Goal: Transaction & Acquisition: Purchase product/service

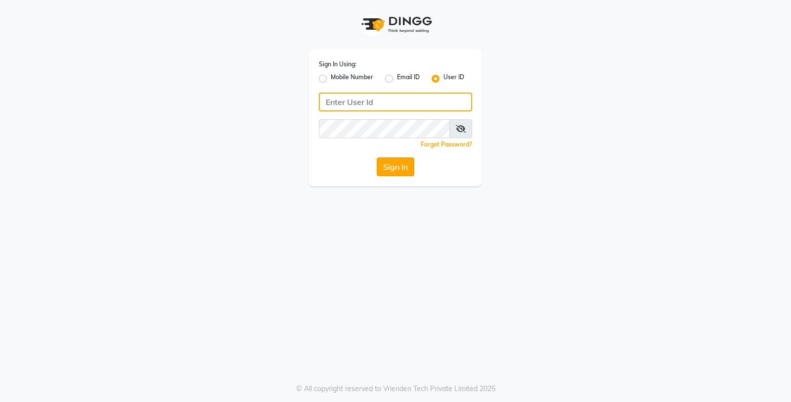
type input "e3598-01"
click at [413, 167] on button "Sign In" at bounding box center [396, 166] width 38 height 19
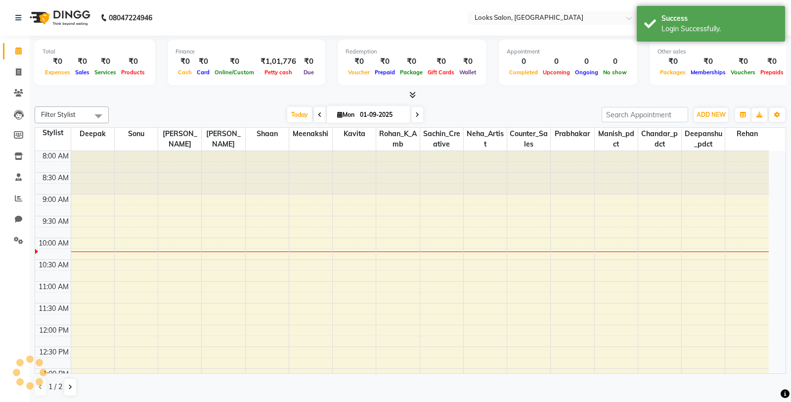
select select "en"
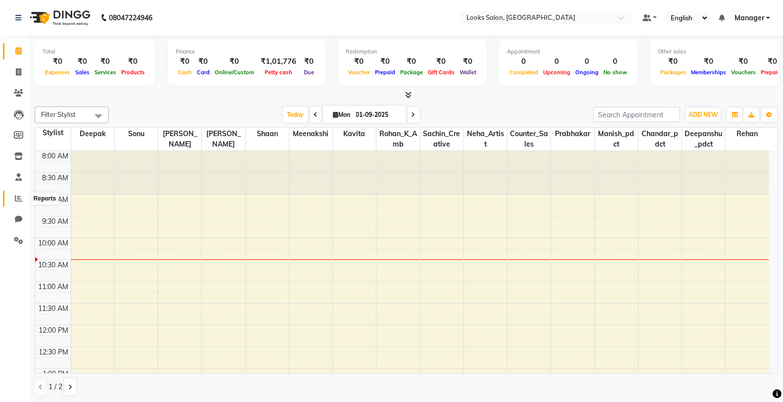
click at [25, 199] on span at bounding box center [18, 198] width 17 height 11
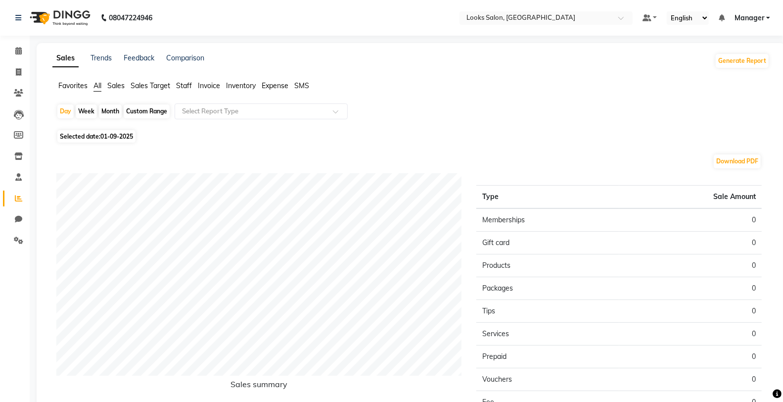
click at [179, 85] on span "Staff" at bounding box center [184, 85] width 16 height 9
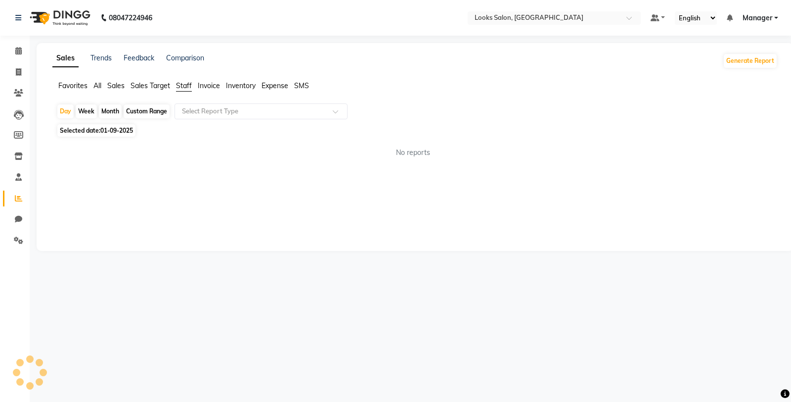
click at [103, 129] on span "01-09-2025" at bounding box center [116, 130] width 33 height 7
select select "9"
select select "2025"
click at [107, 129] on span "01-09-2025" at bounding box center [116, 130] width 33 height 7
select select "9"
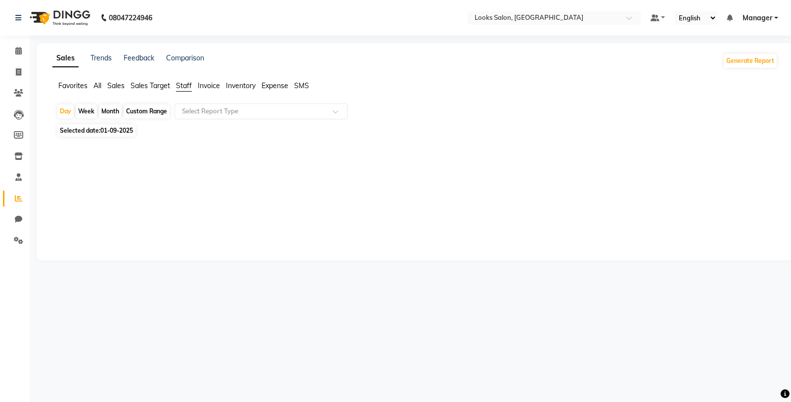
select select "2025"
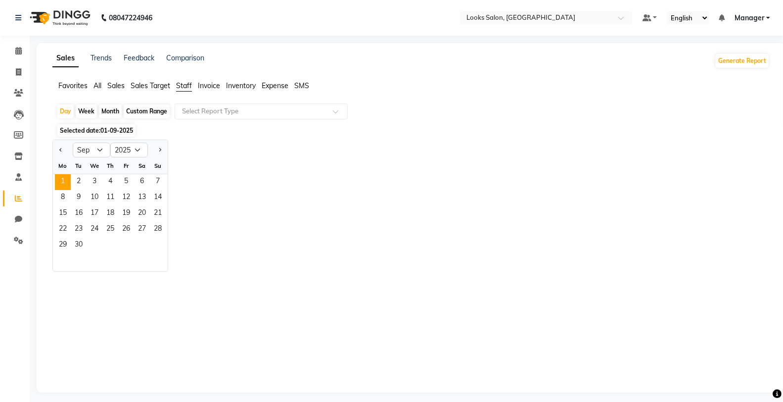
click at [65, 152] on div at bounding box center [63, 150] width 20 height 16
click at [61, 150] on span "Previous month" at bounding box center [60, 149] width 3 height 3
select select "8"
click at [161, 245] on span "31" at bounding box center [158, 245] width 16 height 16
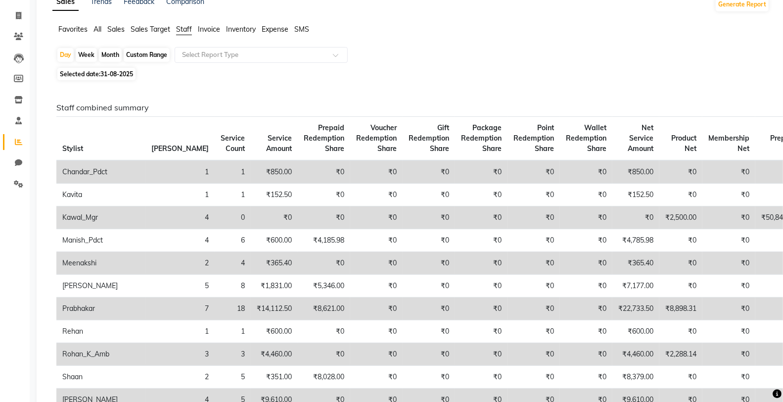
scroll to position [110, 0]
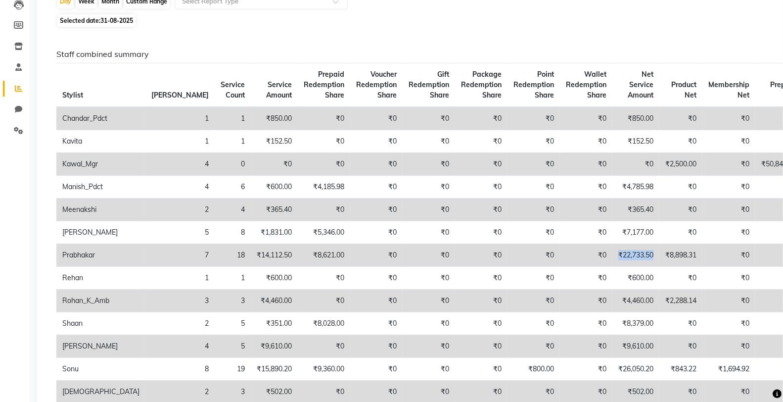
drag, startPoint x: 589, startPoint y: 255, endPoint x: 549, endPoint y: 263, distance: 40.9
click at [612, 263] on td "₹22,733.50" at bounding box center [635, 255] width 47 height 23
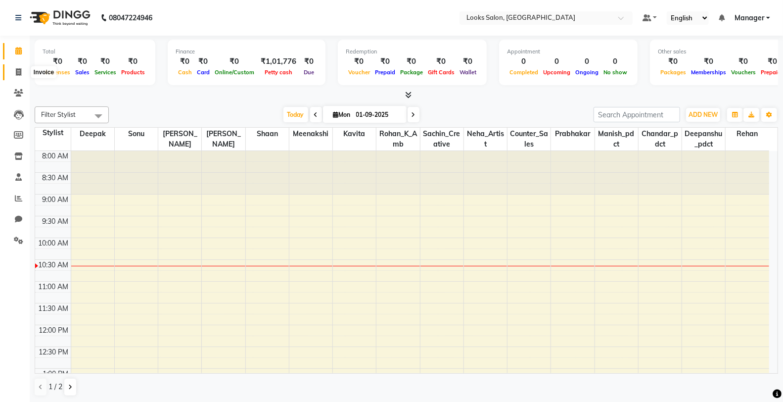
click at [23, 73] on span at bounding box center [18, 72] width 17 height 11
select select "8125"
select select "service"
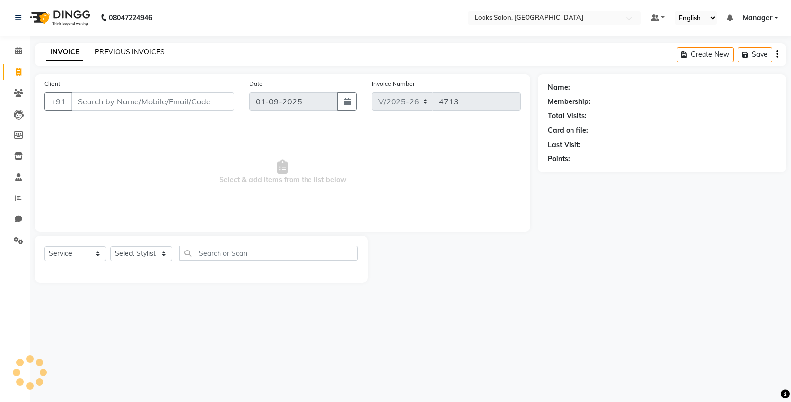
click at [114, 53] on link "PREVIOUS INVOICES" at bounding box center [130, 51] width 70 height 9
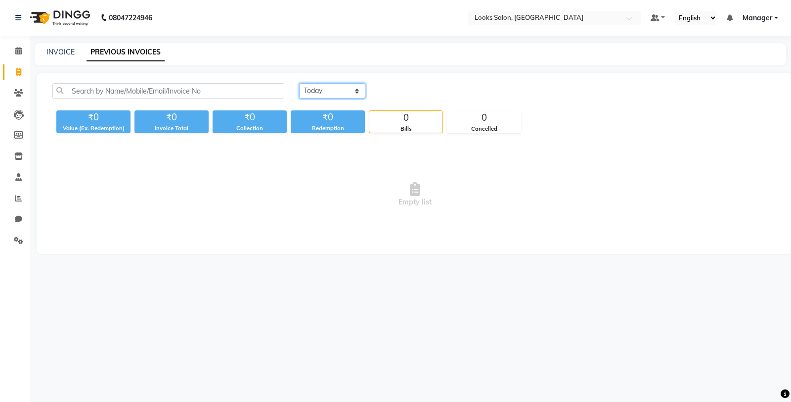
click at [343, 90] on select "Today Yesterday Custom Range" at bounding box center [332, 90] width 66 height 15
select select "yesterday"
click at [299, 83] on select "Today Yesterday Custom Range" at bounding box center [332, 90] width 66 height 15
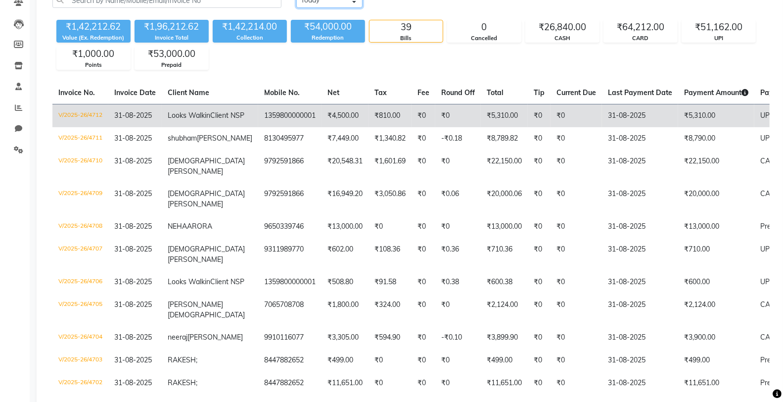
scroll to position [110, 0]
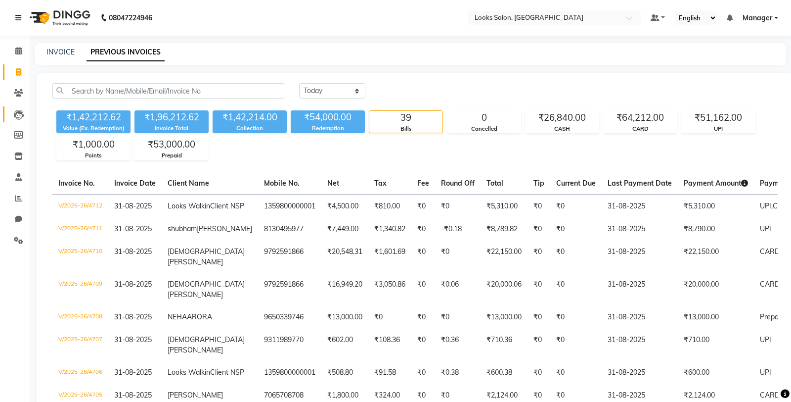
select select "8125"
select select "service"
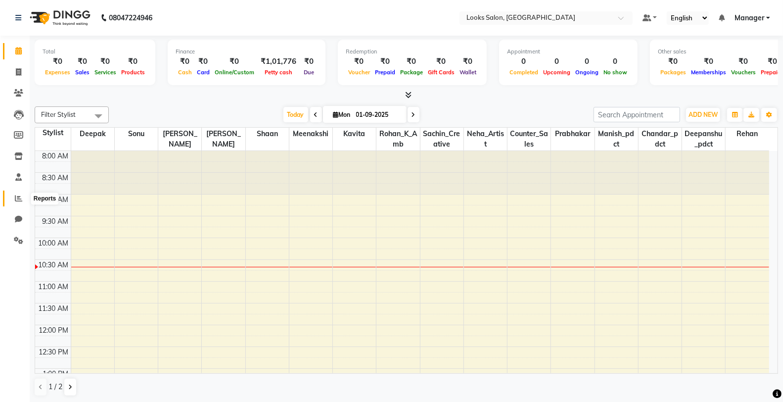
click at [26, 195] on span at bounding box center [18, 198] width 17 height 11
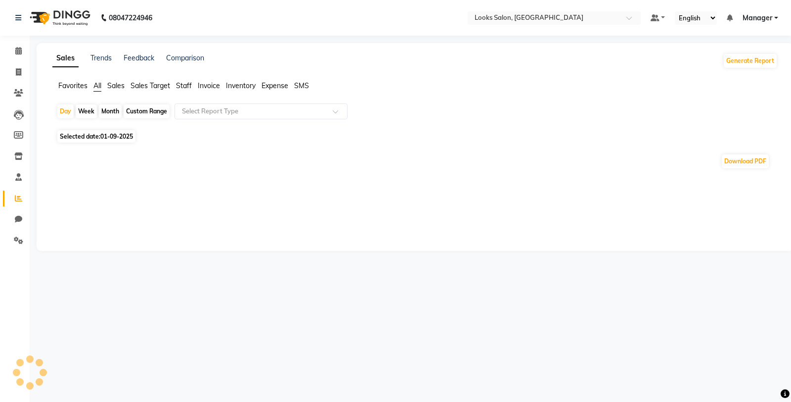
click at [185, 86] on span "Staff" at bounding box center [184, 85] width 16 height 9
click at [131, 135] on span "Selected date: 01-09-2025" at bounding box center [96, 130] width 78 height 12
select select "9"
select select "2025"
click at [112, 134] on span "01-09-2025" at bounding box center [116, 130] width 33 height 7
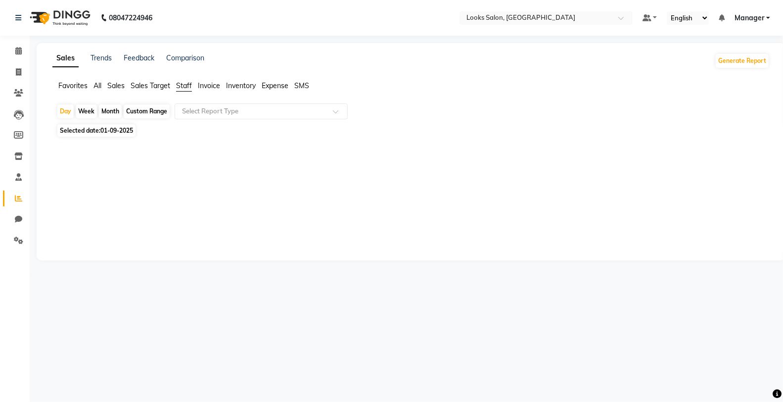
select select "9"
select select "2025"
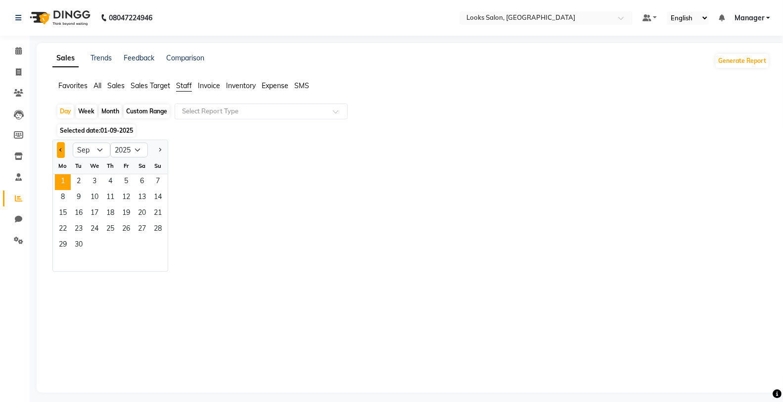
click at [61, 149] on span "Previous month" at bounding box center [60, 149] width 3 height 3
select select "8"
click at [157, 249] on span "31" at bounding box center [158, 245] width 16 height 16
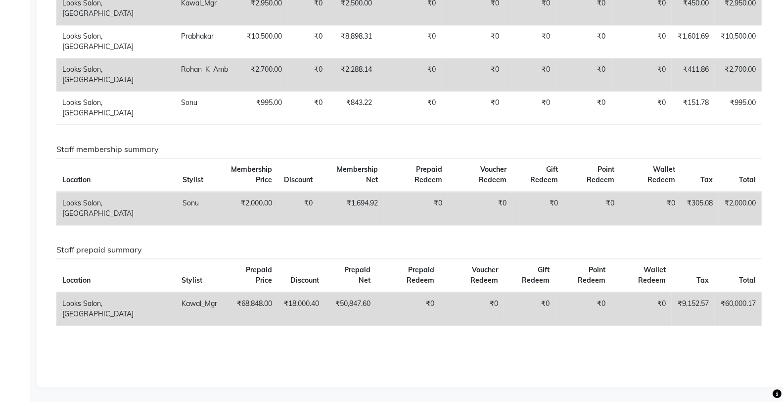
scroll to position [1480, 0]
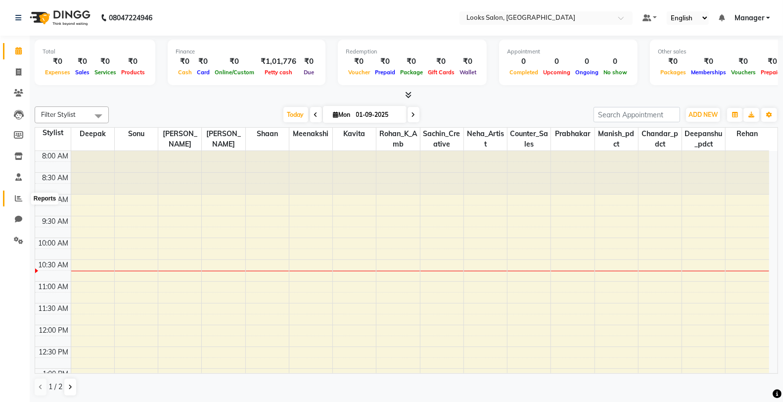
click at [15, 197] on icon at bounding box center [18, 197] width 7 height 7
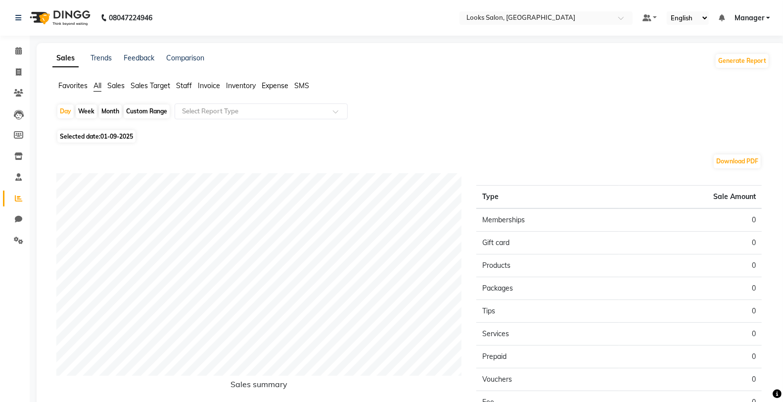
click at [180, 84] on span "Staff" at bounding box center [184, 85] width 16 height 9
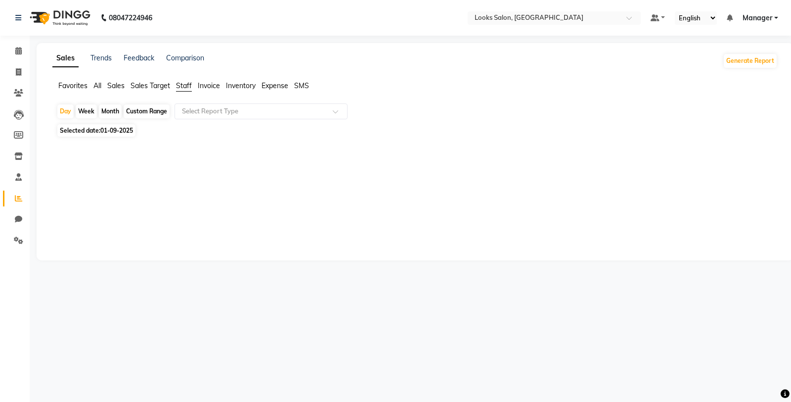
click at [83, 129] on span "Selected date: 01-09-2025" at bounding box center [96, 130] width 78 height 12
select select "9"
select select "2025"
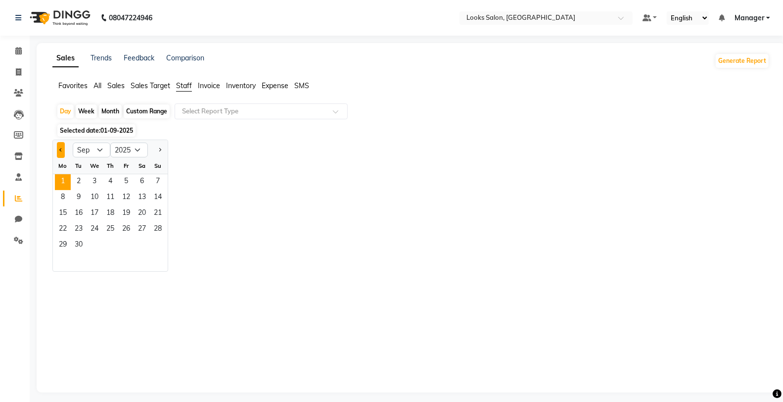
click at [60, 150] on span "Previous month" at bounding box center [60, 149] width 3 height 3
select select "8"
click at [159, 246] on span "31" at bounding box center [158, 245] width 16 height 16
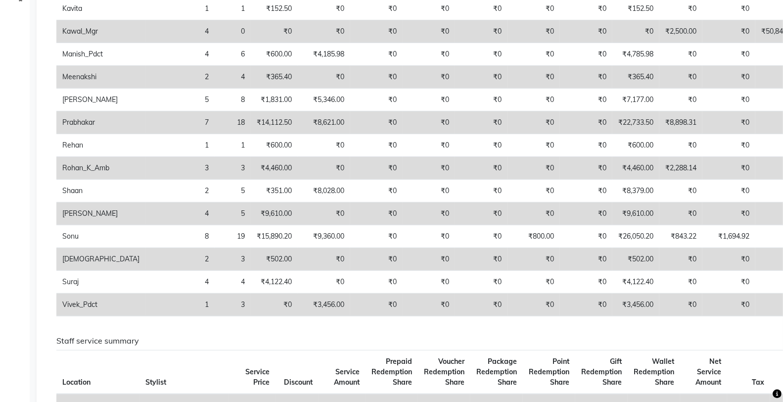
scroll to position [216, 0]
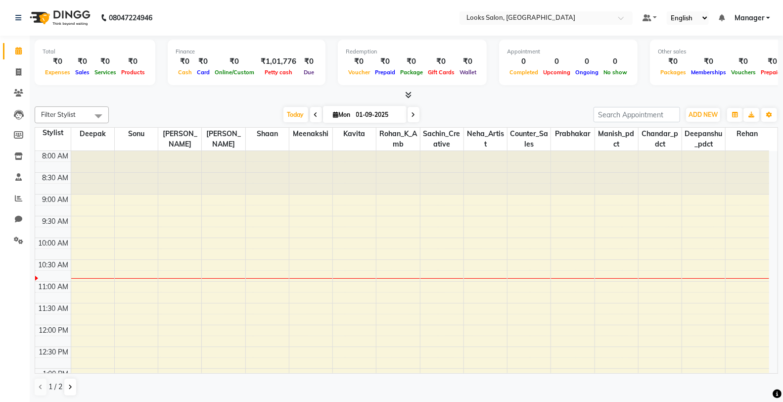
drag, startPoint x: 26, startPoint y: 207, endPoint x: 18, endPoint y: 200, distance: 10.6
click at [26, 207] on li "Reports" at bounding box center [15, 198] width 30 height 21
click at [18, 200] on icon at bounding box center [18, 197] width 7 height 7
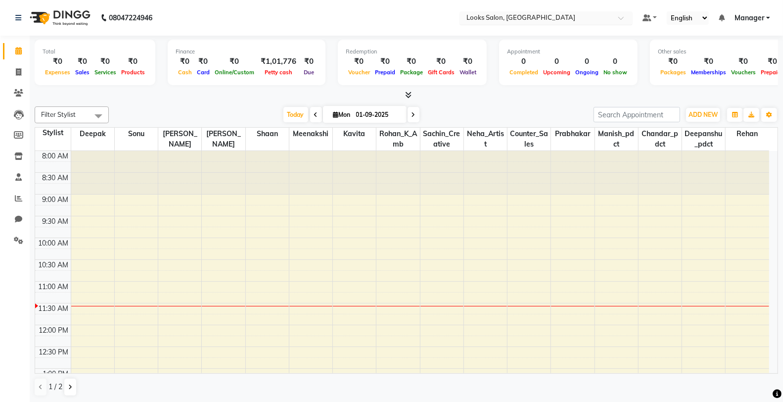
click at [556, 17] on input "text" at bounding box center [535, 19] width 143 height 10
click at [411, 16] on nav "08047224946 Select Location × Looks Salon, Nsp Pacific Mall Looks Salon, Nsp Pa…" at bounding box center [391, 18] width 783 height 36
click at [12, 73] on span at bounding box center [18, 72] width 17 height 11
select select "service"
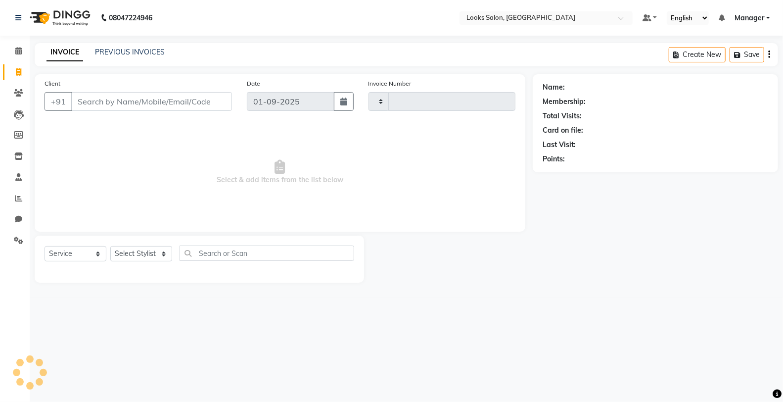
type input "4713"
select select "8125"
click at [150, 52] on link "PREVIOUS INVOICES" at bounding box center [130, 51] width 70 height 9
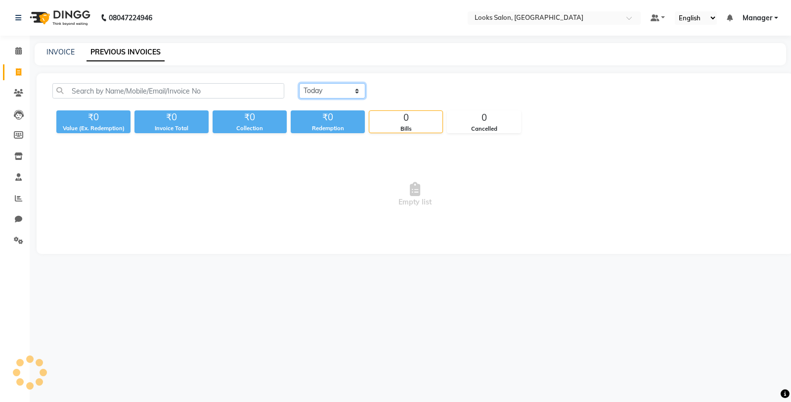
click at [320, 92] on select "Today Yesterday Custom Range" at bounding box center [332, 90] width 66 height 15
select select "yesterday"
click at [299, 83] on select "Today Yesterday Custom Range" at bounding box center [332, 90] width 66 height 15
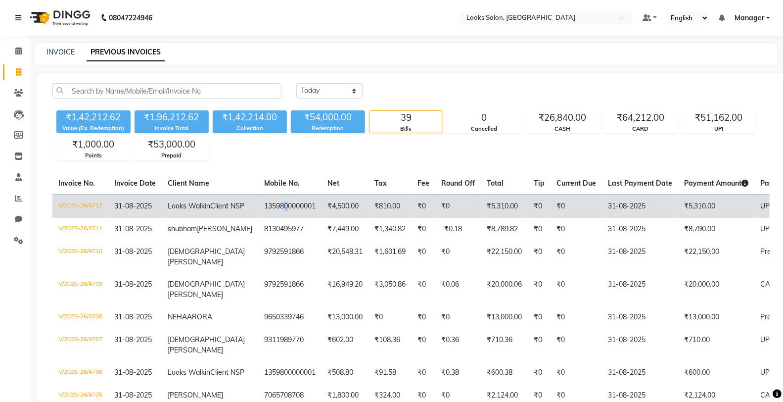
click at [258, 213] on td "1359800000001" at bounding box center [289, 205] width 63 height 23
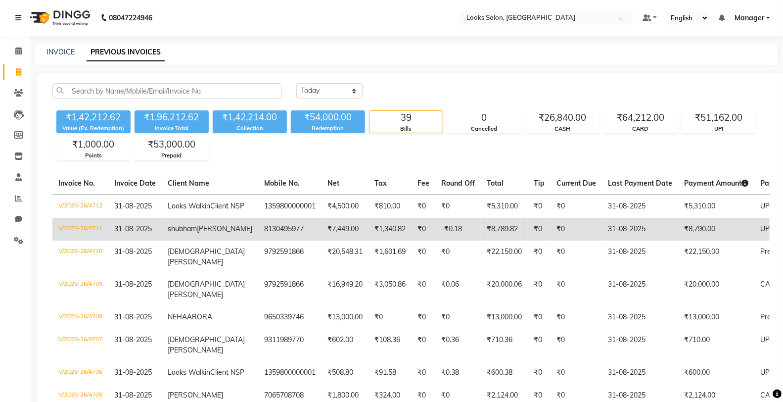
click at [368, 240] on td "₹1,340.82" at bounding box center [389, 229] width 43 height 23
select select "service"
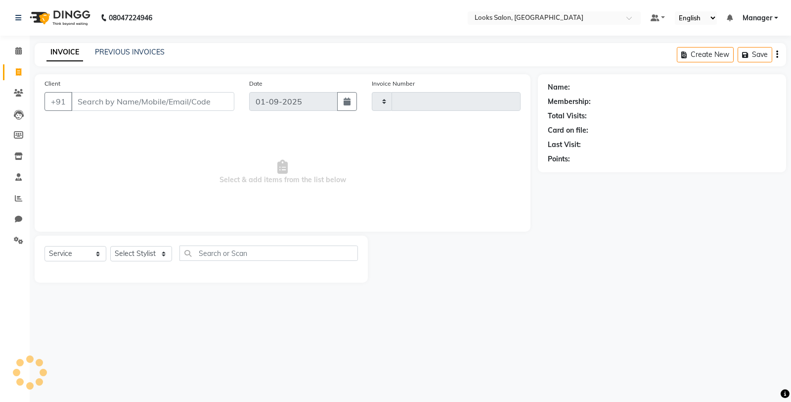
type input "4713"
select select "8125"
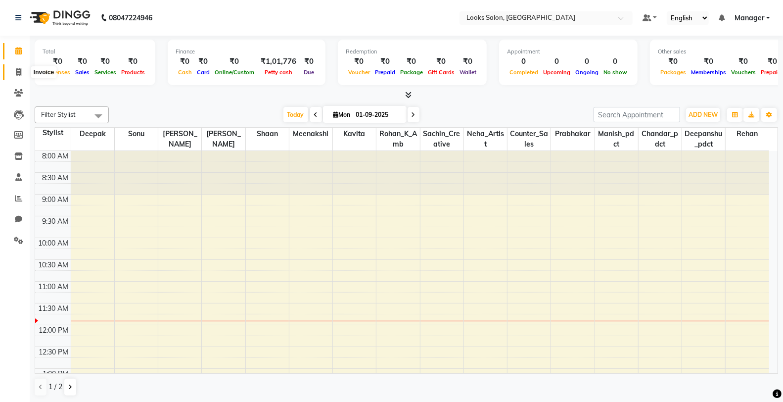
click at [13, 67] on span at bounding box center [18, 72] width 17 height 11
select select "service"
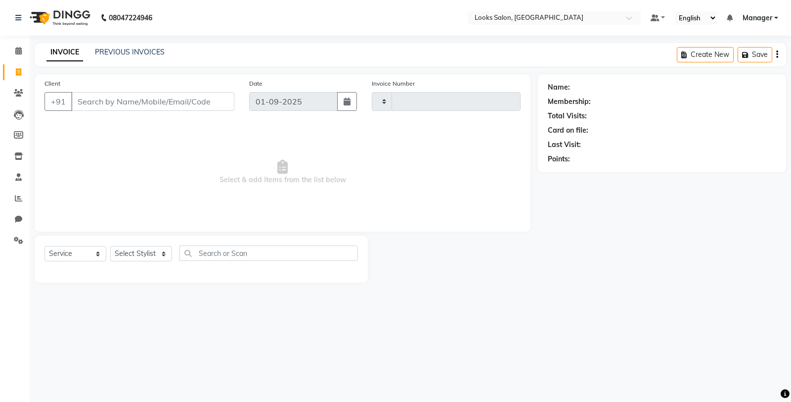
type input "4713"
select select "8125"
click at [124, 104] on input "Client" at bounding box center [152, 101] width 163 height 19
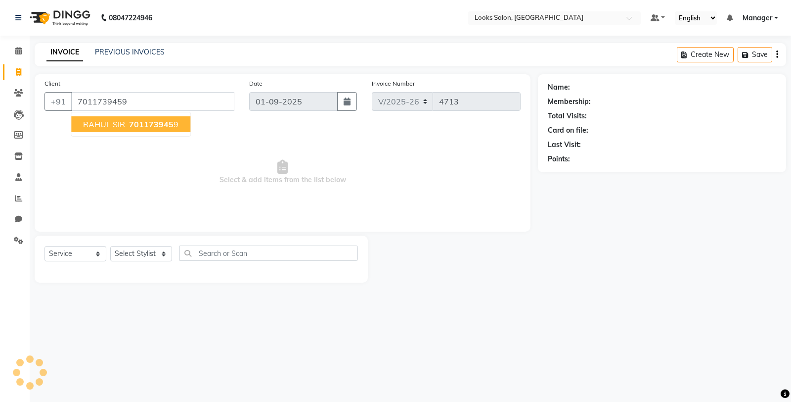
type input "7011739459"
select select "1: Object"
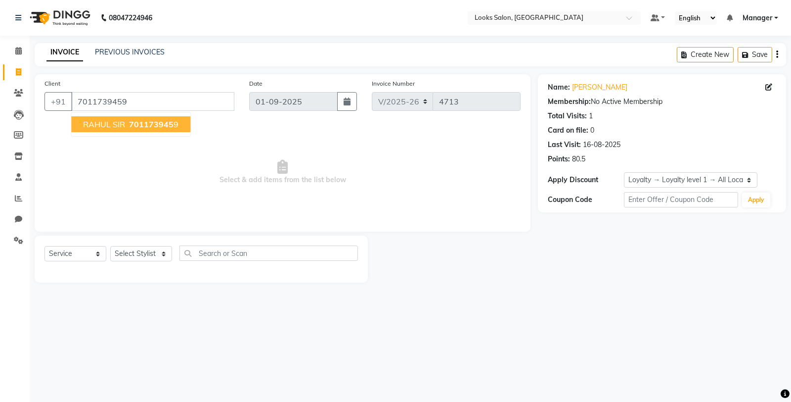
click at [543, 269] on div "Name: Rahul Sir Membership: No Active Membership Total Visits: 1 Card on file: …" at bounding box center [666, 178] width 256 height 208
drag, startPoint x: 145, startPoint y: 265, endPoint x: 143, endPoint y: 256, distance: 9.0
click at [145, 264] on div "Select Service Product Membership Package Voucher Prepaid Gift Card Select Styl…" at bounding box center [202, 256] width 314 height 23
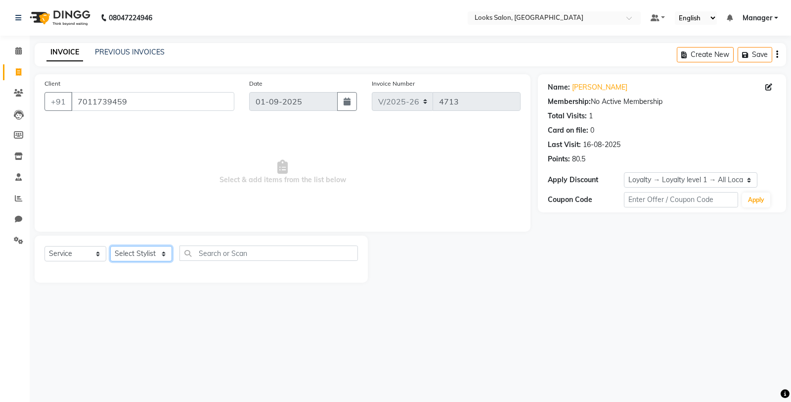
click at [143, 256] on select "Select Stylist Chandar_pdct Counter_Sales Damini_Mgr [PERSON_NAME] [PERSON_NAME…" at bounding box center [141, 253] width 62 height 15
select select "76844"
click at [110, 246] on select "Select Stylist Chandar_pdct Counter_Sales Damini_Mgr [PERSON_NAME] [PERSON_NAME…" at bounding box center [141, 253] width 62 height 15
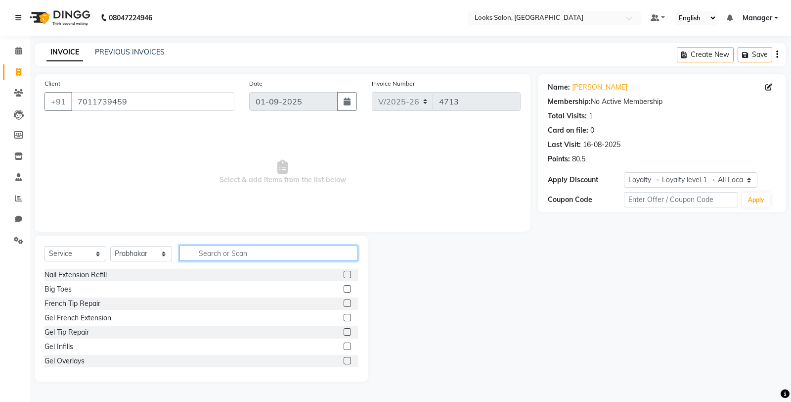
click at [196, 250] on input "text" at bounding box center [268, 252] width 179 height 15
type input "cut"
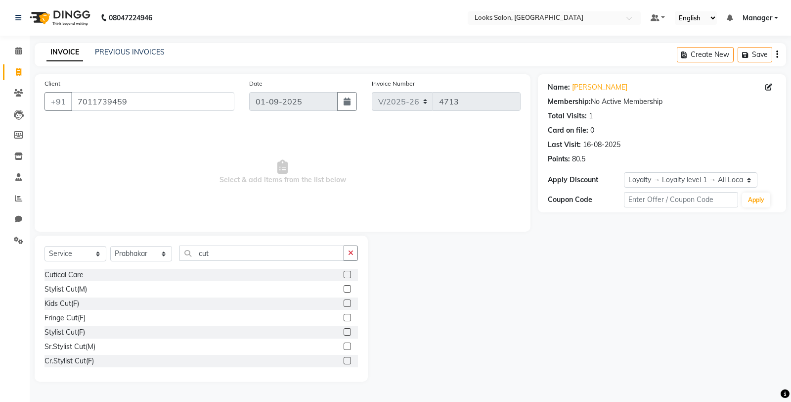
drag, startPoint x: 66, startPoint y: 344, endPoint x: 205, endPoint y: 302, distance: 145.5
click at [67, 344] on div "Sr.Stylist Cut(M)" at bounding box center [70, 346] width 51 height 10
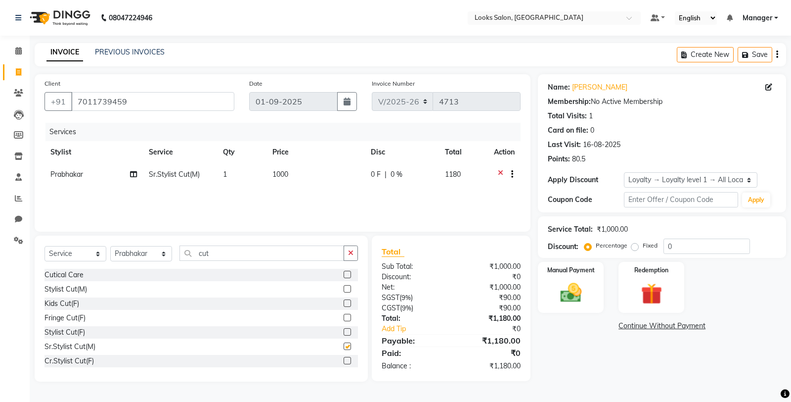
checkbox input "false"
drag, startPoint x: 233, startPoint y: 256, endPoint x: 176, endPoint y: 257, distance: 56.9
click at [176, 257] on div "Select Service Product Membership Package Voucher Prepaid Gift Card Select Styl…" at bounding box center [202, 256] width 314 height 23
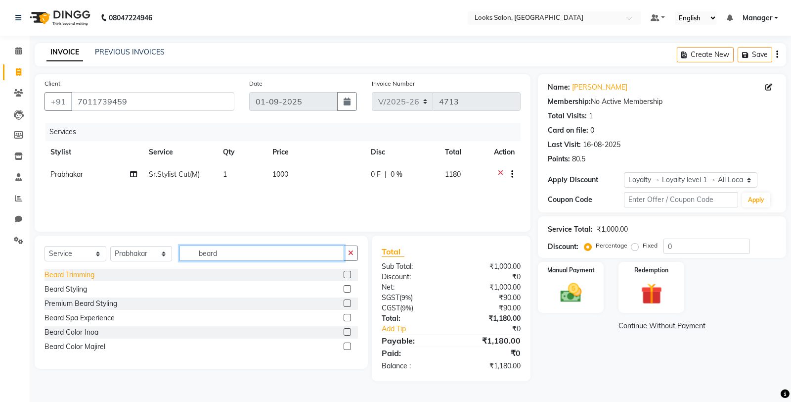
type input "beard"
click at [76, 275] on div "Beard Trimming" at bounding box center [70, 274] width 50 height 10
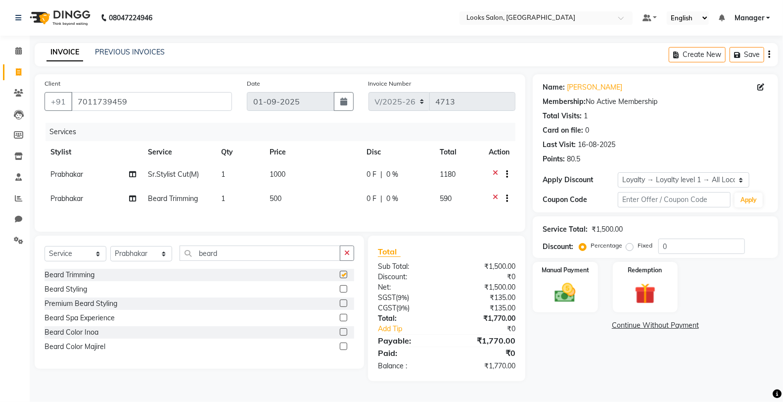
checkbox input "false"
click at [293, 194] on td "500" at bounding box center [312, 199] width 97 height 24
select select "76844"
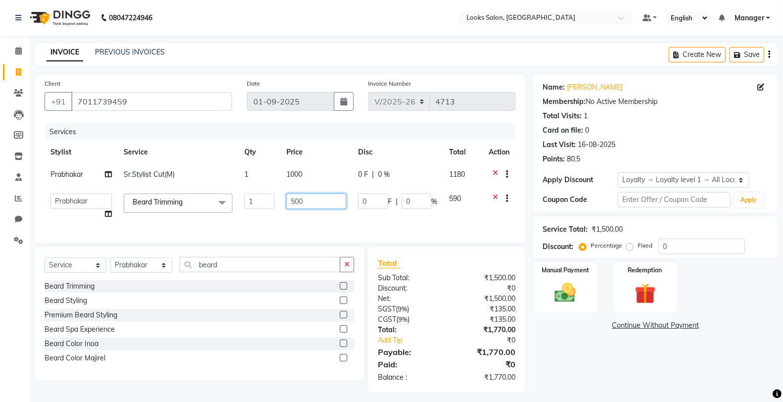
drag, startPoint x: 318, startPoint y: 196, endPoint x: 285, endPoint y: 205, distance: 33.8
click at [285, 205] on td "500" at bounding box center [316, 206] width 72 height 38
type input "350"
drag, startPoint x: 321, startPoint y: 159, endPoint x: 324, endPoint y: 169, distance: 9.9
click at [323, 166] on table "Stylist Service Qty Price Disc Total Action Prabhakar Sr.Stylist Cut(M) 1 1000 …" at bounding box center [280, 183] width 471 height 84
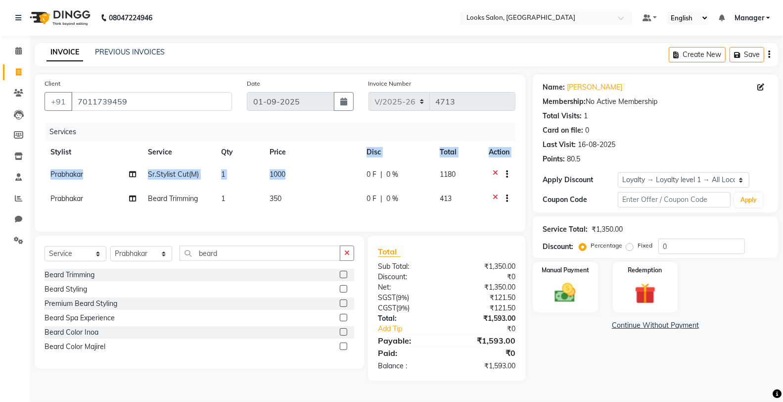
click at [301, 177] on td "1000" at bounding box center [312, 175] width 97 height 24
select select "76844"
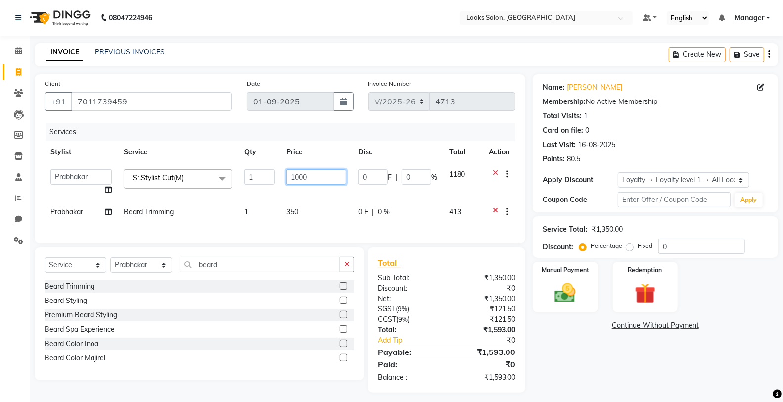
drag, startPoint x: 308, startPoint y: 178, endPoint x: 277, endPoint y: 183, distance: 31.6
click at [281, 185] on td "1000" at bounding box center [316, 182] width 72 height 38
type input "800"
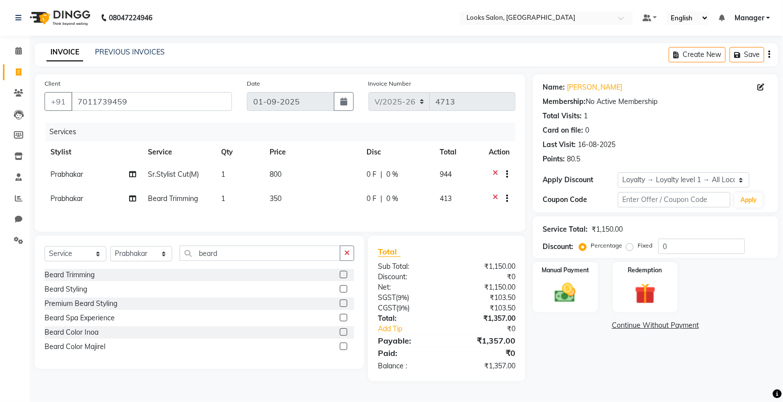
click at [594, 373] on div "Name: Rahul Sir Membership: No Active Membership Total Visits: 1 Card on file: …" at bounding box center [659, 227] width 253 height 307
click at [290, 186] on td "800" at bounding box center [312, 175] width 97 height 24
select select "76844"
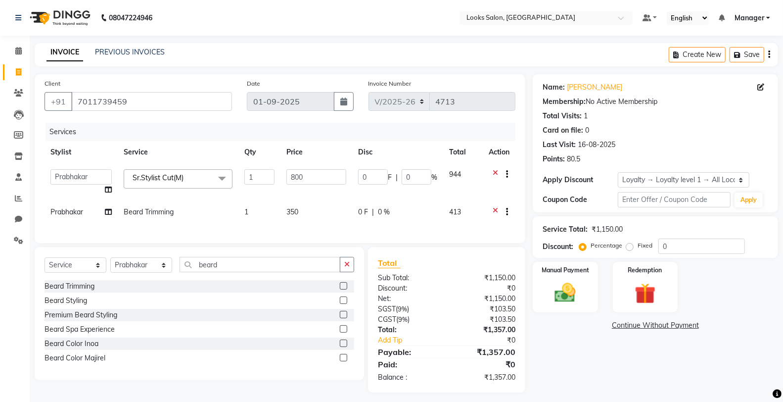
click at [303, 208] on td "350" at bounding box center [316, 213] width 72 height 24
select select "76844"
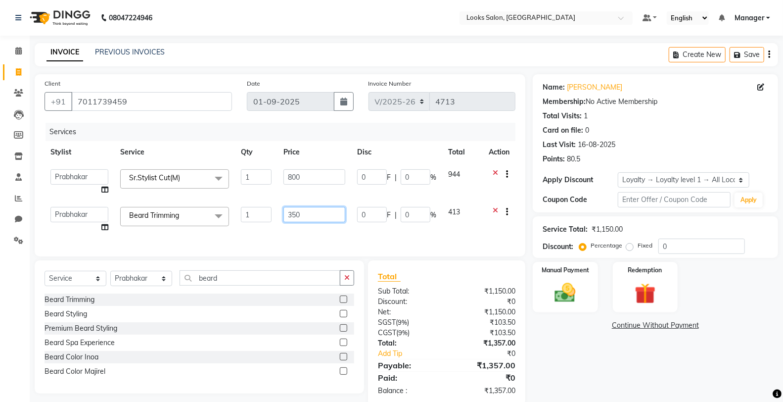
click at [307, 210] on input "350" at bounding box center [314, 214] width 62 height 15
type input "353"
click at [629, 354] on div "Name: Rahul Sir Membership: No Active Membership Total Visits: 1 Card on file: …" at bounding box center [659, 239] width 253 height 331
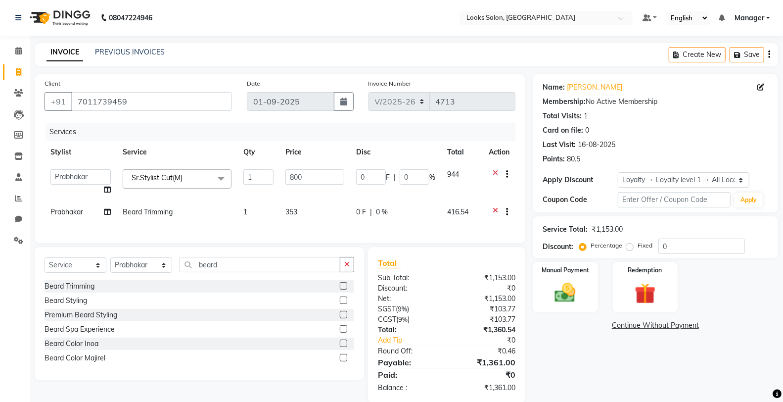
click at [332, 215] on td "353" at bounding box center [314, 213] width 71 height 24
select select "76844"
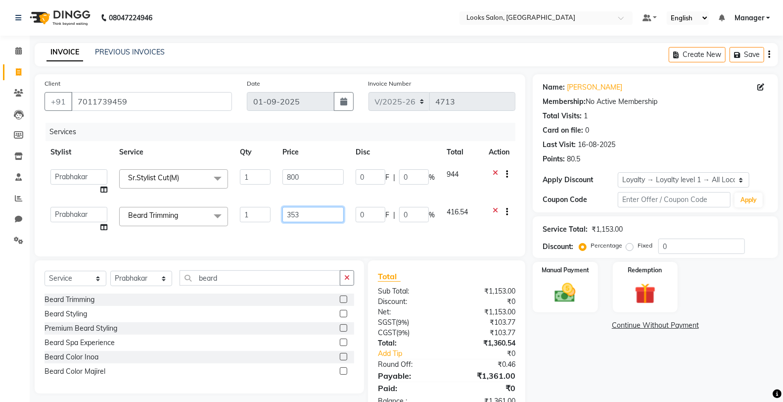
click at [334, 215] on input "353" at bounding box center [312, 214] width 61 height 15
type input "352.5"
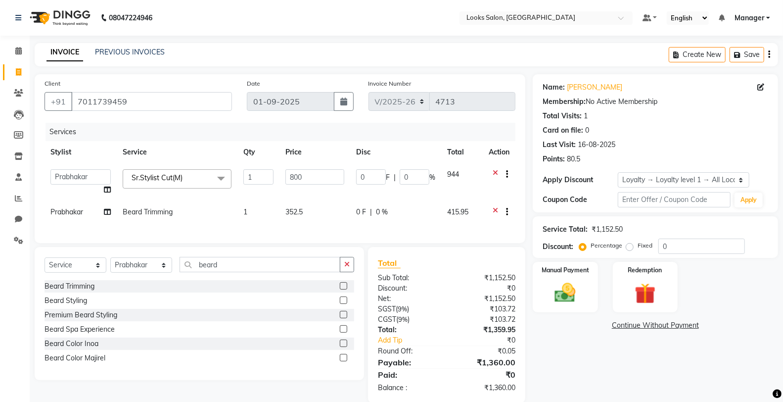
click at [583, 387] on div "Name: Rahul Sir Membership: No Active Membership Total Visits: 1 Card on file: …" at bounding box center [659, 238] width 253 height 328
click at [577, 297] on img at bounding box center [564, 292] width 35 height 25
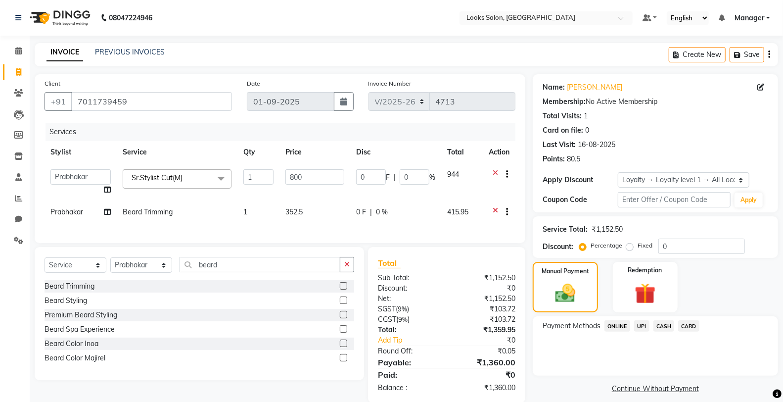
click at [701, 328] on div "Payment Methods ONLINE UPI CASH CARD" at bounding box center [654, 326] width 225 height 13
drag, startPoint x: 691, startPoint y: 326, endPoint x: 691, endPoint y: 335, distance: 8.4
click at [691, 327] on span "CARD" at bounding box center [688, 325] width 21 height 11
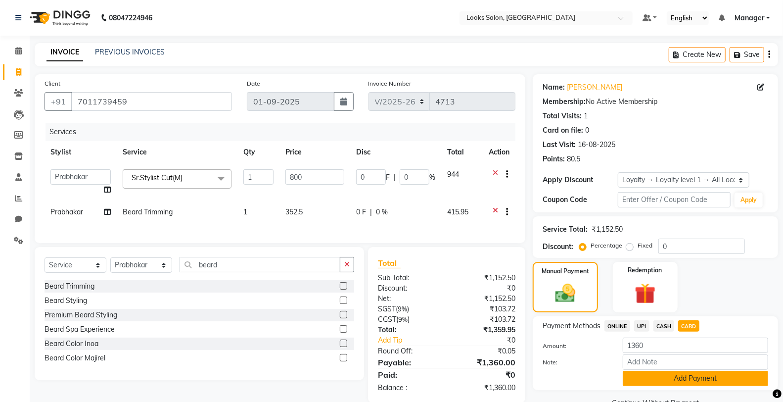
click at [671, 378] on button "Add Payment" at bounding box center [695, 377] width 145 height 15
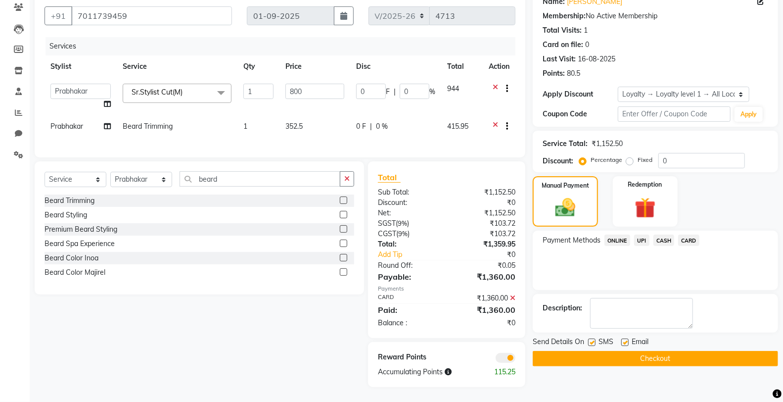
scroll to position [94, 0]
drag, startPoint x: 590, startPoint y: 333, endPoint x: 580, endPoint y: 386, distance: 53.8
click at [580, 386] on div "Name: Rahul Sir Membership: No Active Membership Total Visits: 1 Card on file: …" at bounding box center [659, 188] width 253 height 398
click at [566, 351] on button "Checkout" at bounding box center [655, 358] width 245 height 15
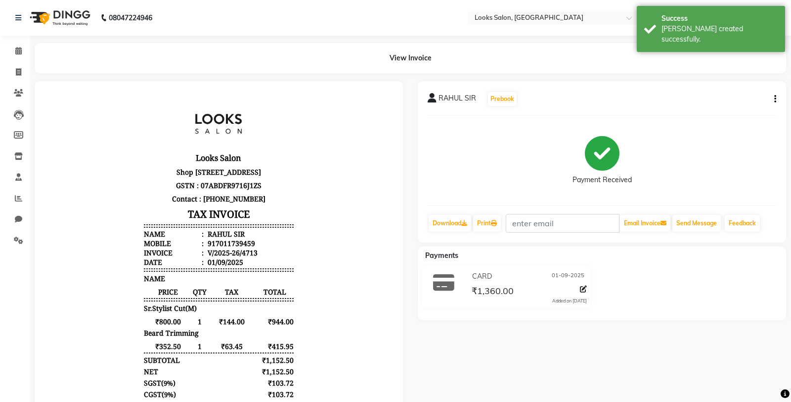
select select "8125"
select select "service"
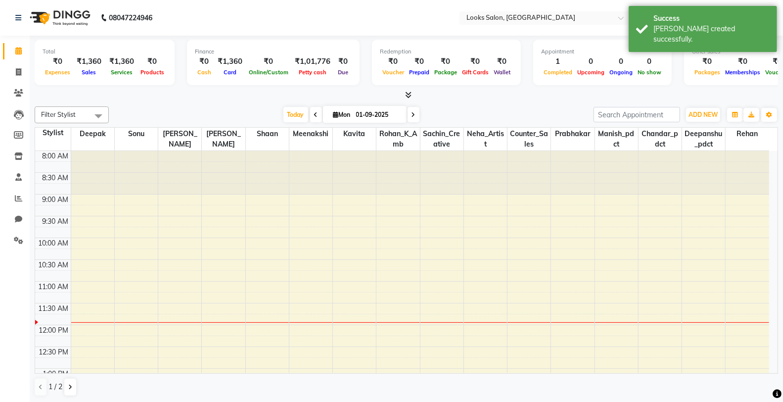
scroll to position [131, 0]
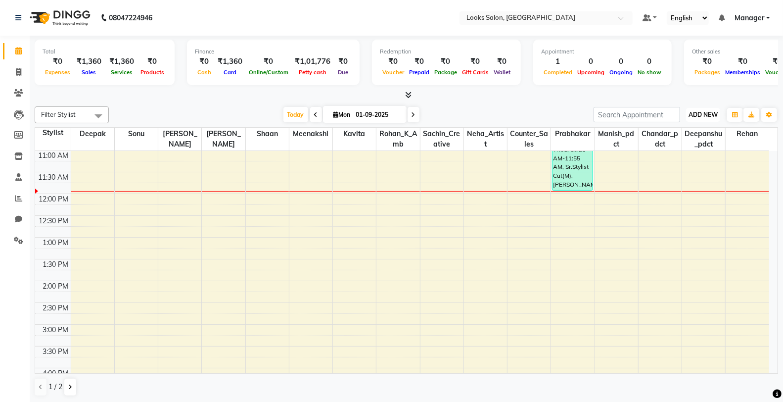
click at [708, 112] on span "ADD NEW" at bounding box center [702, 114] width 29 height 7
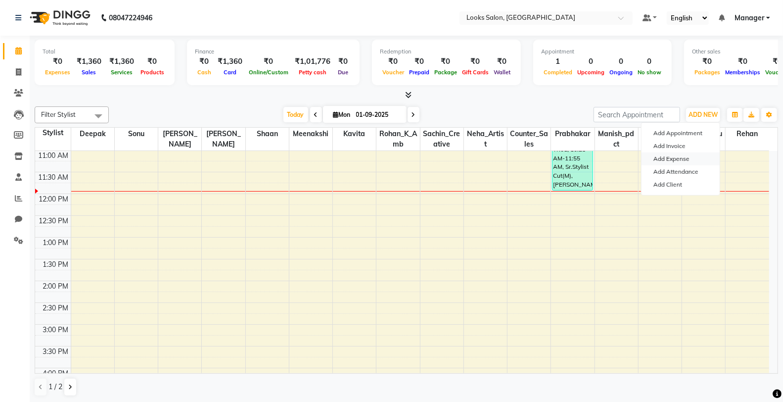
click at [676, 155] on link "Add Expense" at bounding box center [680, 158] width 78 height 13
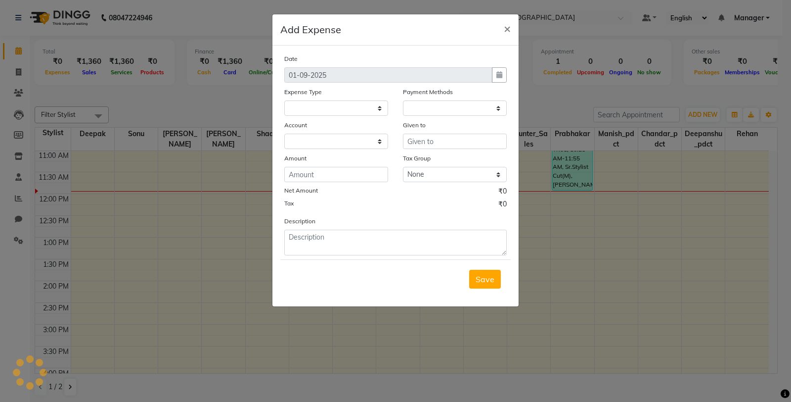
select select "1"
select select "7255"
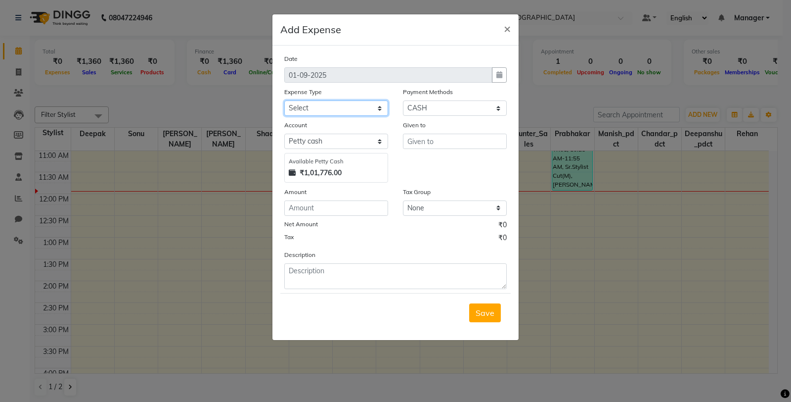
click at [337, 109] on select "Select Bank Deposit Blinkit Cash Handover Client ordered food Client Refund Agn…" at bounding box center [336, 107] width 104 height 15
select select "22746"
click at [284, 100] on select "Select Bank Deposit Blinkit Cash Handover Client ordered food Client Refund Agn…" at bounding box center [336, 107] width 104 height 15
click at [425, 142] on input "text" at bounding box center [455, 141] width 104 height 15
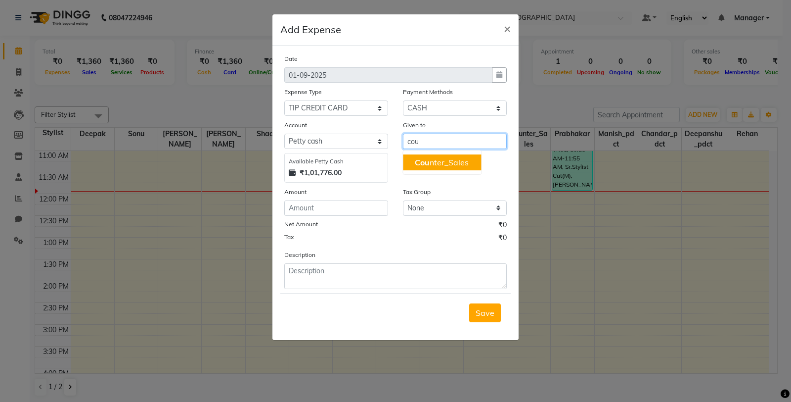
drag, startPoint x: 428, startPoint y: 162, endPoint x: 377, endPoint y: 186, distance: 56.2
click at [428, 163] on span "Cou" at bounding box center [422, 162] width 15 height 10
type input "Counter_Sales"
click at [343, 198] on div "Amount" at bounding box center [336, 193] width 104 height 14
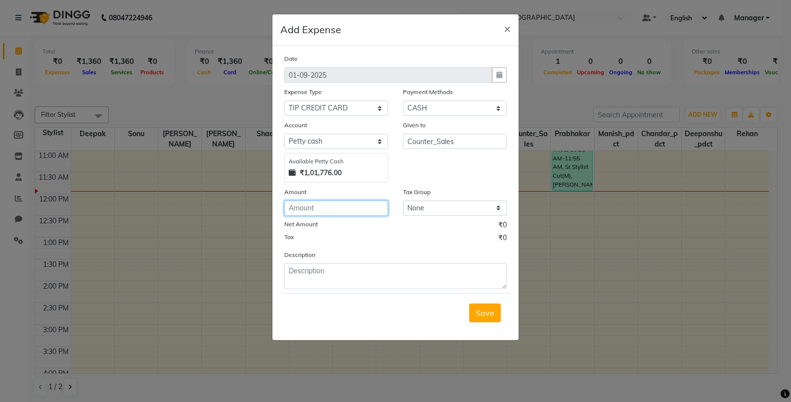
click at [343, 205] on input "number" at bounding box center [336, 207] width 104 height 15
type input "150"
click at [336, 290] on form "Date 01-09-2025 Expense Type Select Bank Deposit Blinkit Cash Handover Client o…" at bounding box center [395, 192] width 230 height 278
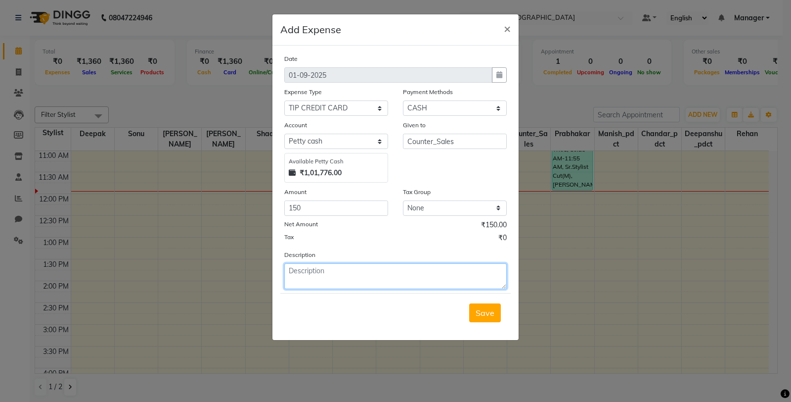
click at [345, 281] on textarea at bounding box center [395, 276] width 223 height 26
type textarea "card tip"
click at [495, 313] on button "Save" at bounding box center [485, 312] width 32 height 19
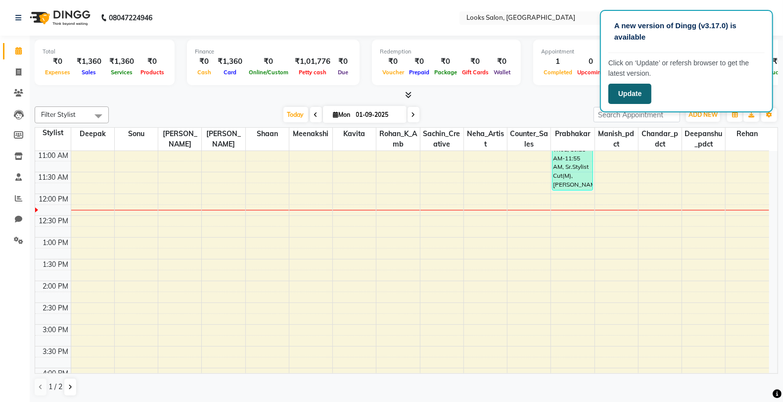
click at [643, 96] on button "Update" at bounding box center [629, 94] width 43 height 20
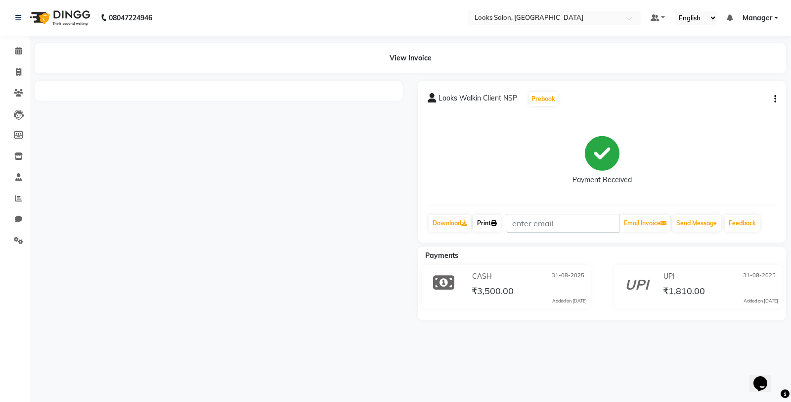
click at [476, 218] on link "Print" at bounding box center [487, 223] width 28 height 17
click at [497, 221] on icon at bounding box center [494, 223] width 6 height 6
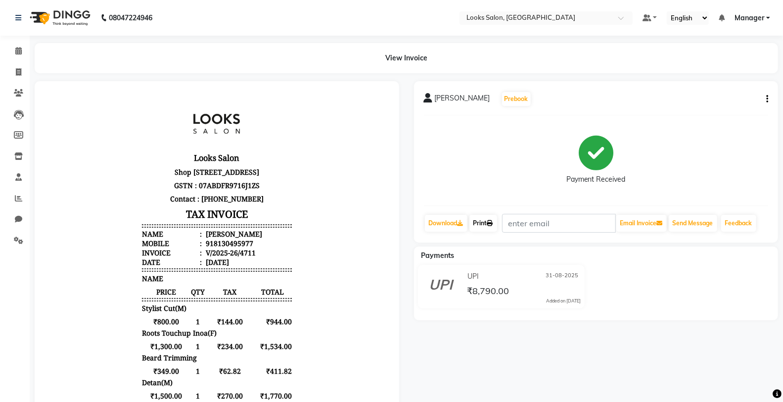
click at [477, 219] on link "Print" at bounding box center [483, 223] width 28 height 17
click at [483, 219] on link "Print" at bounding box center [483, 223] width 28 height 17
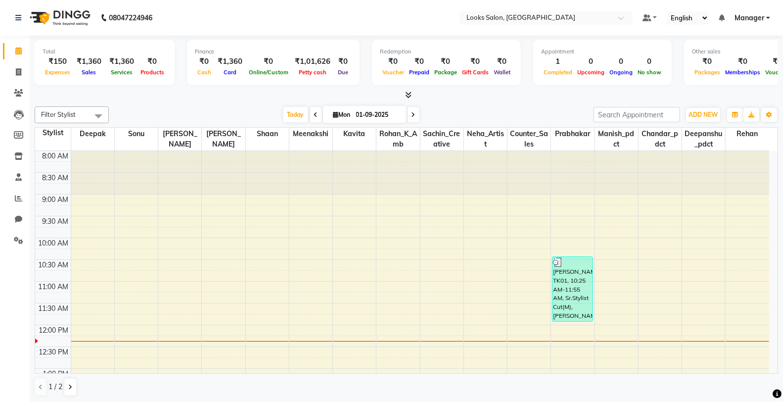
click at [405, 93] on icon at bounding box center [408, 94] width 6 height 7
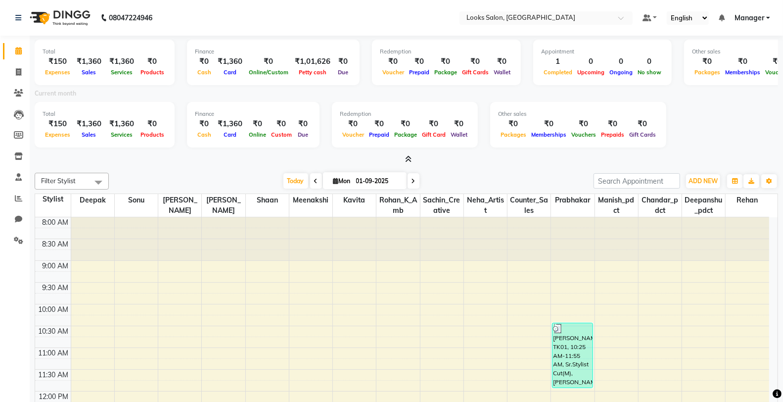
click at [413, 154] on div at bounding box center [406, 159] width 743 height 10
click at [405, 160] on icon at bounding box center [408, 158] width 6 height 7
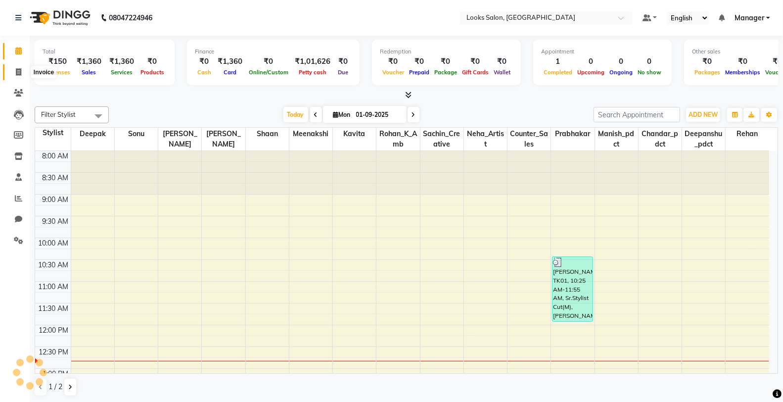
drag, startPoint x: 18, startPoint y: 70, endPoint x: 21, endPoint y: 75, distance: 5.8
click at [18, 70] on icon at bounding box center [18, 71] width 5 height 7
select select "service"
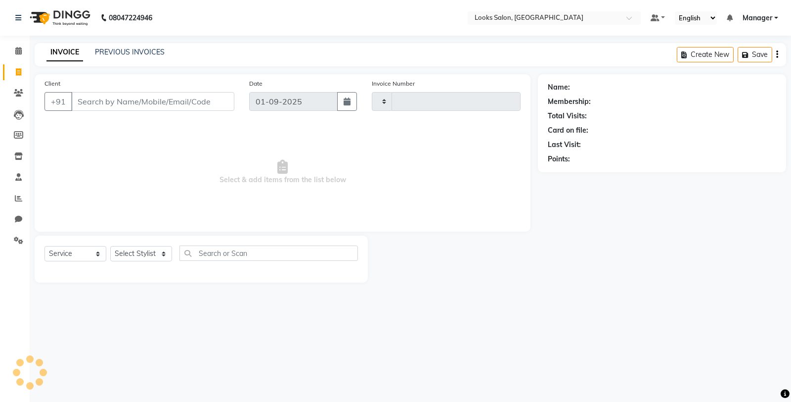
type input "4714"
select select "8125"
drag, startPoint x: 111, startPoint y: 103, endPoint x: 130, endPoint y: 102, distance: 18.8
click at [111, 103] on input "Client" at bounding box center [152, 101] width 163 height 19
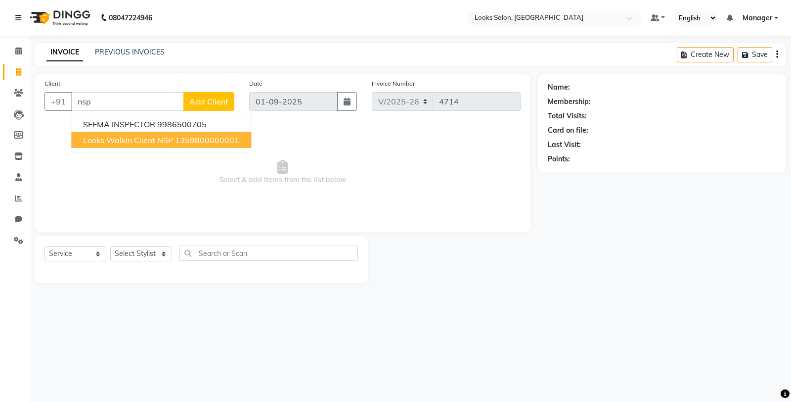
click at [128, 139] on span "Looks Walkin Client NSP" at bounding box center [128, 140] width 90 height 10
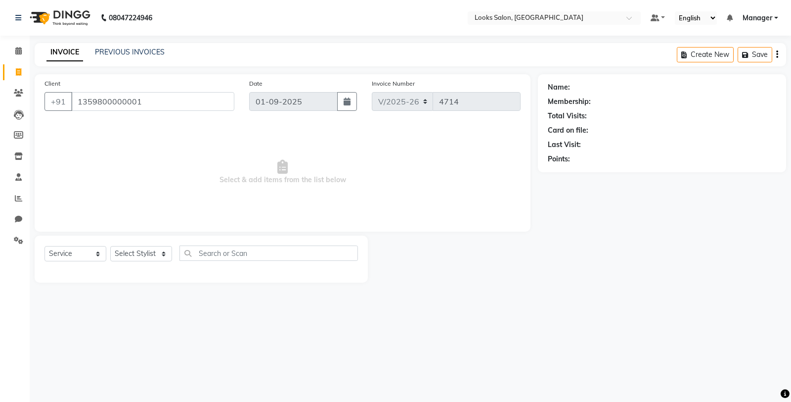
type input "1359800000001"
select select "1: Object"
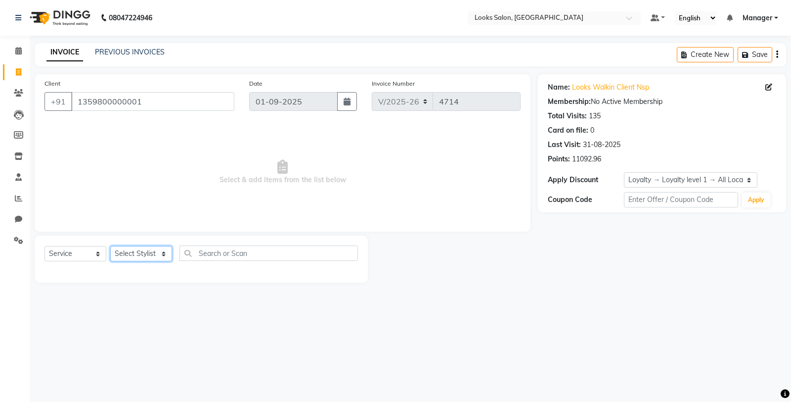
click at [141, 248] on select "Select Stylist Chandar_pdct Counter_Sales Damini_Mgr Deepak Deepanshu_pdct Kavi…" at bounding box center [141, 253] width 62 height 15
select select "75825"
click at [110, 246] on select "Select Stylist Chandar_pdct Counter_Sales Damini_Mgr Deepak Deepanshu_pdct Kavi…" at bounding box center [141, 253] width 62 height 15
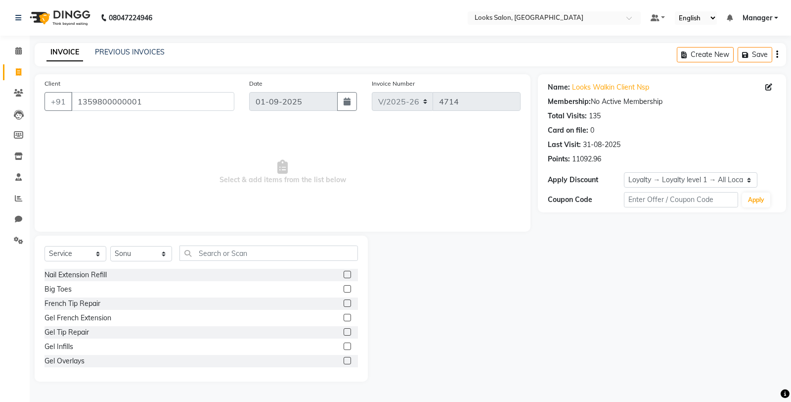
click at [221, 262] on div "Select Service Product Membership Package Voucher Prepaid Gift Card Select Styl…" at bounding box center [202, 256] width 314 height 23
click at [220, 256] on input "text" at bounding box center [268, 252] width 179 height 15
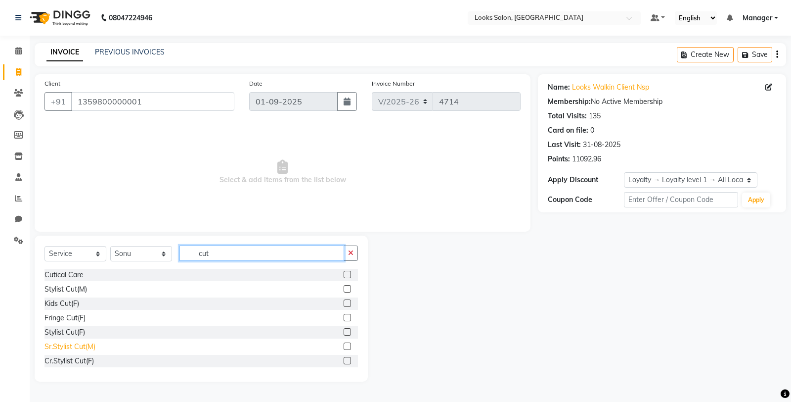
type input "cut"
click at [73, 344] on div "Sr.Stylist Cut(M)" at bounding box center [70, 346] width 51 height 10
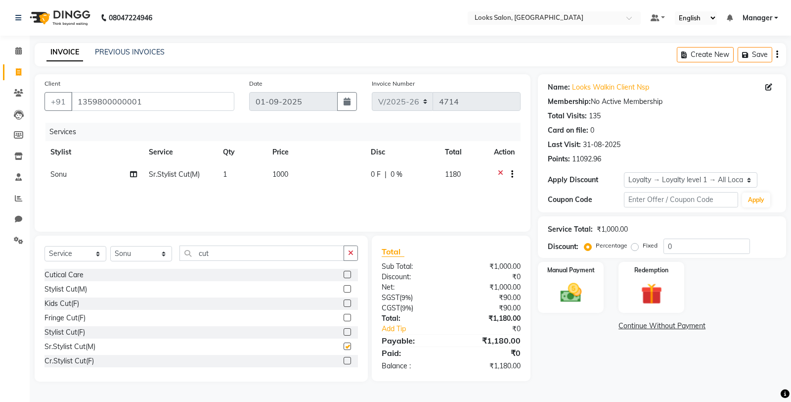
checkbox input "false"
click at [287, 174] on span "1000" at bounding box center [280, 174] width 16 height 9
select select "75825"
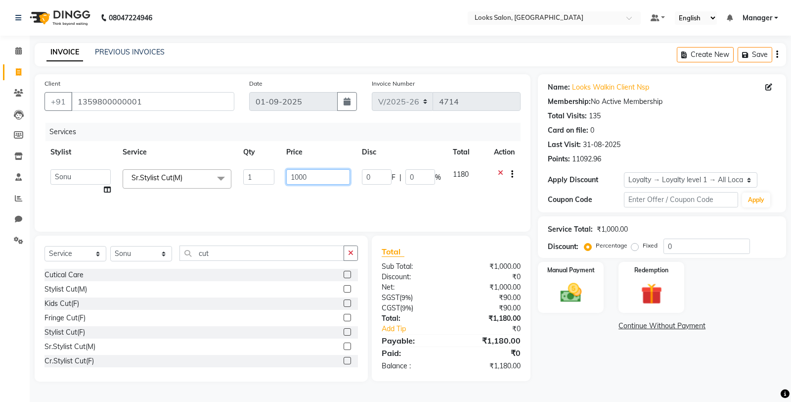
drag, startPoint x: 287, startPoint y: 174, endPoint x: 280, endPoint y: 174, distance: 6.4
click at [280, 175] on td "1000" at bounding box center [318, 182] width 76 height 38
type input "800"
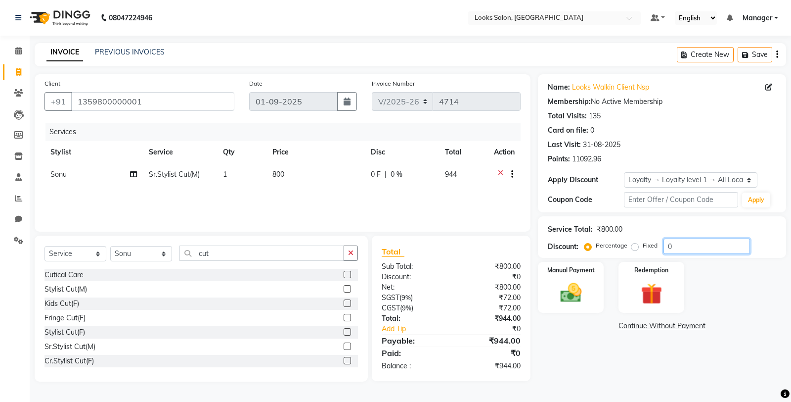
drag, startPoint x: 673, startPoint y: 245, endPoint x: 651, endPoint y: 249, distance: 21.7
click at [651, 249] on div "Percentage Fixed 0" at bounding box center [668, 245] width 164 height 15
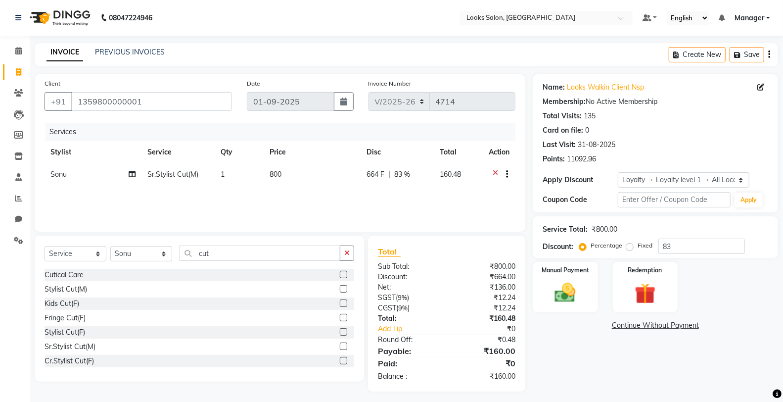
click at [621, 372] on div "Name: Looks Walkin Client Nsp Membership: No Active Membership Total Visits: 13…" at bounding box center [659, 232] width 253 height 317
click at [683, 249] on input "83" at bounding box center [701, 245] width 87 height 15
type input "84"
click at [606, 369] on div "Name: Looks Walkin Client Nsp Membership: No Active Membership Total Visits: 13…" at bounding box center [659, 232] width 253 height 317
click at [291, 167] on td "800" at bounding box center [312, 175] width 97 height 24
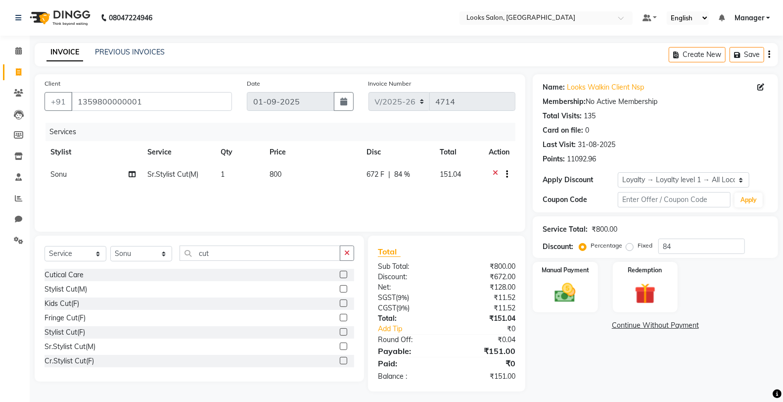
select select "75825"
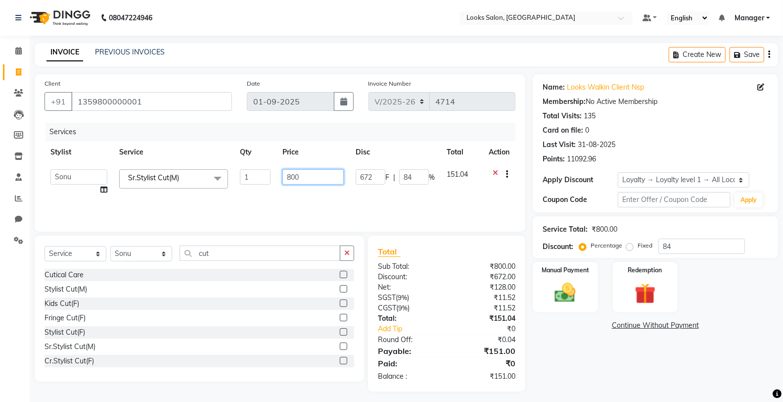
drag, startPoint x: 291, startPoint y: 167, endPoint x: 256, endPoint y: 179, distance: 36.8
click at [256, 179] on tr "Chandar_pdct Counter_Sales Damini_Mgr Deepak Deepanshu_pdct Kavita Kawal_Mgr Ma…" at bounding box center [280, 182] width 471 height 38
type input "799"
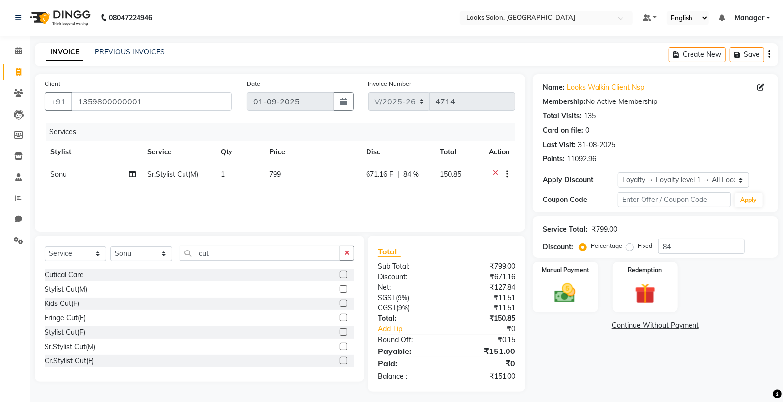
drag, startPoint x: 561, startPoint y: 352, endPoint x: 557, endPoint y: 320, distance: 31.9
click at [561, 351] on div "Name: Looks Walkin Client Nsp Membership: No Active Membership Total Visits: 13…" at bounding box center [659, 232] width 253 height 317
click at [298, 170] on td "799" at bounding box center [311, 175] width 97 height 24
select select "75825"
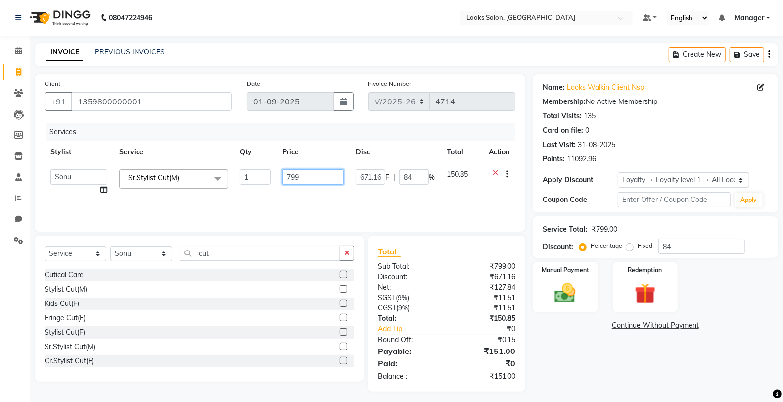
click at [307, 175] on input "799" at bounding box center [312, 176] width 61 height 15
type input "797"
click at [574, 353] on div "Name: Looks Walkin Client Nsp Membership: No Active Membership Total Visits: 13…" at bounding box center [659, 232] width 253 height 317
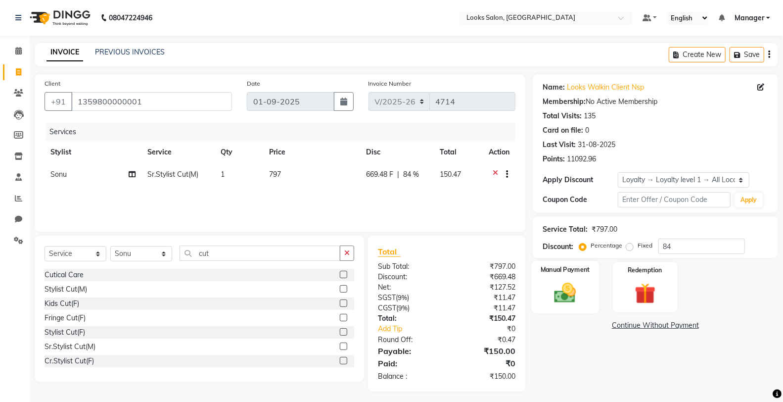
click at [561, 271] on label "Manual Payment" at bounding box center [564, 269] width 49 height 9
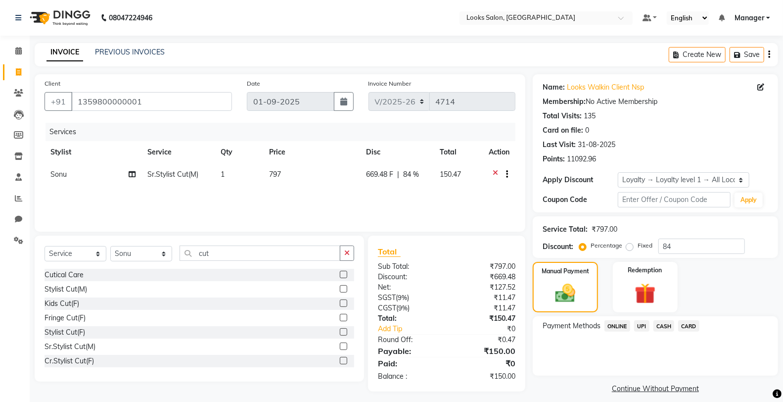
click at [668, 326] on span "CASH" at bounding box center [663, 325] width 21 height 11
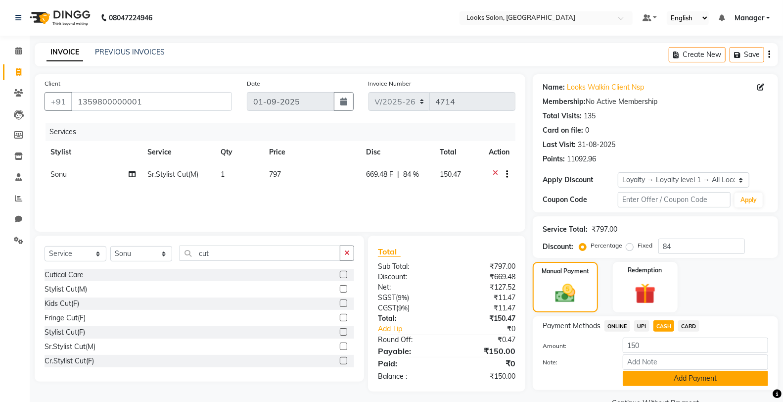
click at [673, 376] on button "Add Payment" at bounding box center [695, 377] width 145 height 15
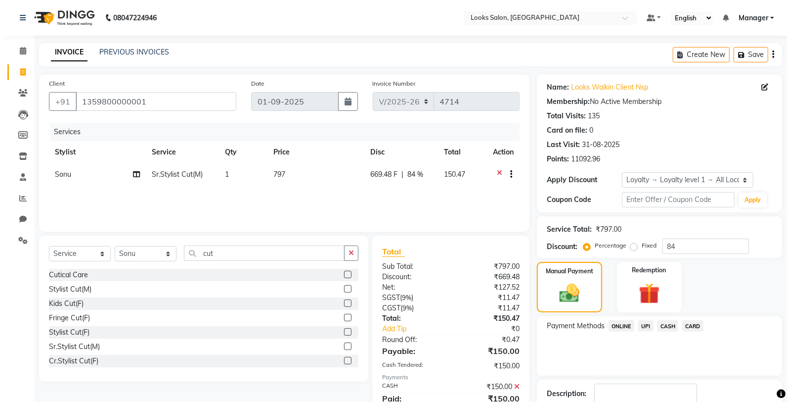
scroll to position [88, 0]
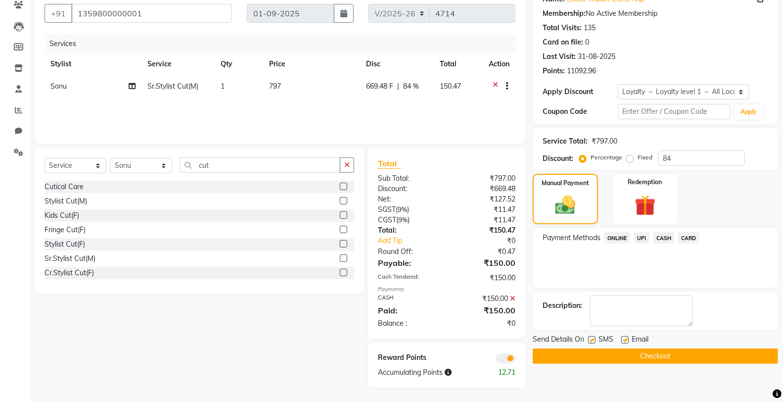
click at [575, 340] on span "Send Details On" at bounding box center [558, 340] width 51 height 12
click at [594, 339] on label at bounding box center [591, 339] width 7 height 7
click at [594, 339] on input "checkbox" at bounding box center [591, 340] width 6 height 6
checkbox input "false"
click at [506, 359] on span at bounding box center [505, 358] width 20 height 10
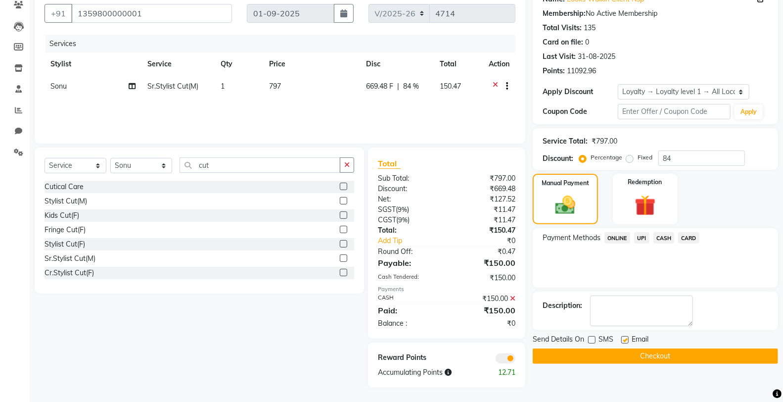
click at [515, 359] on input "checkbox" at bounding box center [515, 359] width 0 height 0
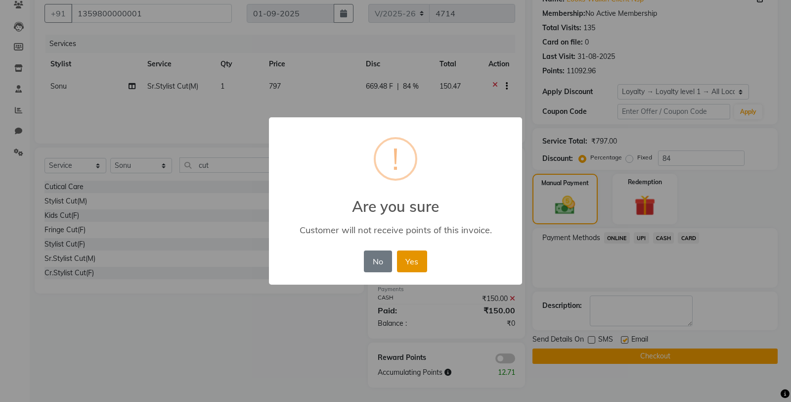
click at [422, 266] on button "Yes" at bounding box center [412, 261] width 30 height 22
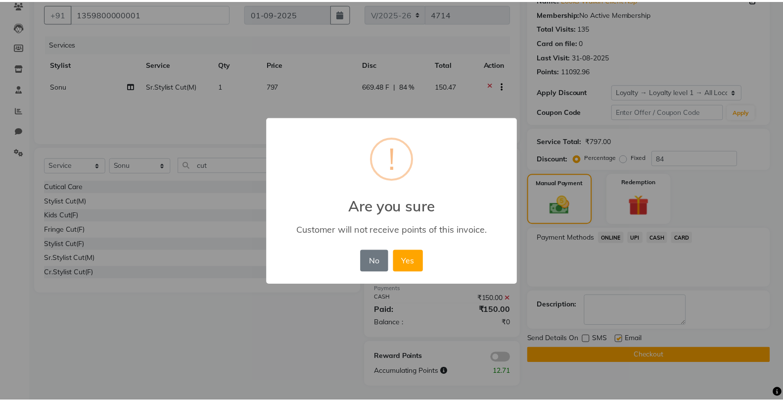
scroll to position [74, 0]
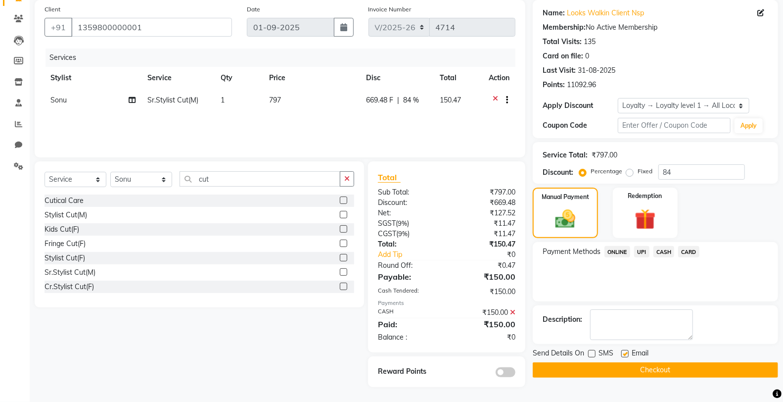
click at [586, 366] on button "Checkout" at bounding box center [655, 369] width 245 height 15
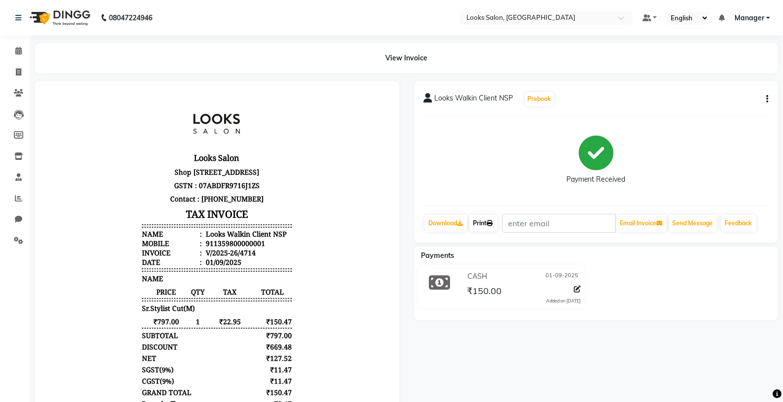
click at [482, 216] on link "Print" at bounding box center [483, 223] width 28 height 17
select select "service"
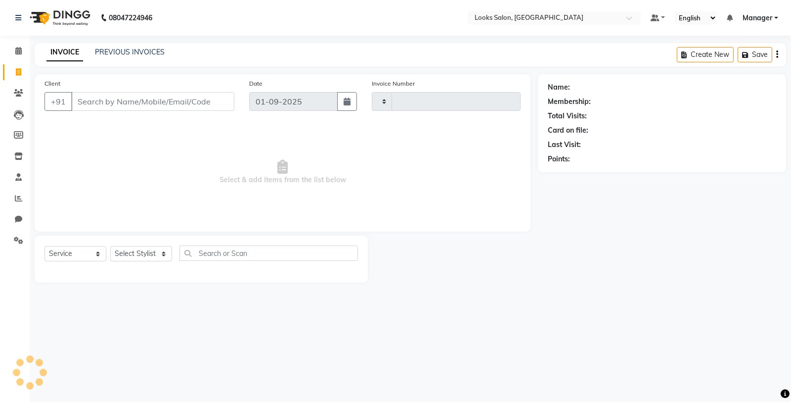
type input "4715"
select select "8125"
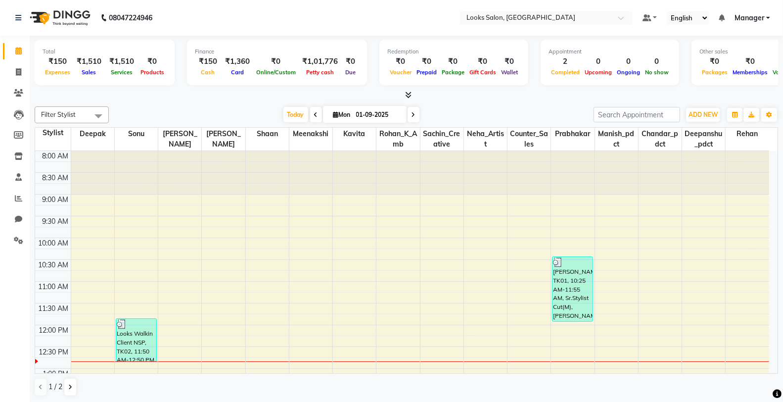
scroll to position [176, 0]
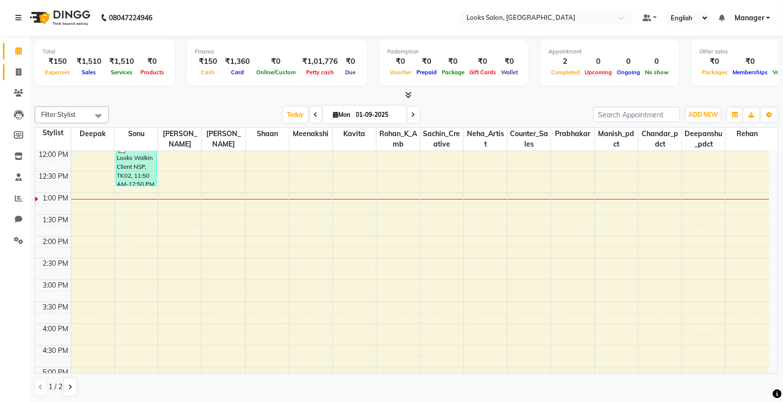
click at [13, 64] on link "Invoice" at bounding box center [15, 72] width 24 height 16
select select "service"
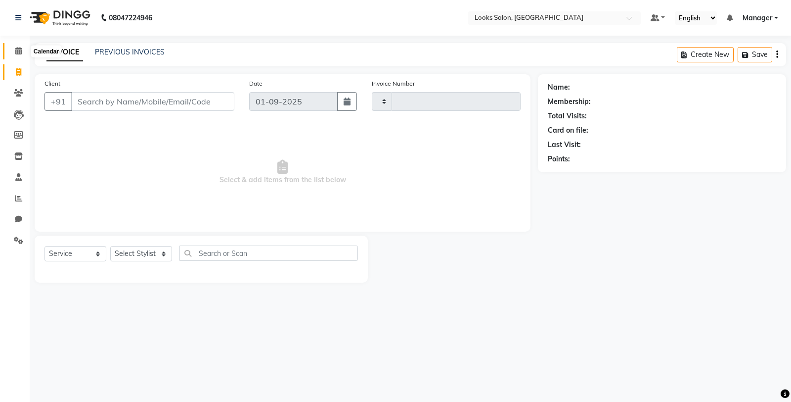
type input "4715"
select select "8125"
click at [17, 50] on icon at bounding box center [18, 50] width 6 height 7
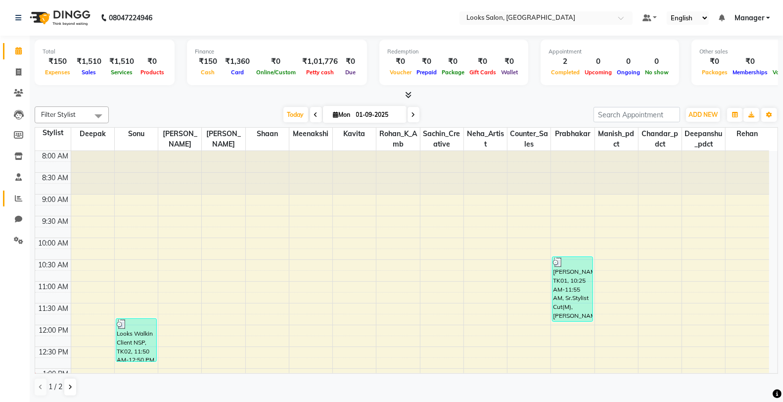
drag, startPoint x: 15, startPoint y: 189, endPoint x: 16, endPoint y: 199, distance: 9.5
click at [15, 189] on li "Reports" at bounding box center [15, 198] width 30 height 21
click at [17, 199] on icon at bounding box center [18, 197] width 7 height 7
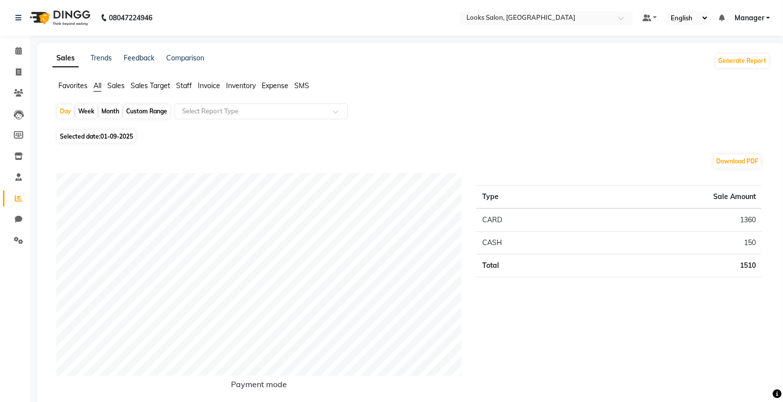
click at [129, 141] on span "Selected date: 01-09-2025" at bounding box center [96, 136] width 78 height 12
select select "9"
select select "2025"
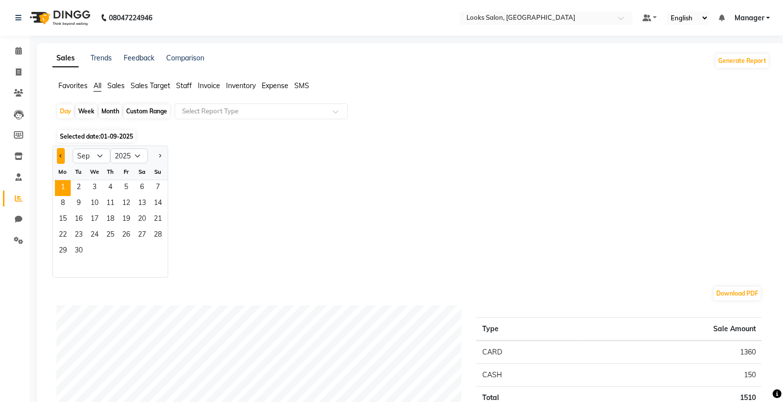
click at [62, 156] on button "Previous month" at bounding box center [61, 156] width 8 height 16
select select "8"
click at [156, 252] on span "31" at bounding box center [158, 251] width 16 height 16
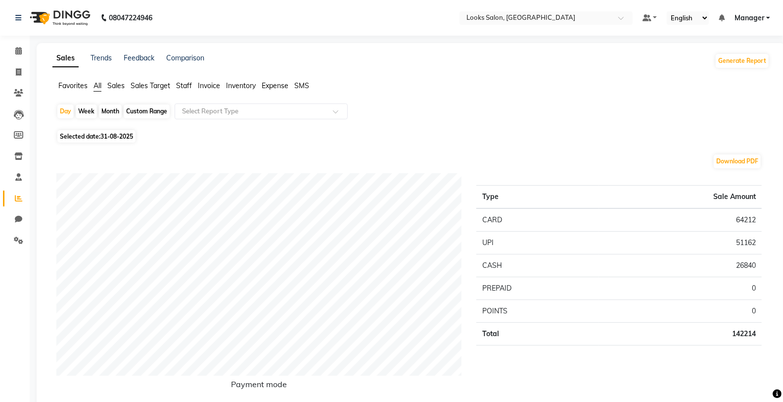
click at [183, 86] on span "Staff" at bounding box center [184, 85] width 16 height 9
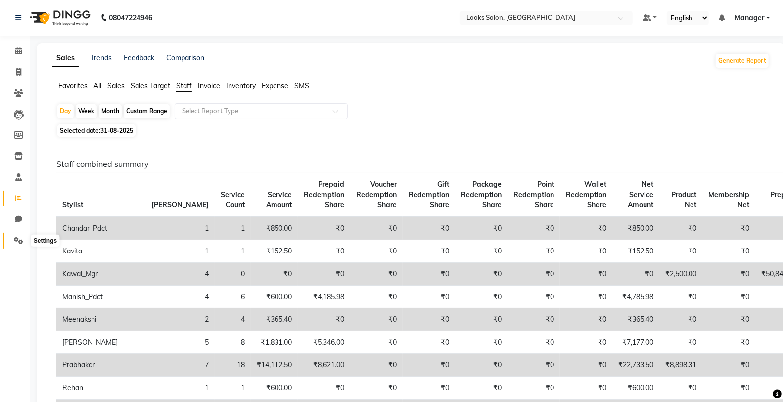
drag, startPoint x: 13, startPoint y: 241, endPoint x: 36, endPoint y: 228, distance: 25.9
click at [14, 241] on icon at bounding box center [18, 239] width 9 height 7
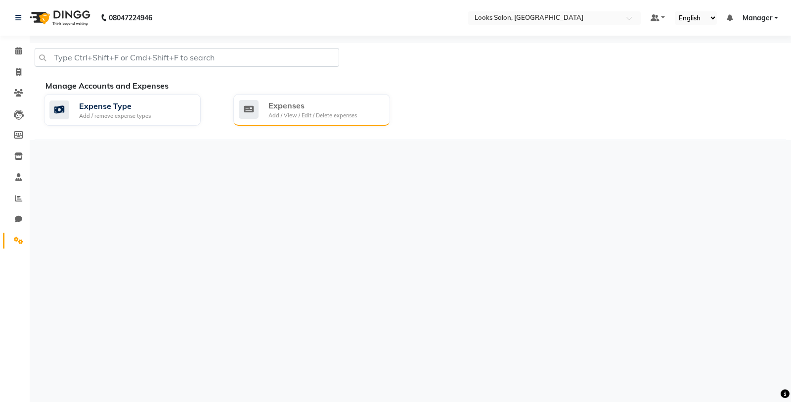
click at [287, 116] on div "Add / View / Edit / Delete expenses" at bounding box center [313, 115] width 89 height 8
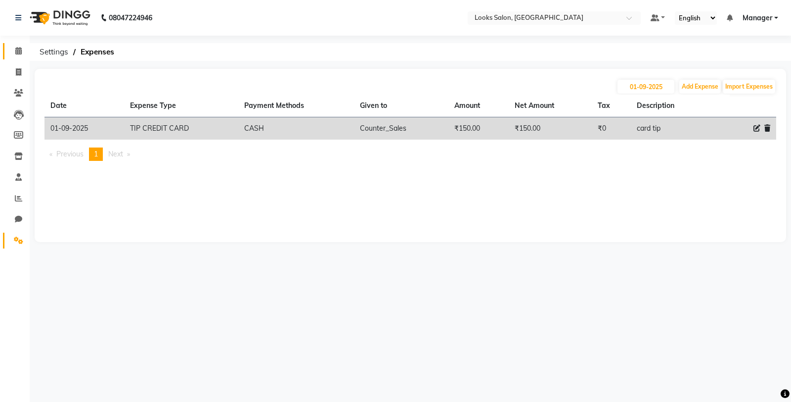
click at [17, 58] on link "Calendar" at bounding box center [15, 51] width 24 height 16
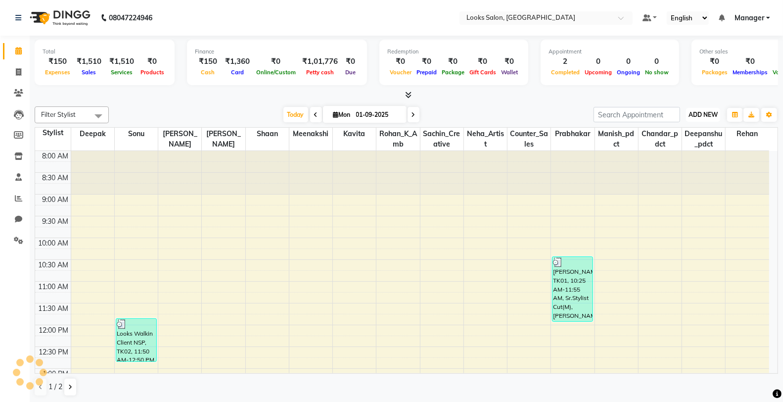
click at [693, 117] on span "ADD NEW" at bounding box center [702, 114] width 29 height 7
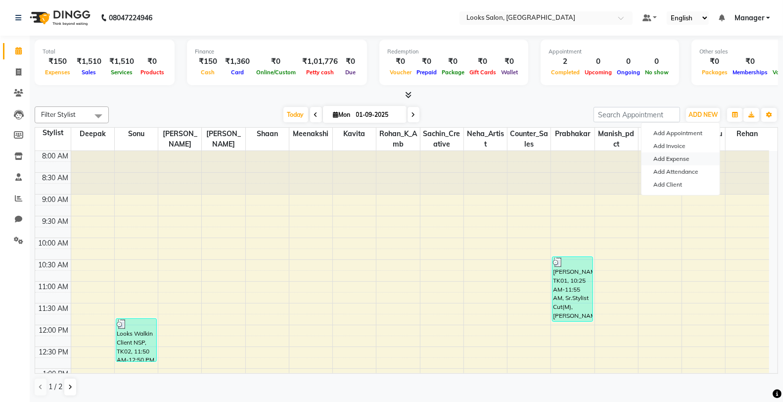
click at [678, 152] on link "Add Expense" at bounding box center [680, 158] width 78 height 13
select select "7256"
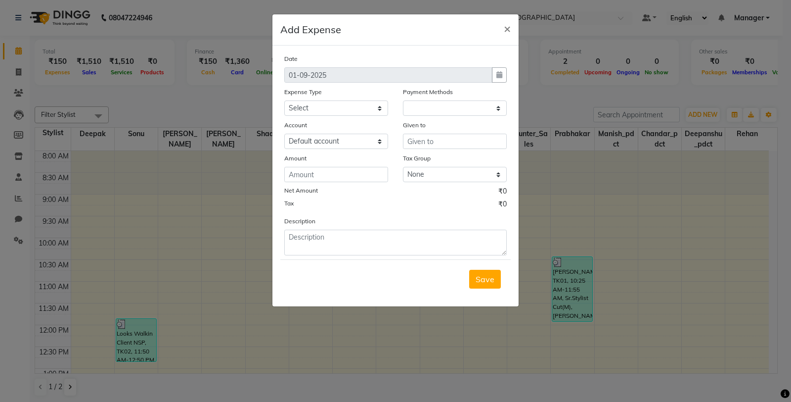
select select "1"
select select "7255"
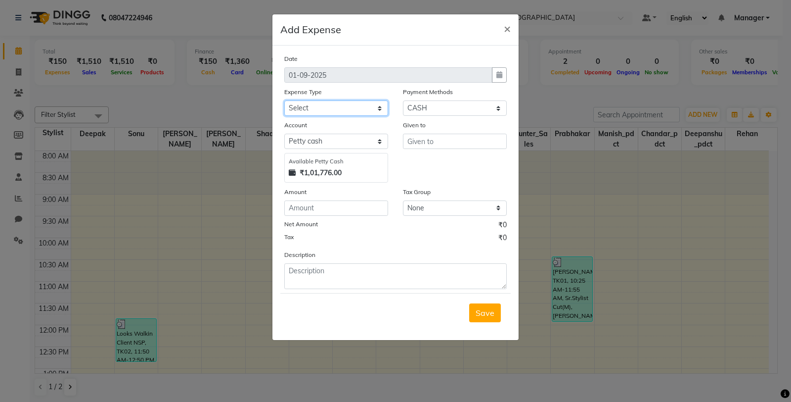
click at [366, 108] on select "Select Bank Deposit Blinkit Cash Handover CLIENT Client ordered food Client Ref…" at bounding box center [336, 107] width 104 height 15
select select "23704"
click at [284, 100] on select "Select Bank Deposit Blinkit Cash Handover CLIENT Client ordered food Client Ref…" at bounding box center [336, 107] width 104 height 15
type input "Counter_Sales"
type input "232"
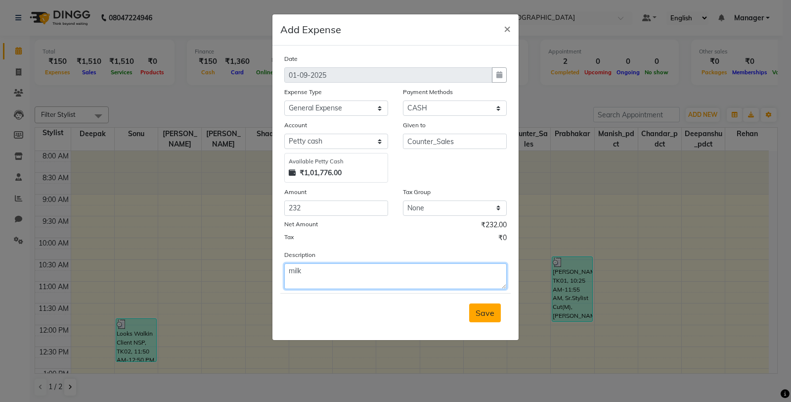
type textarea "milk"
click at [490, 317] on span "Save" at bounding box center [485, 313] width 19 height 10
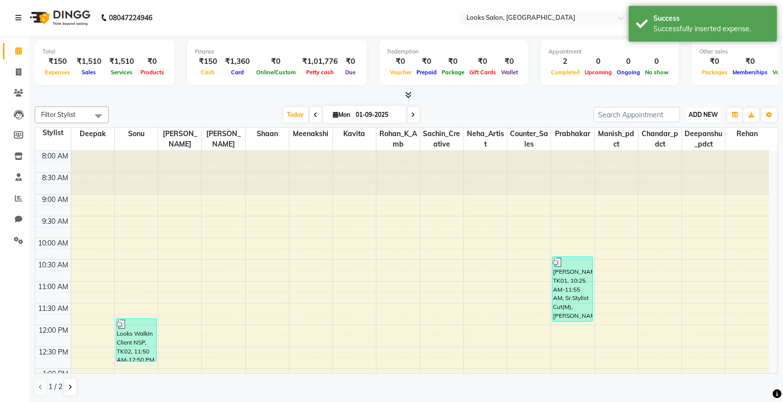
click at [691, 118] on span "ADD NEW" at bounding box center [702, 114] width 29 height 7
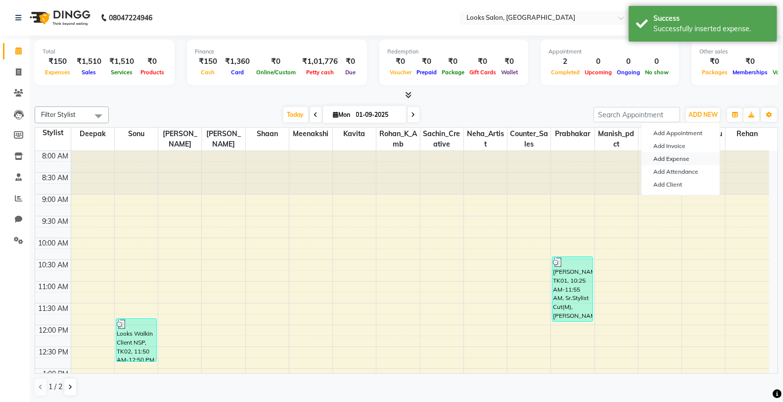
click at [688, 157] on link "Add Expense" at bounding box center [680, 158] width 78 height 13
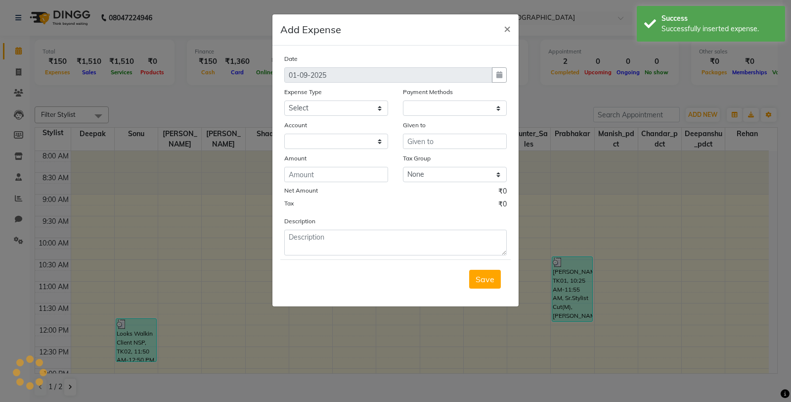
select select "1"
select select "7255"
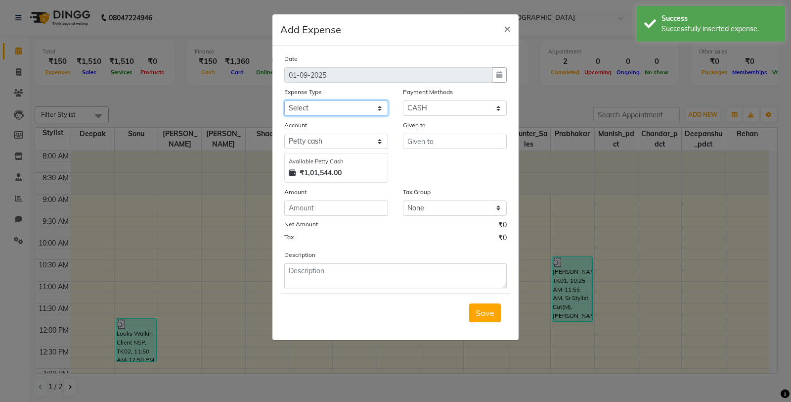
click at [362, 106] on select "Select Bank Deposit Blinkit Cash Handover CLIENT Client ordered food Client Ref…" at bounding box center [336, 107] width 104 height 15
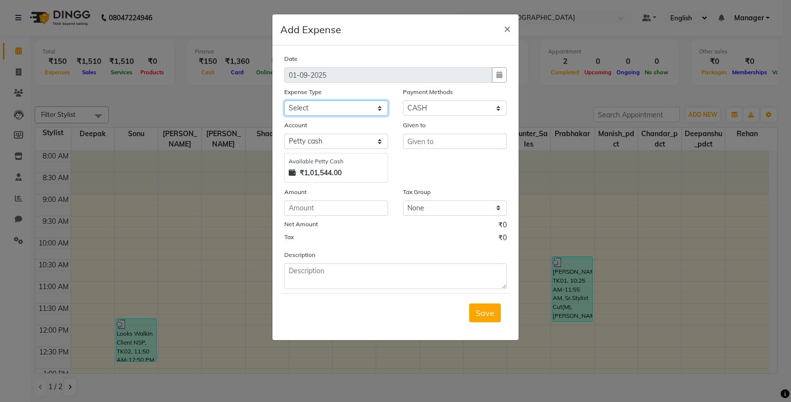
select select "24169"
click at [284, 100] on select "Select Bank Deposit Blinkit Cash Handover CLIENT Client ordered food Client Ref…" at bounding box center [336, 107] width 104 height 15
type input "Counter_Sales"
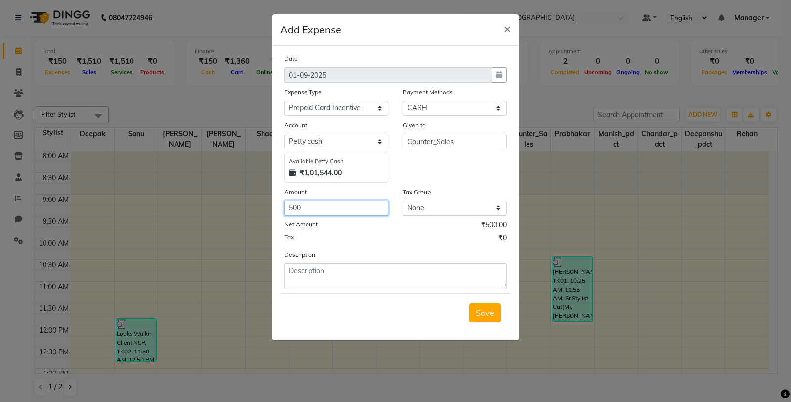
type input "500"
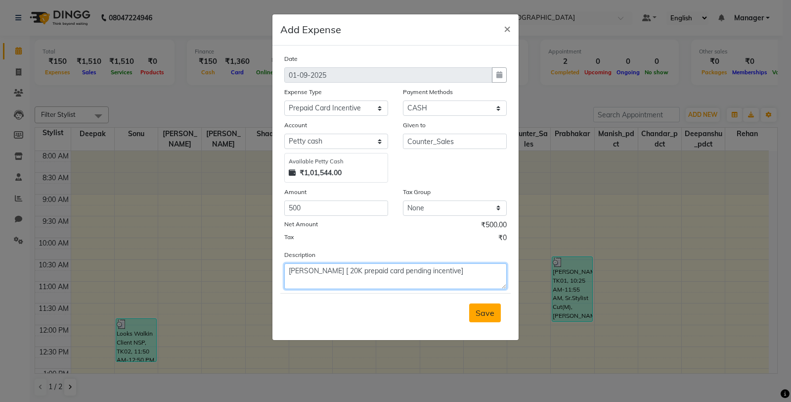
type textarea "KAWALPREET [ 20K prepaid card pending incentive]"
click at [485, 318] on button "Save" at bounding box center [485, 312] width 32 height 19
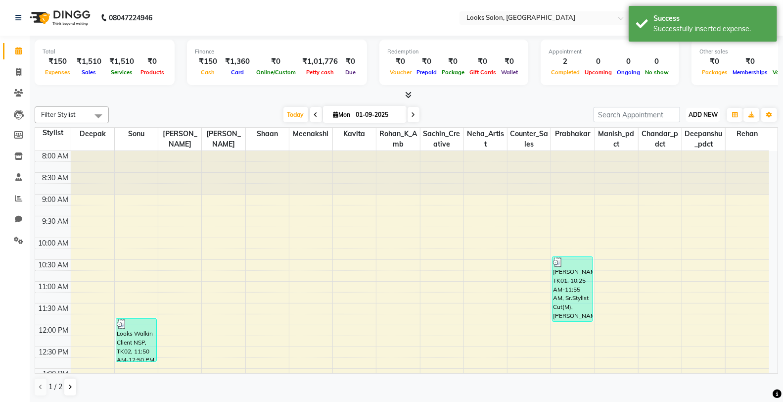
click at [708, 119] on button "ADD NEW Toggle Dropdown" at bounding box center [703, 115] width 34 height 14
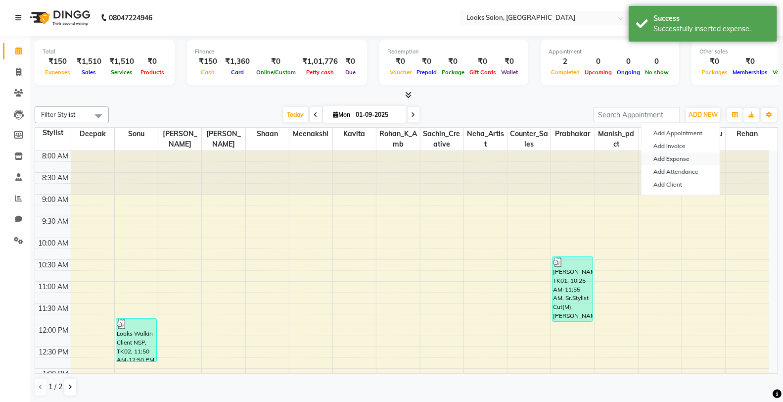
click at [693, 155] on link "Add Expense" at bounding box center [680, 158] width 78 height 13
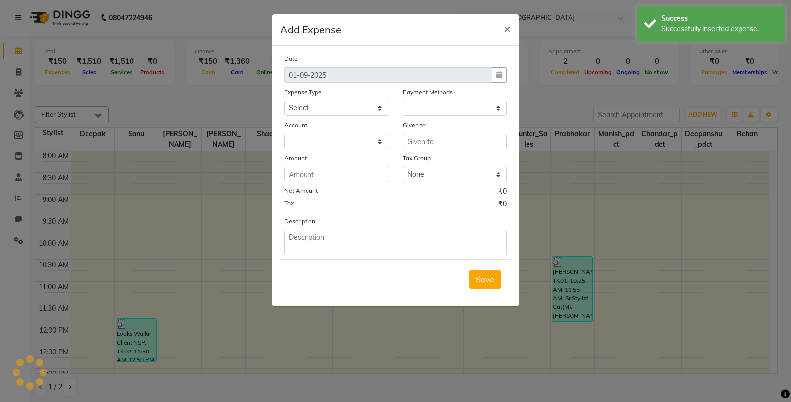
select select "1"
select select "7255"
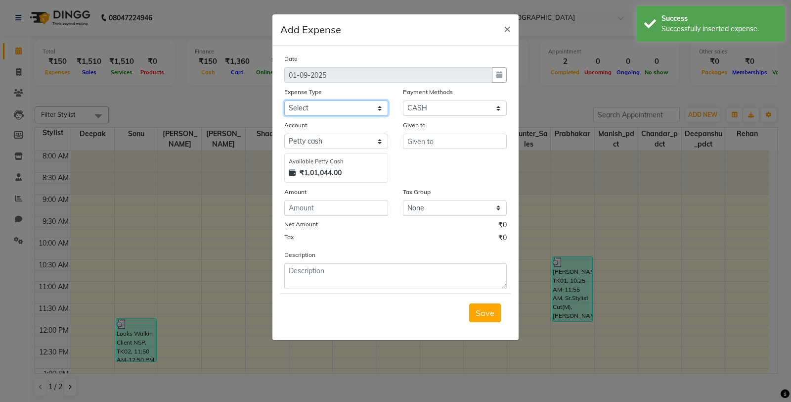
click at [363, 104] on select "Select Bank Deposit Blinkit Cash Handover CLIENT Client ordered food Client Ref…" at bounding box center [336, 107] width 104 height 15
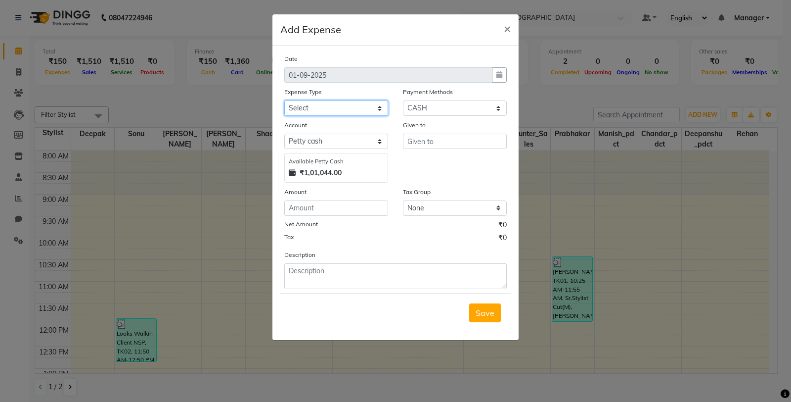
select select "19910"
click at [284, 100] on select "Select Bank Deposit Blinkit Cash Handover CLIENT Client ordered food Client Ref…" at bounding box center [336, 107] width 104 height 15
type input "`"
type input "Counter_Sales"
type input "150"
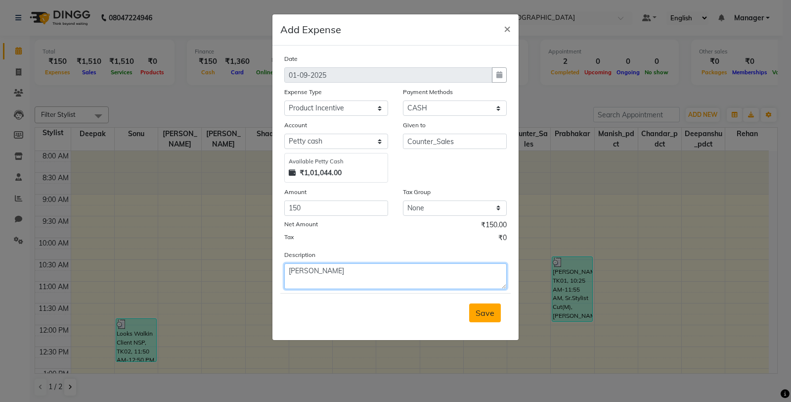
type textarea "KAWALPREET"
click at [484, 311] on span "Save" at bounding box center [485, 313] width 19 height 10
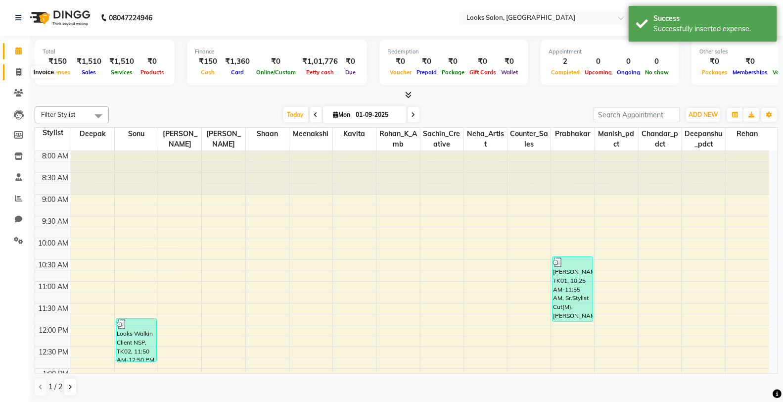
click at [16, 69] on icon at bounding box center [18, 71] width 5 height 7
select select "service"
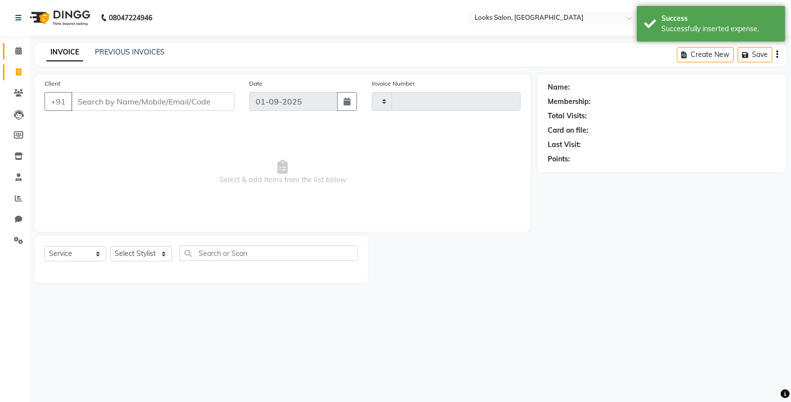
type input "4715"
select select "8125"
click at [20, 50] on icon at bounding box center [18, 50] width 6 height 7
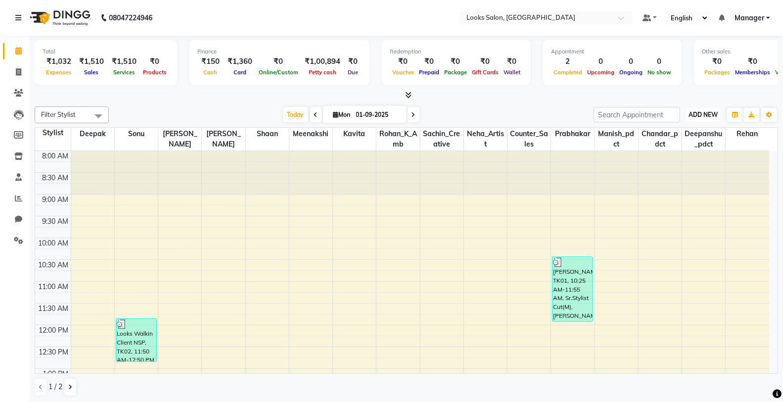
click at [699, 113] on span "ADD NEW" at bounding box center [702, 114] width 29 height 7
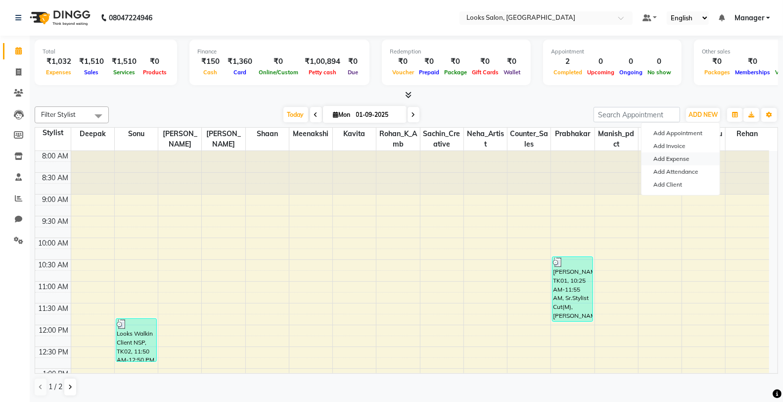
click at [688, 158] on link "Add Expense" at bounding box center [680, 158] width 78 height 13
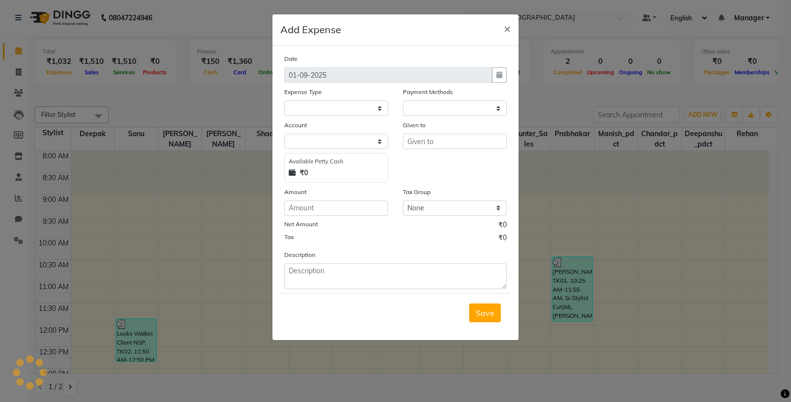
select select "1"
select select "7255"
click at [324, 106] on select "Select Bank Deposit Blinkit Cash Handover CLIENT Client ordered food Client Ref…" at bounding box center [336, 107] width 104 height 15
select select "24391"
click at [284, 100] on select "Select Bank Deposit Blinkit Cash Handover CLIENT Client ordered food Client Ref…" at bounding box center [336, 107] width 104 height 15
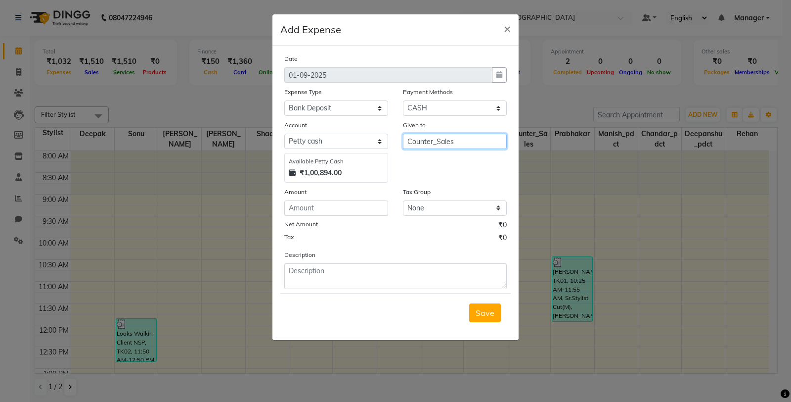
type input "Counter_Sales"
type input "40000"
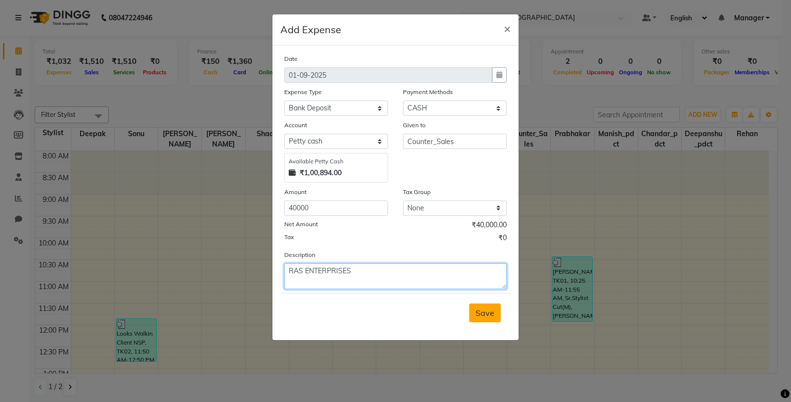
type textarea "RAS ENTERPRISES"
click at [475, 315] on button "Save" at bounding box center [485, 312] width 32 height 19
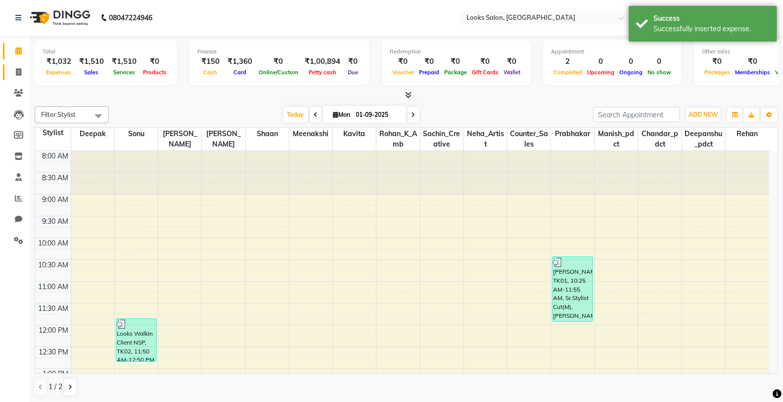
click at [16, 74] on icon at bounding box center [18, 71] width 5 height 7
select select "service"
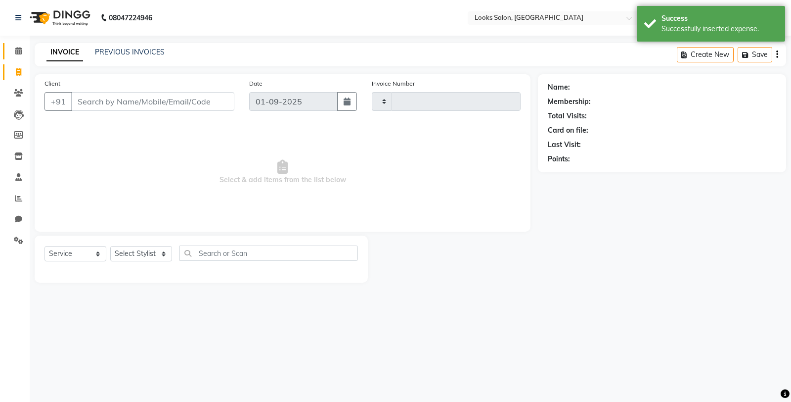
type input "4715"
select select "8125"
click at [17, 54] on icon at bounding box center [18, 50] width 6 height 7
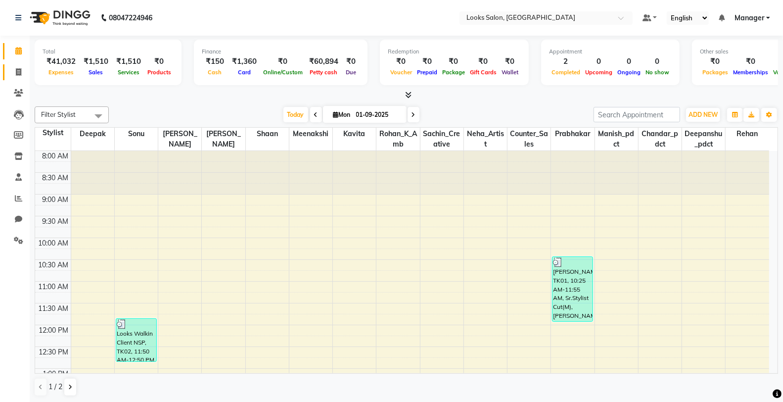
click at [16, 73] on icon at bounding box center [18, 71] width 5 height 7
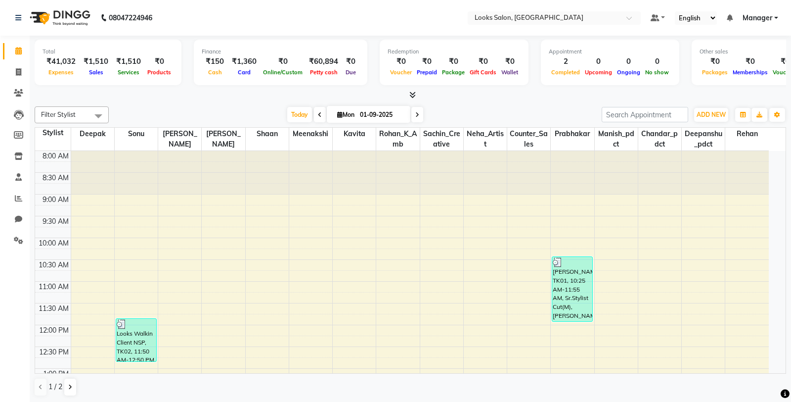
select select "8125"
select select "service"
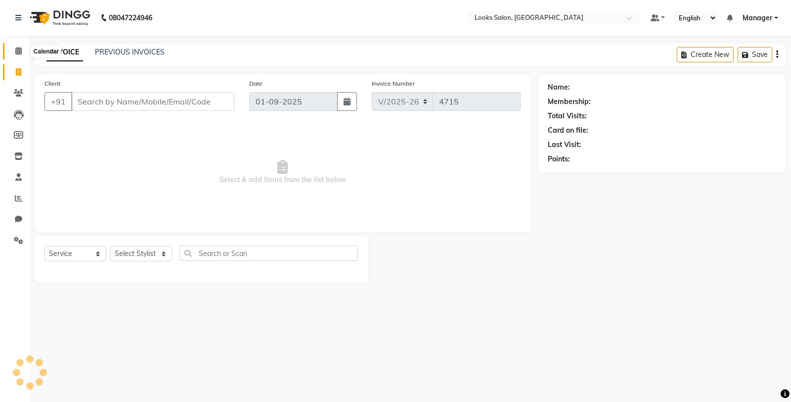
click at [16, 50] on icon at bounding box center [18, 50] width 6 height 7
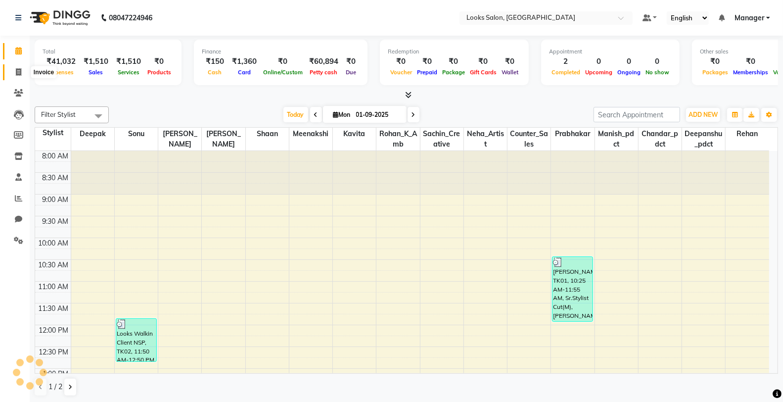
drag, startPoint x: 21, startPoint y: 72, endPoint x: 21, endPoint y: 61, distance: 10.9
click at [21, 72] on icon at bounding box center [18, 71] width 5 height 7
select select "service"
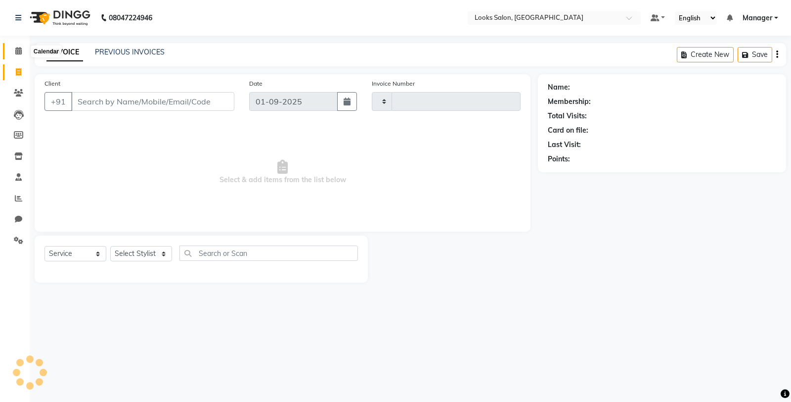
click at [21, 56] on span at bounding box center [18, 50] width 17 height 11
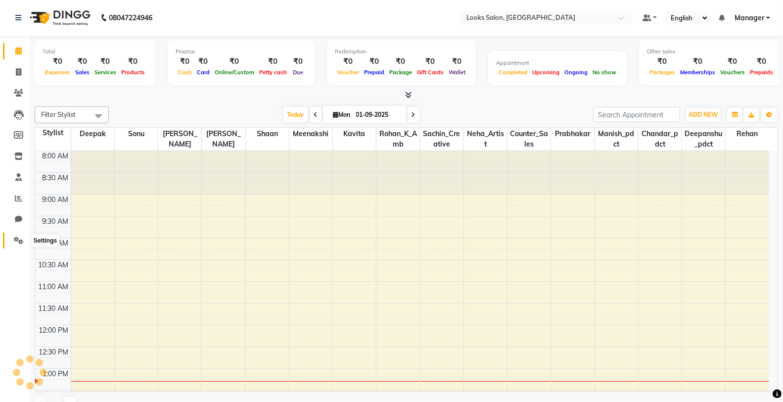
click at [12, 244] on span at bounding box center [18, 240] width 17 height 11
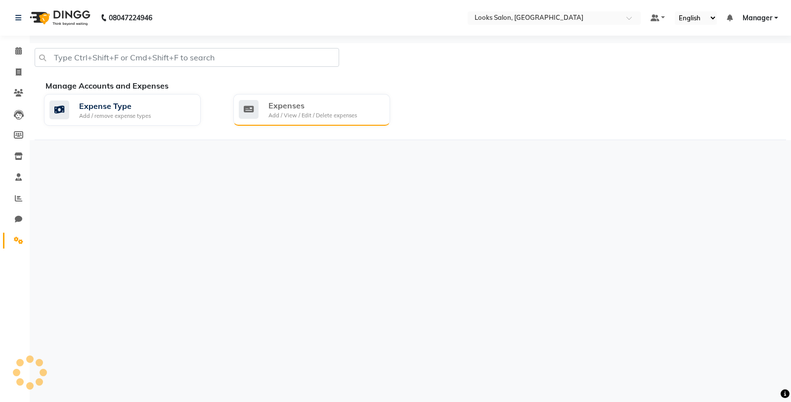
click at [329, 117] on div "Add / View / Edit / Delete expenses" at bounding box center [313, 115] width 89 height 8
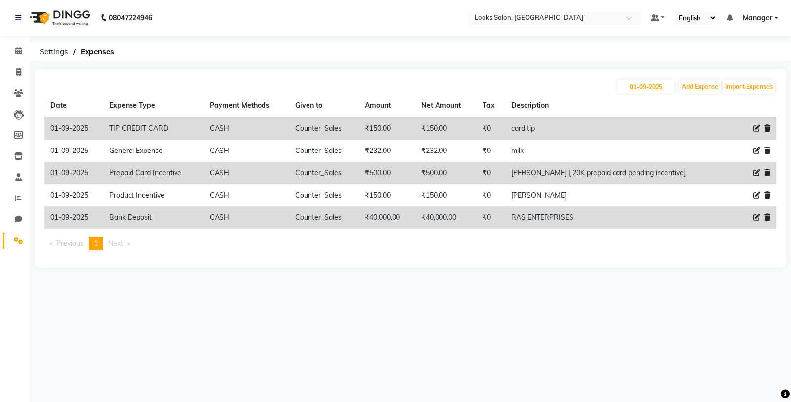
click at [28, 55] on li "Calendar" at bounding box center [15, 51] width 30 height 21
click at [10, 49] on span at bounding box center [18, 50] width 17 height 11
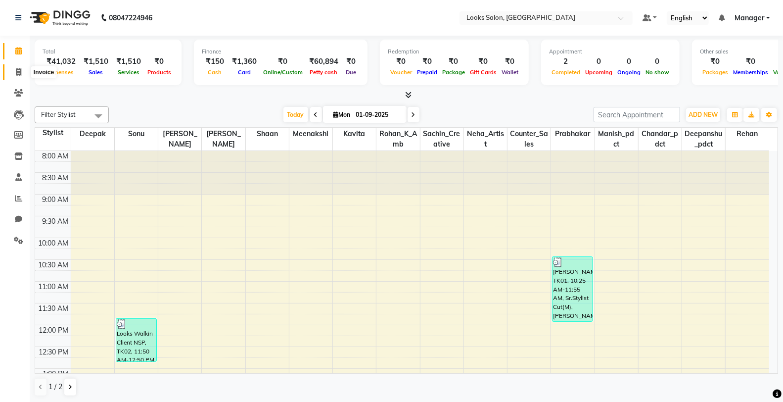
click at [25, 73] on span at bounding box center [18, 72] width 17 height 11
select select "8125"
select select "service"
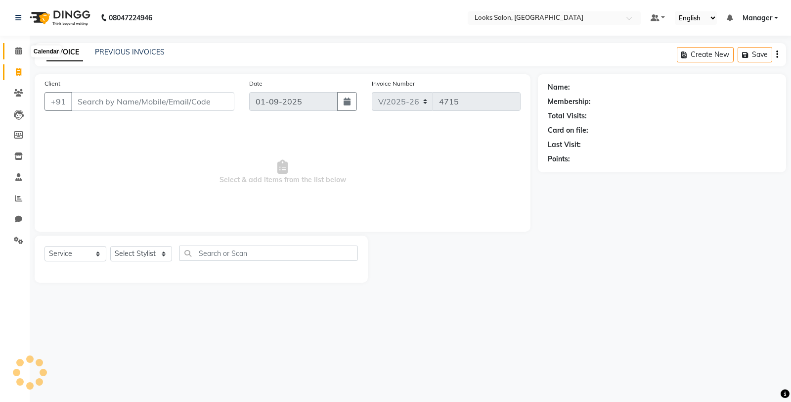
click at [13, 47] on span at bounding box center [18, 50] width 17 height 11
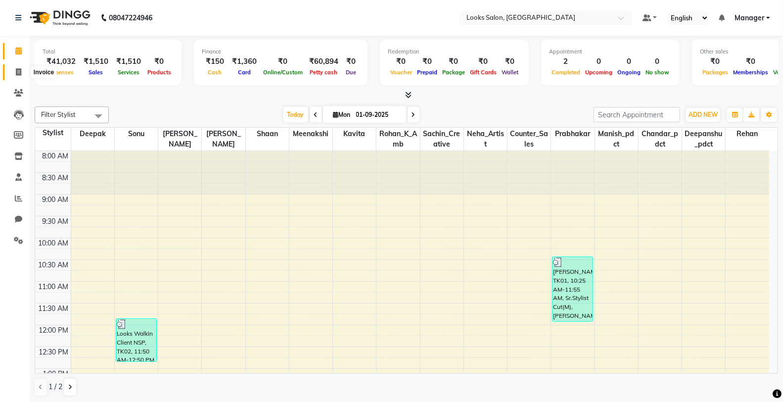
click at [16, 72] on icon at bounding box center [18, 71] width 5 height 7
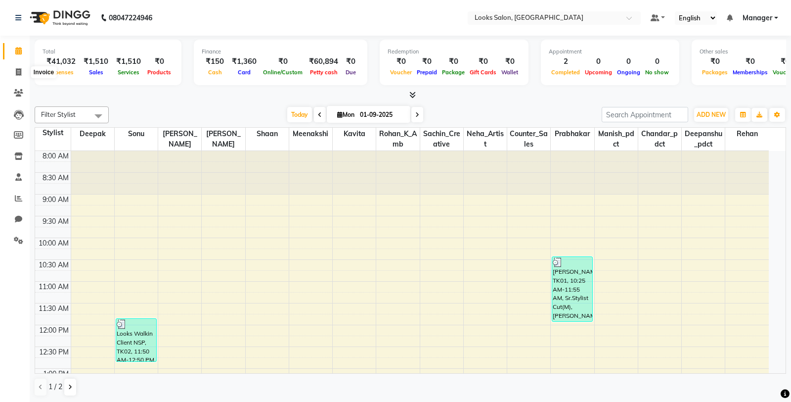
select select "service"
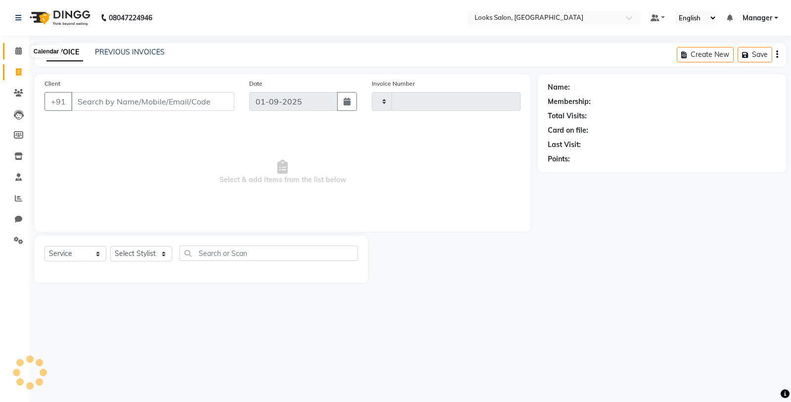
click at [15, 45] on span at bounding box center [18, 50] width 17 height 11
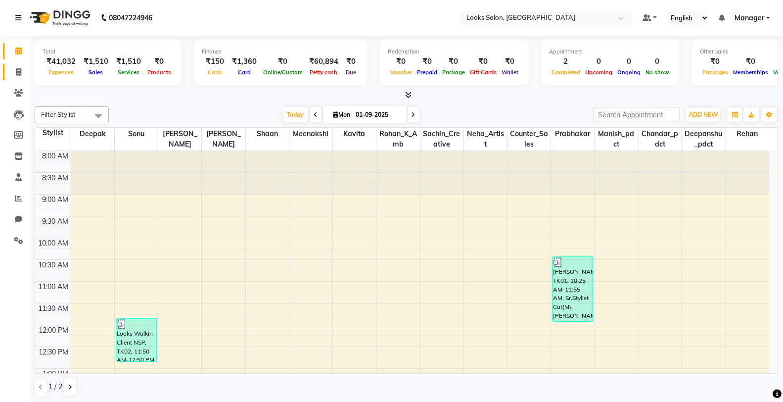
click at [22, 66] on link "Invoice" at bounding box center [15, 72] width 24 height 16
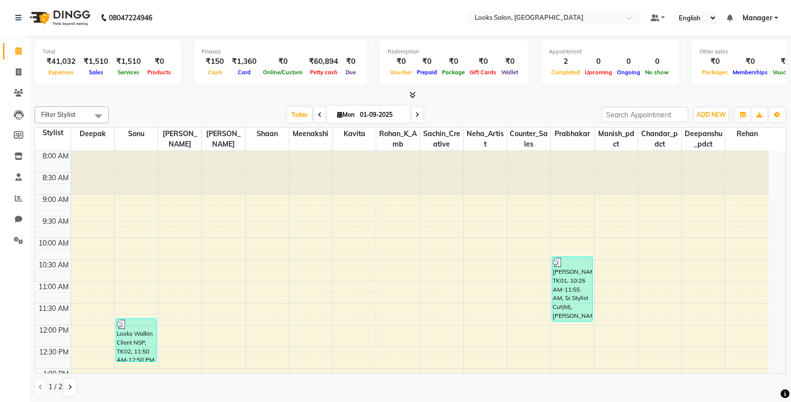
select select "8125"
select select "service"
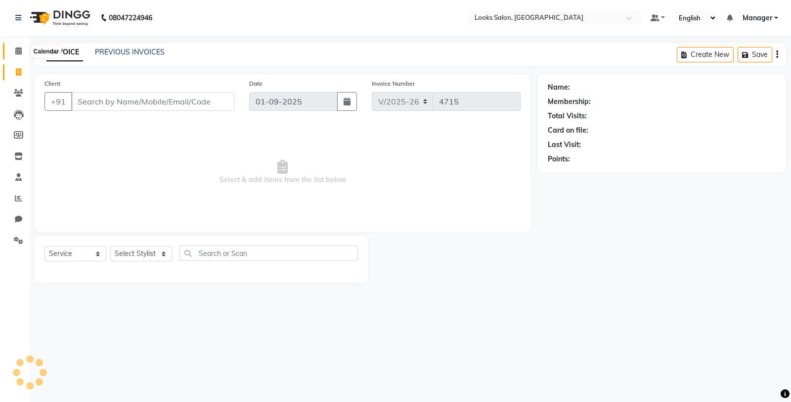
click at [20, 53] on icon at bounding box center [18, 50] width 6 height 7
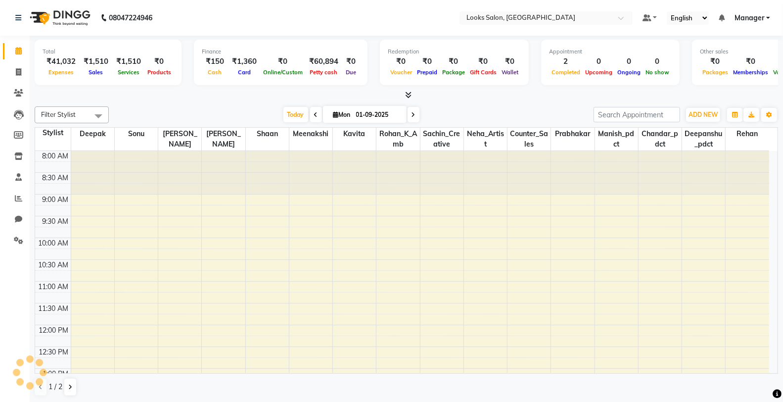
scroll to position [219, 0]
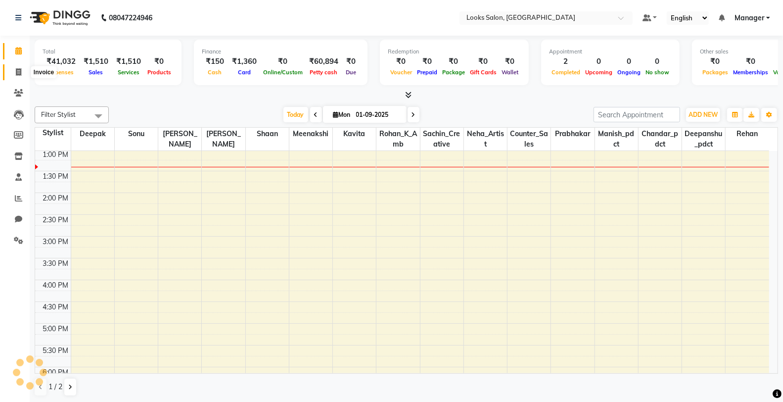
click at [13, 73] on span at bounding box center [18, 72] width 17 height 11
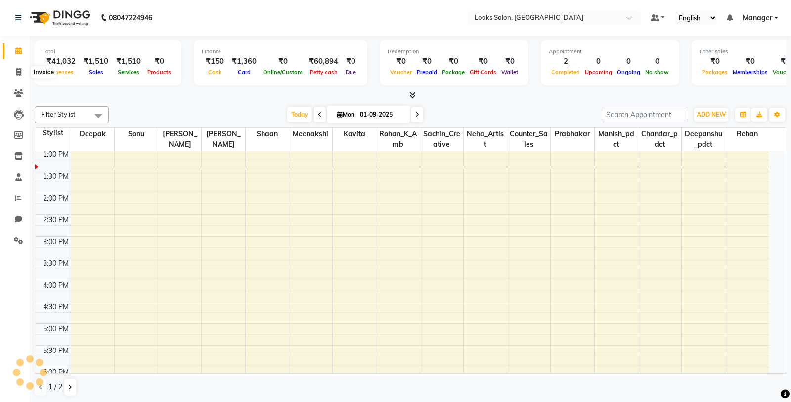
select select "8125"
select select "service"
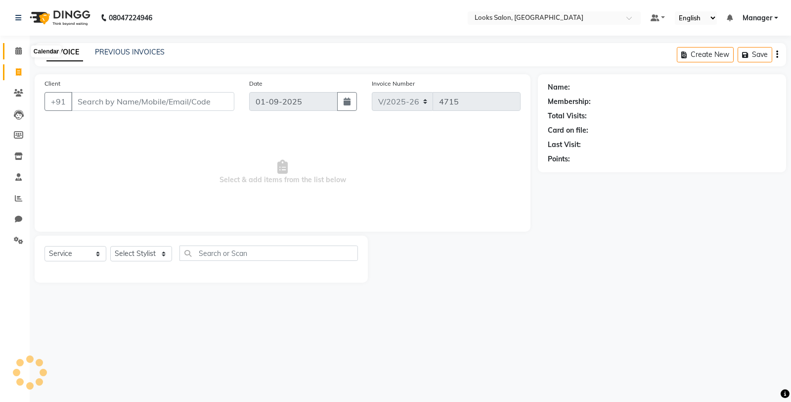
click at [24, 51] on span at bounding box center [18, 50] width 17 height 11
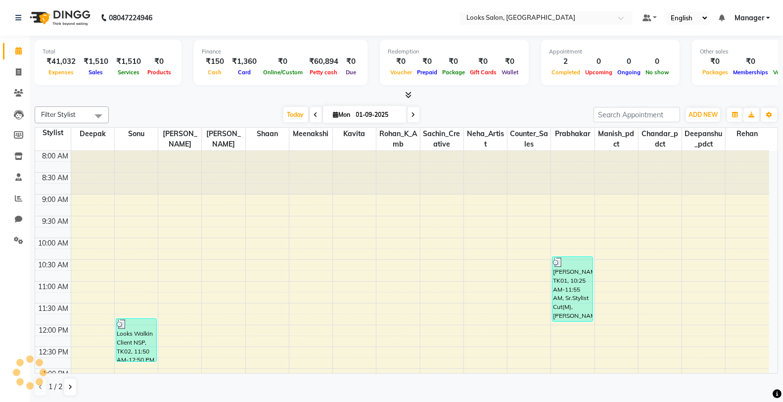
scroll to position [219, 0]
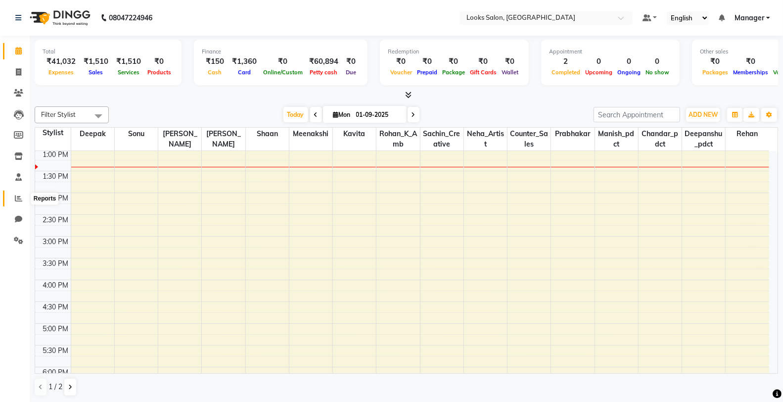
click at [22, 201] on span at bounding box center [18, 198] width 17 height 11
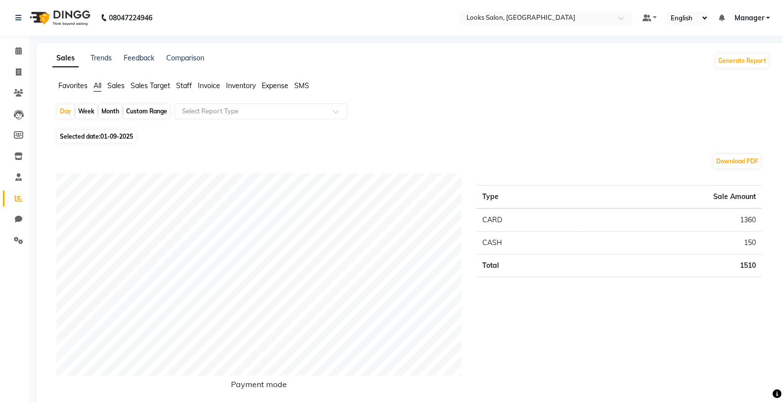
click at [184, 83] on span "Staff" at bounding box center [184, 85] width 16 height 9
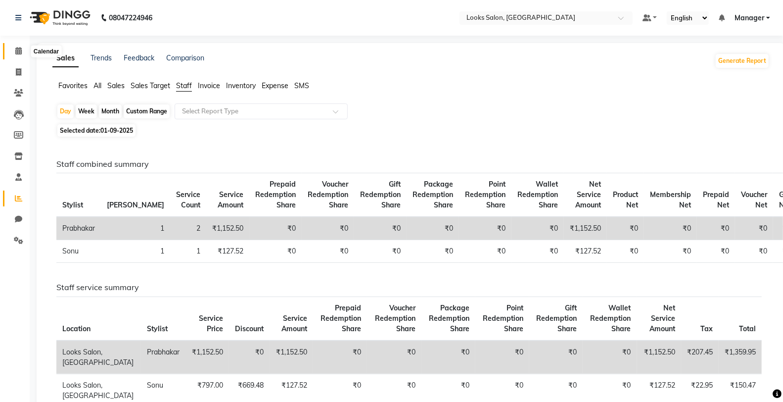
click at [24, 55] on span at bounding box center [18, 50] width 17 height 11
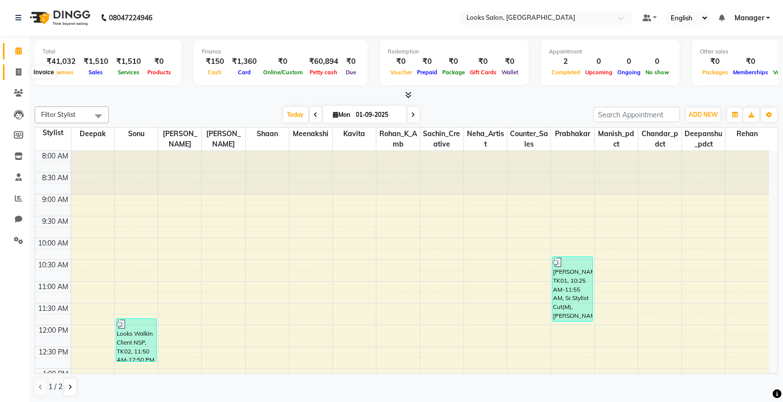
drag, startPoint x: 13, startPoint y: 67, endPoint x: 16, endPoint y: 61, distance: 6.0
click at [13, 67] on span at bounding box center [18, 72] width 17 height 11
select select "service"
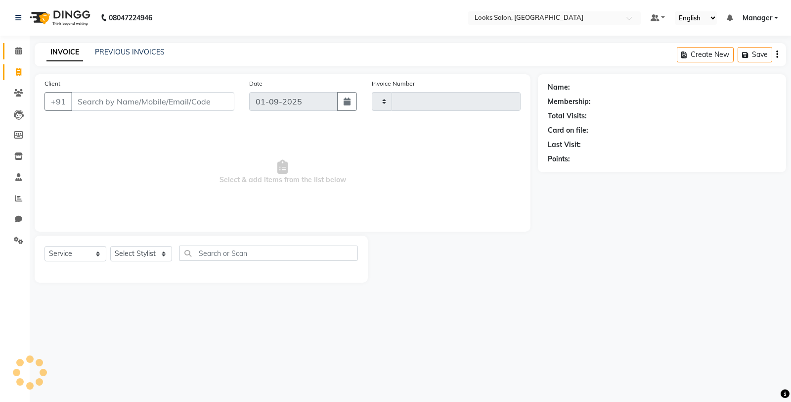
type input "4715"
select select "8125"
click at [18, 54] on icon at bounding box center [18, 50] width 6 height 7
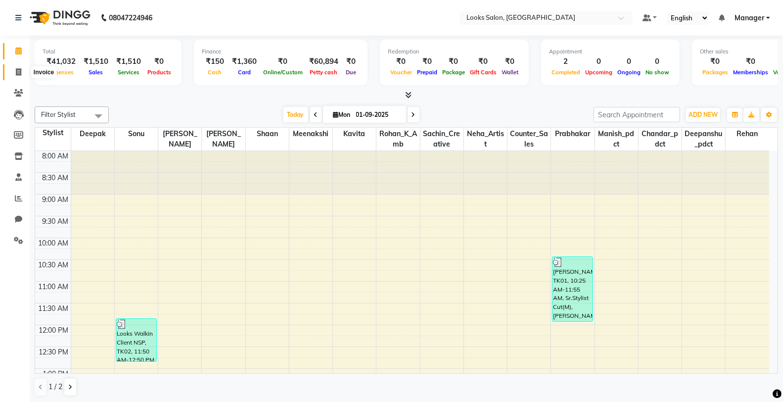
click at [11, 67] on span at bounding box center [18, 72] width 17 height 11
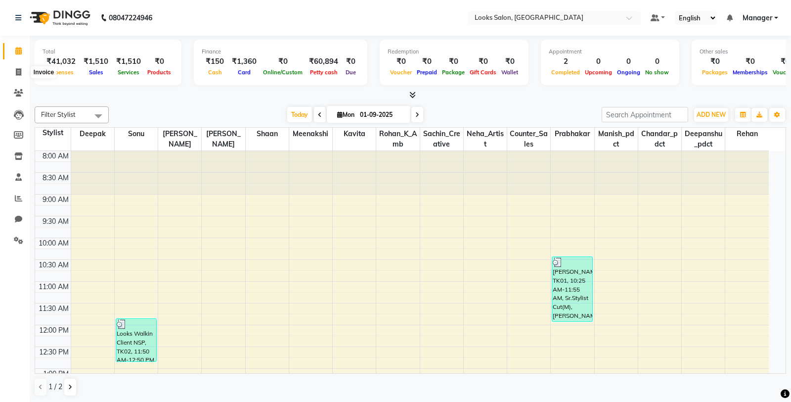
select select "service"
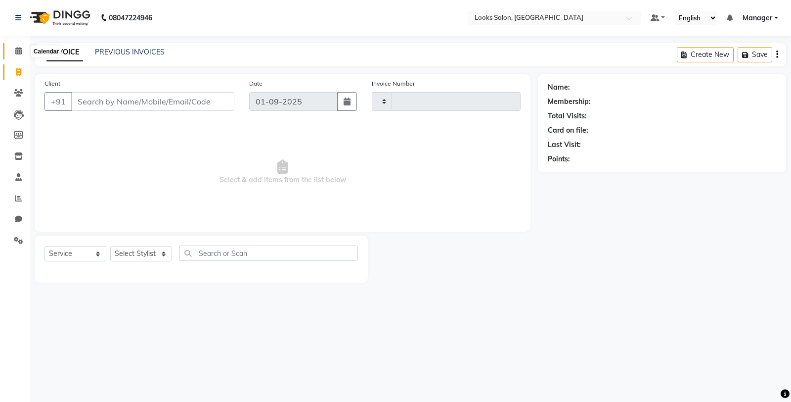
click at [17, 51] on icon at bounding box center [18, 50] width 6 height 7
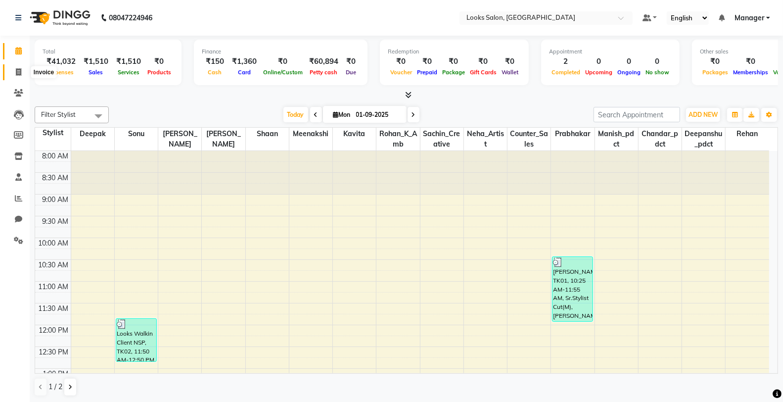
click at [22, 74] on span at bounding box center [18, 72] width 17 height 11
select select "service"
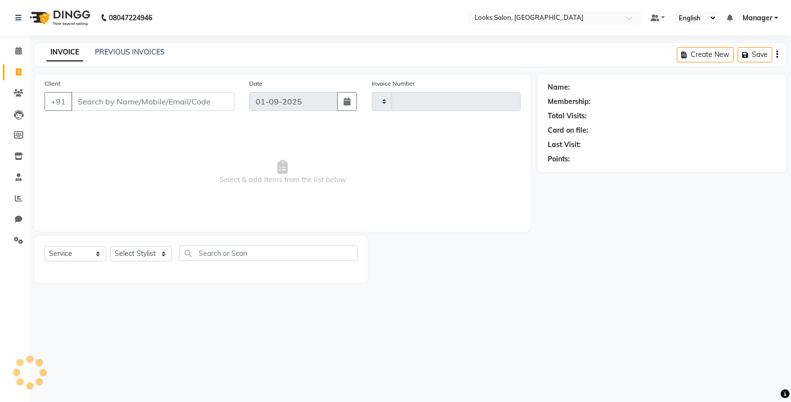
type input "4715"
select select "8125"
click at [145, 106] on input "Client" at bounding box center [152, 101] width 163 height 19
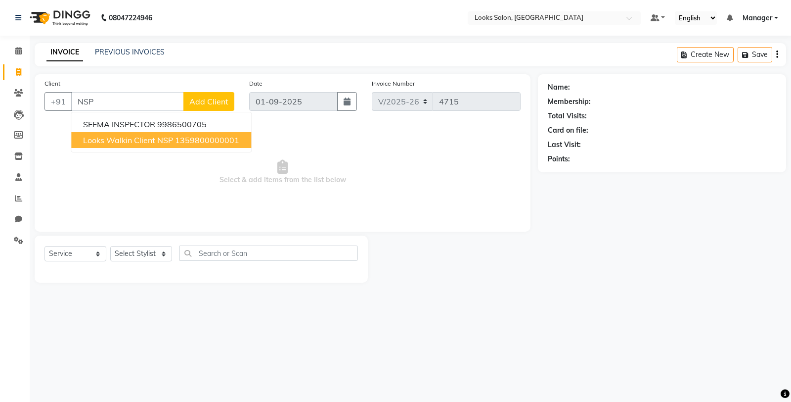
click at [166, 137] on span "Looks Walkin Client NSP" at bounding box center [128, 140] width 90 height 10
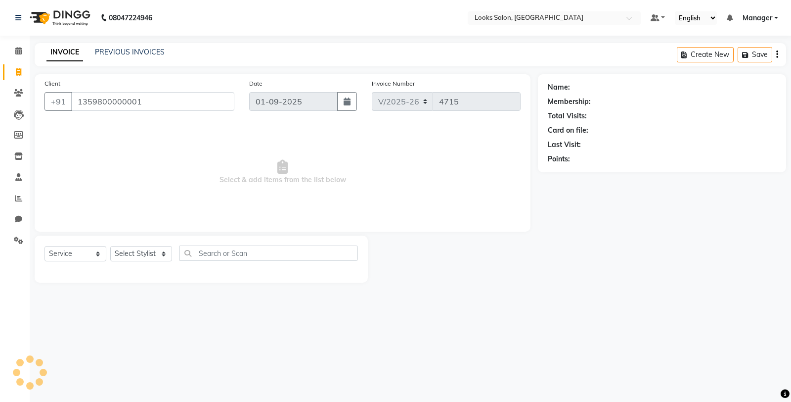
type input "1359800000001"
select select "1: Object"
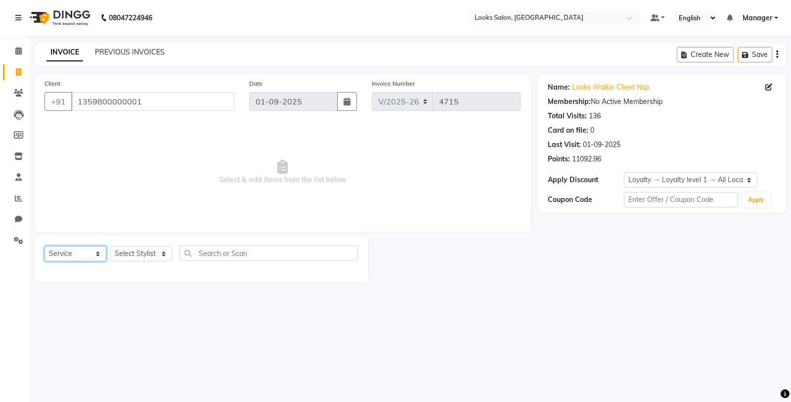
click at [72, 253] on select "Select Service Product Membership Package Voucher Prepaid Gift Card" at bounding box center [76, 253] width 62 height 15
select select "product"
click at [45, 246] on select "Select Service Product Membership Package Voucher Prepaid Gift Card" at bounding box center [76, 253] width 62 height 15
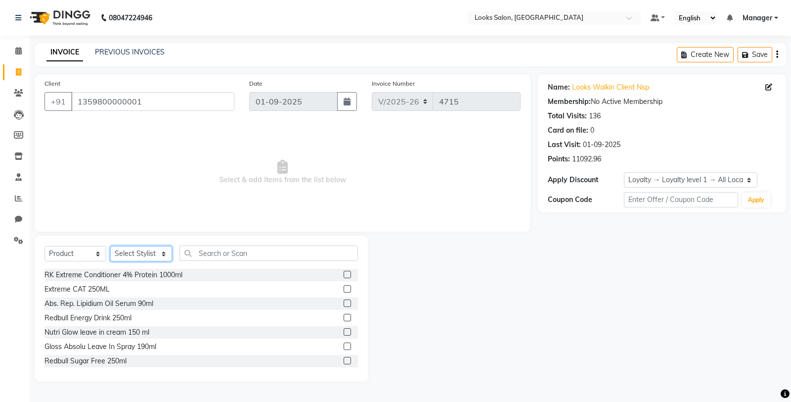
click at [140, 255] on select "Select Stylist Chandar_pdct Counter_Sales Damini_Mgr [PERSON_NAME] [PERSON_NAME…" at bounding box center [141, 253] width 62 height 15
select select "75841"
click at [110, 246] on select "Select Stylist Chandar_pdct Counter_Sales Damini_Mgr [PERSON_NAME] [PERSON_NAME…" at bounding box center [141, 253] width 62 height 15
click at [269, 244] on div "Select Service Product Membership Package Voucher Prepaid Gift Card Select Styl…" at bounding box center [201, 308] width 333 height 146
click at [265, 250] on input "text" at bounding box center [268, 252] width 179 height 15
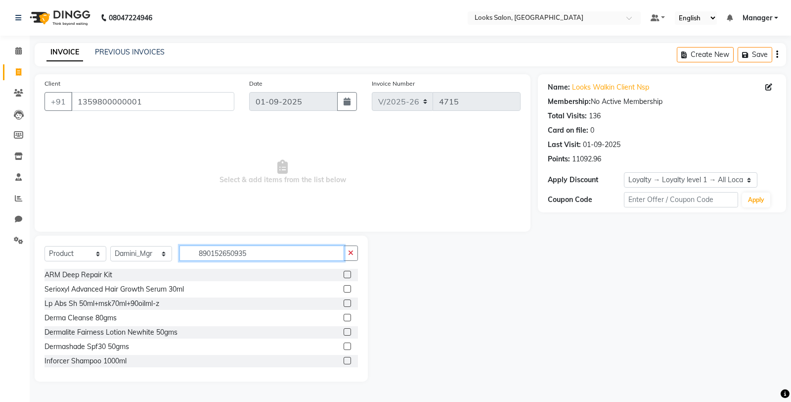
type input "8901526509355"
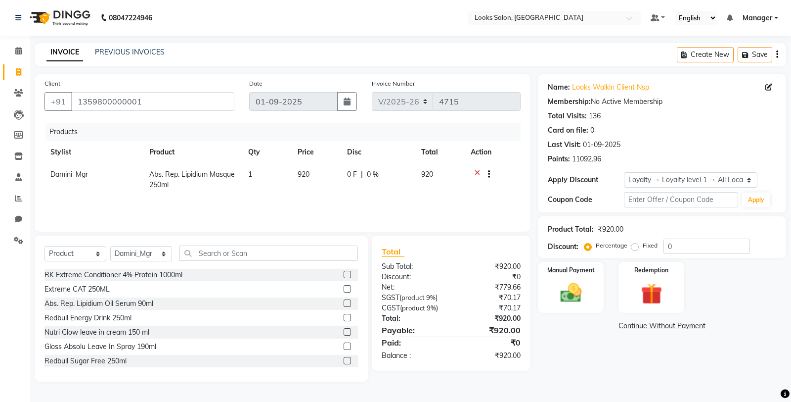
click at [315, 180] on td "920" at bounding box center [316, 179] width 49 height 33
select select "75841"
click at [325, 176] on input "920" at bounding box center [317, 176] width 38 height 15
type input "990"
click at [579, 362] on div "Name: Looks Walkin Client Nsp Membership: No Active Membership Total Visits: 13…" at bounding box center [666, 227] width 256 height 307
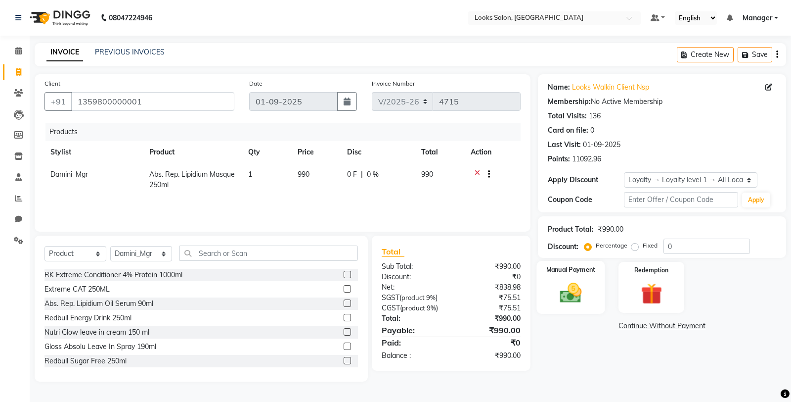
click at [585, 292] on img at bounding box center [571, 292] width 36 height 25
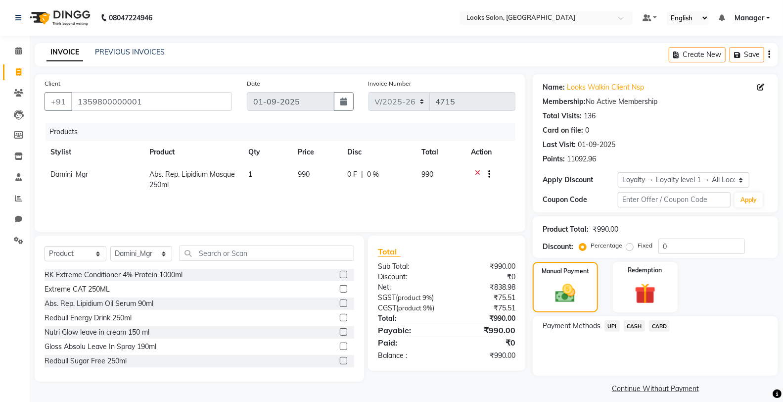
click at [631, 324] on span "CASH" at bounding box center [634, 325] width 21 height 11
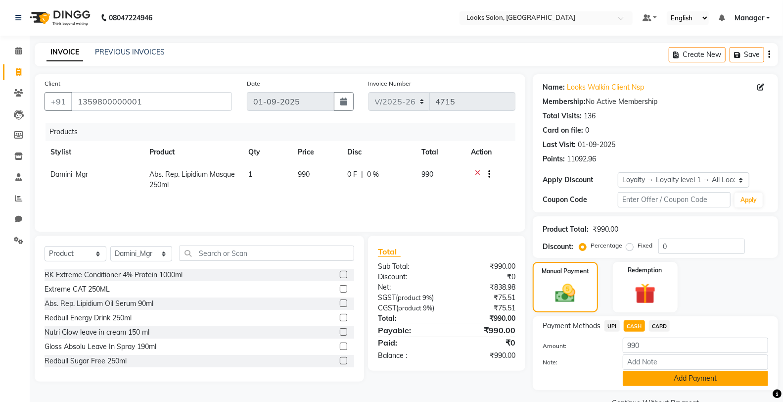
click at [650, 376] on button "Add Payment" at bounding box center [695, 377] width 145 height 15
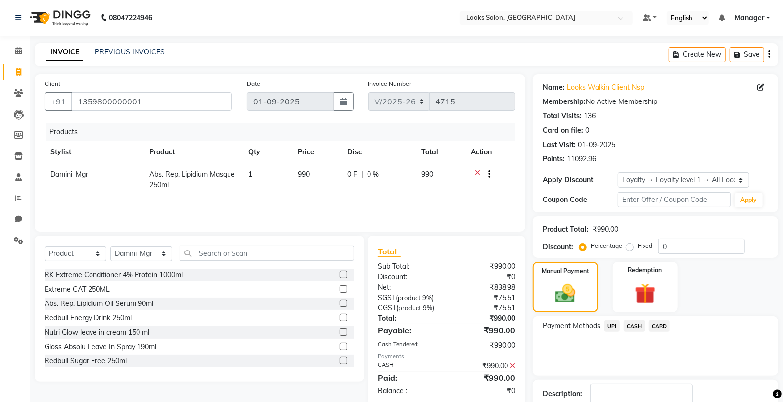
scroll to position [67, 0]
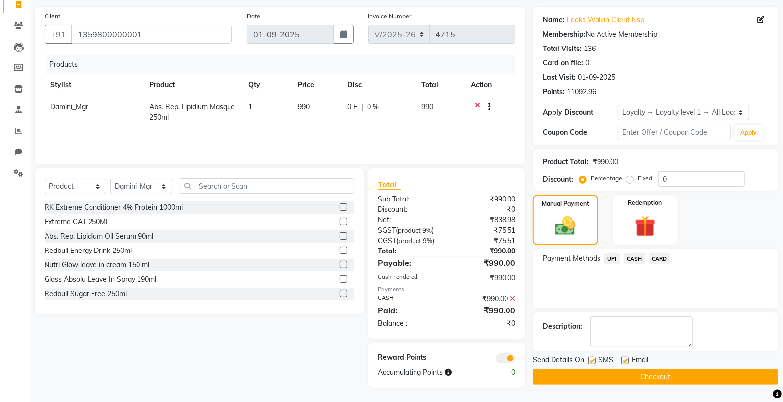
click at [590, 359] on label at bounding box center [591, 360] width 7 height 7
click at [590, 359] on input "checkbox" at bounding box center [591, 361] width 6 height 6
checkbox input "false"
click at [610, 376] on button "Checkout" at bounding box center [655, 376] width 245 height 15
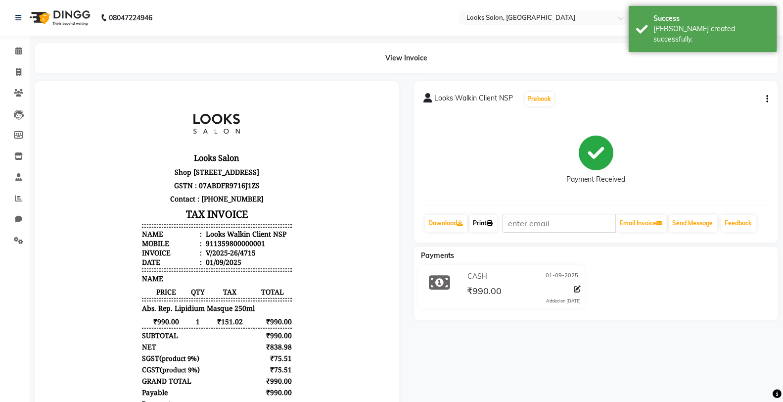
click at [487, 219] on link "Print" at bounding box center [483, 223] width 28 height 17
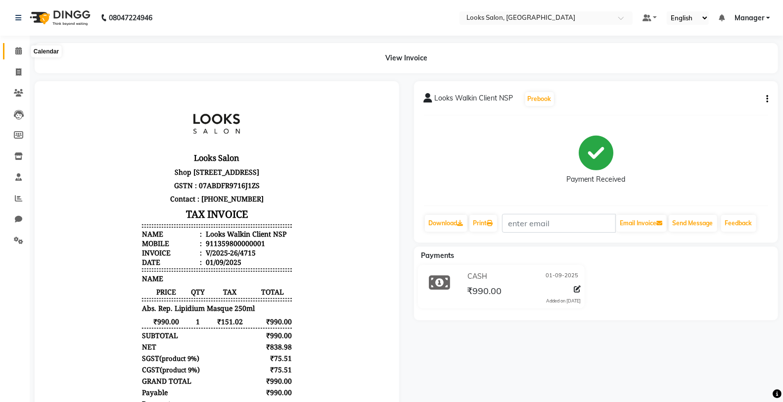
click at [13, 51] on span at bounding box center [18, 50] width 17 height 11
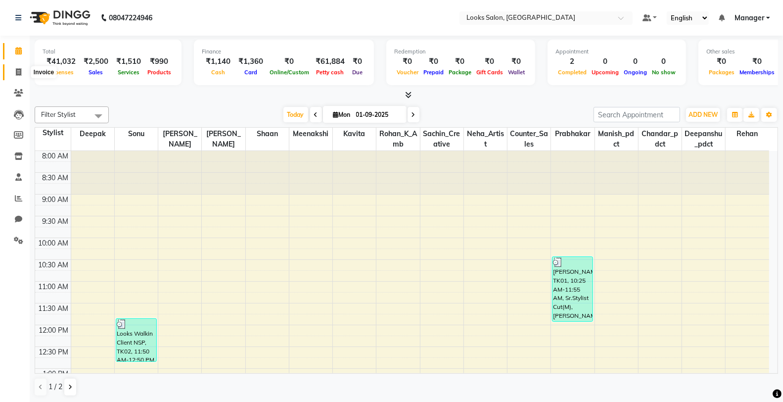
click at [18, 74] on icon at bounding box center [18, 71] width 5 height 7
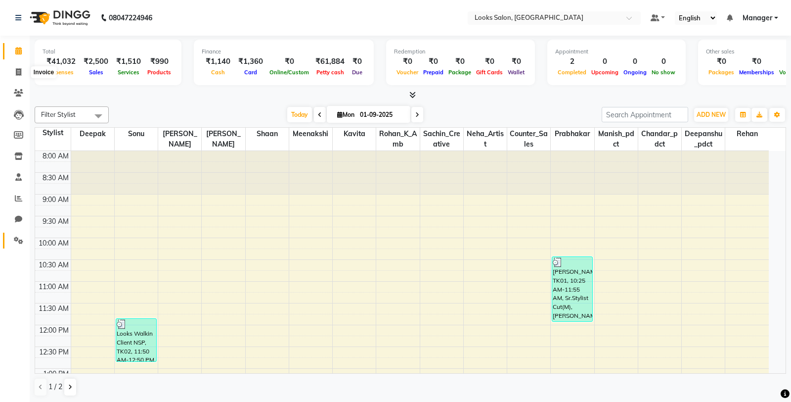
select select "8125"
select select "service"
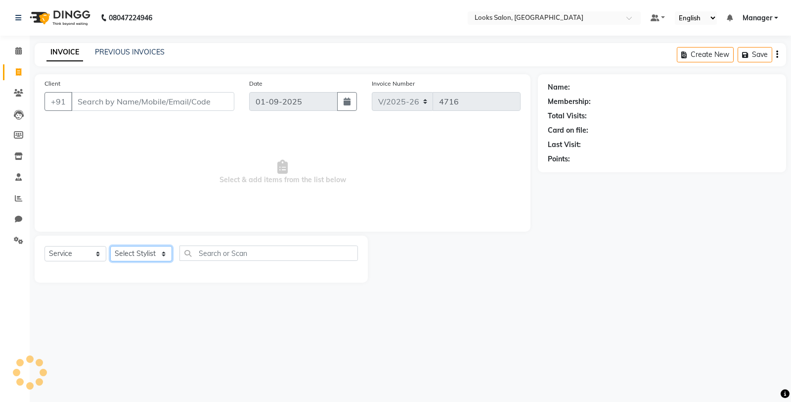
click at [125, 252] on select "Select Stylist" at bounding box center [141, 253] width 62 height 15
click at [121, 252] on select "Select Stylist" at bounding box center [141, 253] width 62 height 15
click at [120, 253] on select "Select Stylist" at bounding box center [141, 253] width 62 height 15
click at [122, 254] on select "Select Stylist" at bounding box center [141, 253] width 62 height 15
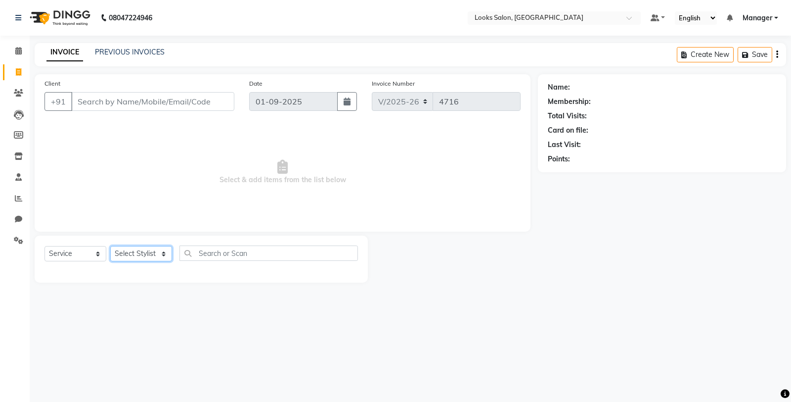
click at [124, 255] on select "Select Stylist" at bounding box center [141, 253] width 62 height 15
click at [124, 255] on select "Select Stylist Chandar_pdct Counter_Sales Damini_Mgr [PERSON_NAME] [PERSON_NAME…" at bounding box center [141, 253] width 62 height 15
click at [129, 251] on select "Select Stylist Chandar_pdct Counter_Sales Damini_Mgr [PERSON_NAME] [PERSON_NAME…" at bounding box center [141, 253] width 62 height 15
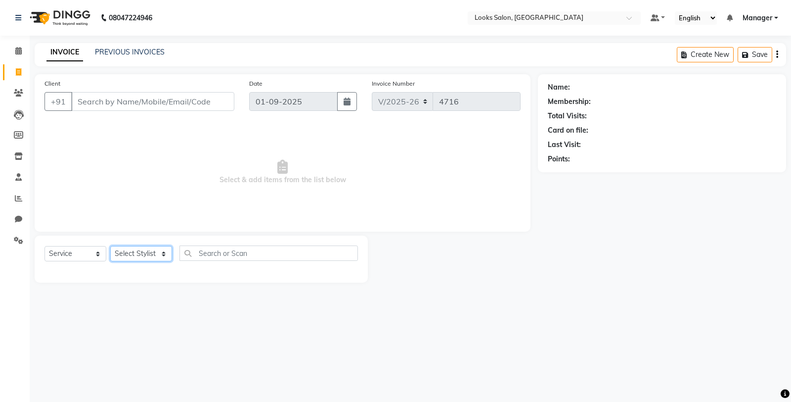
select select "89617"
click at [110, 246] on select "Select Stylist Chandar_pdct Counter_Sales Damini_Mgr [PERSON_NAME] [PERSON_NAME…" at bounding box center [141, 253] width 62 height 15
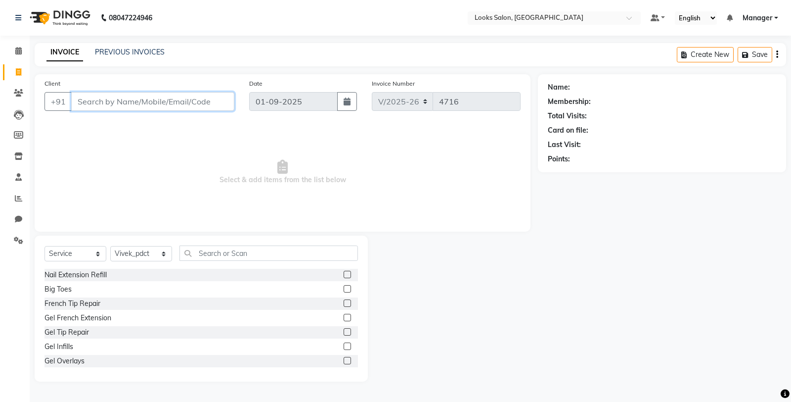
click at [172, 97] on input "Client" at bounding box center [152, 101] width 163 height 19
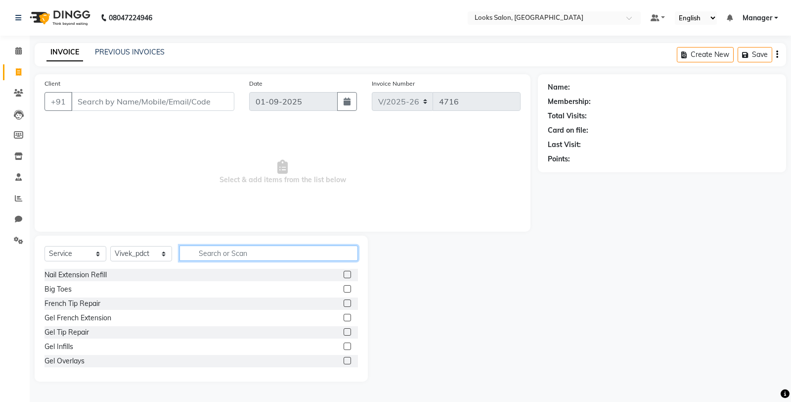
click at [212, 251] on input "text" at bounding box center [268, 252] width 179 height 15
type input "REM"
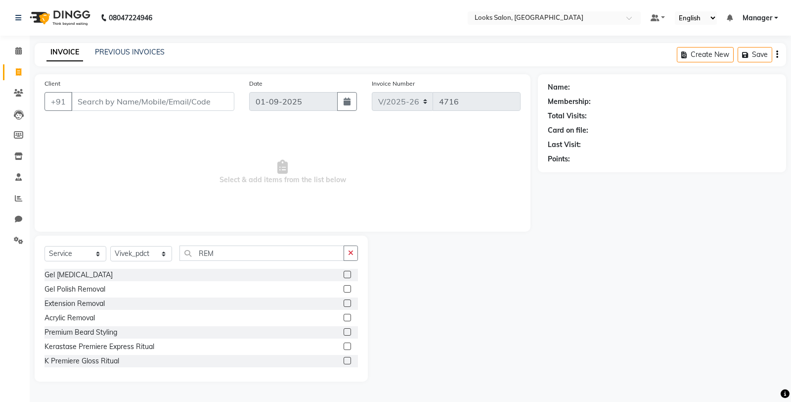
drag, startPoint x: 342, startPoint y: 273, endPoint x: 320, endPoint y: 230, distance: 47.8
click at [344, 272] on label at bounding box center [347, 273] width 7 height 7
click at [344, 272] on input "checkbox" at bounding box center [347, 274] width 6 height 6
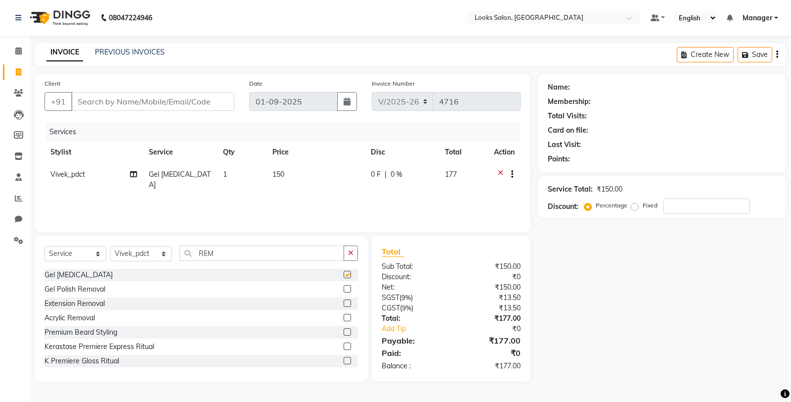
click at [318, 177] on td "150" at bounding box center [316, 179] width 98 height 33
checkbox input "false"
select select "89617"
click at [318, 177] on input "150" at bounding box center [318, 176] width 64 height 15
click at [498, 171] on icon at bounding box center [500, 175] width 5 height 12
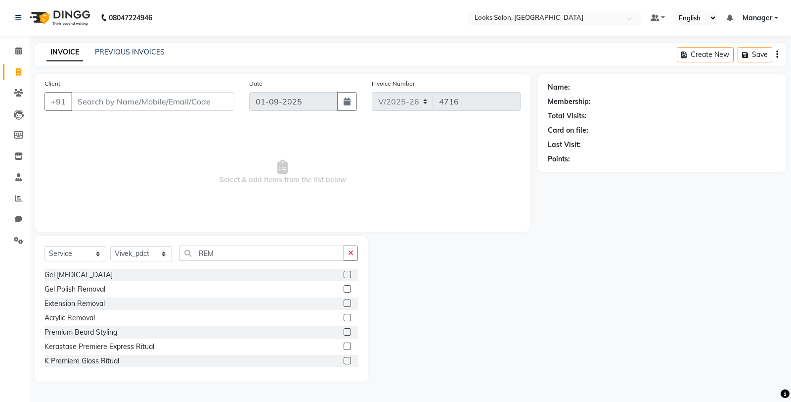
click at [344, 303] on label at bounding box center [347, 302] width 7 height 7
click at [344, 303] on input "checkbox" at bounding box center [347, 303] width 6 height 6
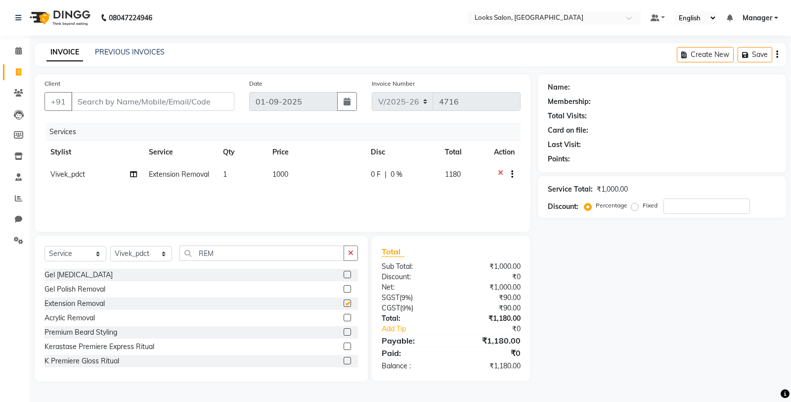
checkbox input "false"
click at [320, 172] on td "1000" at bounding box center [316, 175] width 98 height 24
select select "89617"
type input "1"
type input "500"
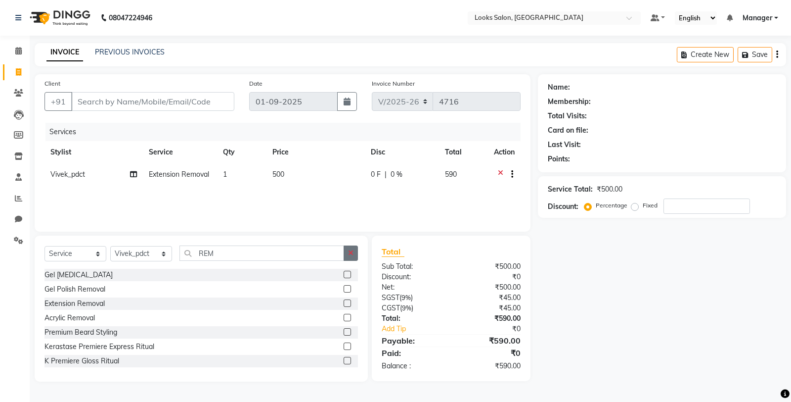
click at [352, 255] on icon "button" at bounding box center [350, 252] width 5 height 7
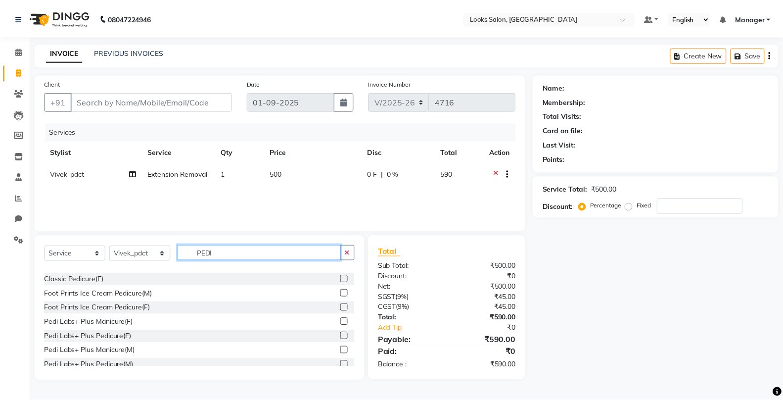
scroll to position [132, 0]
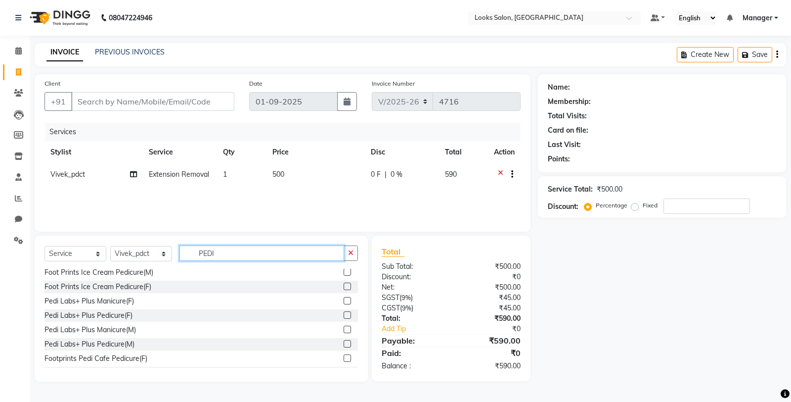
type input "PEDI"
click at [344, 316] on label at bounding box center [347, 314] width 7 height 7
click at [344, 316] on input "checkbox" at bounding box center [347, 315] width 6 height 6
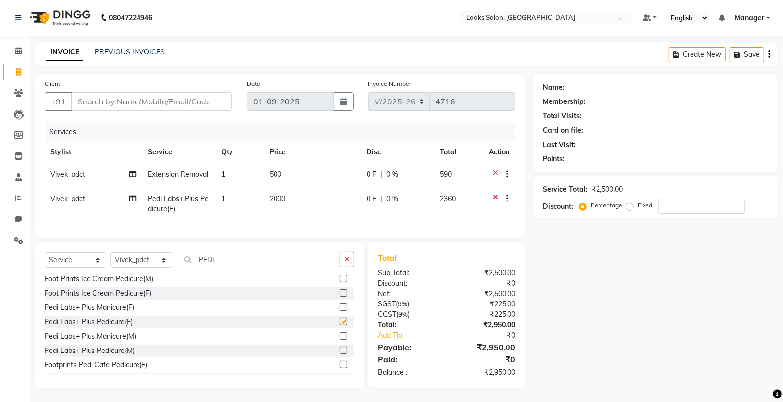
checkbox input "false"
click at [347, 263] on icon "button" at bounding box center [346, 259] width 5 height 7
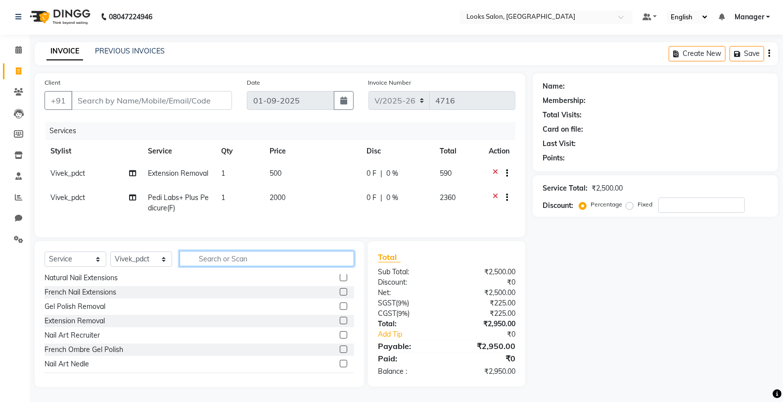
scroll to position [9, 0]
click at [203, 95] on input "Client" at bounding box center [151, 100] width 161 height 19
type input "9"
type input "0"
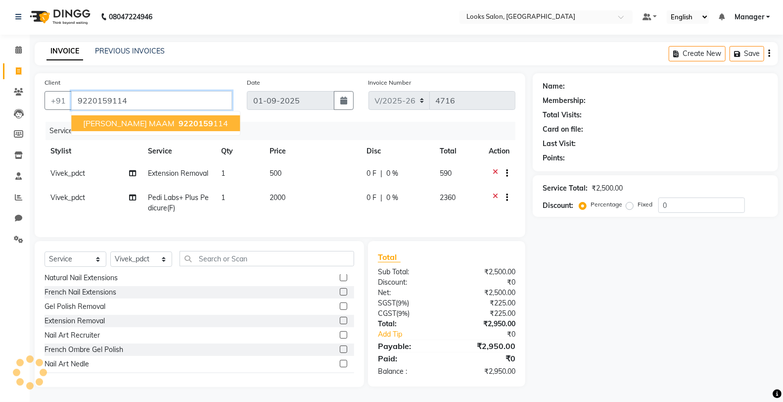
type input "9220159114"
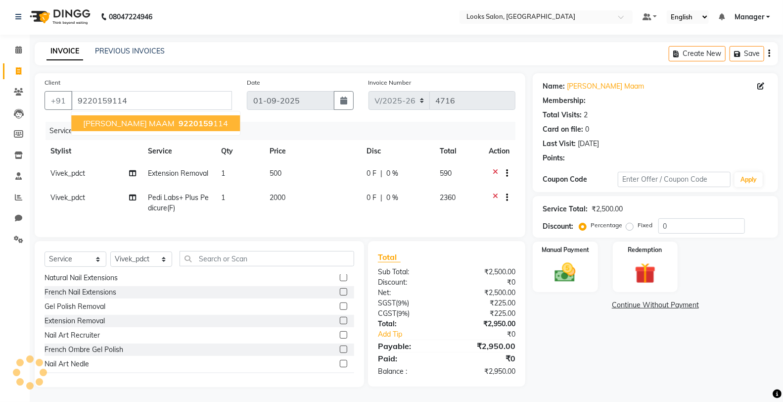
select select "1: Object"
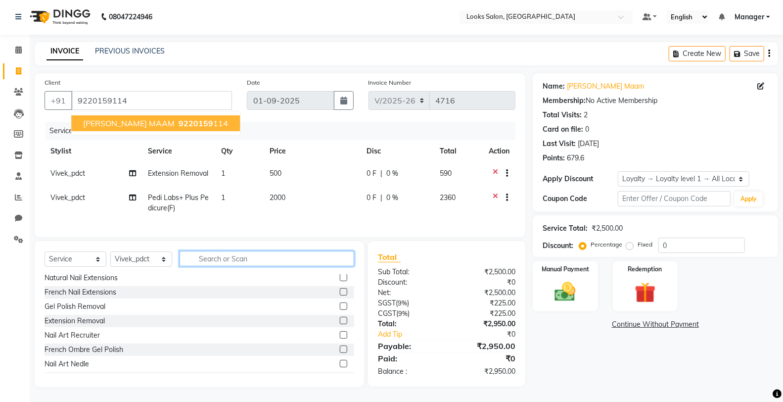
click at [325, 255] on input "text" at bounding box center [266, 258] width 175 height 15
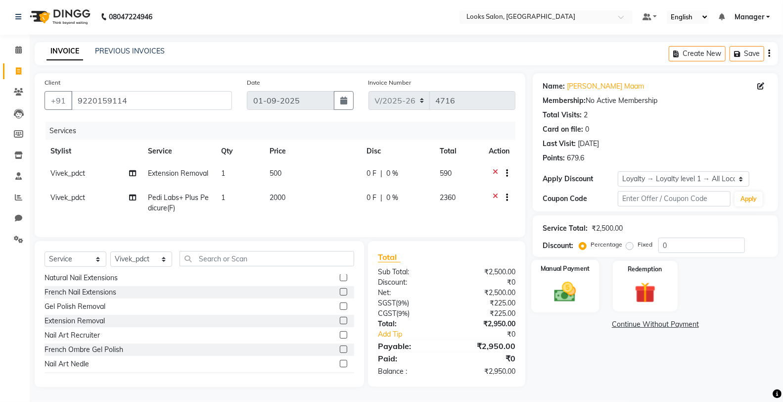
click at [553, 293] on img at bounding box center [564, 291] width 35 height 25
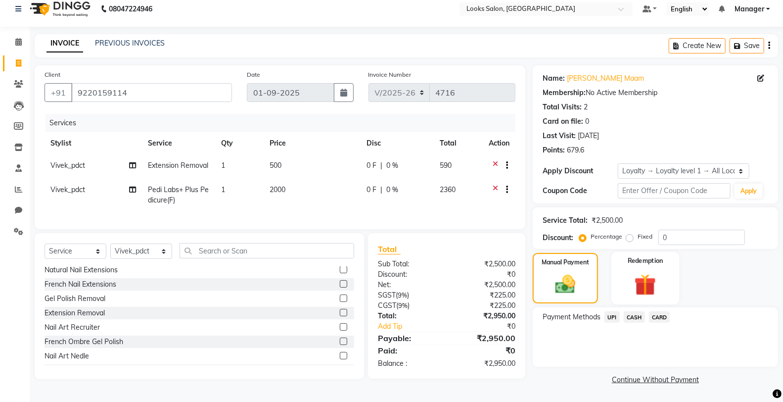
click at [622, 265] on div "Redemption" at bounding box center [645, 278] width 68 height 53
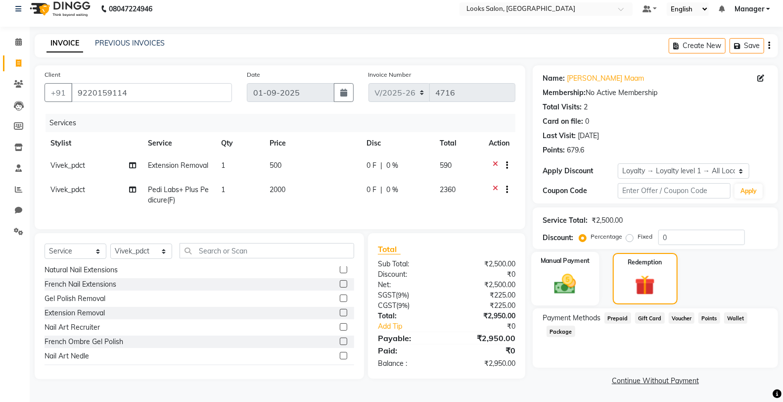
click at [559, 268] on div "Manual Payment" at bounding box center [565, 278] width 68 height 53
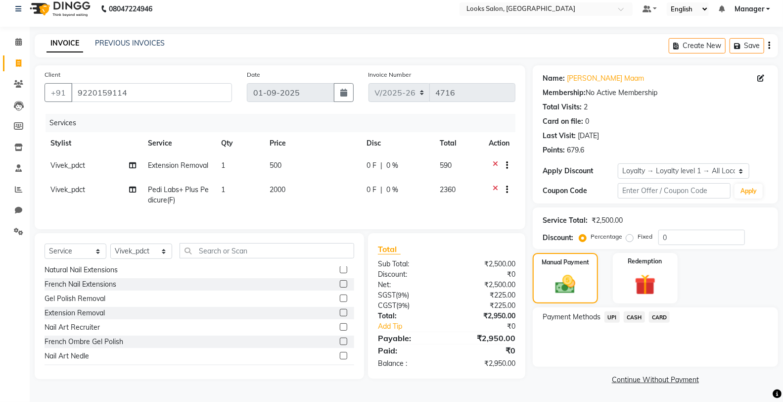
click at [636, 318] on span "CASH" at bounding box center [634, 316] width 21 height 11
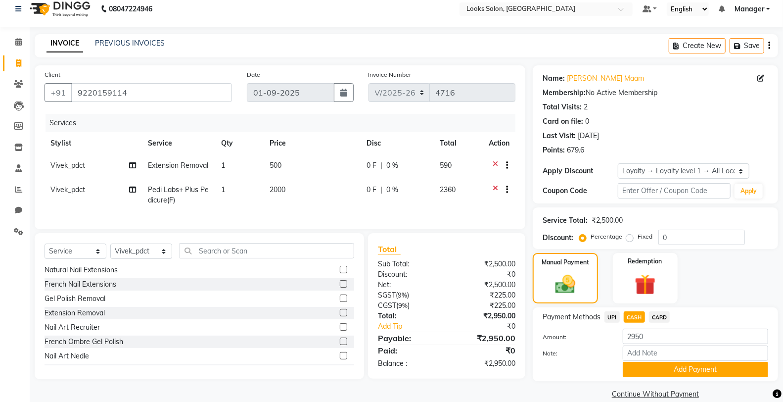
click at [616, 319] on span "UPI" at bounding box center [611, 316] width 15 height 11
click at [666, 371] on button "Add Payment" at bounding box center [695, 368] width 145 height 15
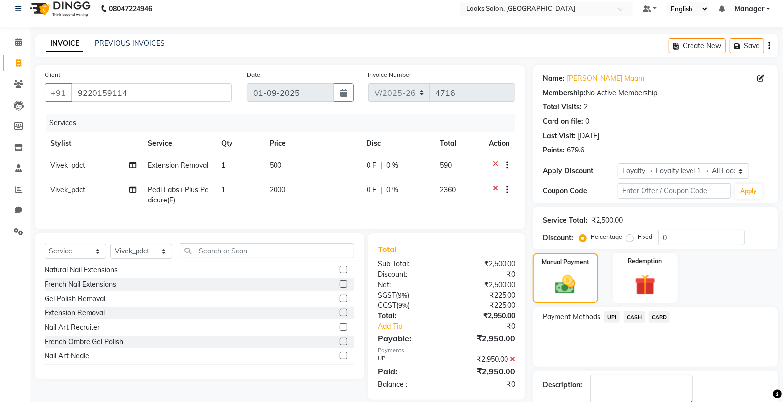
scroll to position [78, 0]
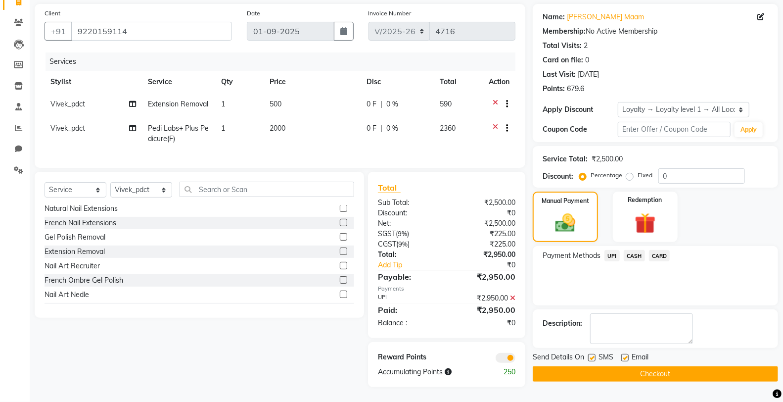
click at [572, 367] on button "Checkout" at bounding box center [655, 373] width 245 height 15
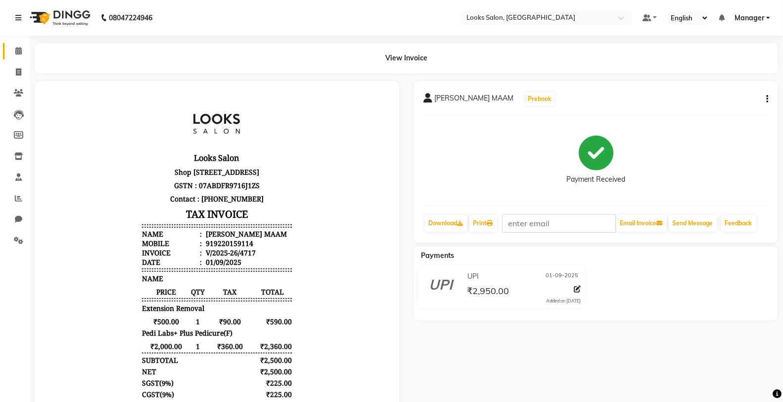
click at [11, 47] on span at bounding box center [18, 50] width 17 height 11
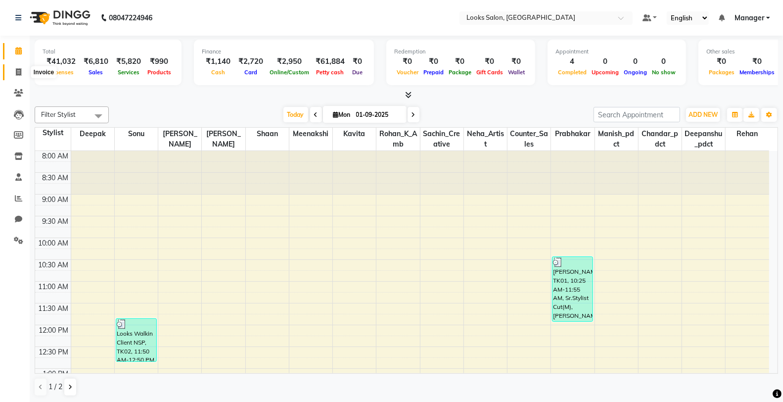
click at [15, 67] on span at bounding box center [18, 72] width 17 height 11
select select "service"
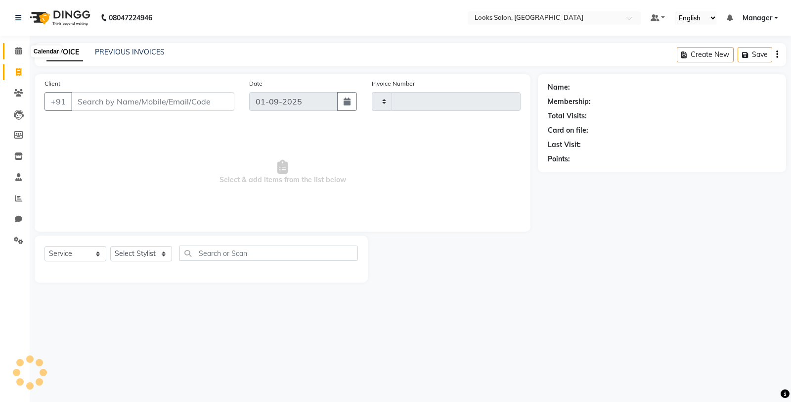
click at [19, 53] on icon at bounding box center [18, 50] width 6 height 7
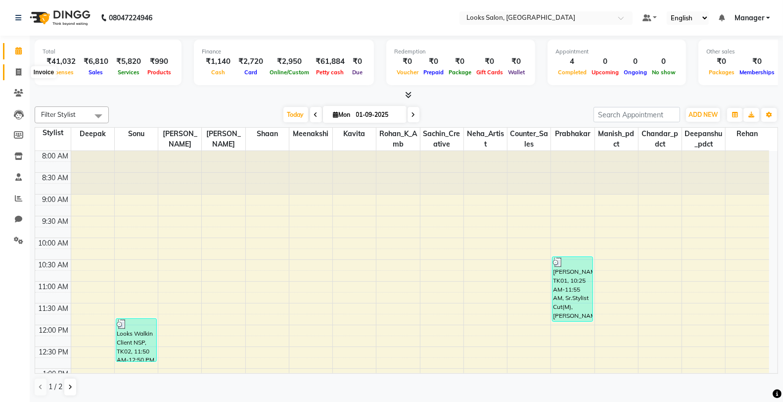
click at [19, 76] on span at bounding box center [18, 72] width 17 height 11
select select "service"
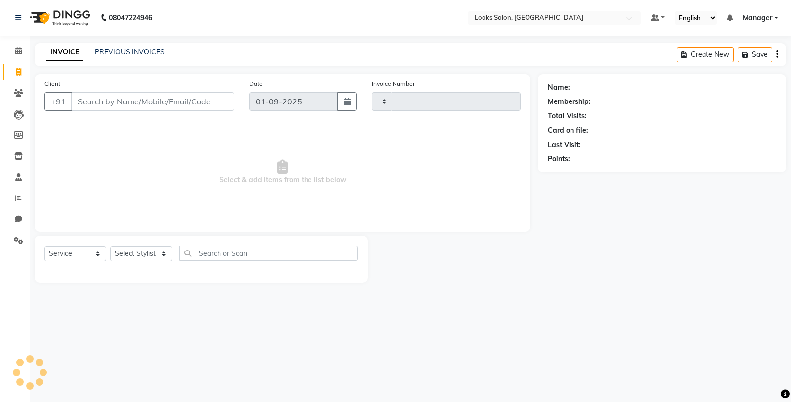
type input "4718"
select select "8125"
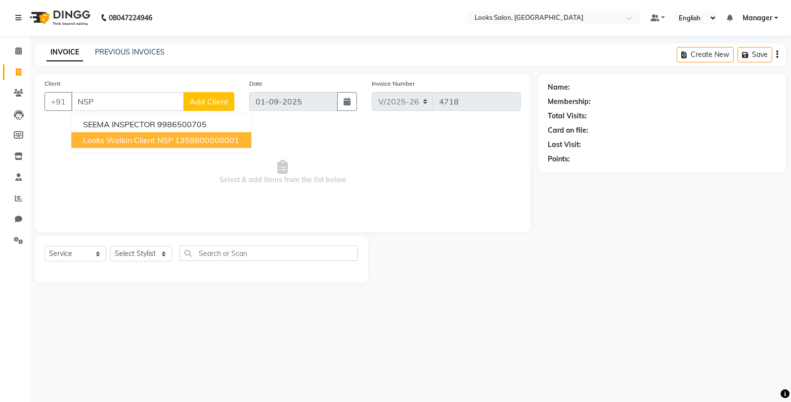
click at [137, 142] on span "Looks Walkin Client NSP" at bounding box center [128, 140] width 90 height 10
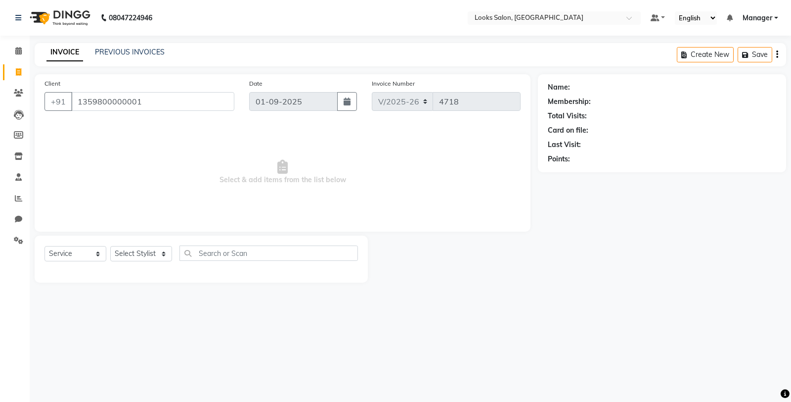
type input "1359800000001"
select select "1: Object"
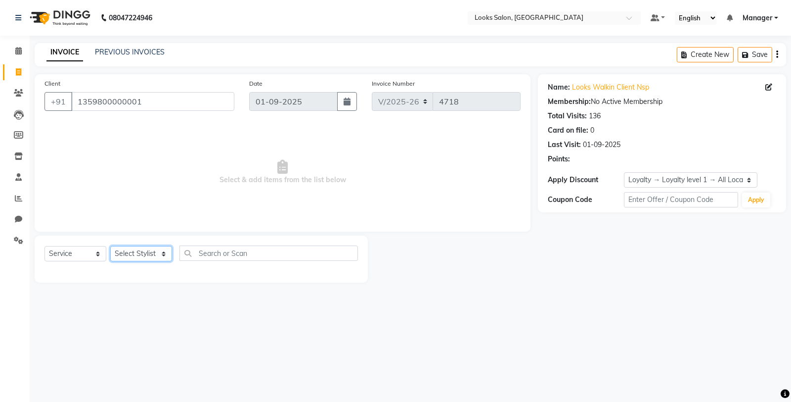
click at [150, 256] on select "Select Stylist Chandar_pdct Counter_Sales Damini_Mgr [PERSON_NAME] [PERSON_NAME…" at bounding box center [141, 253] width 62 height 15
select select "75833"
click at [110, 246] on select "Select Stylist Chandar_pdct Counter_Sales Damini_Mgr [PERSON_NAME] [PERSON_NAME…" at bounding box center [141, 253] width 62 height 15
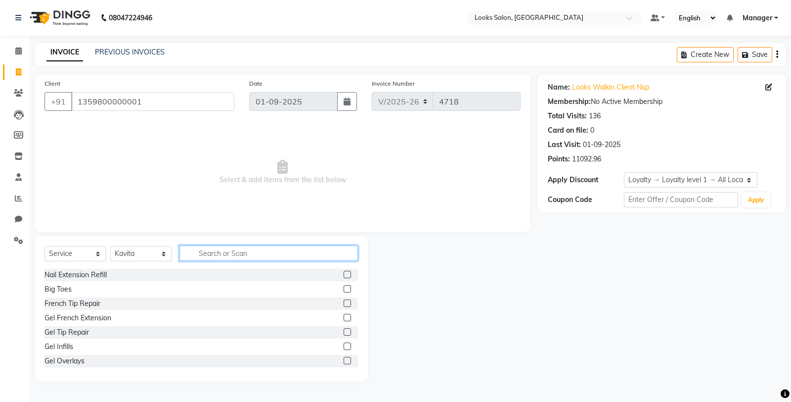
click at [223, 257] on input "text" at bounding box center [268, 252] width 179 height 15
type input "EYE"
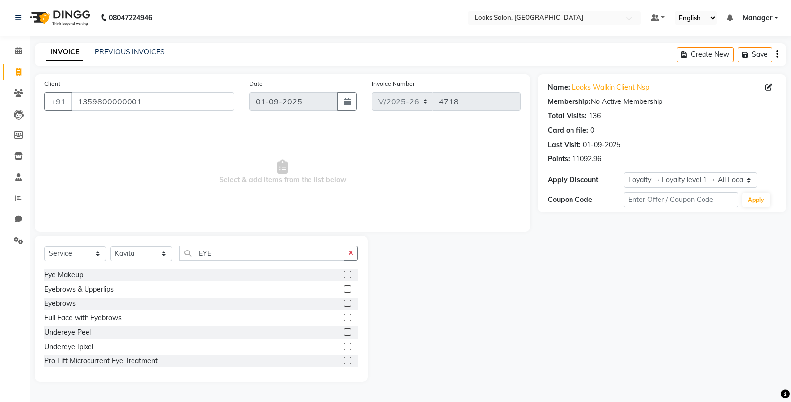
click at [344, 303] on label at bounding box center [347, 302] width 7 height 7
click at [344, 303] on input "checkbox" at bounding box center [347, 303] width 6 height 6
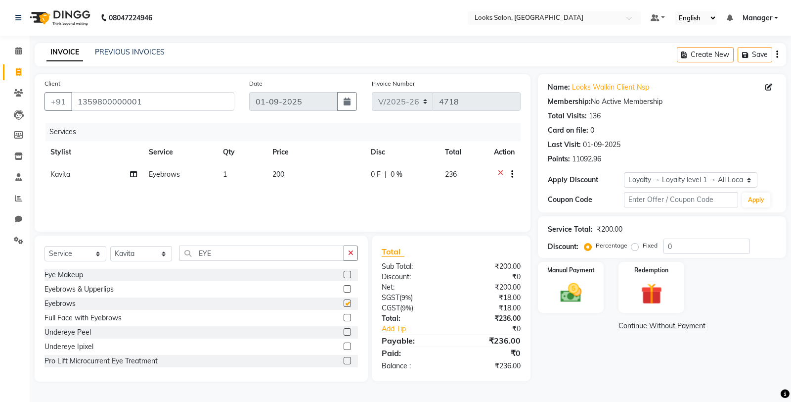
click at [307, 183] on td "200" at bounding box center [316, 175] width 98 height 24
checkbox input "false"
select select "75833"
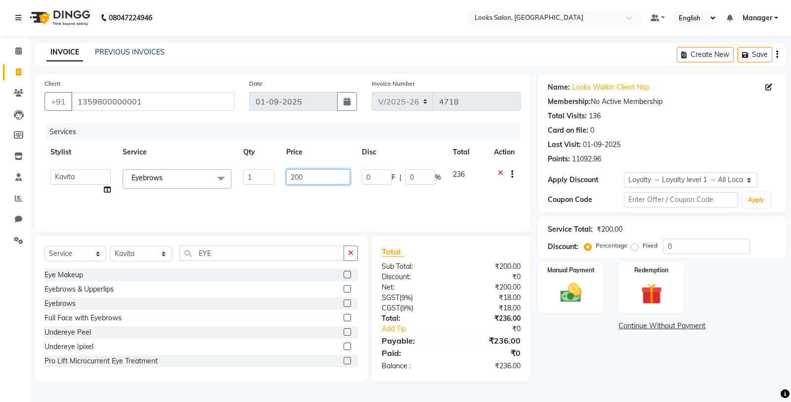
drag, startPoint x: 310, startPoint y: 176, endPoint x: 256, endPoint y: 174, distance: 53.9
click at [253, 176] on tr "Chandar_pdct Counter_Sales Damini_Mgr Deepak Deepanshu_pdct Kavita Kawal_Mgr Ma…" at bounding box center [283, 182] width 476 height 38
type input "3"
type input "102"
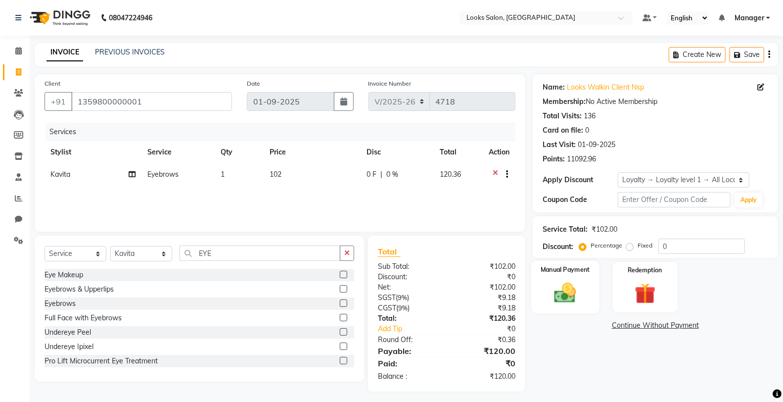
click at [575, 288] on img at bounding box center [564, 292] width 35 height 25
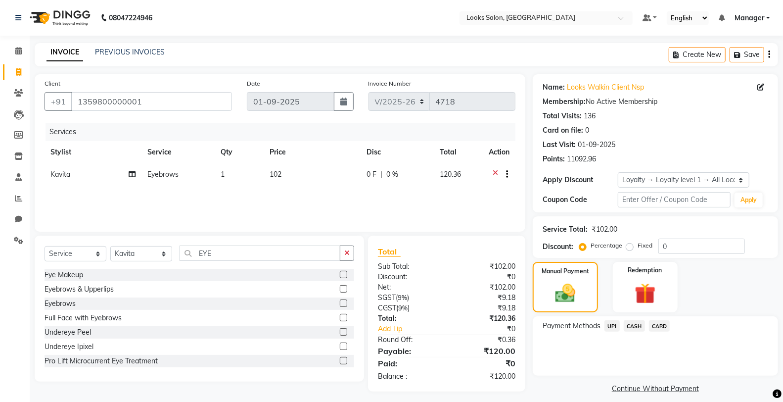
click at [635, 325] on span "CASH" at bounding box center [634, 325] width 21 height 11
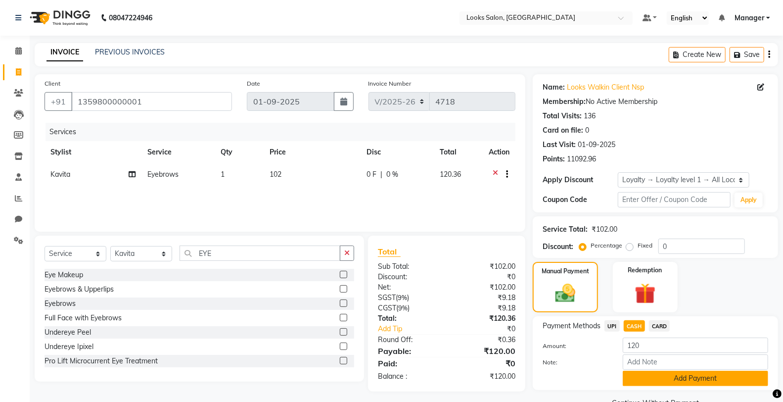
click at [643, 374] on button "Add Payment" at bounding box center [695, 377] width 145 height 15
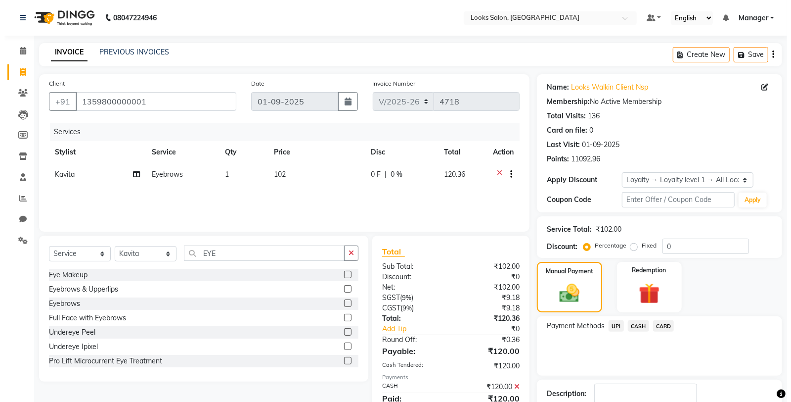
scroll to position [88, 0]
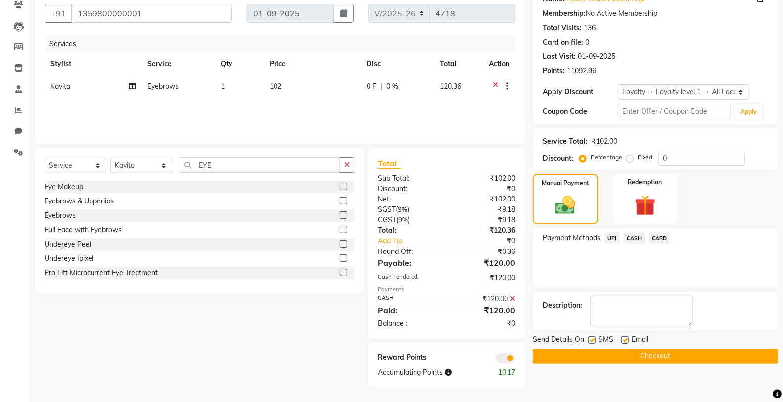
click at [506, 356] on span at bounding box center [505, 358] width 20 height 10
click at [515, 359] on input "checkbox" at bounding box center [515, 359] width 0 height 0
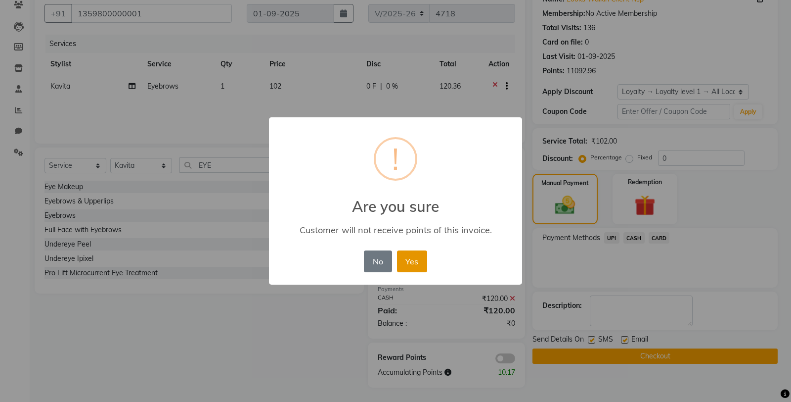
click at [422, 263] on button "Yes" at bounding box center [412, 261] width 30 height 22
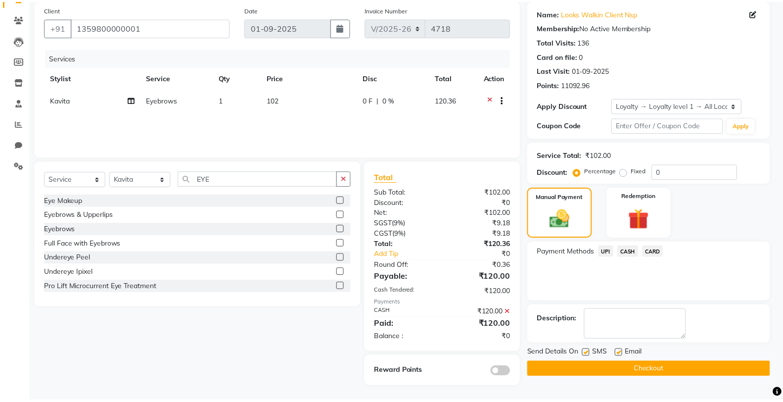
scroll to position [74, 0]
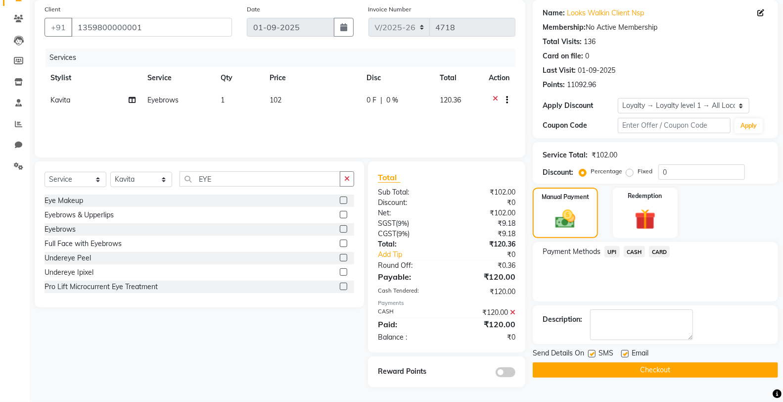
click at [588, 355] on label at bounding box center [591, 353] width 7 height 7
click at [588, 355] on input "checkbox" at bounding box center [591, 354] width 6 height 6
checkbox input "false"
click at [582, 366] on button "Checkout" at bounding box center [655, 369] width 245 height 15
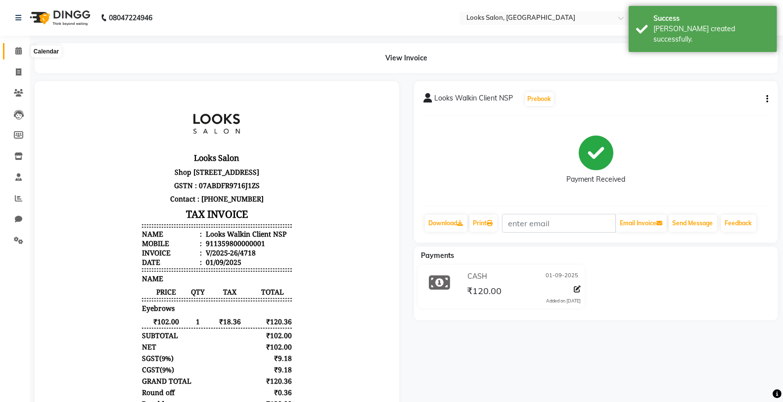
click at [20, 51] on icon at bounding box center [18, 50] width 6 height 7
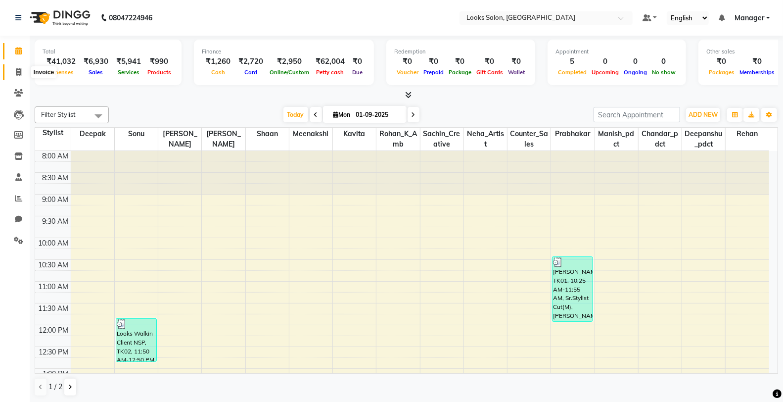
click at [19, 72] on icon at bounding box center [18, 71] width 5 height 7
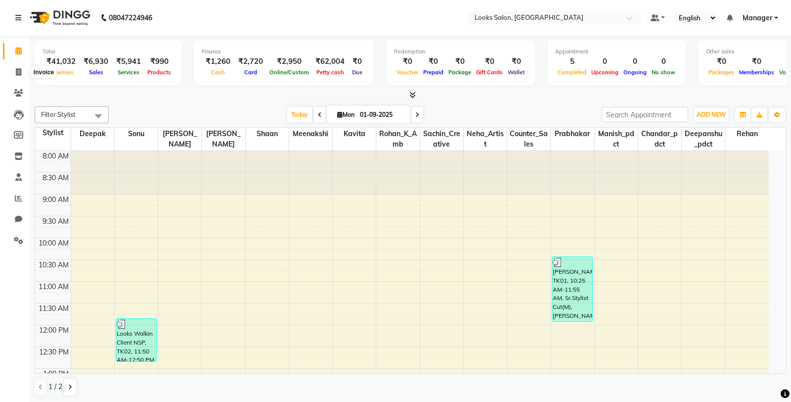
select select "8125"
select select "service"
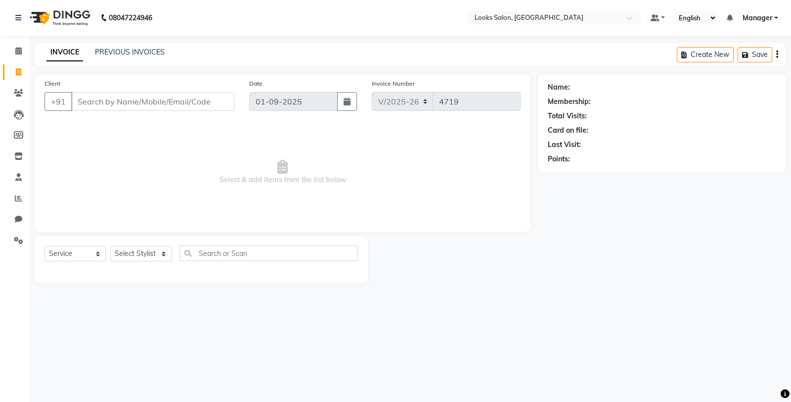
drag, startPoint x: 154, startPoint y: 107, endPoint x: 167, endPoint y: 101, distance: 14.0
click at [154, 106] on input "Client" at bounding box center [152, 101] width 163 height 19
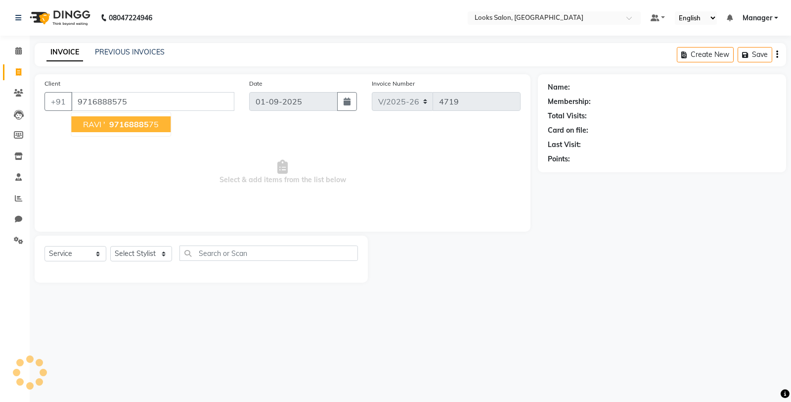
type input "9716888575"
select select "1: Object"
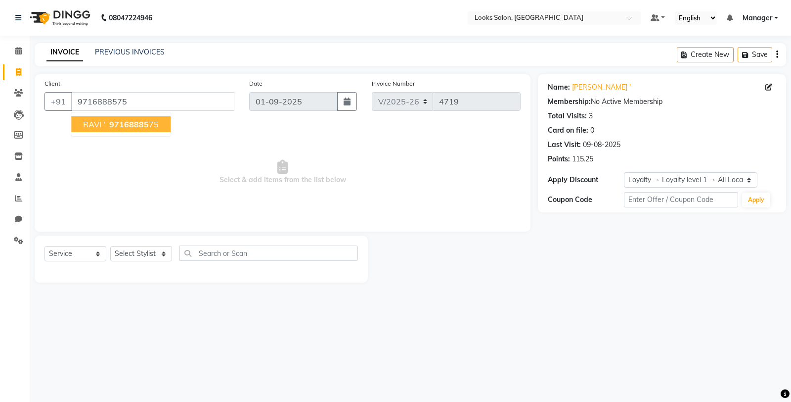
click at [111, 117] on button "RAVI ' 97168885 75" at bounding box center [120, 124] width 99 height 16
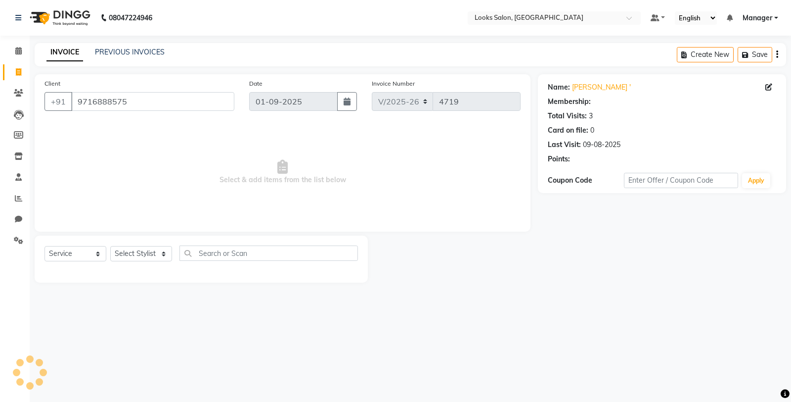
select select "1: Object"
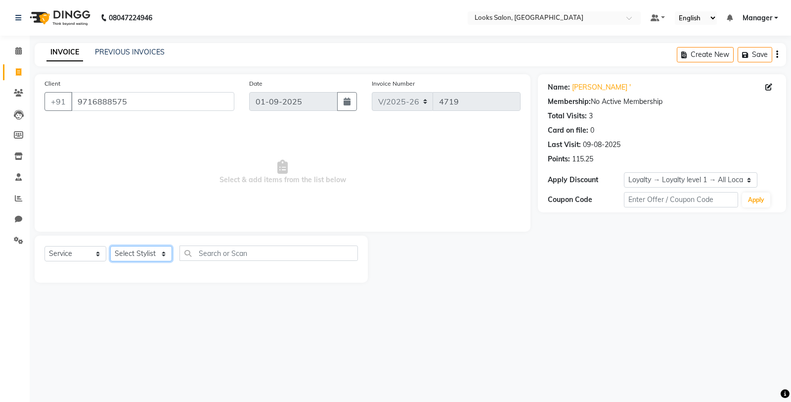
click at [133, 259] on select "Select Stylist Chandar_pdct Counter_Sales Damini_Mgr [PERSON_NAME] [PERSON_NAME…" at bounding box center [141, 253] width 62 height 15
select select "76844"
click at [110, 246] on select "Select Stylist Chandar_pdct Counter_Sales Damini_Mgr [PERSON_NAME] [PERSON_NAME…" at bounding box center [141, 253] width 62 height 15
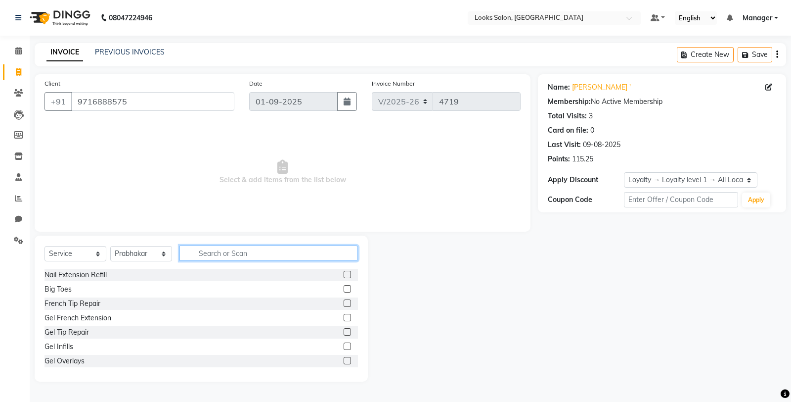
click at [207, 253] on input "text" at bounding box center [268, 252] width 179 height 15
click at [209, 253] on input "text" at bounding box center [268, 252] width 179 height 15
type input "CUT"
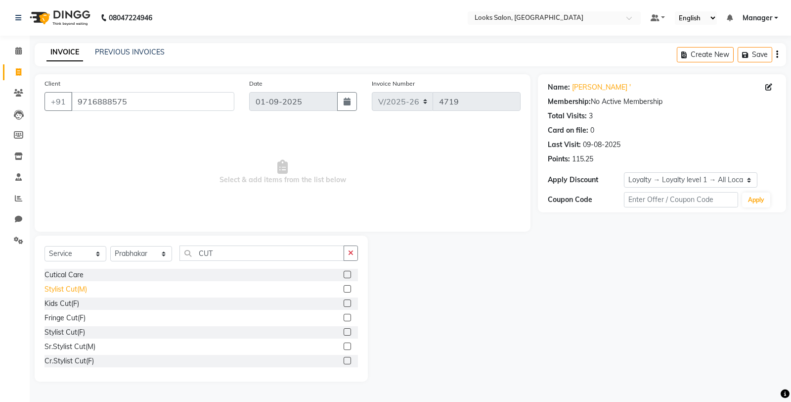
click at [77, 289] on div "Stylist Cut(M)" at bounding box center [66, 289] width 43 height 10
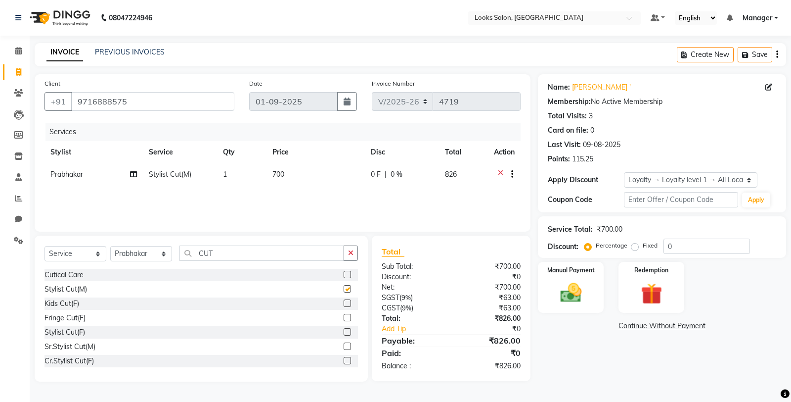
checkbox input "false"
drag, startPoint x: 241, startPoint y: 254, endPoint x: 93, endPoint y: 249, distance: 148.4
click at [93, 249] on div "Select Service Product Membership Package Voucher Prepaid Gift Card Select Styl…" at bounding box center [202, 256] width 314 height 23
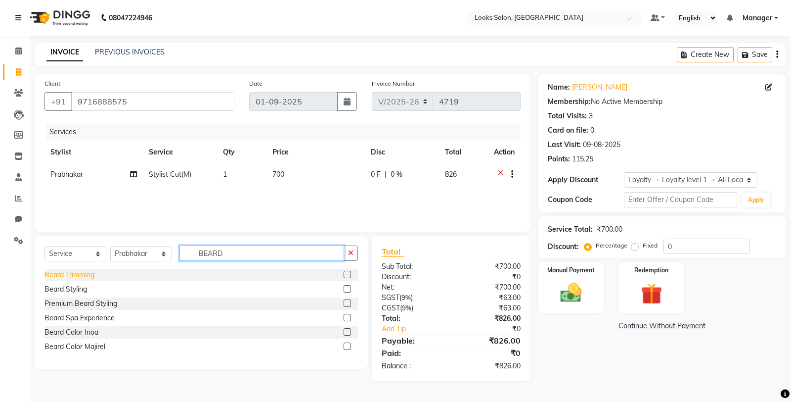
type input "BEARD"
click at [65, 273] on div "Beard Trimming" at bounding box center [70, 274] width 50 height 10
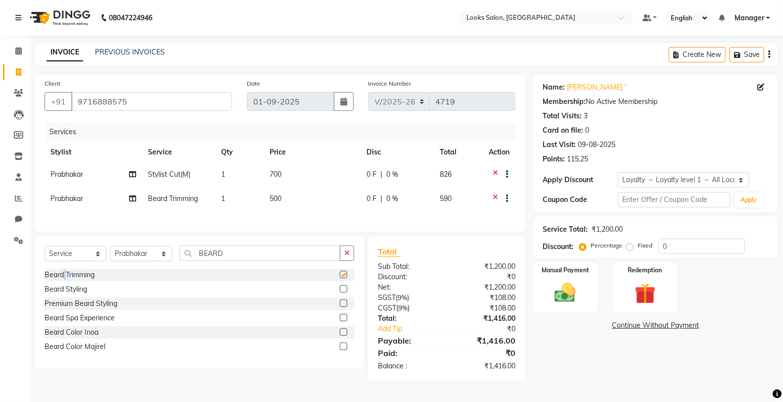
checkbox input "false"
click at [274, 199] on span "500" at bounding box center [275, 198] width 12 height 9
select select "76844"
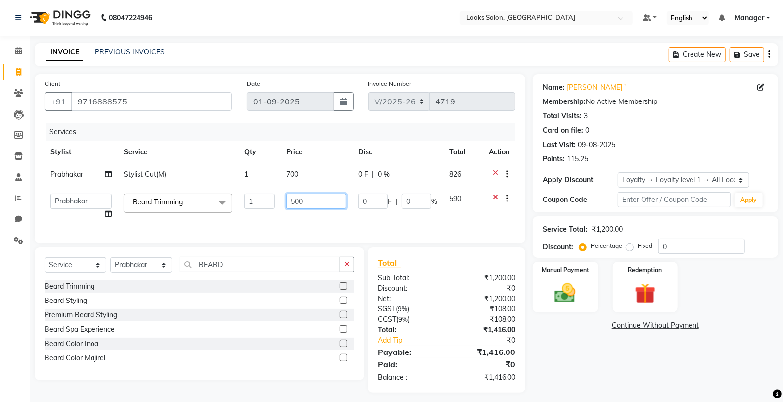
drag, startPoint x: 311, startPoint y: 198, endPoint x: 274, endPoint y: 204, distance: 37.2
click at [274, 204] on tr "Chandar_pdct Counter_Sales Damini_Mgr Deepak Deepanshu_pdct Kavita Kawal_Mgr Ma…" at bounding box center [280, 206] width 471 height 38
type input "350"
click at [288, 167] on td "700" at bounding box center [316, 175] width 72 height 24
select select "76844"
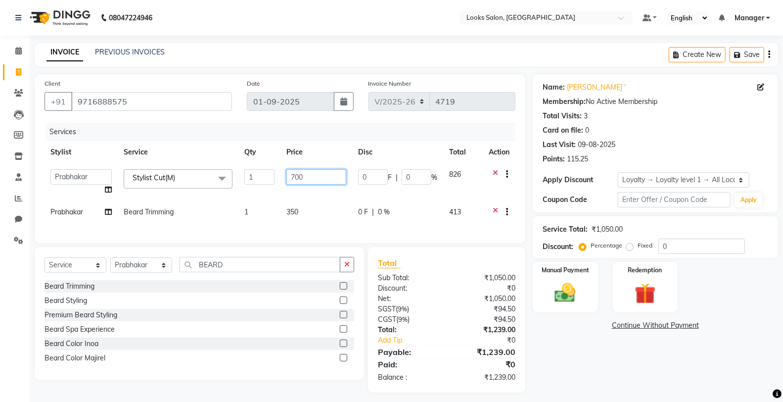
drag, startPoint x: 306, startPoint y: 179, endPoint x: 285, endPoint y: 185, distance: 21.9
click at [285, 185] on td "700" at bounding box center [316, 182] width 72 height 38
type input "800"
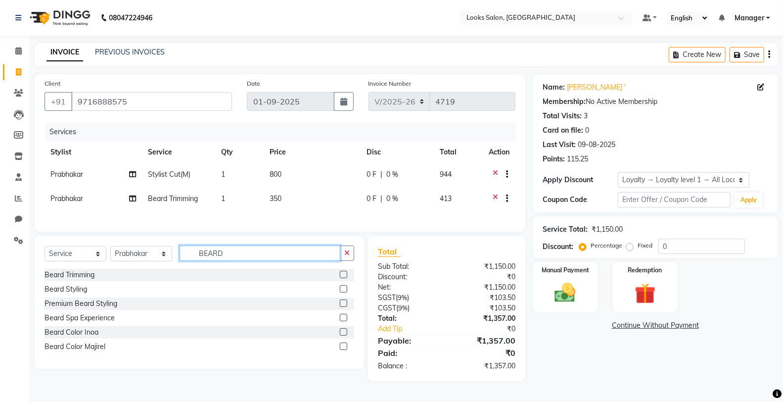
drag, startPoint x: 248, startPoint y: 273, endPoint x: 118, endPoint y: 277, distance: 130.1
click at [120, 278] on div "Select Service Product Membership Package Voucher Prepaid Gift Card Select Styl…" at bounding box center [199, 301] width 329 height 133
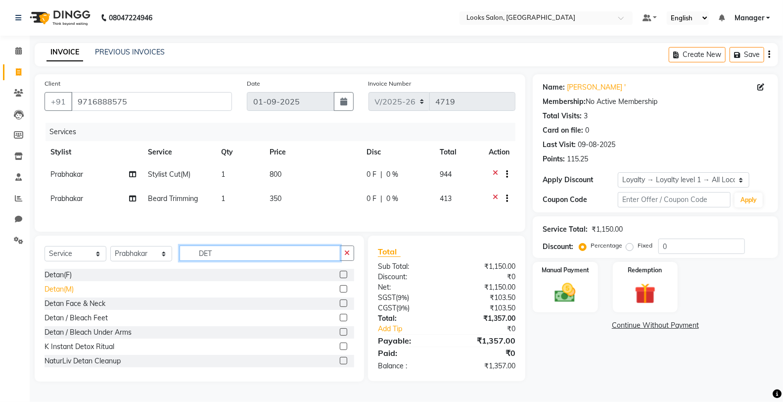
type input "DET"
click at [62, 294] on div "Detan(M)" at bounding box center [59, 289] width 29 height 10
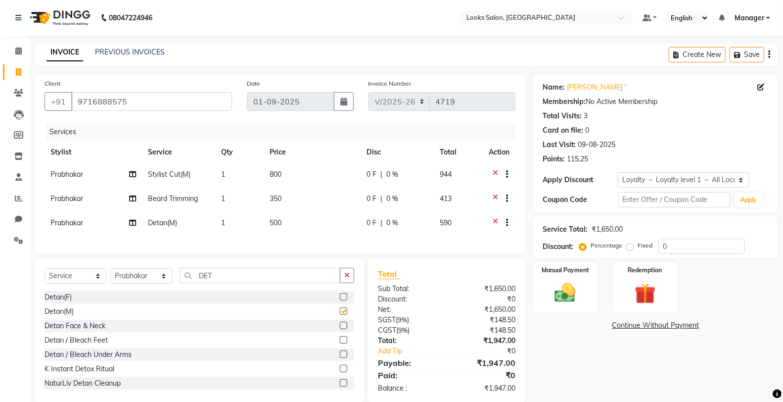
checkbox input "false"
drag, startPoint x: 229, startPoint y: 282, endPoint x: 180, endPoint y: 288, distance: 49.8
click at [180, 283] on input "DET" at bounding box center [259, 275] width 161 height 15
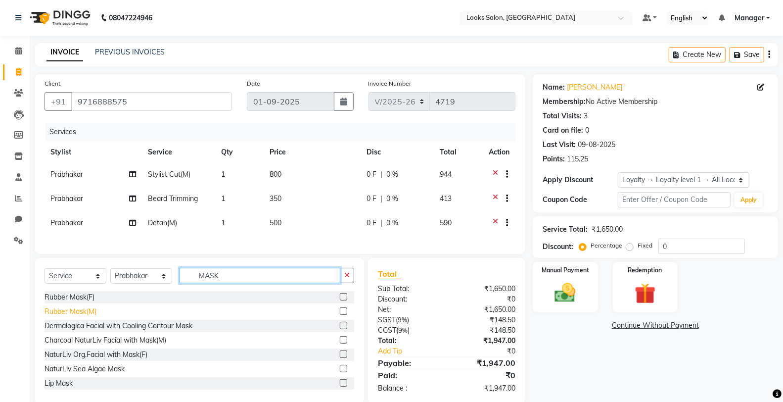
type input "MASK"
drag, startPoint x: 82, startPoint y: 323, endPoint x: 122, endPoint y: 305, distance: 43.8
click at [81, 316] on div "Rubber Mask(M)" at bounding box center [71, 311] width 52 height 10
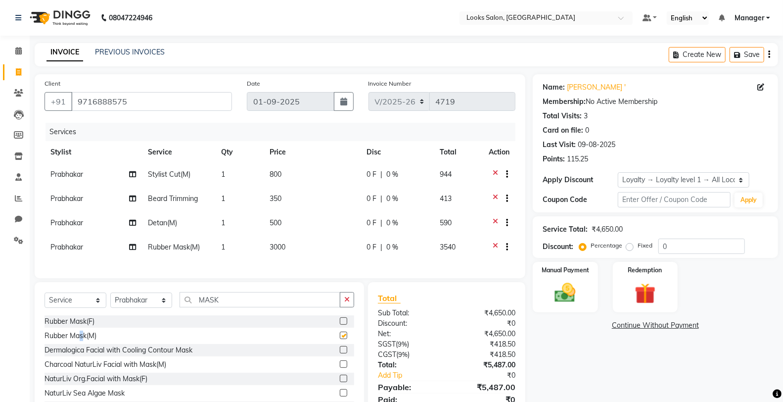
checkbox input "false"
click at [277, 228] on td "500" at bounding box center [312, 224] width 97 height 24
select select "76844"
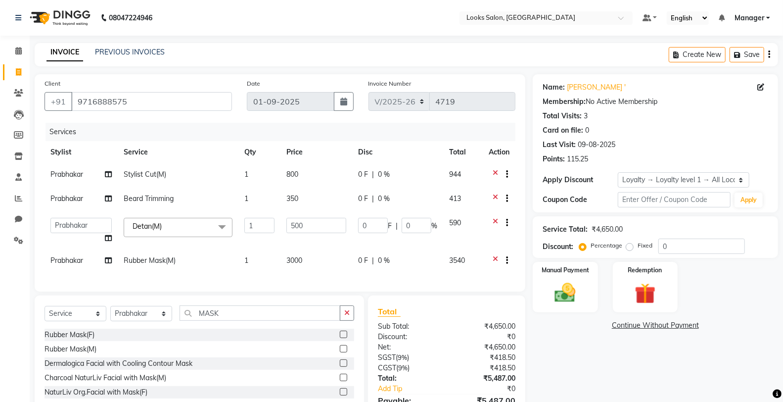
click at [317, 260] on td "3000" at bounding box center [316, 261] width 72 height 24
select select "76844"
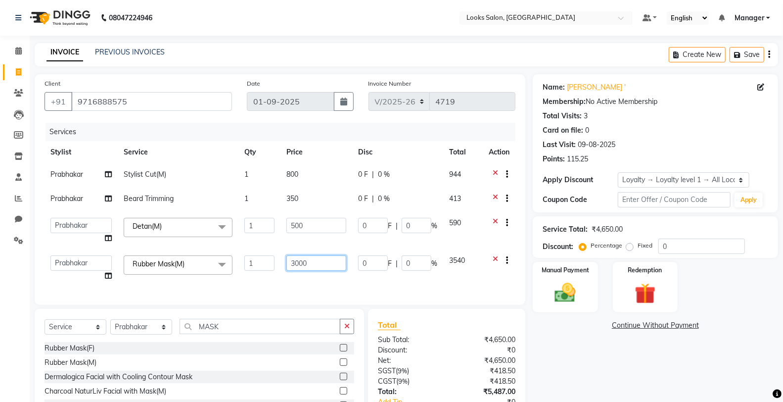
drag, startPoint x: 322, startPoint y: 259, endPoint x: 269, endPoint y: 271, distance: 54.8
click at [269, 271] on tr "Chandar_pdct Counter_Sales Damini_Mgr Deepak Deepanshu_pdct Kavita Kawal_Mgr Ma…" at bounding box center [280, 268] width 471 height 38
type input "1500"
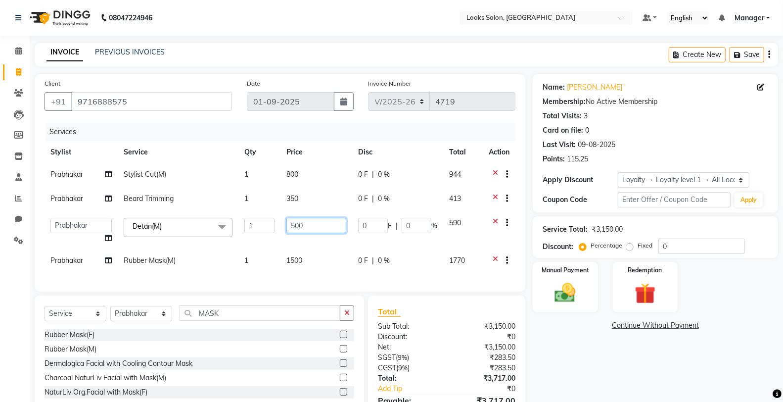
click at [303, 224] on input "500" at bounding box center [316, 225] width 60 height 15
click at [290, 223] on input "500" at bounding box center [316, 225] width 60 height 15
type input "1500"
click at [555, 318] on div "Name: Ravi ' Membership: No Active Membership Total Visits: 3 Card on file: 0 L…" at bounding box center [659, 257] width 253 height 367
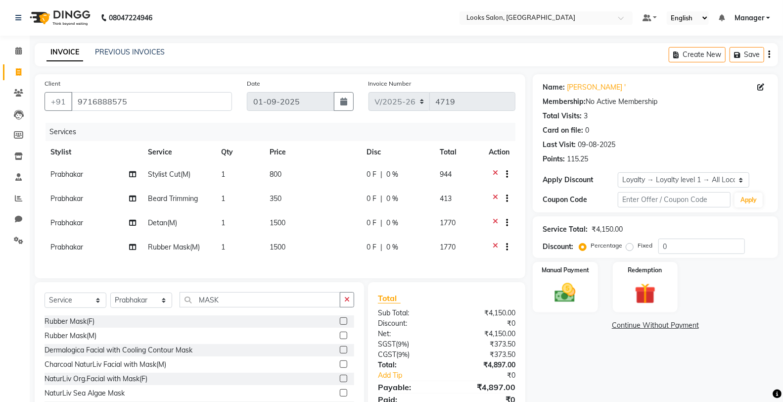
scroll to position [49, 0]
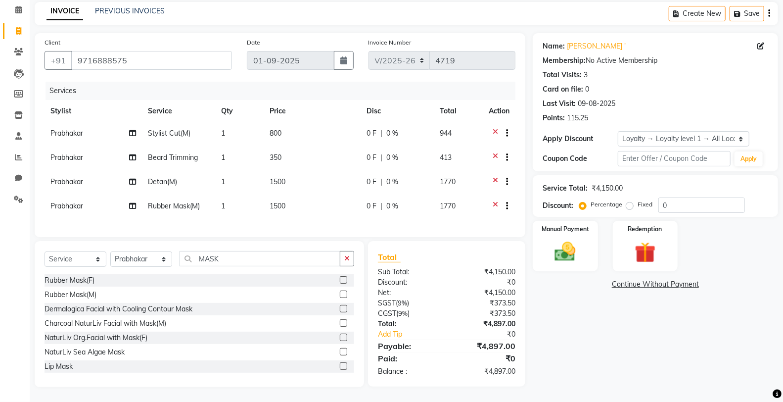
click at [297, 146] on td "350" at bounding box center [312, 158] width 97 height 24
select select "76844"
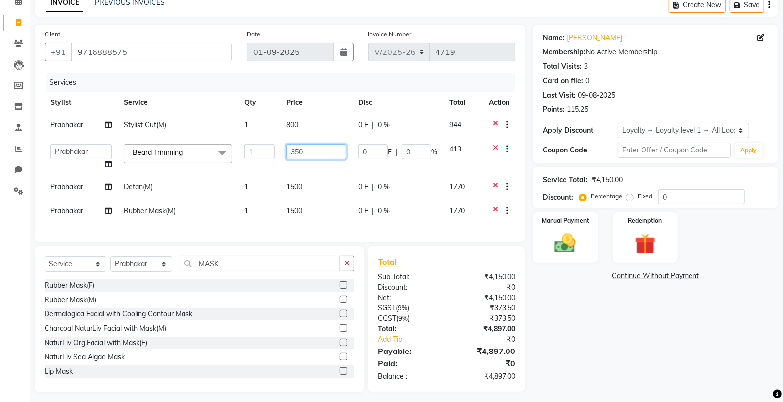
click at [312, 147] on input "350" at bounding box center [316, 151] width 60 height 15
type input "352"
click at [538, 322] on div "Name: Ravi ' Membership: No Active Membership Total Visits: 3 Card on file: 0 L…" at bounding box center [659, 208] width 253 height 367
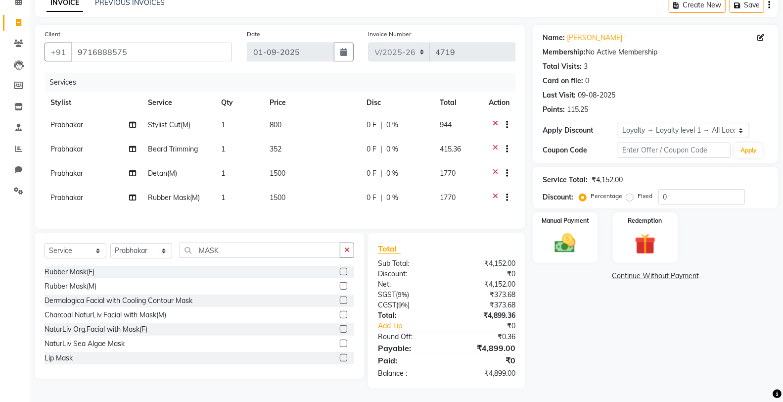
scroll to position [59, 0]
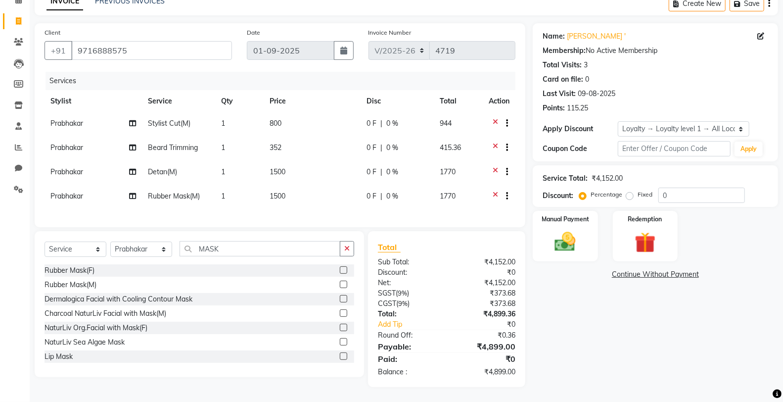
click at [295, 140] on td "352" at bounding box center [312, 148] width 97 height 24
select select "76844"
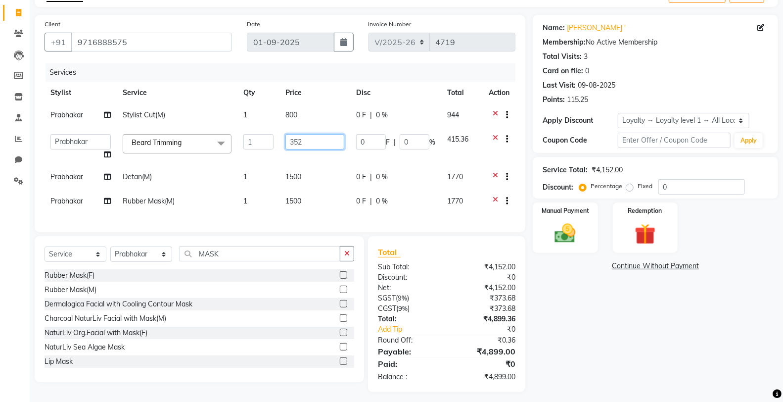
click at [300, 140] on input "352" at bounding box center [314, 141] width 59 height 15
click at [310, 142] on input "352" at bounding box center [314, 141] width 59 height 15
type input "352.5"
click at [591, 323] on div "Name: Ravi ' Membership: No Active Membership Total Visits: 3 Card on file: 0 L…" at bounding box center [659, 203] width 253 height 377
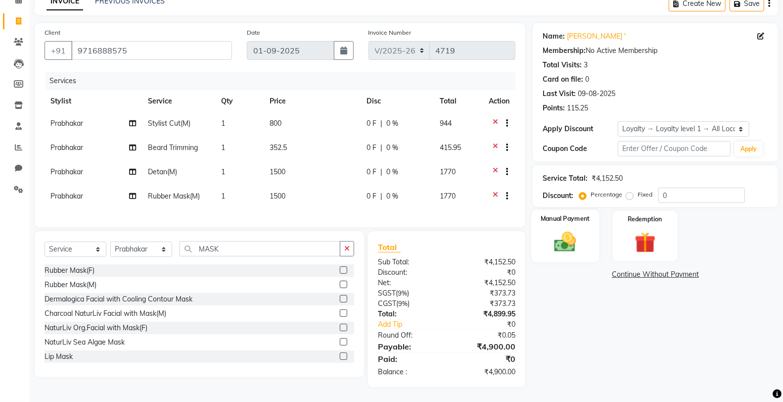
click at [565, 229] on img at bounding box center [564, 241] width 35 height 25
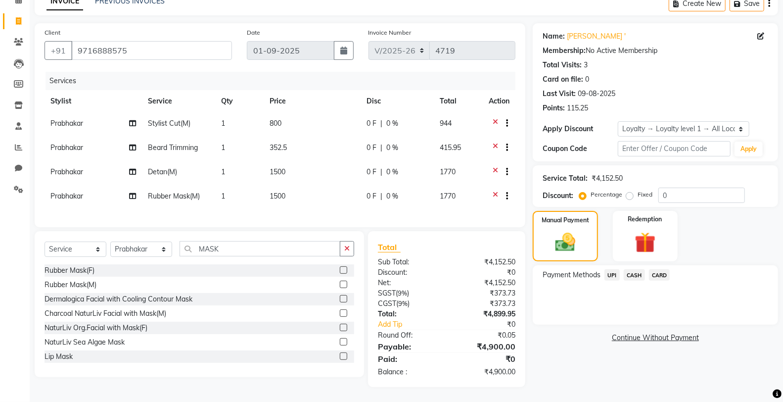
click at [609, 269] on span "UPI" at bounding box center [611, 274] width 15 height 11
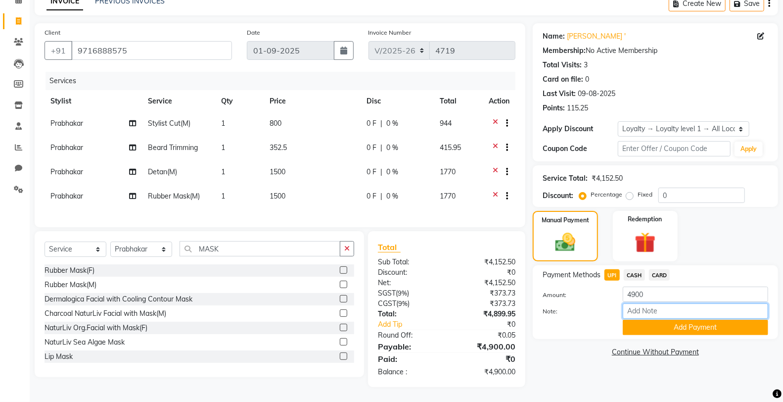
click at [654, 310] on input "Note:" at bounding box center [695, 310] width 145 height 15
click at [657, 321] on button "Add Payment" at bounding box center [695, 326] width 145 height 15
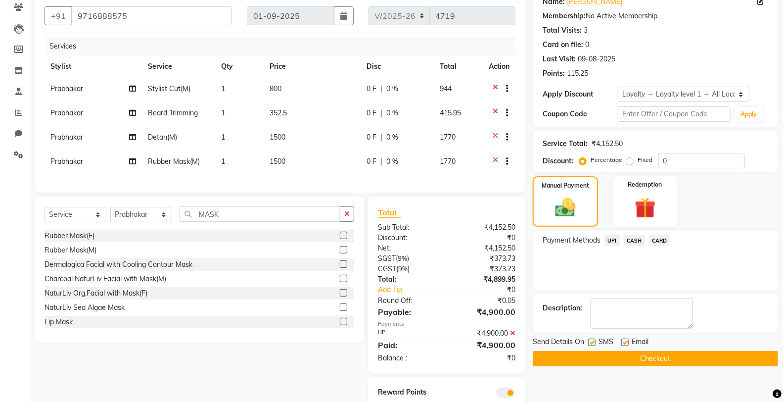
scroll to position [129, 0]
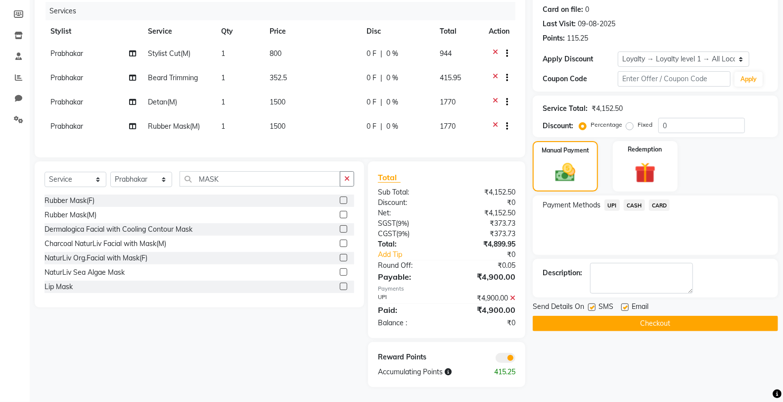
click at [588, 318] on button "Checkout" at bounding box center [655, 322] width 245 height 15
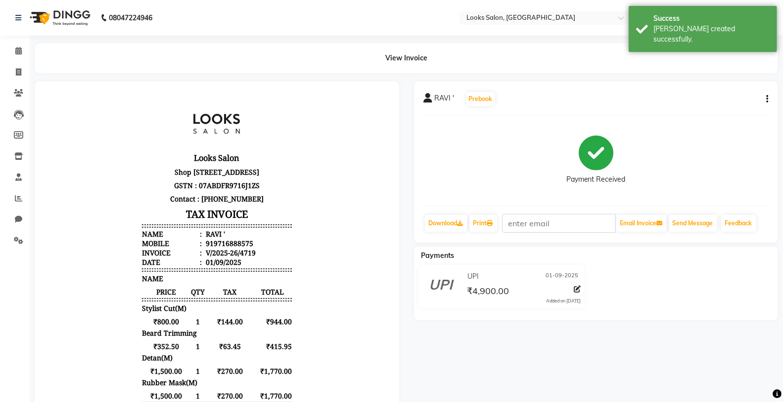
select select "service"
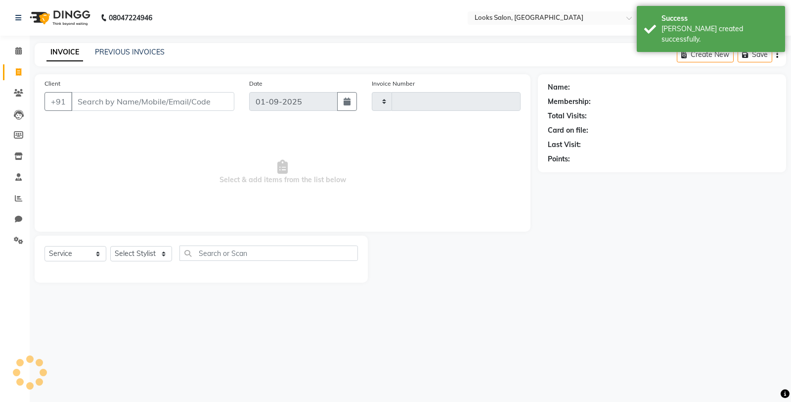
type input "4720"
select select "8125"
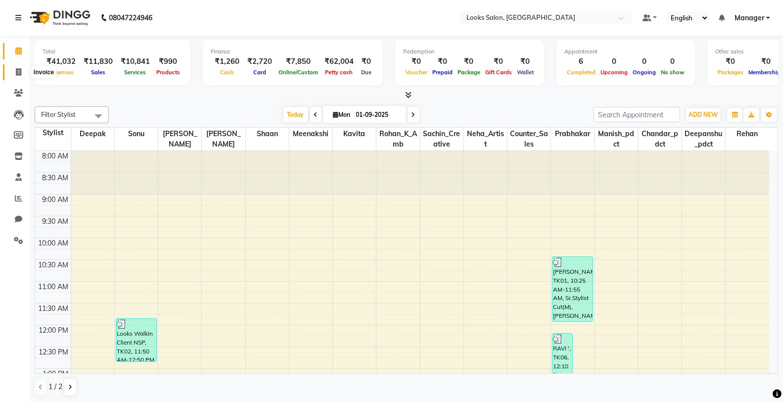
drag, startPoint x: 21, startPoint y: 70, endPoint x: 45, endPoint y: 69, distance: 24.2
click at [21, 70] on span at bounding box center [18, 72] width 17 height 11
select select "service"
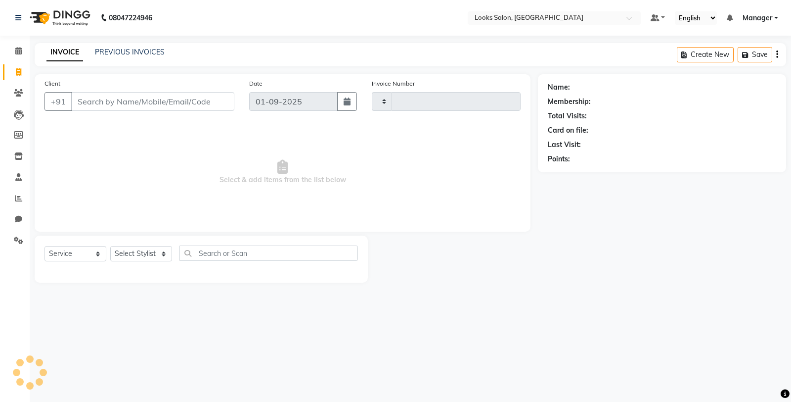
type input "4720"
select select "8125"
click at [141, 254] on select "Select Stylist Chandar_pdct Counter_Sales Damini_Mgr [PERSON_NAME] [PERSON_NAME…" at bounding box center [141, 253] width 62 height 15
select select "75830"
click at [110, 246] on select "Select Stylist Chandar_pdct Counter_Sales Damini_Mgr [PERSON_NAME] [PERSON_NAME…" at bounding box center [141, 253] width 62 height 15
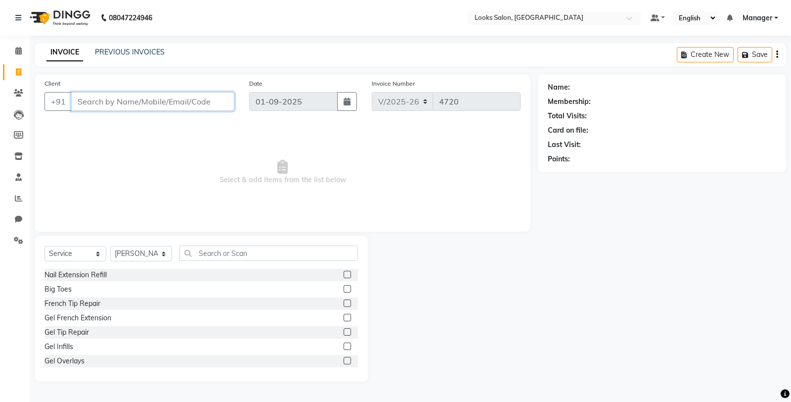
click at [174, 101] on input "Client" at bounding box center [152, 101] width 163 height 19
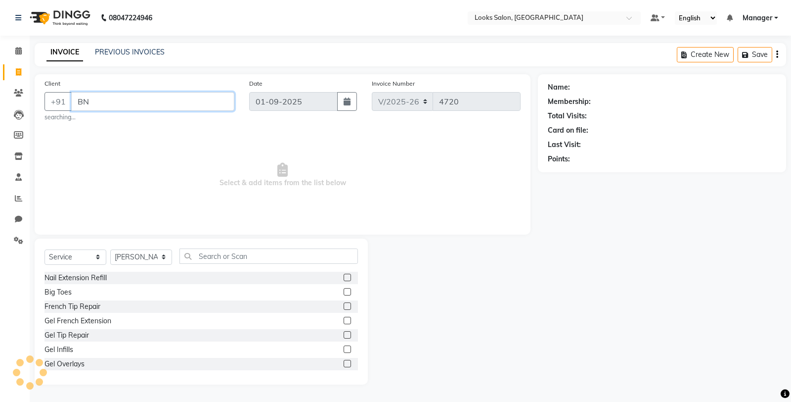
type input "B"
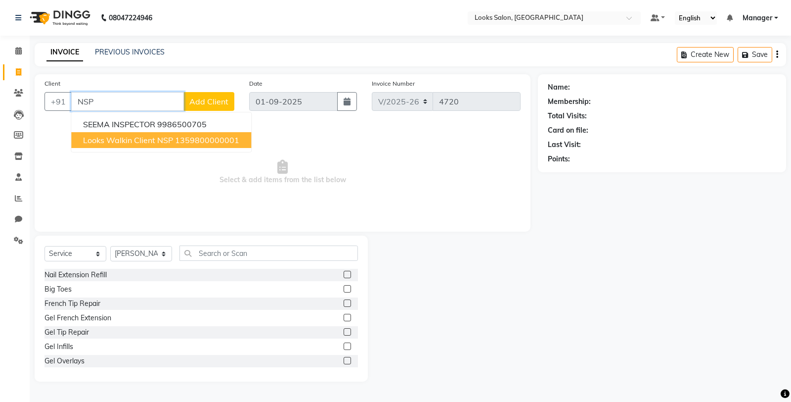
click at [169, 137] on span "Looks Walkin Client NSP" at bounding box center [128, 140] width 90 height 10
type input "1359800000001"
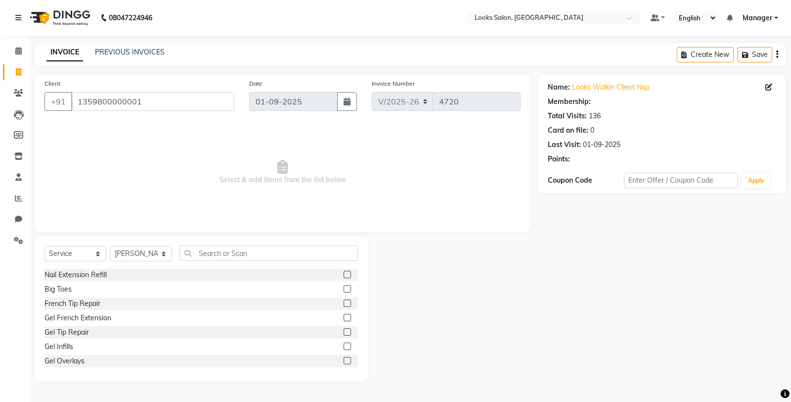
select select "1: Object"
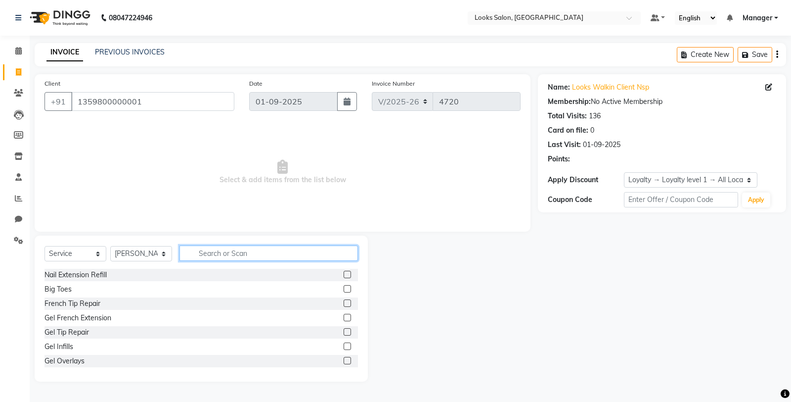
click at [230, 247] on input "text" at bounding box center [268, 252] width 179 height 15
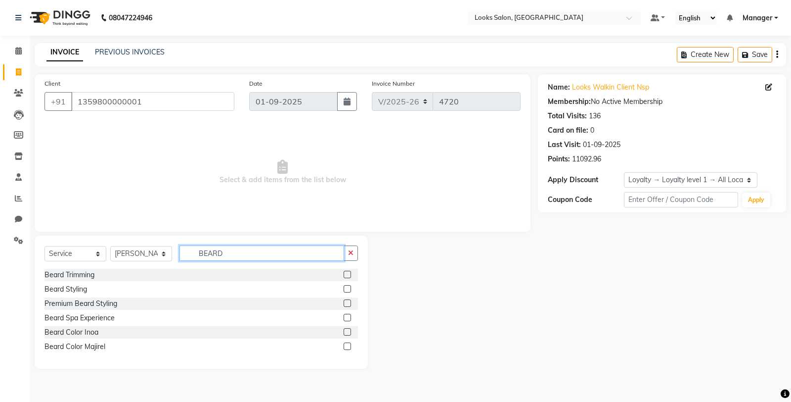
type input "BEARD"
click at [345, 272] on label at bounding box center [347, 273] width 7 height 7
click at [345, 272] on input "checkbox" at bounding box center [347, 274] width 6 height 6
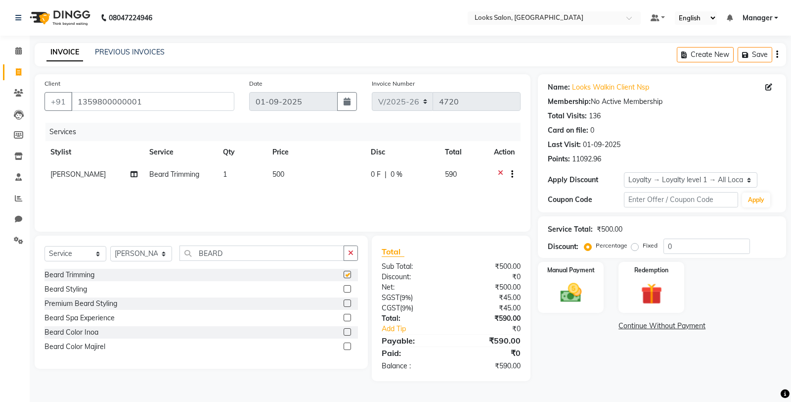
checkbox input "false"
click at [334, 196] on div "Services Stylist Service Qty Price Disc Total Action Nafees Beard Trimming 1 50…" at bounding box center [283, 172] width 476 height 99
click at [339, 186] on td "500" at bounding box center [316, 175] width 98 height 24
select select "75830"
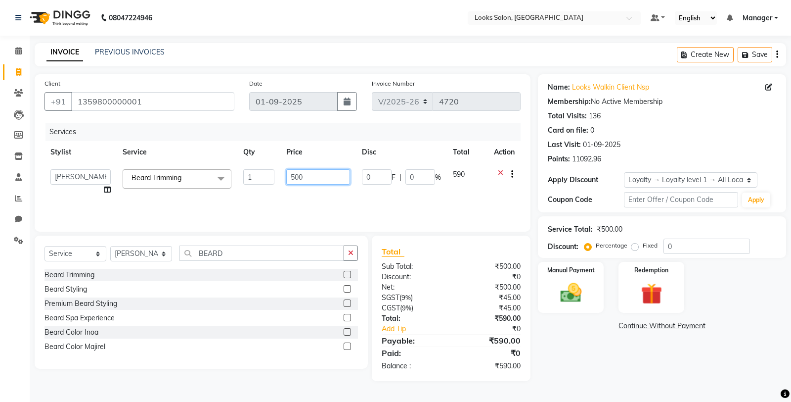
click at [338, 183] on input "500" at bounding box center [318, 176] width 64 height 15
type input "5"
type input "349"
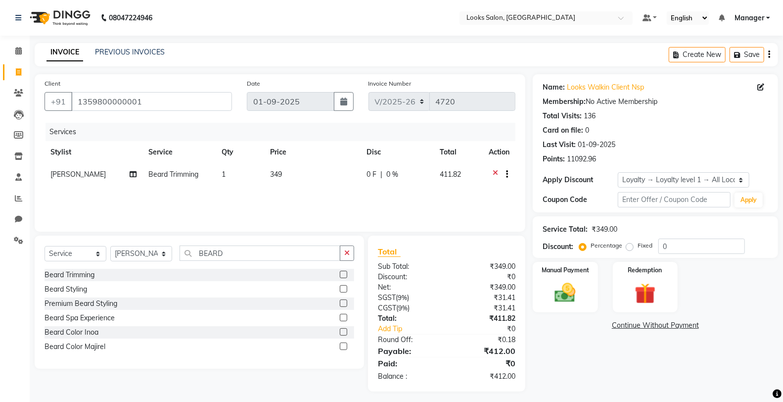
click at [355, 254] on div "Select Service Product Membership Package Voucher Prepaid Gift Card Select Styl…" at bounding box center [199, 301] width 329 height 133
drag, startPoint x: 353, startPoint y: 252, endPoint x: 269, endPoint y: 250, distance: 83.1
click at [352, 252] on button "button" at bounding box center [347, 252] width 14 height 15
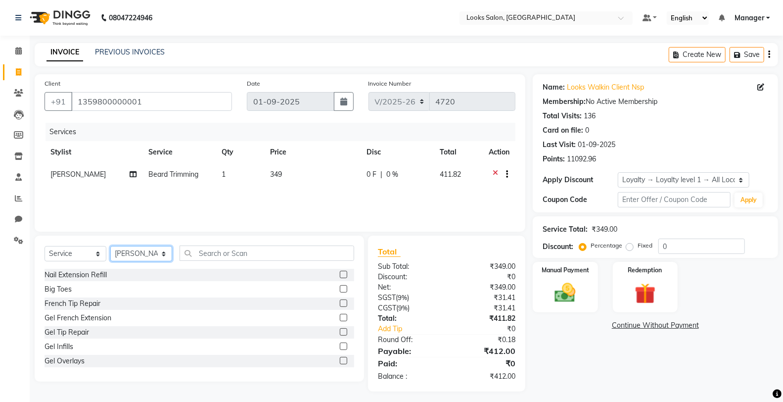
click at [115, 250] on select "Select Stylist Chandar_pdct Counter_Sales Damini_Mgr [PERSON_NAME] [PERSON_NAME…" at bounding box center [141, 253] width 62 height 15
select select "77022"
click at [110, 246] on select "Select Stylist Chandar_pdct Counter_Sales Damini_Mgr [PERSON_NAME] [PERSON_NAME…" at bounding box center [141, 253] width 62 height 15
click at [188, 246] on input "text" at bounding box center [266, 252] width 175 height 15
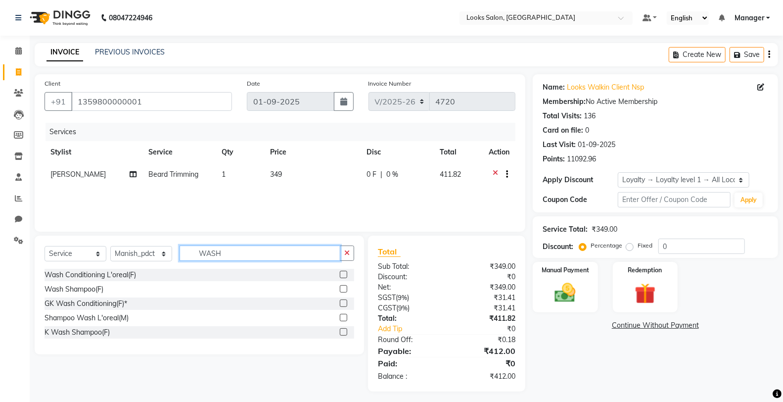
type input "WASH"
click at [344, 273] on label at bounding box center [343, 273] width 7 height 7
click at [344, 273] on input "checkbox" at bounding box center [343, 274] width 6 height 6
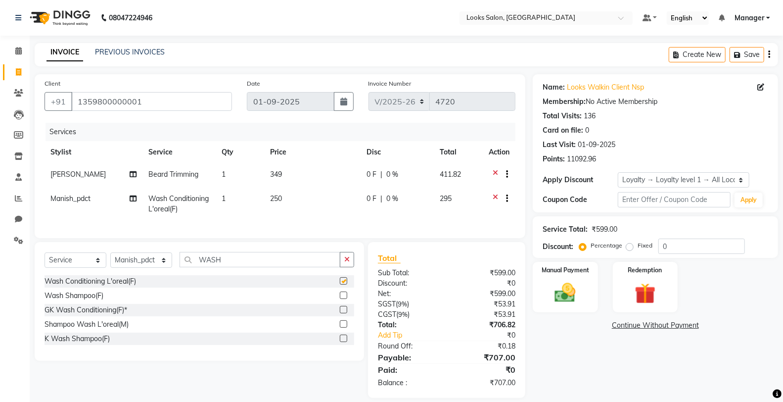
checkbox input "false"
click at [323, 193] on td "250" at bounding box center [312, 203] width 97 height 33
select select "77022"
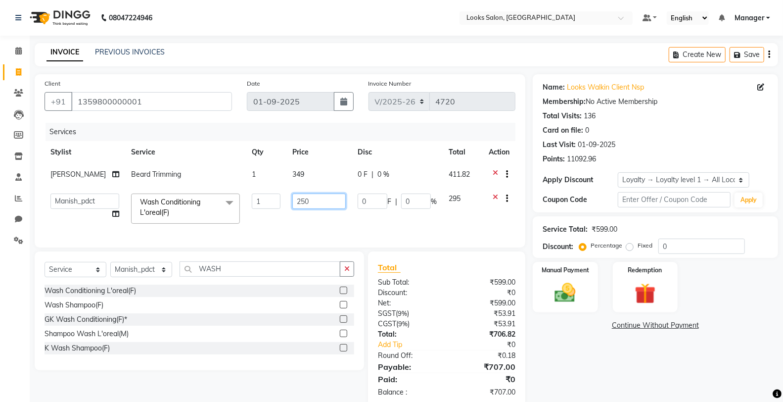
drag, startPoint x: 323, startPoint y: 195, endPoint x: 280, endPoint y: 205, distance: 44.6
click at [286, 205] on td "250" at bounding box center [318, 208] width 65 height 42
type input "600"
click at [346, 279] on div "Select Service Product Membership Package Voucher Prepaid Gift Card Select Styl…" at bounding box center [200, 272] width 310 height 23
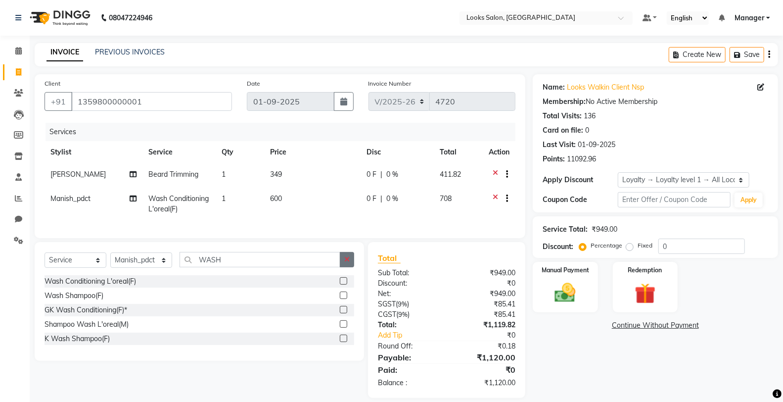
click at [344, 263] on icon "button" at bounding box center [346, 259] width 5 height 7
click at [557, 280] on img at bounding box center [564, 292] width 35 height 25
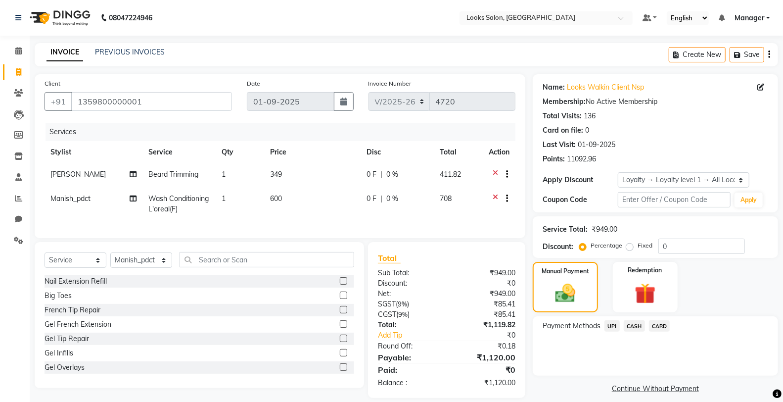
click at [634, 323] on span "CASH" at bounding box center [634, 325] width 21 height 11
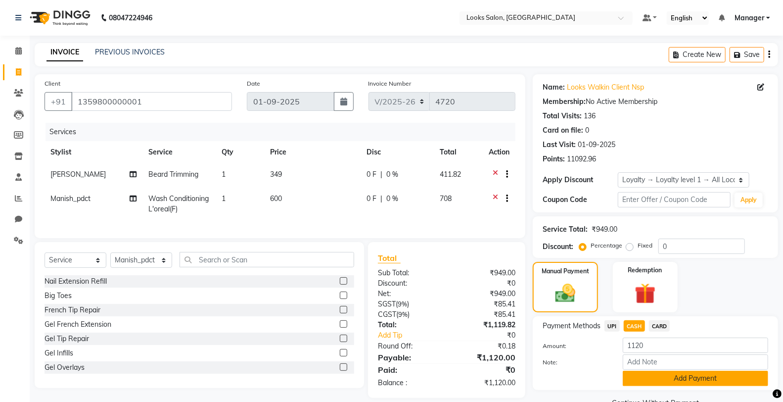
click at [646, 381] on button "Add Payment" at bounding box center [695, 377] width 145 height 15
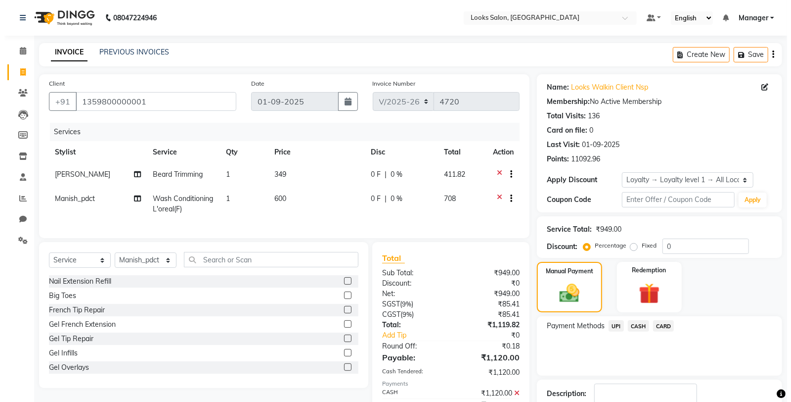
scroll to position [103, 0]
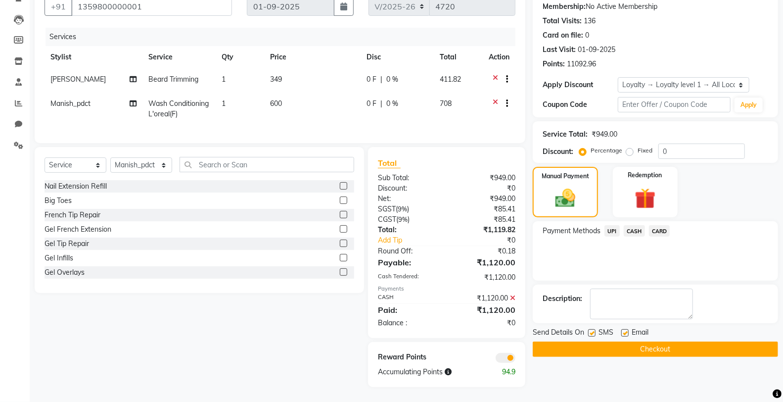
click at [501, 359] on span at bounding box center [505, 358] width 20 height 10
click at [515, 359] on input "checkbox" at bounding box center [515, 359] width 0 height 0
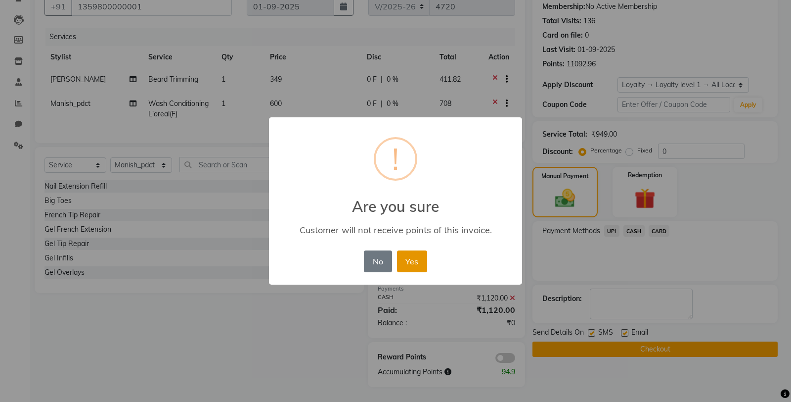
click at [417, 269] on button "Yes" at bounding box center [412, 261] width 30 height 22
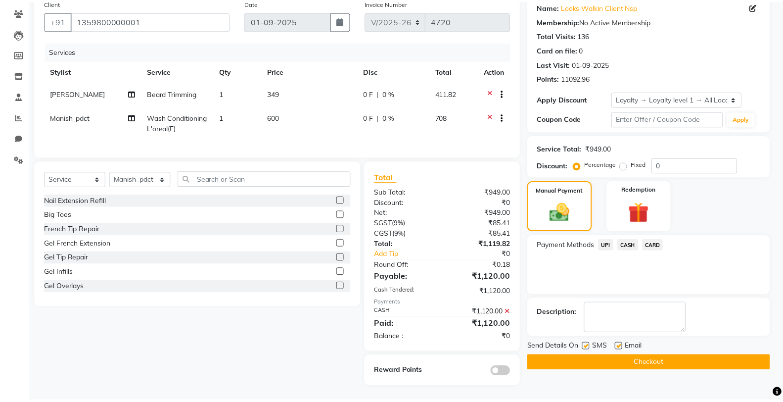
scroll to position [89, 0]
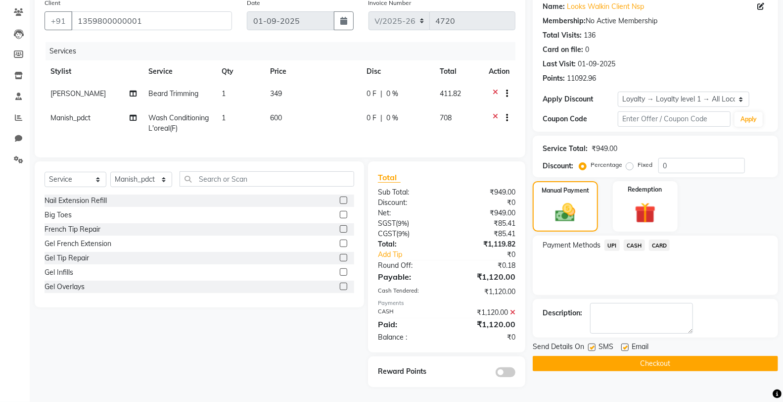
click at [590, 343] on label at bounding box center [591, 346] width 7 height 7
click at [590, 344] on input "checkbox" at bounding box center [591, 347] width 6 height 6
checkbox input "false"
click at [588, 356] on button "Checkout" at bounding box center [655, 363] width 245 height 15
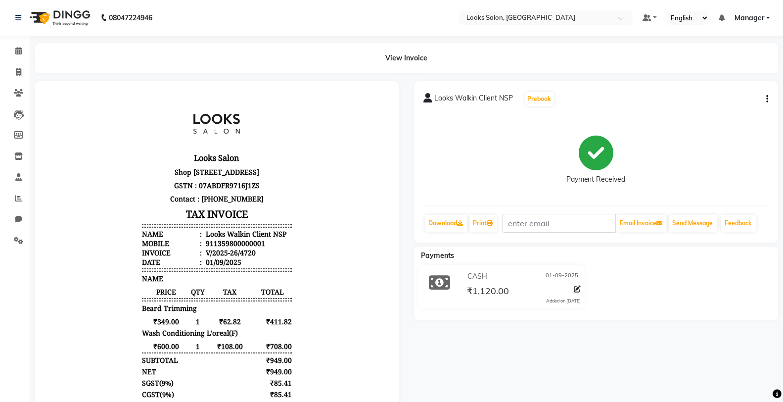
drag, startPoint x: 767, startPoint y: 100, endPoint x: 763, endPoint y: 104, distance: 6.0
click at [767, 99] on icon "button" at bounding box center [767, 99] width 2 height 0
click at [722, 109] on div "Edit Item Staff" at bounding box center [718, 105] width 68 height 12
select select
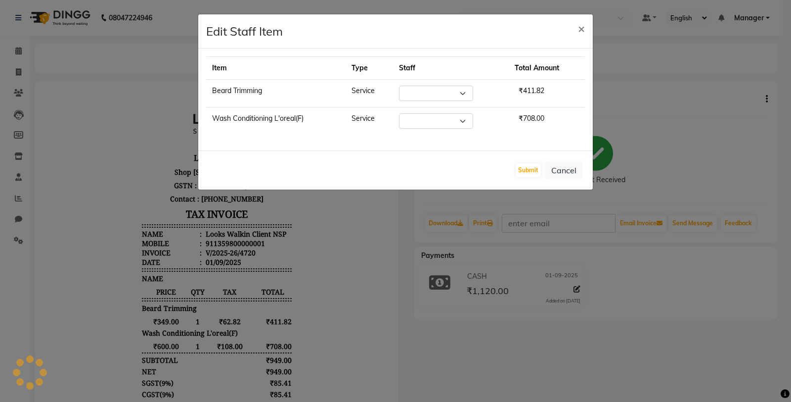
select select "75830"
select select "77022"
click at [571, 171] on button "Cancel" at bounding box center [564, 170] width 38 height 19
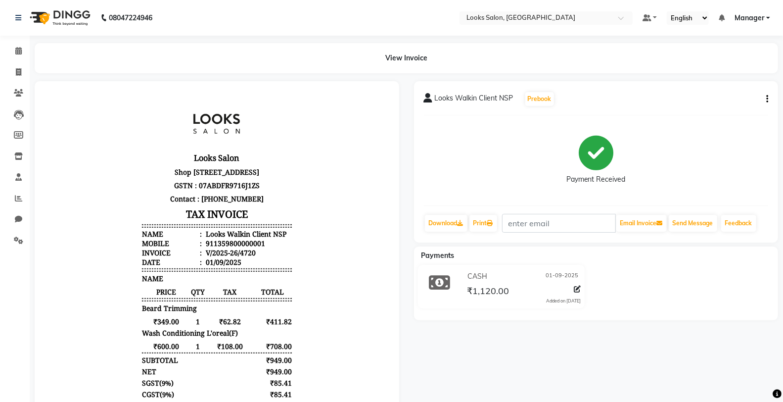
click at [33, 57] on div "View Invoice" at bounding box center [406, 58] width 758 height 30
click at [27, 50] on div "View Invoice" at bounding box center [406, 58] width 758 height 30
click at [5, 59] on li "Calendar" at bounding box center [15, 51] width 30 height 21
click at [8, 55] on link "Calendar" at bounding box center [15, 51] width 24 height 16
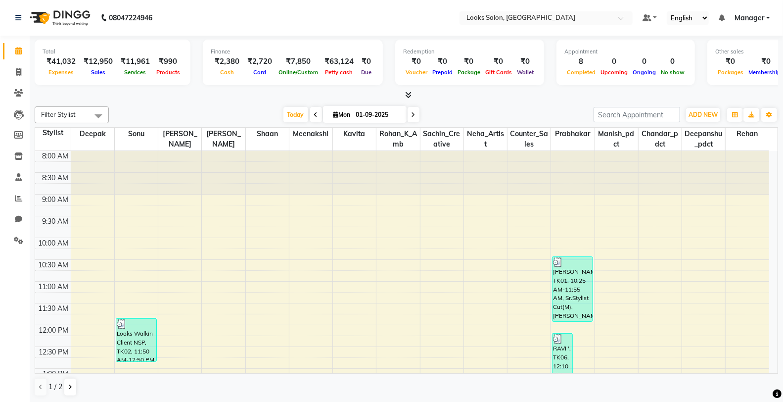
scroll to position [263, 0]
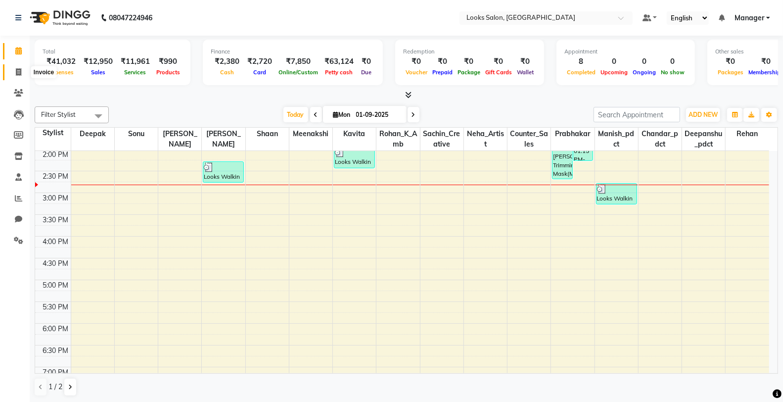
click at [14, 71] on span at bounding box center [18, 72] width 17 height 11
select select "service"
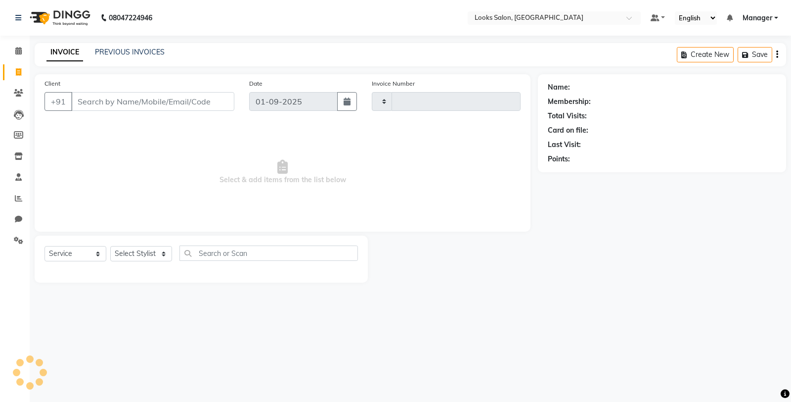
type input "4721"
select select "8125"
click at [18, 61] on li "Calendar" at bounding box center [15, 51] width 30 height 21
click at [15, 48] on icon at bounding box center [18, 50] width 6 height 7
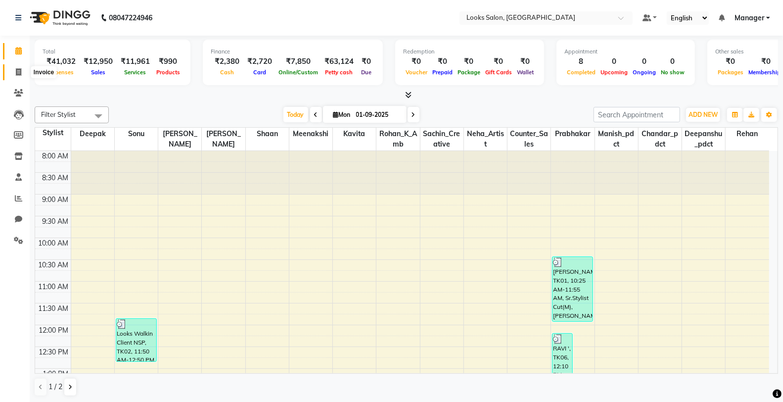
click at [12, 74] on span at bounding box center [18, 72] width 17 height 11
select select "service"
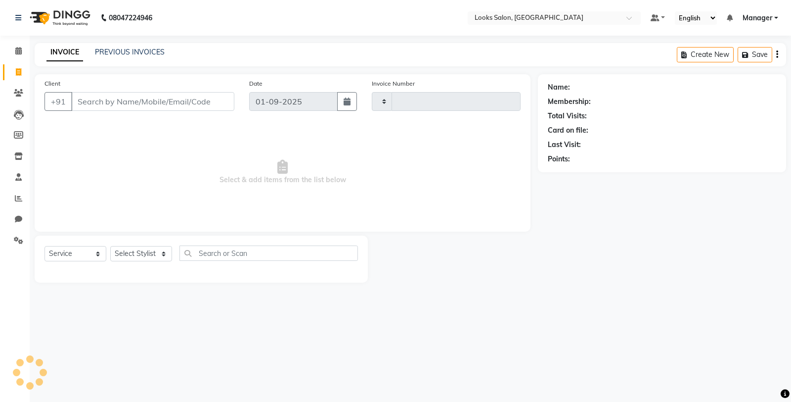
type input "4721"
select select "8125"
click at [139, 254] on select "Select Stylist" at bounding box center [141, 253] width 62 height 15
click at [139, 256] on select "Select Stylist Chandar_pdct Counter_Sales Damini_Mgr [PERSON_NAME] [PERSON_NAME…" at bounding box center [141, 253] width 62 height 15
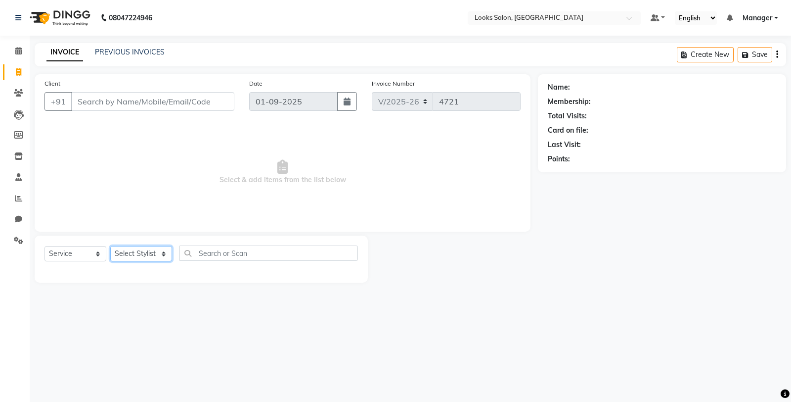
select select "75833"
click at [110, 246] on select "Select Stylist Chandar_pdct Counter_Sales Damini_Mgr [PERSON_NAME] [PERSON_NAME…" at bounding box center [141, 253] width 62 height 15
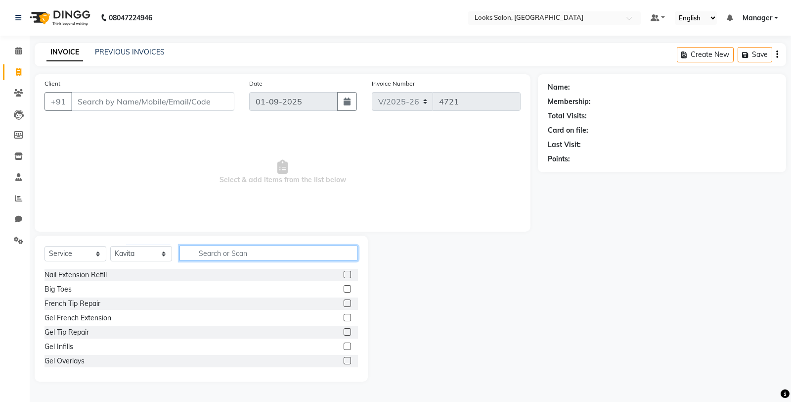
drag, startPoint x: 231, startPoint y: 246, endPoint x: 186, endPoint y: 235, distance: 46.4
click at [231, 246] on input "text" at bounding box center [268, 252] width 179 height 15
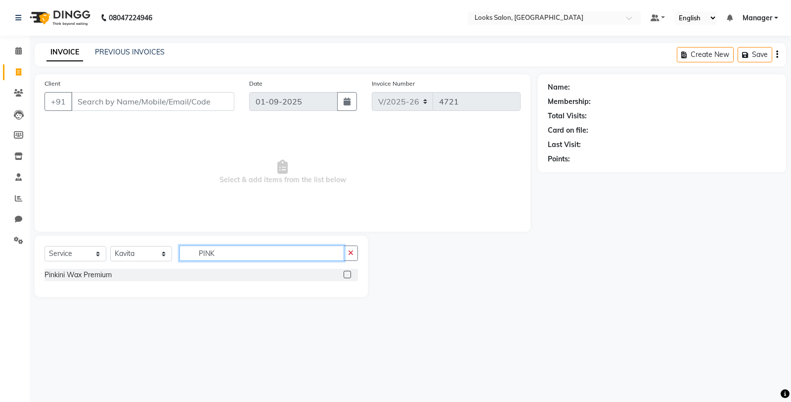
type input "PINK"
click at [345, 273] on label at bounding box center [347, 273] width 7 height 7
click at [345, 273] on input "checkbox" at bounding box center [347, 274] width 6 height 6
checkbox input "true"
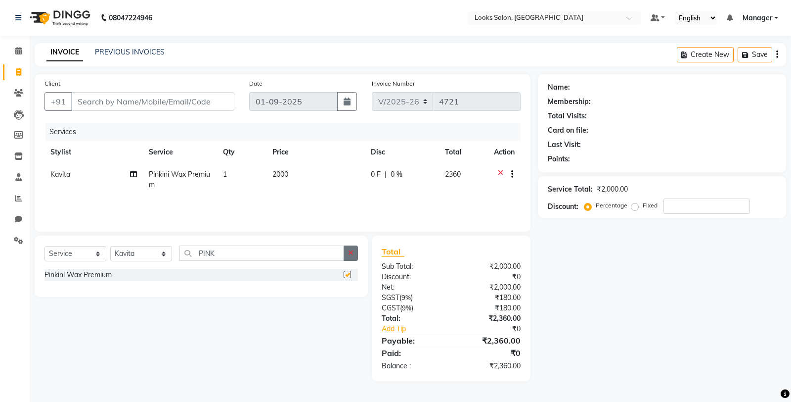
click at [353, 254] on icon "button" at bounding box center [350, 252] width 5 height 7
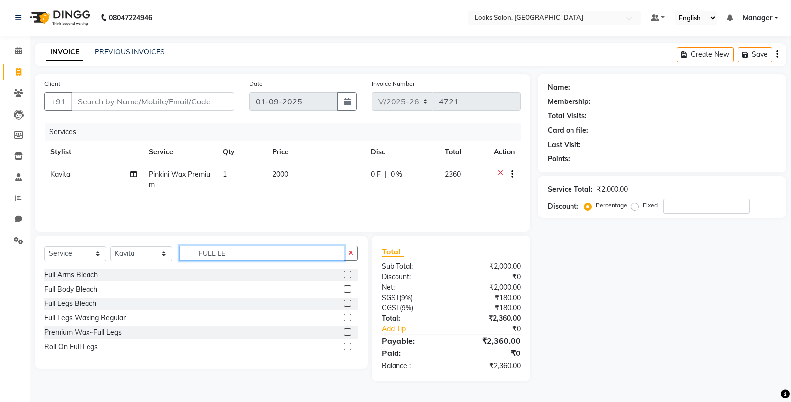
type input "FULL LE"
drag, startPoint x: 347, startPoint y: 332, endPoint x: 349, endPoint y: 294, distance: 38.1
click at [347, 332] on label at bounding box center [347, 331] width 7 height 7
click at [347, 332] on input "checkbox" at bounding box center [347, 332] width 6 height 6
checkbox input "true"
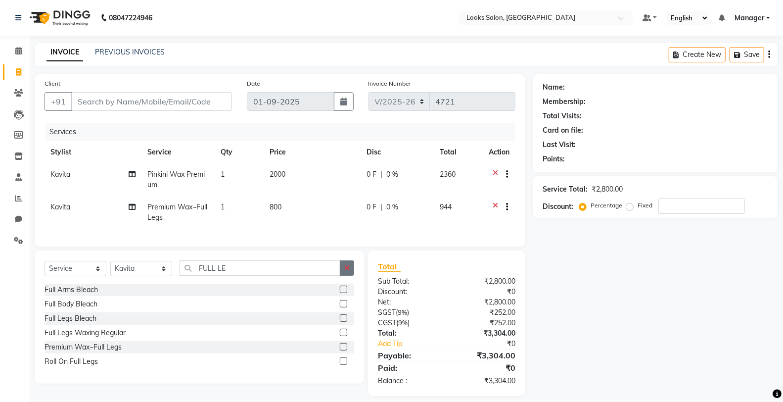
click at [354, 274] on button "button" at bounding box center [347, 267] width 14 height 15
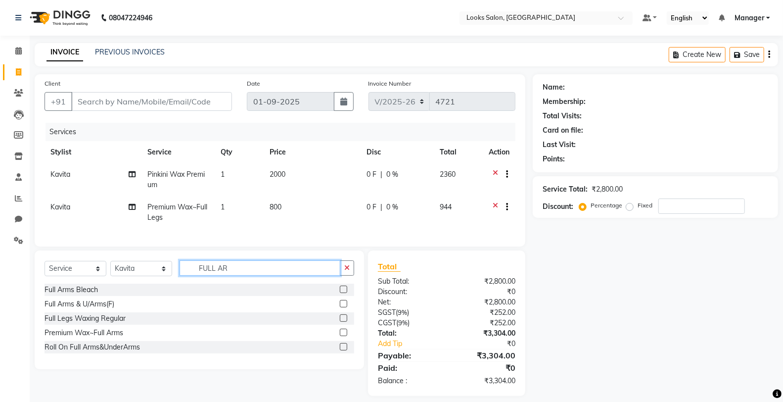
type input "FULL AR"
click at [342, 336] on label at bounding box center [343, 331] width 7 height 7
click at [342, 336] on input "checkbox" at bounding box center [343, 332] width 6 height 6
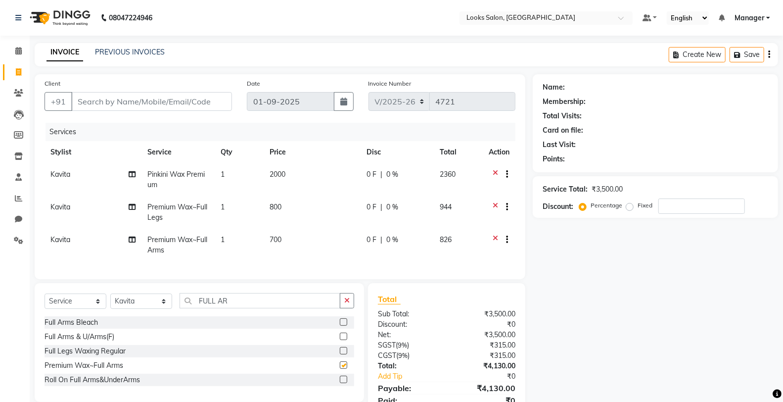
checkbox input "false"
click at [351, 308] on button "button" at bounding box center [347, 300] width 14 height 15
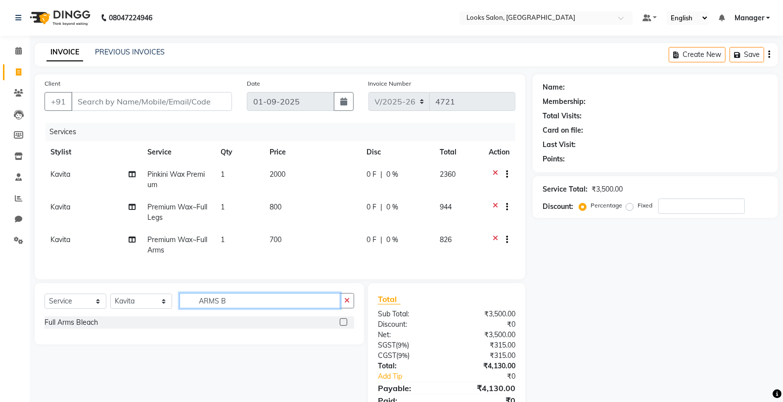
type input "ARMS B"
click at [344, 325] on label at bounding box center [343, 321] width 7 height 7
click at [344, 325] on input "checkbox" at bounding box center [343, 322] width 6 height 6
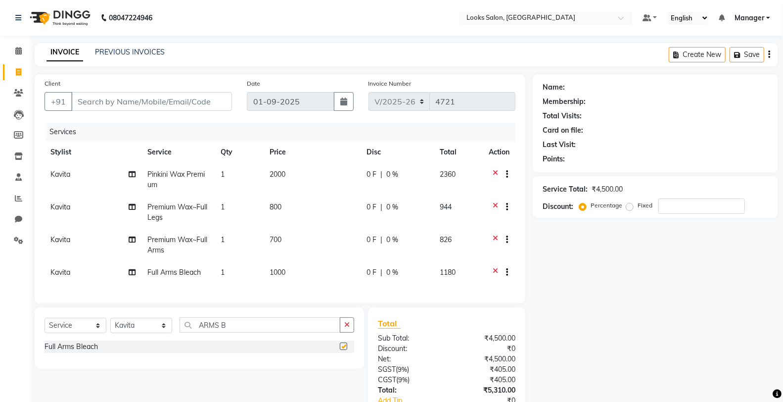
click at [319, 265] on td "1000" at bounding box center [312, 273] width 97 height 24
checkbox input "false"
select select "75833"
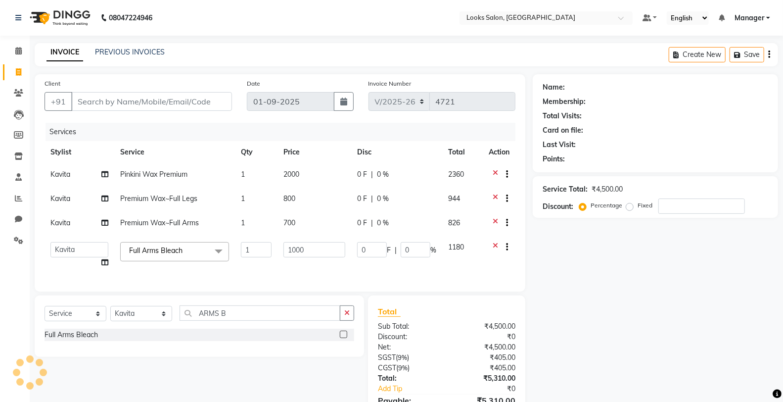
click at [318, 222] on td "700" at bounding box center [314, 224] width 74 height 24
select select "75833"
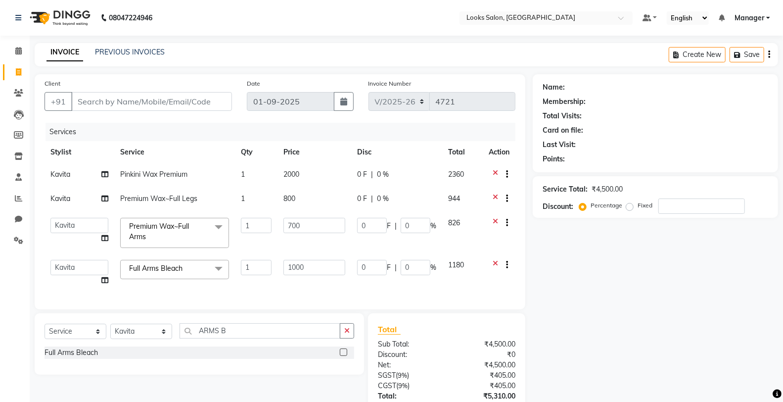
click at [318, 222] on input "700" at bounding box center [314, 225] width 62 height 15
type input "7"
type input "8"
type input "800"
click at [316, 210] on tbody "Kavita Pinkini Wax Premium 1 2000 0 F | 0 % 2360 Kavita Premium Wax~Full Legs 1…" at bounding box center [280, 227] width 471 height 128
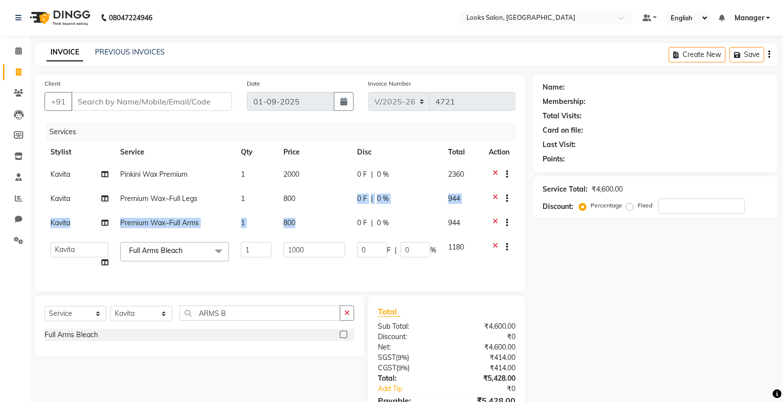
click at [314, 206] on td "800" at bounding box center [314, 199] width 74 height 24
select select "75833"
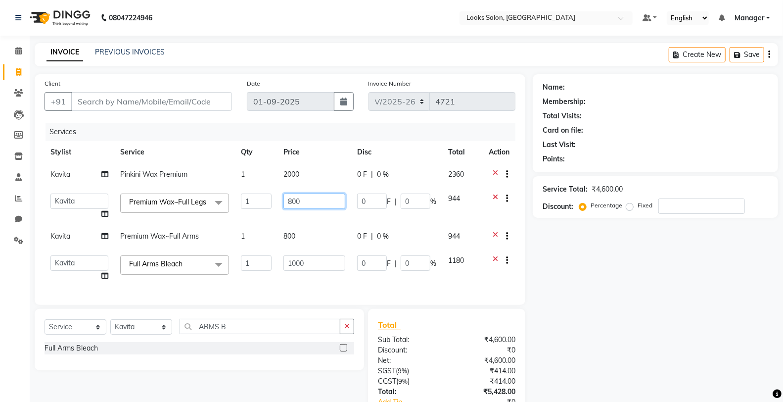
click at [314, 203] on input "800" at bounding box center [314, 200] width 62 height 15
type input "8"
type input "900"
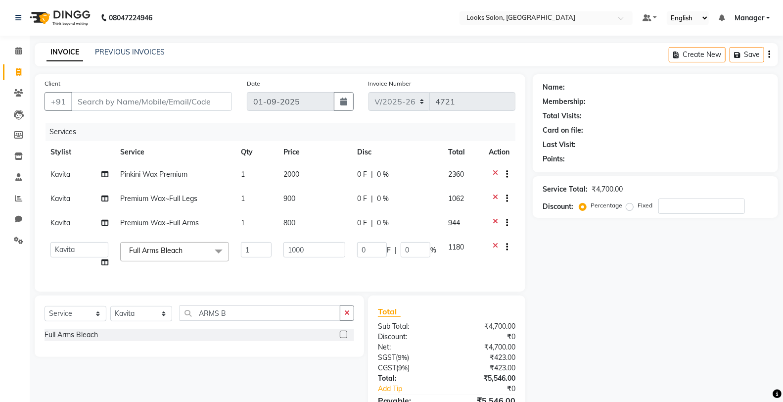
click at [317, 181] on td "2000" at bounding box center [314, 175] width 74 height 24
select select "75833"
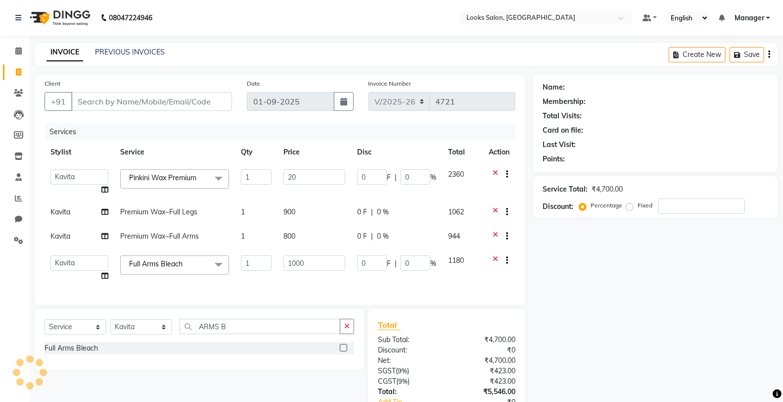
type input "2"
type input "2500"
click at [328, 260] on td "1000" at bounding box center [314, 268] width 74 height 38
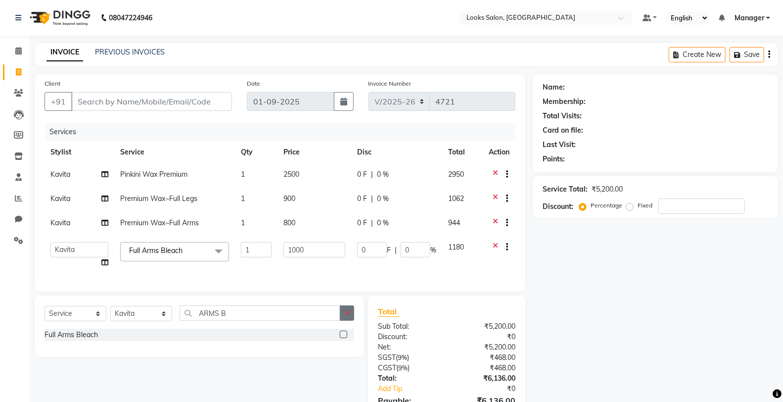
click at [348, 323] on div "Select Service Product Membership Package Voucher Prepaid Gift Card Select Styl…" at bounding box center [199, 325] width 329 height 61
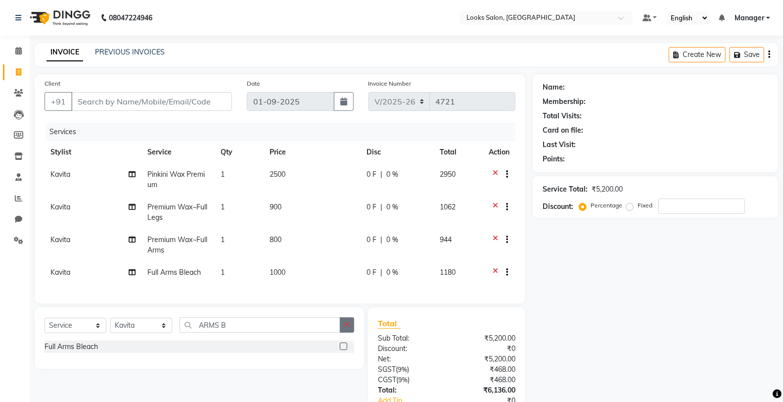
click at [345, 328] on icon "button" at bounding box center [346, 324] width 5 height 7
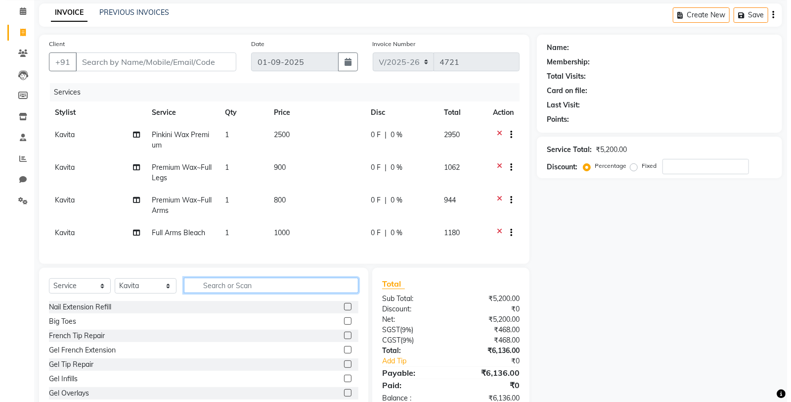
scroll to position [74, 0]
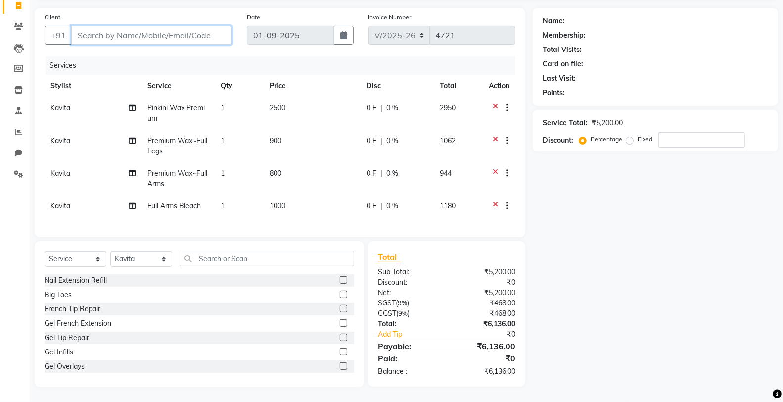
click at [100, 27] on input "Client" at bounding box center [151, 35] width 161 height 19
type input "6"
type input "0"
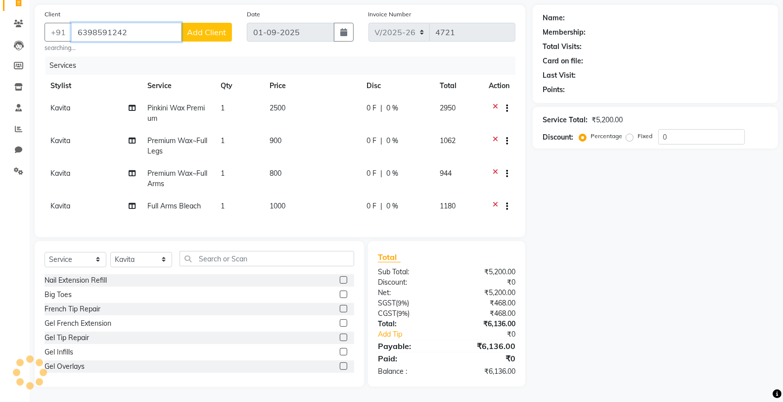
type input "6398591242"
click at [209, 30] on span "Add Client" at bounding box center [206, 32] width 39 height 10
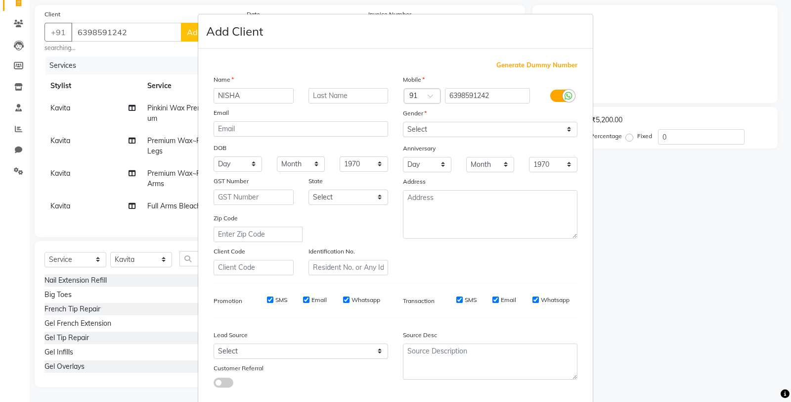
type input "NISHA"
type input "MAM"
drag, startPoint x: 442, startPoint y: 127, endPoint x: 438, endPoint y: 136, distance: 10.2
click at [441, 127] on select "Select [DEMOGRAPHIC_DATA] [DEMOGRAPHIC_DATA] Other Prefer Not To Say" at bounding box center [490, 129] width 175 height 15
select select "[DEMOGRAPHIC_DATA]"
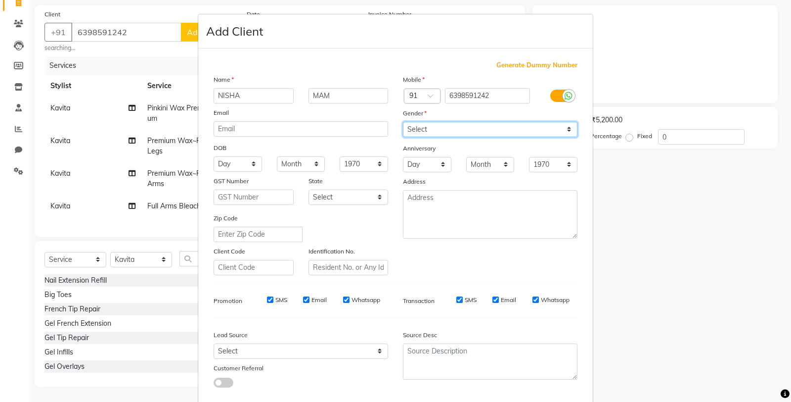
click at [403, 122] on select "Select [DEMOGRAPHIC_DATA] [DEMOGRAPHIC_DATA] Other Prefer Not To Say" at bounding box center [490, 129] width 175 height 15
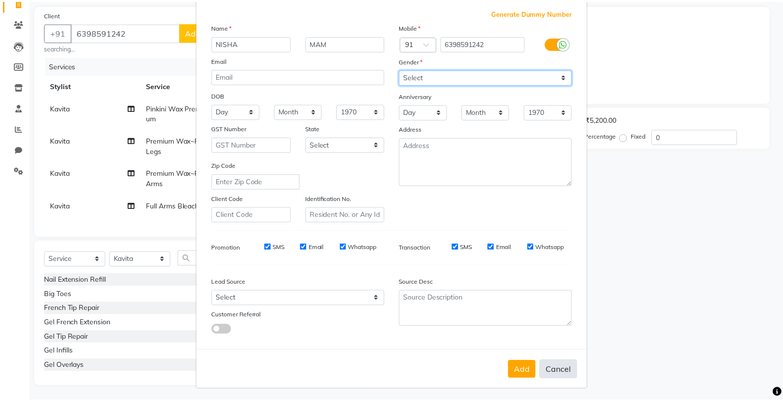
scroll to position [55, 0]
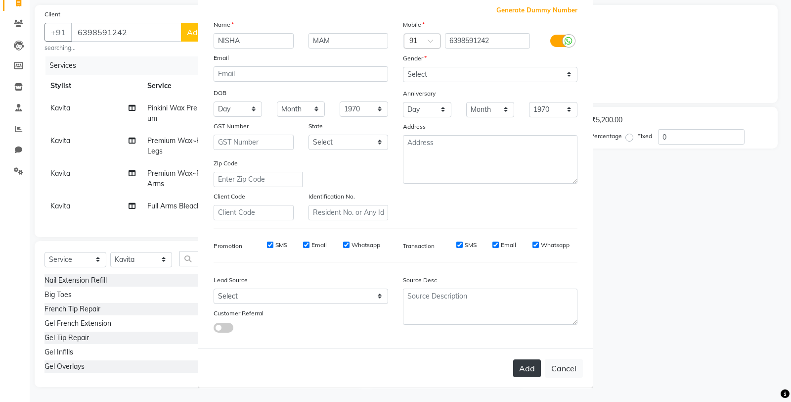
click at [520, 369] on button "Add" at bounding box center [527, 368] width 28 height 18
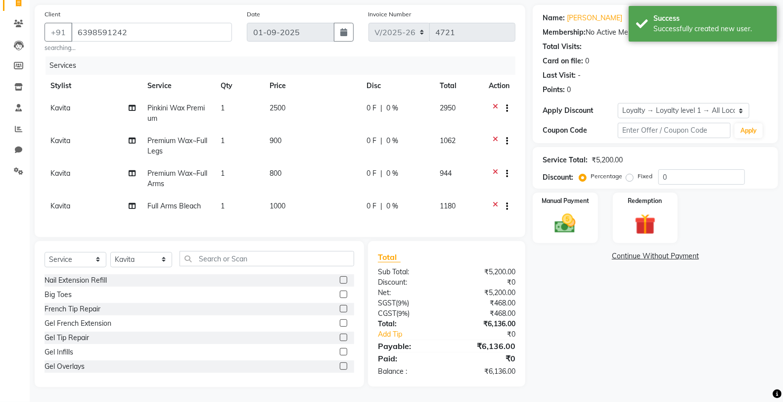
scroll to position [77, 0]
click at [319, 167] on td "800" at bounding box center [312, 178] width 97 height 33
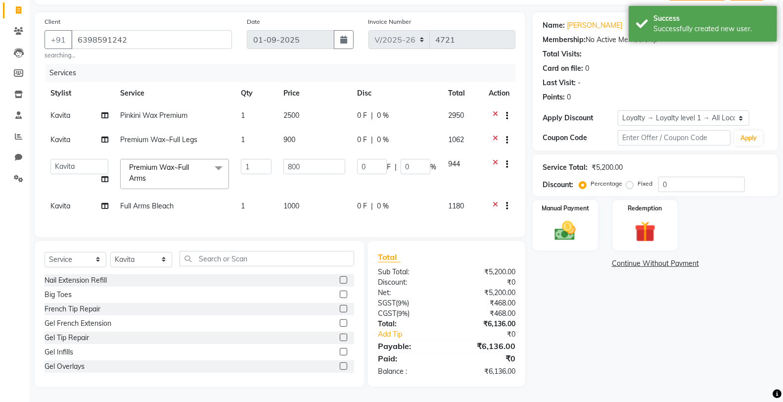
scroll to position [70, 0]
click at [319, 167] on td "800" at bounding box center [314, 174] width 74 height 42
click at [326, 159] on input "800" at bounding box center [314, 166] width 62 height 15
click at [344, 257] on div "Select Service Product Membership Package Voucher Prepaid Gift Card Select Styl…" at bounding box center [199, 314] width 329 height 146
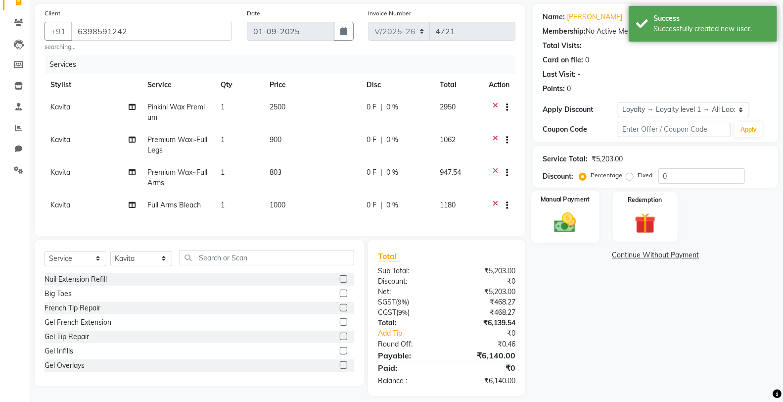
click at [582, 216] on img at bounding box center [564, 222] width 35 height 25
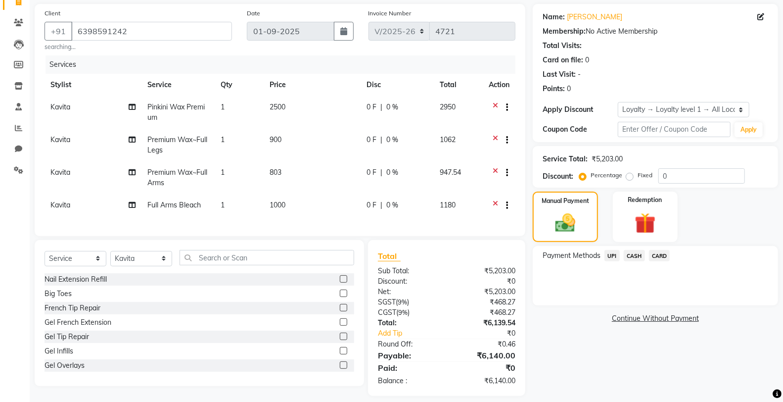
click at [660, 254] on span "CARD" at bounding box center [659, 255] width 21 height 11
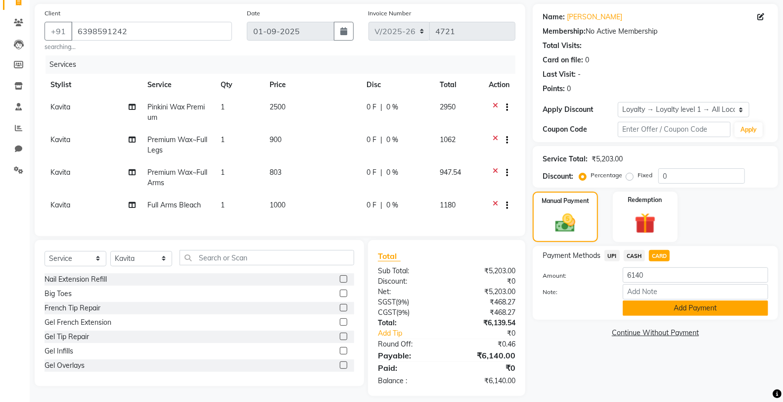
click at [683, 302] on button "Add Payment" at bounding box center [695, 307] width 145 height 15
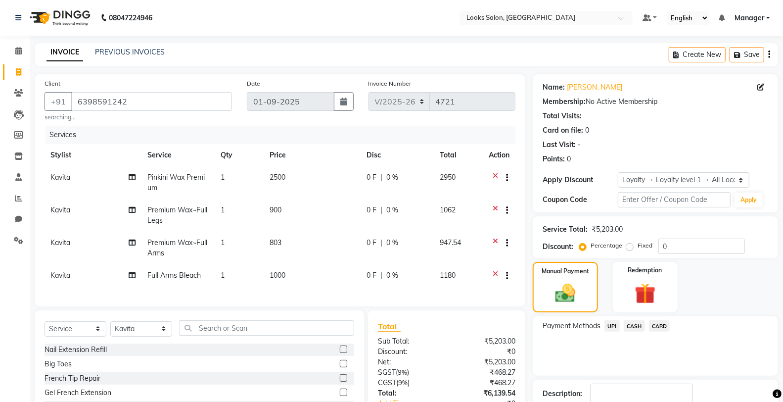
scroll to position [157, 0]
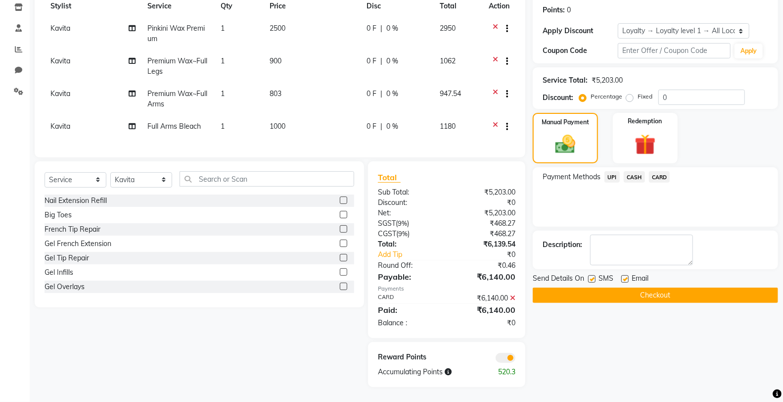
click at [591, 275] on label at bounding box center [591, 278] width 7 height 7
click at [591, 276] on input "checkbox" at bounding box center [591, 279] width 6 height 6
click at [611, 290] on button "Checkout" at bounding box center [655, 294] width 245 height 15
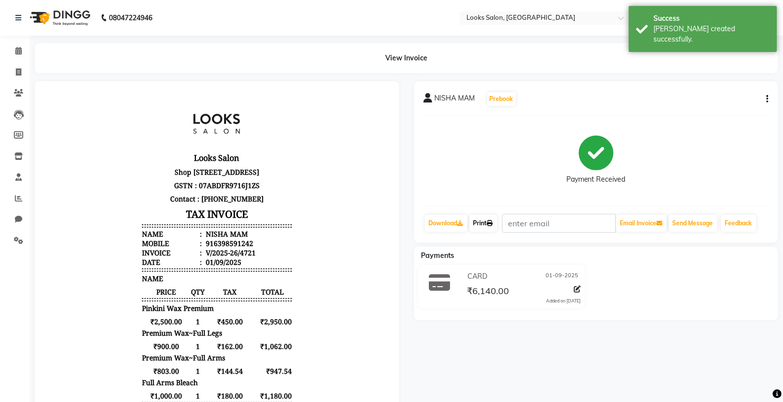
click at [481, 219] on link "Print" at bounding box center [483, 223] width 28 height 17
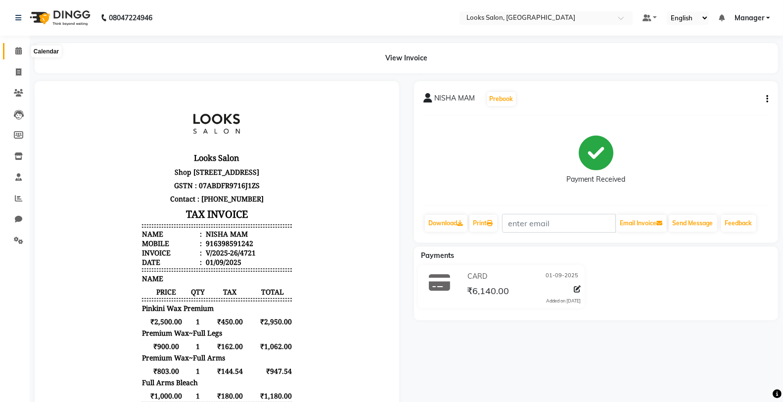
click at [12, 55] on span at bounding box center [18, 50] width 17 height 11
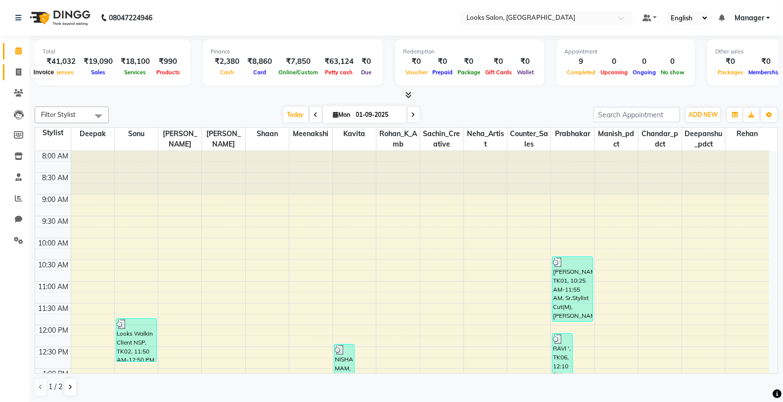
click at [12, 76] on span at bounding box center [18, 72] width 17 height 11
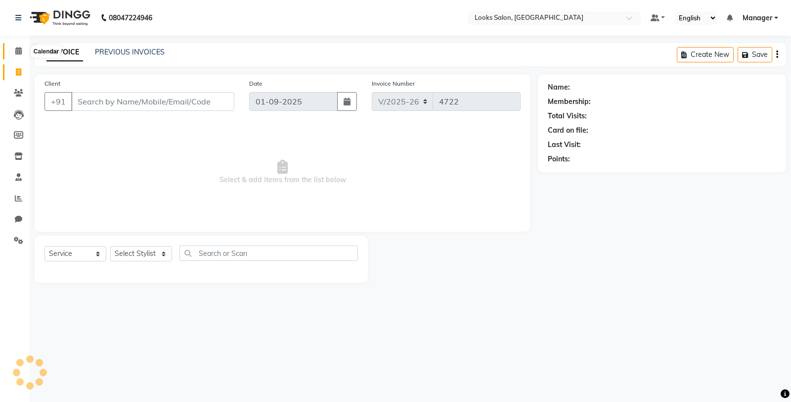
click at [18, 53] on icon at bounding box center [18, 50] width 6 height 7
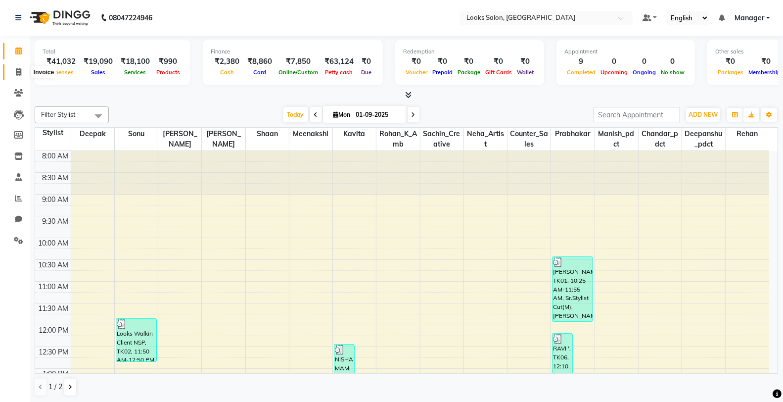
click at [23, 71] on span at bounding box center [18, 72] width 17 height 11
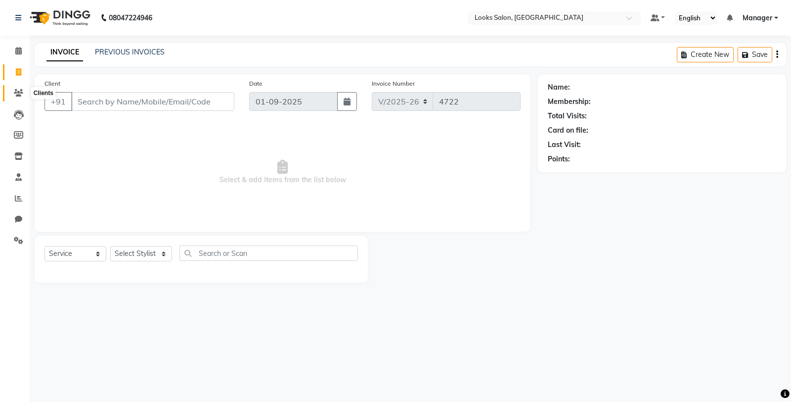
click at [15, 88] on span at bounding box center [18, 93] width 17 height 11
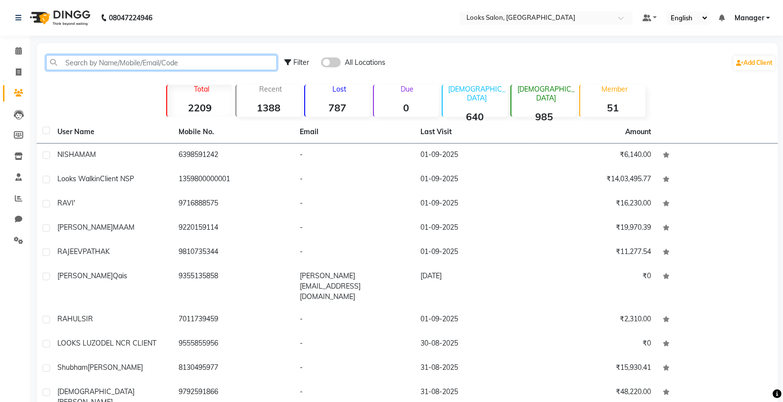
click at [61, 63] on input "text" at bounding box center [161, 62] width 231 height 15
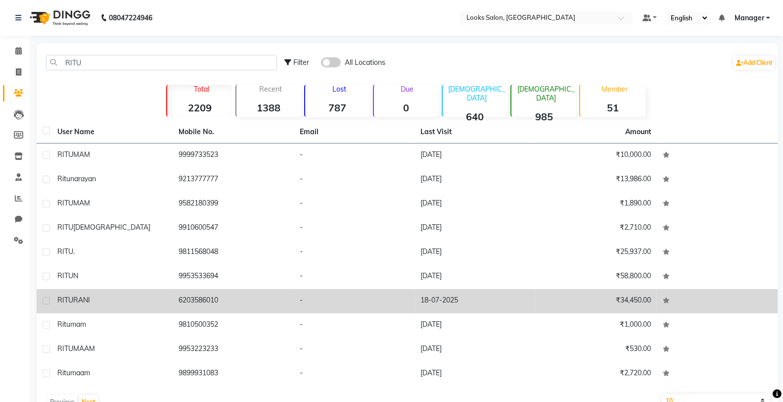
click at [141, 295] on div "RITU RANI" at bounding box center [111, 300] width 109 height 10
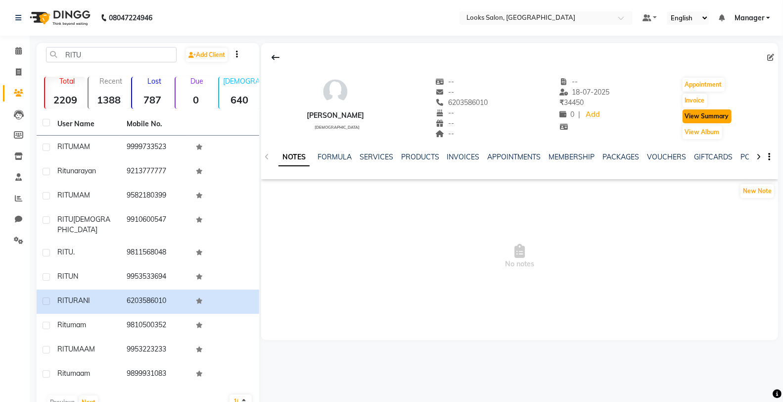
click at [683, 118] on button "View Summary" at bounding box center [706, 116] width 49 height 14
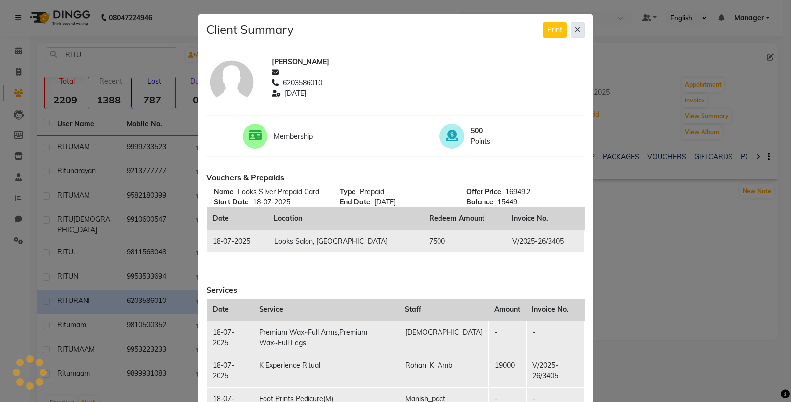
click at [571, 31] on button at bounding box center [578, 29] width 14 height 15
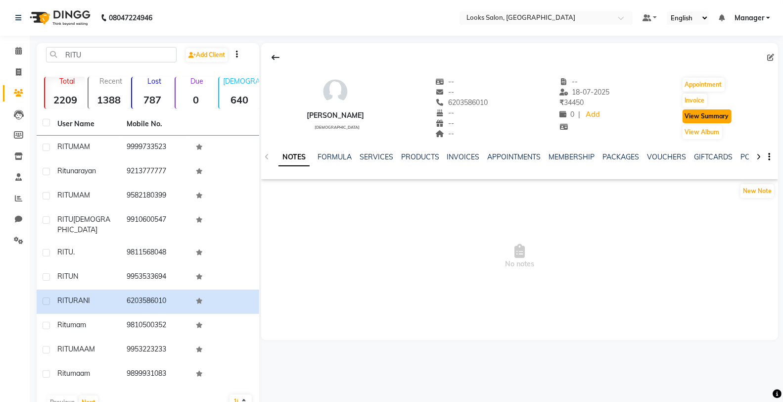
click at [703, 116] on button "View Summary" at bounding box center [706, 116] width 49 height 14
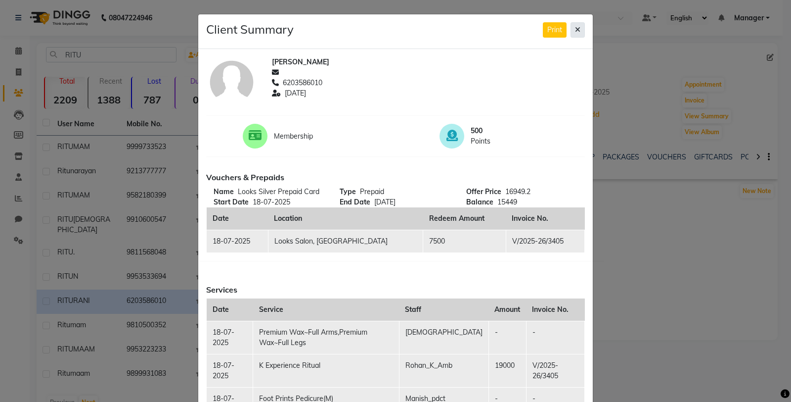
click at [571, 35] on button at bounding box center [578, 29] width 14 height 15
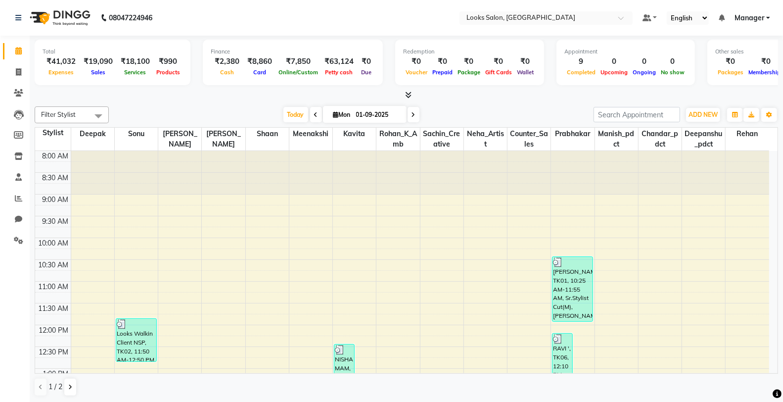
click at [407, 91] on icon at bounding box center [408, 94] width 6 height 7
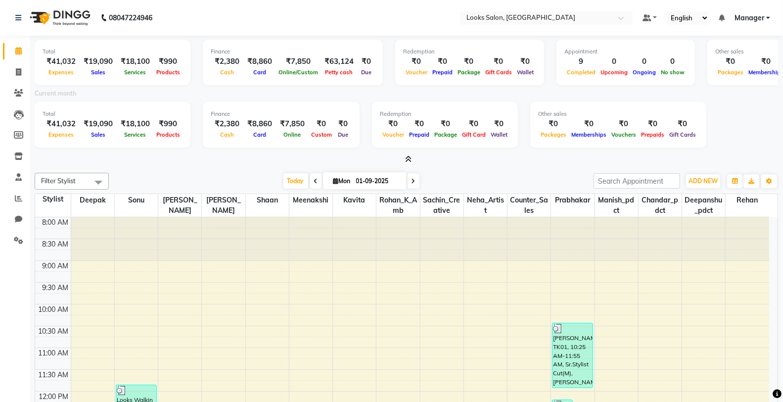
click at [406, 156] on icon at bounding box center [408, 158] width 6 height 7
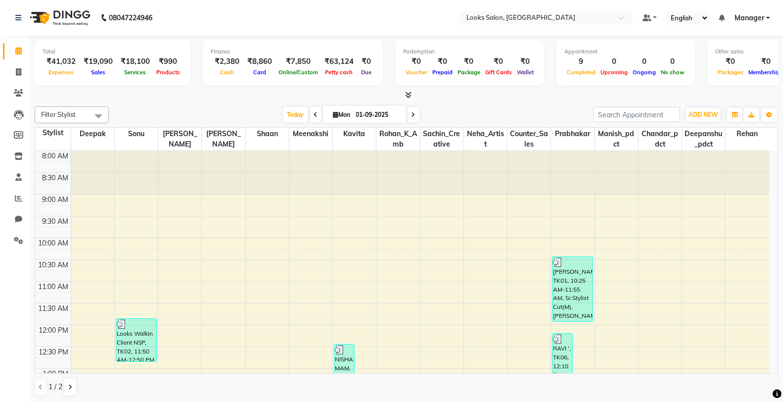
click at [0, 67] on li "Invoice" at bounding box center [15, 72] width 30 height 21
click at [13, 82] on li "Invoice" at bounding box center [15, 72] width 30 height 21
click at [10, 73] on span at bounding box center [18, 72] width 17 height 11
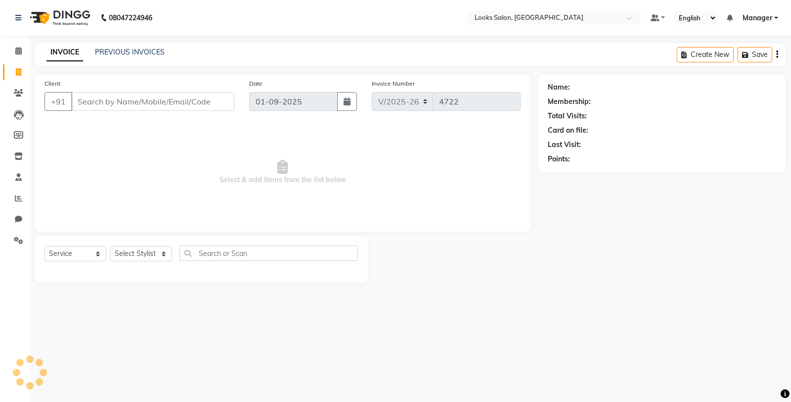
click at [104, 101] on input "Client" at bounding box center [152, 101] width 163 height 19
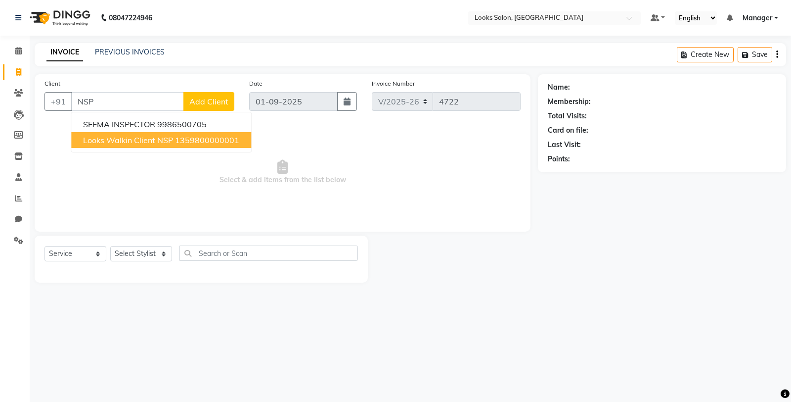
click at [91, 140] on span "Looks Walkin Client NSP" at bounding box center [128, 140] width 90 height 10
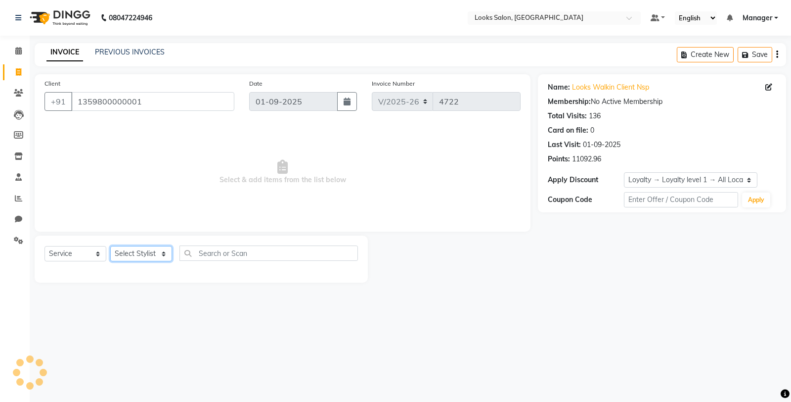
click at [129, 250] on select "Select Stylist Chandar_pdct Counter_Sales Damini_Mgr [PERSON_NAME] [PERSON_NAME…" at bounding box center [141, 253] width 62 height 15
click at [110, 246] on select "Select Stylist Chandar_pdct Counter_Sales Damini_Mgr [PERSON_NAME] [PERSON_NAME…" at bounding box center [141, 253] width 62 height 15
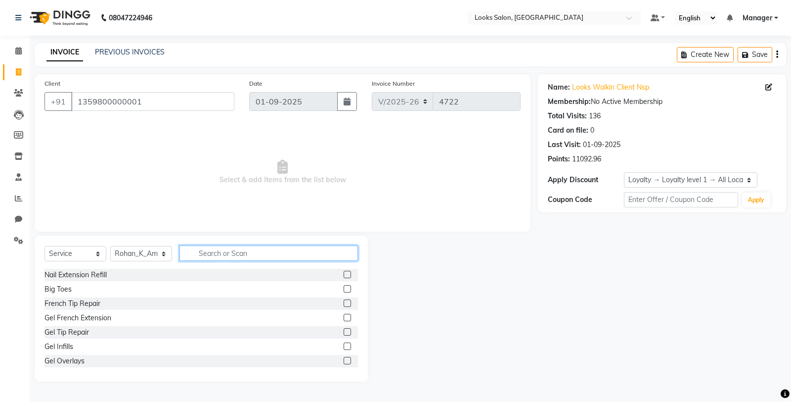
click at [211, 254] on input "text" at bounding box center [268, 252] width 179 height 15
click at [217, 251] on input "text" at bounding box center [268, 252] width 179 height 15
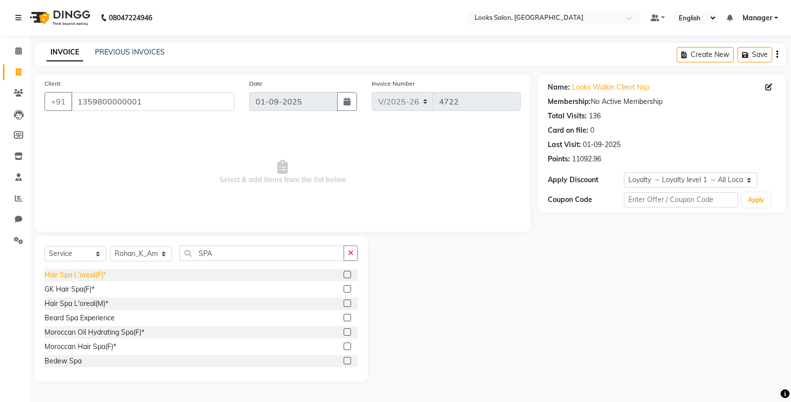
click at [89, 277] on div "Hair Spa L'oreal(F)*" at bounding box center [76, 274] width 62 height 10
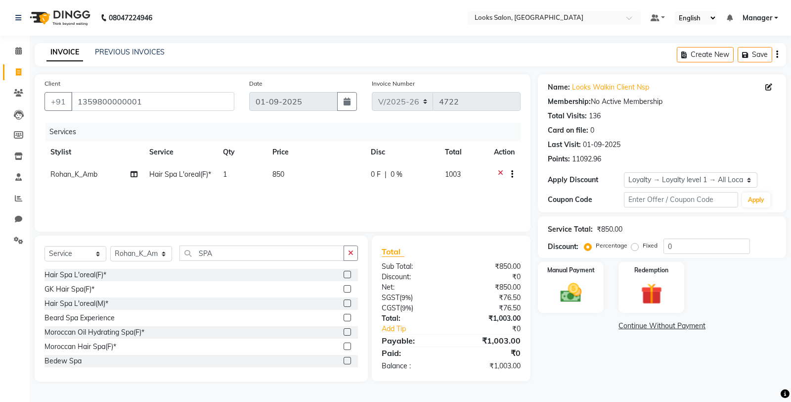
click at [280, 176] on span "850" at bounding box center [278, 174] width 12 height 9
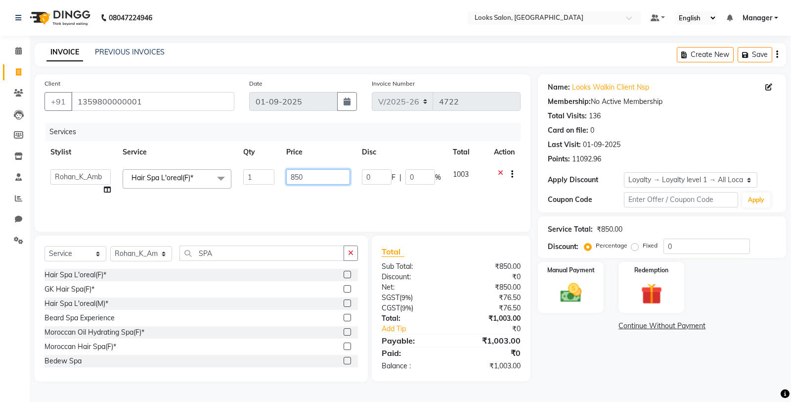
drag, startPoint x: 283, startPoint y: 176, endPoint x: 280, endPoint y: 183, distance: 7.7
click at [280, 183] on td "850" at bounding box center [318, 182] width 76 height 38
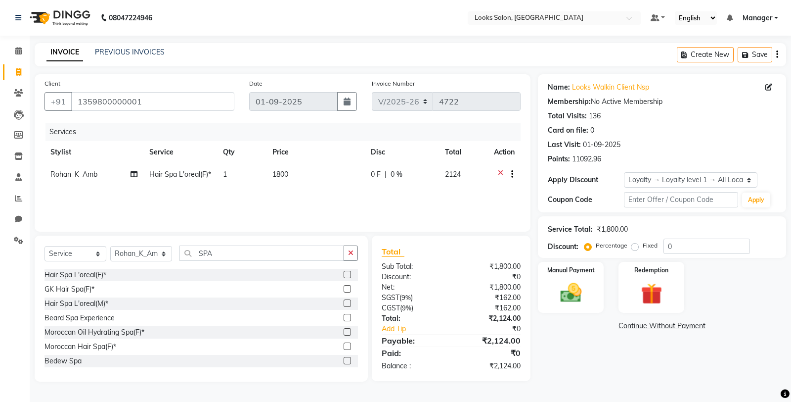
click at [599, 370] on div "Name: Looks Walkin Client Nsp Membership: No Active Membership Total Visits: 13…" at bounding box center [666, 227] width 256 height 307
click at [323, 187] on td "1800" at bounding box center [316, 175] width 98 height 24
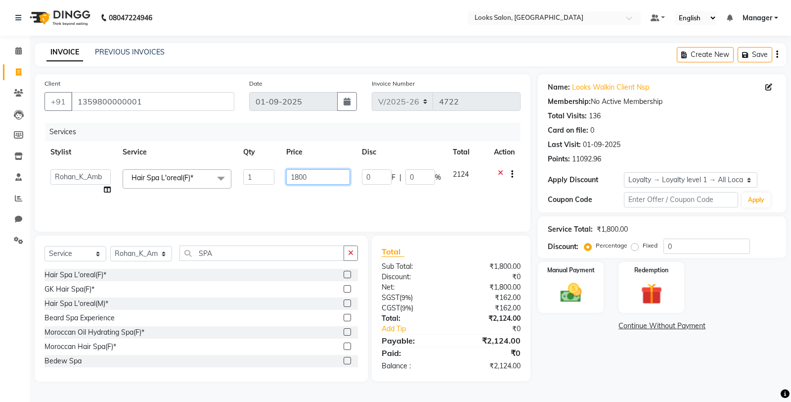
click at [324, 182] on input "1800" at bounding box center [318, 176] width 64 height 15
click at [587, 374] on div "Name: Looks Walkin Client Nsp Membership: No Active Membership Total Visits: 13…" at bounding box center [666, 227] width 256 height 307
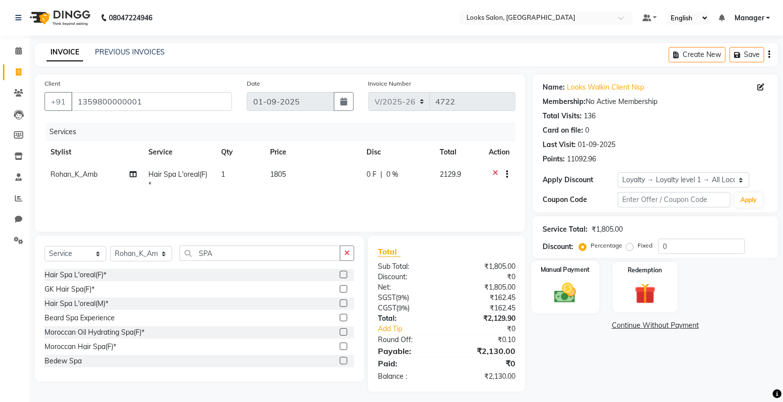
click at [554, 298] on img at bounding box center [564, 292] width 35 height 25
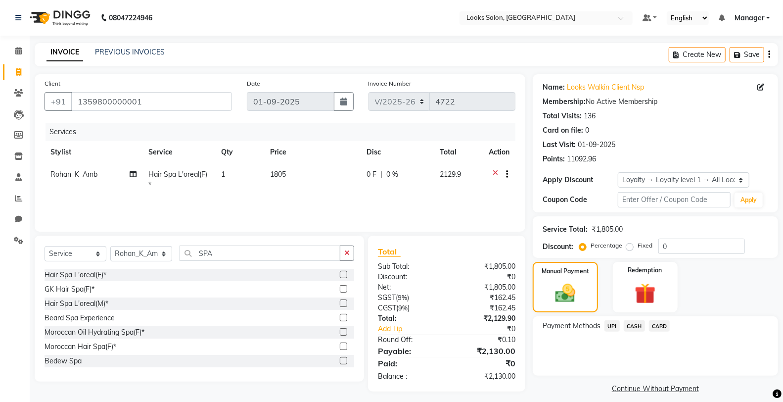
drag, startPoint x: 674, startPoint y: 324, endPoint x: 669, endPoint y: 325, distance: 5.5
click at [673, 324] on div "Payment Methods UPI CASH CARD" at bounding box center [654, 326] width 225 height 13
click at [668, 325] on span "CARD" at bounding box center [659, 325] width 21 height 11
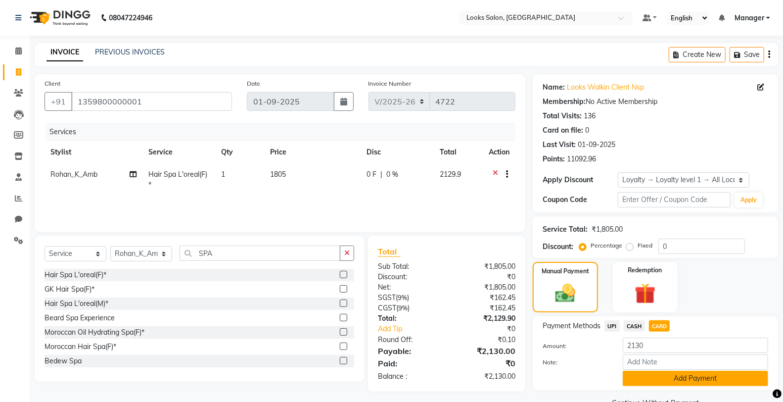
click at [664, 385] on button "Add Payment" at bounding box center [695, 377] width 145 height 15
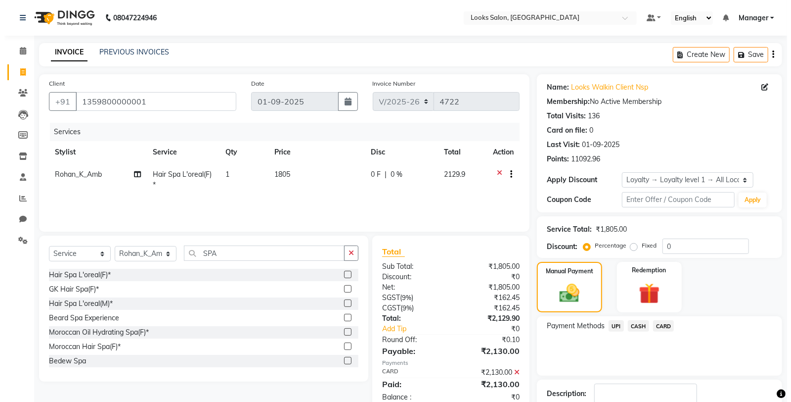
scroll to position [74, 0]
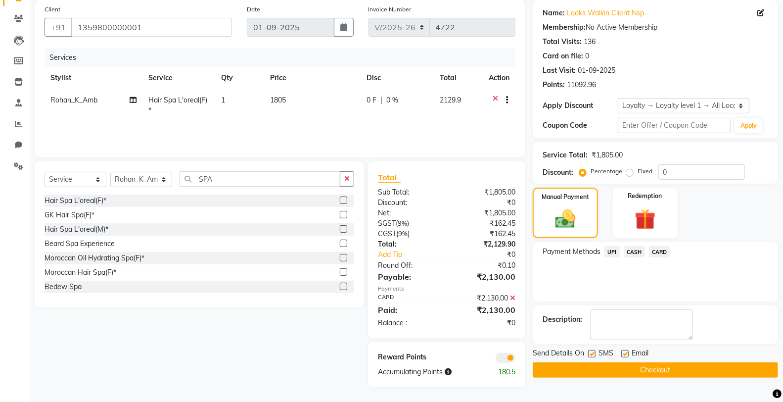
click at [502, 353] on span at bounding box center [505, 358] width 20 height 10
click at [515, 359] on input "checkbox" at bounding box center [515, 359] width 0 height 0
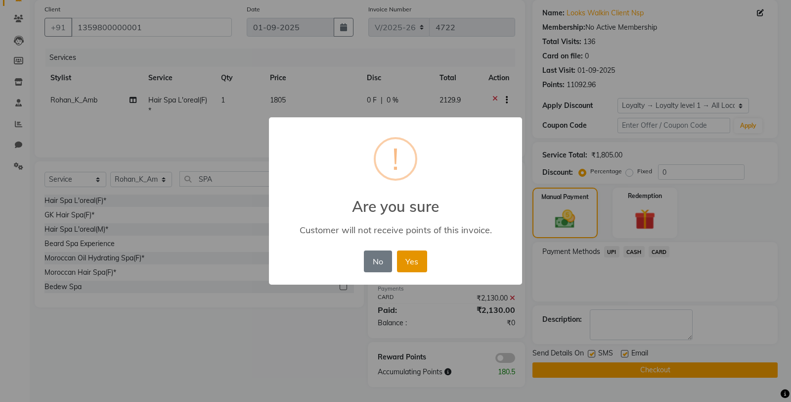
click at [419, 251] on button "Yes" at bounding box center [412, 261] width 30 height 22
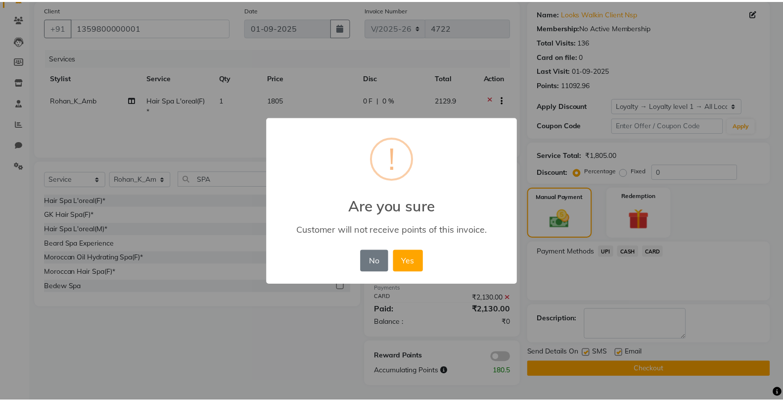
scroll to position [65, 0]
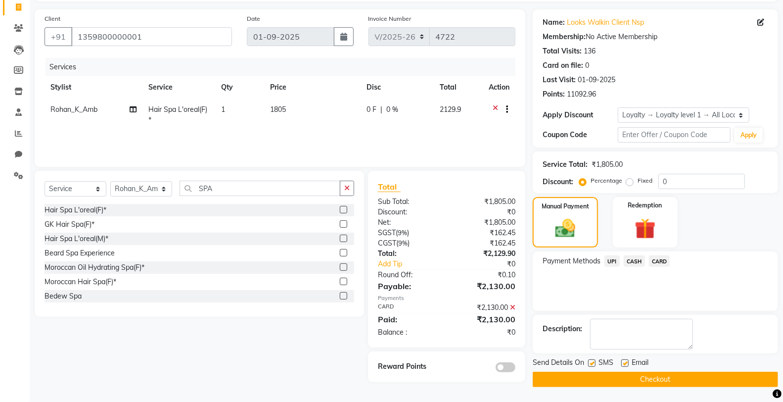
click at [591, 361] on label at bounding box center [591, 362] width 7 height 7
click at [591, 361] on input "checkbox" at bounding box center [591, 363] width 6 height 6
click at [588, 379] on button "Checkout" at bounding box center [655, 378] width 245 height 15
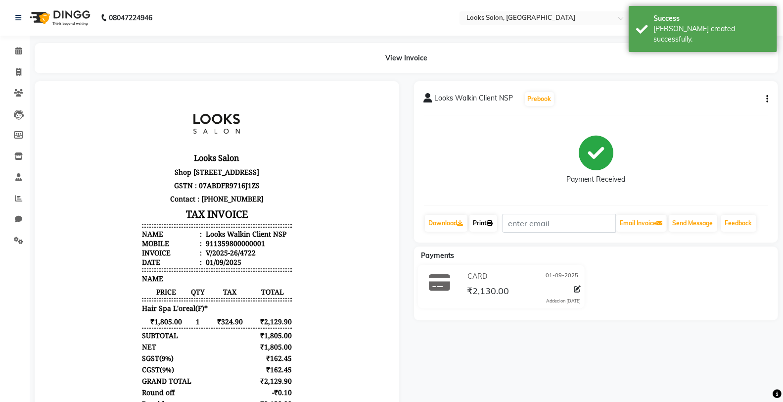
click at [475, 224] on link "Print" at bounding box center [483, 223] width 28 height 17
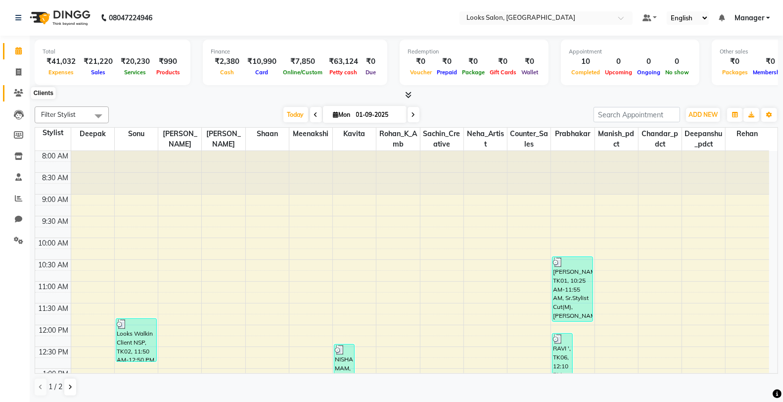
click at [14, 92] on icon at bounding box center [18, 92] width 9 height 7
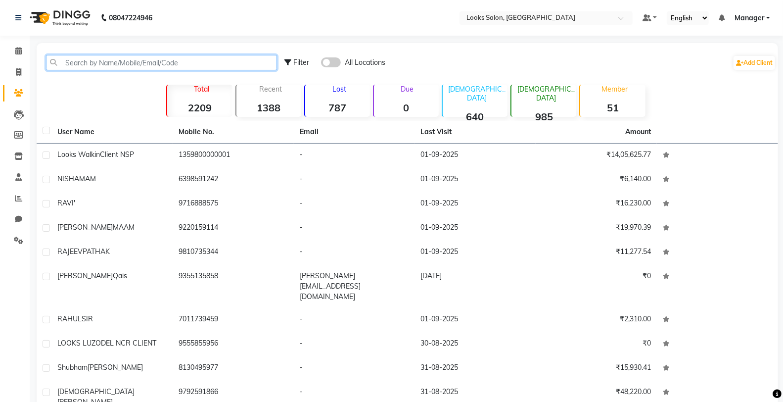
click at [122, 56] on input "text" at bounding box center [161, 62] width 231 height 15
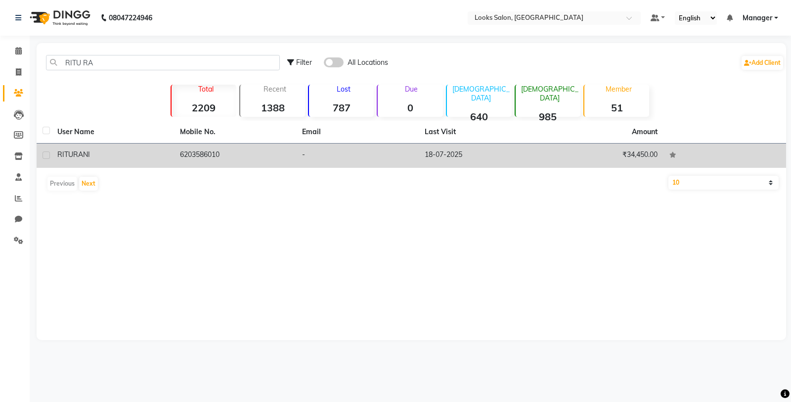
click at [144, 164] on td "RITU RANI" at bounding box center [112, 155] width 123 height 24
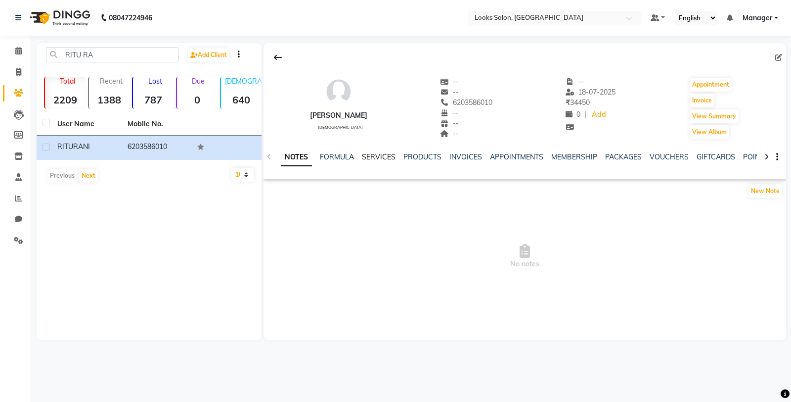
click at [364, 154] on link "SERVICES" at bounding box center [379, 156] width 34 height 9
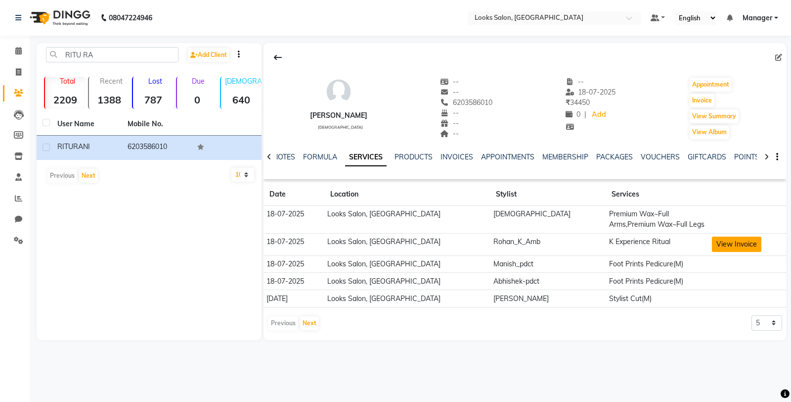
click at [727, 244] on button "View Invoice" at bounding box center [736, 243] width 49 height 15
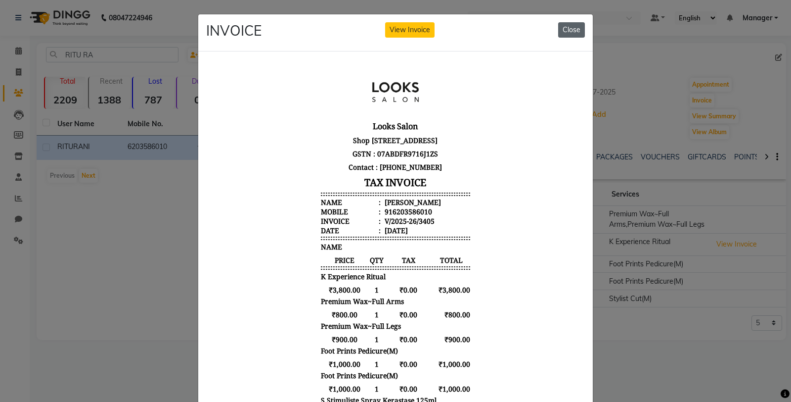
click at [561, 32] on button "Close" at bounding box center [571, 29] width 27 height 15
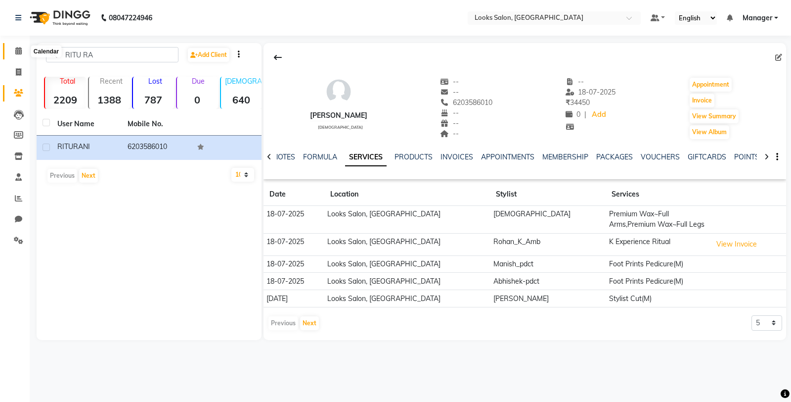
click at [20, 46] on span at bounding box center [18, 50] width 17 height 11
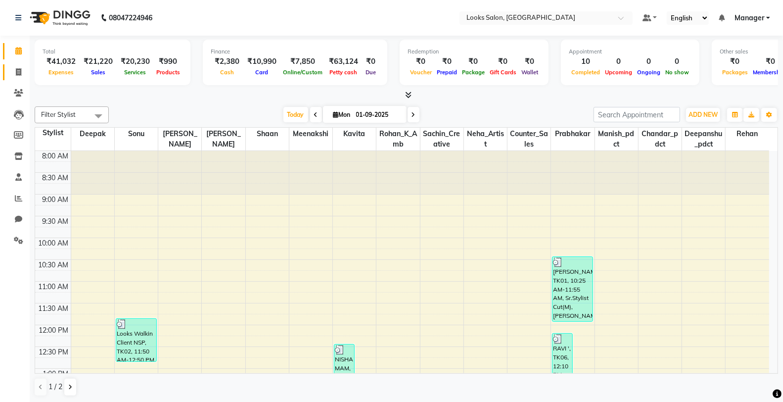
click at [7, 72] on link "Invoice" at bounding box center [15, 72] width 24 height 16
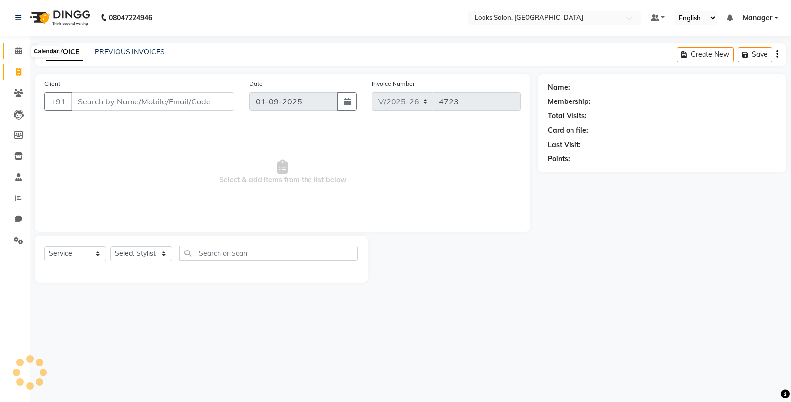
click at [23, 46] on span at bounding box center [18, 50] width 17 height 11
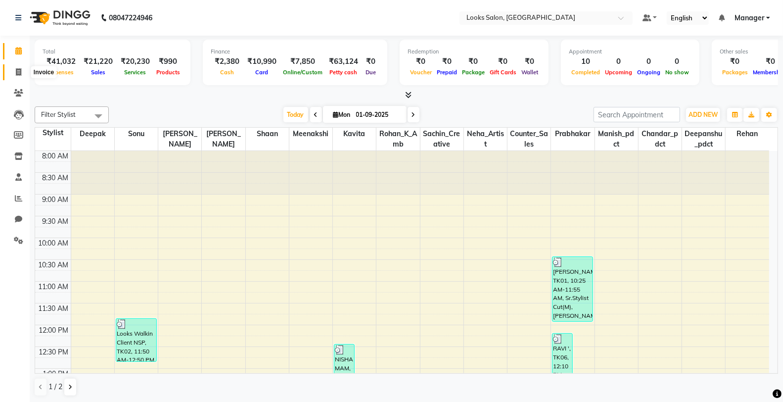
click at [20, 71] on icon at bounding box center [18, 71] width 5 height 7
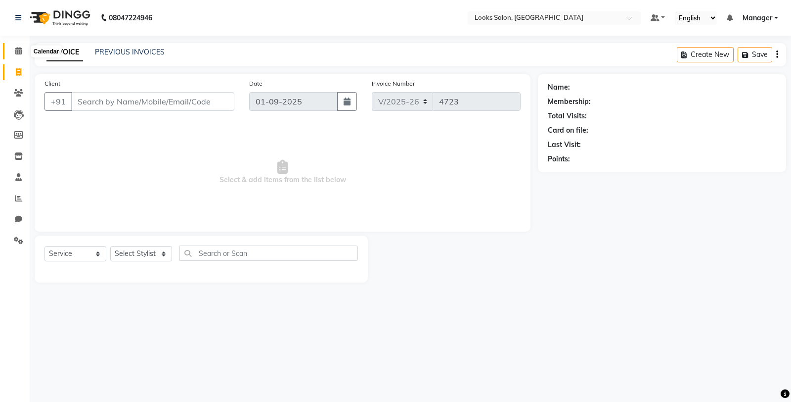
click at [17, 53] on icon at bounding box center [18, 50] width 6 height 7
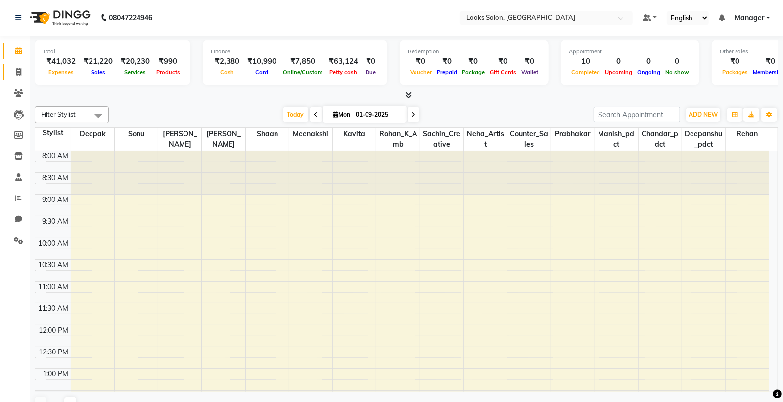
scroll to position [307, 0]
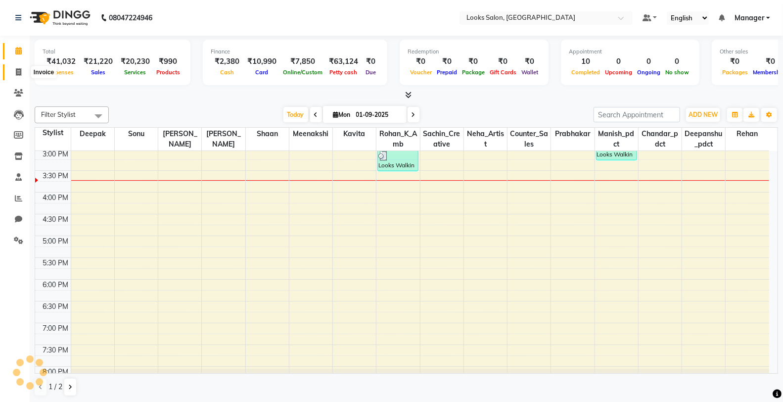
click at [13, 70] on span at bounding box center [18, 72] width 17 height 11
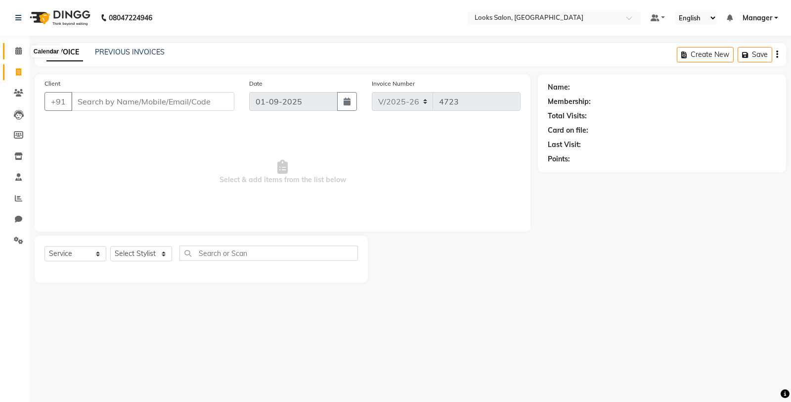
click at [18, 50] on icon at bounding box center [18, 50] width 6 height 7
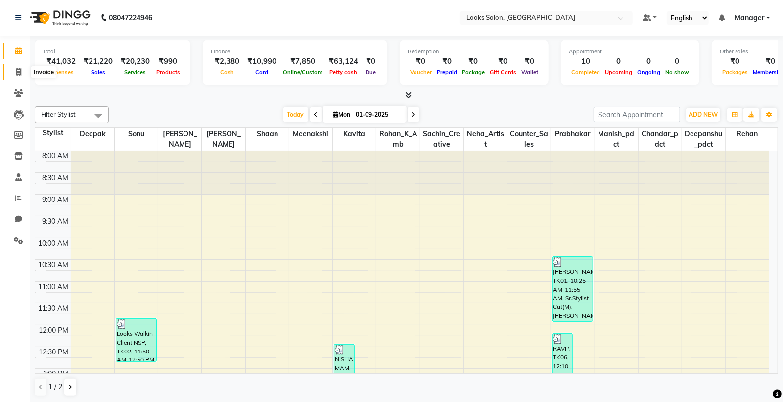
click at [21, 73] on span at bounding box center [18, 72] width 17 height 11
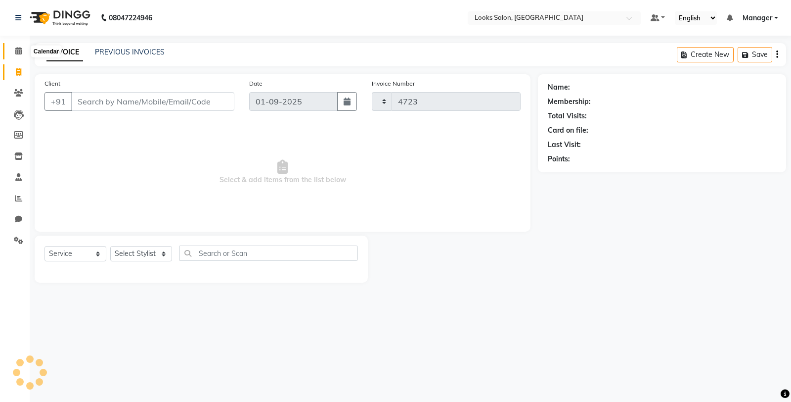
click at [21, 51] on icon at bounding box center [18, 50] width 6 height 7
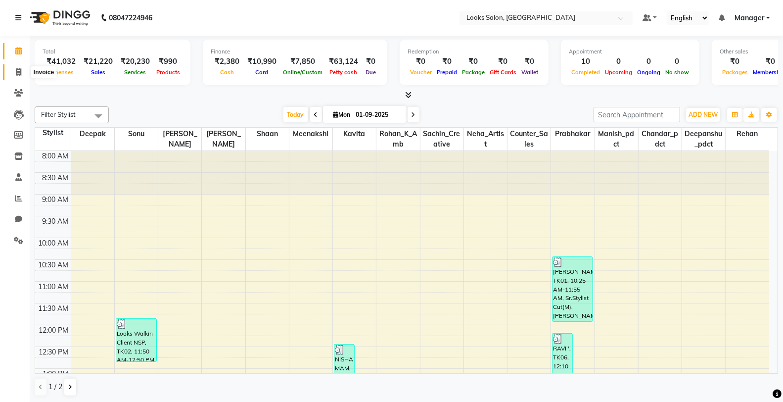
click at [17, 73] on icon at bounding box center [18, 71] width 5 height 7
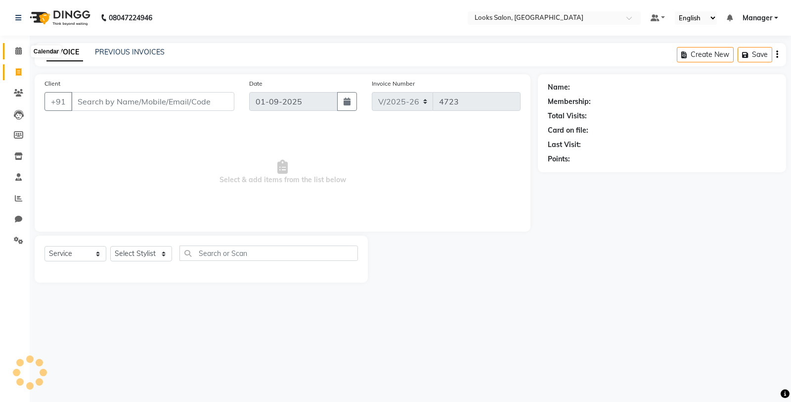
click at [18, 47] on icon at bounding box center [18, 50] width 6 height 7
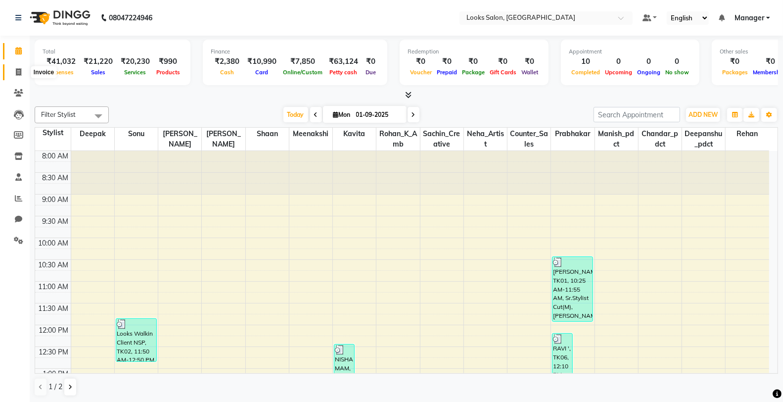
click at [23, 76] on span at bounding box center [18, 72] width 17 height 11
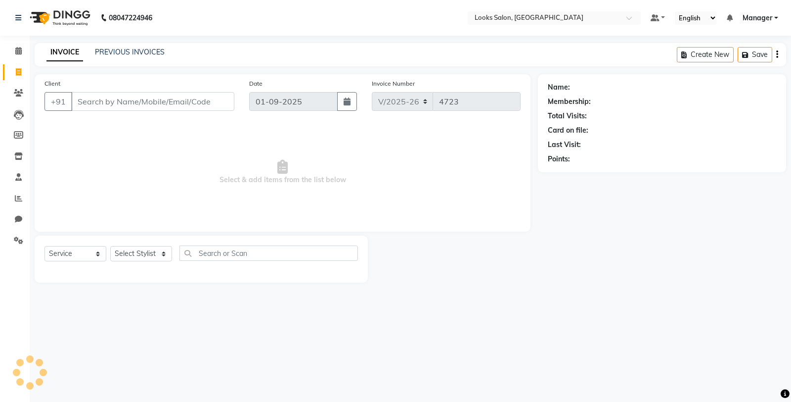
click at [82, 102] on input "Client" at bounding box center [152, 101] width 163 height 19
drag, startPoint x: 82, startPoint y: 102, endPoint x: 363, endPoint y: 27, distance: 291.4
click at [83, 102] on input "Client" at bounding box center [152, 101] width 163 height 19
click at [219, 102] on input "Client" at bounding box center [152, 101] width 163 height 19
click at [224, 102] on span "Add Client" at bounding box center [208, 101] width 39 height 10
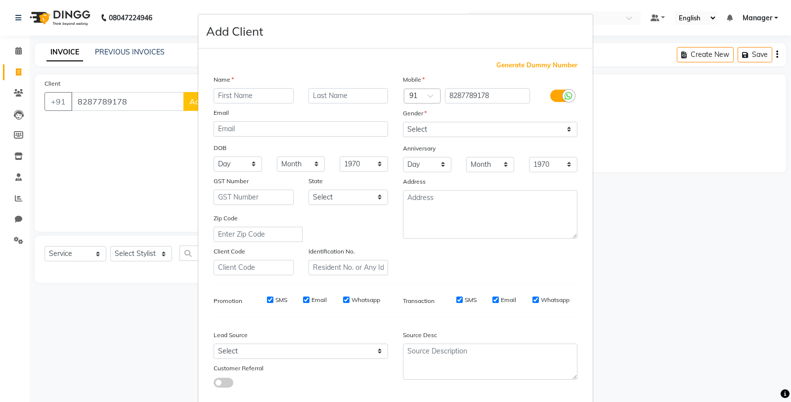
click at [218, 103] on div "Name Email DOB Day 01 02 03 04 05 06 07 08 09 10 11 12 13 14 15 16 17 18 19 20 …" at bounding box center [300, 174] width 189 height 201
click at [481, 129] on select "Select [DEMOGRAPHIC_DATA] [DEMOGRAPHIC_DATA] Other Prefer Not To Say" at bounding box center [490, 129] width 175 height 15
click at [403, 122] on select "Select [DEMOGRAPHIC_DATA] [DEMOGRAPHIC_DATA] Other Prefer Not To Say" at bounding box center [490, 129] width 175 height 15
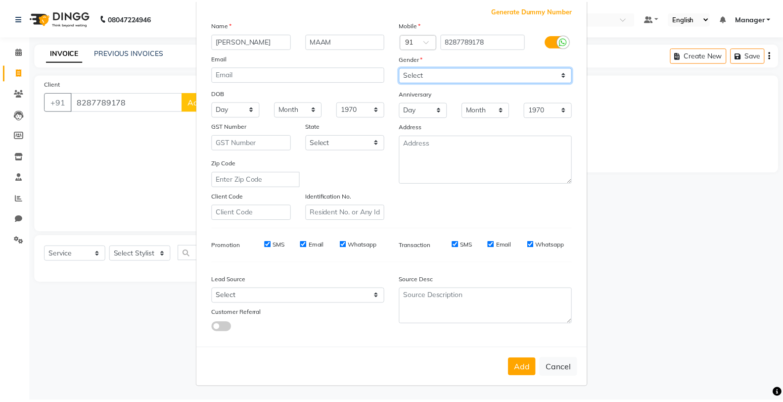
scroll to position [55, 0]
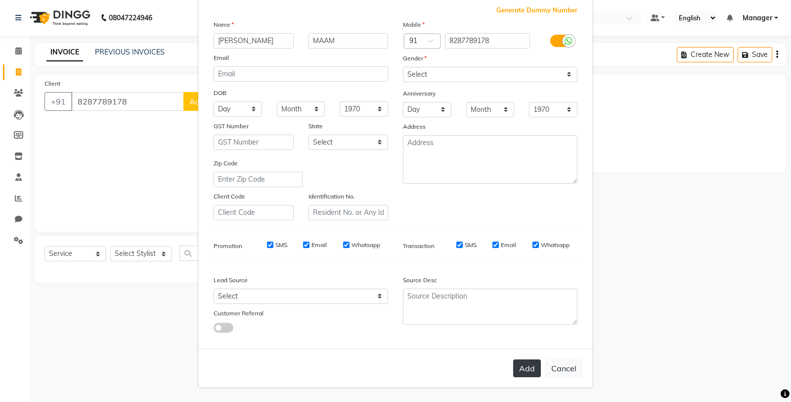
click at [525, 371] on button "Add" at bounding box center [527, 368] width 28 height 18
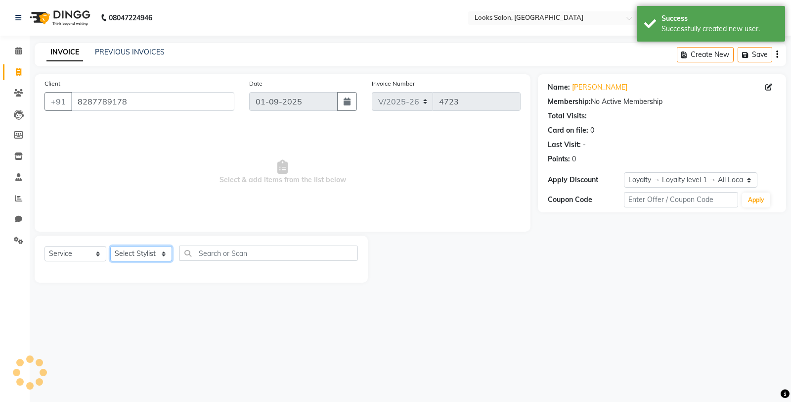
click at [124, 256] on select "Select Stylist Chandar_pdct Counter_Sales Damini_Mgr [PERSON_NAME] [PERSON_NAME…" at bounding box center [141, 253] width 62 height 15
click at [110, 246] on select "Select Stylist Chandar_pdct Counter_Sales Damini_Mgr [PERSON_NAME] [PERSON_NAME…" at bounding box center [141, 253] width 62 height 15
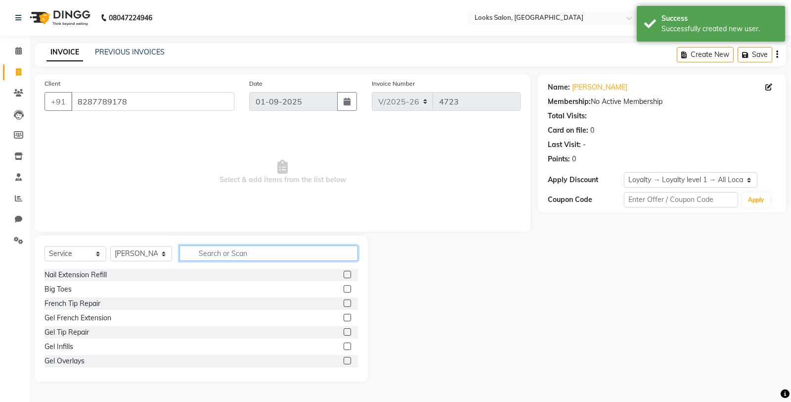
click at [213, 253] on input "text" at bounding box center [268, 252] width 179 height 15
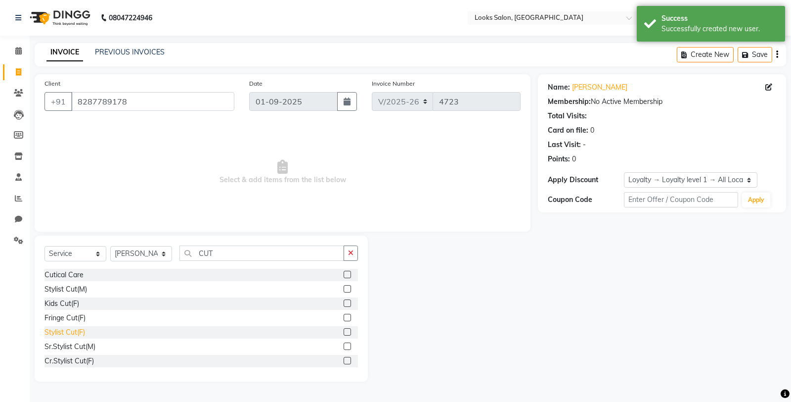
click at [77, 332] on div "Stylist Cut(F)" at bounding box center [65, 332] width 41 height 10
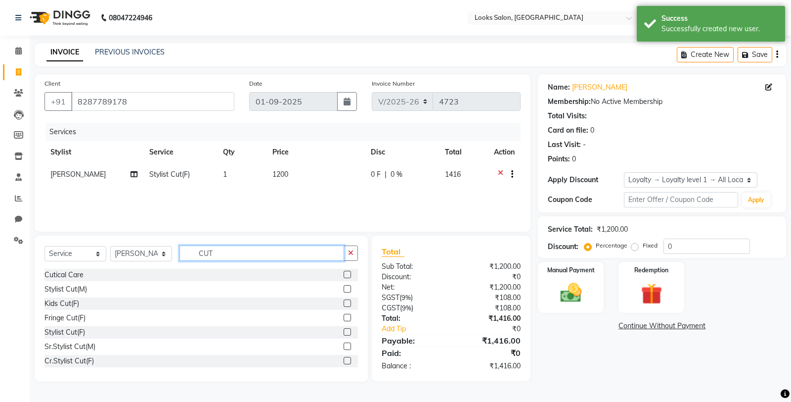
drag, startPoint x: 232, startPoint y: 259, endPoint x: 136, endPoint y: 263, distance: 96.0
click at [136, 263] on div "Select Service Product Membership Package Voucher Prepaid Gift Card Select Styl…" at bounding box center [202, 256] width 314 height 23
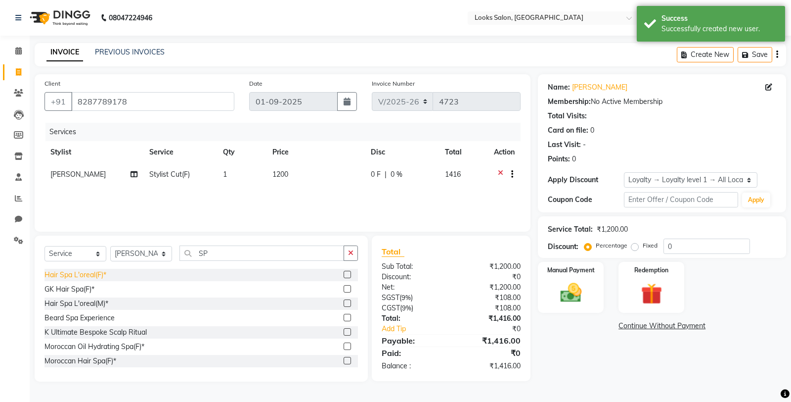
click at [82, 273] on div "Hair Spa L'oreal(F)*" at bounding box center [76, 274] width 62 height 10
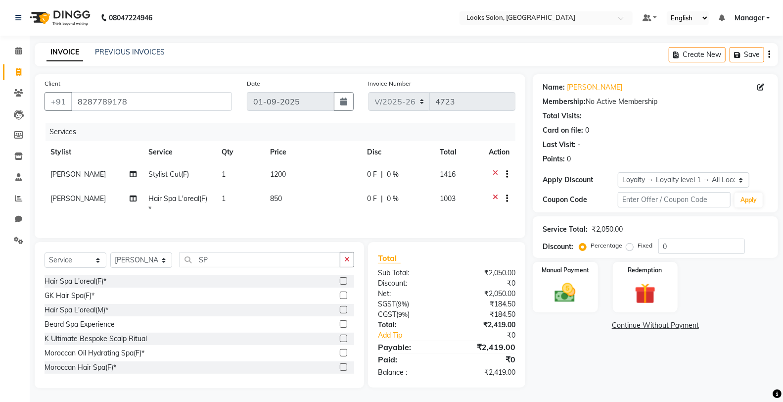
click at [284, 204] on td "850" at bounding box center [312, 203] width 97 height 33
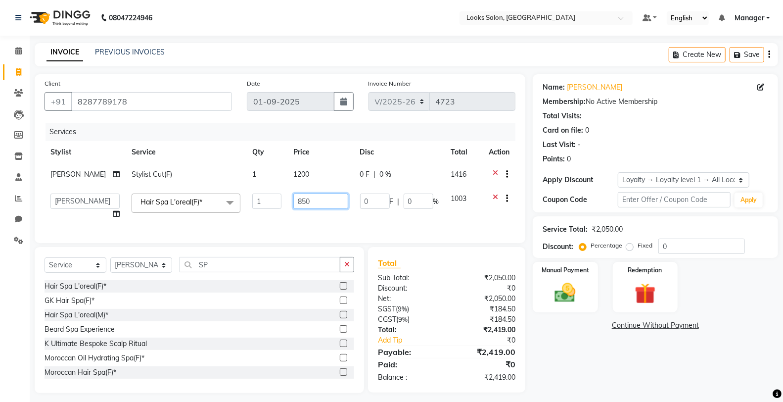
drag, startPoint x: 304, startPoint y: 206, endPoint x: 242, endPoint y: 215, distance: 62.4
click at [242, 215] on tr "Chandar_pdct Counter_Sales Damini_Mgr Deepak Deepanshu_pdct Kavita Kawal_Mgr Ma…" at bounding box center [280, 206] width 471 height 38
click at [571, 343] on div "Name: Anusha Maam Membership: No Active Membership Total Visits: Card on file: …" at bounding box center [659, 233] width 253 height 318
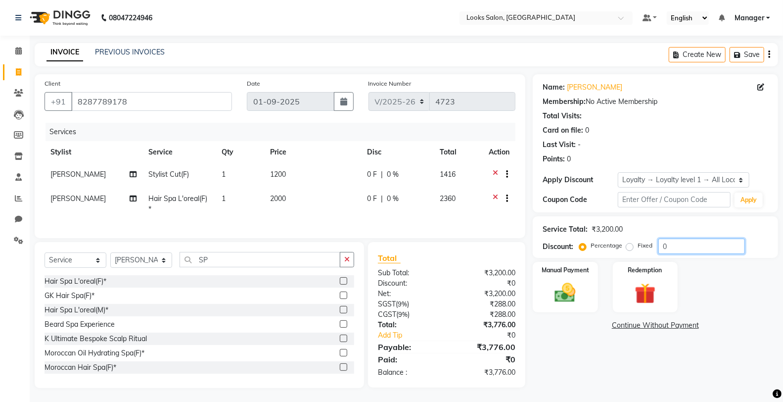
drag, startPoint x: 678, startPoint y: 243, endPoint x: 661, endPoint y: 246, distance: 17.6
click at [661, 246] on input "0" at bounding box center [701, 245] width 87 height 15
click at [614, 344] on div "Name: Anusha Maam Membership: No Active Membership Total Visits: Card on file: …" at bounding box center [659, 235] width 253 height 323
click at [305, 165] on td "1200" at bounding box center [312, 175] width 96 height 24
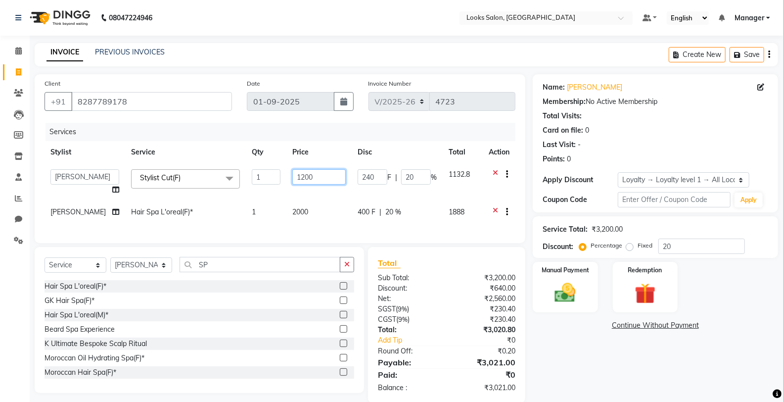
drag, startPoint x: 330, startPoint y: 177, endPoint x: 260, endPoint y: 192, distance: 71.8
click at [260, 192] on tr "Chandar_pdct Counter_Sales Damini_Mgr Deepak Deepanshu_pdct Kavita Kawal_Mgr Ma…" at bounding box center [280, 182] width 471 height 38
click at [577, 355] on div "Name: Anusha Maam Membership: No Active Membership Total Visits: Card on file: …" at bounding box center [659, 238] width 253 height 328
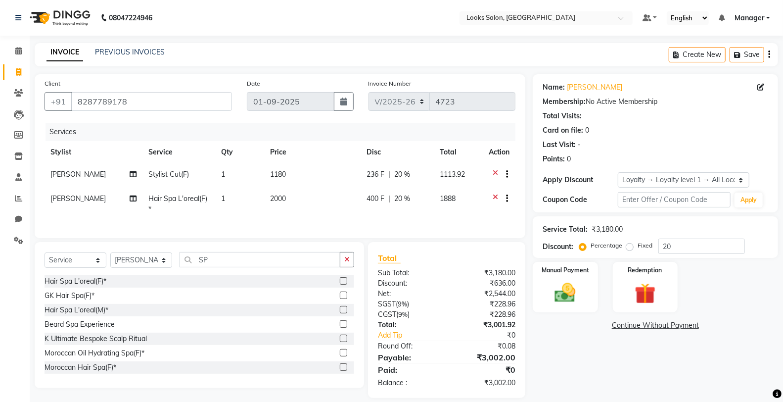
click at [307, 169] on td "1180" at bounding box center [312, 175] width 96 height 24
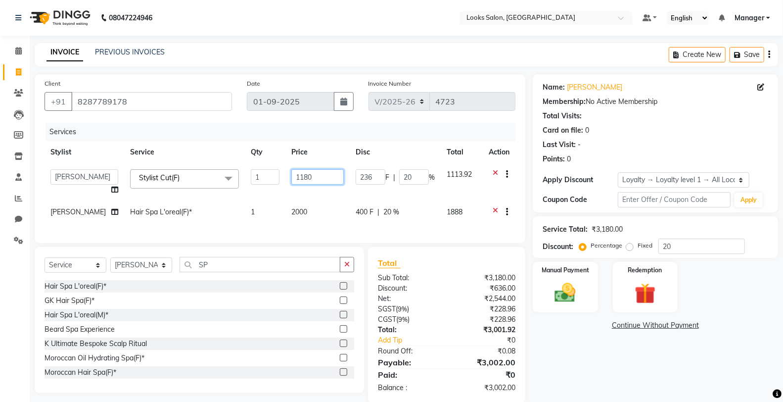
drag, startPoint x: 323, startPoint y: 175, endPoint x: 265, endPoint y: 189, distance: 60.1
click at [265, 189] on tr "Chandar_pdct Counter_Sales Damini_Mgr Deepak Deepanshu_pdct Kavita Kawal_Mgr Ma…" at bounding box center [280, 182] width 471 height 38
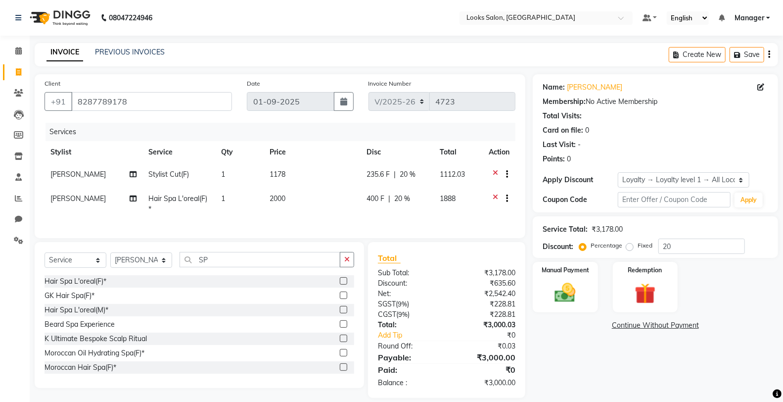
click at [595, 359] on div "Name: Anusha Maam Membership: No Active Membership Total Visits: Card on file: …" at bounding box center [659, 235] width 253 height 323
click at [580, 273] on label "Manual Payment" at bounding box center [564, 269] width 49 height 9
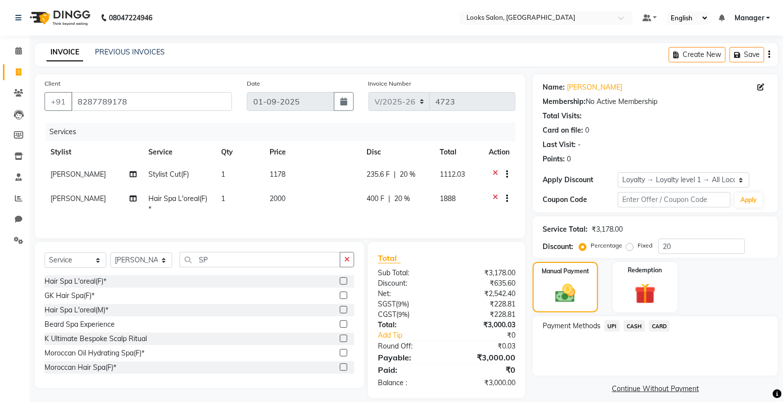
click at [611, 326] on span "UPI" at bounding box center [611, 325] width 15 height 11
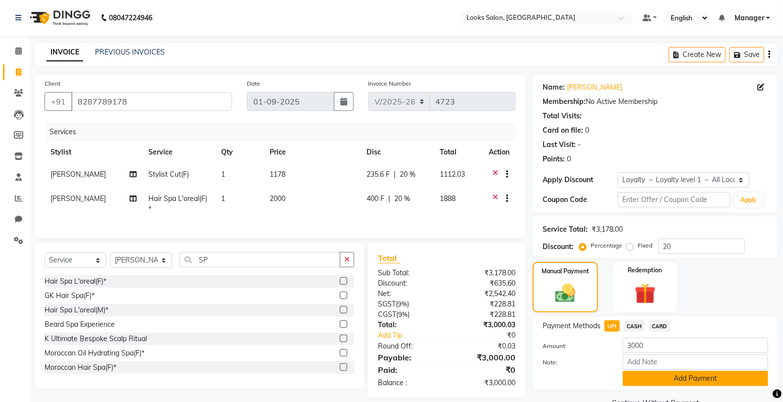
click at [633, 377] on button "Add Payment" at bounding box center [695, 377] width 145 height 15
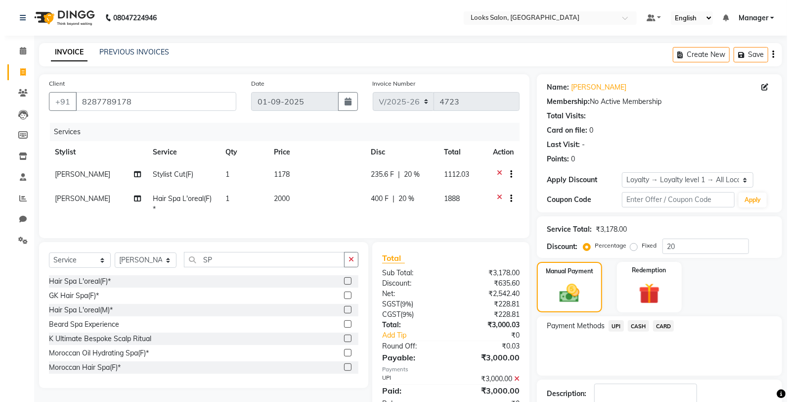
scroll to position [89, 0]
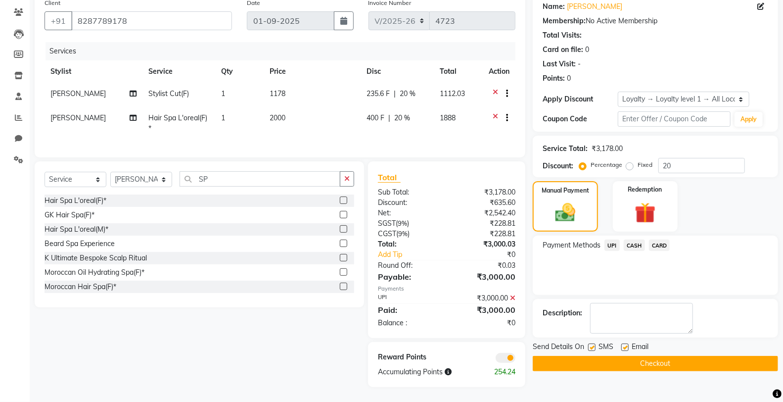
click at [503, 359] on span at bounding box center [505, 358] width 20 height 10
click at [515, 359] on input "checkbox" at bounding box center [515, 359] width 0 height 0
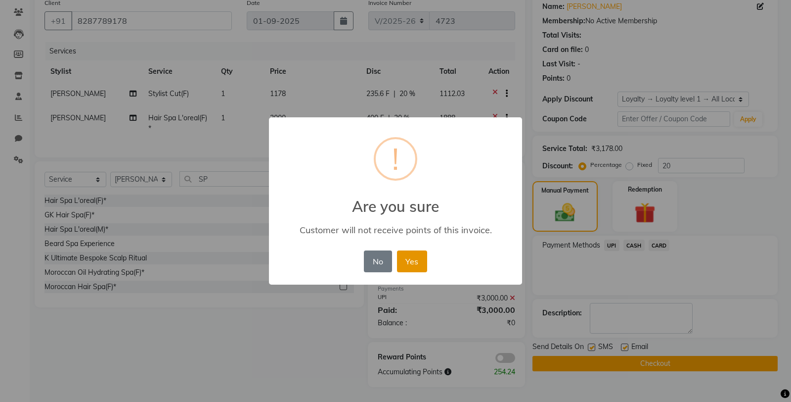
click at [411, 265] on button "Yes" at bounding box center [412, 261] width 30 height 22
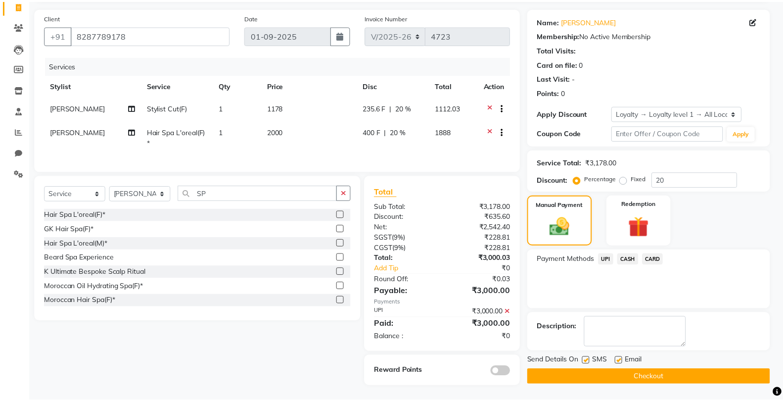
scroll to position [75, 0]
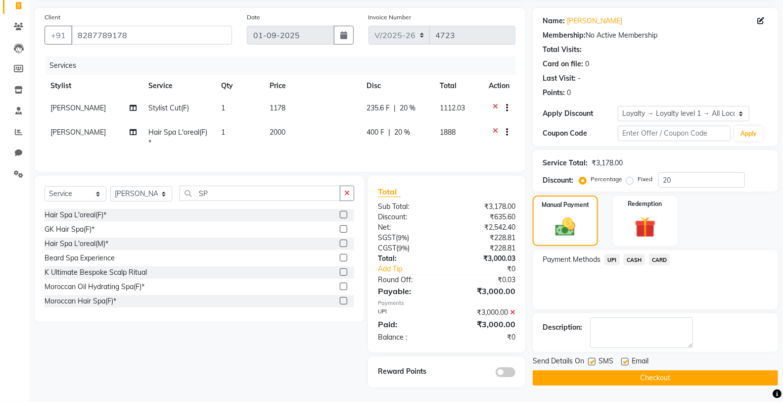
click at [596, 371] on button "Checkout" at bounding box center [655, 377] width 245 height 15
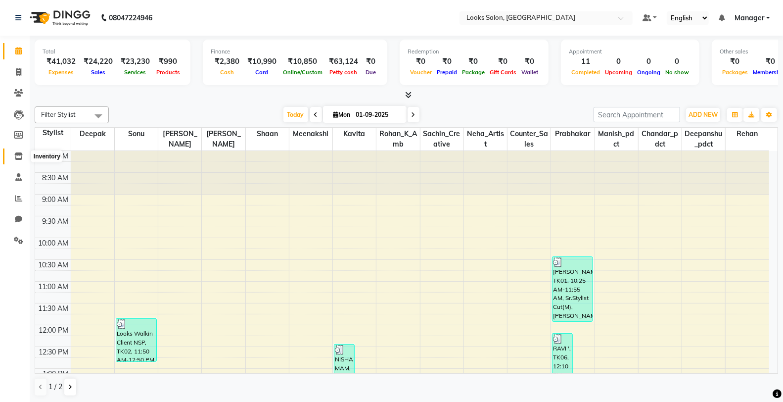
click at [17, 152] on icon at bounding box center [18, 155] width 8 height 7
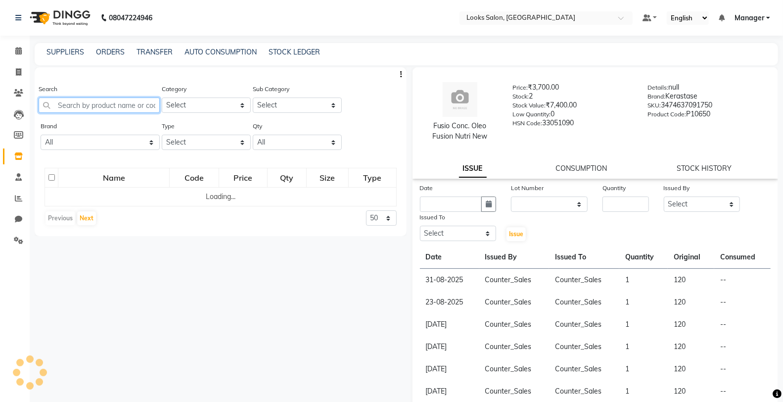
click at [132, 104] on input "text" at bounding box center [99, 104] width 121 height 15
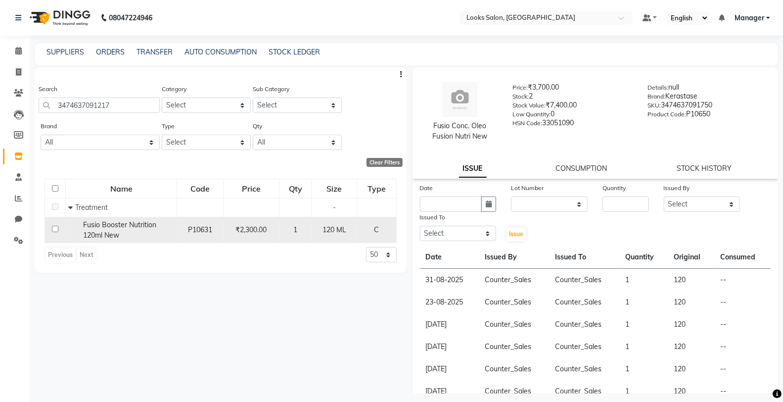
click at [57, 231] on input "checkbox" at bounding box center [55, 228] width 6 height 6
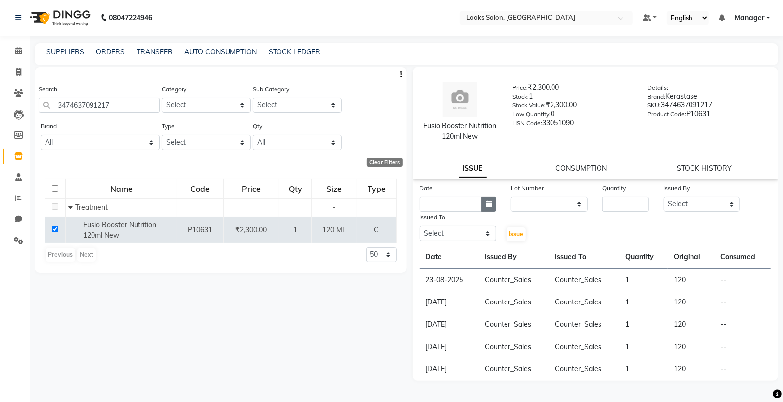
click at [490, 206] on icon "button" at bounding box center [489, 203] width 6 height 7
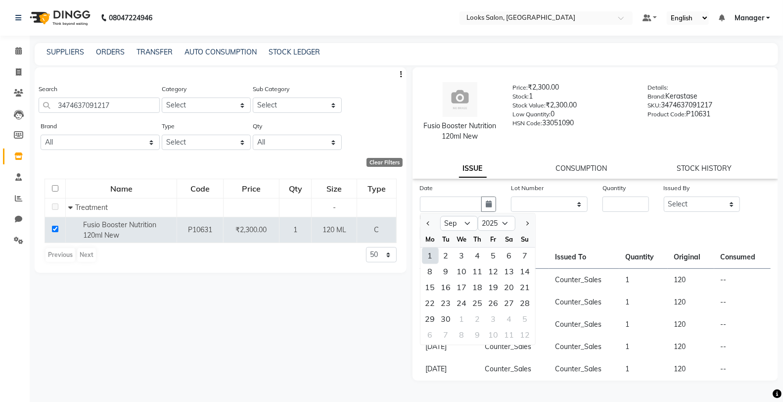
click at [429, 256] on div "1" at bounding box center [430, 255] width 16 height 16
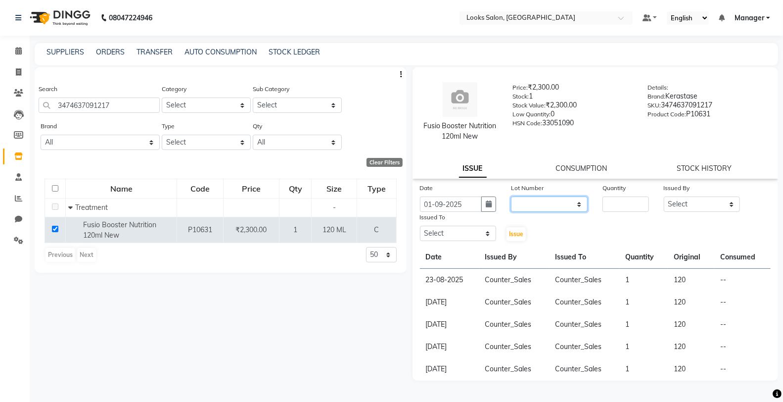
click at [576, 206] on select "None" at bounding box center [549, 203] width 77 height 15
click at [511, 196] on select "None" at bounding box center [549, 203] width 77 height 15
click at [625, 205] on input "number" at bounding box center [625, 203] width 46 height 15
click at [699, 211] on select "Select Chandar_pdct Counter_Sales Damini_Mgr Deepak Deepanshu_pdct Kavita Kawal…" at bounding box center [702, 203] width 77 height 15
click at [664, 196] on select "Select Chandar_pdct Counter_Sales Damini_Mgr Deepak Deepanshu_pdct Kavita Kawal…" at bounding box center [702, 203] width 77 height 15
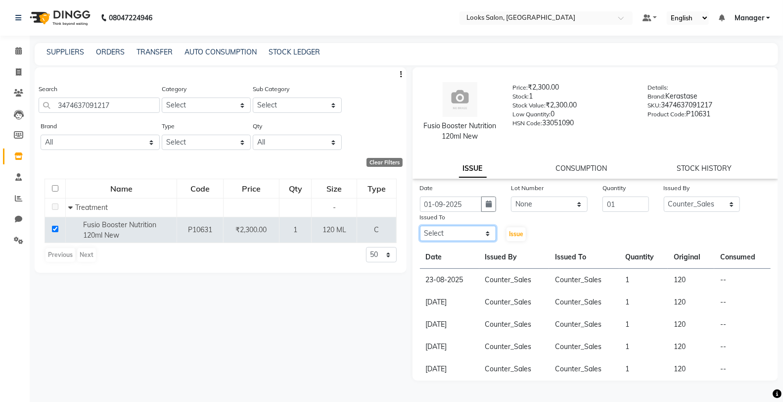
click at [460, 235] on select "Select Chandar_pdct Counter_Sales Damini_Mgr Deepak Deepanshu_pdct Kavita Kawal…" at bounding box center [458, 232] width 77 height 15
click at [420, 225] on select "Select Chandar_pdct Counter_Sales Damini_Mgr Deepak Deepanshu_pdct Kavita Kawal…" at bounding box center [458, 232] width 77 height 15
click at [515, 228] on button "Issue" at bounding box center [515, 234] width 19 height 14
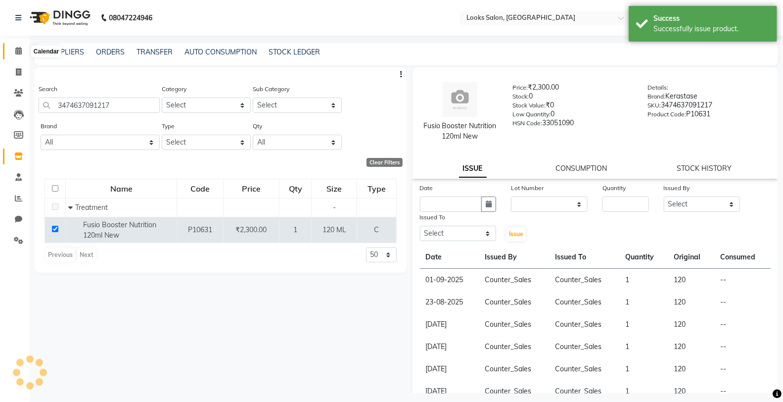
click at [10, 49] on span at bounding box center [18, 50] width 17 height 11
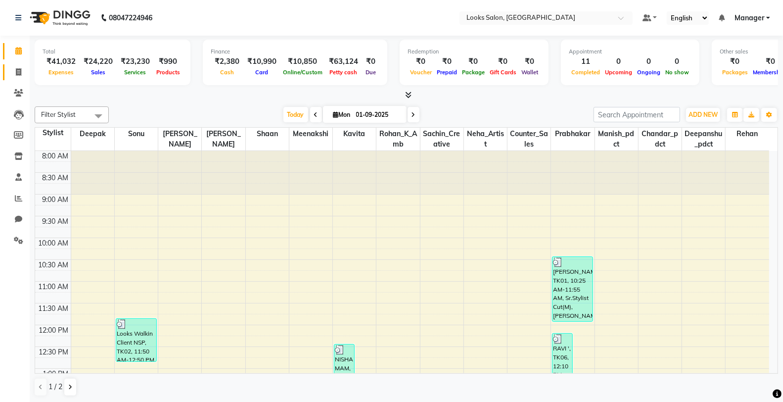
drag, startPoint x: 8, startPoint y: 75, endPoint x: 17, endPoint y: 73, distance: 8.6
click at [9, 75] on link "Invoice" at bounding box center [15, 72] width 24 height 16
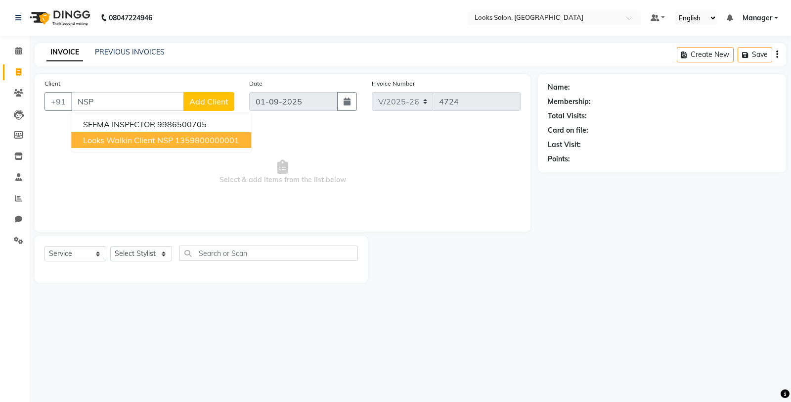
click at [149, 144] on span "Looks Walkin Client NSP" at bounding box center [128, 140] width 90 height 10
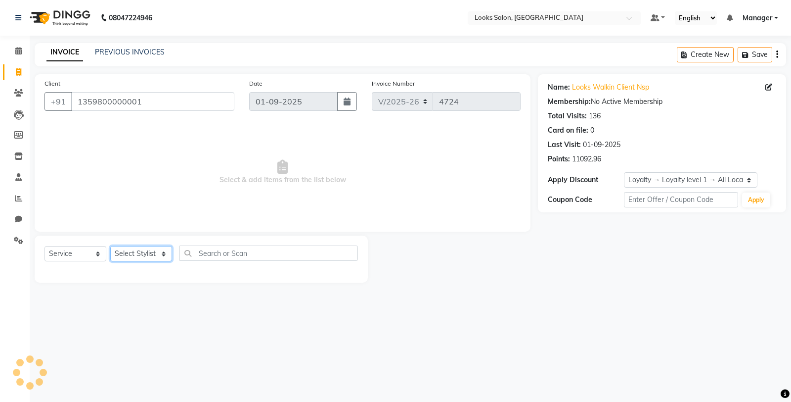
click at [150, 258] on select "Select Stylist Chandar_pdct Counter_Sales Damini_Mgr [PERSON_NAME] [PERSON_NAME…" at bounding box center [141, 253] width 62 height 15
click at [110, 246] on select "Select Stylist Chandar_pdct Counter_Sales Damini_Mgr [PERSON_NAME] [PERSON_NAME…" at bounding box center [141, 253] width 62 height 15
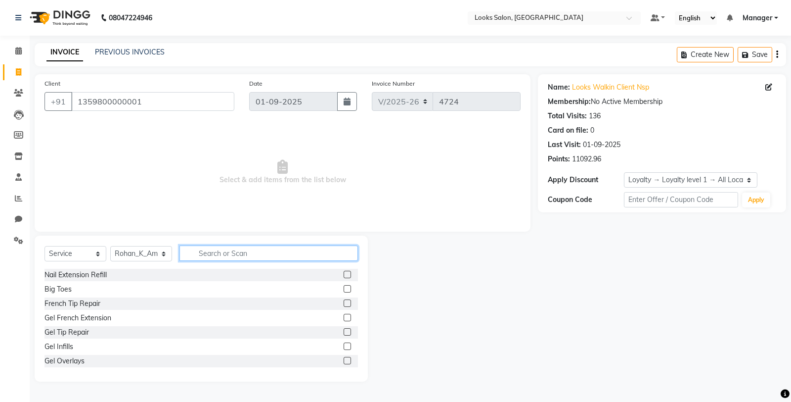
click at [242, 246] on input "text" at bounding box center [268, 252] width 179 height 15
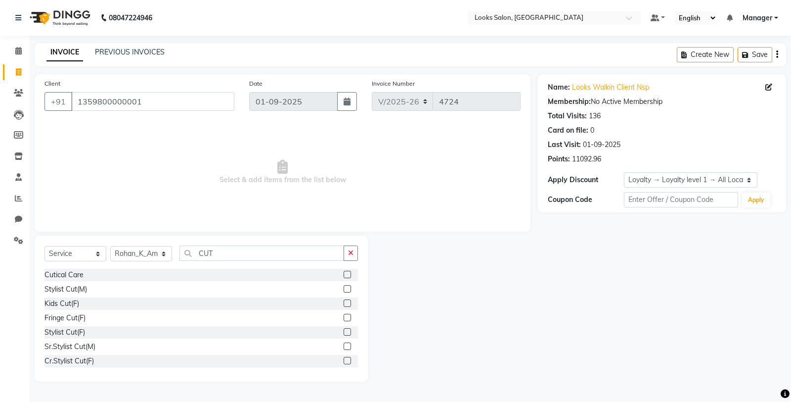
click at [344, 361] on label at bounding box center [347, 360] width 7 height 7
click at [344, 361] on input "checkbox" at bounding box center [347, 361] width 6 height 6
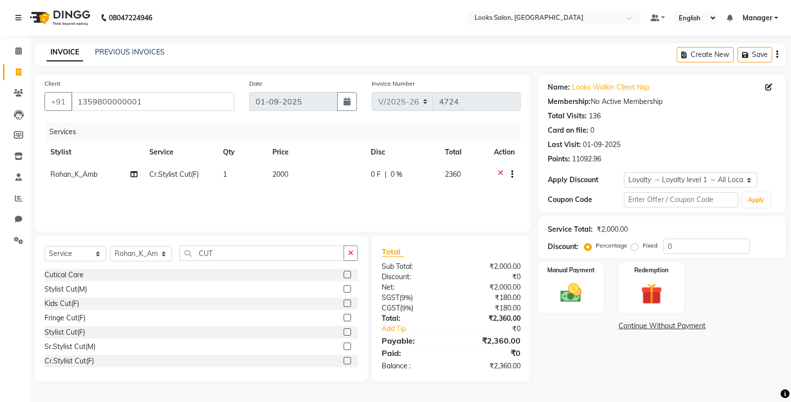
click at [330, 198] on div "Services Stylist Service Qty Price Disc Total Action Rohan_K_Amb Cr.Stylist Cut…" at bounding box center [283, 172] width 476 height 99
click at [322, 179] on td "2000" at bounding box center [316, 175] width 98 height 24
click at [322, 179] on input "2000" at bounding box center [318, 176] width 64 height 15
click at [552, 286] on div "Manual Payment" at bounding box center [571, 287] width 68 height 53
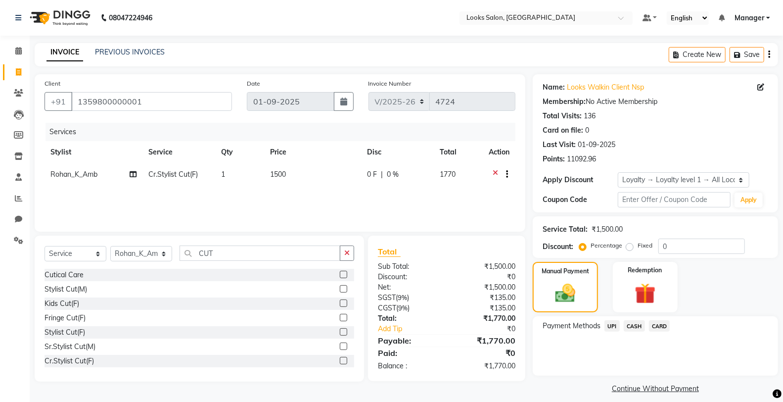
click at [638, 327] on span "CASH" at bounding box center [634, 325] width 21 height 11
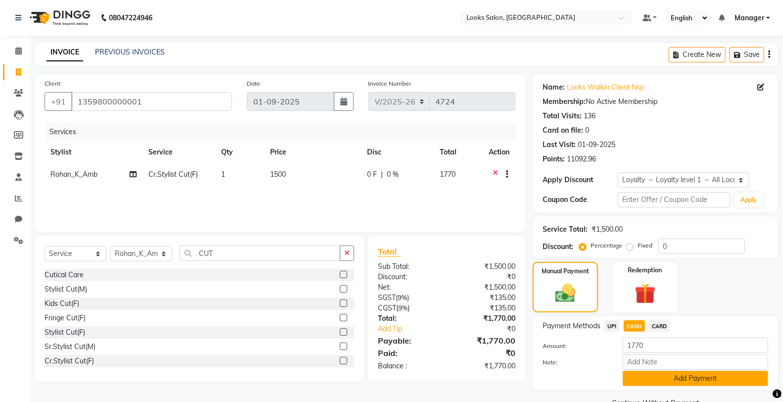
click at [661, 379] on button "Add Payment" at bounding box center [695, 377] width 145 height 15
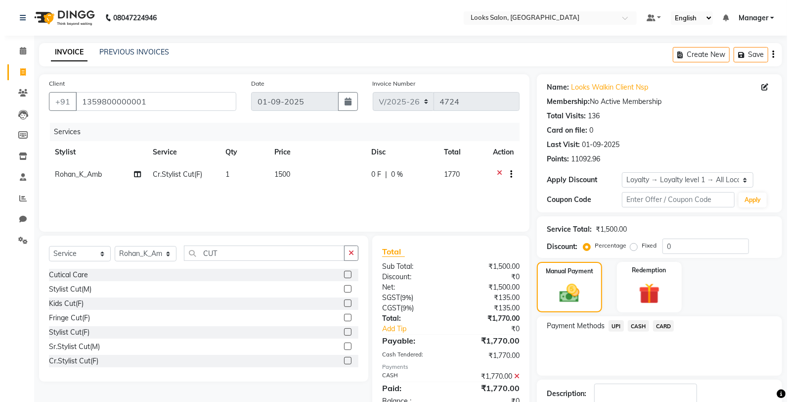
scroll to position [78, 0]
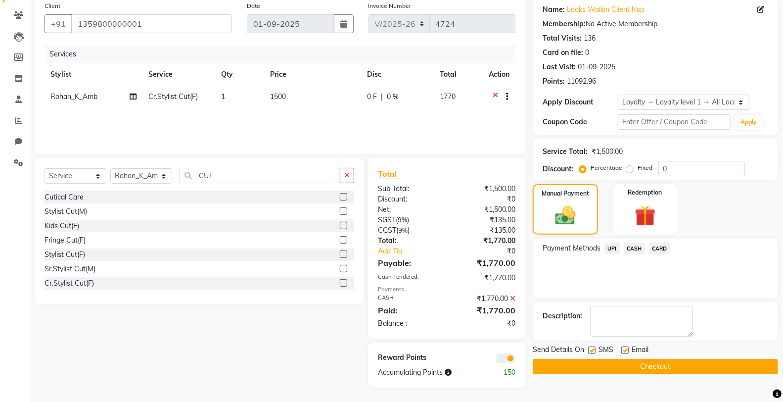
click at [508, 355] on span at bounding box center [505, 358] width 20 height 10
click at [515, 359] on input "checkbox" at bounding box center [515, 359] width 0 height 0
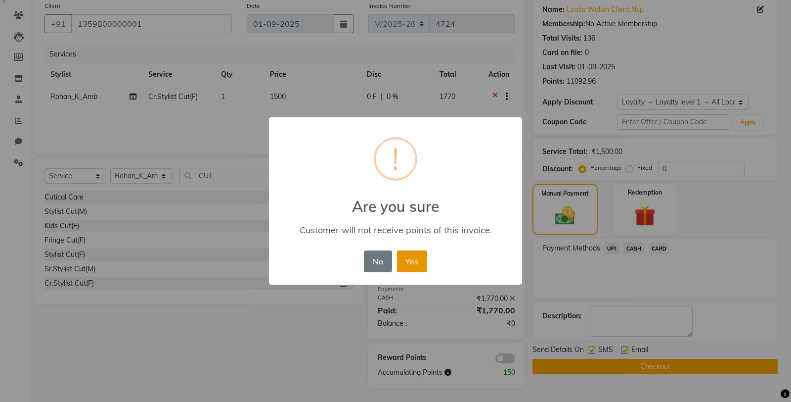
click at [417, 268] on button "Yes" at bounding box center [412, 261] width 30 height 22
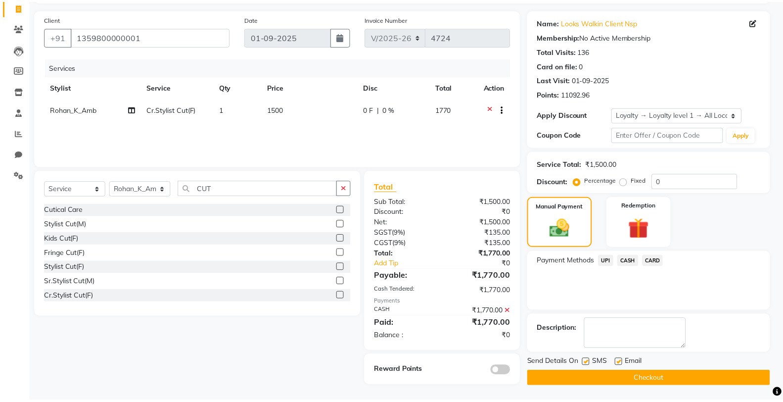
scroll to position [65, 0]
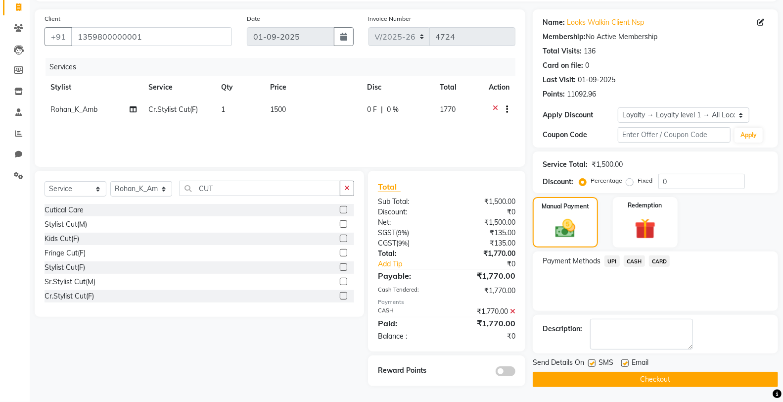
click at [589, 363] on label at bounding box center [591, 362] width 7 height 7
click at [589, 363] on input "checkbox" at bounding box center [591, 363] width 6 height 6
click at [584, 379] on button "Checkout" at bounding box center [655, 378] width 245 height 15
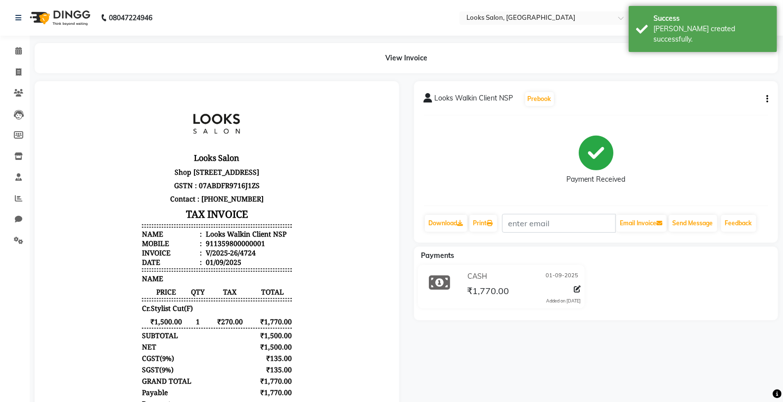
click at [767, 99] on icon "button" at bounding box center [767, 99] width 2 height 0
click at [733, 111] on div "Edit Item Staff" at bounding box center [718, 105] width 68 height 12
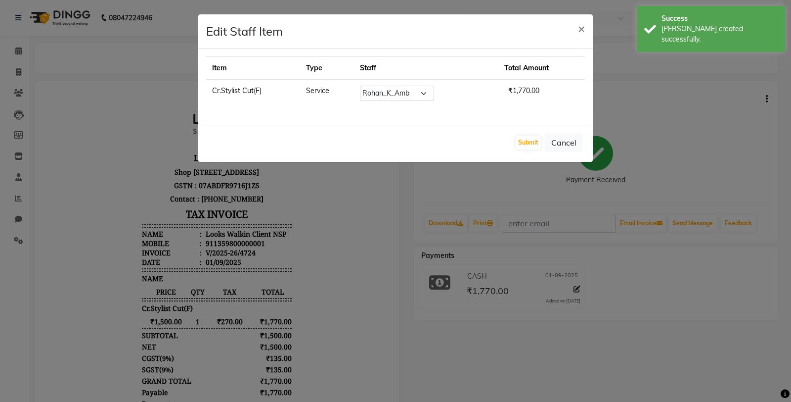
click at [330, 92] on td "Service" at bounding box center [327, 94] width 54 height 28
click at [390, 94] on select "Select Chandar_pdct Counter_Sales Damini_Mgr Deepak Deepanshu_pdct Kavita Kawal…" at bounding box center [397, 93] width 74 height 15
click at [365, 86] on select "Select Chandar_pdct Counter_Sales Damini_Mgr Deepak Deepanshu_pdct Kavita Kawal…" at bounding box center [397, 93] width 74 height 15
click at [526, 139] on button "Submit" at bounding box center [528, 142] width 25 height 14
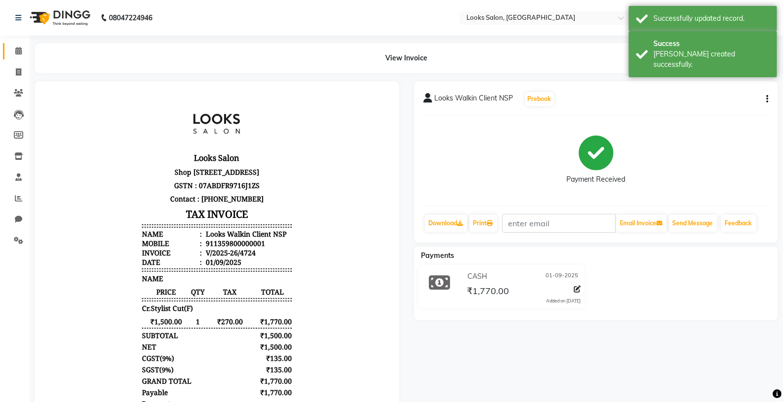
click at [20, 58] on link "Calendar" at bounding box center [15, 51] width 24 height 16
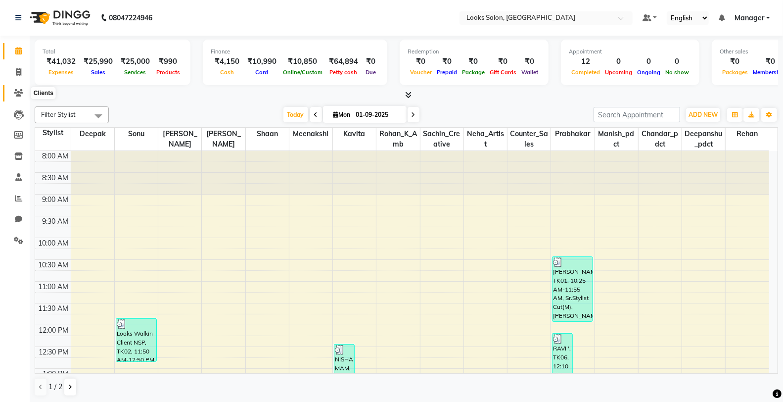
click at [19, 95] on icon at bounding box center [18, 92] width 9 height 7
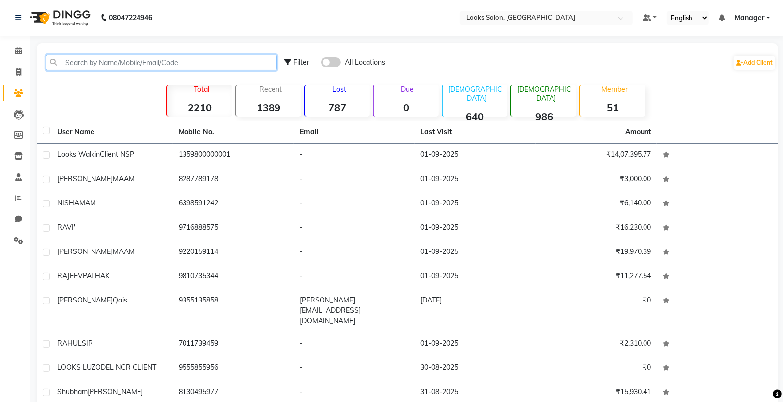
click at [119, 61] on input "text" at bounding box center [161, 62] width 231 height 15
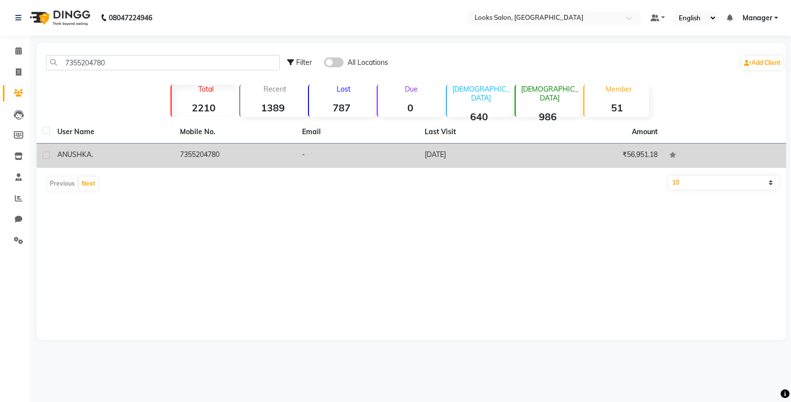
click at [172, 149] on td "ANUSHKA ." at bounding box center [112, 155] width 123 height 24
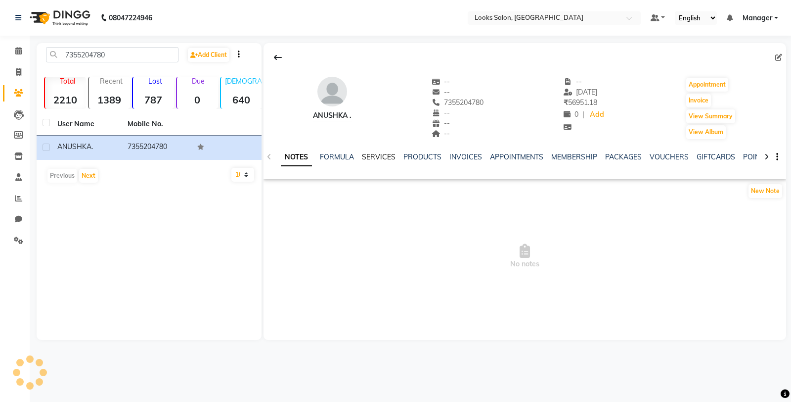
click at [373, 157] on link "SERVICES" at bounding box center [379, 156] width 34 height 9
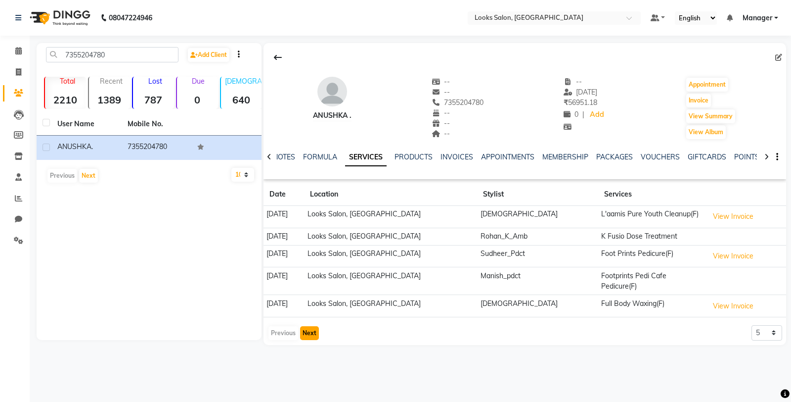
click at [313, 326] on button "Next" at bounding box center [309, 333] width 19 height 14
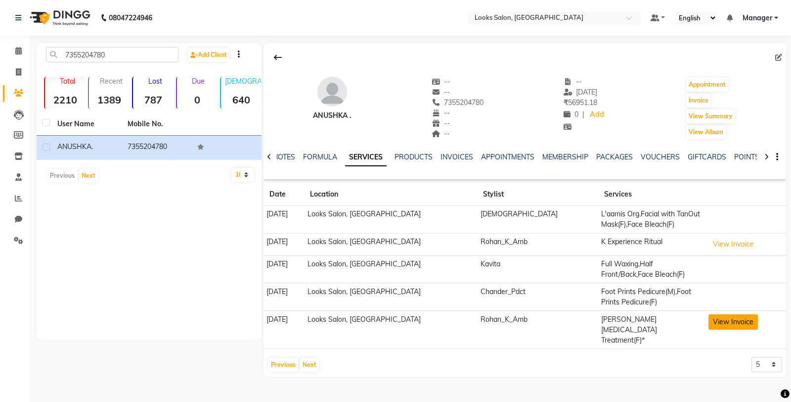
click at [733, 317] on button "View Invoice" at bounding box center [733, 321] width 49 height 15
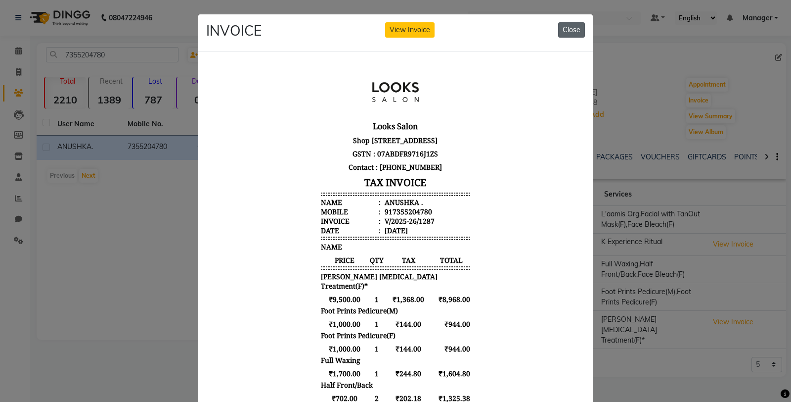
click at [563, 32] on button "Close" at bounding box center [571, 29] width 27 height 15
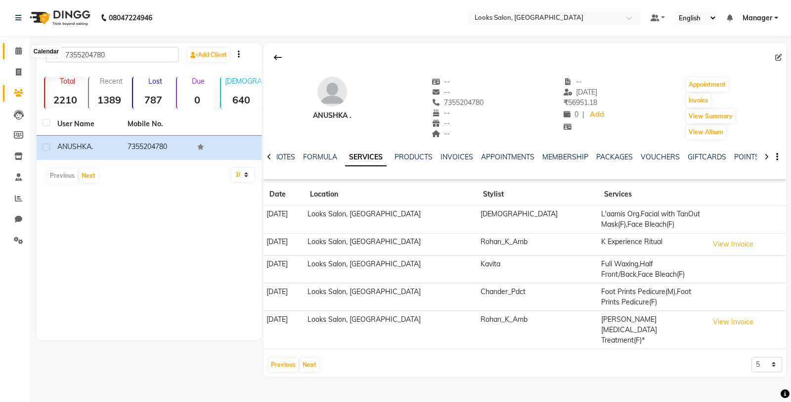
click at [11, 56] on span at bounding box center [18, 50] width 17 height 11
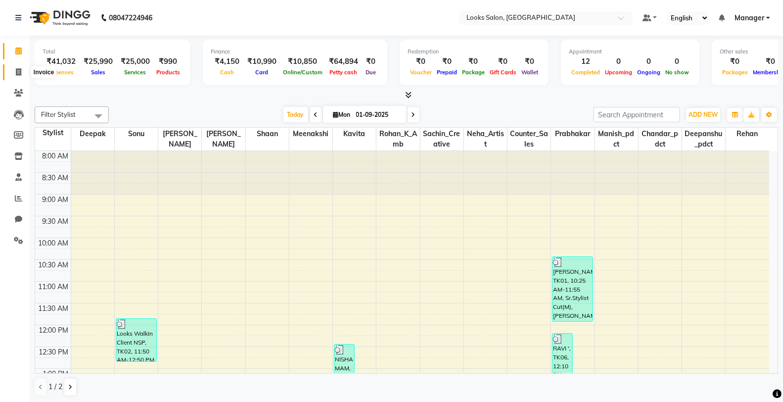
click at [11, 75] on span at bounding box center [18, 72] width 17 height 11
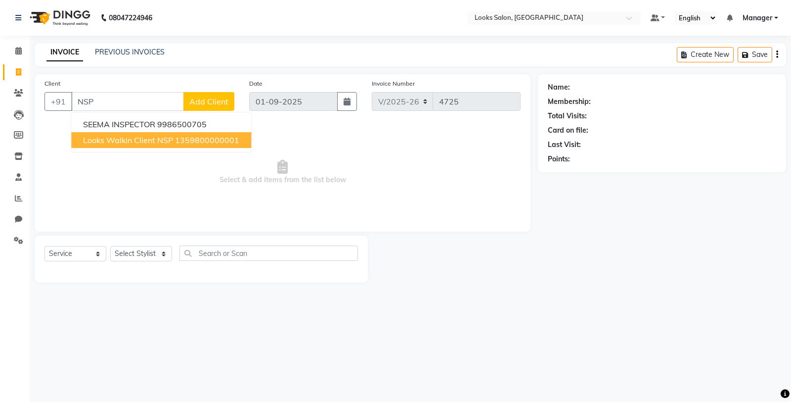
click at [94, 135] on span "Looks Walkin Client NSP" at bounding box center [128, 140] width 90 height 10
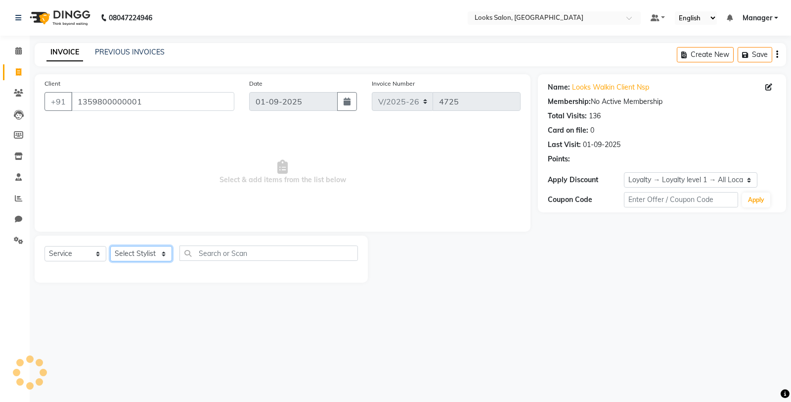
click at [141, 250] on select "Select Stylist Chandar_pdct Counter_Sales Damini_Mgr [PERSON_NAME] [PERSON_NAME…" at bounding box center [141, 253] width 62 height 15
click at [110, 246] on select "Select Stylist Chandar_pdct Counter_Sales Damini_Mgr [PERSON_NAME] [PERSON_NAME…" at bounding box center [141, 253] width 62 height 15
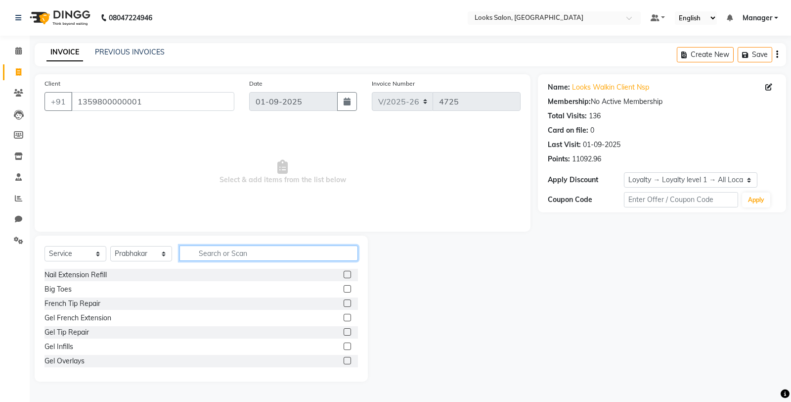
click at [192, 250] on input "text" at bounding box center [268, 252] width 179 height 15
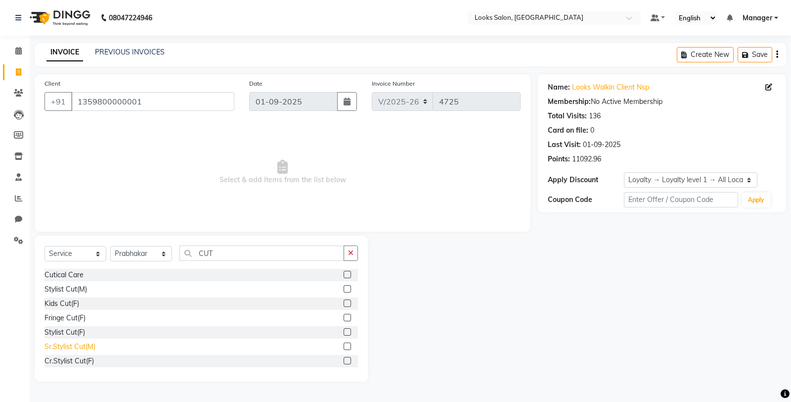
click at [73, 344] on div "Sr.Stylist Cut(M)" at bounding box center [70, 346] width 51 height 10
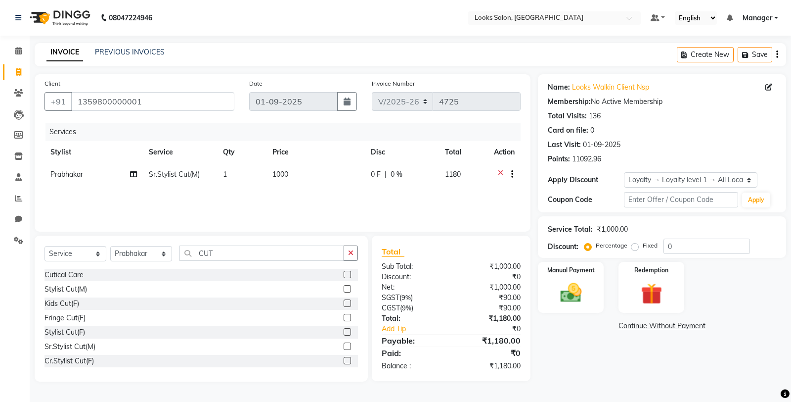
click at [302, 172] on td "1000" at bounding box center [316, 175] width 98 height 24
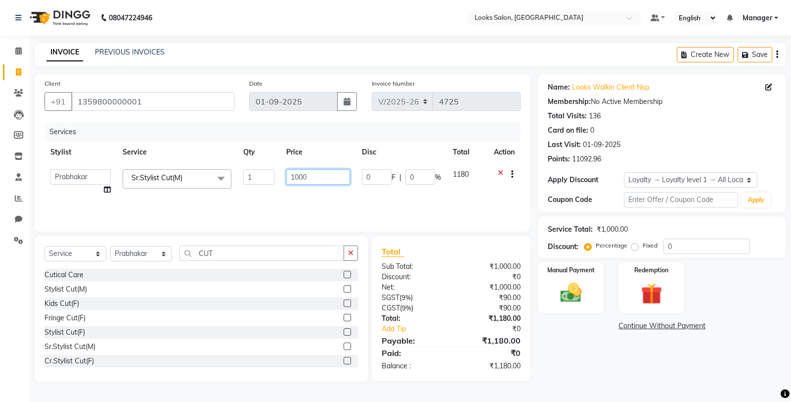
drag, startPoint x: 312, startPoint y: 177, endPoint x: 279, endPoint y: 183, distance: 33.8
click at [279, 183] on tr "Chandar_pdct Counter_Sales Damini_Mgr Deepak Deepanshu_pdct Kavita Kawal_Mgr Ma…" at bounding box center [283, 182] width 476 height 38
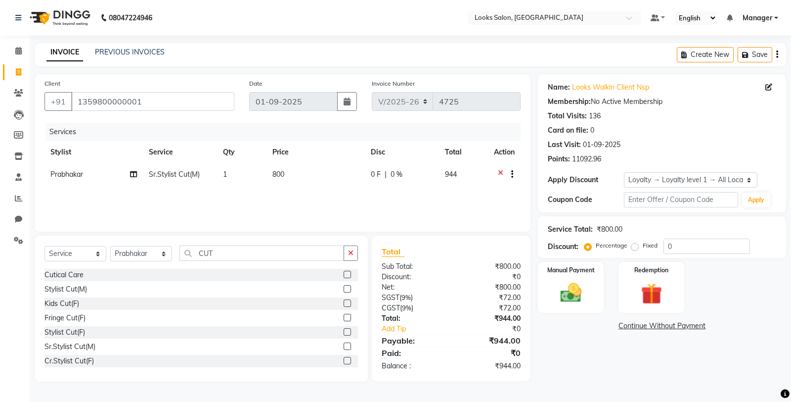
drag, startPoint x: 245, startPoint y: 264, endPoint x: 219, endPoint y: 250, distance: 29.9
click at [231, 258] on div "Select Service Product Membership Package Voucher Prepaid Gift Card Select Styl…" at bounding box center [202, 256] width 314 height 23
drag, startPoint x: 219, startPoint y: 250, endPoint x: 124, endPoint y: 263, distance: 95.3
click at [124, 263] on div "Select Service Product Membership Package Voucher Prepaid Gift Card Select Styl…" at bounding box center [202, 256] width 314 height 23
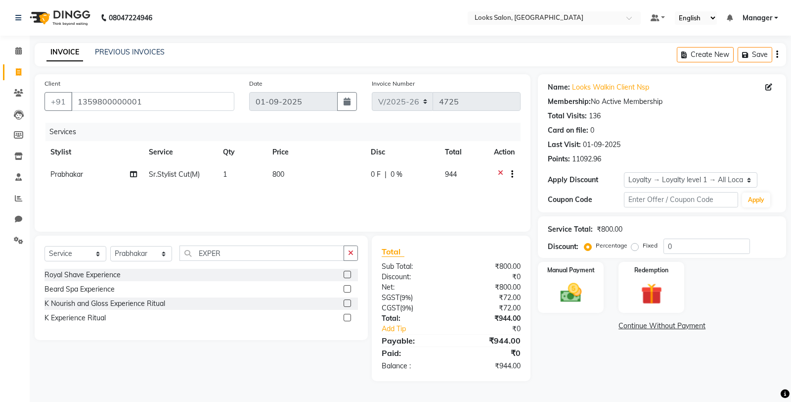
drag, startPoint x: 82, startPoint y: 316, endPoint x: 144, endPoint y: 289, distance: 68.2
click at [84, 310] on div "Royal Shave Experience Beard Spa Experience K Nourish and Gloss Experience Ritu…" at bounding box center [202, 297] width 314 height 57
click at [99, 318] on div "K Experience Ritual" at bounding box center [75, 318] width 61 height 10
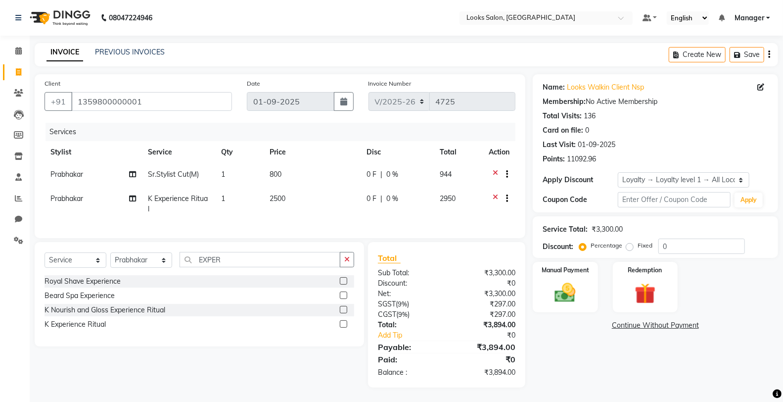
click at [305, 199] on td "2500" at bounding box center [312, 203] width 97 height 33
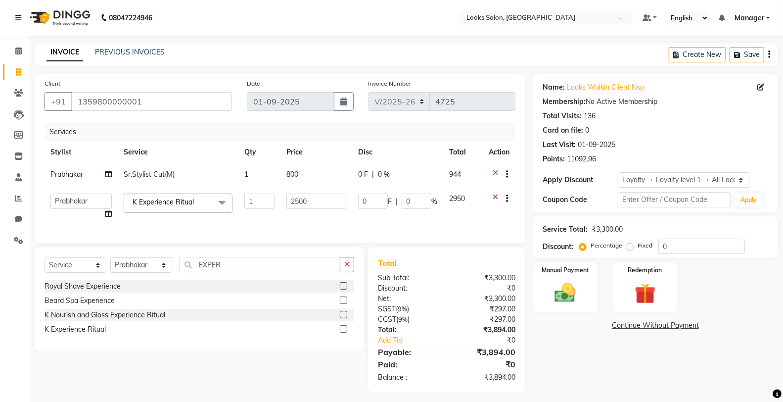
click at [280, 209] on td "2500" at bounding box center [316, 206] width 72 height 38
click at [602, 349] on div "Name: Looks Walkin Client Nsp Membership: No Active Membership Total Visits: 13…" at bounding box center [659, 233] width 253 height 318
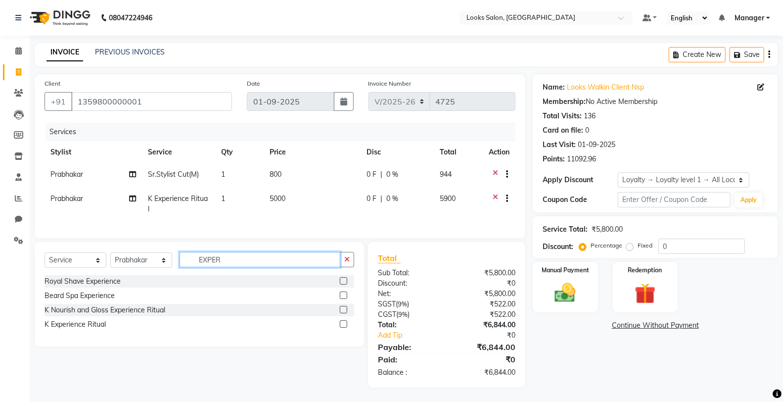
drag, startPoint x: 233, startPoint y: 273, endPoint x: 171, endPoint y: 279, distance: 62.6
click at [171, 275] on div "Select Service Product Membership Package Voucher Prepaid Gift Card Select Styl…" at bounding box center [200, 263] width 310 height 23
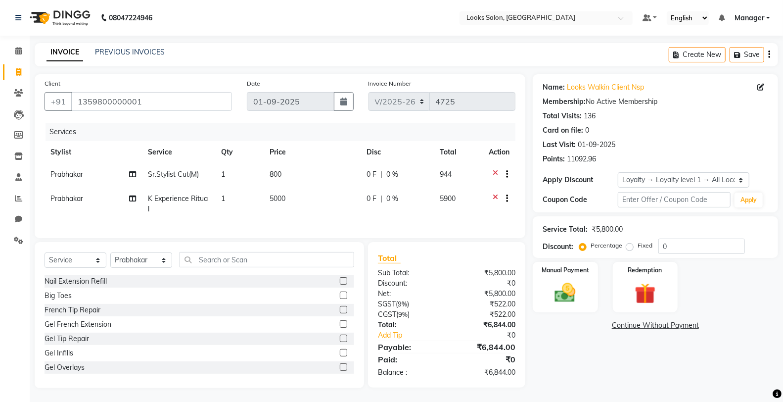
click at [305, 169] on td "800" at bounding box center [312, 175] width 97 height 24
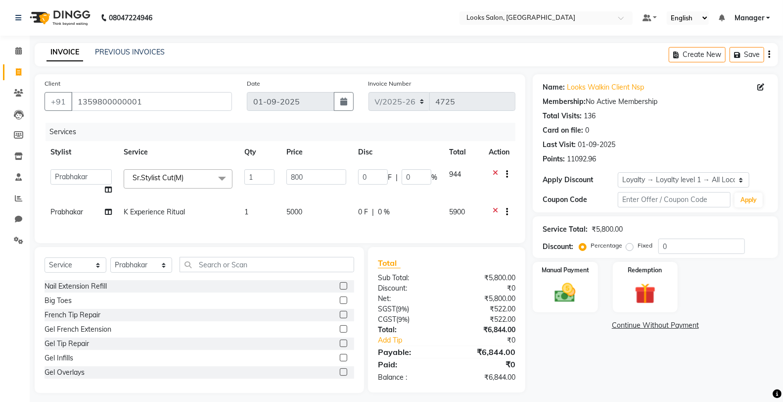
click at [314, 175] on input "800" at bounding box center [316, 176] width 60 height 15
click at [535, 359] on div "Name: Looks Walkin Client Nsp Membership: No Active Membership Total Visits: 13…" at bounding box center [659, 233] width 253 height 318
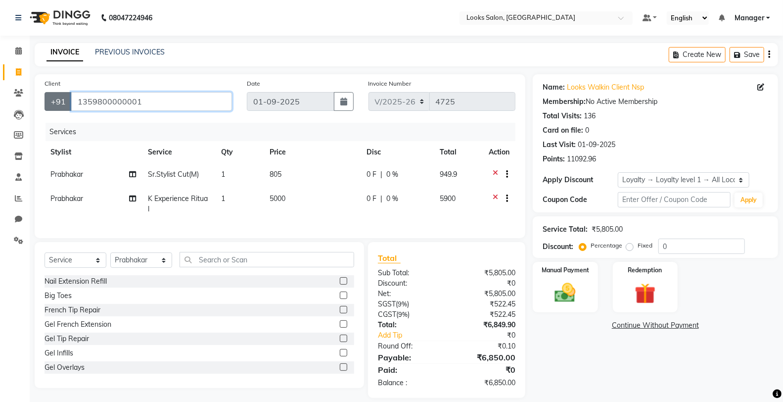
drag, startPoint x: 169, startPoint y: 104, endPoint x: 58, endPoint y: 107, distance: 111.3
click at [58, 107] on div "+91 1359800000001" at bounding box center [138, 101] width 187 height 19
click at [100, 107] on input "Client" at bounding box center [151, 101] width 161 height 19
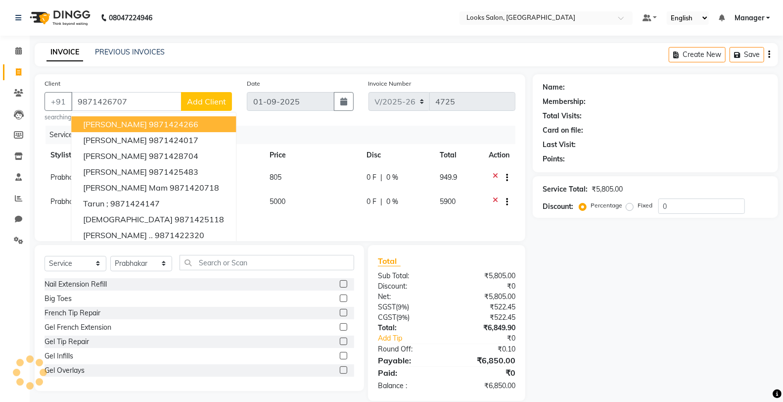
click at [215, 99] on span "Add Client" at bounding box center [206, 101] width 39 height 10
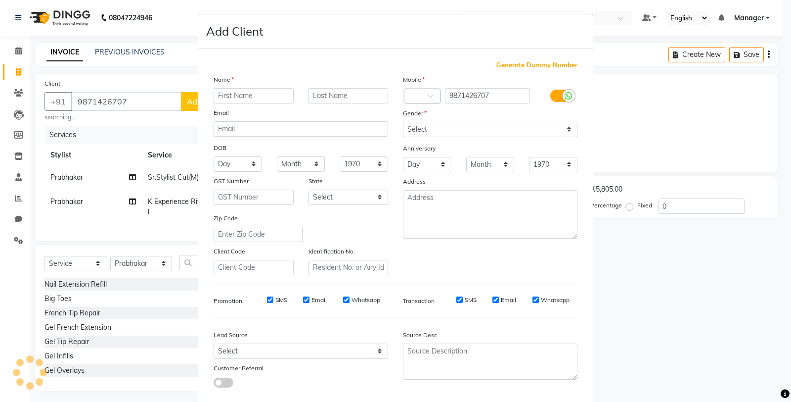
click at [259, 96] on input "text" at bounding box center [254, 95] width 80 height 15
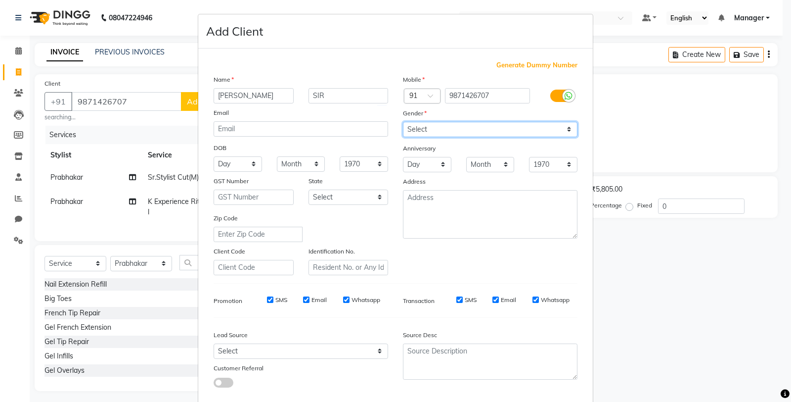
click at [409, 122] on select "Select [DEMOGRAPHIC_DATA] [DEMOGRAPHIC_DATA] Other Prefer Not To Say" at bounding box center [490, 129] width 175 height 15
click at [403, 122] on select "Select [DEMOGRAPHIC_DATA] [DEMOGRAPHIC_DATA] Other Prefer Not To Say" at bounding box center [490, 129] width 175 height 15
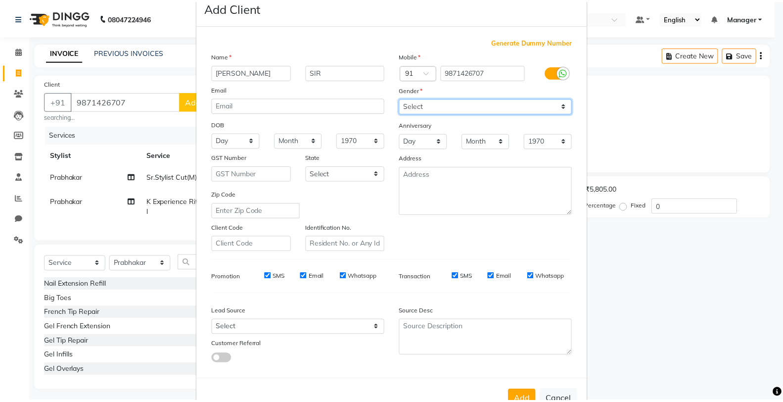
scroll to position [55, 0]
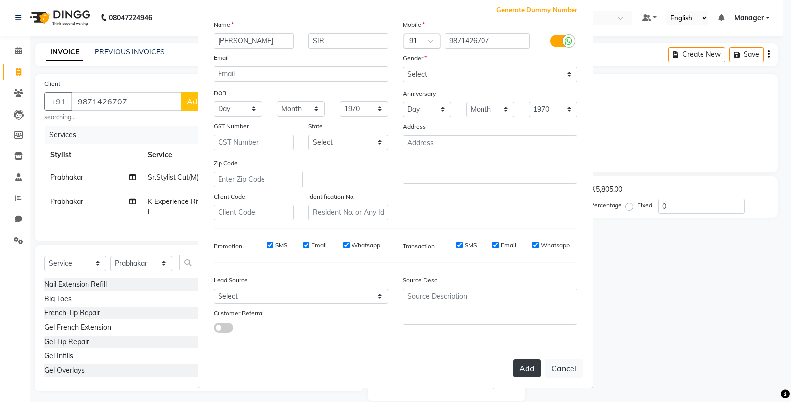
click at [535, 370] on button "Add" at bounding box center [527, 368] width 28 height 18
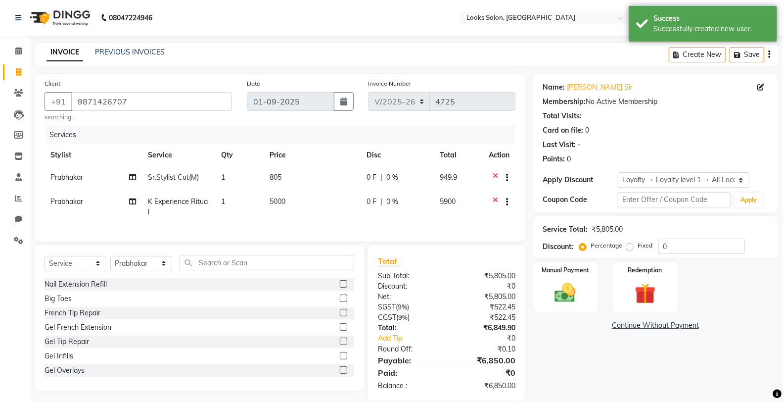
click at [287, 182] on td "805" at bounding box center [312, 178] width 97 height 24
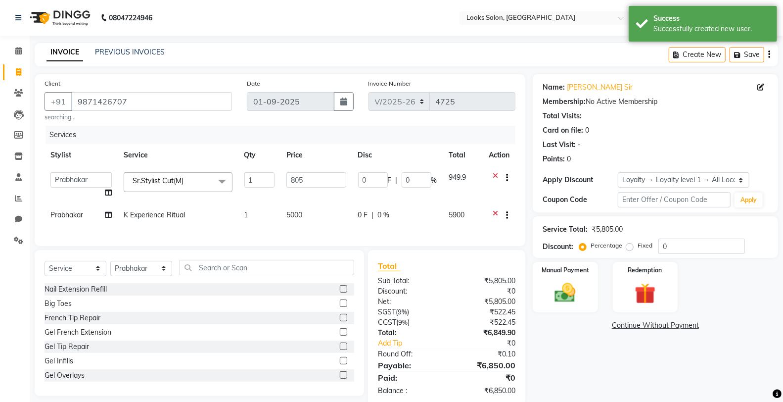
scroll to position [27, 0]
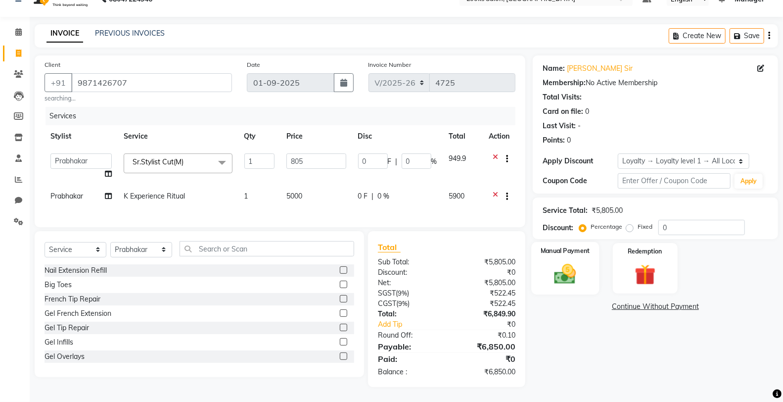
click at [581, 268] on img at bounding box center [564, 273] width 35 height 25
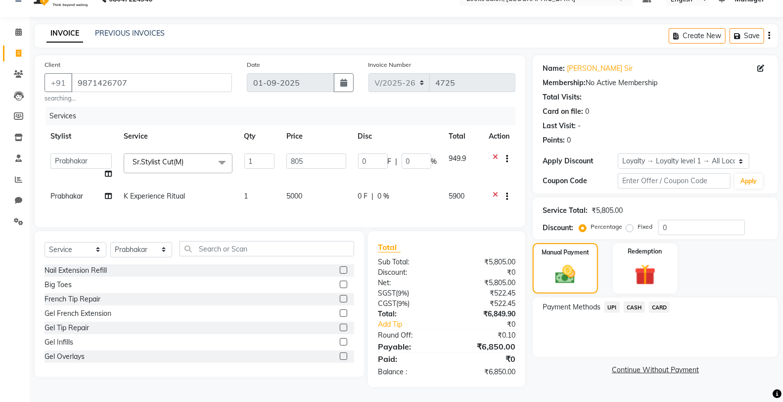
drag, startPoint x: 669, startPoint y: 306, endPoint x: 663, endPoint y: 293, distance: 13.9
click at [669, 305] on div "Payment Methods UPI CASH CARD" at bounding box center [655, 326] width 245 height 59
click at [663, 301] on span "CARD" at bounding box center [659, 306] width 21 height 11
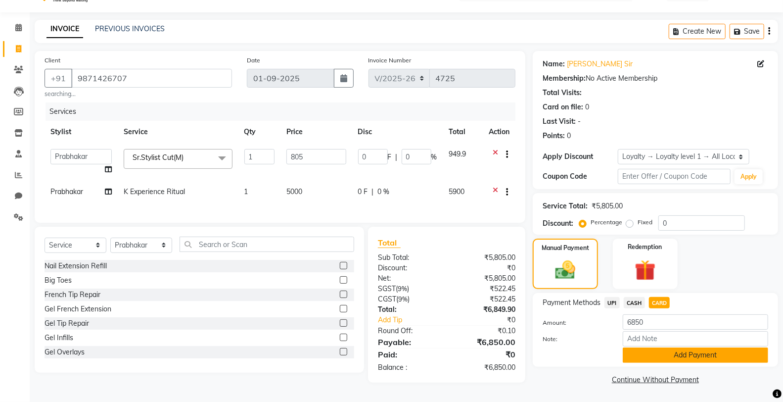
click at [666, 347] on button "Add Payment" at bounding box center [695, 354] width 145 height 15
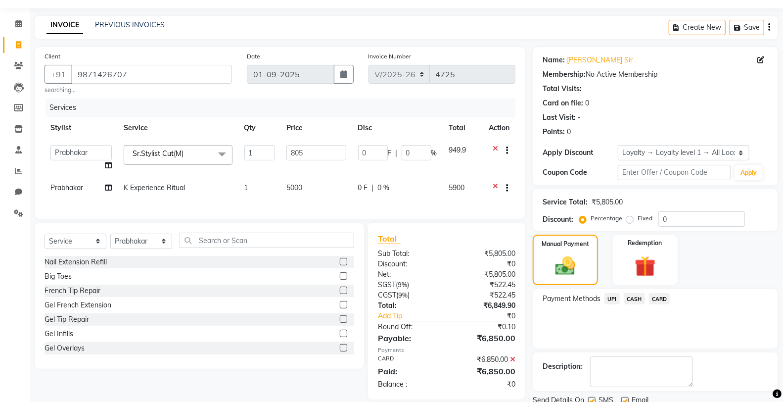
scroll to position [97, 0]
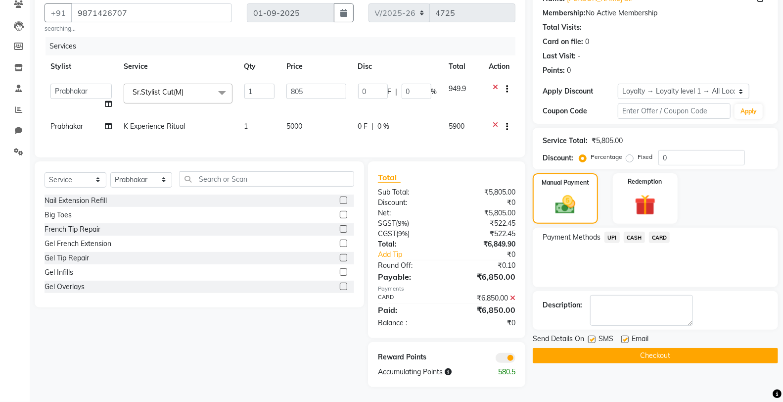
click at [608, 348] on button "Checkout" at bounding box center [655, 355] width 245 height 15
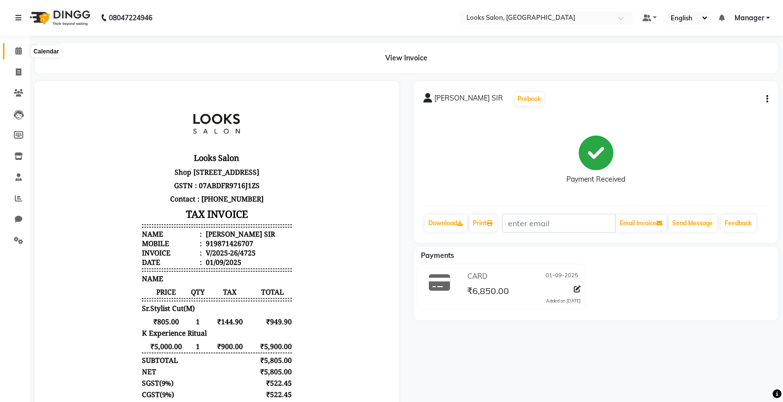
click at [16, 56] on span at bounding box center [18, 50] width 17 height 11
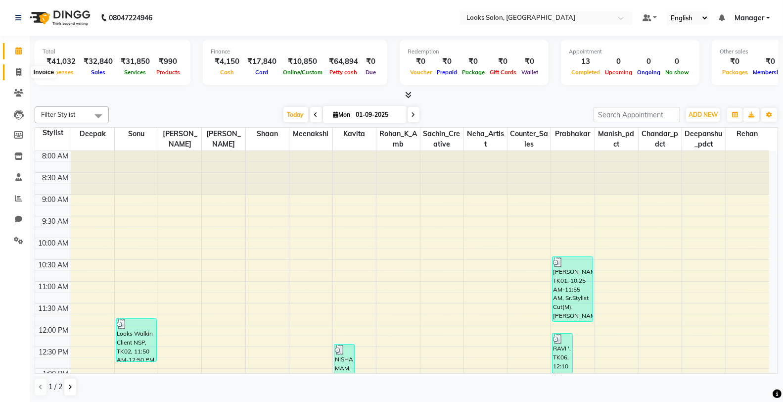
click at [10, 71] on span at bounding box center [18, 72] width 17 height 11
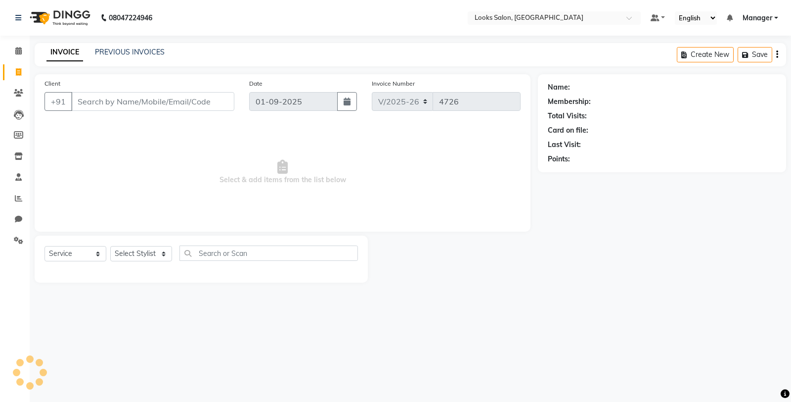
click at [106, 94] on input "Client" at bounding box center [152, 101] width 163 height 19
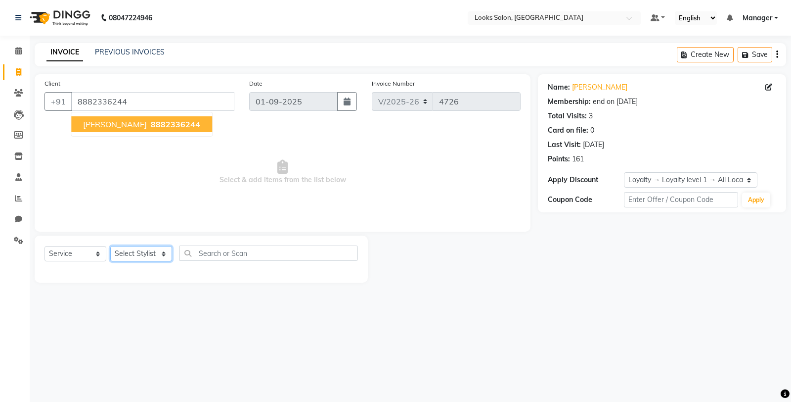
click at [140, 258] on select "Select Stylist Chandar_pdct Counter_Sales Damini_Mgr [PERSON_NAME] [PERSON_NAME…" at bounding box center [141, 253] width 62 height 15
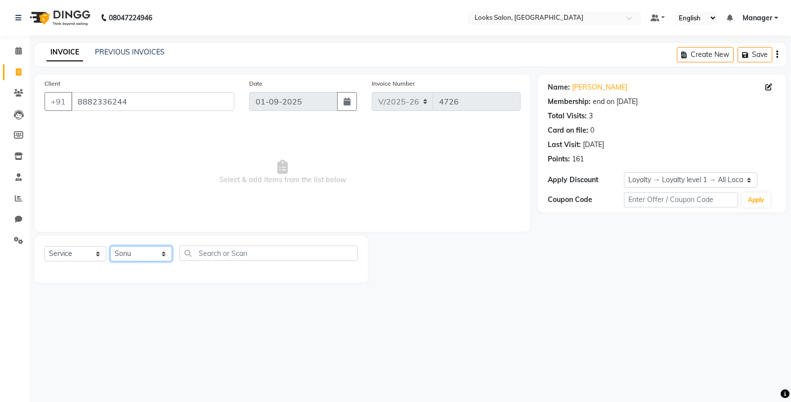
click at [110, 246] on select "Select Stylist Chandar_pdct Counter_Sales Damini_Mgr [PERSON_NAME] [PERSON_NAME…" at bounding box center [141, 253] width 62 height 15
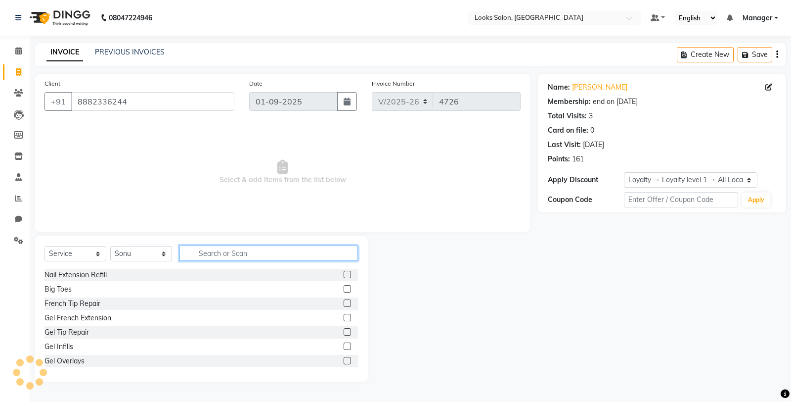
click at [273, 257] on input "text" at bounding box center [268, 252] width 179 height 15
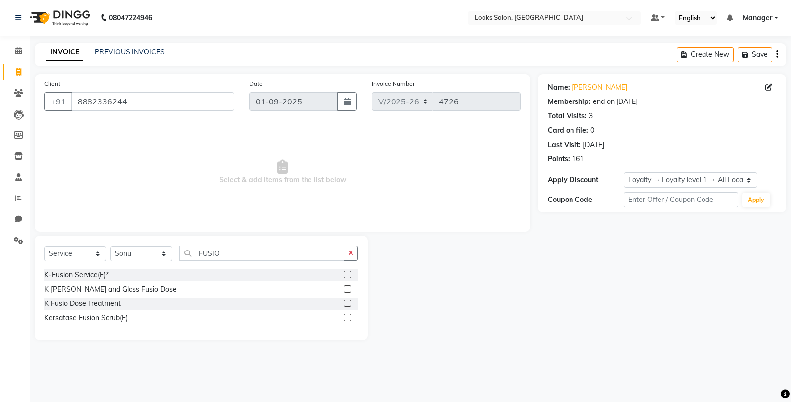
click at [347, 302] on label at bounding box center [347, 302] width 7 height 7
click at [347, 302] on input "checkbox" at bounding box center [347, 303] width 6 height 6
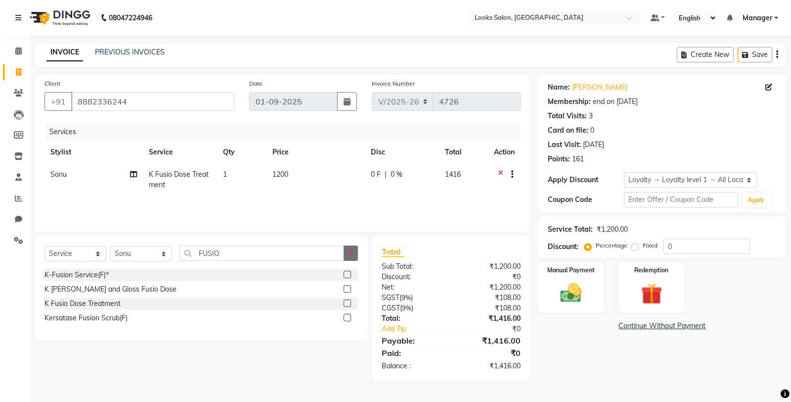
click at [355, 254] on button "button" at bounding box center [351, 252] width 14 height 15
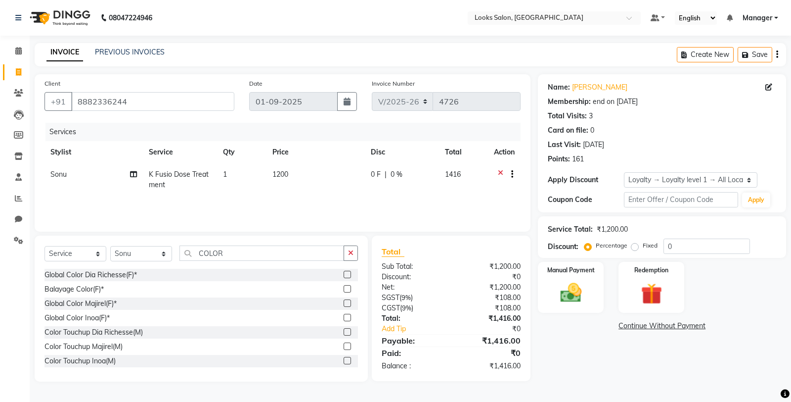
click at [344, 303] on label at bounding box center [347, 302] width 7 height 7
click at [344, 303] on input "checkbox" at bounding box center [347, 303] width 6 height 6
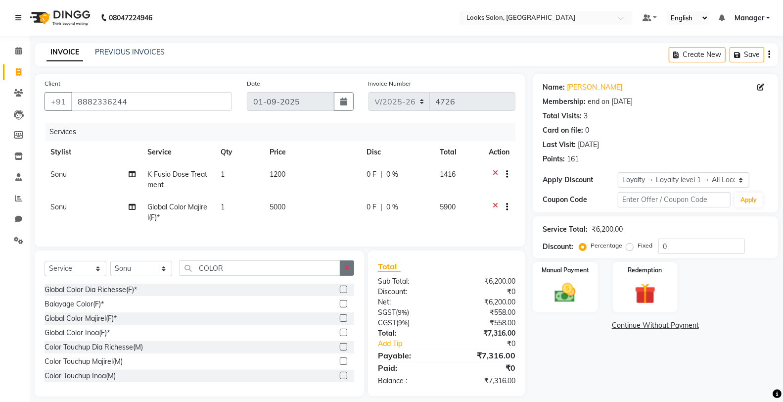
click at [349, 271] on icon "button" at bounding box center [346, 267] width 5 height 7
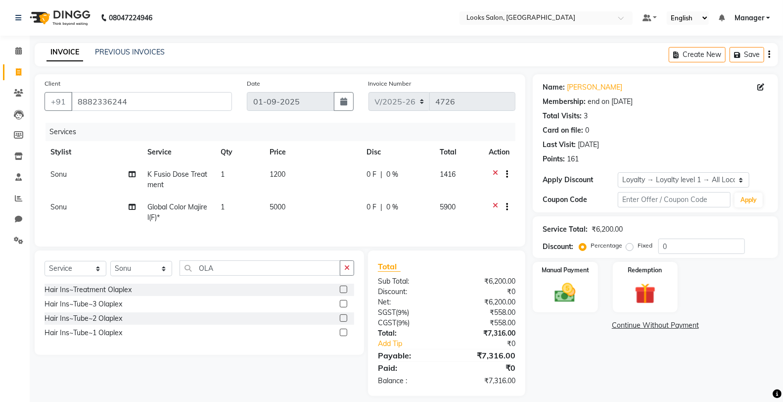
click at [344, 293] on label at bounding box center [343, 288] width 7 height 7
click at [344, 293] on input "checkbox" at bounding box center [343, 289] width 6 height 6
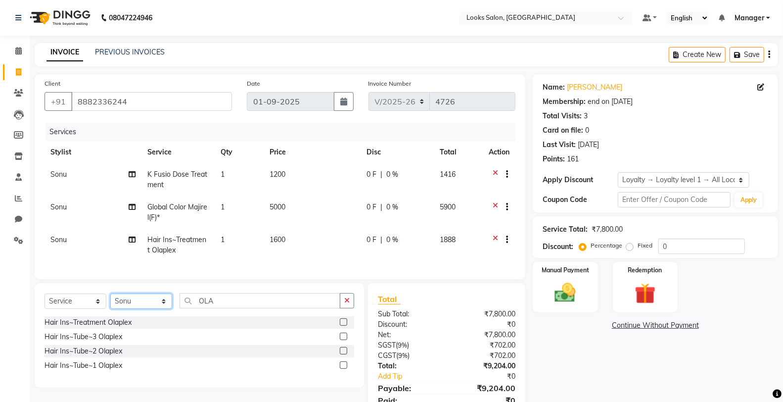
click at [148, 309] on select "Select Stylist Chandar_pdct Counter_Sales Damini_Mgr [PERSON_NAME] [PERSON_NAME…" at bounding box center [141, 300] width 62 height 15
click at [110, 302] on select "Select Stylist Chandar_pdct Counter_Sales Damini_Mgr [PERSON_NAME] [PERSON_NAME…" at bounding box center [141, 300] width 62 height 15
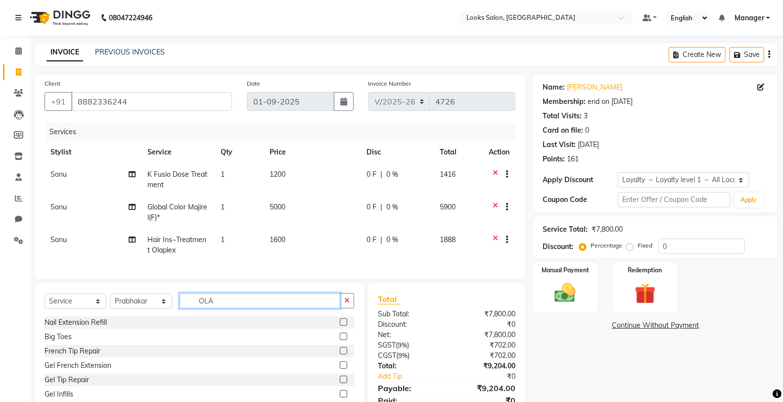
click at [229, 301] on input "OLA" at bounding box center [259, 300] width 161 height 15
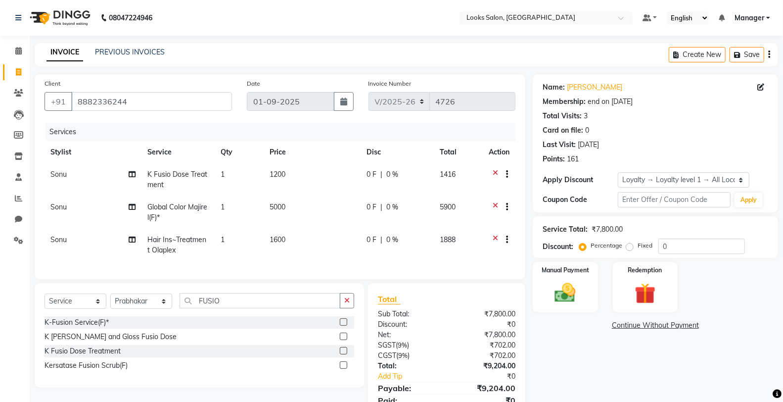
click at [345, 368] on label at bounding box center [343, 364] width 7 height 7
click at [345, 368] on input "checkbox" at bounding box center [343, 365] width 6 height 6
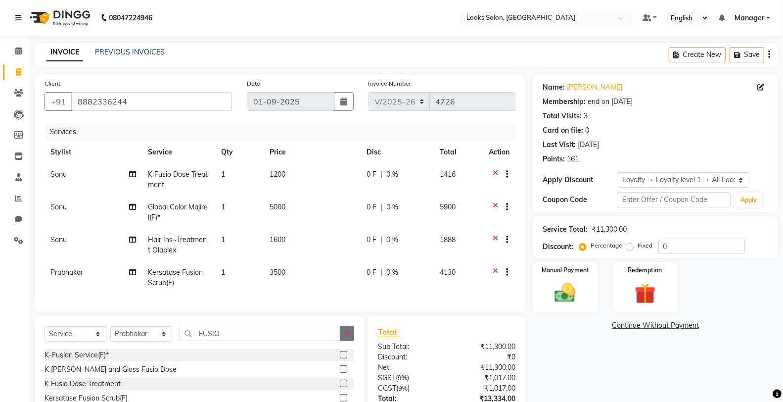
click at [348, 336] on icon "button" at bounding box center [346, 332] width 5 height 7
click at [340, 372] on label at bounding box center [343, 368] width 7 height 7
click at [340, 372] on input "checkbox" at bounding box center [343, 369] width 6 height 6
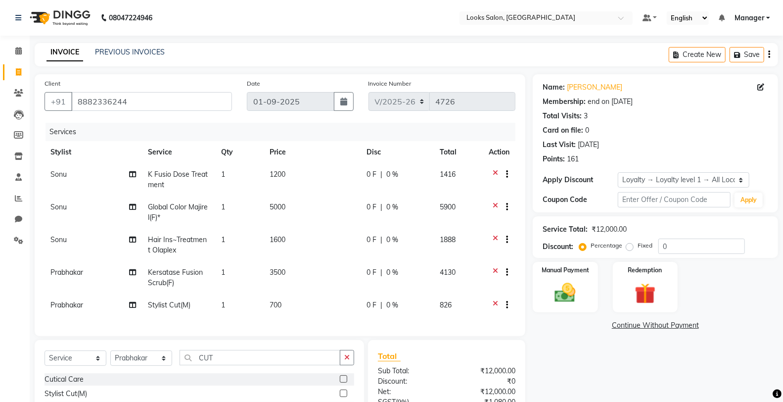
drag, startPoint x: 323, startPoint y: 288, endPoint x: 308, endPoint y: 303, distance: 21.7
click at [322, 289] on td "3500" at bounding box center [312, 277] width 97 height 33
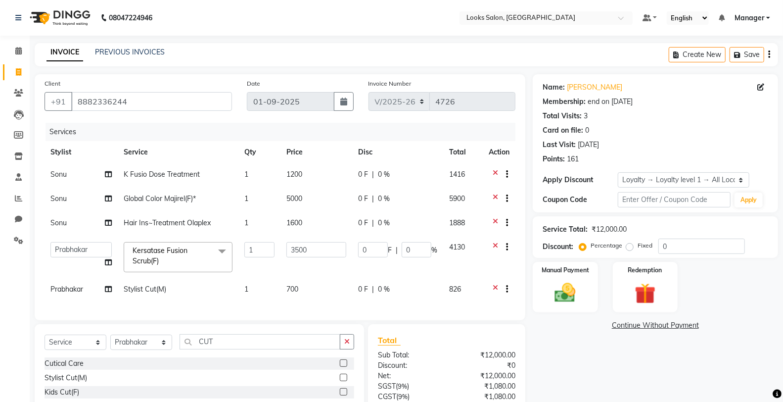
click at [308, 303] on div "Services Stylist Service Qty Price Disc Total Action Sonu K Fusio Dose Treatmen…" at bounding box center [280, 216] width 471 height 187
click at [313, 290] on td "700" at bounding box center [316, 290] width 72 height 24
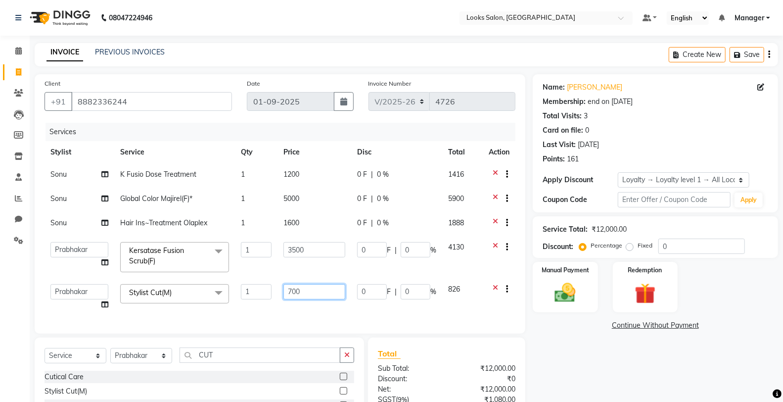
click at [312, 286] on input "700" at bounding box center [314, 291] width 62 height 15
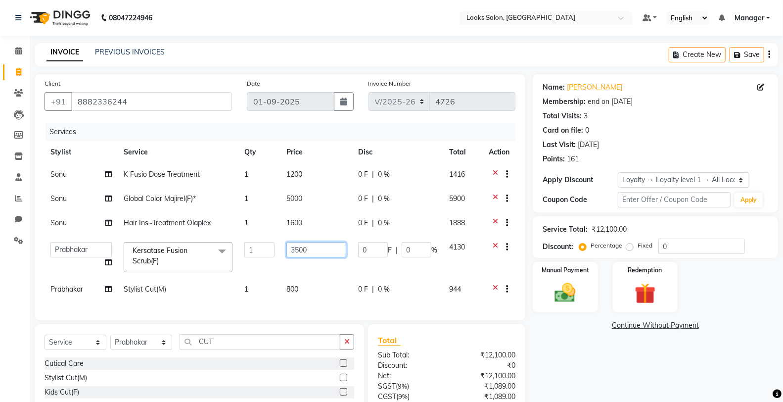
click at [309, 249] on input "3500" at bounding box center [316, 249] width 60 height 15
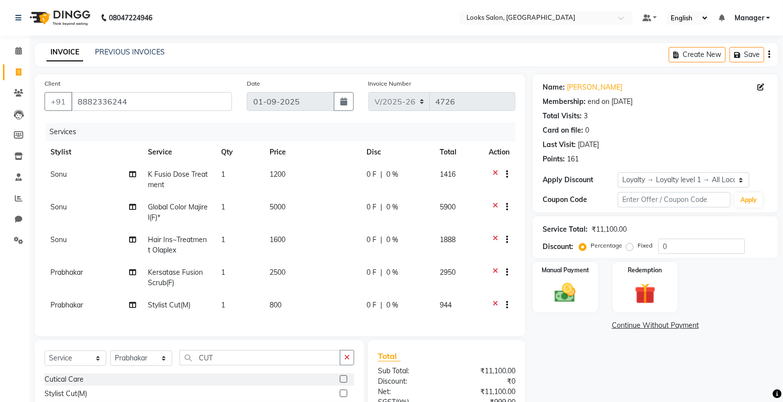
click at [308, 223] on tbody "Sonu K Fusio Dose Treatment 1 1200 0 F | 0 % 1416 Sonu Global Color Majirel(F)*…" at bounding box center [280, 240] width 471 height 155
click at [306, 239] on td "1600" at bounding box center [312, 244] width 97 height 33
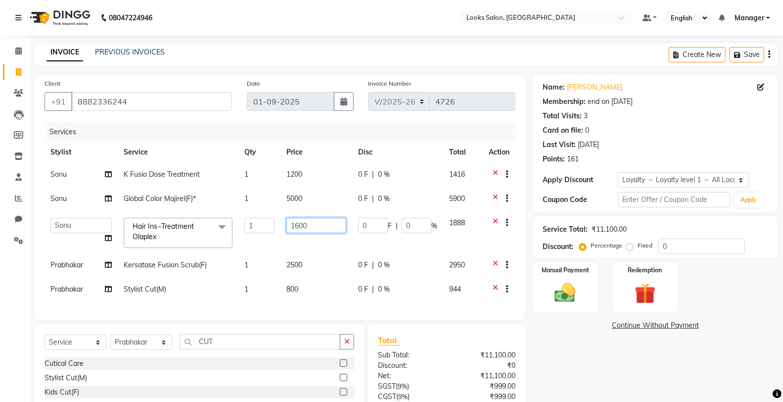
click at [310, 228] on input "1600" at bounding box center [316, 225] width 60 height 15
click at [314, 200] on td "5000" at bounding box center [316, 199] width 72 height 24
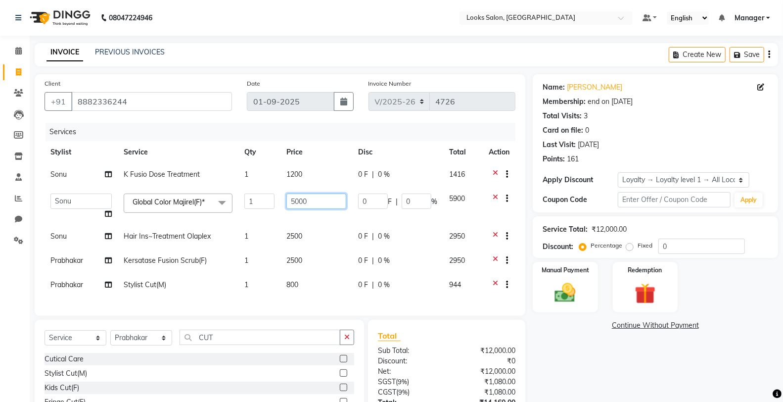
click at [314, 200] on input "5000" at bounding box center [316, 200] width 60 height 15
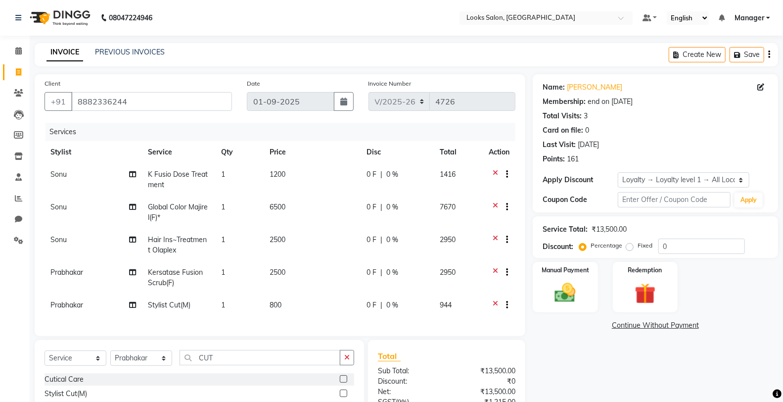
click at [556, 344] on div "Name: Neha Gupta Membership: end on 01-07-2026 Total Visits: 3 Card on file: 0 …" at bounding box center [659, 279] width 253 height 411
drag, startPoint x: 294, startPoint y: 161, endPoint x: 325, endPoint y: 185, distance: 39.5
click at [295, 161] on th "Price" at bounding box center [312, 152] width 97 height 22
click at [312, 176] on td "1200" at bounding box center [312, 179] width 97 height 33
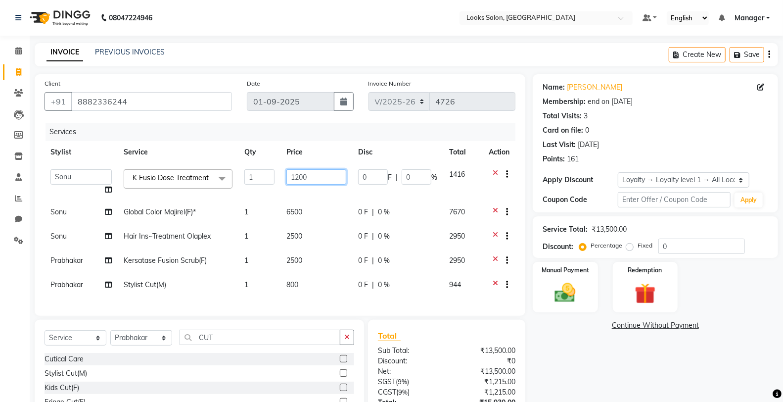
click at [312, 176] on input "1200" at bounding box center [316, 176] width 60 height 15
click at [622, 347] on div "Name: Neha Gupta Membership: end on 01-07-2026 Total Visits: 3 Card on file: 0 …" at bounding box center [659, 269] width 253 height 391
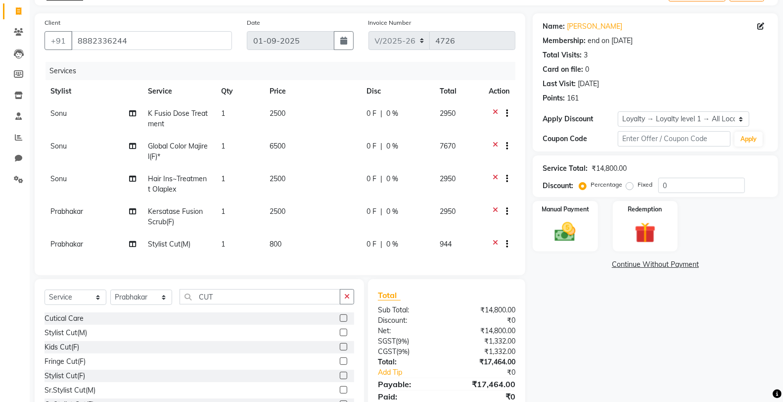
scroll to position [107, 0]
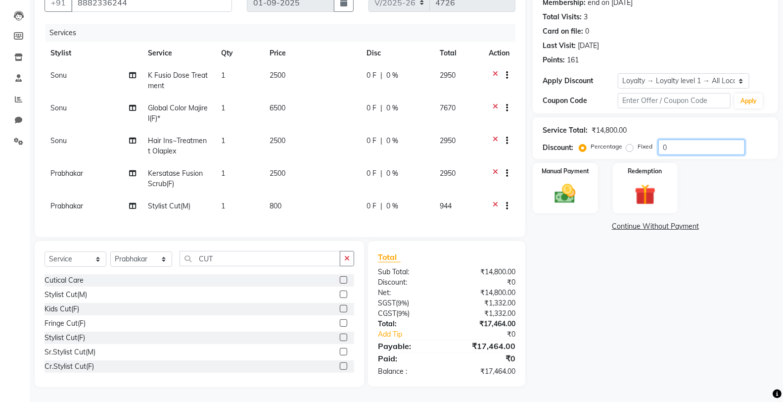
click at [688, 139] on input "0" at bounding box center [701, 146] width 87 height 15
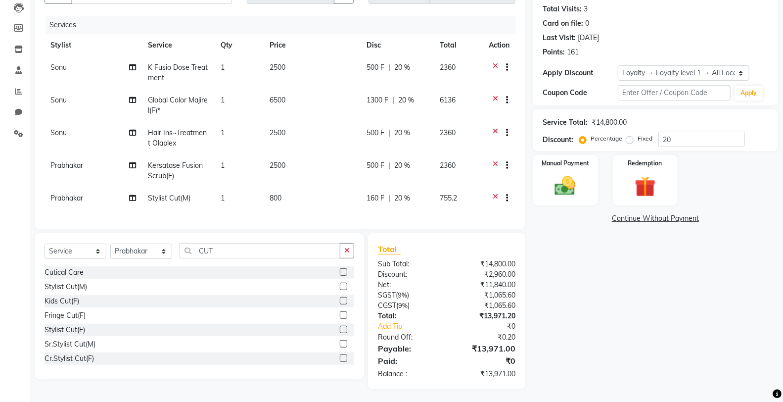
click at [623, 288] on div "Name: Neha Gupta Membership: end on 01-07-2026 Total Visits: 3 Card on file: 0 …" at bounding box center [659, 177] width 253 height 421
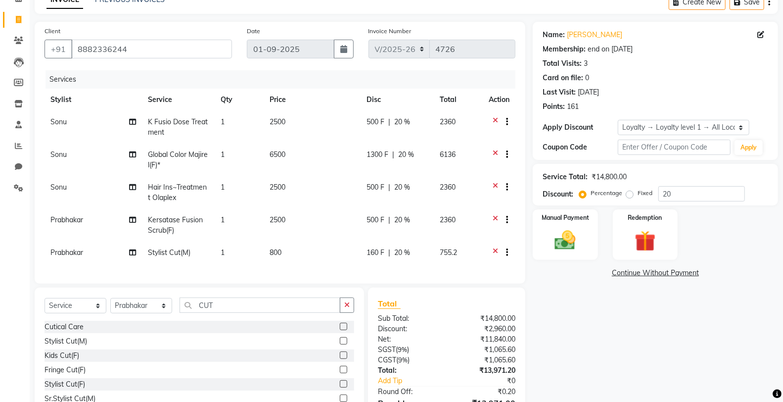
scroll to position [117, 0]
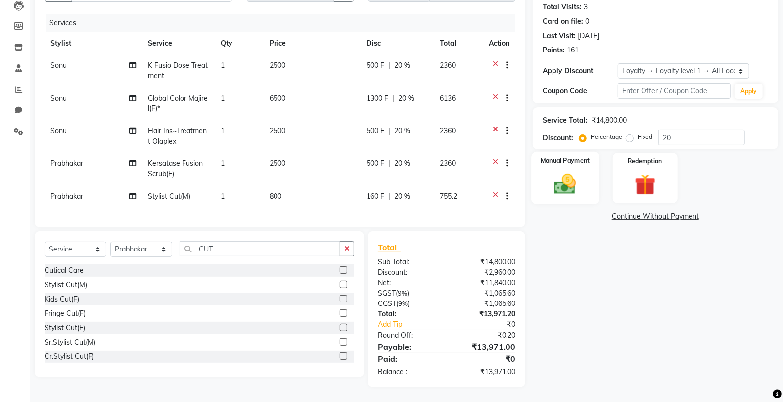
click at [572, 181] on img at bounding box center [564, 183] width 35 height 25
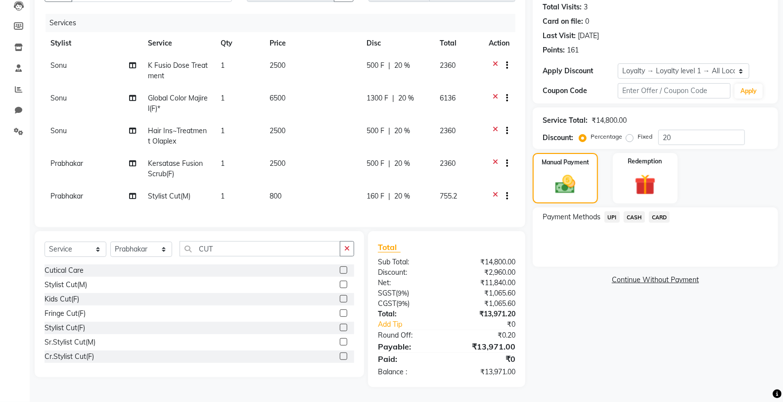
click at [615, 211] on span "UPI" at bounding box center [611, 216] width 15 height 11
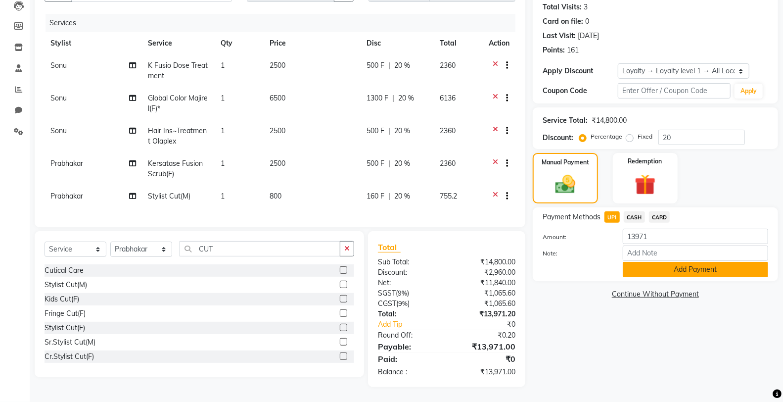
click at [661, 262] on button "Add Payment" at bounding box center [695, 269] width 145 height 15
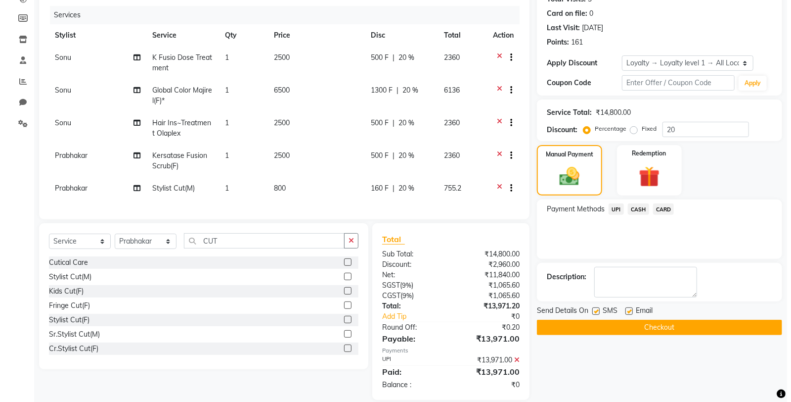
scroll to position [197, 0]
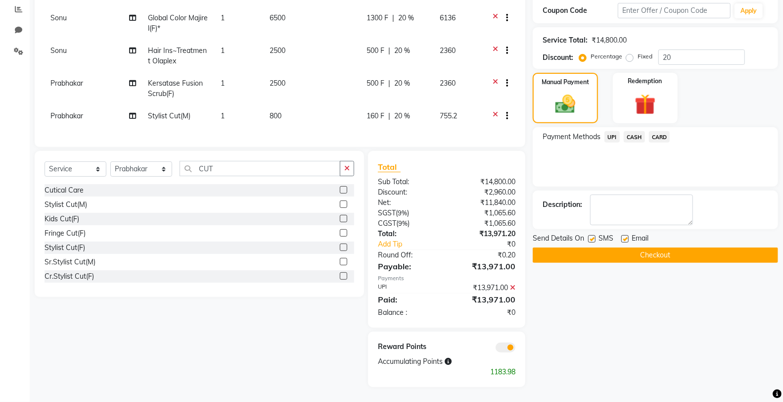
click at [501, 344] on span at bounding box center [505, 347] width 20 height 10
click at [515, 349] on input "checkbox" at bounding box center [515, 349] width 0 height 0
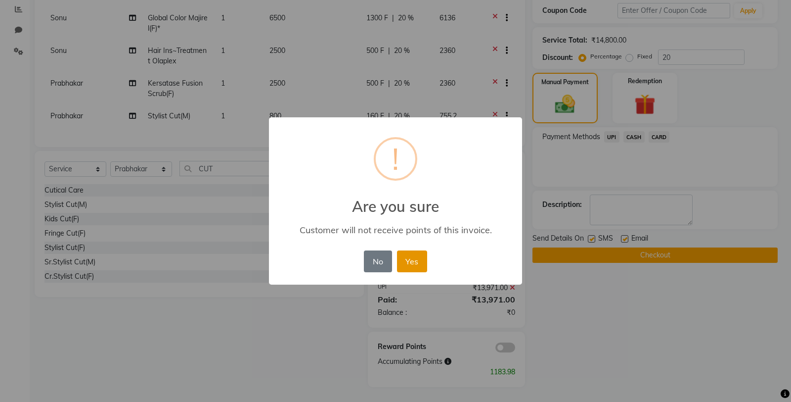
click at [417, 260] on button "Yes" at bounding box center [412, 261] width 30 height 22
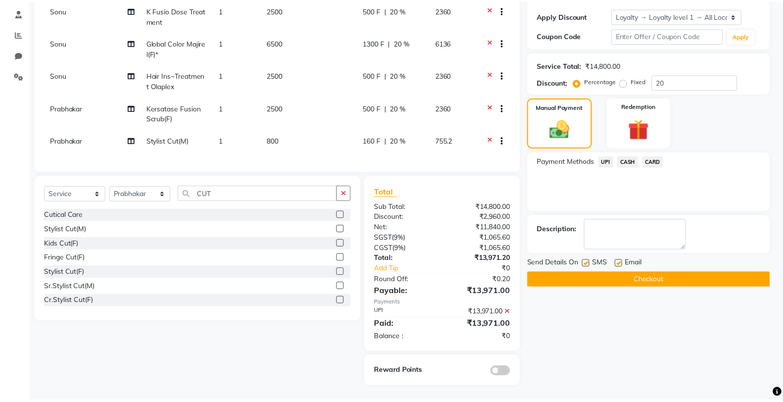
scroll to position [172, 0]
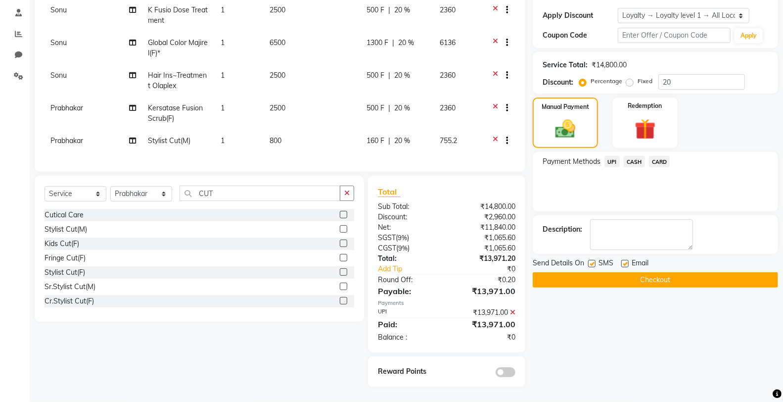
click at [673, 275] on button "Checkout" at bounding box center [655, 279] width 245 height 15
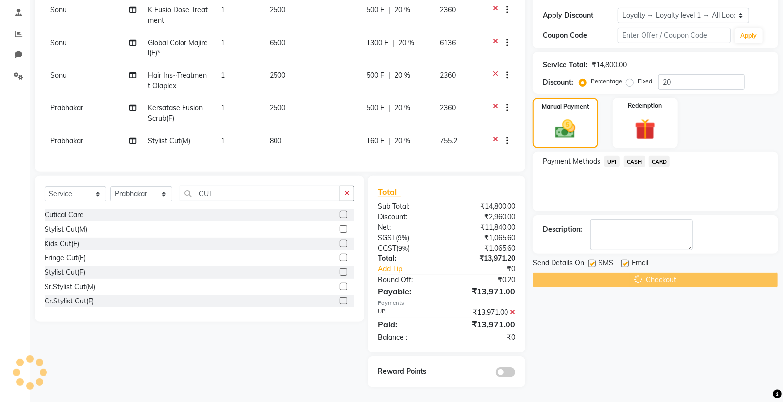
scroll to position [0, 0]
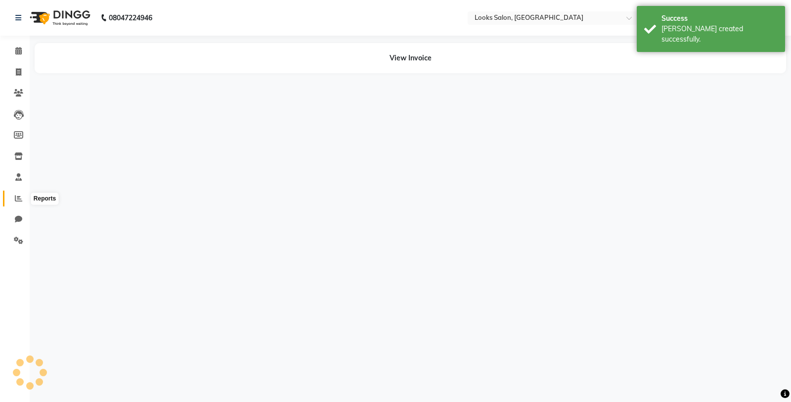
click at [25, 197] on span at bounding box center [18, 198] width 17 height 11
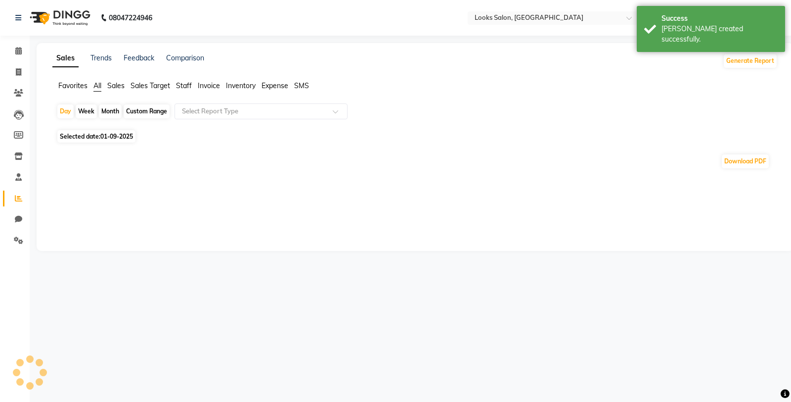
click at [187, 91] on ul "Favorites All Sales Sales Target Staff Invoice Inventory Expense SMS" at bounding box center [414, 86] width 725 height 11
click at [186, 88] on span "Staff" at bounding box center [184, 85] width 16 height 9
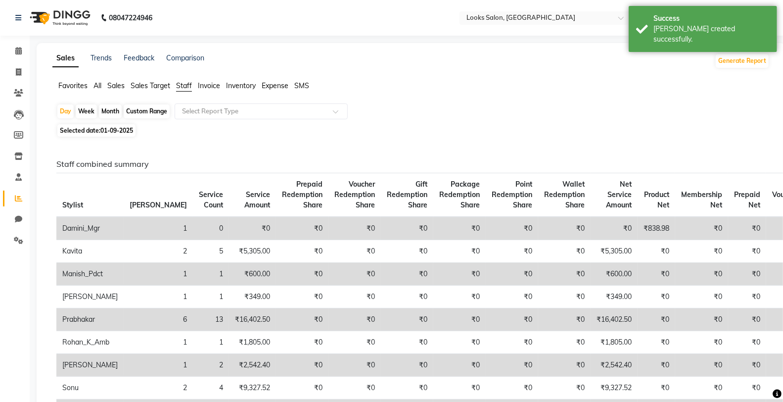
scroll to position [165, 0]
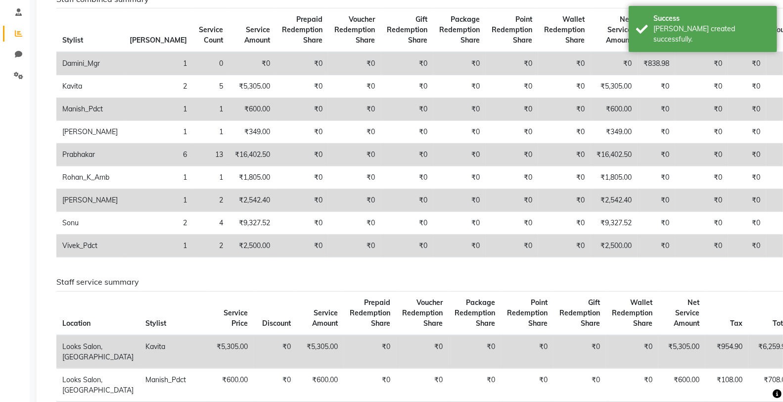
click at [590, 156] on td "₹16,402.50" at bounding box center [613, 154] width 47 height 23
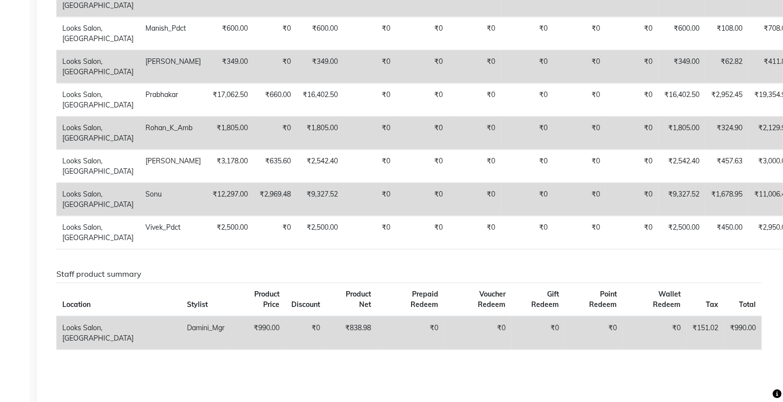
scroll to position [0, 0]
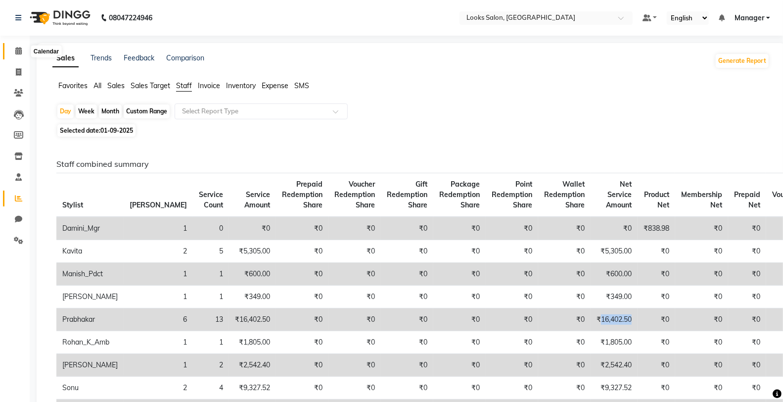
click at [20, 51] on icon at bounding box center [18, 50] width 6 height 7
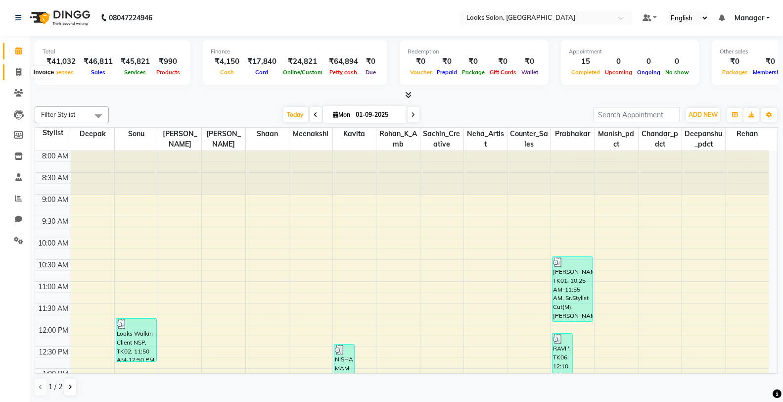
click at [18, 71] on icon at bounding box center [18, 71] width 5 height 7
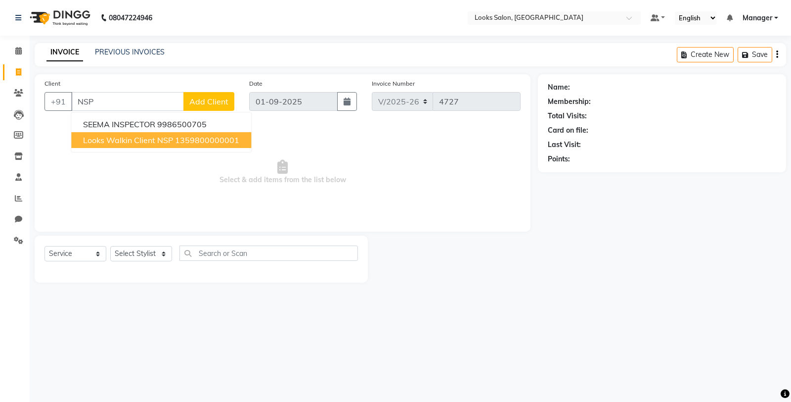
click at [122, 137] on span "Looks Walkin Client NSP" at bounding box center [128, 140] width 90 height 10
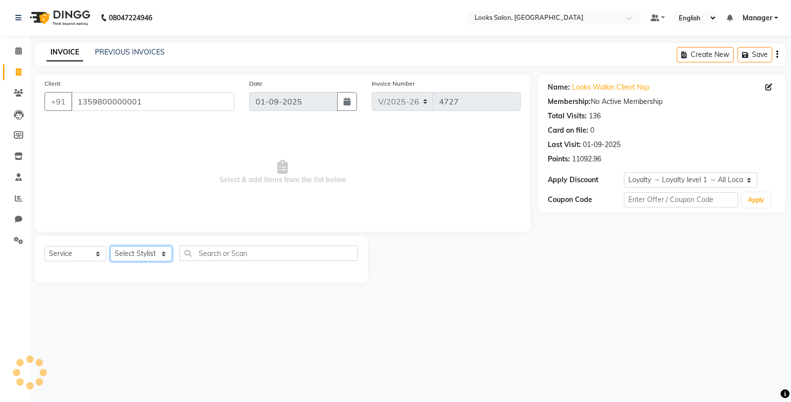
click at [157, 260] on select "Select Stylist Chandar_pdct Counter_Sales Damini_Mgr [PERSON_NAME] [PERSON_NAME…" at bounding box center [141, 253] width 62 height 15
click at [110, 246] on select "Select Stylist Chandar_pdct Counter_Sales Damini_Mgr [PERSON_NAME] [PERSON_NAME…" at bounding box center [141, 253] width 62 height 15
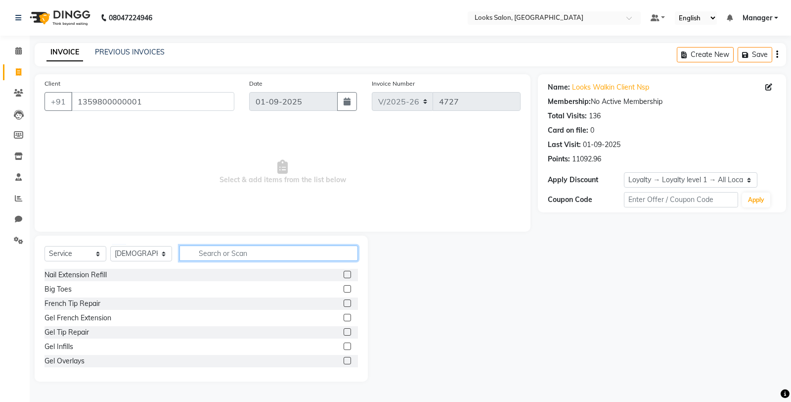
click at [210, 260] on input "text" at bounding box center [268, 252] width 179 height 15
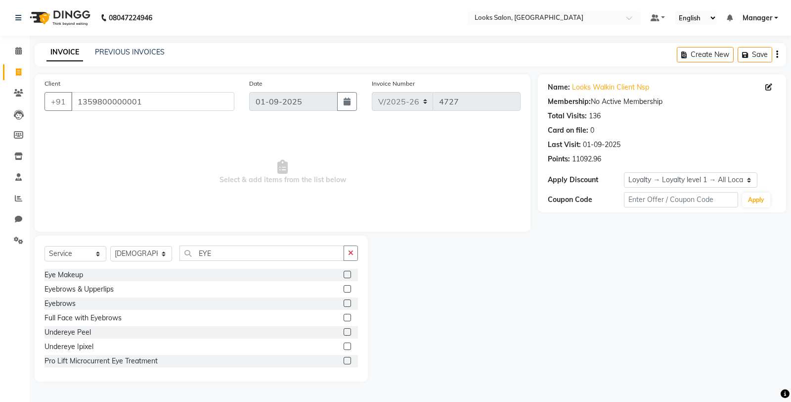
click at [344, 300] on label at bounding box center [347, 302] width 7 height 7
click at [344, 300] on input "checkbox" at bounding box center [347, 303] width 6 height 6
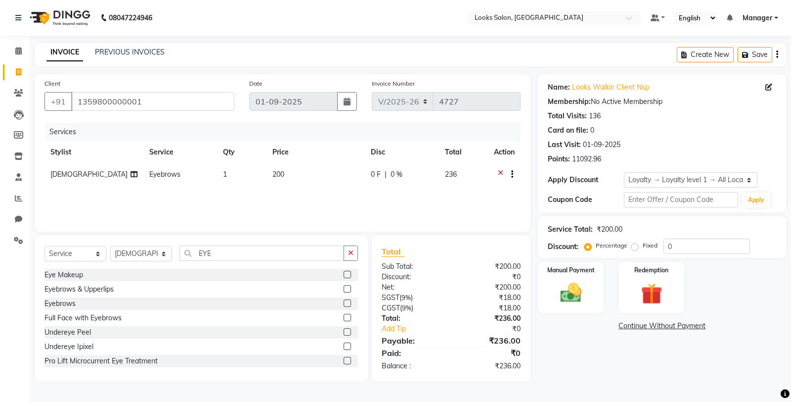
click at [308, 173] on td "200" at bounding box center [316, 175] width 98 height 24
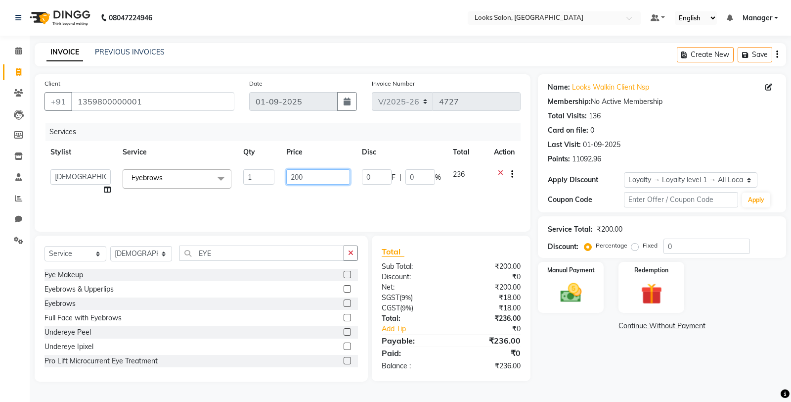
click at [311, 175] on input "200" at bounding box center [318, 176] width 64 height 15
click at [623, 347] on div "Name: Looks Walkin Client Nsp Membership: No Active Membership Total Visits: 13…" at bounding box center [666, 227] width 256 height 307
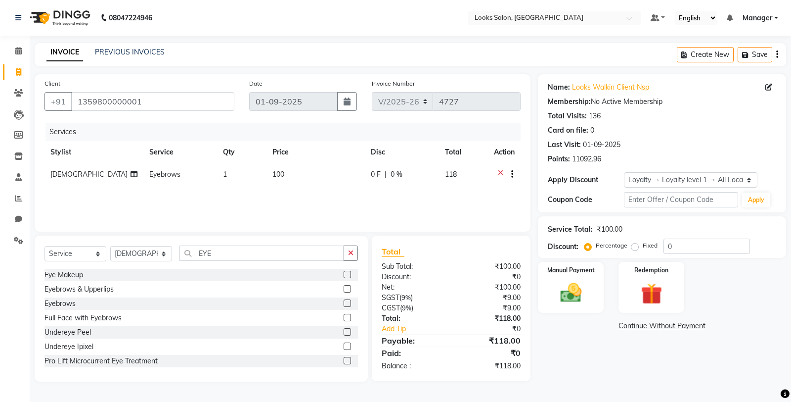
click at [322, 182] on td "100" at bounding box center [316, 175] width 98 height 24
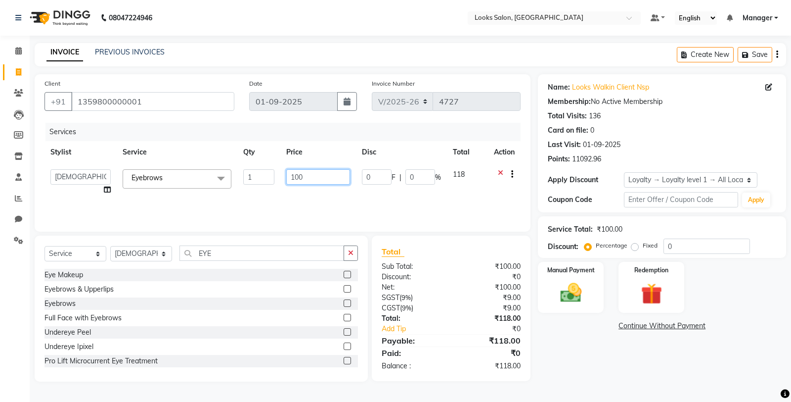
click at [322, 173] on input "100" at bounding box center [318, 176] width 64 height 15
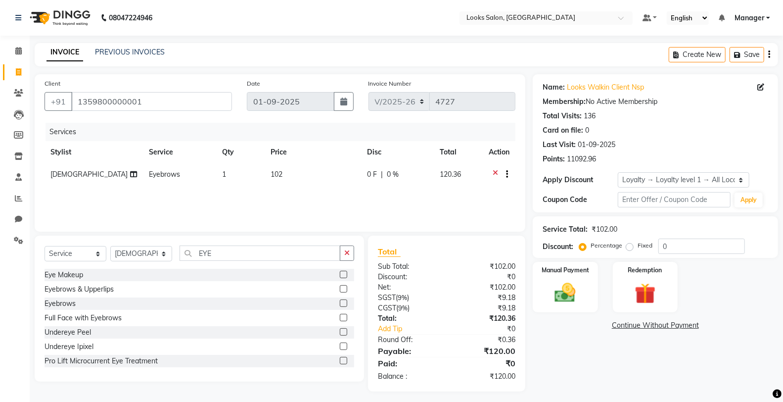
click at [595, 361] on div "Name: Looks Walkin Client Nsp Membership: No Active Membership Total Visits: 13…" at bounding box center [659, 232] width 253 height 317
click at [578, 304] on img at bounding box center [564, 292] width 35 height 25
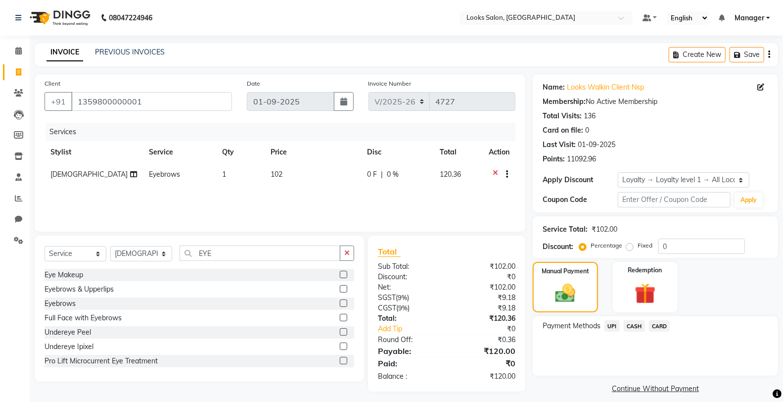
click at [616, 325] on span "UPI" at bounding box center [611, 325] width 15 height 11
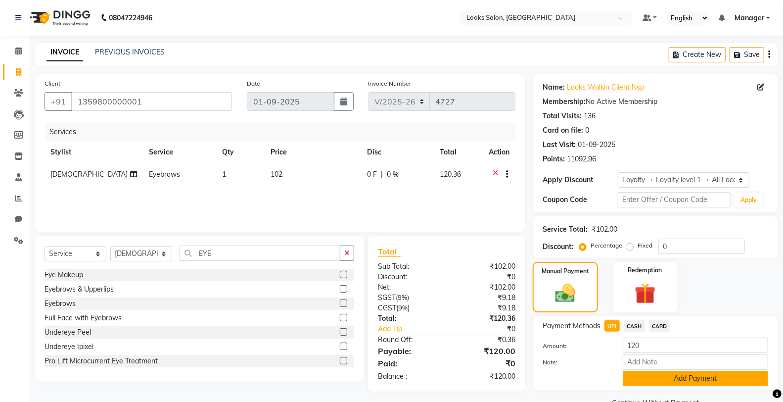
click at [638, 374] on button "Add Payment" at bounding box center [695, 377] width 145 height 15
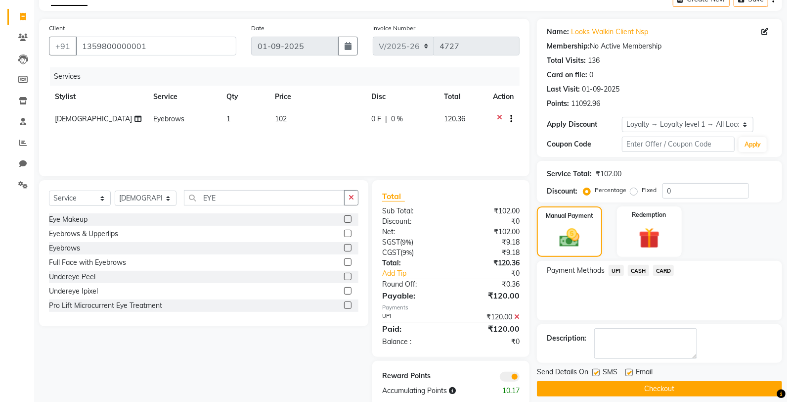
scroll to position [74, 0]
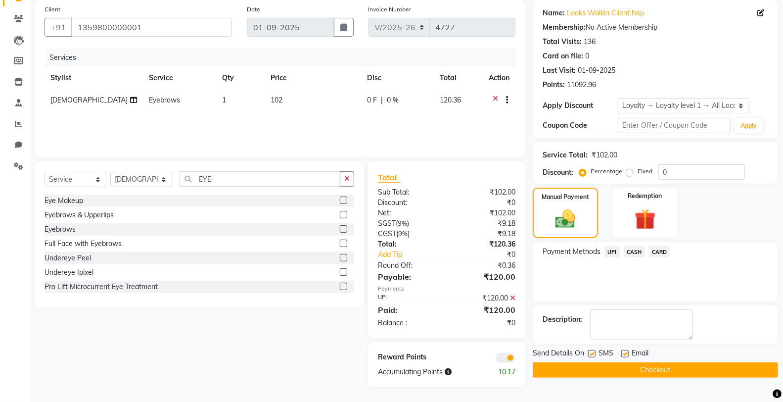
click at [508, 358] on span at bounding box center [505, 358] width 20 height 10
click at [515, 359] on input "checkbox" at bounding box center [515, 359] width 0 height 0
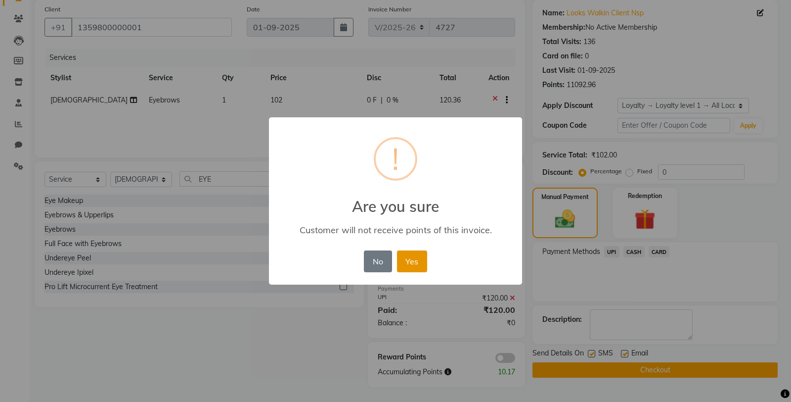
click at [416, 259] on button "Yes" at bounding box center [412, 261] width 30 height 22
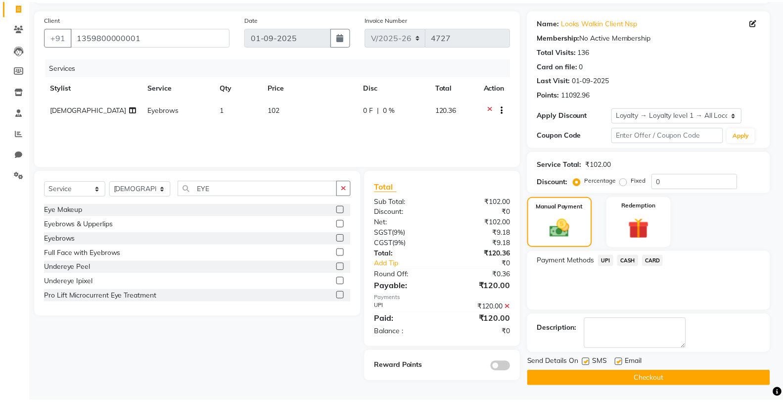
scroll to position [65, 0]
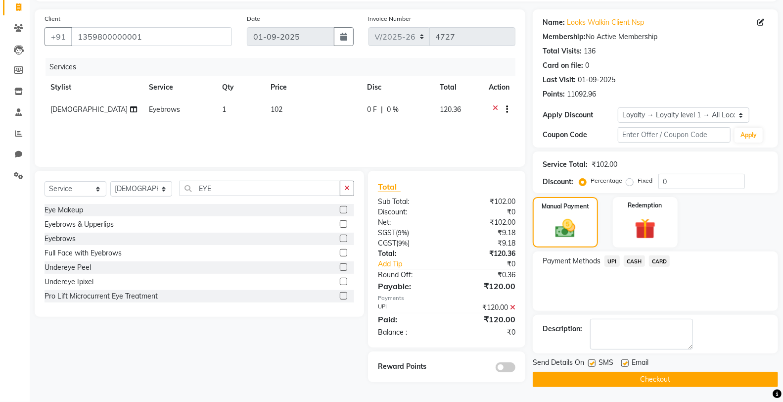
click at [591, 360] on label at bounding box center [591, 362] width 7 height 7
click at [591, 360] on input "checkbox" at bounding box center [591, 363] width 6 height 6
click at [601, 386] on button "Checkout" at bounding box center [655, 378] width 245 height 15
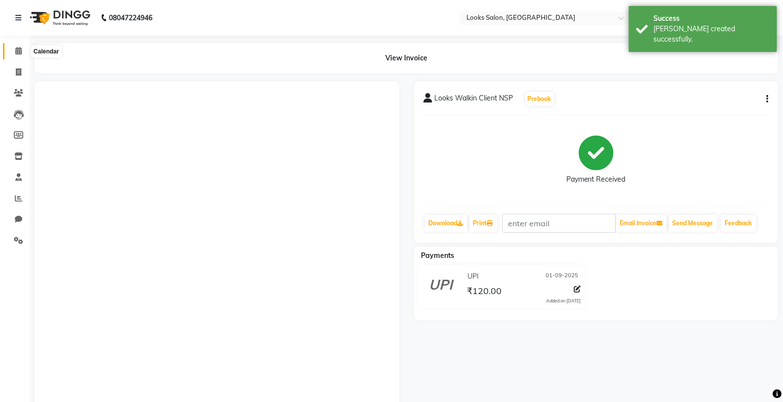
click at [21, 45] on span at bounding box center [18, 50] width 17 height 11
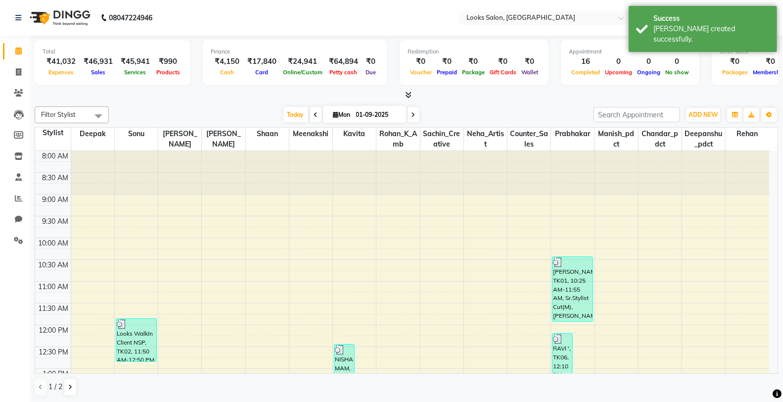
click at [411, 91] on icon at bounding box center [408, 94] width 6 height 7
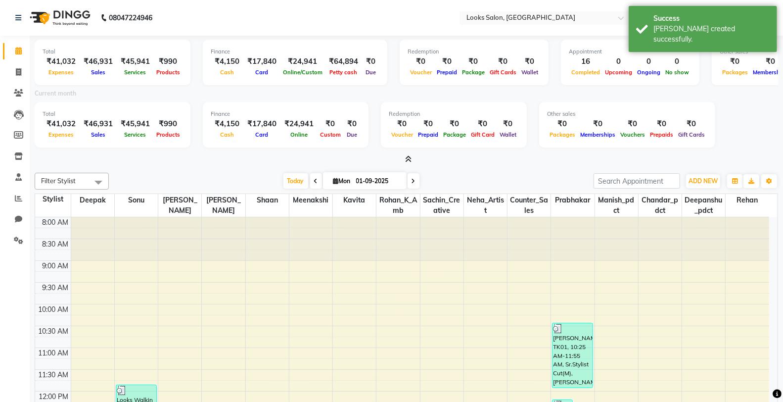
click at [406, 158] on icon at bounding box center [408, 158] width 6 height 7
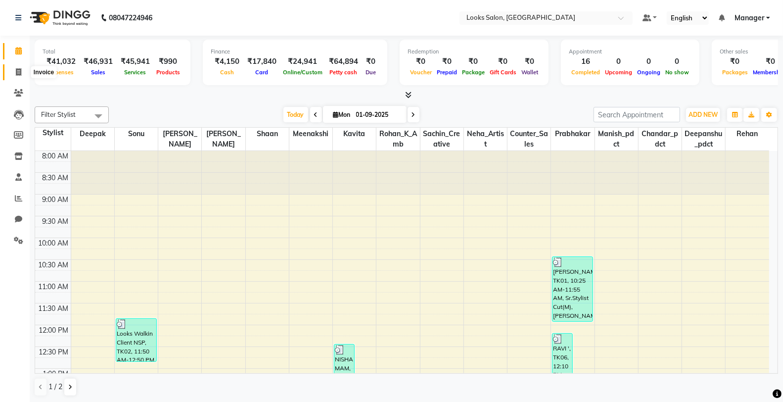
click at [12, 67] on span at bounding box center [18, 72] width 17 height 11
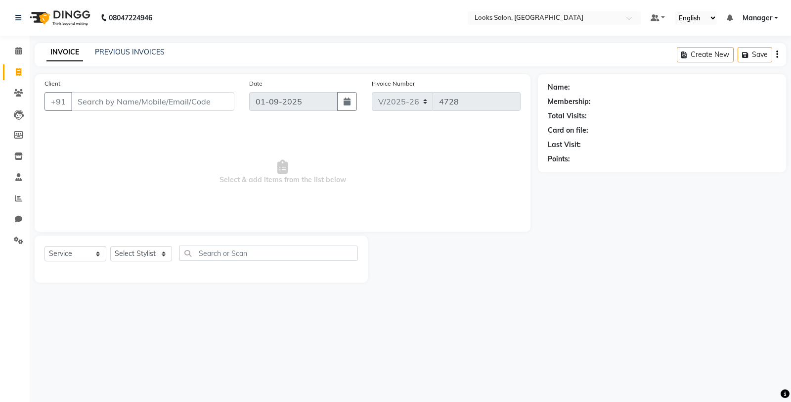
click at [101, 106] on input "Client" at bounding box center [152, 101] width 163 height 19
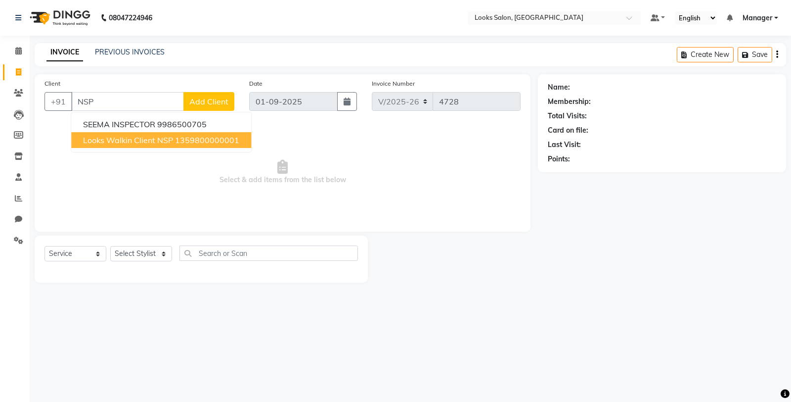
click at [129, 142] on span "Looks Walkin Client NSP" at bounding box center [128, 140] width 90 height 10
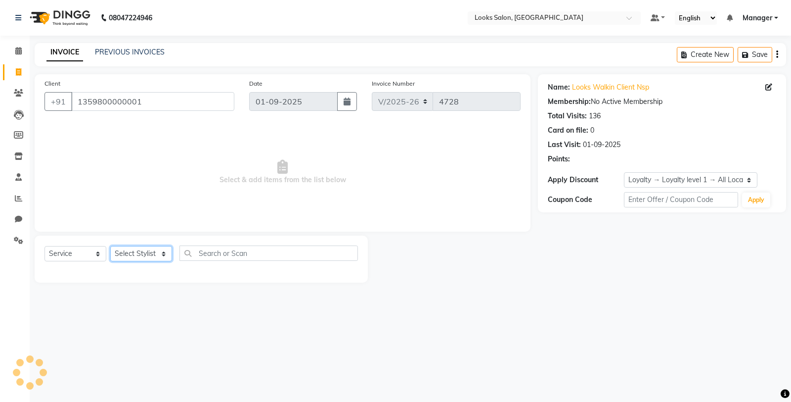
click at [134, 256] on select "Select Stylist Chandar_pdct Counter_Sales Damini_Mgr [PERSON_NAME] [PERSON_NAME…" at bounding box center [141, 253] width 62 height 15
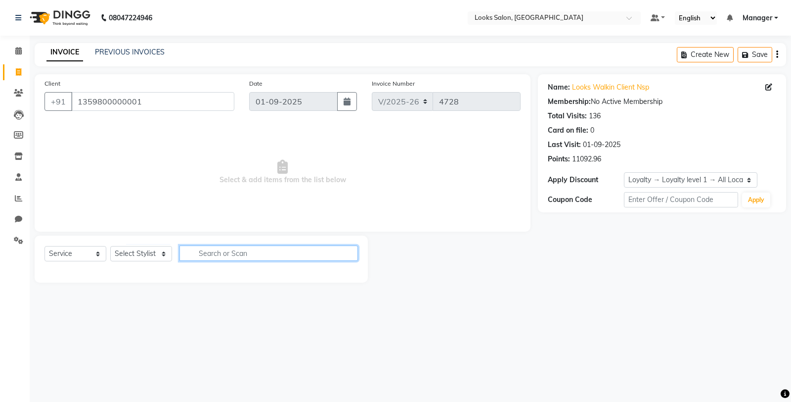
click at [224, 247] on input "text" at bounding box center [268, 252] width 179 height 15
click at [231, 253] on input "text" at bounding box center [268, 252] width 179 height 15
click at [143, 245] on div "Select Service Product Membership Package Voucher Prepaid Gift Card Select Styl…" at bounding box center [202, 256] width 314 height 23
click at [144, 251] on select "Select Stylist Chandar_pdct Counter_Sales Damini_Mgr [PERSON_NAME] [PERSON_NAME…" at bounding box center [141, 253] width 62 height 15
click at [110, 246] on select "Select Stylist Chandar_pdct Counter_Sales Damini_Mgr [PERSON_NAME] [PERSON_NAME…" at bounding box center [141, 253] width 62 height 15
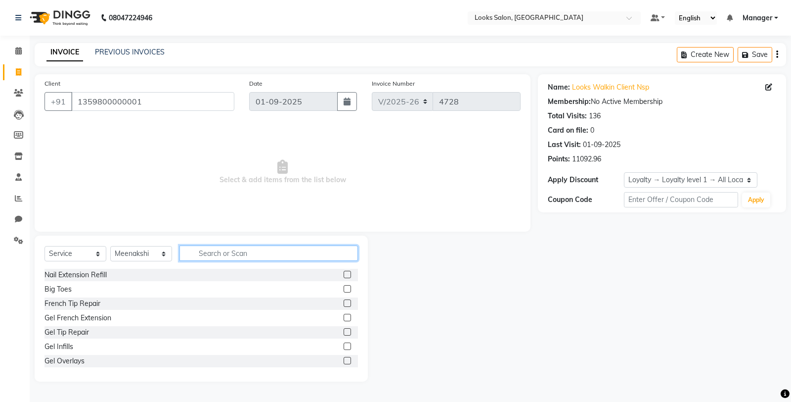
click at [243, 258] on input "text" at bounding box center [268, 252] width 179 height 15
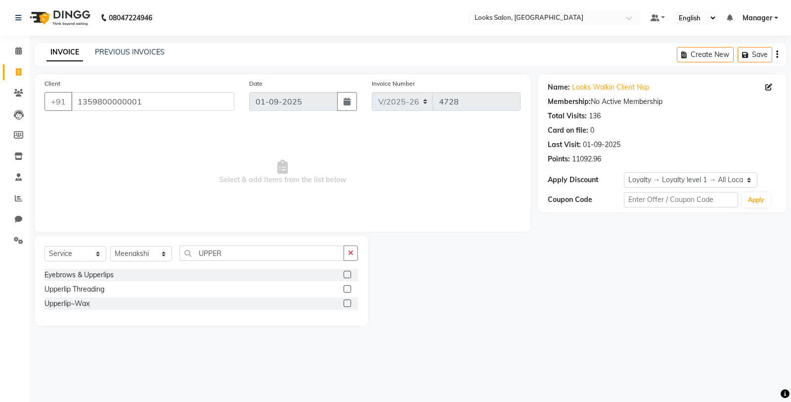
click at [347, 301] on label at bounding box center [347, 302] width 7 height 7
click at [347, 301] on input "checkbox" at bounding box center [347, 303] width 6 height 6
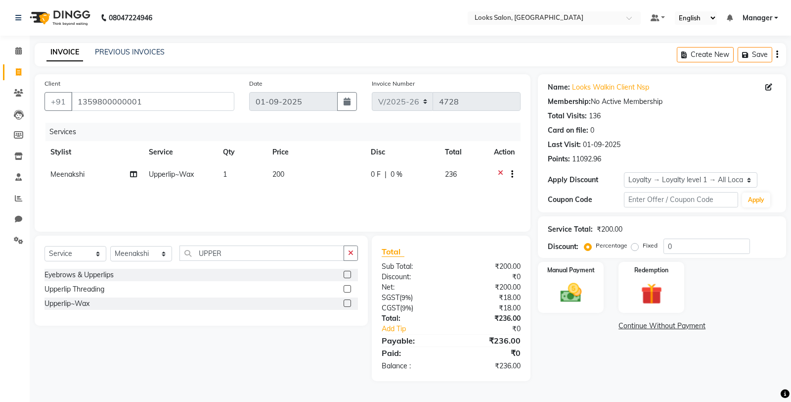
click at [314, 176] on td "200" at bounding box center [316, 175] width 98 height 24
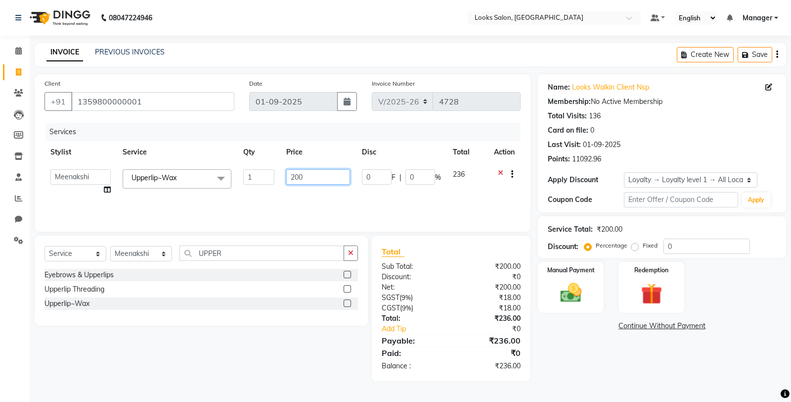
click at [325, 172] on input "200" at bounding box center [318, 176] width 64 height 15
click at [569, 359] on div "Name: Looks Walkin Client Nsp Membership: No Active Membership Total Visits: 13…" at bounding box center [666, 227] width 256 height 307
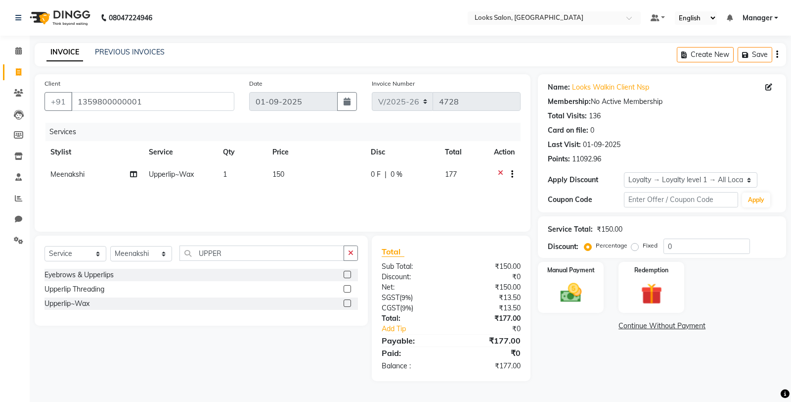
click at [332, 181] on td "150" at bounding box center [316, 175] width 98 height 24
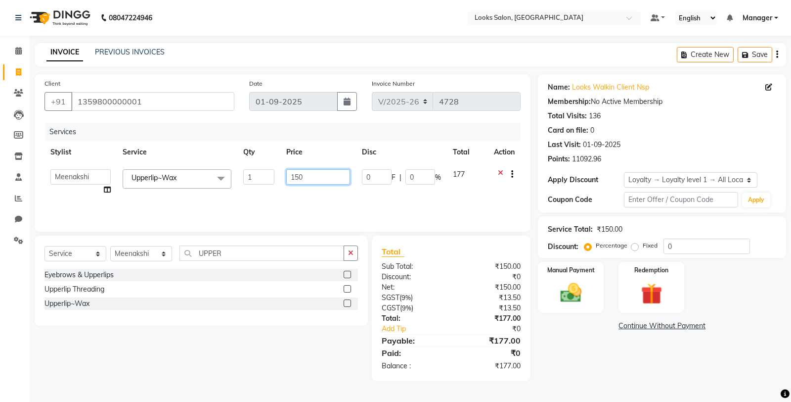
click at [316, 170] on input "150" at bounding box center [318, 176] width 64 height 15
click at [557, 374] on div "Name: Looks Walkin Client Nsp Membership: No Active Membership Total Visits: 13…" at bounding box center [659, 227] width 253 height 307
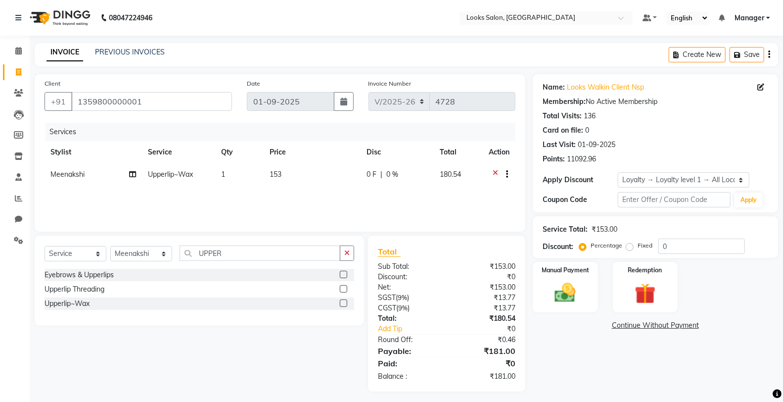
click at [334, 175] on td "153" at bounding box center [312, 175] width 97 height 24
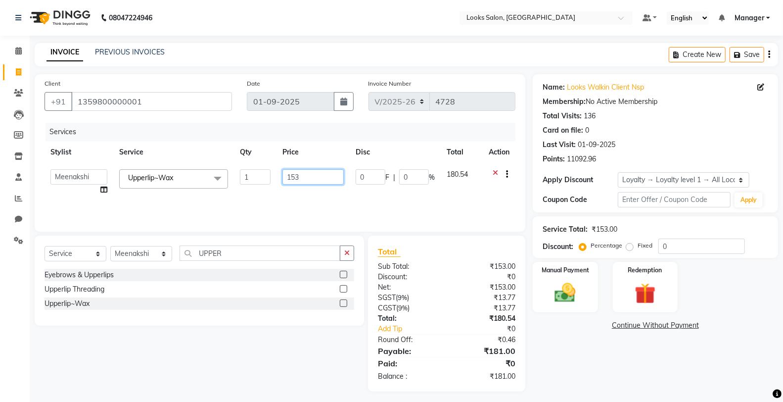
click at [323, 170] on input "153" at bounding box center [312, 176] width 61 height 15
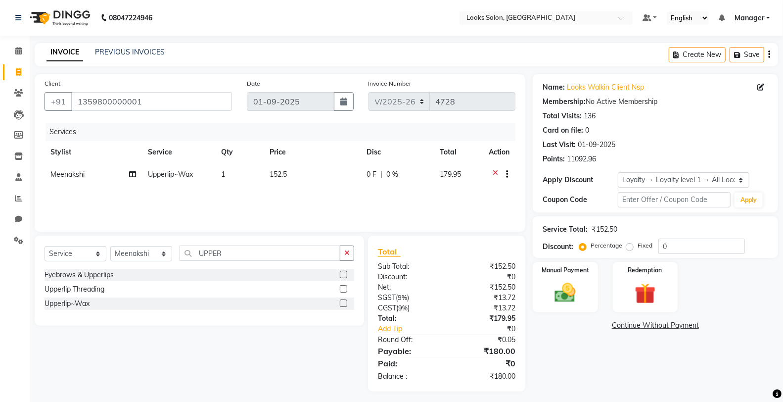
click at [601, 354] on div "Name: Looks Walkin Client Nsp Membership: No Active Membership Total Visits: 13…" at bounding box center [659, 232] width 253 height 317
click at [576, 302] on img at bounding box center [564, 292] width 35 height 25
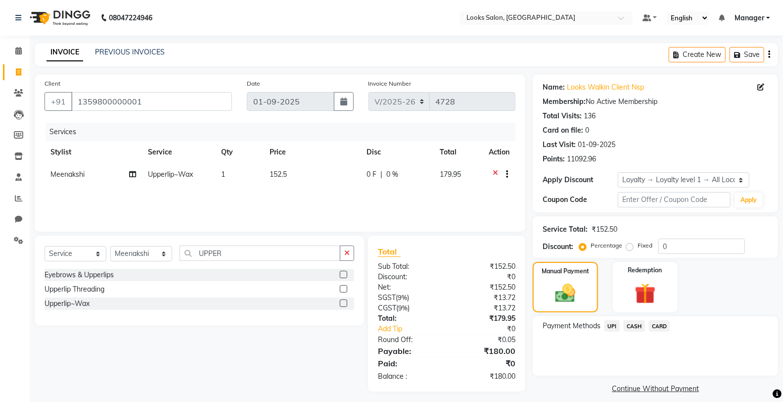
click at [631, 327] on span "CASH" at bounding box center [634, 325] width 21 height 11
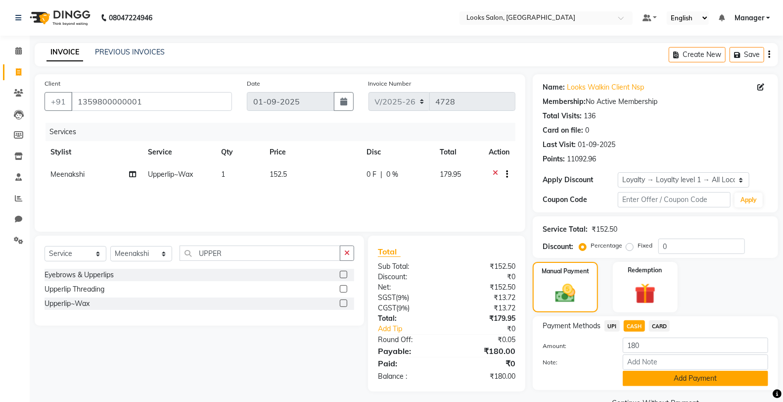
click at [657, 378] on button "Add Payment" at bounding box center [695, 377] width 145 height 15
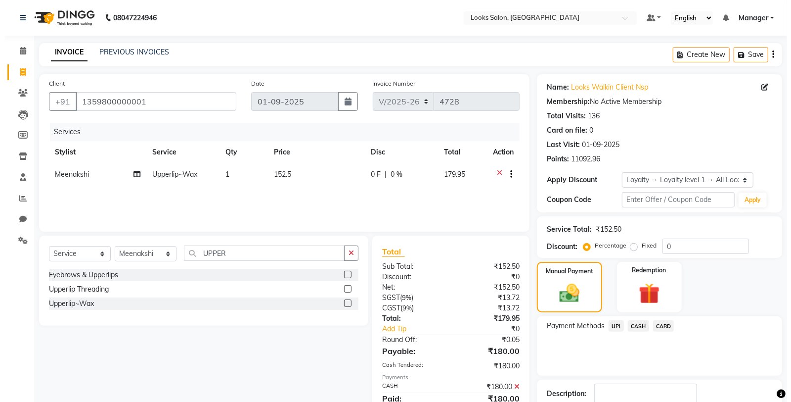
scroll to position [88, 0]
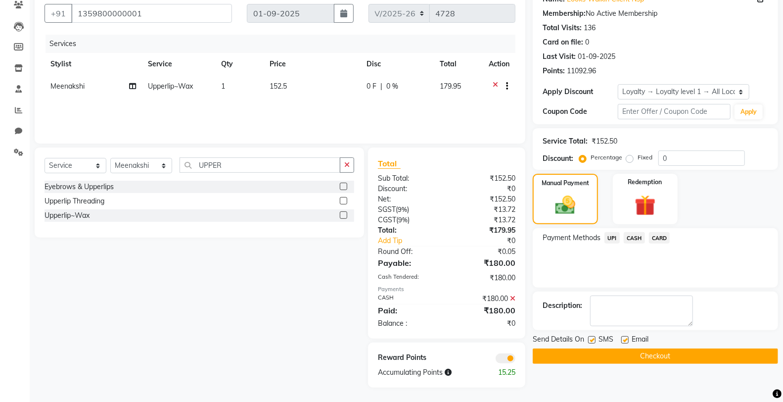
click at [510, 358] on span at bounding box center [505, 358] width 20 height 10
click at [515, 359] on input "checkbox" at bounding box center [515, 359] width 0 height 0
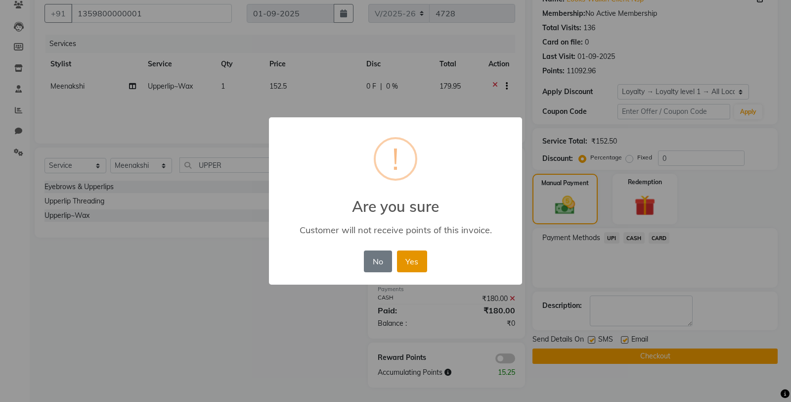
click at [413, 251] on button "Yes" at bounding box center [412, 261] width 30 height 22
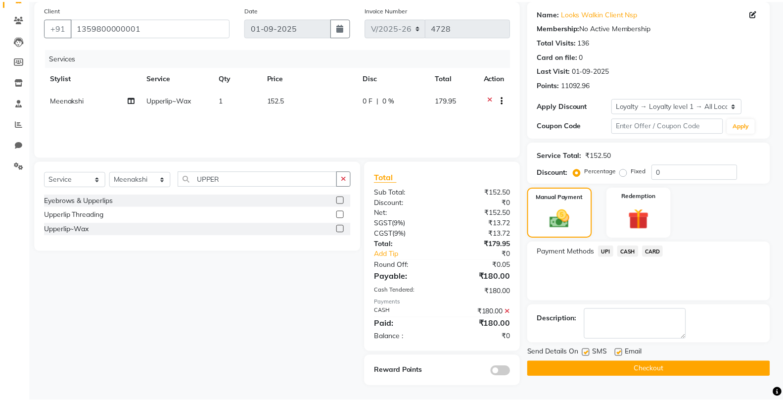
scroll to position [74, 0]
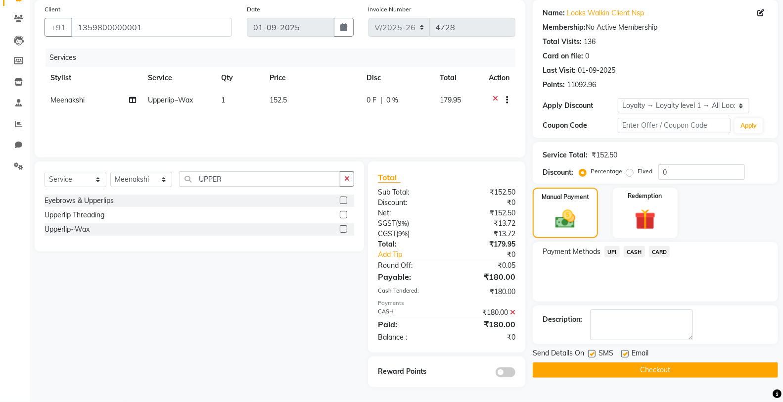
click at [590, 354] on label at bounding box center [591, 353] width 7 height 7
click at [590, 354] on input "checkbox" at bounding box center [591, 354] width 6 height 6
click at [597, 371] on button "Checkout" at bounding box center [655, 369] width 245 height 15
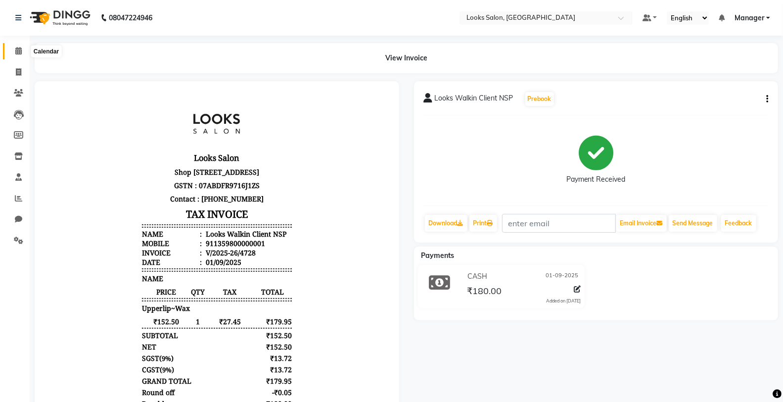
click at [14, 52] on span at bounding box center [18, 50] width 17 height 11
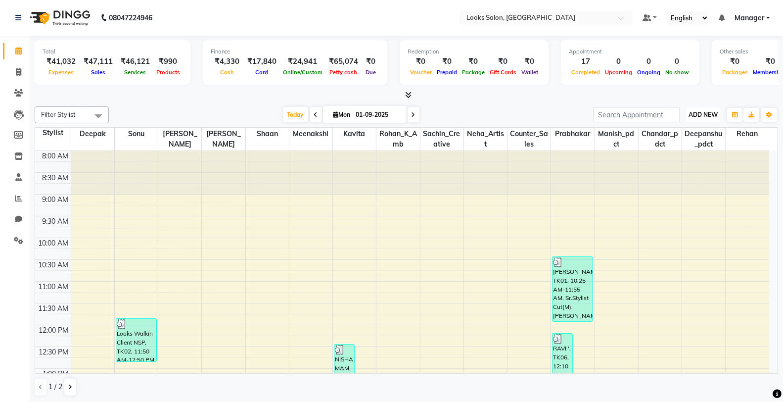
click at [705, 115] on span "ADD NEW" at bounding box center [702, 114] width 29 height 7
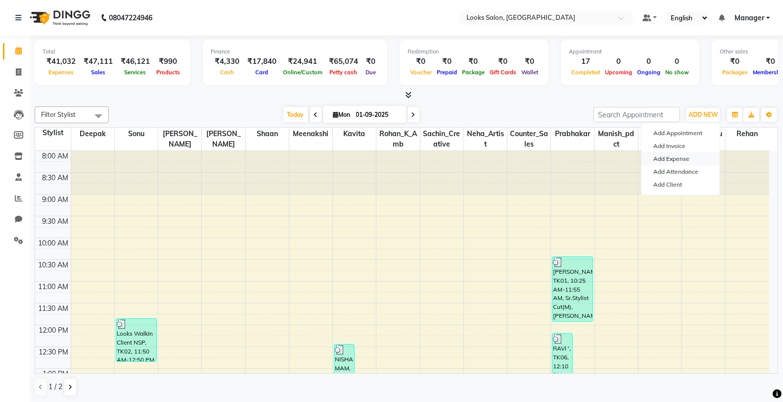
click at [670, 154] on link "Add Expense" at bounding box center [680, 158] width 78 height 13
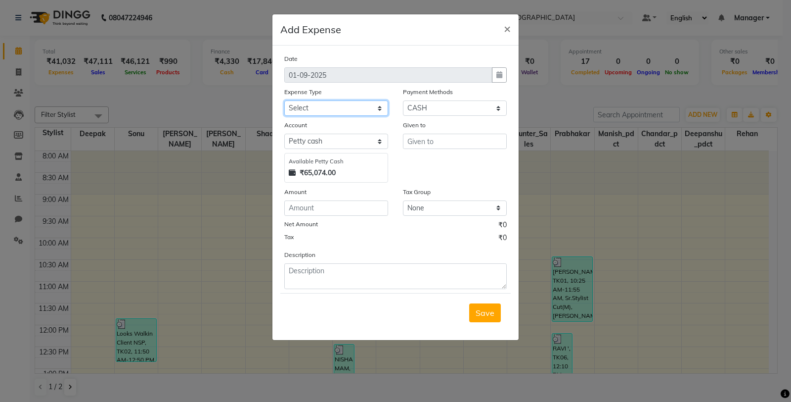
click at [332, 110] on select "Select Bank Deposit Blinkit Cash Handover CLIENT Client ordered food Client Ref…" at bounding box center [336, 107] width 104 height 15
click at [284, 100] on select "Select Bank Deposit Blinkit Cash Handover CLIENT Client ordered food Client Ref…" at bounding box center [336, 107] width 104 height 15
click at [438, 142] on input "text" at bounding box center [455, 141] width 104 height 15
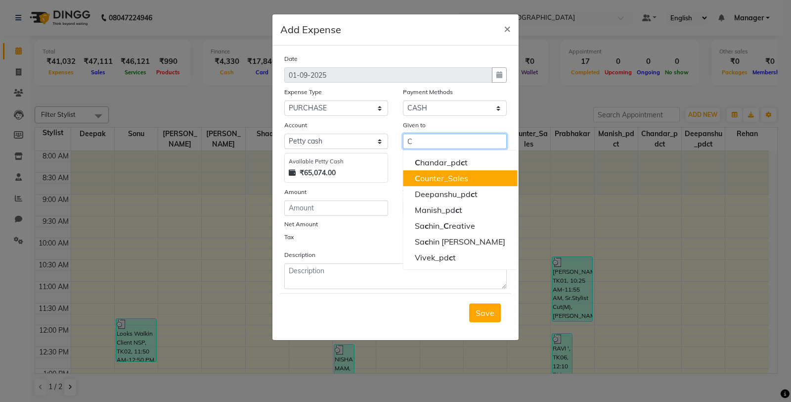
click at [431, 172] on button "C ounter_Sales" at bounding box center [460, 178] width 114 height 16
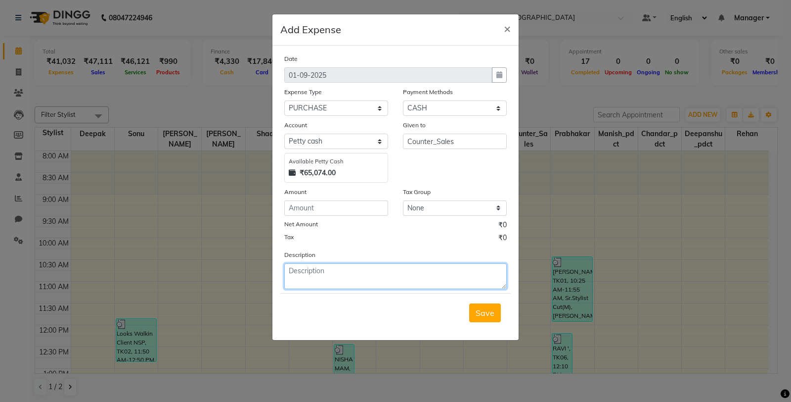
click at [343, 269] on textarea at bounding box center [395, 276] width 223 height 26
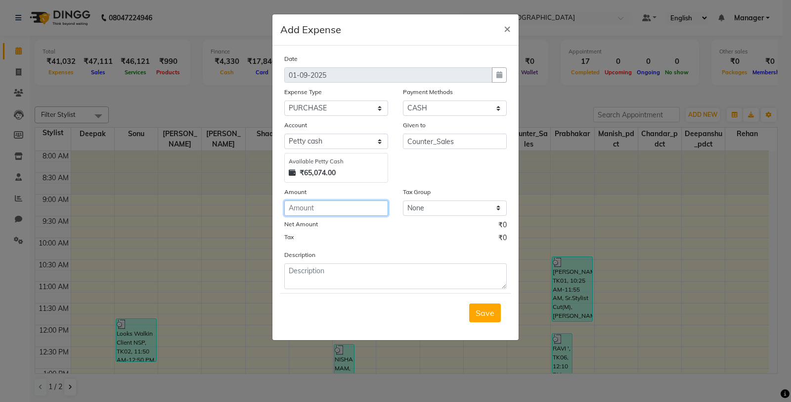
click at [330, 215] on input "number" at bounding box center [336, 207] width 104 height 15
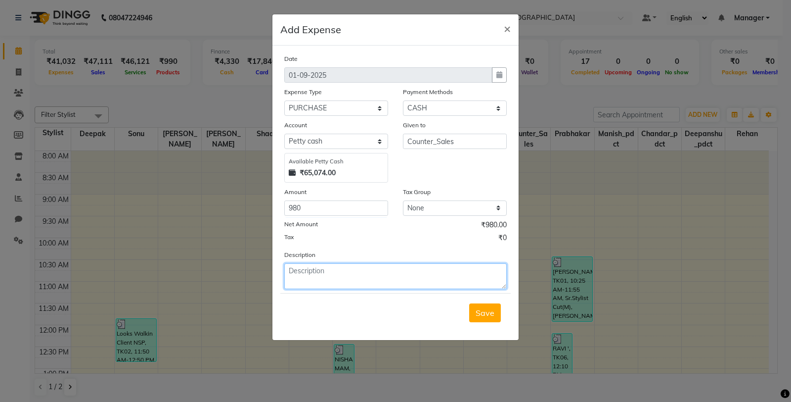
click at [309, 282] on textarea at bounding box center [395, 276] width 223 height 26
click at [473, 313] on button "Save" at bounding box center [485, 312] width 32 height 19
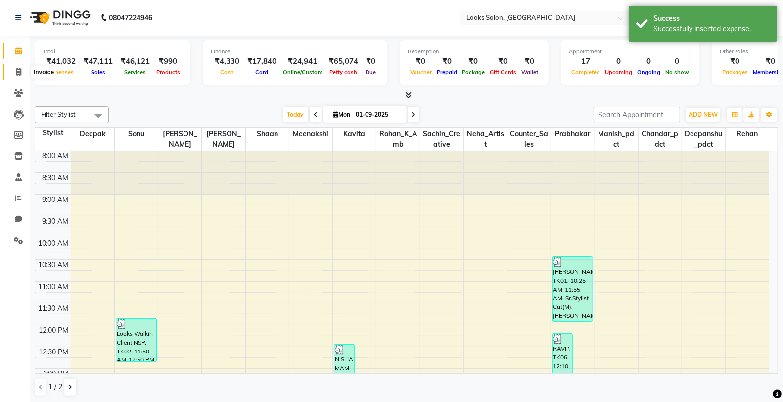
click at [18, 73] on icon at bounding box center [18, 71] width 5 height 7
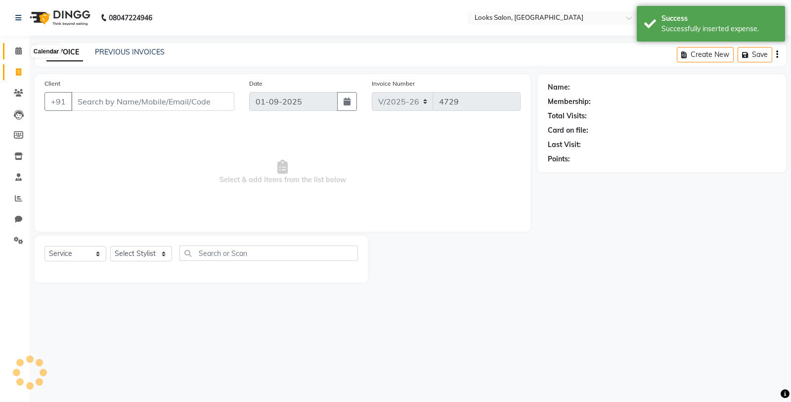
click at [12, 47] on span at bounding box center [18, 50] width 17 height 11
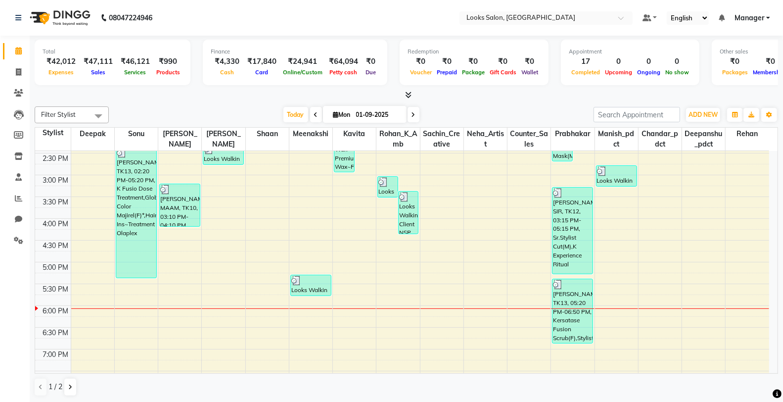
scroll to position [294, 0]
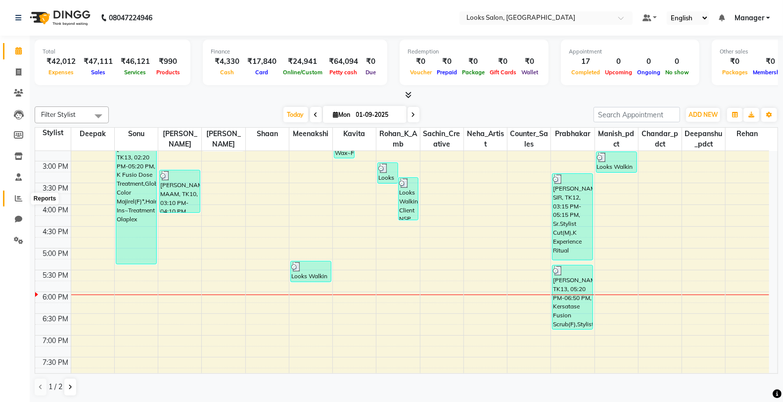
click at [16, 195] on icon at bounding box center [18, 197] width 7 height 7
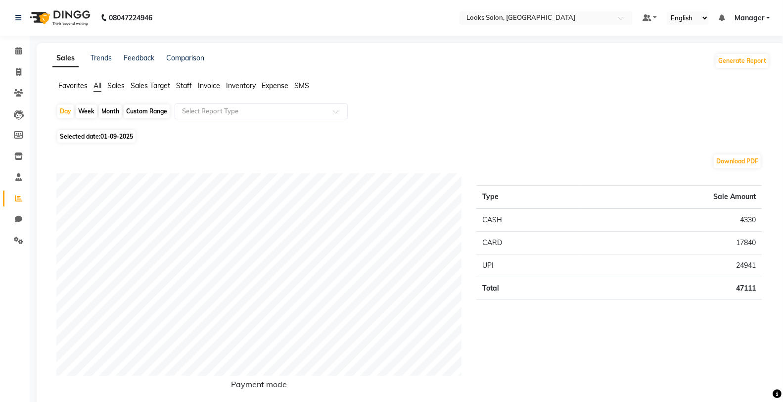
click at [269, 86] on span "Expense" at bounding box center [275, 85] width 27 height 9
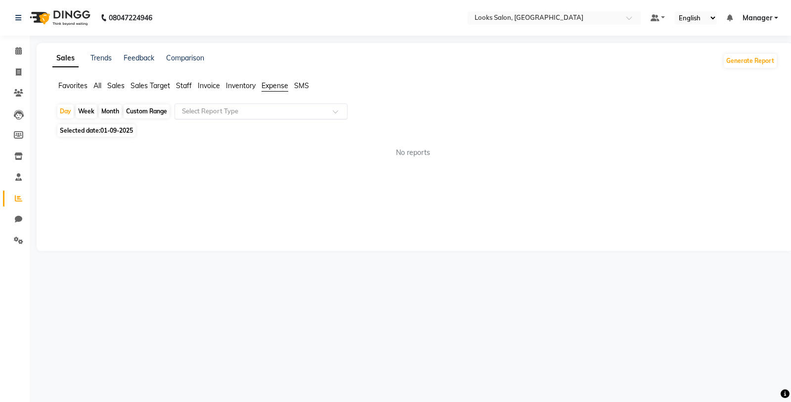
click at [230, 110] on input "text" at bounding box center [251, 111] width 142 height 10
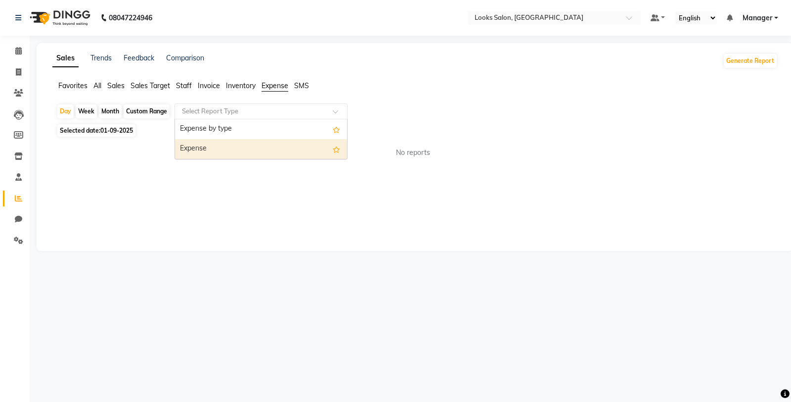
click at [241, 140] on div "Expense" at bounding box center [261, 149] width 172 height 20
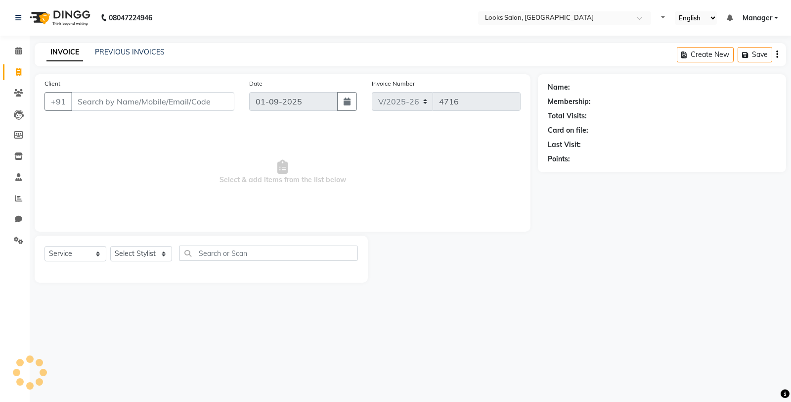
select select "8125"
select select "service"
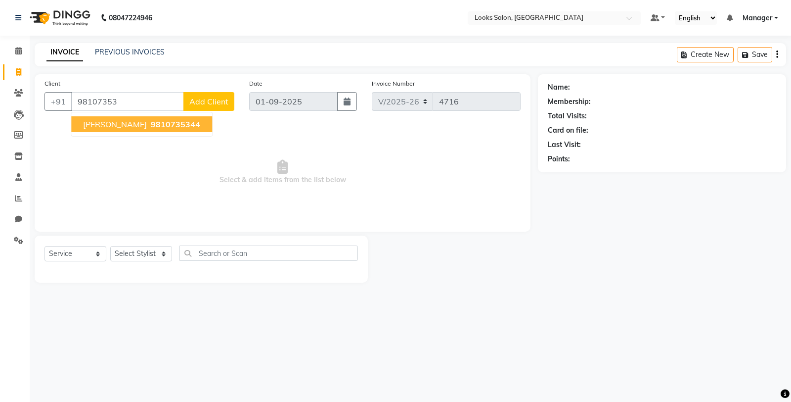
click at [145, 124] on span "[PERSON_NAME]" at bounding box center [115, 124] width 64 height 10
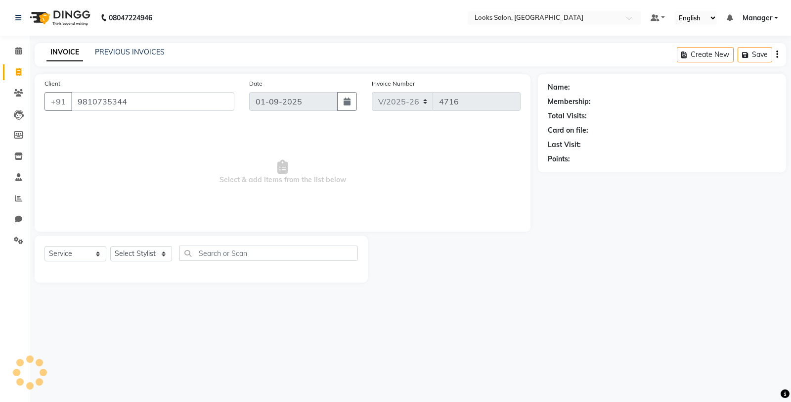
type input "9810735344"
select select "1: Object"
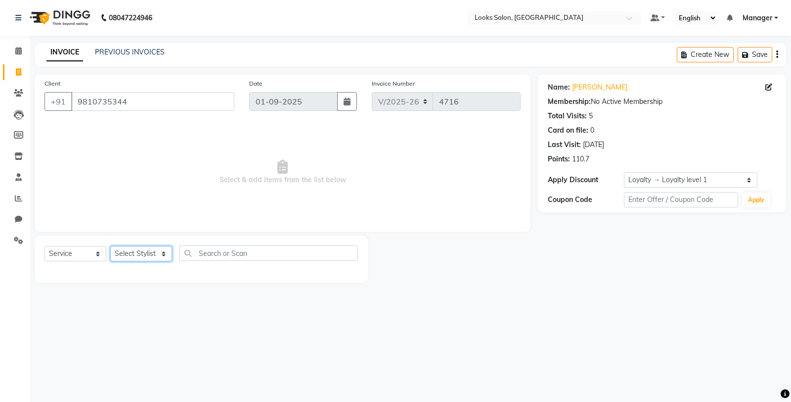
drag, startPoint x: 117, startPoint y: 259, endPoint x: 119, endPoint y: 246, distance: 13.1
click at [117, 256] on select "Select Stylist Chandar_pdct Counter_Sales Damini_Mgr Deepak Deepanshu_pdct Kavi…" at bounding box center [141, 253] width 62 height 15
select select "76844"
click at [110, 246] on select "Select Stylist Chandar_pdct Counter_Sales Damini_Mgr Deepak Deepanshu_pdct Kavi…" at bounding box center [141, 253] width 62 height 15
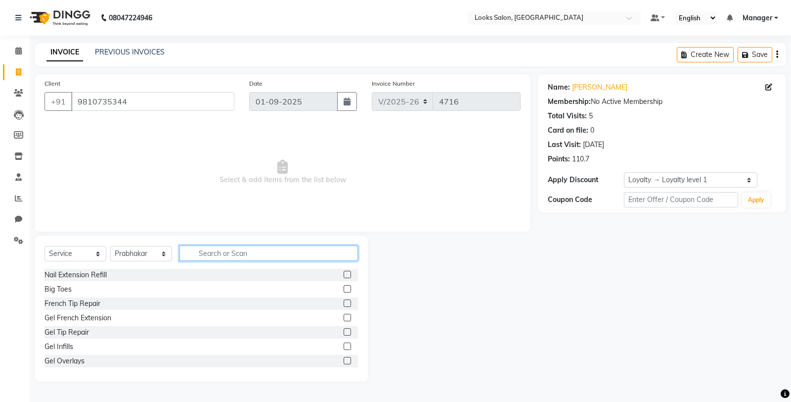
click at [253, 259] on input "text" at bounding box center [268, 252] width 179 height 15
type input "CUT"
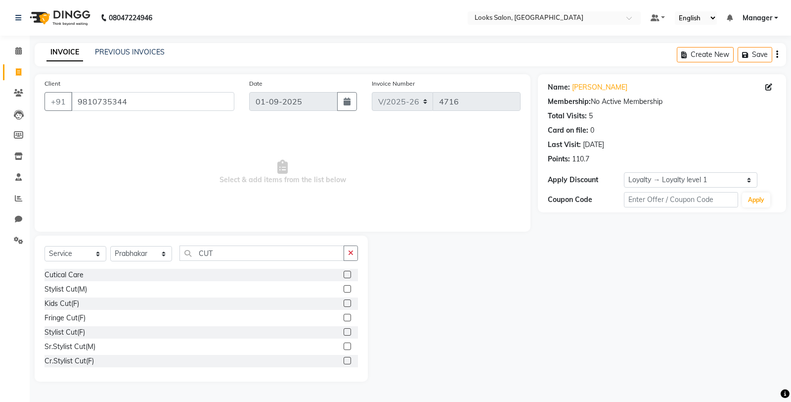
click at [344, 288] on label at bounding box center [347, 288] width 7 height 7
click at [344, 288] on input "checkbox" at bounding box center [347, 289] width 6 height 6
checkbox input "true"
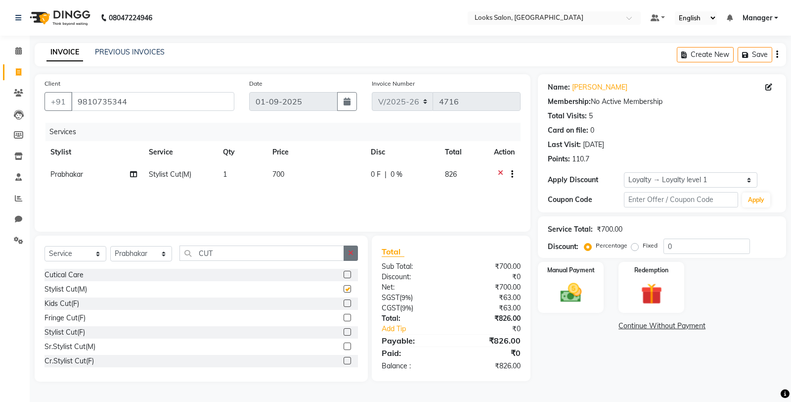
click at [348, 249] on button "button" at bounding box center [351, 252] width 14 height 15
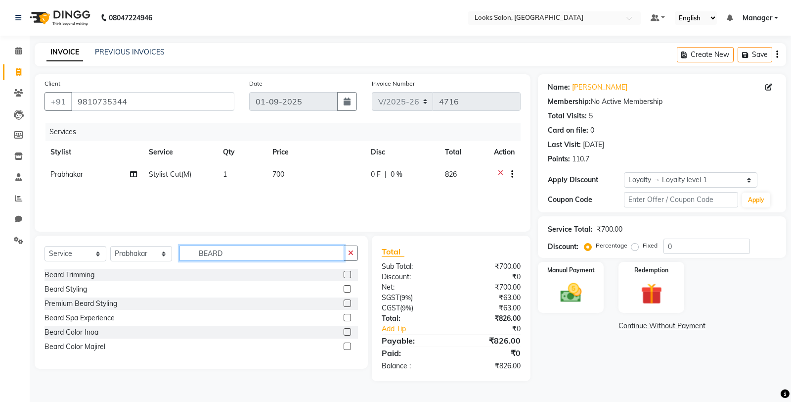
type input "BEARD"
click at [347, 274] on label at bounding box center [347, 273] width 7 height 7
click at [347, 274] on input "checkbox" at bounding box center [347, 274] width 6 height 6
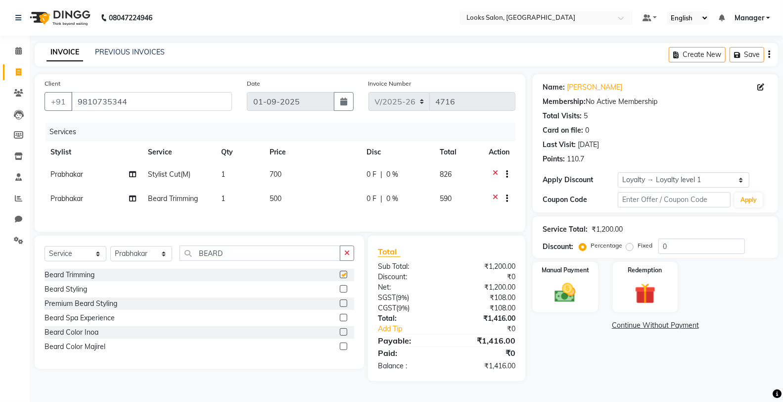
checkbox input "false"
click at [308, 176] on td "700" at bounding box center [312, 175] width 97 height 24
select select "76844"
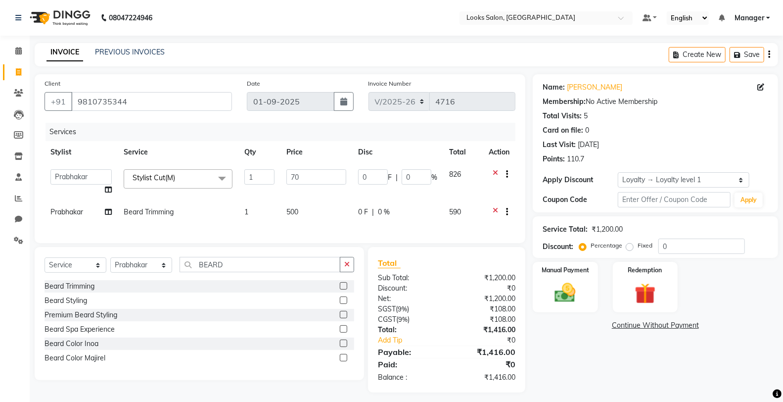
type input "7"
type input "800"
click at [312, 204] on td "500" at bounding box center [316, 213] width 72 height 24
select select "76844"
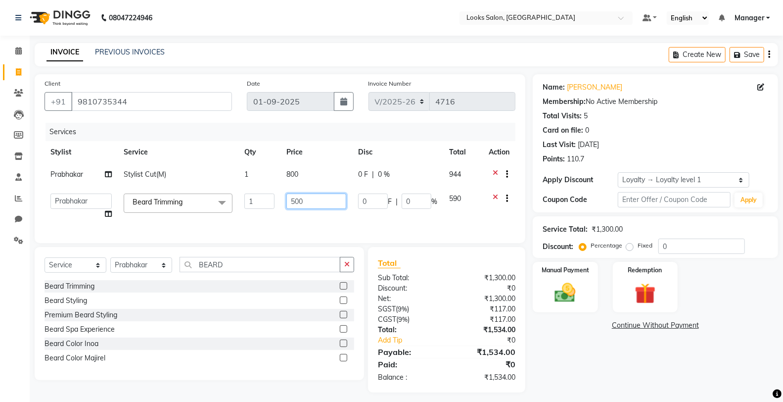
click at [313, 199] on input "500" at bounding box center [316, 200] width 60 height 15
type input "5"
type input "352.5"
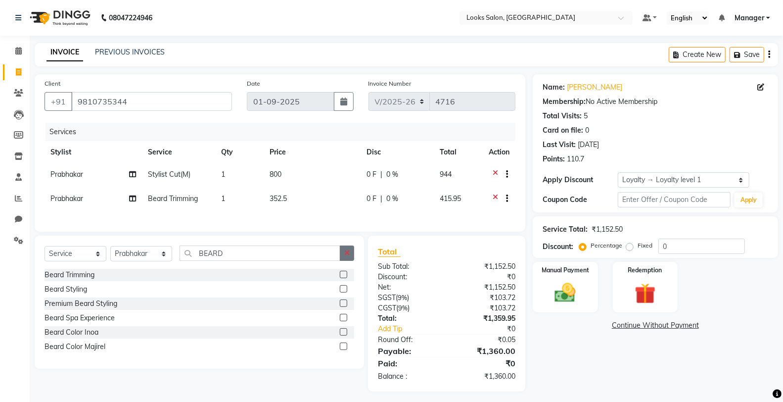
drag, startPoint x: 348, startPoint y: 270, endPoint x: 344, endPoint y: 266, distance: 6.3
click at [347, 269] on div "Select Service Product Membership Package Voucher Prepaid Gift Card Select Styl…" at bounding box center [200, 256] width 310 height 23
click at [566, 293] on img at bounding box center [564, 292] width 35 height 25
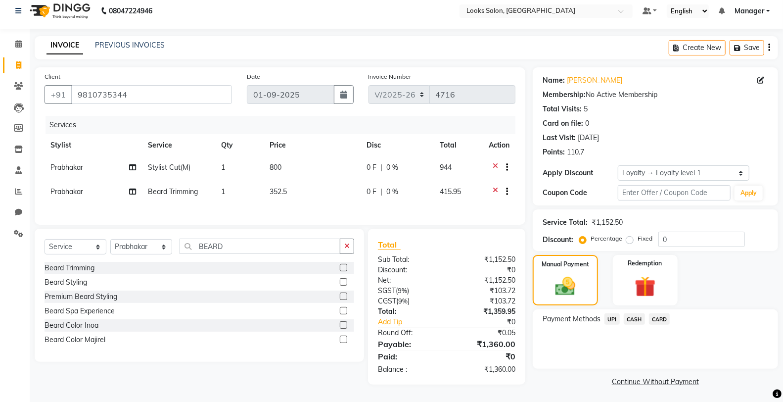
scroll to position [11, 0]
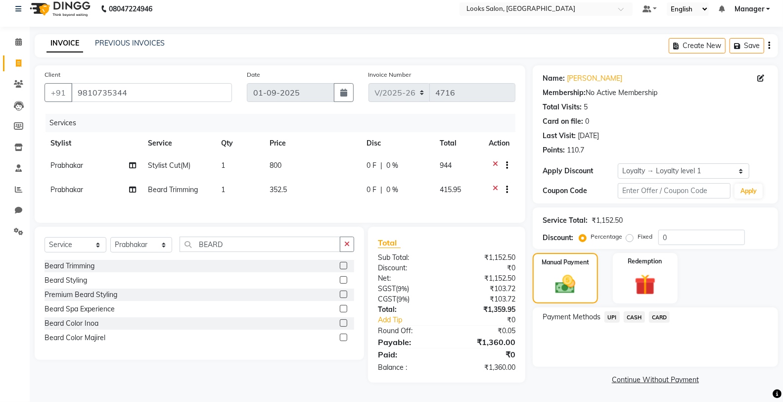
click at [660, 314] on span "CARD" at bounding box center [659, 316] width 21 height 11
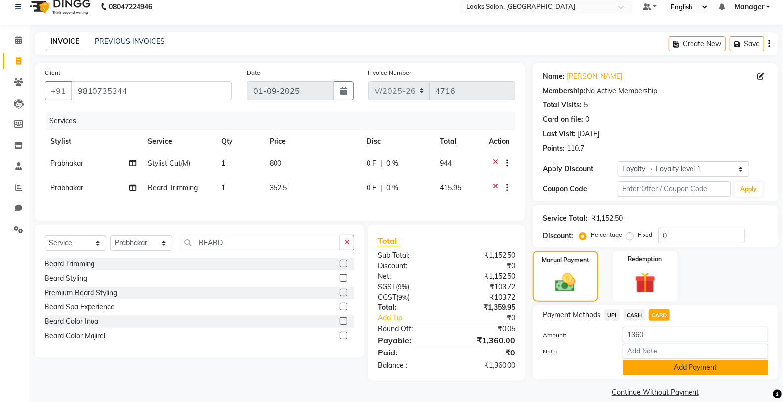
click at [665, 371] on button "Add Payment" at bounding box center [695, 366] width 145 height 15
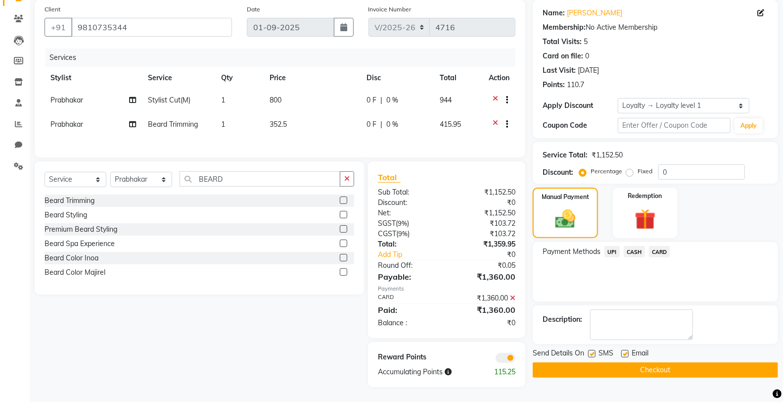
scroll to position [80, 0]
click at [587, 363] on button "Checkout" at bounding box center [655, 369] width 245 height 15
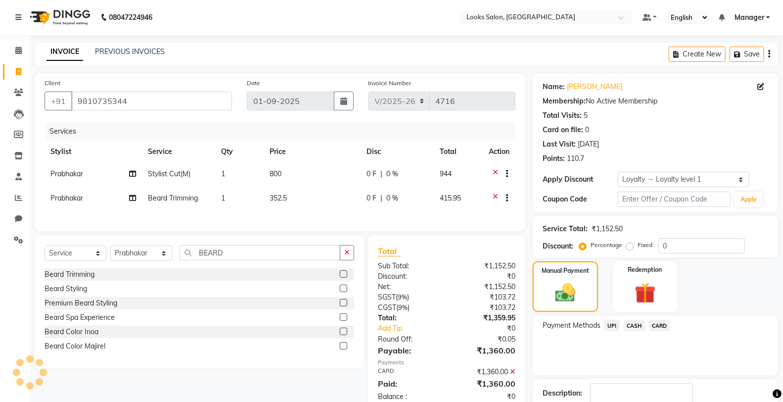
scroll to position [0, 0]
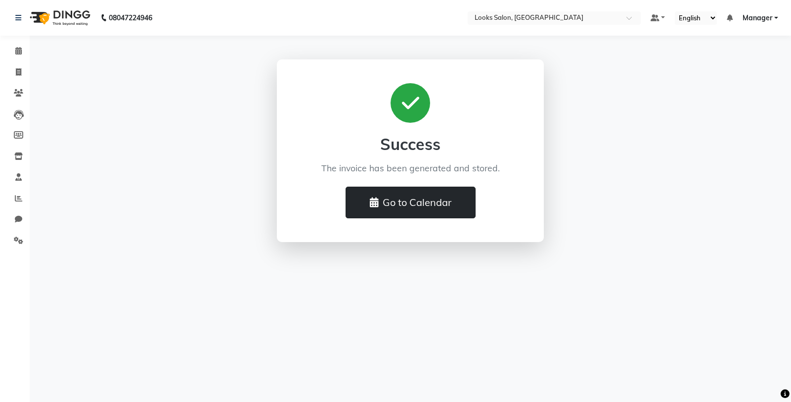
click at [433, 208] on button "Go to Calendar" at bounding box center [411, 202] width 130 height 32
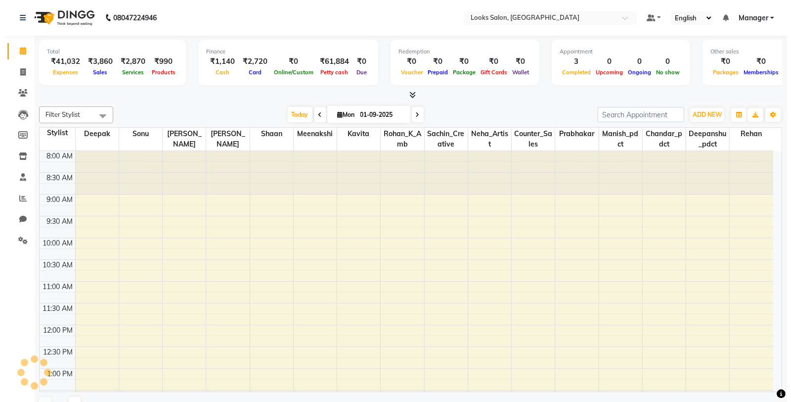
scroll to position [263, 0]
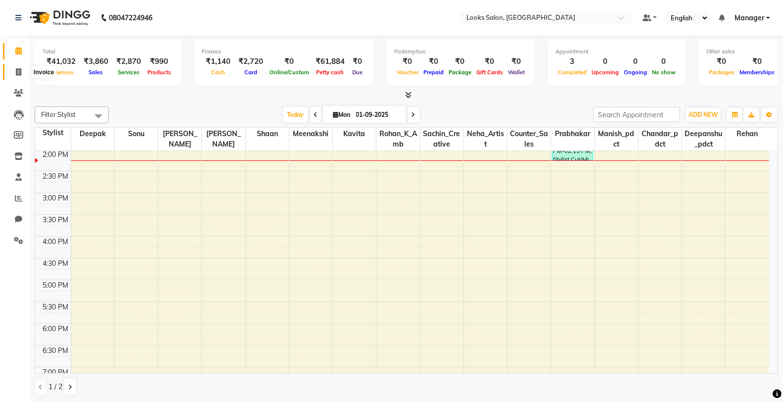
click at [11, 71] on span at bounding box center [18, 72] width 17 height 11
select select "service"
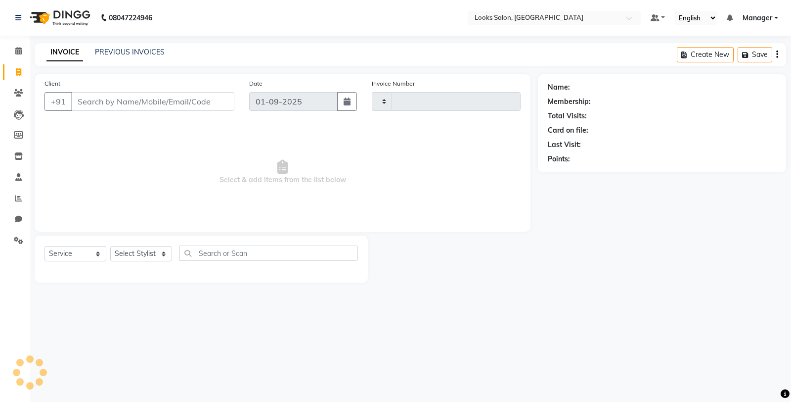
type input "4717"
select select "8125"
click at [115, 52] on link "PREVIOUS INVOICES" at bounding box center [130, 51] width 70 height 9
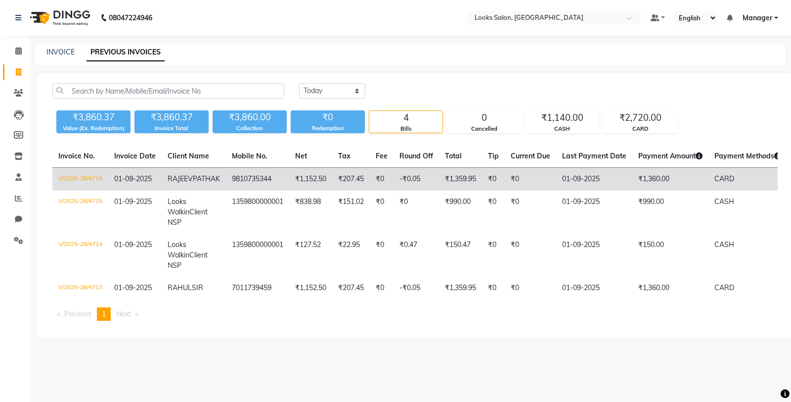
click at [482, 189] on td "₹0" at bounding box center [493, 179] width 23 height 23
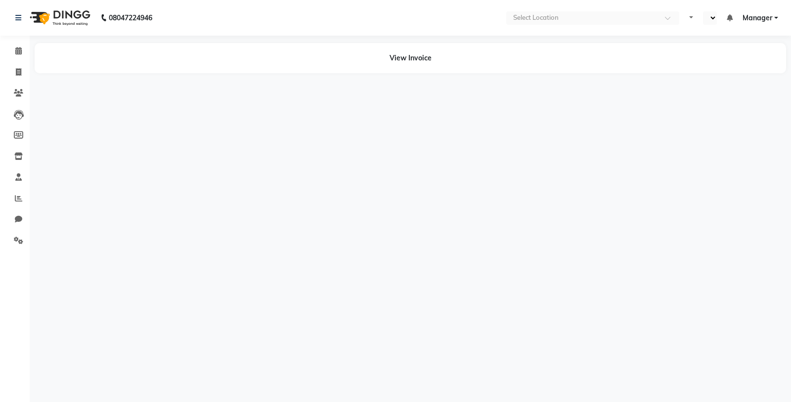
select select "en"
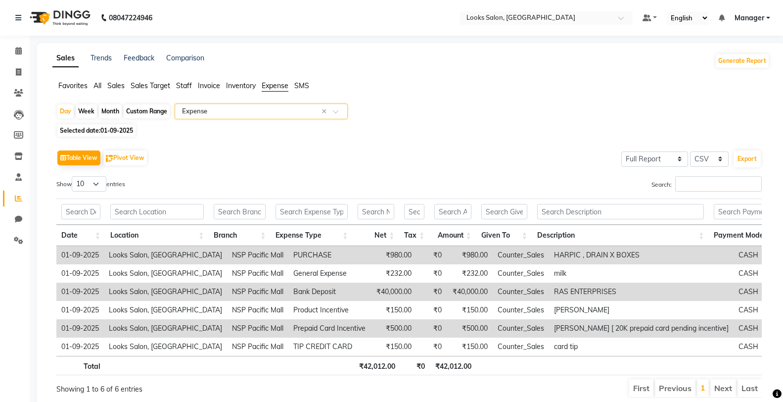
select select "full_report"
select select "csv"
click at [12, 51] on span at bounding box center [18, 50] width 17 height 11
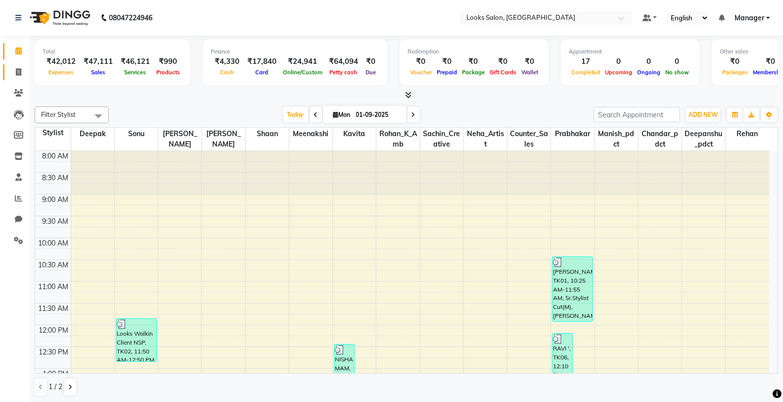
click at [18, 66] on link "Invoice" at bounding box center [15, 72] width 24 height 16
select select "service"
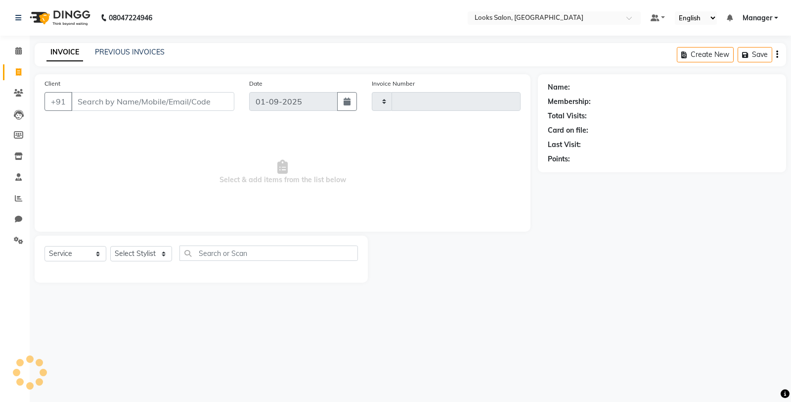
type input "4729"
select select "8125"
click at [120, 254] on select "Select Stylist" at bounding box center [141, 253] width 62 height 15
click at [121, 252] on select "Select Stylist" at bounding box center [141, 253] width 62 height 15
click at [121, 252] on select "Select Stylist Chandar_pdct Counter_Sales Damini_Mgr [PERSON_NAME] [PERSON_NAME…" at bounding box center [141, 253] width 62 height 15
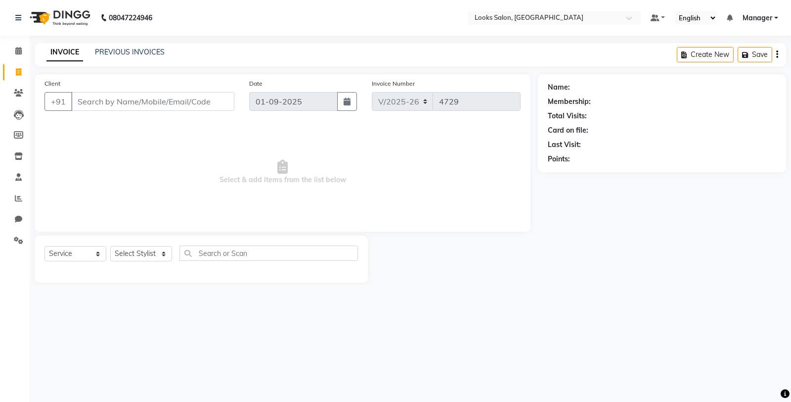
click at [190, 155] on span "Select & add items from the list below" at bounding box center [283, 172] width 476 height 99
click at [141, 250] on select "Select Stylist Chandar_pdct Counter_Sales Damini_Mgr [PERSON_NAME] [PERSON_NAME…" at bounding box center [141, 253] width 62 height 15
click at [105, 104] on input "Client" at bounding box center [152, 101] width 163 height 19
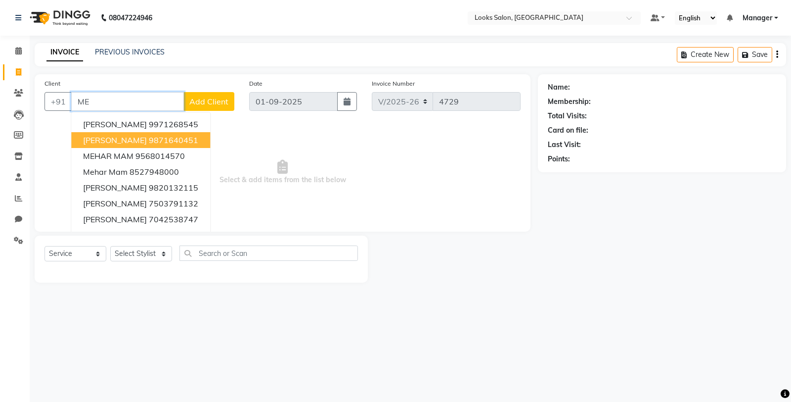
type input "M"
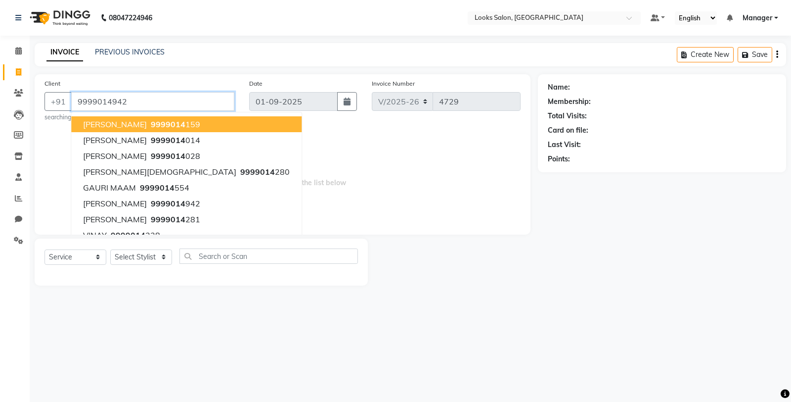
type input "9999014942"
select select "1: Object"
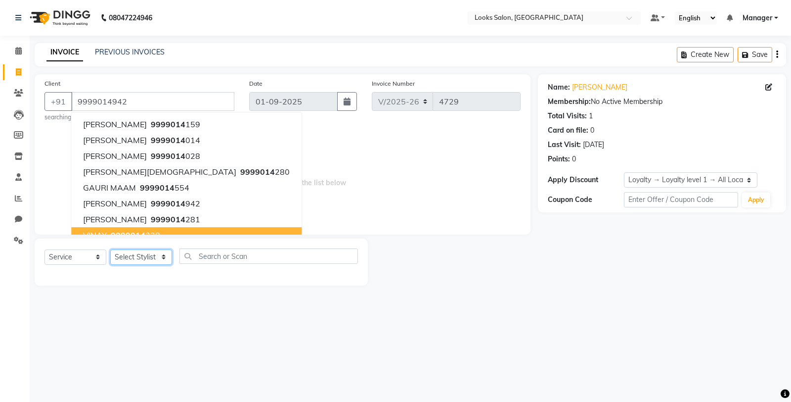
click at [155, 257] on select "Select Stylist Chandar_pdct Counter_Sales Damini_Mgr [PERSON_NAME] [PERSON_NAME…" at bounding box center [141, 256] width 62 height 15
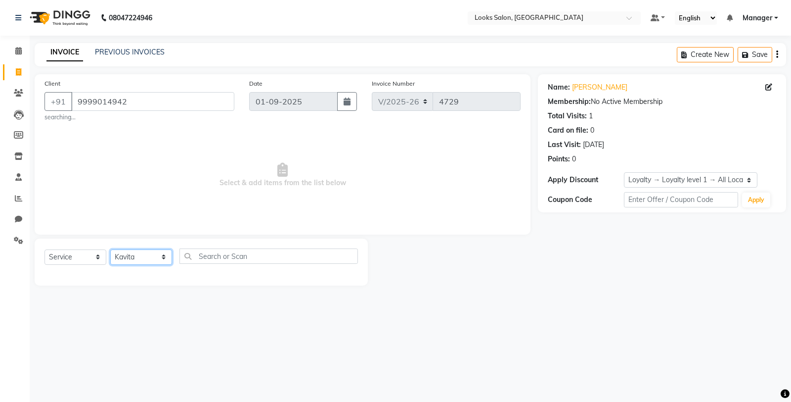
click at [110, 249] on select "Select Stylist Chandar_pdct Counter_Sales Damini_Mgr [PERSON_NAME] [PERSON_NAME…" at bounding box center [141, 256] width 62 height 15
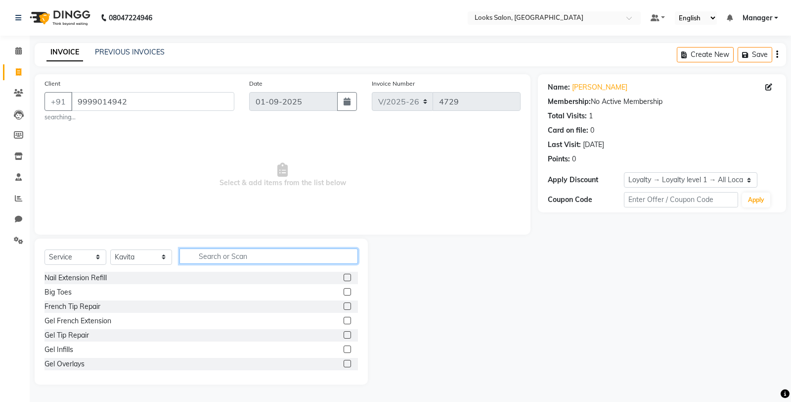
click at [283, 256] on input "text" at bounding box center [268, 255] width 179 height 15
drag, startPoint x: 115, startPoint y: 256, endPoint x: 116, endPoint y: 250, distance: 5.5
click at [115, 256] on select "Select Stylist Chandar_pdct Counter_Sales Damini_Mgr [PERSON_NAME] [PERSON_NAME…" at bounding box center [141, 256] width 62 height 15
select select "75826"
click at [110, 249] on select "Select Stylist Chandar_pdct Counter_Sales Damini_Mgr [PERSON_NAME] [PERSON_NAME…" at bounding box center [141, 256] width 62 height 15
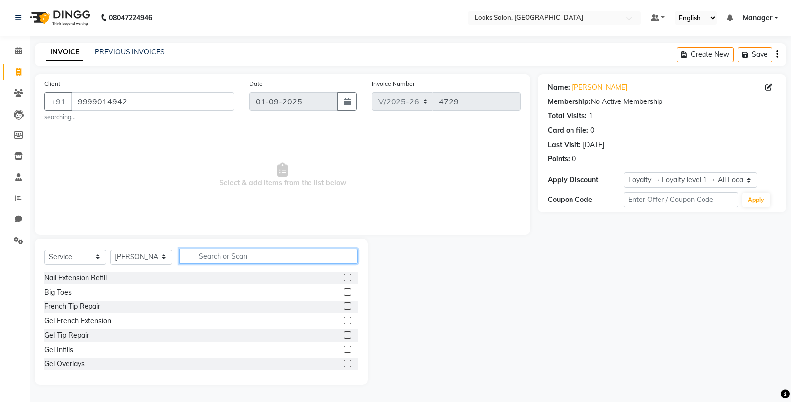
click at [236, 254] on input "text" at bounding box center [268, 255] width 179 height 15
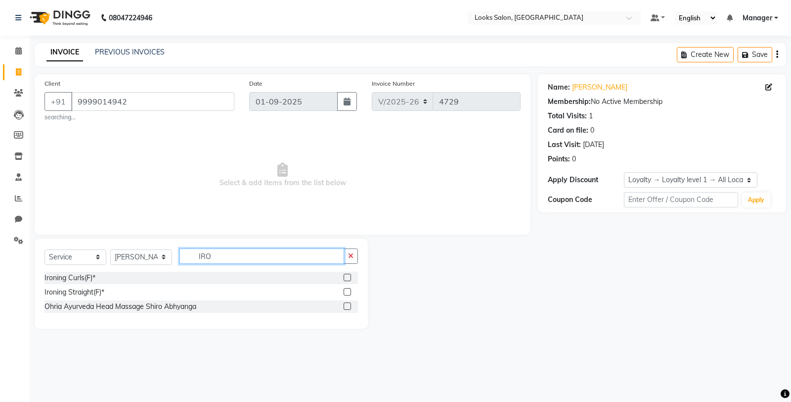
type input "IRO"
click at [348, 275] on label at bounding box center [347, 276] width 7 height 7
click at [348, 275] on input "checkbox" at bounding box center [347, 277] width 6 height 6
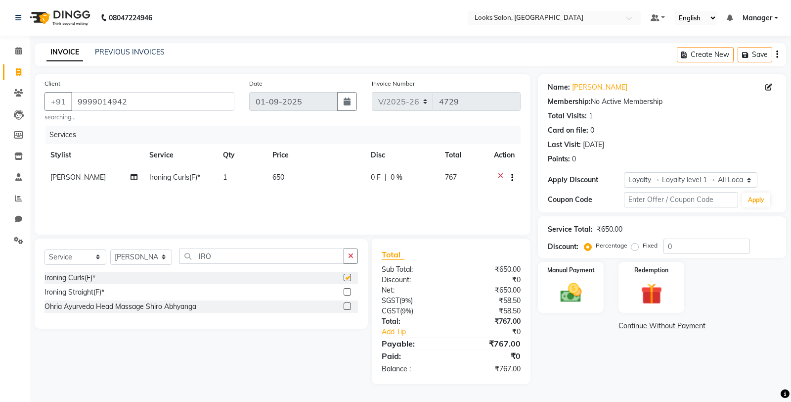
checkbox input "false"
click at [321, 185] on td "650" at bounding box center [316, 178] width 98 height 24
select select "75826"
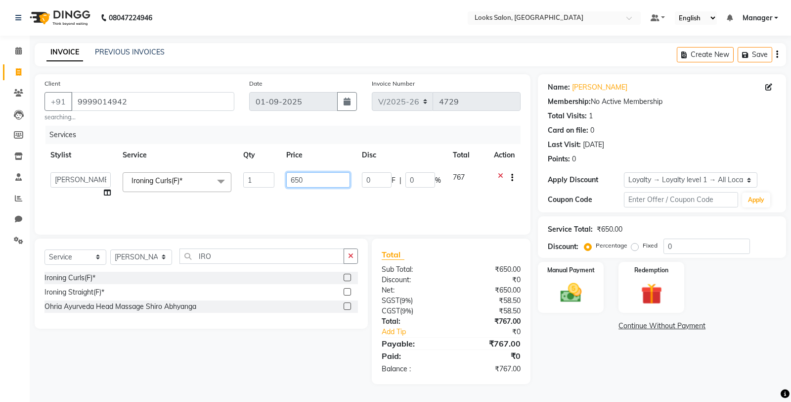
drag, startPoint x: 329, startPoint y: 179, endPoint x: 248, endPoint y: 173, distance: 80.8
click at [248, 173] on tr "Chandar_pdct Counter_Sales Damini_Mgr Deepak Deepanshu_pdct [PERSON_NAME] Manag…" at bounding box center [283, 185] width 476 height 38
type input "800"
click at [552, 304] on div "Manual Payment" at bounding box center [571, 287] width 68 height 53
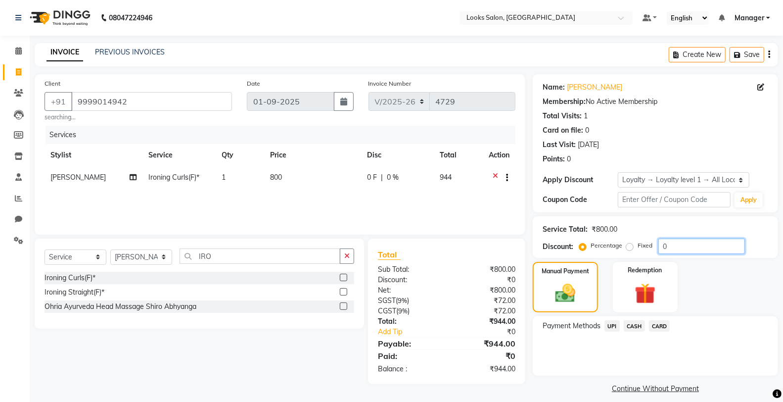
drag, startPoint x: 671, startPoint y: 246, endPoint x: 641, endPoint y: 244, distance: 29.3
click at [641, 244] on div "Percentage Fixed 0" at bounding box center [663, 245] width 164 height 15
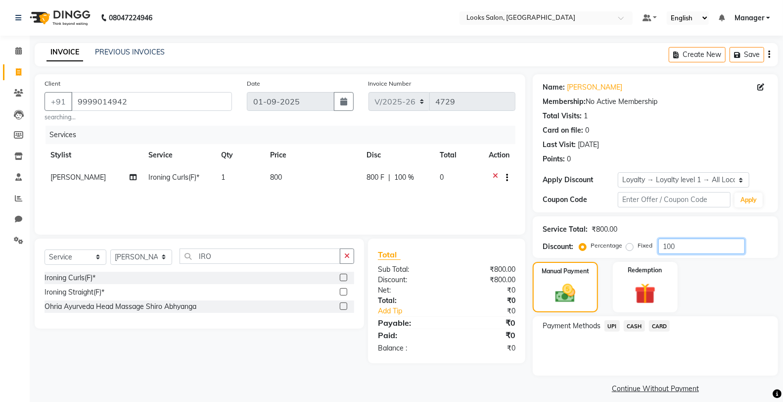
type input "100"
click at [629, 320] on span "CASH" at bounding box center [634, 325] width 21 height 11
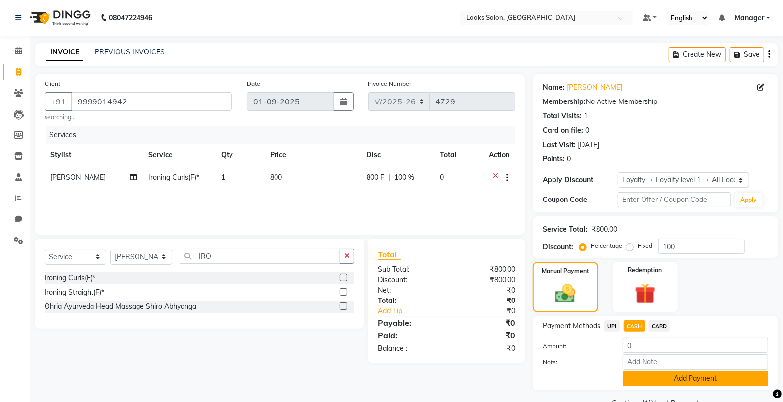
click at [648, 379] on button "Add Payment" at bounding box center [695, 377] width 145 height 15
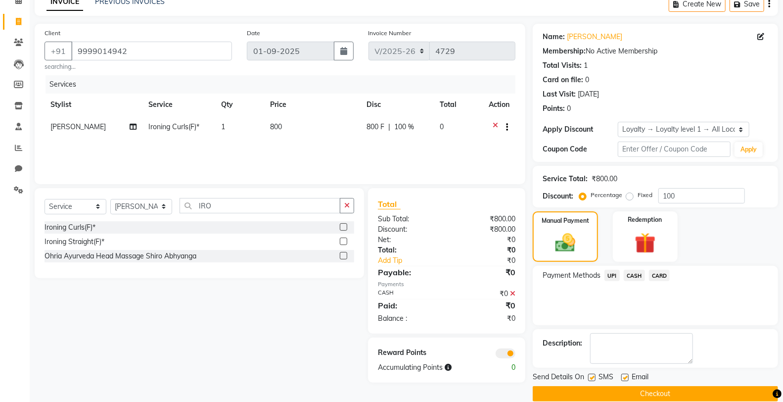
scroll to position [65, 0]
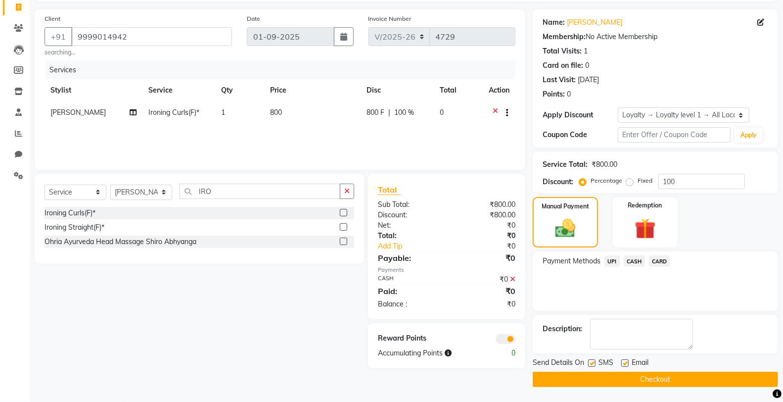
click at [502, 335] on span at bounding box center [505, 339] width 20 height 10
click at [515, 340] on input "checkbox" at bounding box center [515, 340] width 0 height 0
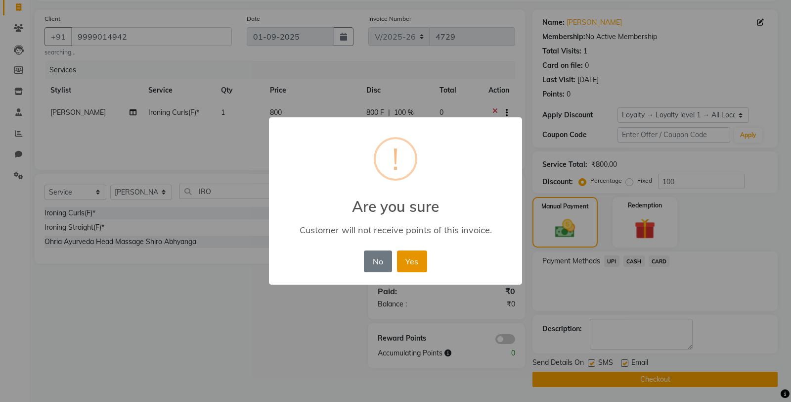
click at [426, 263] on button "Yes" at bounding box center [412, 261] width 30 height 22
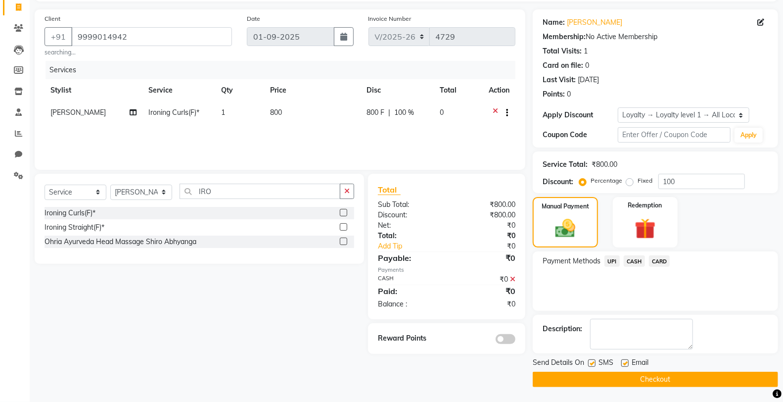
click at [573, 378] on button "Checkout" at bounding box center [655, 378] width 245 height 15
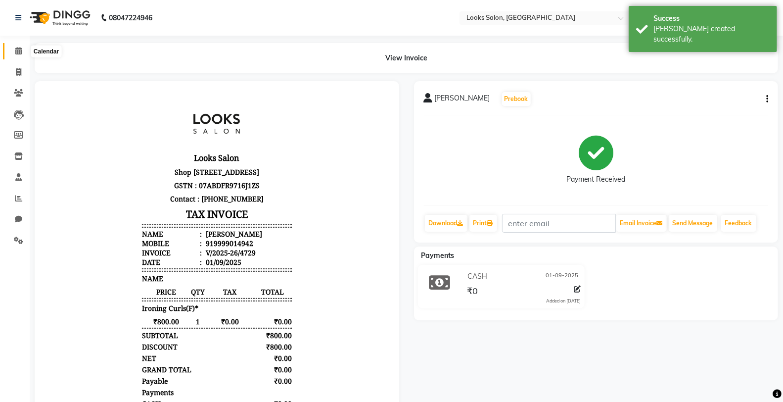
click at [21, 56] on span at bounding box center [18, 50] width 17 height 11
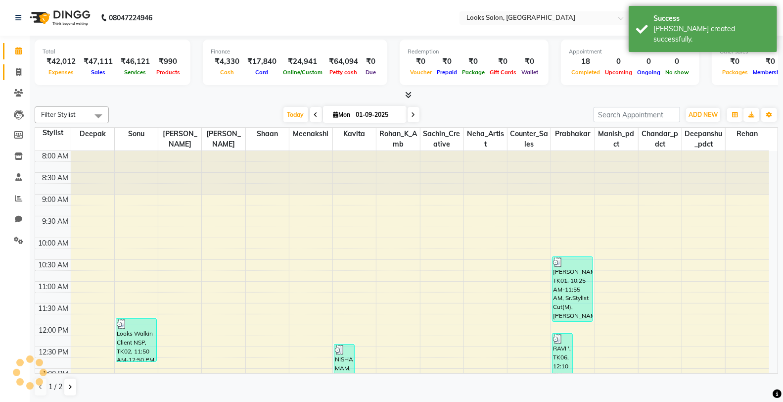
click at [19, 64] on link "Invoice" at bounding box center [15, 72] width 24 height 16
select select "service"
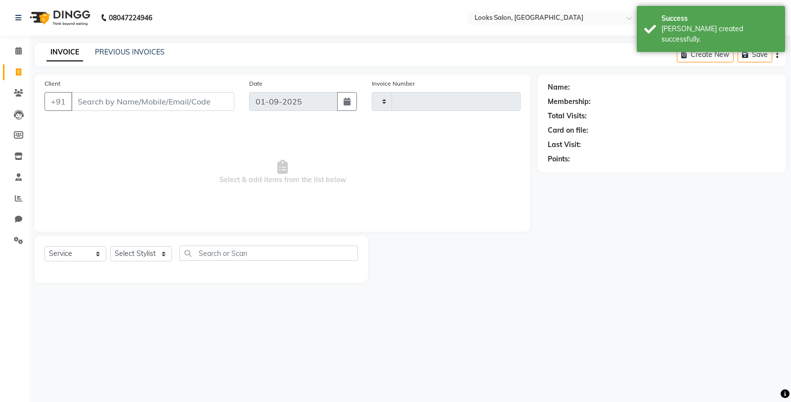
type input "4730"
select select "8125"
click at [18, 42] on li "Calendar" at bounding box center [15, 51] width 30 height 21
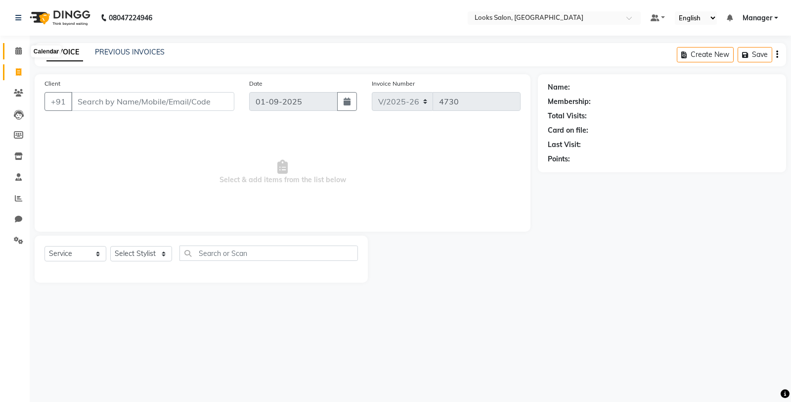
click at [25, 48] on span at bounding box center [18, 50] width 17 height 11
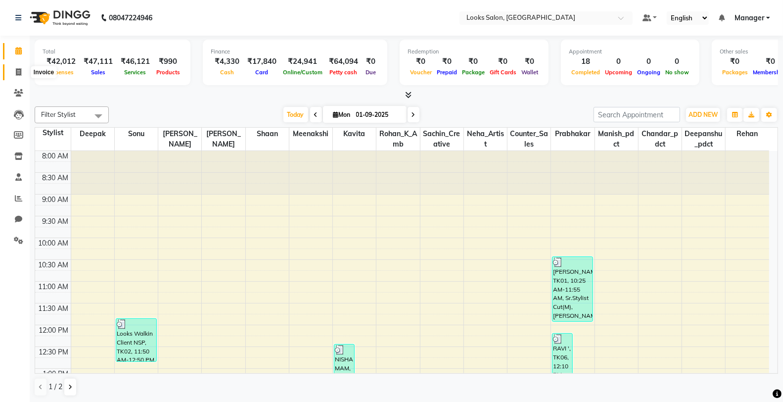
click at [22, 74] on span at bounding box center [18, 72] width 17 height 11
select select "service"
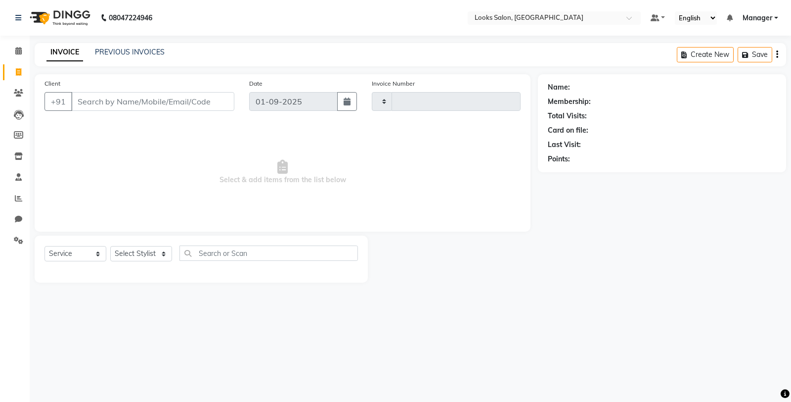
type input "4730"
select select "8125"
click at [14, 49] on span at bounding box center [18, 50] width 17 height 11
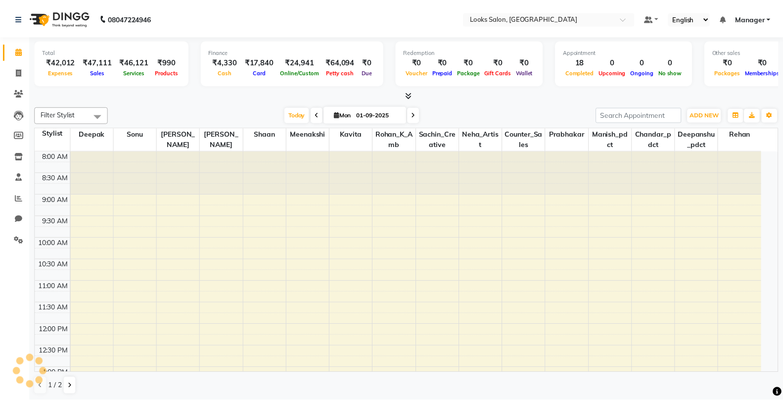
scroll to position [327, 0]
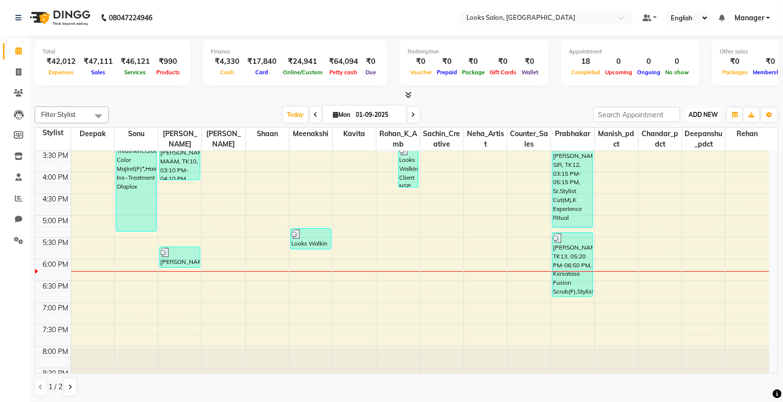
click at [712, 117] on span "ADD NEW" at bounding box center [702, 114] width 29 height 7
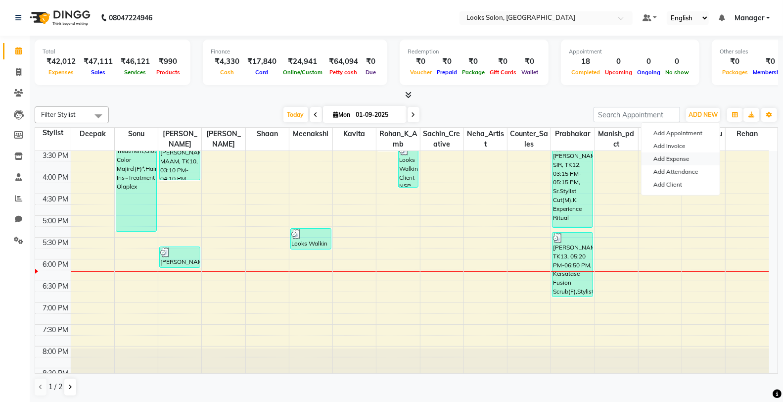
click at [702, 155] on link "Add Expense" at bounding box center [680, 158] width 78 height 13
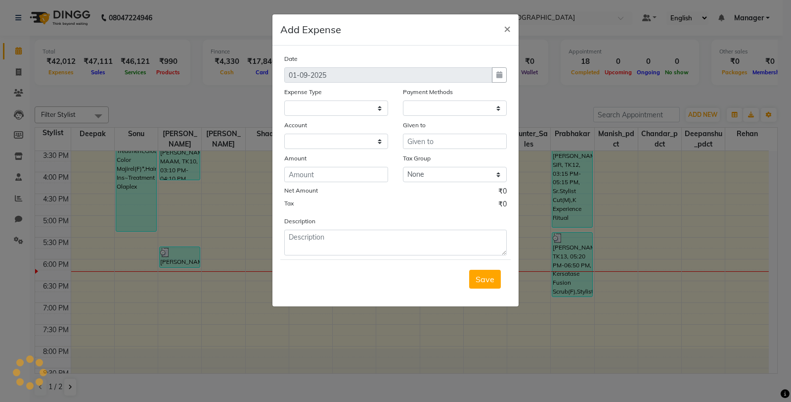
select select "1"
select select "7255"
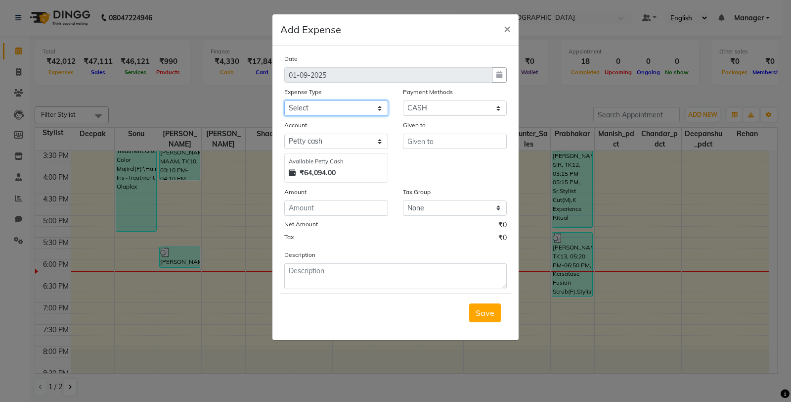
click at [325, 109] on select "Select Bank Deposit Blinkit Cash Handover CLIENT Client ordered food Client Ref…" at bounding box center [336, 107] width 104 height 15
select select "24082"
click at [284, 100] on select "Select Bank Deposit Blinkit Cash Handover CLIENT Client ordered food Client Ref…" at bounding box center [336, 107] width 104 height 15
type input "Counter_Sales"
type input "62"
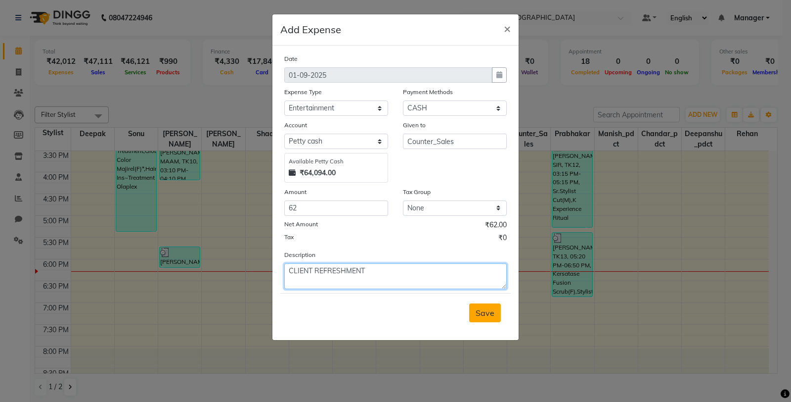
type textarea "CLIENT REFRESHMENT"
click at [487, 308] on span "Save" at bounding box center [485, 313] width 19 height 10
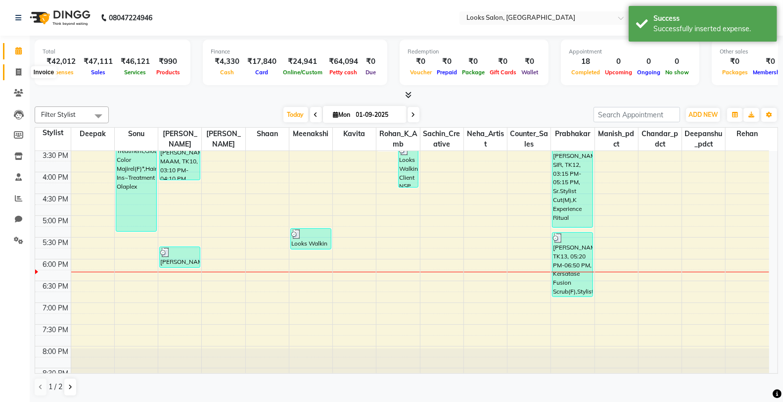
click at [20, 68] on icon at bounding box center [18, 71] width 5 height 7
select select "service"
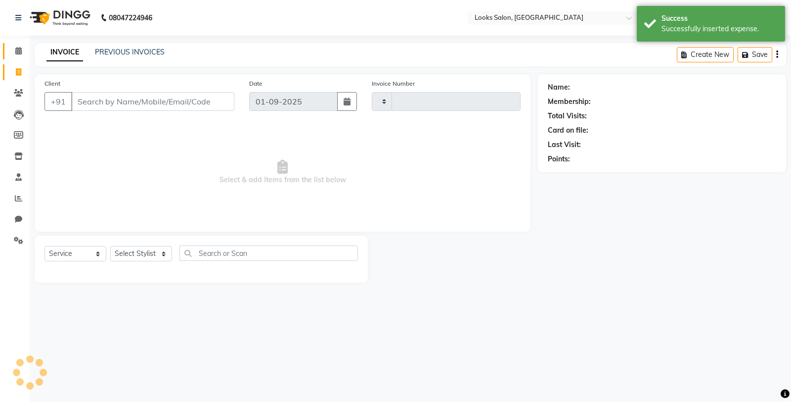
type input "4730"
select select "8125"
click at [17, 50] on icon at bounding box center [18, 50] width 6 height 7
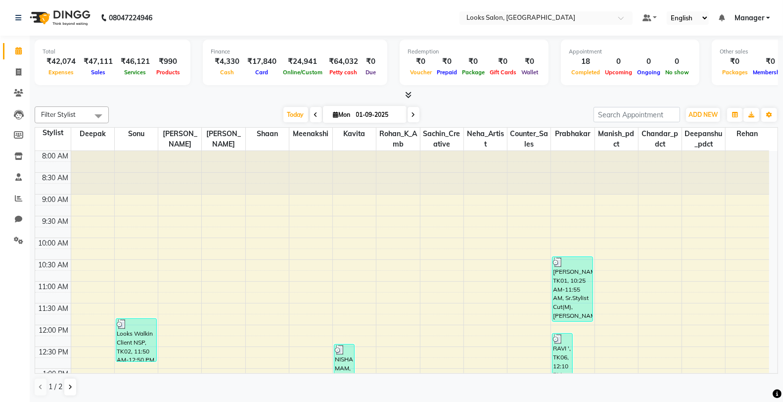
click at [707, 122] on div "Filter Stylist Select All Chandar_pdct Counter_Sales Deepak Deepanshu_pdct Kavi…" at bounding box center [406, 114] width 743 height 17
click at [706, 118] on span "ADD NEW" at bounding box center [702, 114] width 29 height 7
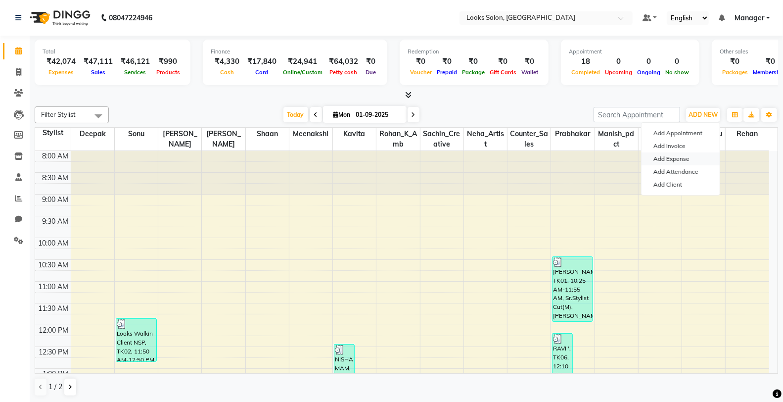
click at [688, 152] on link "Add Expense" at bounding box center [680, 158] width 78 height 13
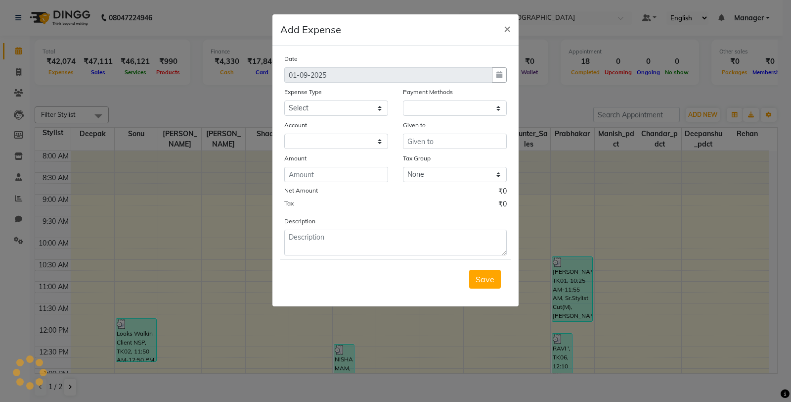
select select "1"
select select "7255"
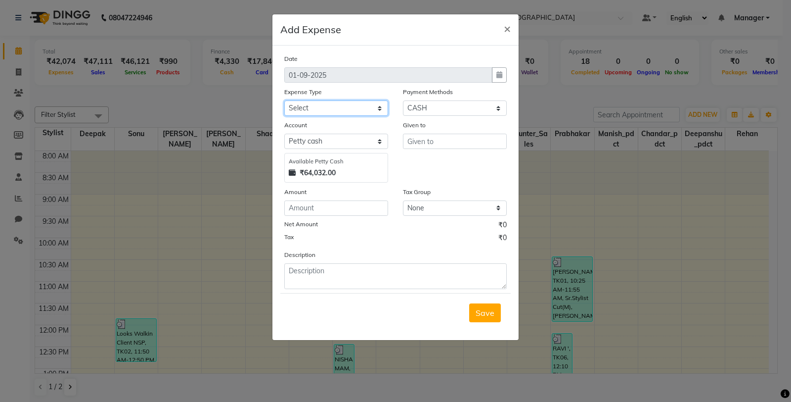
click at [304, 103] on select "Select Bank Deposit Blinkit Cash Handover CLIENT Client ordered food Client Ref…" at bounding box center [336, 107] width 104 height 15
click at [354, 111] on select "Select Bank Deposit Blinkit Cash Handover CLIENT Client ordered food Client Ref…" at bounding box center [336, 107] width 104 height 15
select select "5134"
click at [284, 100] on select "Select Bank Deposit Blinkit Cash Handover CLIENT Client ordered food Client Ref…" at bounding box center [336, 107] width 104 height 15
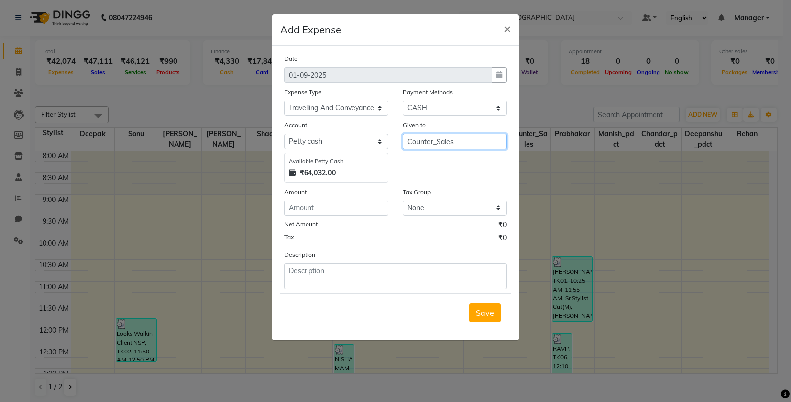
type input "Counter_Sales"
type input "193"
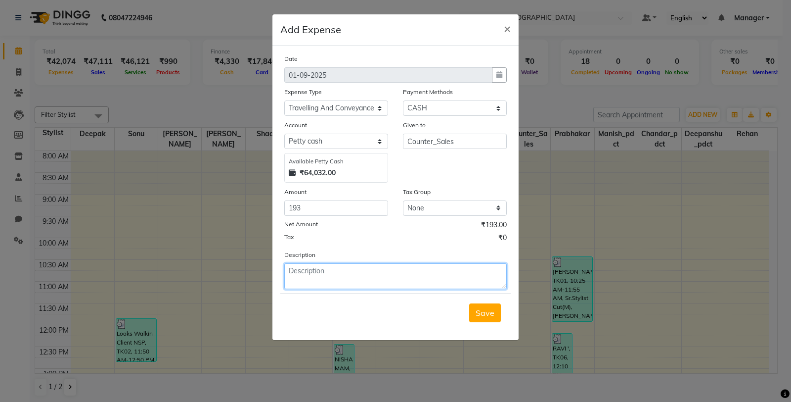
type textarea "C"
type textarea "B"
type textarea "bill send to malcha marg"
click at [473, 303] on div "Save" at bounding box center [395, 312] width 230 height 39
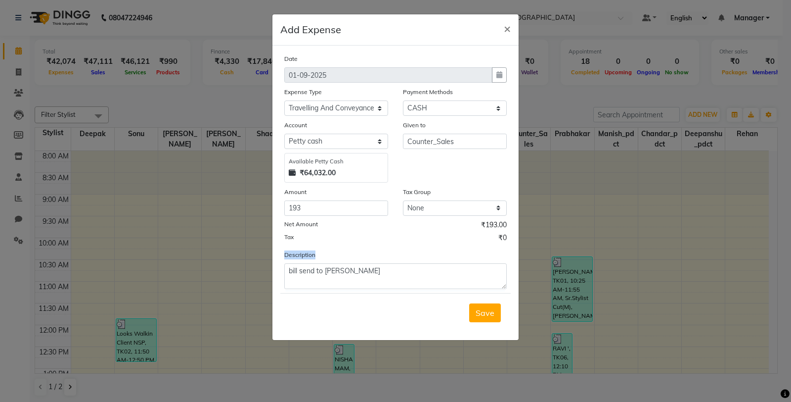
click at [473, 303] on div "Save" at bounding box center [395, 312] width 230 height 39
click at [472, 309] on button "Save" at bounding box center [485, 312] width 32 height 19
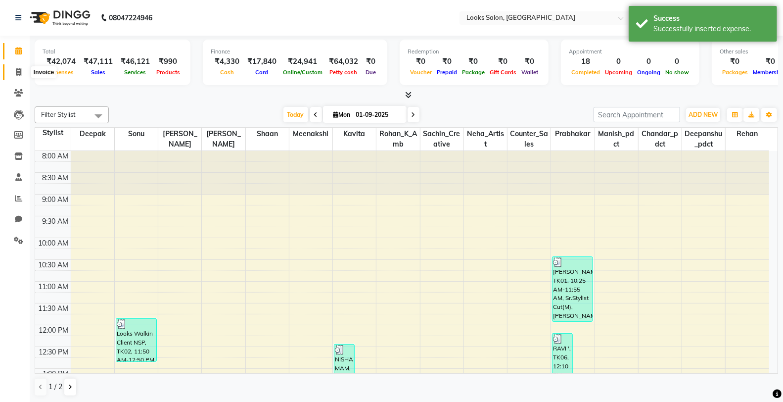
drag, startPoint x: 13, startPoint y: 70, endPoint x: 17, endPoint y: 63, distance: 7.5
click at [13, 70] on span at bounding box center [18, 72] width 17 height 11
select select "service"
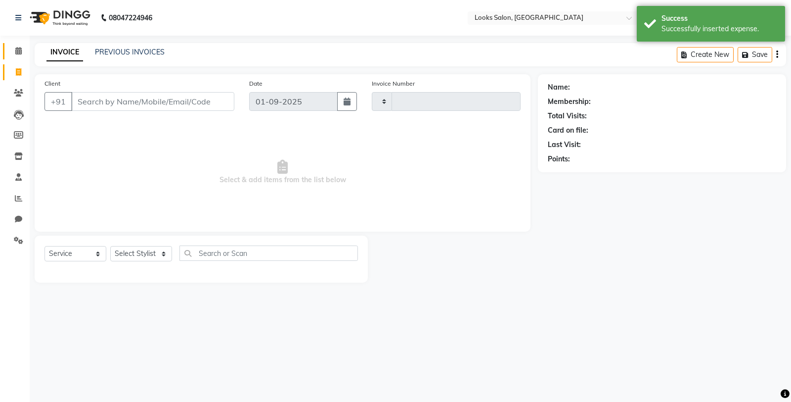
type input "4730"
click at [18, 56] on span at bounding box center [18, 50] width 17 height 11
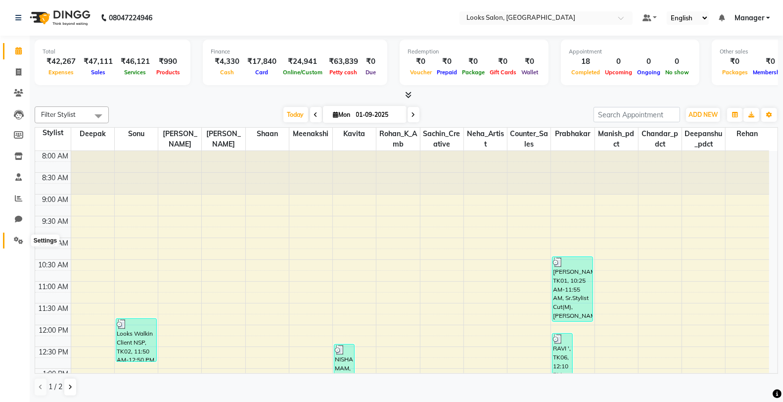
drag, startPoint x: 12, startPoint y: 239, endPoint x: 55, endPoint y: 227, distance: 44.5
click at [12, 239] on span at bounding box center [18, 240] width 17 height 11
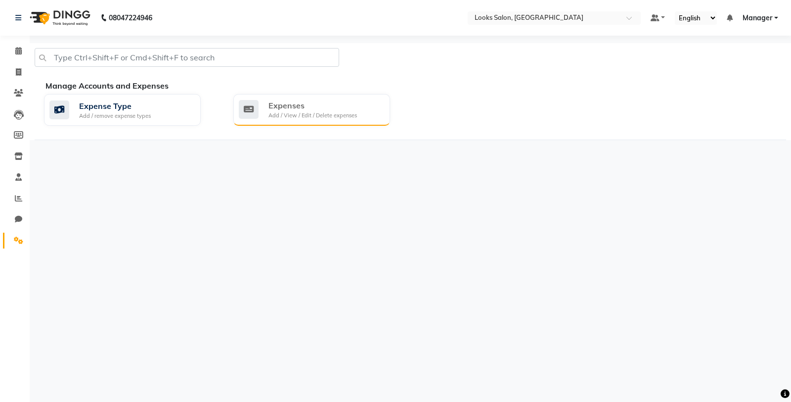
click at [303, 114] on div "Add / View / Edit / Delete expenses" at bounding box center [313, 115] width 89 height 8
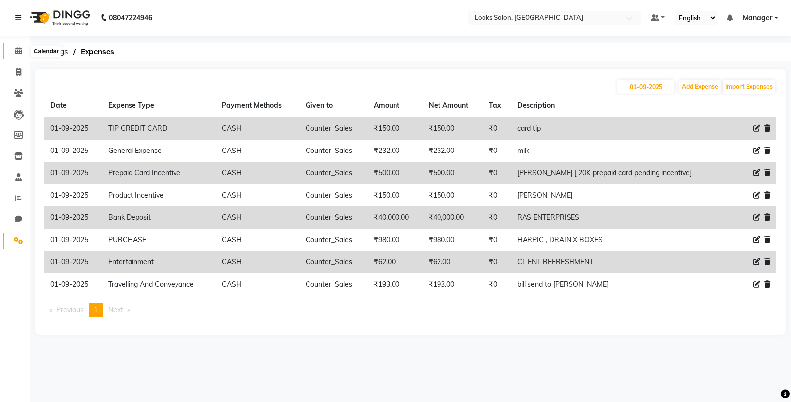
click at [15, 50] on icon at bounding box center [18, 50] width 6 height 7
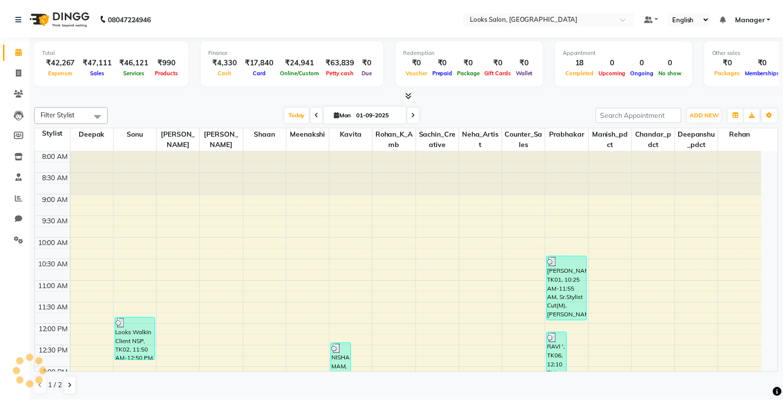
scroll to position [327, 0]
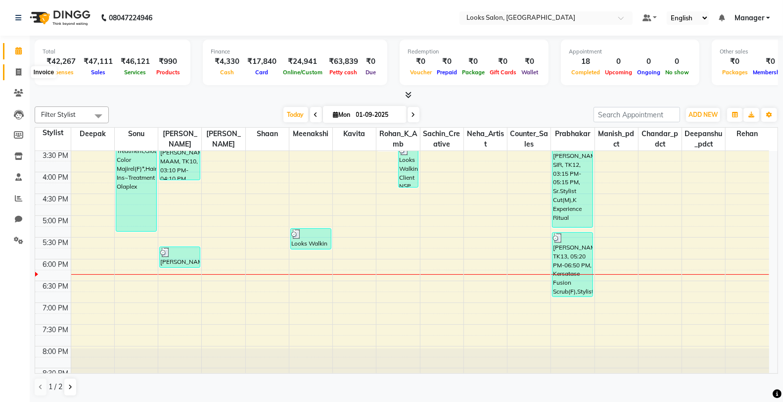
click at [16, 71] on icon at bounding box center [18, 71] width 5 height 7
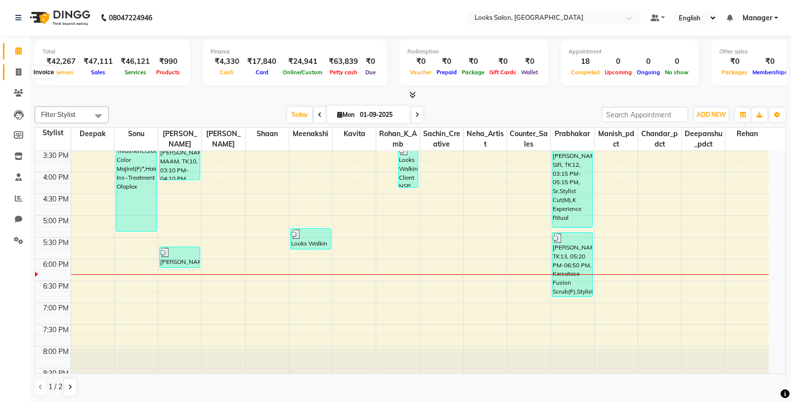
select select "8125"
select select "service"
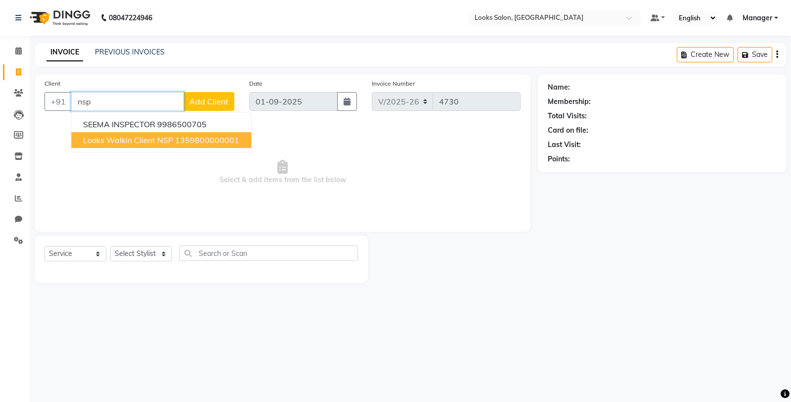
click at [154, 140] on span "Looks Walkin Client NSP" at bounding box center [128, 140] width 90 height 10
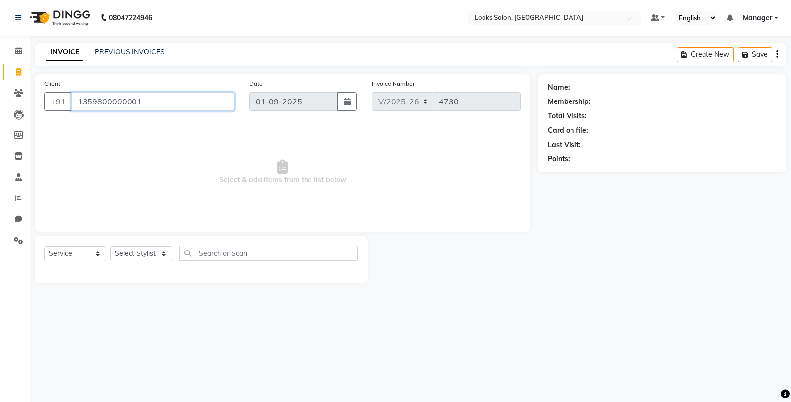
type input "1359800000001"
select select "1: Object"
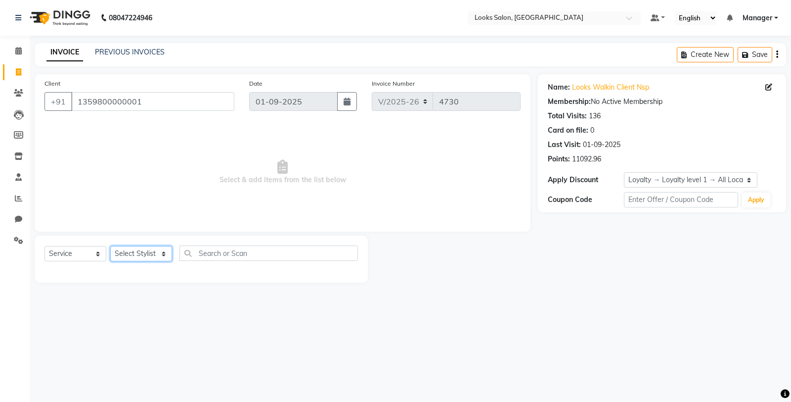
drag, startPoint x: 141, startPoint y: 255, endPoint x: 141, endPoint y: 248, distance: 6.9
click at [141, 255] on select "Select Stylist Chandar_pdct Counter_Sales Damini_Mgr [PERSON_NAME] [PERSON_NAME…" at bounding box center [141, 253] width 62 height 15
select select "75832"
click at [110, 246] on select "Select Stylist Chandar_pdct Counter_Sales Damini_Mgr [PERSON_NAME] [PERSON_NAME…" at bounding box center [141, 253] width 62 height 15
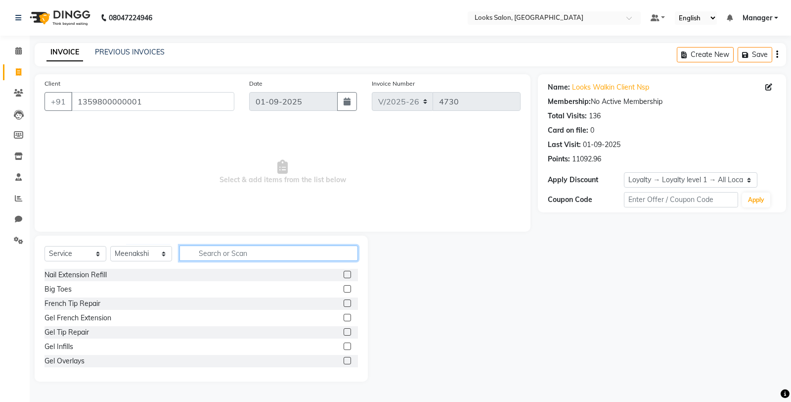
click at [247, 253] on input "text" at bounding box center [268, 252] width 179 height 15
type input "eye"
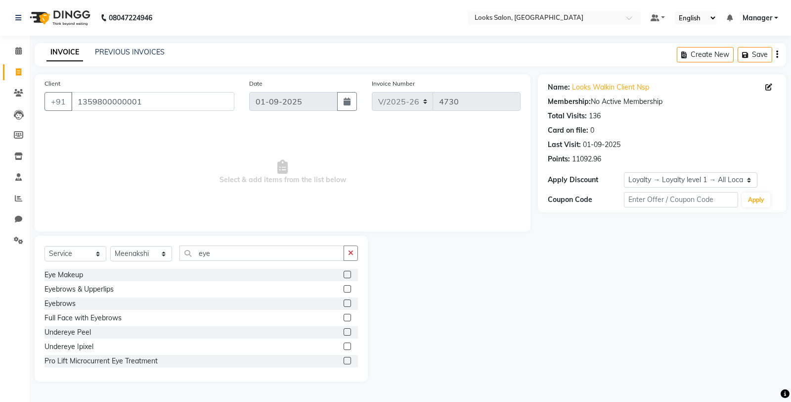
click at [344, 290] on label at bounding box center [347, 288] width 7 height 7
click at [344, 290] on input "checkbox" at bounding box center [347, 289] width 6 height 6
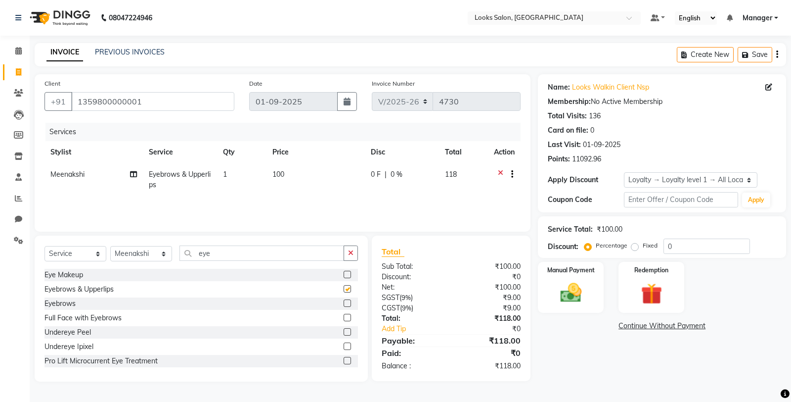
checkbox input "false"
click at [307, 182] on td "100" at bounding box center [316, 179] width 98 height 33
select select "75832"
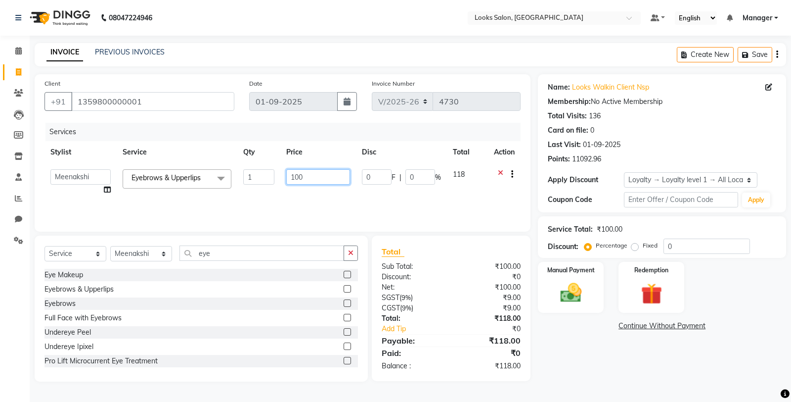
click at [309, 182] on input "100" at bounding box center [318, 176] width 64 height 15
type input "152.5"
click at [352, 254] on button "button" at bounding box center [347, 252] width 14 height 15
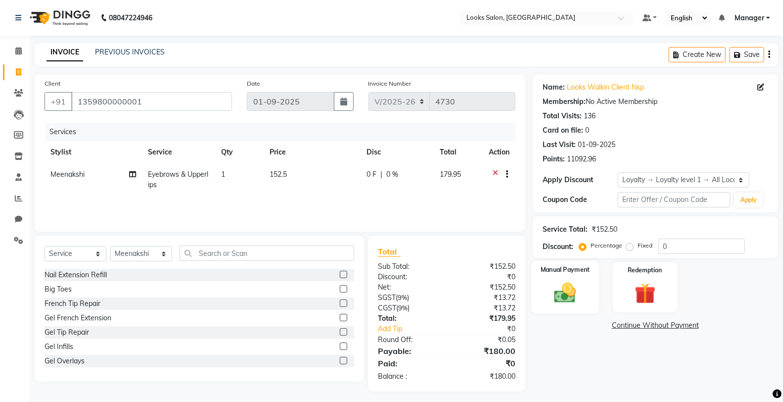
click at [586, 280] on div "Manual Payment" at bounding box center [565, 287] width 68 height 53
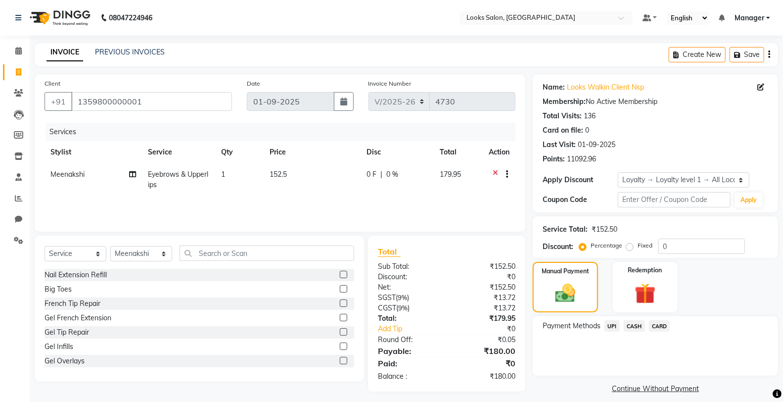
click at [615, 328] on span "UPI" at bounding box center [611, 325] width 15 height 11
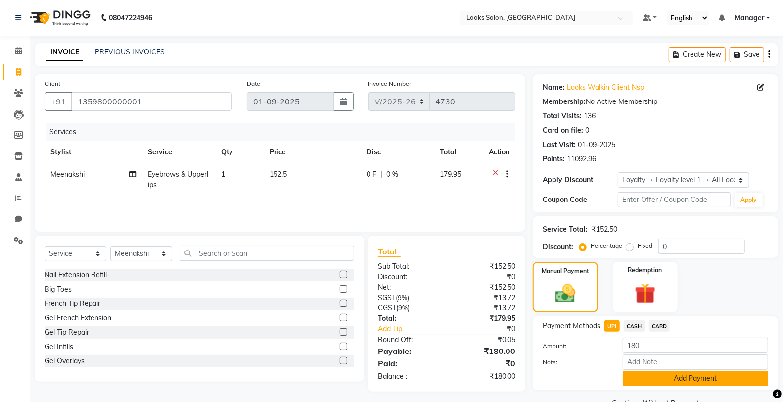
click at [648, 383] on button "Add Payment" at bounding box center [695, 377] width 145 height 15
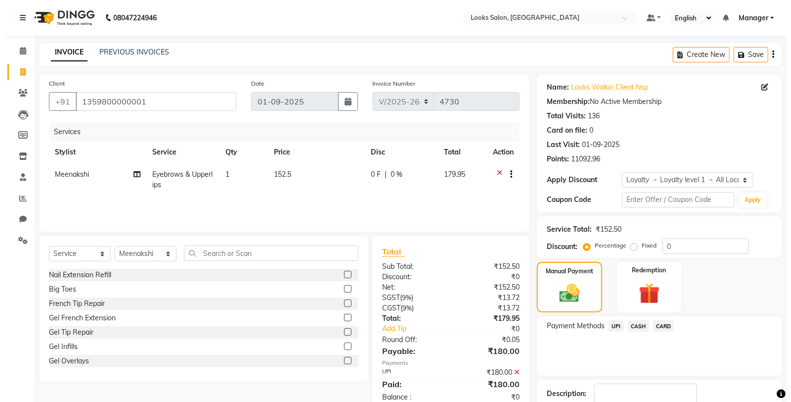
scroll to position [74, 0]
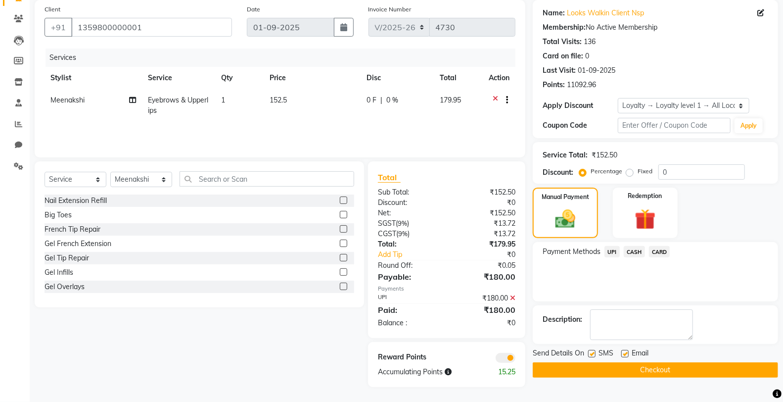
click at [589, 351] on label at bounding box center [591, 353] width 7 height 7
click at [589, 351] on input "checkbox" at bounding box center [591, 354] width 6 height 6
checkbox input "false"
click at [502, 359] on span at bounding box center [505, 358] width 20 height 10
click at [515, 359] on input "checkbox" at bounding box center [515, 359] width 0 height 0
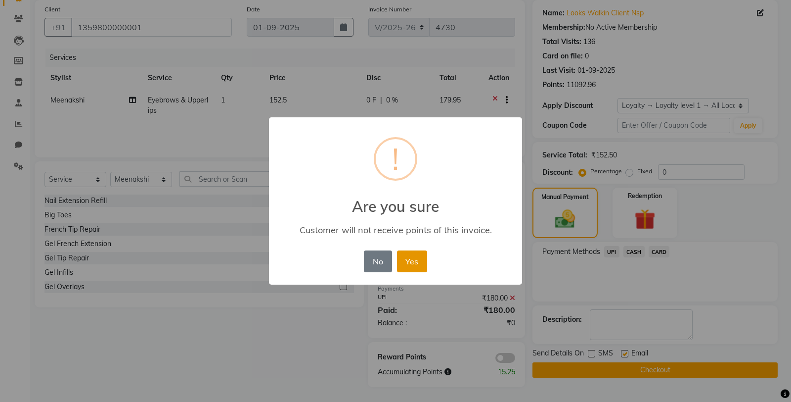
click at [404, 260] on button "Yes" at bounding box center [412, 261] width 30 height 22
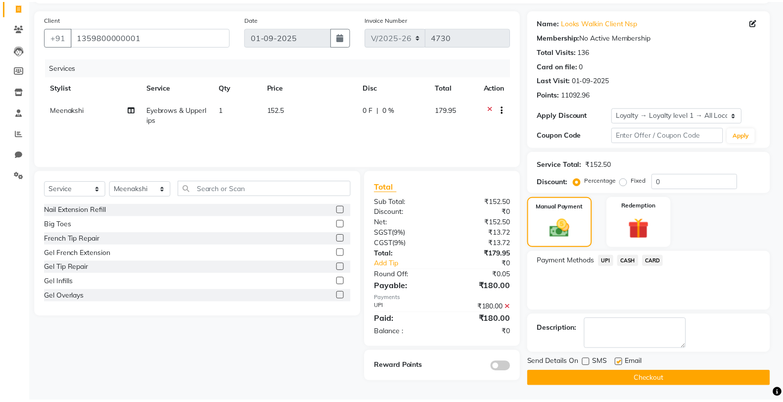
scroll to position [65, 0]
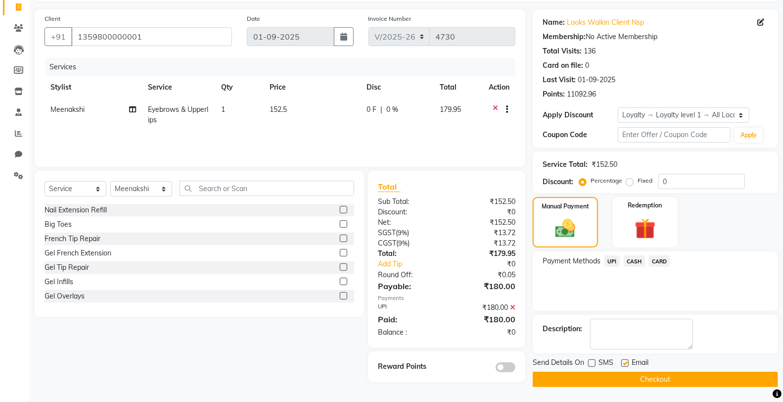
click at [551, 381] on button "Checkout" at bounding box center [655, 378] width 245 height 15
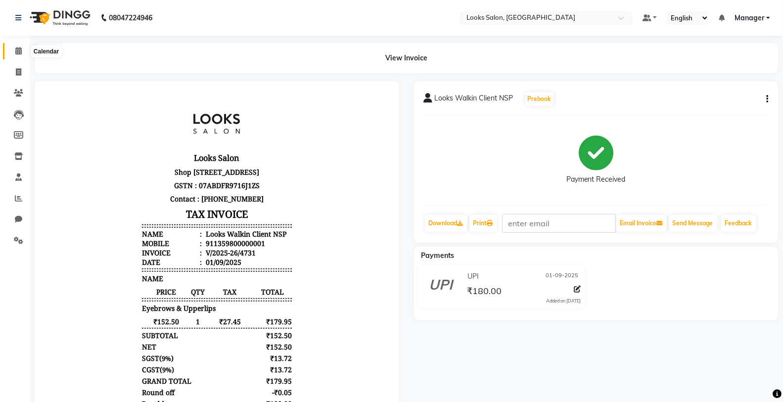
click at [25, 55] on span at bounding box center [18, 50] width 17 height 11
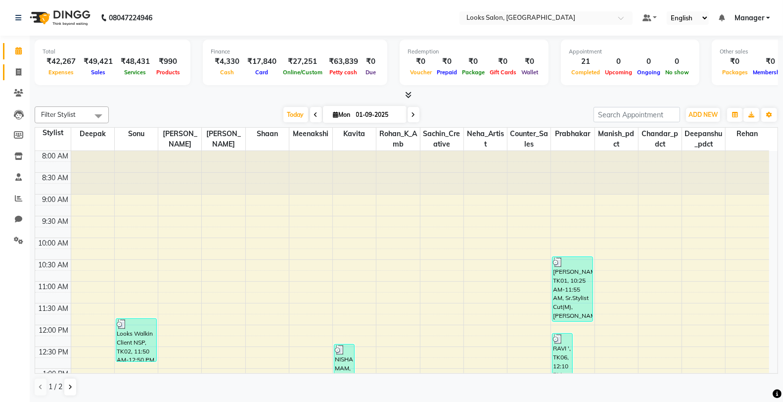
drag, startPoint x: 18, startPoint y: 64, endPoint x: 16, endPoint y: 52, distance: 12.0
click at [18, 64] on link "Invoice" at bounding box center [15, 72] width 24 height 16
select select "service"
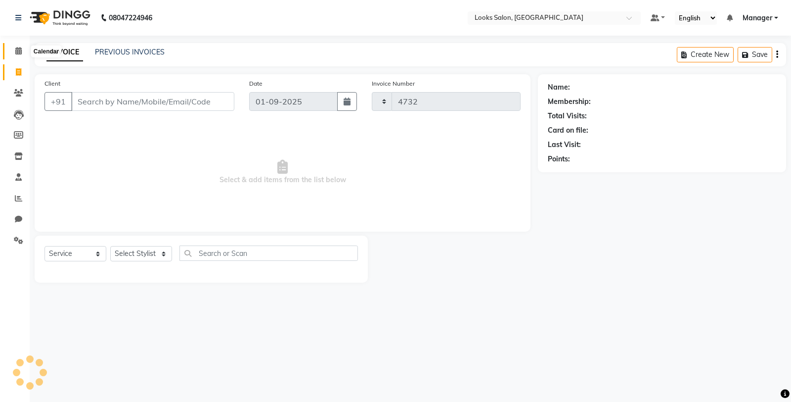
click at [18, 47] on icon at bounding box center [18, 50] width 6 height 7
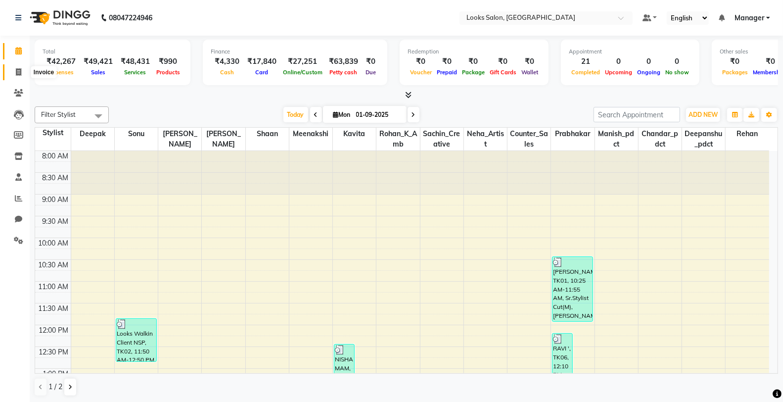
click at [12, 67] on span at bounding box center [18, 72] width 17 height 11
select select "service"
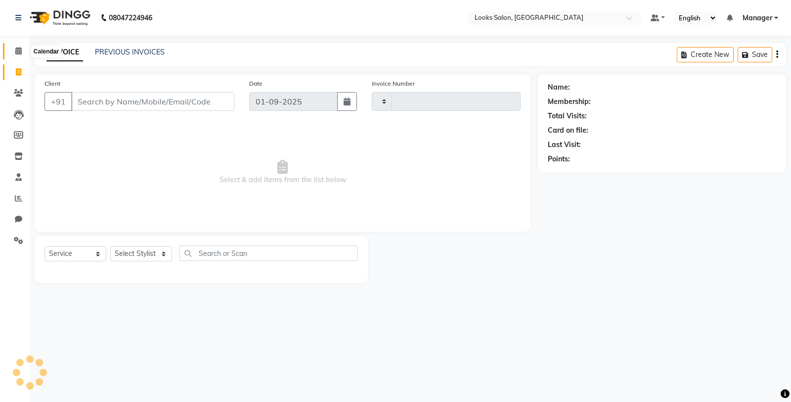
type input "4732"
click at [20, 45] on link "Calendar" at bounding box center [15, 51] width 24 height 16
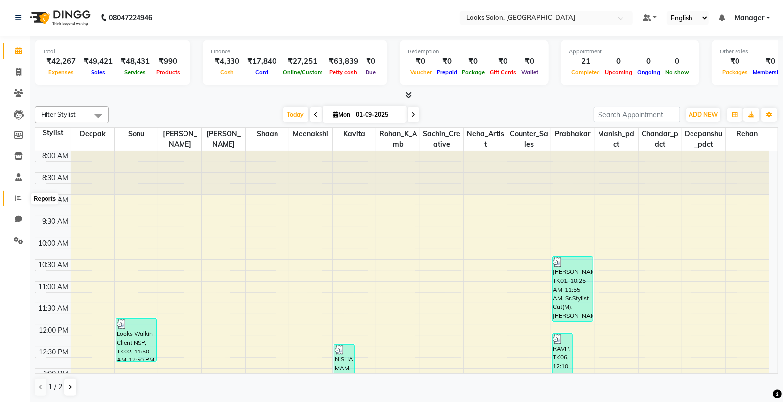
click at [18, 198] on icon at bounding box center [18, 197] width 7 height 7
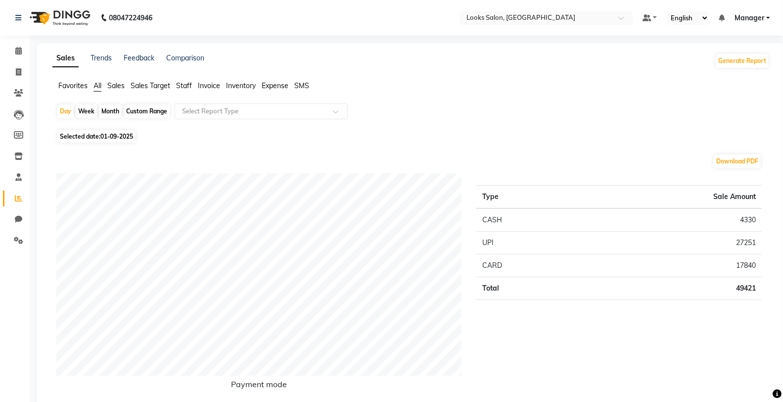
click at [179, 83] on span "Staff" at bounding box center [184, 85] width 16 height 9
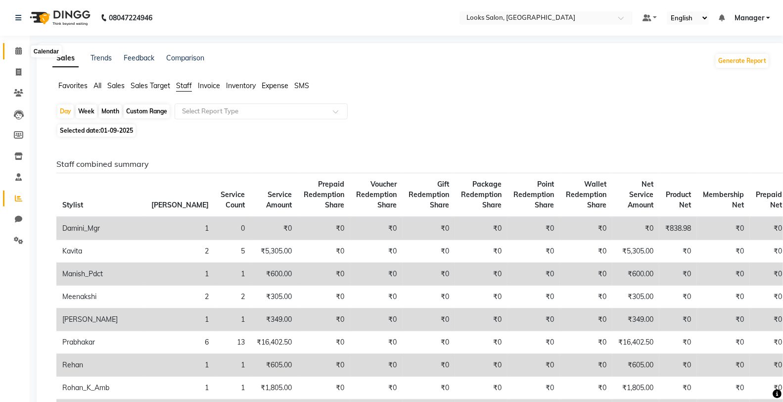
click at [21, 48] on icon at bounding box center [18, 50] width 6 height 7
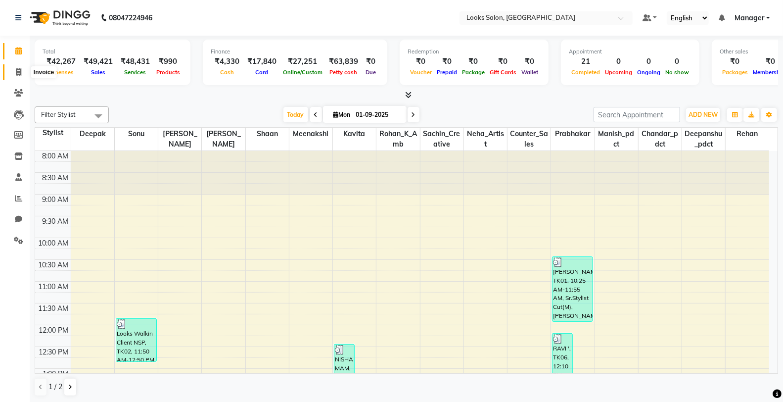
click at [23, 73] on span at bounding box center [18, 72] width 17 height 11
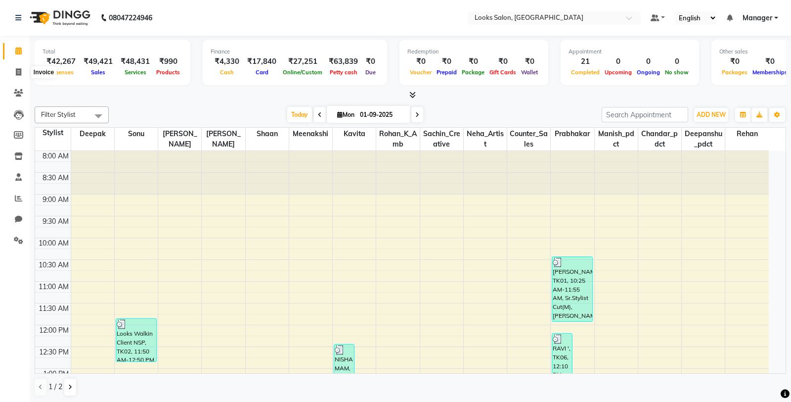
select select "service"
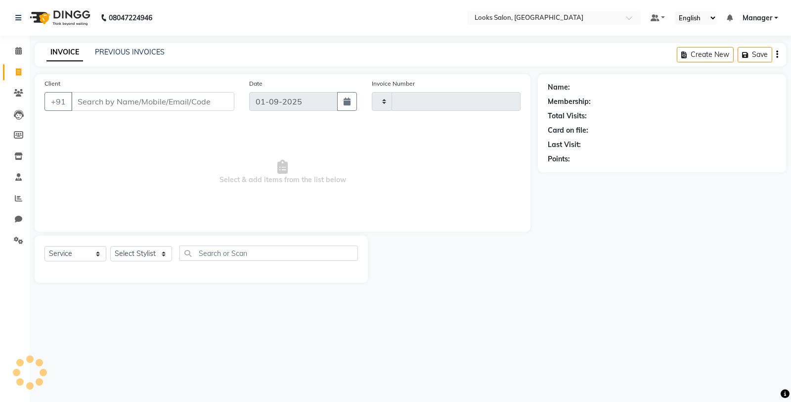
type input "4732"
select select "8125"
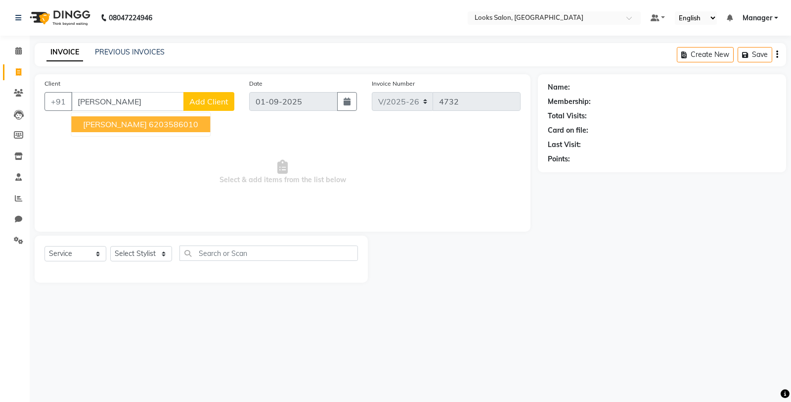
click at [149, 127] on ngb-highlight "6203586010" at bounding box center [173, 124] width 49 height 10
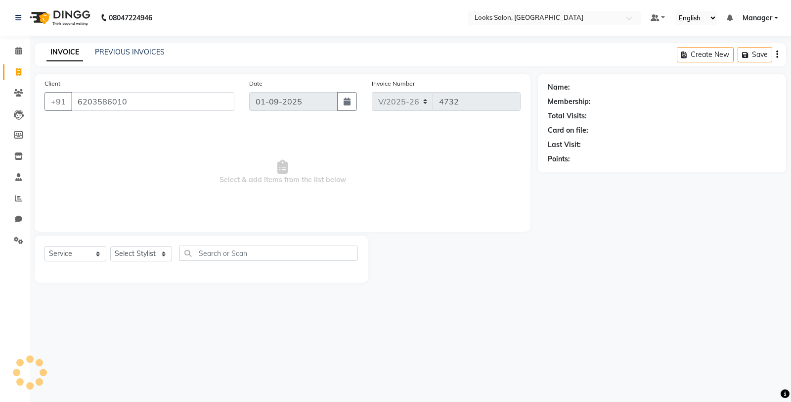
type input "6203586010"
select select "1: Object"
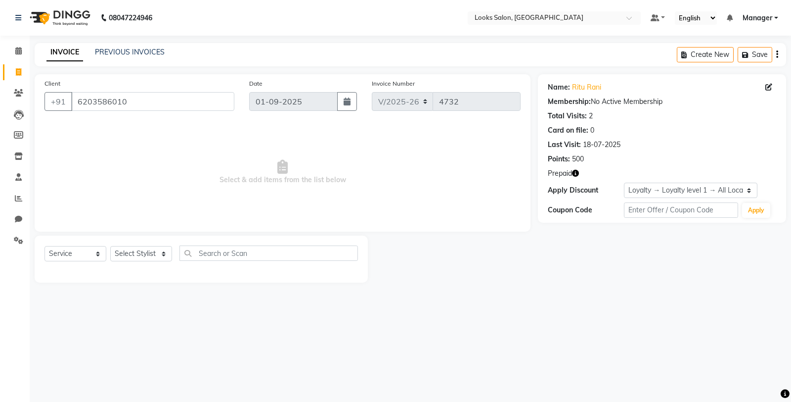
click at [576, 174] on icon "button" at bounding box center [575, 173] width 7 height 7
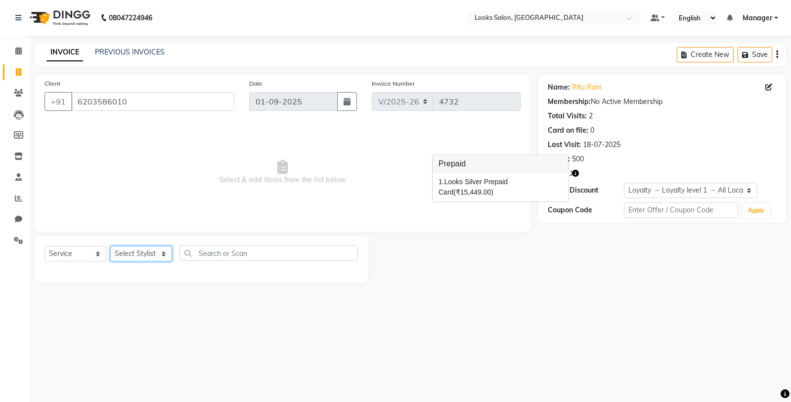
click at [121, 254] on select "Select Stylist Chandar_pdct Counter_Sales Damini_Mgr [PERSON_NAME] [PERSON_NAME…" at bounding box center [141, 253] width 62 height 15
select select "75834"
click at [110, 246] on select "Select Stylist Chandar_pdct Counter_Sales Damini_Mgr [PERSON_NAME] [PERSON_NAME…" at bounding box center [141, 253] width 62 height 15
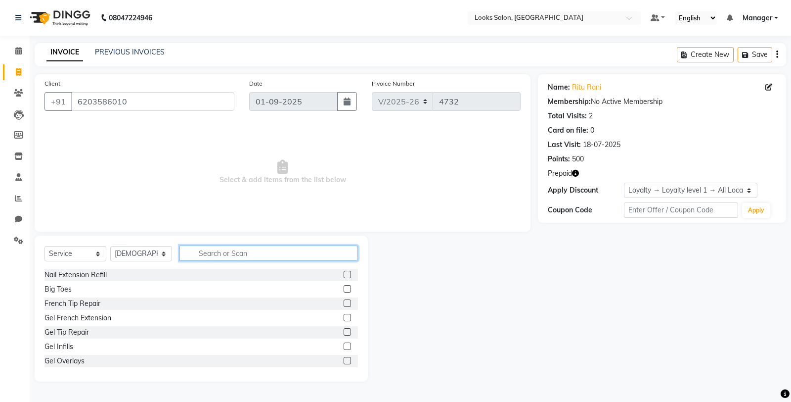
click at [273, 248] on input "text" at bounding box center [268, 252] width 179 height 15
type input "full wax"
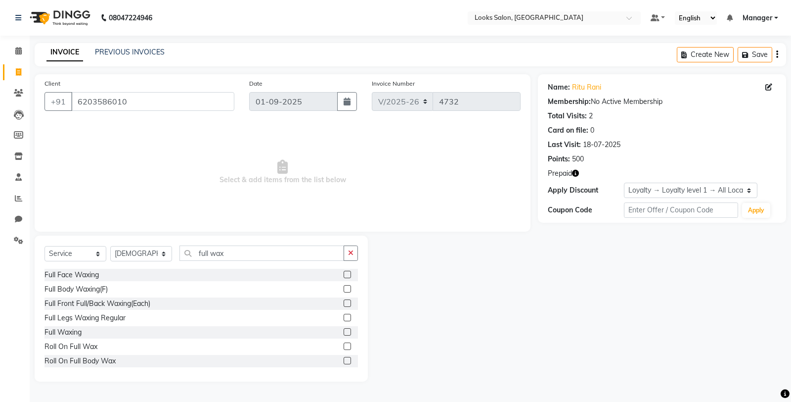
click at [344, 331] on label at bounding box center [347, 331] width 7 height 7
click at [344, 331] on input "checkbox" at bounding box center [347, 332] width 6 height 6
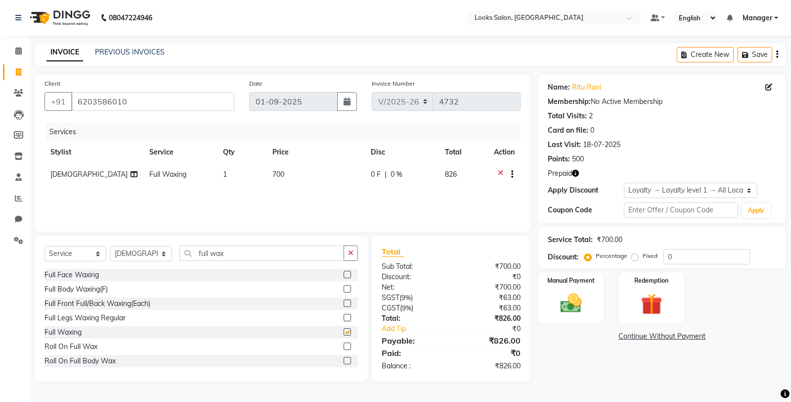
checkbox input "false"
click at [323, 181] on td "700" at bounding box center [316, 175] width 98 height 24
select select "75834"
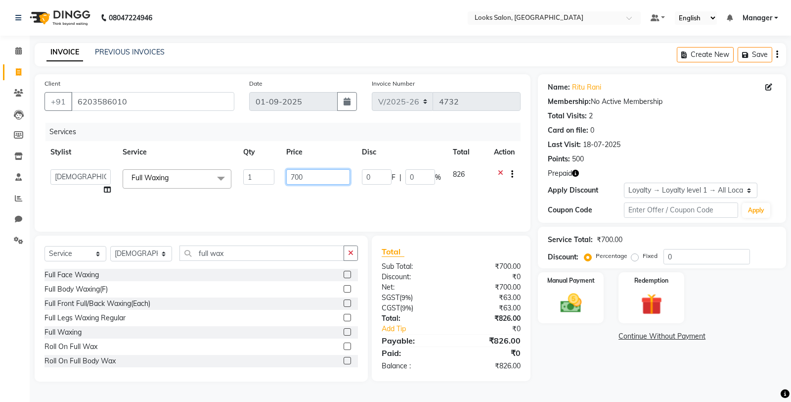
click at [323, 181] on input "700" at bounding box center [318, 176] width 64 height 15
type input "7"
type input "1700"
click at [348, 249] on icon "button" at bounding box center [350, 252] width 5 height 7
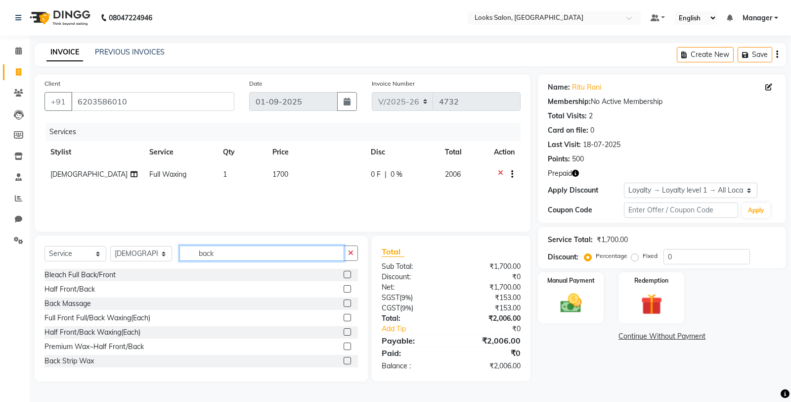
type input "back"
click at [344, 272] on label at bounding box center [347, 273] width 7 height 7
click at [344, 272] on input "checkbox" at bounding box center [347, 274] width 6 height 6
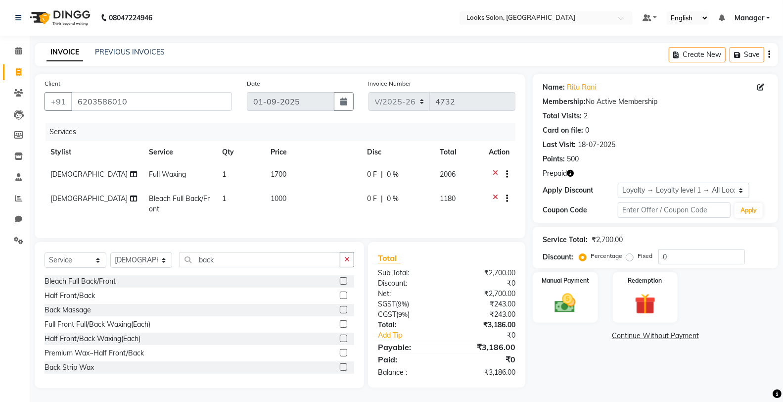
checkbox input "false"
click at [320, 212] on td "1000" at bounding box center [313, 203] width 96 height 33
select select "75834"
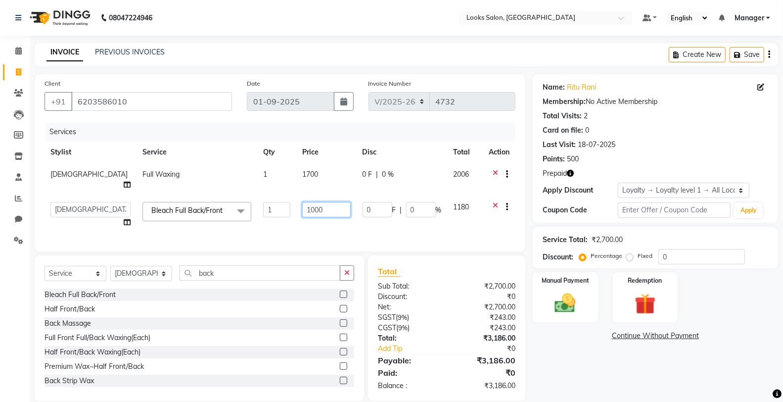
drag, startPoint x: 320, startPoint y: 199, endPoint x: 284, endPoint y: 203, distance: 35.8
click at [302, 203] on input "1000" at bounding box center [326, 209] width 48 height 15
type input "3000"
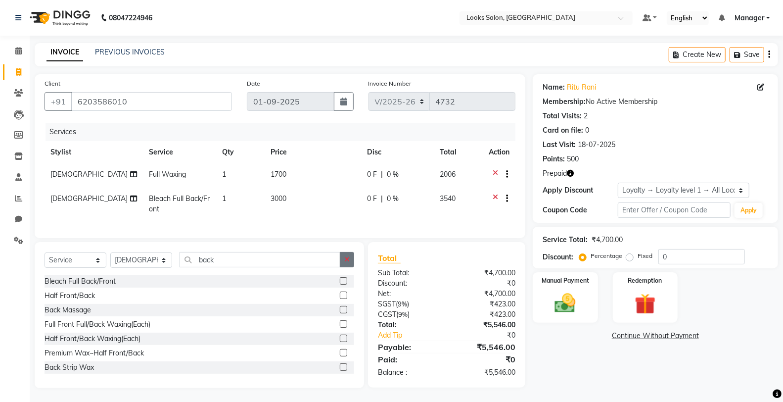
click at [344, 267] on button "button" at bounding box center [347, 259] width 14 height 15
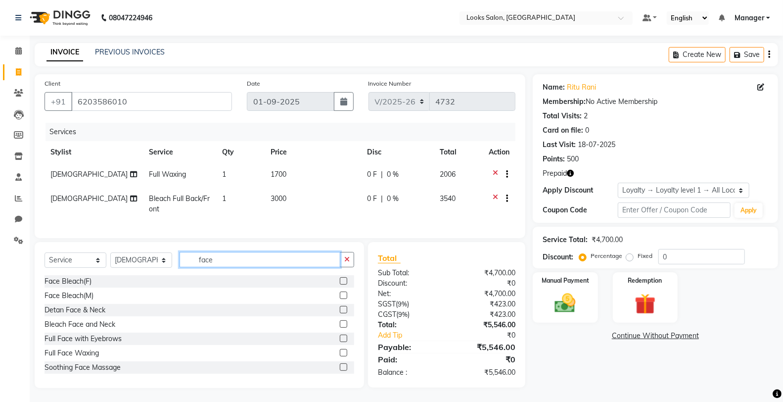
type input "face"
click at [340, 284] on label at bounding box center [343, 280] width 7 height 7
click at [340, 284] on input "checkbox" at bounding box center [343, 281] width 6 height 6
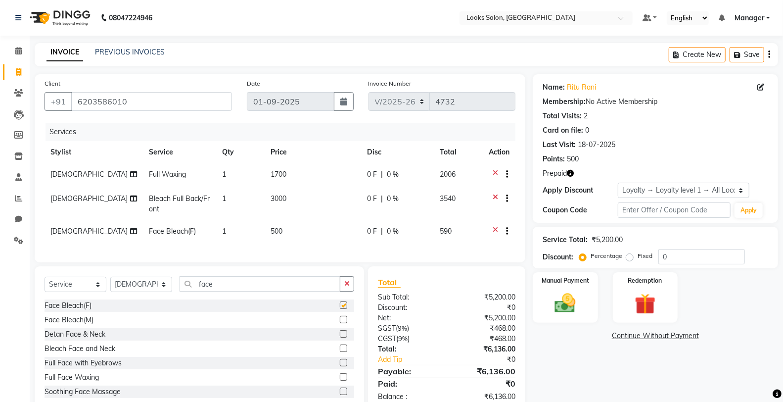
click at [328, 232] on td "500" at bounding box center [313, 232] width 96 height 24
checkbox input "false"
select select "75834"
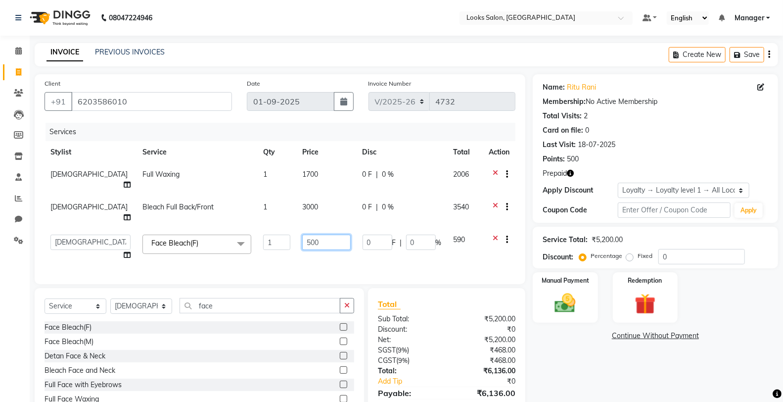
click at [318, 234] on input "500" at bounding box center [326, 241] width 48 height 15
type input "5"
type input "1000"
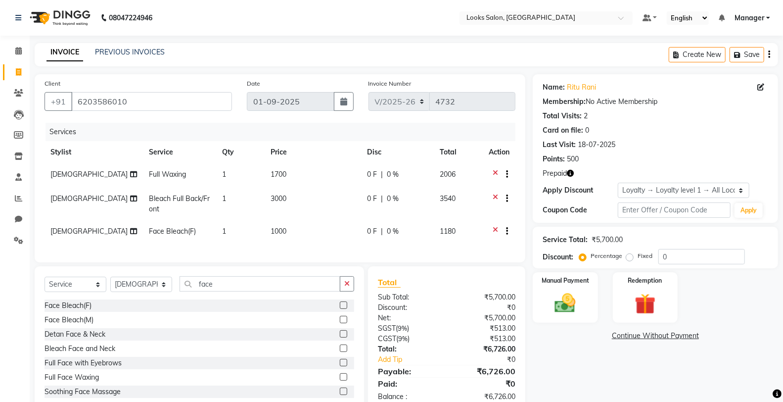
click at [344, 290] on button "button" at bounding box center [347, 283] width 14 height 15
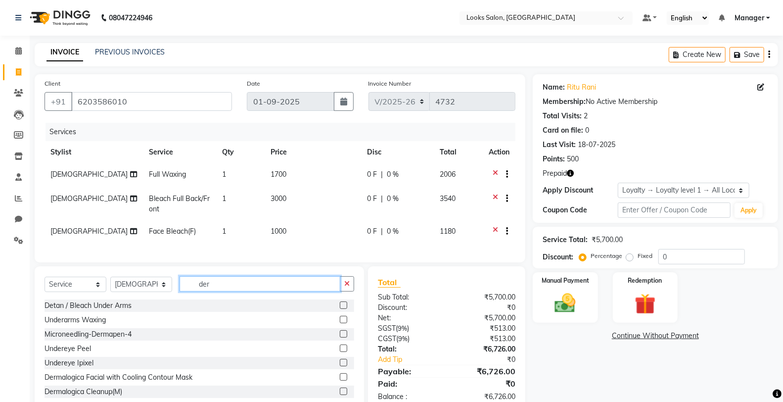
type input "der"
click at [340, 380] on label at bounding box center [343, 376] width 7 height 7
click at [340, 380] on input "checkbox" at bounding box center [343, 377] width 6 height 6
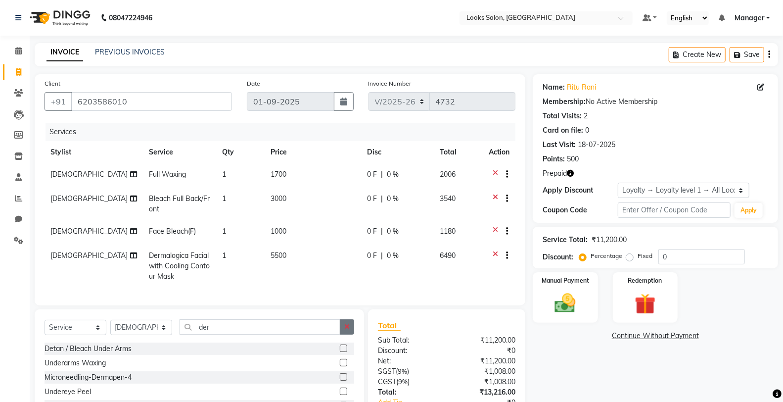
checkbox input "false"
click at [347, 334] on button "button" at bounding box center [347, 326] width 14 height 15
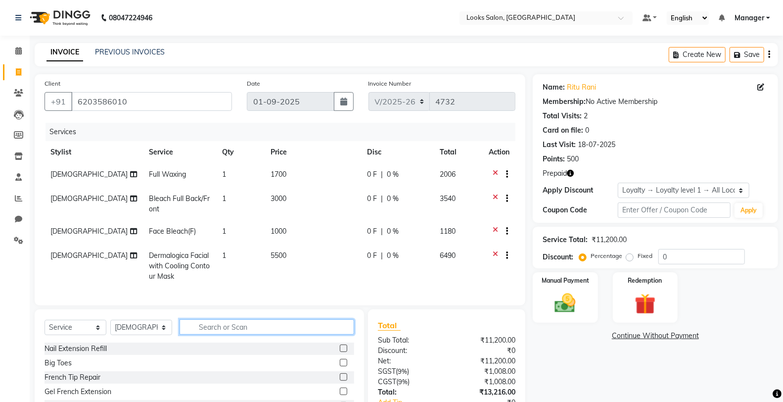
scroll to position [76, 0]
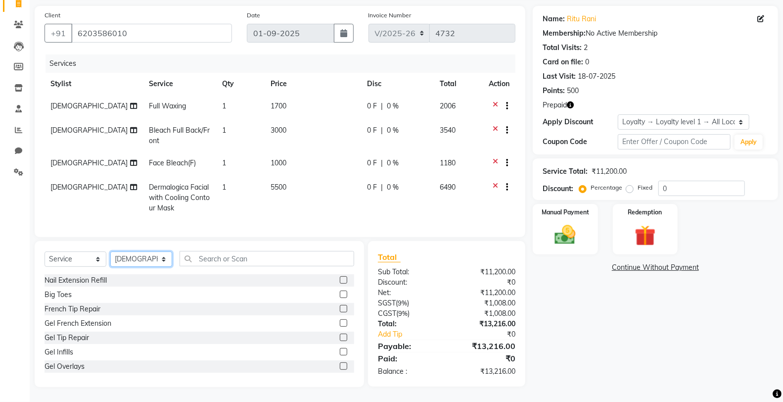
click at [150, 264] on select "Select Stylist Chandar_pdct Counter_Sales Damini_Mgr [PERSON_NAME] [PERSON_NAME…" at bounding box center [141, 258] width 62 height 15
select select "77022"
click at [110, 252] on select "Select Stylist Chandar_pdct Counter_Sales Damini_Mgr [PERSON_NAME] [PERSON_NAME…" at bounding box center [141, 258] width 62 height 15
click at [230, 257] on input "text" at bounding box center [266, 258] width 175 height 15
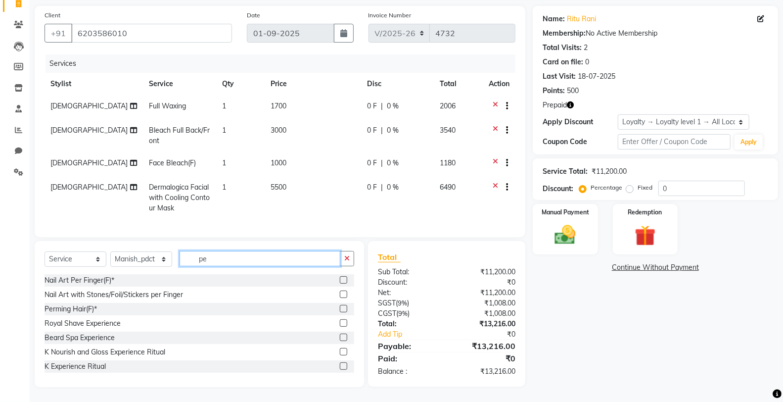
type input "p"
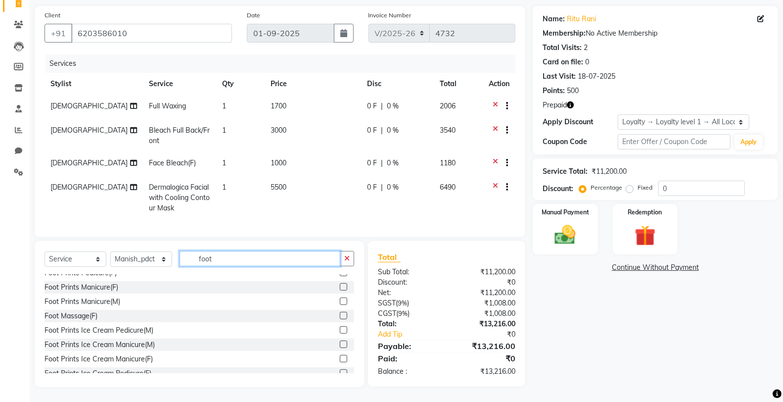
scroll to position [44, 0]
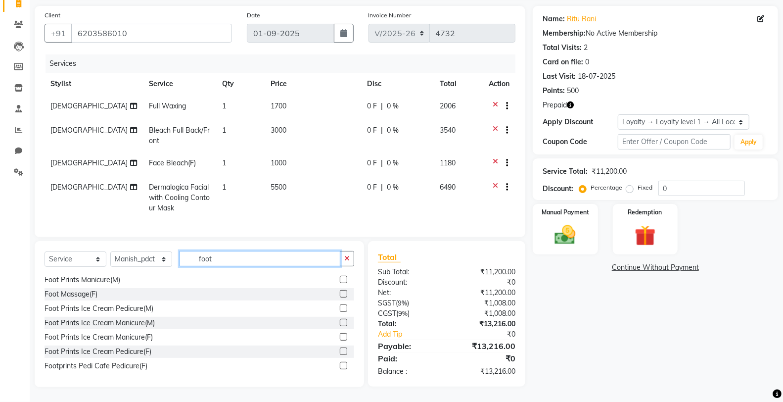
type input "foot"
click at [340, 335] on label at bounding box center [343, 336] width 7 height 7
click at [340, 335] on input "checkbox" at bounding box center [343, 337] width 6 height 6
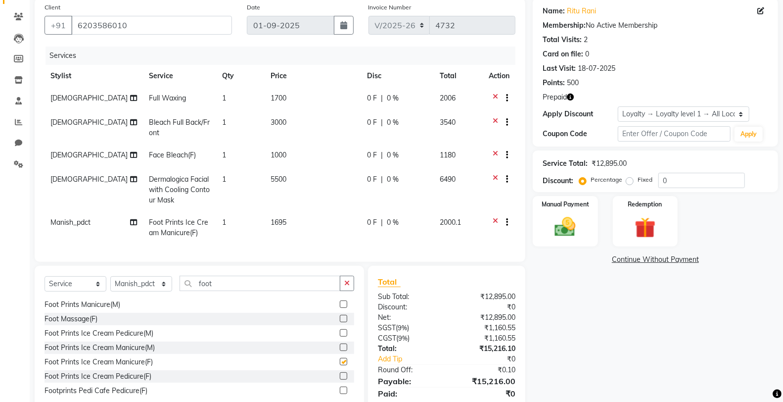
checkbox input "false"
click at [341, 291] on button "button" at bounding box center [347, 282] width 14 height 15
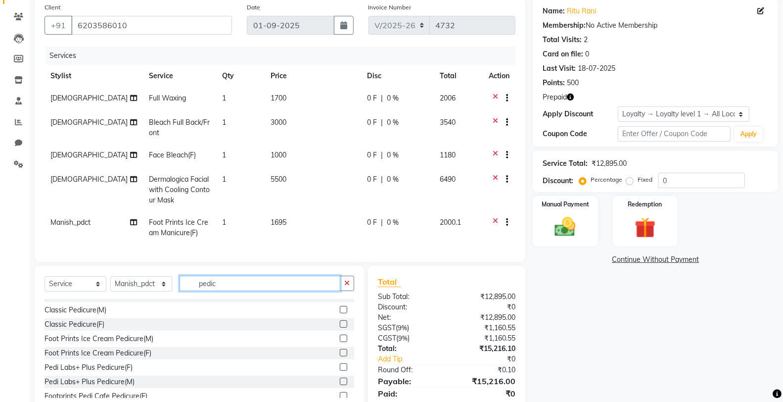
scroll to position [73, 0]
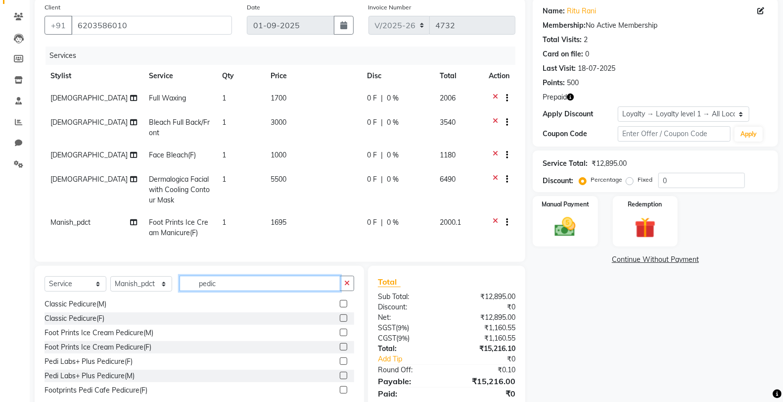
type input "pedic"
click at [340, 364] on label at bounding box center [343, 360] width 7 height 7
click at [340, 364] on input "checkbox" at bounding box center [343, 361] width 6 height 6
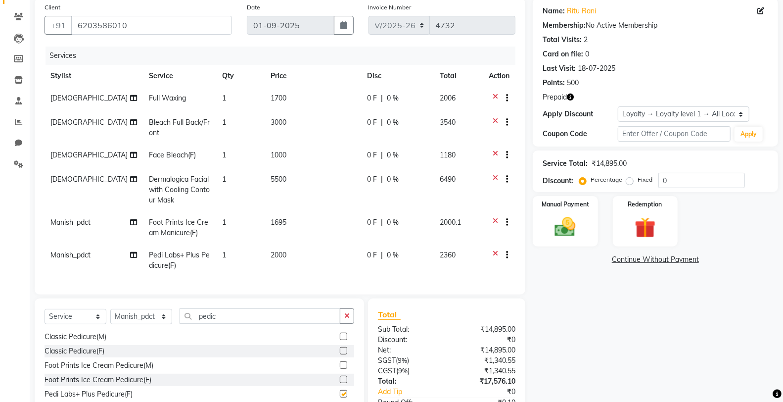
checkbox input "false"
click at [491, 253] on div at bounding box center [499, 256] width 21 height 12
click at [493, 251] on icon at bounding box center [495, 256] width 5 height 12
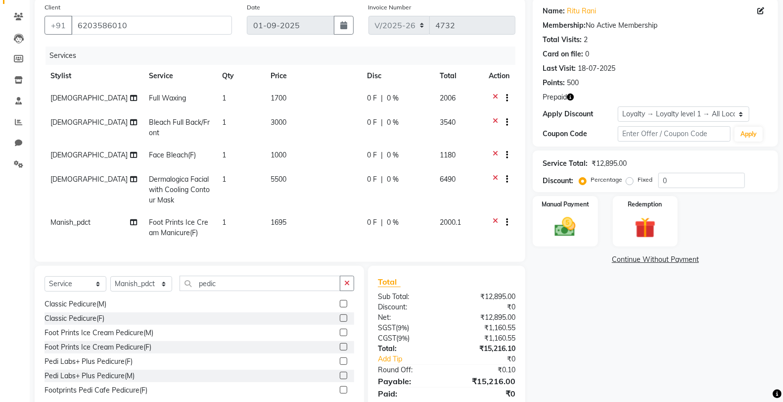
scroll to position [119, 0]
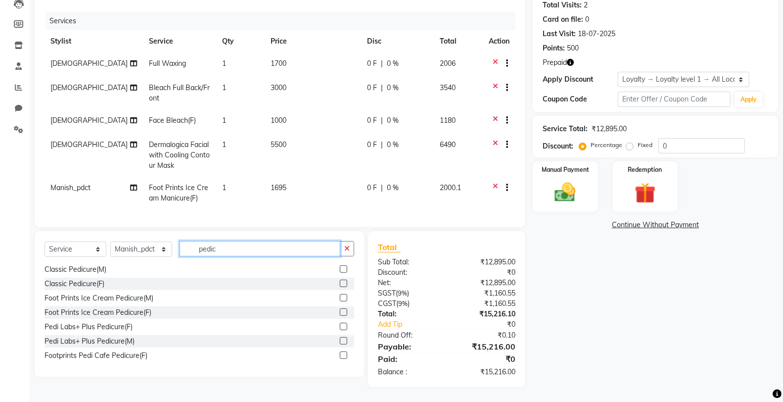
click at [307, 249] on input "pedic" at bounding box center [259, 248] width 161 height 15
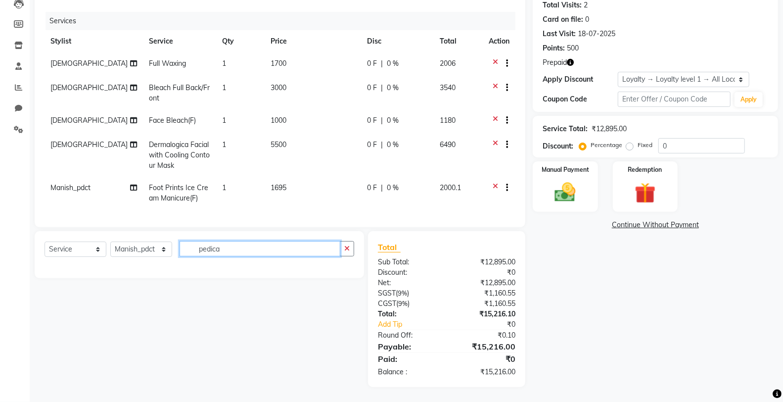
scroll to position [0, 0]
type input "pedi ca"
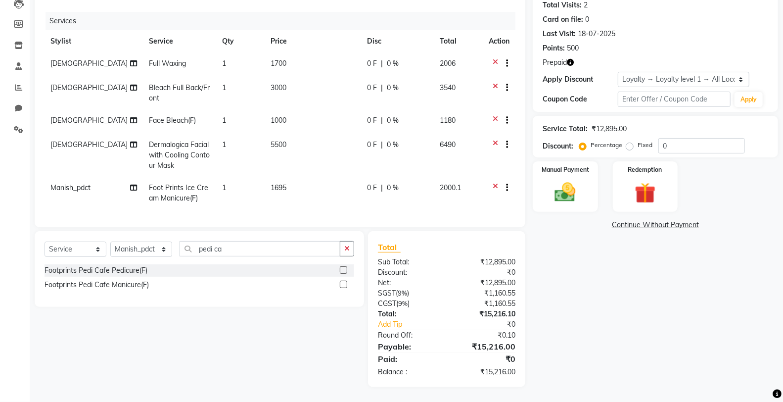
click at [344, 268] on label at bounding box center [343, 269] width 7 height 7
click at [344, 268] on input "checkbox" at bounding box center [343, 270] width 6 height 6
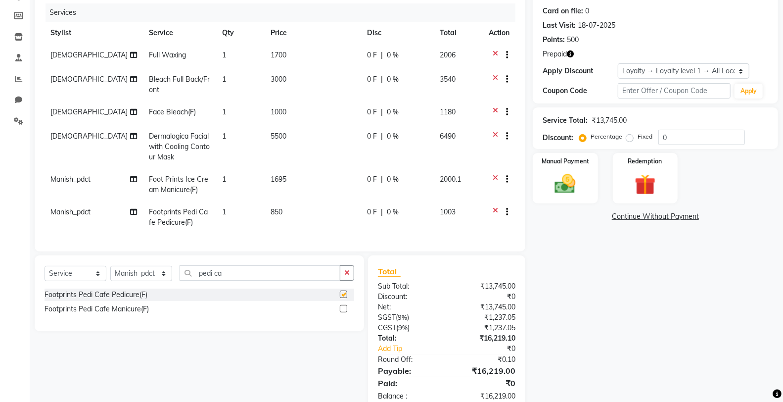
checkbox input "false"
click at [309, 178] on td "1695" at bounding box center [313, 184] width 96 height 33
select select "77022"
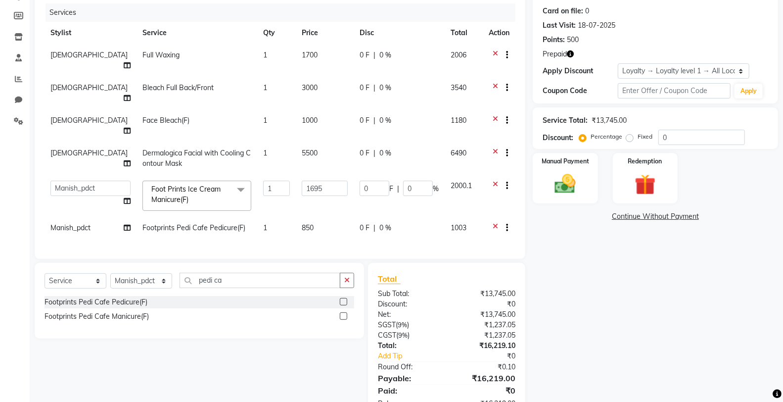
click at [309, 178] on td "1695" at bounding box center [325, 196] width 58 height 42
click at [325, 180] on input "1695" at bounding box center [325, 187] width 46 height 15
type input "1"
type input "1500"
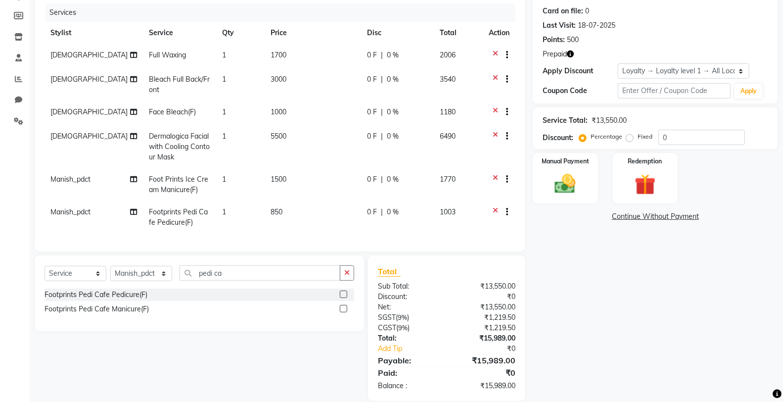
click at [323, 193] on tbody "Sunita Full Waxing 1 1700 0 F | 0 % 2006 Sunita Bleach Full Back/Front 1 3000 0…" at bounding box center [280, 138] width 471 height 189
click at [323, 193] on td "1500" at bounding box center [313, 184] width 96 height 33
select select "77022"
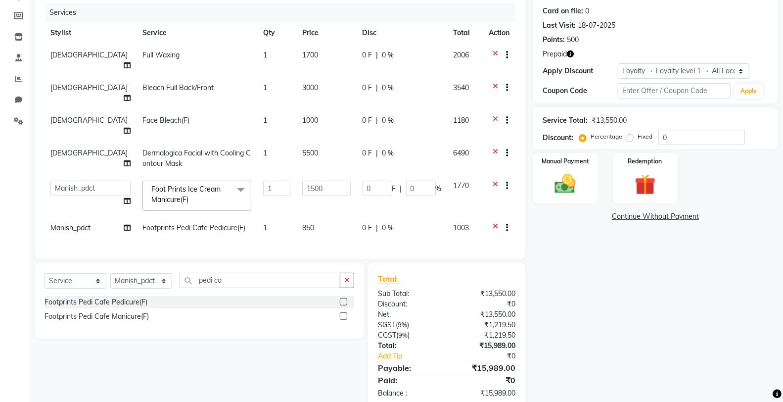
drag, startPoint x: 319, startPoint y: 204, endPoint x: 343, endPoint y: 268, distance: 68.1
click at [332, 241] on div "Client +91 6203586010 Date 01-09-2025 Invoice Number V/2025 V/2025-26 4732 Serv…" at bounding box center [280, 107] width 491 height 304
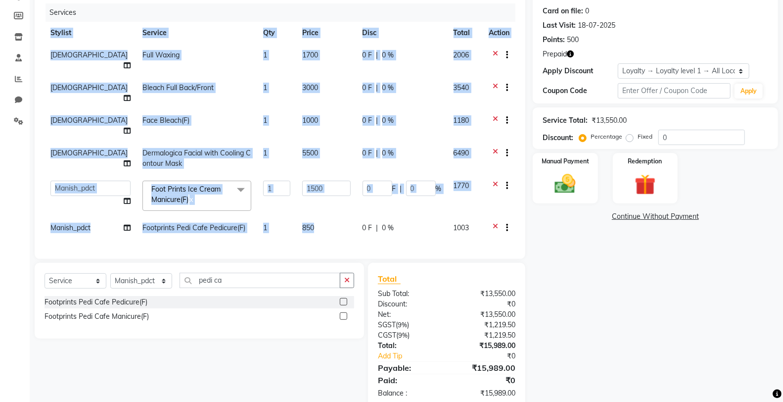
drag, startPoint x: 349, startPoint y: 269, endPoint x: 345, endPoint y: 263, distance: 8.2
click at [348, 272] on button "button" at bounding box center [347, 279] width 14 height 15
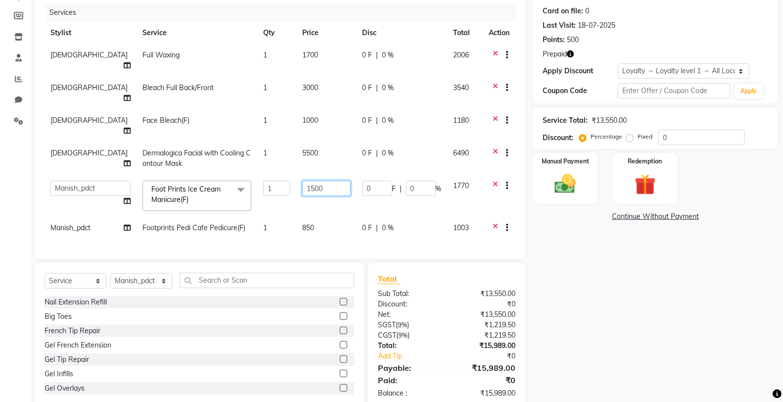
click at [318, 180] on input "1500" at bounding box center [326, 187] width 48 height 15
click at [299, 269] on div "Select Service Product Membership Package Voucher Prepaid Gift Card Select Styl…" at bounding box center [199, 336] width 329 height 146
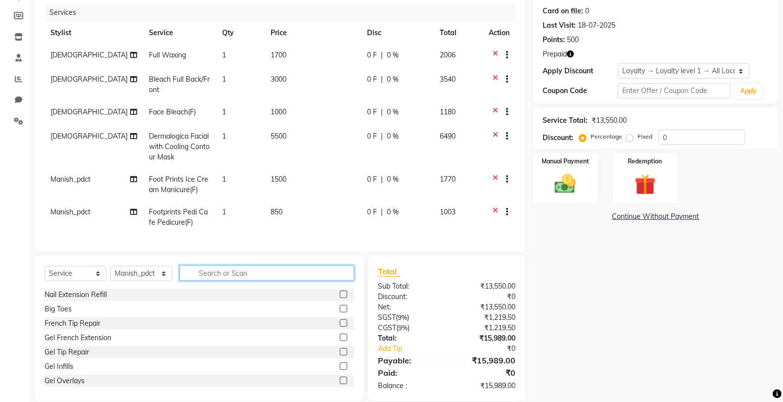
scroll to position [141, 0]
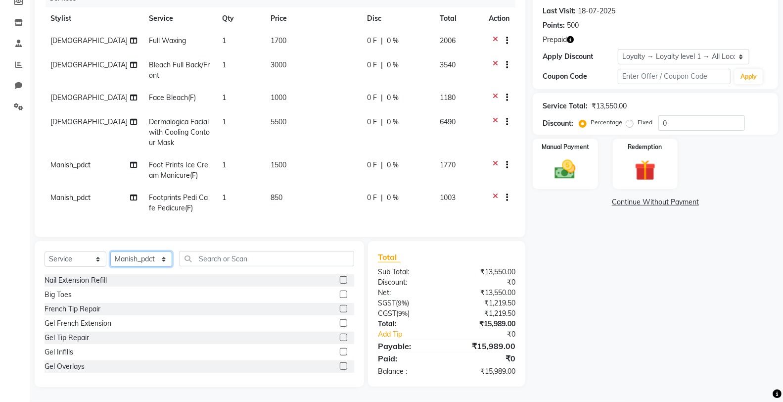
click at [156, 265] on select "Select Stylist Chandar_pdct Counter_Sales Damini_Mgr [PERSON_NAME] [PERSON_NAME…" at bounding box center [141, 258] width 62 height 15
select select "75830"
click at [110, 252] on select "Select Stylist Chandar_pdct Counter_Sales Damini_Mgr [PERSON_NAME] [PERSON_NAME…" at bounding box center [141, 258] width 62 height 15
click at [247, 255] on input "text" at bounding box center [266, 258] width 175 height 15
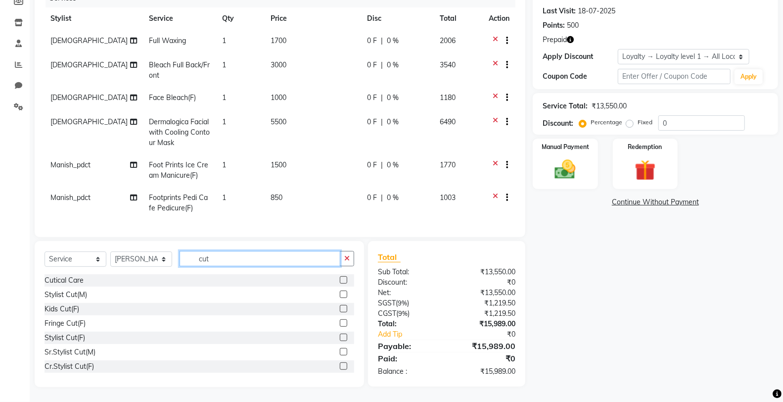
type input "cut"
click at [340, 293] on label at bounding box center [343, 293] width 7 height 7
click at [340, 293] on input "checkbox" at bounding box center [343, 294] width 6 height 6
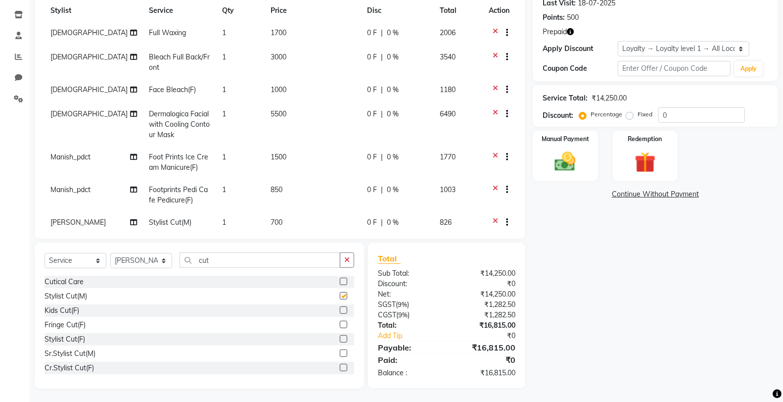
checkbox input "false"
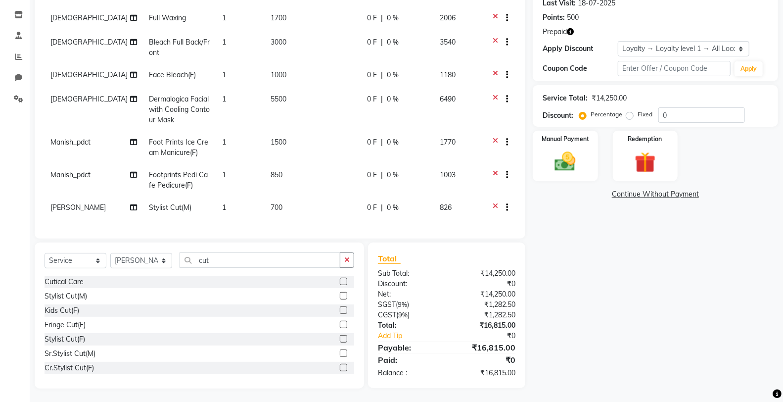
scroll to position [23, 0]
click at [305, 201] on td "700" at bounding box center [313, 208] width 96 height 24
click at [312, 197] on tbody "Sunita Full Waxing 1 1700 0 F | 0 % 2006 Sunita Bleach Full Back/Front 1 3000 0…" at bounding box center [280, 114] width 471 height 214
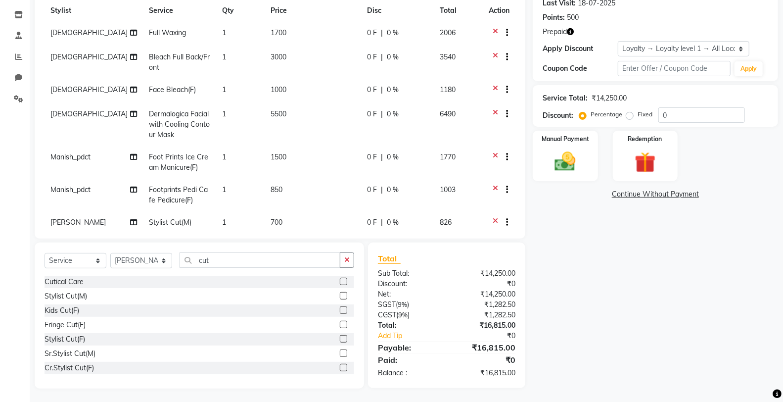
click at [314, 210] on td "850" at bounding box center [313, 195] width 96 height 33
select select "77022"
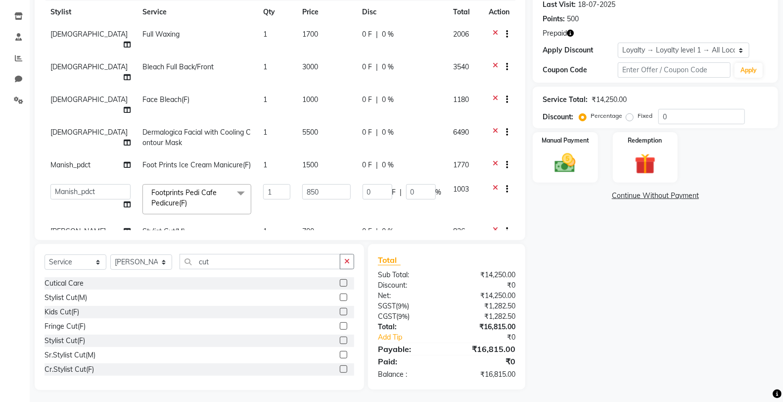
click at [316, 220] on td "700" at bounding box center [326, 232] width 60 height 24
select select "75830"
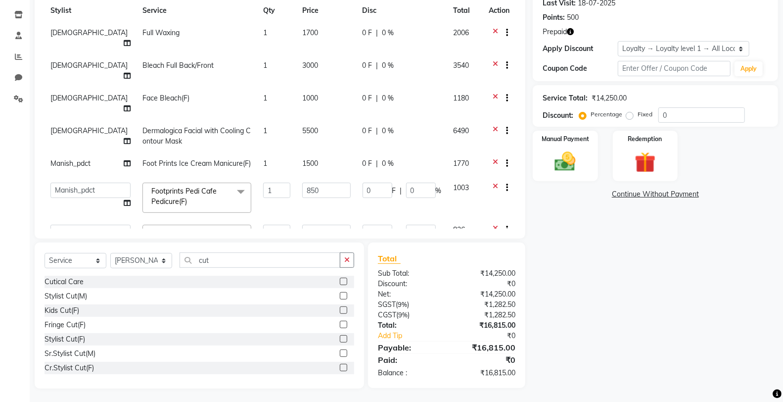
click at [319, 224] on input "700" at bounding box center [326, 231] width 48 height 15
type input "7"
type input "600"
click at [348, 262] on icon "button" at bounding box center [346, 259] width 5 height 7
click at [131, 256] on select "Select Stylist Chandar_pdct Counter_Sales Damini_Mgr [PERSON_NAME] [PERSON_NAME…" at bounding box center [141, 260] width 62 height 15
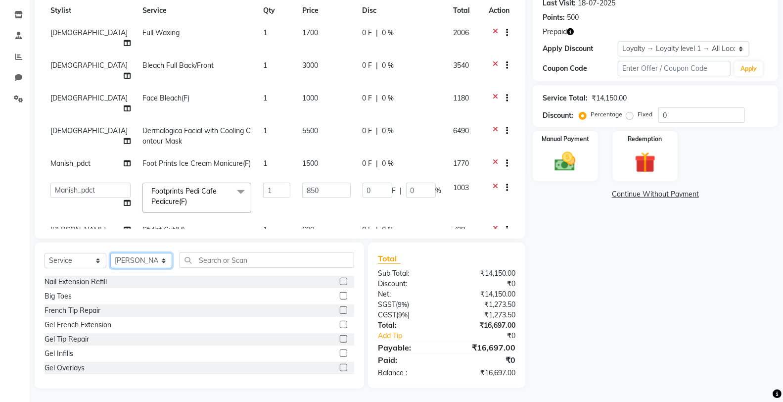
scroll to position [139, 0]
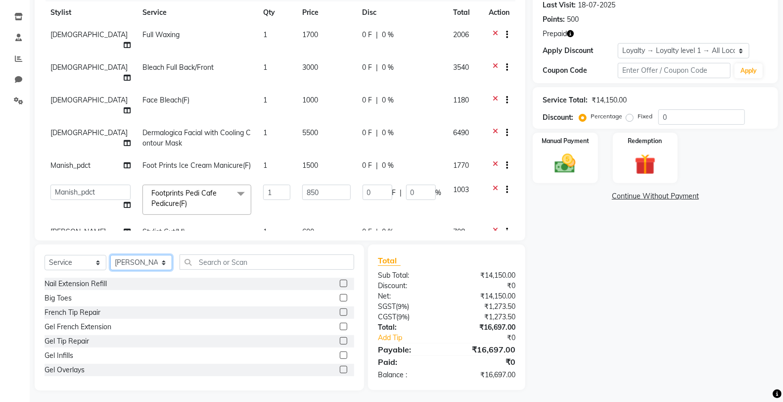
select select "75834"
click at [110, 255] on select "Select Stylist Chandar_pdct Counter_Sales Damini_Mgr [PERSON_NAME] [PERSON_NAME…" at bounding box center [141, 262] width 62 height 15
click at [280, 263] on input "text" at bounding box center [266, 261] width 175 height 15
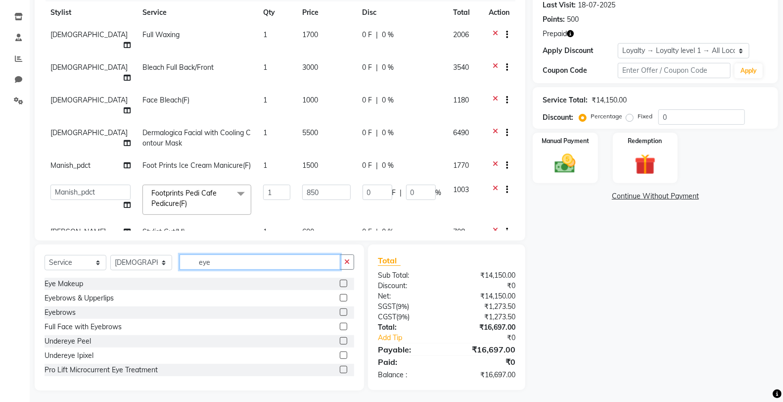
type input "eye"
click at [340, 310] on label at bounding box center [343, 311] width 7 height 7
click at [340, 310] on input "checkbox" at bounding box center [343, 312] width 6 height 6
checkbox input "false"
click at [344, 268] on button "button" at bounding box center [347, 261] width 14 height 15
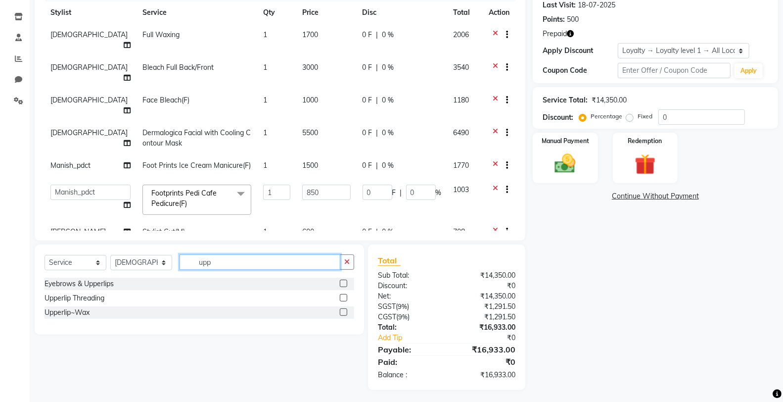
type input "upp"
drag, startPoint x: 345, startPoint y: 312, endPoint x: 335, endPoint y: 261, distance: 51.9
click at [344, 312] on label at bounding box center [343, 311] width 7 height 7
click at [344, 312] on input "checkbox" at bounding box center [343, 312] width 6 height 6
checkbox input "false"
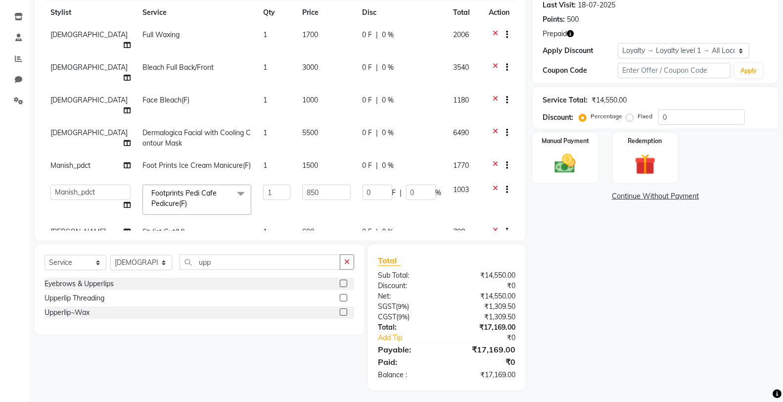
scroll to position [53, 0]
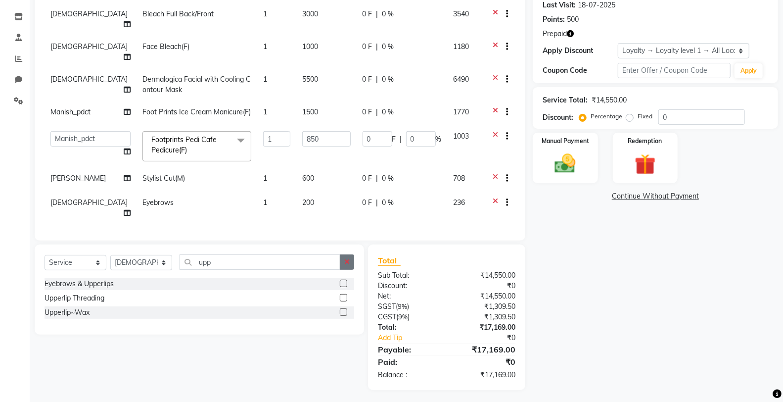
drag, startPoint x: 351, startPoint y: 269, endPoint x: 348, endPoint y: 264, distance: 6.9
click at [348, 264] on div "Select Service Product Membership Package Voucher Prepaid Gift Card Select Styl…" at bounding box center [200, 265] width 310 height 23
click at [348, 264] on icon "button" at bounding box center [346, 261] width 5 height 7
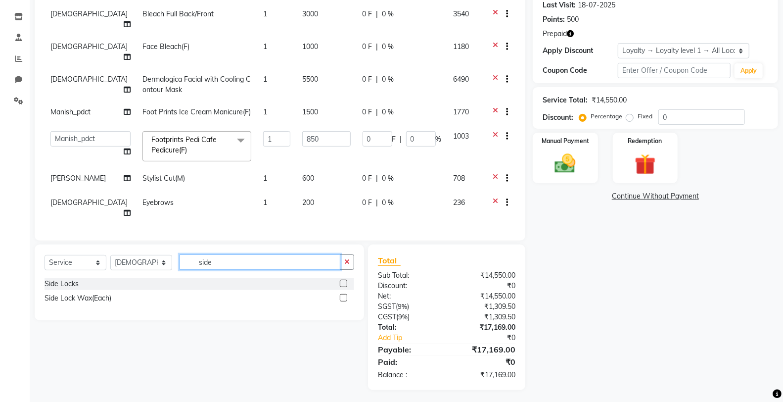
type input "side"
click at [344, 297] on label at bounding box center [343, 297] width 7 height 7
click at [344, 297] on input "checkbox" at bounding box center [343, 298] width 6 height 6
checkbox input "false"
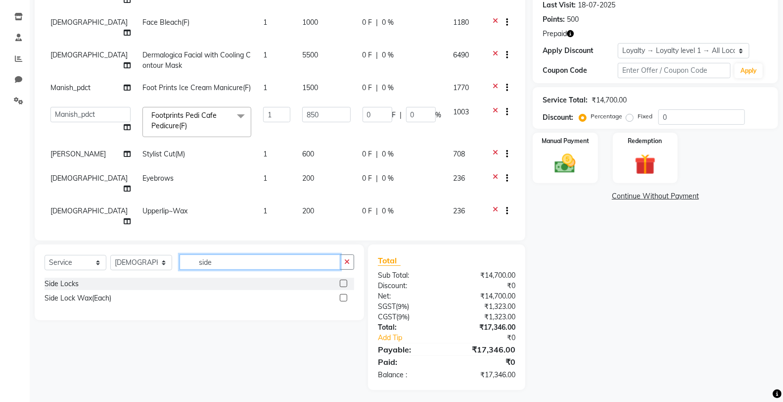
click at [308, 268] on input "side" at bounding box center [259, 261] width 161 height 15
type input "s"
type input "chin w"
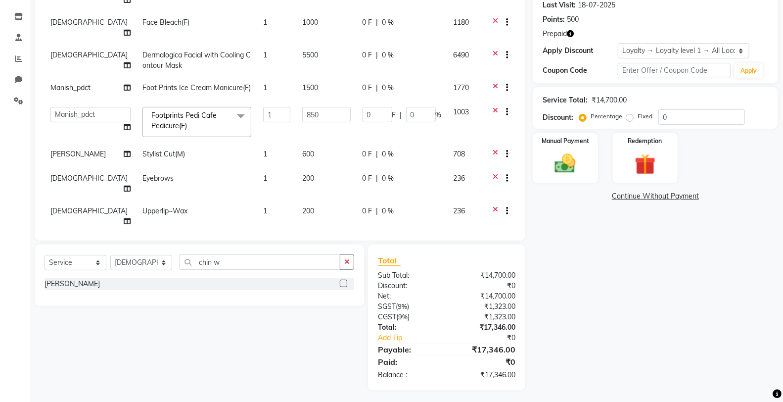
click at [346, 287] on div at bounding box center [343, 284] width 6 height 10
click at [344, 284] on label at bounding box center [343, 282] width 7 height 7
click at [344, 284] on input "checkbox" at bounding box center [343, 283] width 6 height 6
checkbox input "false"
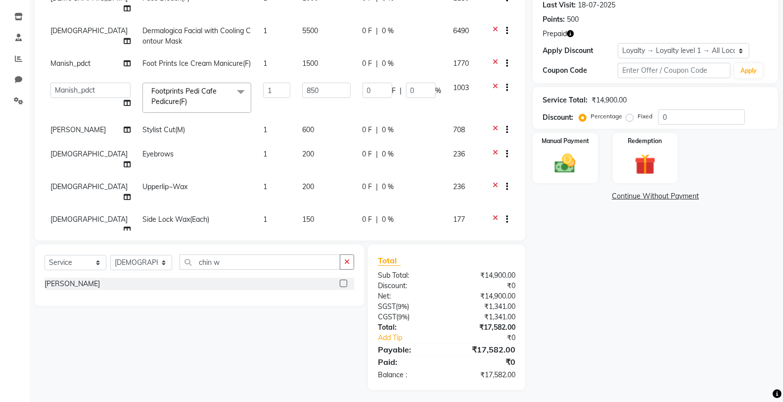
click at [323, 241] on td "200" at bounding box center [326, 257] width 60 height 33
select select "75834"
click at [321, 247] on input "200" at bounding box center [326, 254] width 48 height 15
type input "2"
type input "400"
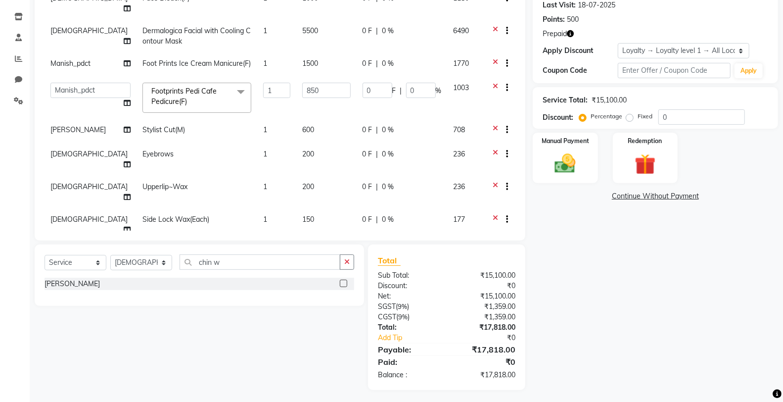
click at [323, 208] on td "150" at bounding box center [326, 224] width 60 height 33
select select "75834"
click at [323, 214] on input "150" at bounding box center [326, 221] width 48 height 15
type input "1"
type input "400"
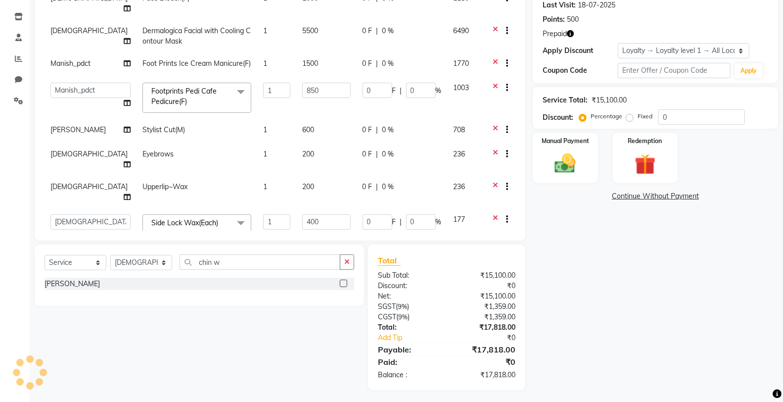
click at [315, 176] on td "200" at bounding box center [326, 192] width 60 height 33
select select "75834"
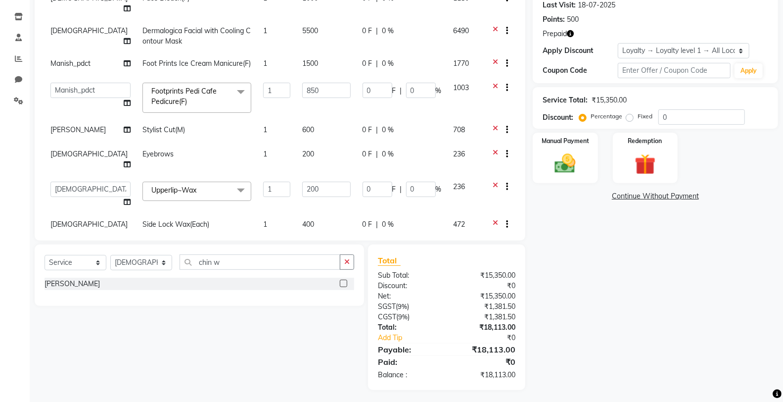
click at [315, 181] on input "200" at bounding box center [326, 188] width 48 height 15
type input "2"
type input "150"
click at [320, 143] on td "200" at bounding box center [326, 159] width 60 height 33
select select "75834"
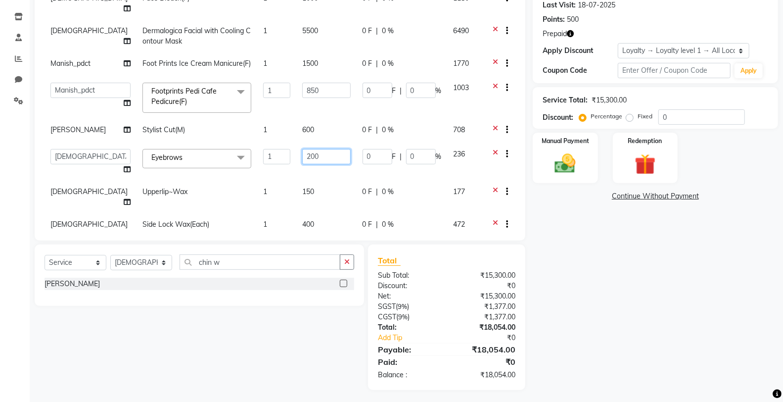
click at [321, 149] on input "200" at bounding box center [326, 156] width 48 height 15
type input "2"
type input "100"
click at [349, 261] on icon "button" at bounding box center [346, 261] width 5 height 7
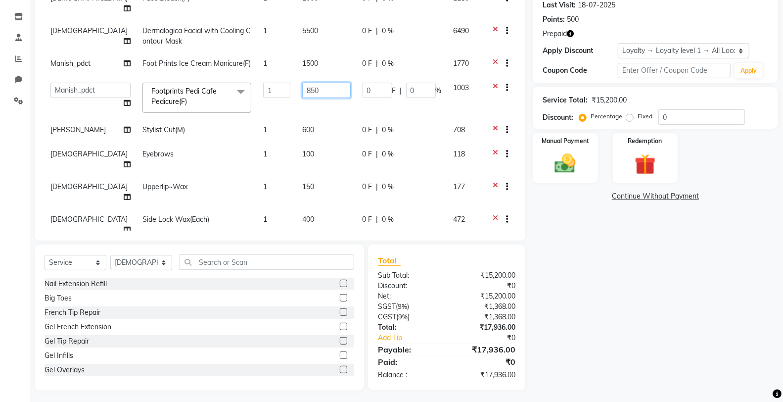
click at [323, 83] on input "850" at bounding box center [326, 90] width 48 height 15
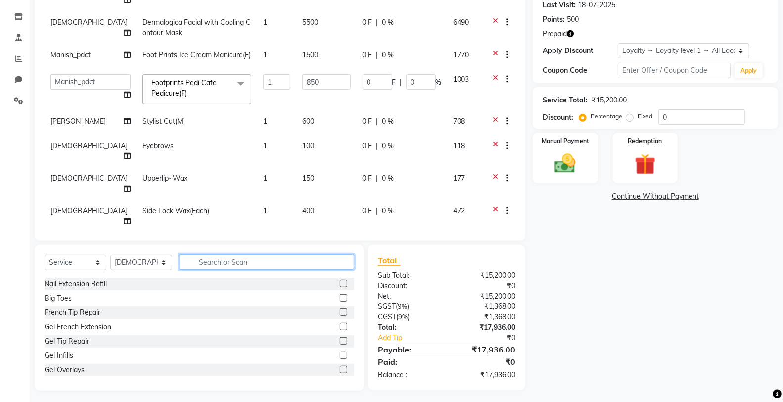
click at [303, 261] on input "text" at bounding box center [266, 261] width 175 height 15
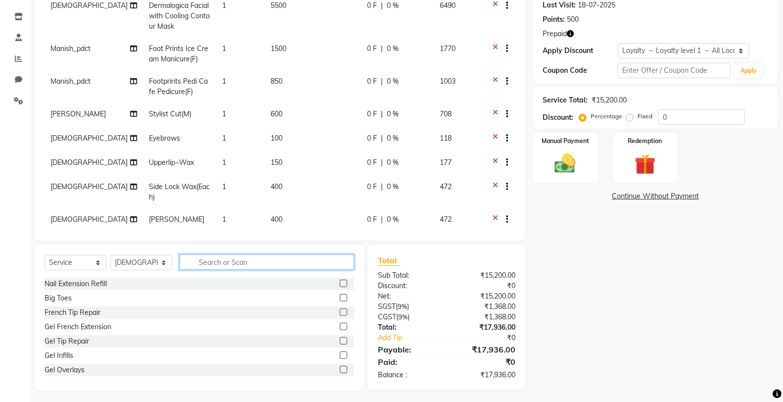
scroll to position [142, 0]
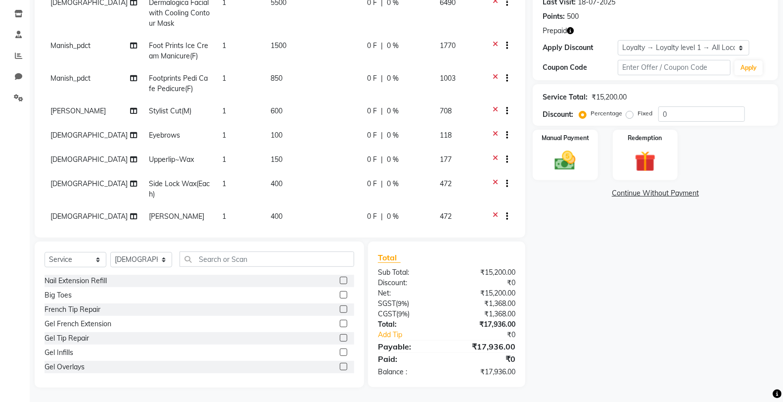
click at [571, 23] on div "Name: Ritu Rani Membership: No Active Membership Total Visits: 2 Card on file: …" at bounding box center [655, 6] width 245 height 148
click at [568, 32] on icon "button" at bounding box center [570, 30] width 7 height 7
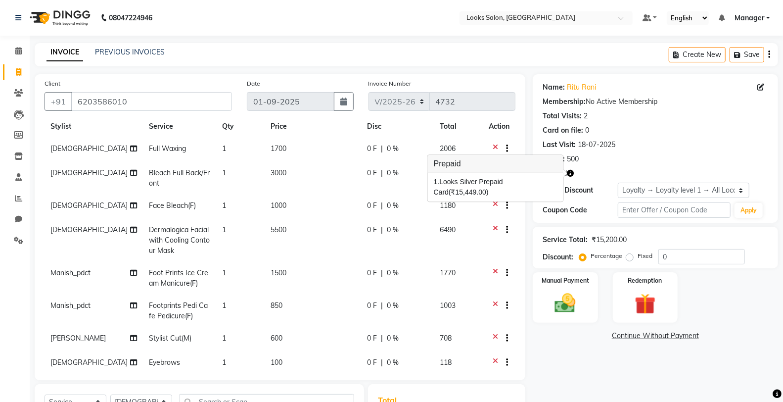
scroll to position [0, 0]
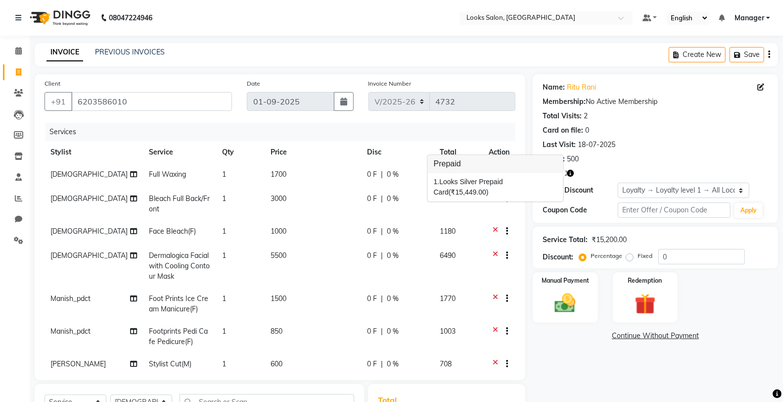
click at [493, 226] on icon at bounding box center [495, 232] width 5 height 12
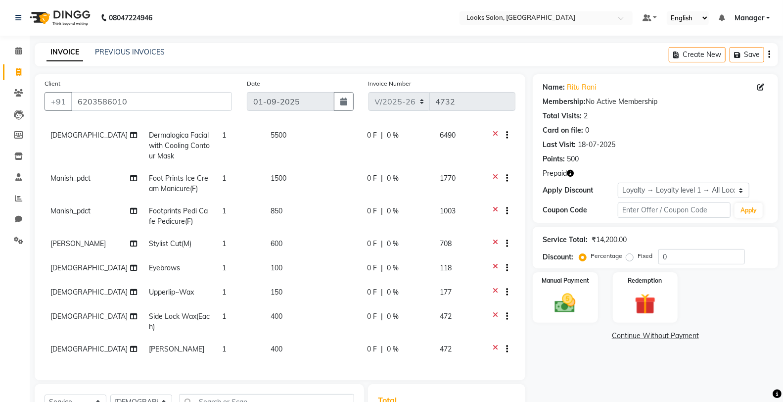
scroll to position [142, 0]
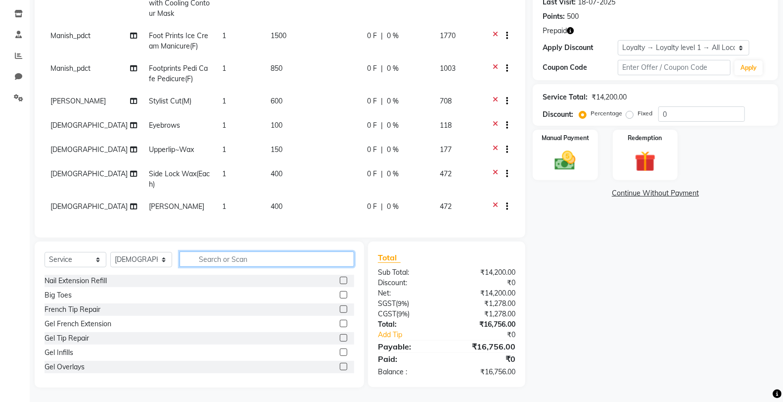
click at [224, 265] on input "text" at bounding box center [266, 258] width 175 height 15
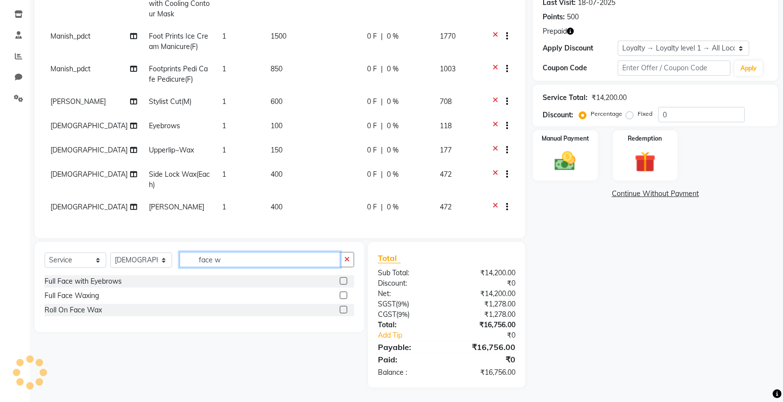
type input "face w"
click at [343, 296] on label at bounding box center [343, 294] width 7 height 7
click at [343, 296] on input "checkbox" at bounding box center [343, 295] width 6 height 6
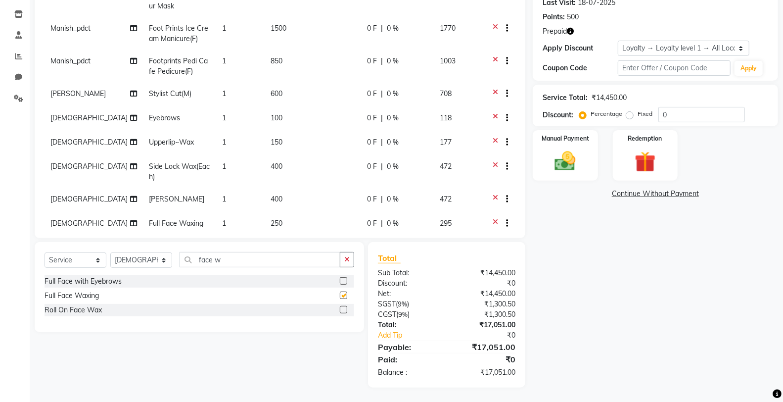
checkbox input "false"
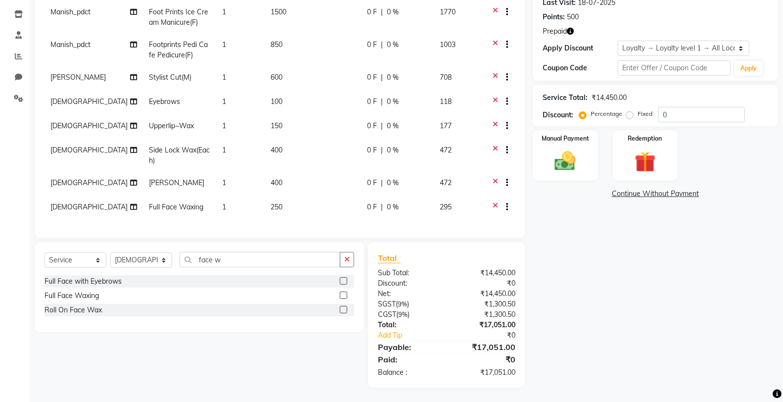
click at [315, 196] on td "250" at bounding box center [313, 208] width 96 height 24
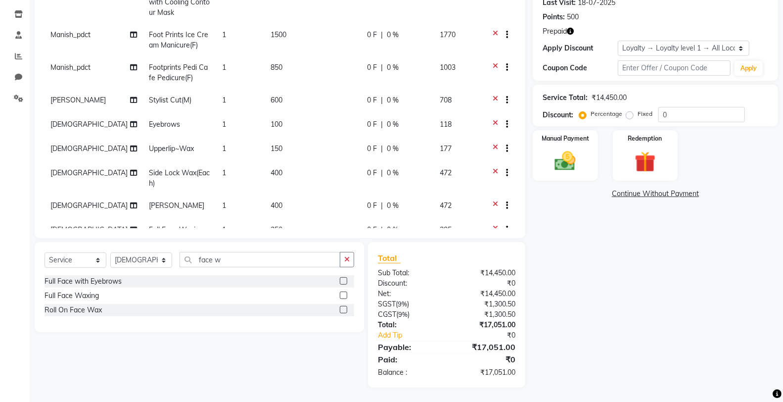
select select "75834"
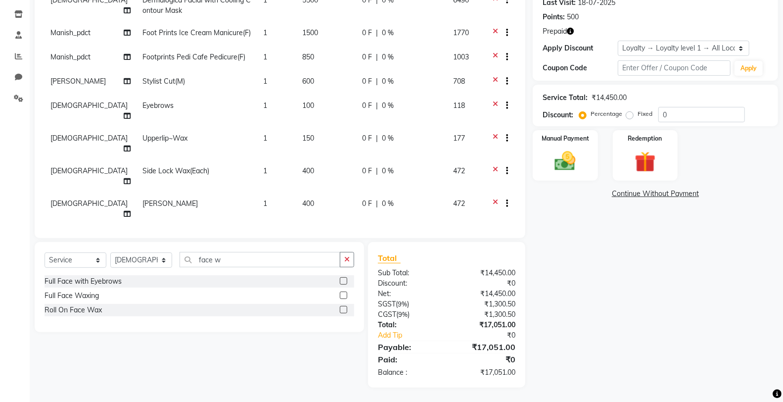
click at [315, 225] on td "250" at bounding box center [326, 244] width 60 height 38
click at [318, 231] on input "250" at bounding box center [326, 238] width 48 height 15
type input "2"
type input "1000"
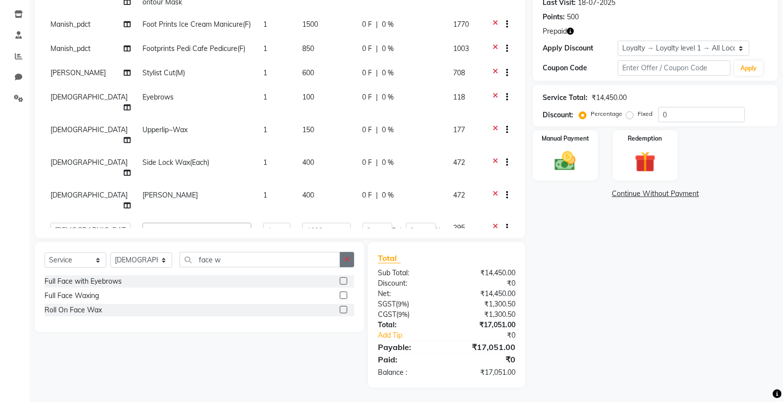
click at [345, 256] on icon "button" at bounding box center [346, 259] width 5 height 7
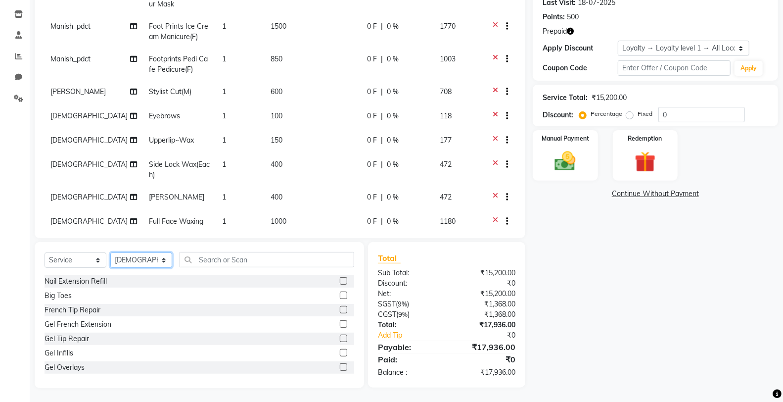
click at [135, 264] on select "Select Stylist Chandar_pdct Counter_Sales Damini_Mgr [PERSON_NAME] [PERSON_NAME…" at bounding box center [141, 259] width 62 height 15
click at [216, 263] on input "text" at bounding box center [266, 259] width 175 height 15
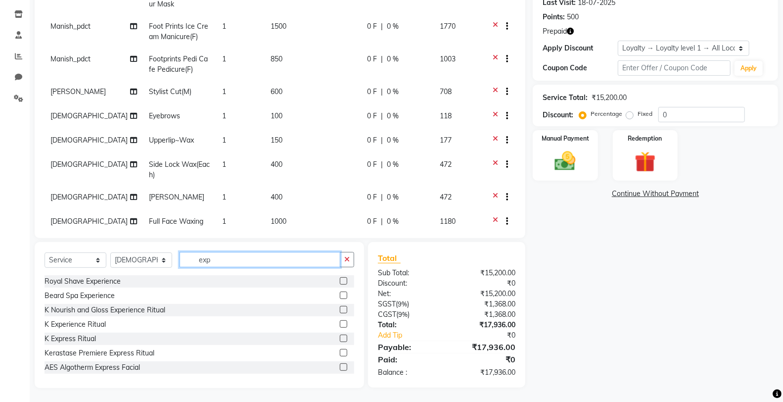
type input "exp"
click at [340, 320] on label at bounding box center [343, 323] width 7 height 7
click at [340, 321] on input "checkbox" at bounding box center [343, 324] width 6 height 6
checkbox input "false"
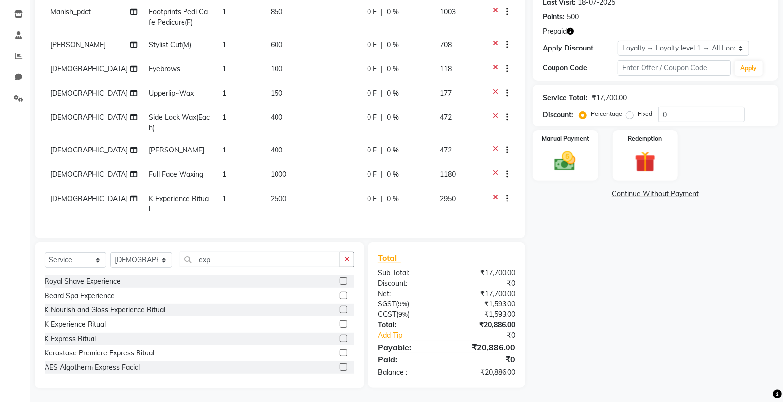
click at [318, 190] on td "2500" at bounding box center [313, 203] width 96 height 33
select select "75834"
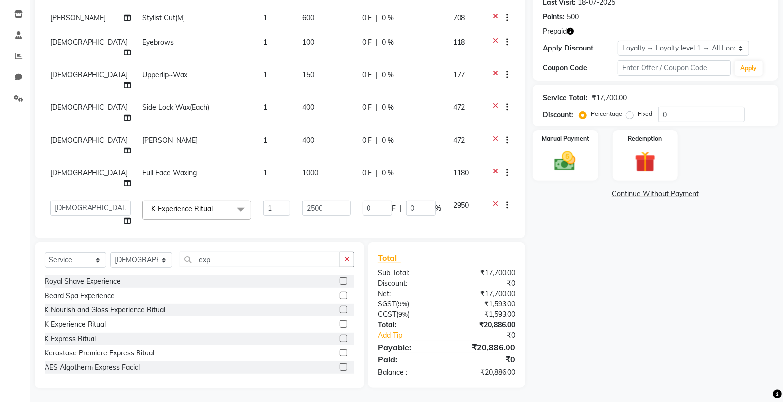
scroll to position [122, 0]
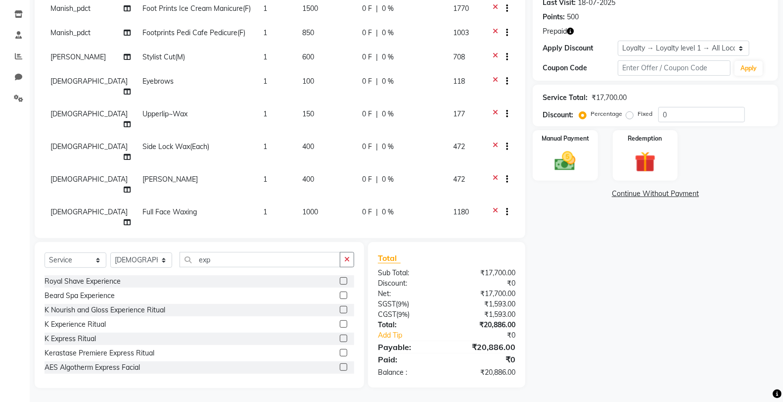
click at [321, 239] on input "2500" at bounding box center [326, 246] width 48 height 15
type input "2"
type input "249"
click at [347, 260] on icon "button" at bounding box center [346, 259] width 5 height 7
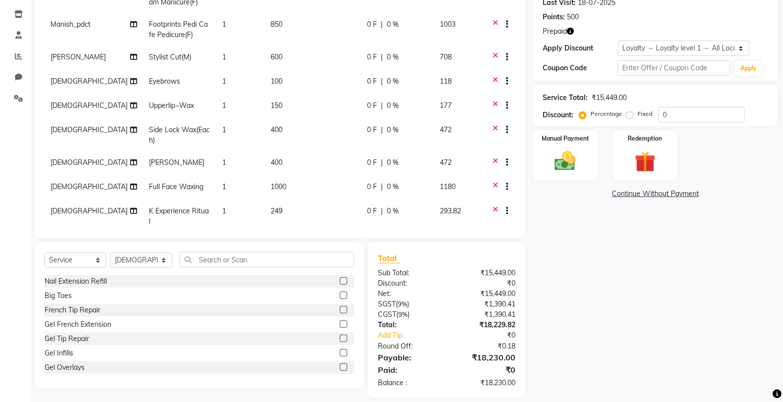
click at [573, 26] on button "button" at bounding box center [570, 31] width 7 height 10
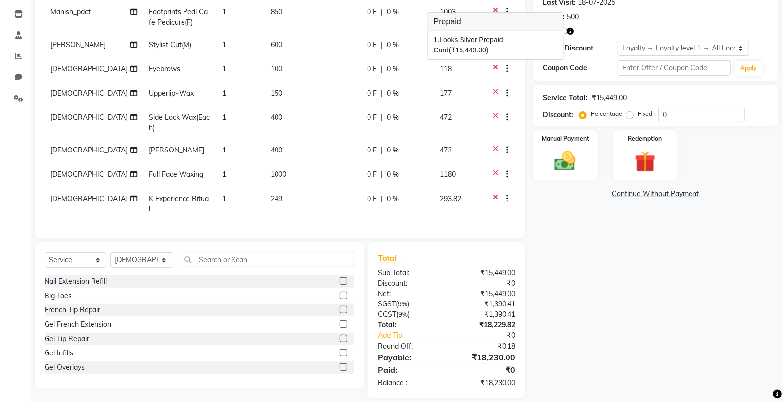
click at [86, 187] on td "[DEMOGRAPHIC_DATA]" at bounding box center [94, 203] width 98 height 33
select select "75834"
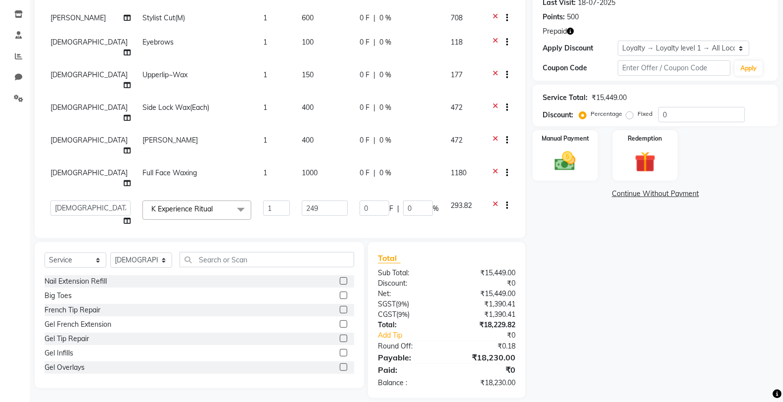
scroll to position [122, 0]
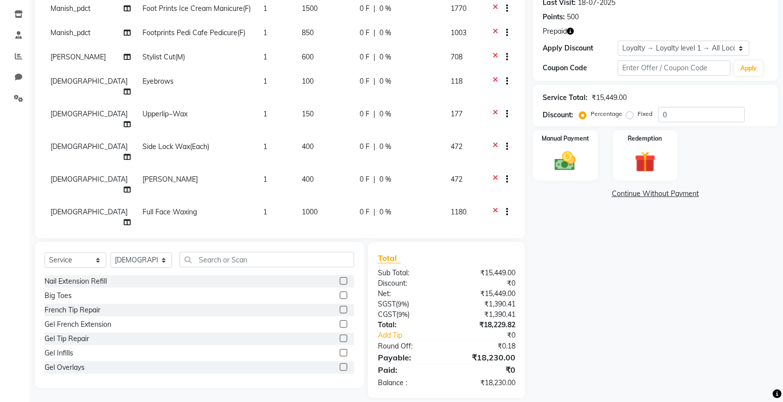
click at [84, 239] on select "Chandar_pdct Counter_Sales Damini_Mgr Deepak Deepanshu_pdct Kavita Kawal_Mgr Ma…" at bounding box center [90, 246] width 80 height 15
select select "75840"
click at [310, 239] on input "249" at bounding box center [325, 246] width 46 height 15
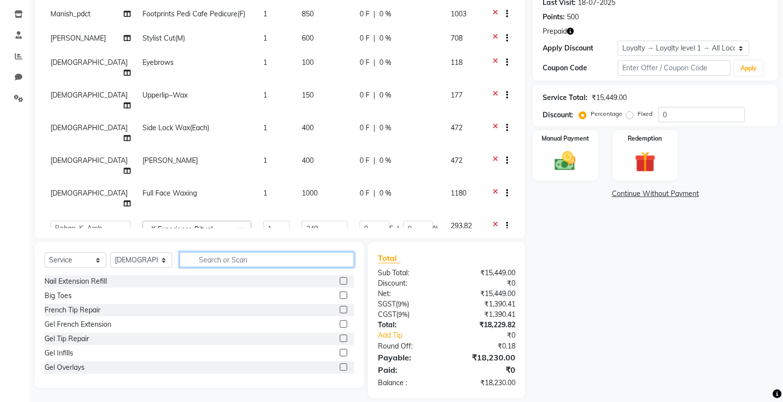
click at [298, 260] on input "text" at bounding box center [266, 259] width 175 height 15
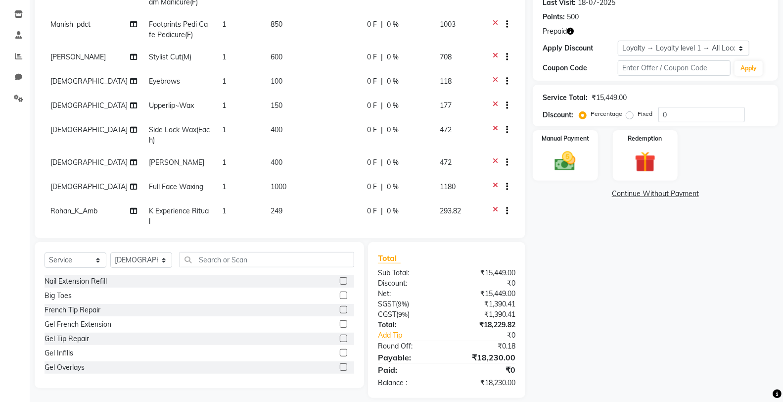
click at [569, 30] on icon "button" at bounding box center [570, 31] width 7 height 7
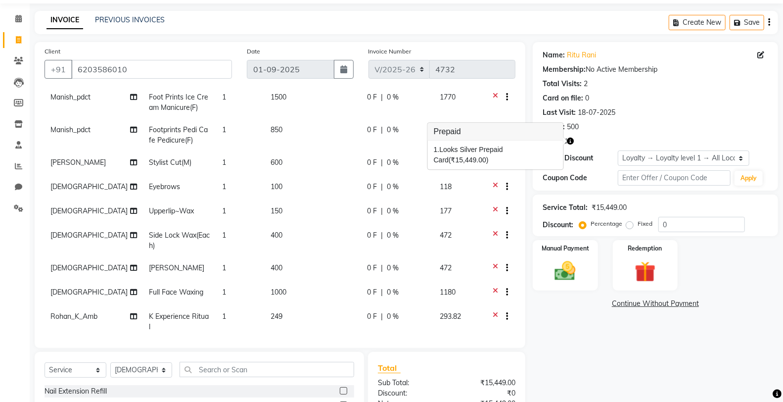
scroll to position [161, 0]
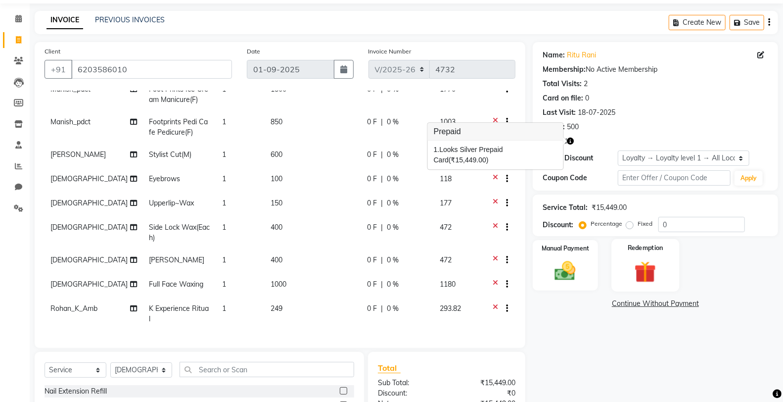
drag, startPoint x: 661, startPoint y: 272, endPoint x: 648, endPoint y: 289, distance: 21.6
click at [661, 272] on img at bounding box center [645, 271] width 35 height 27
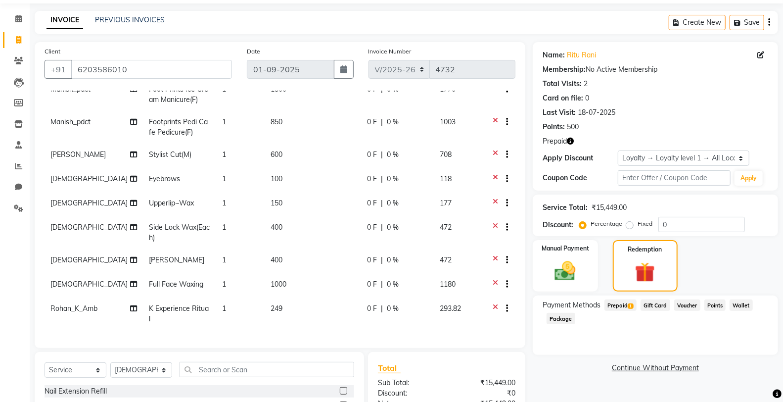
click at [618, 299] on span "Prepaid 1" at bounding box center [620, 304] width 32 height 11
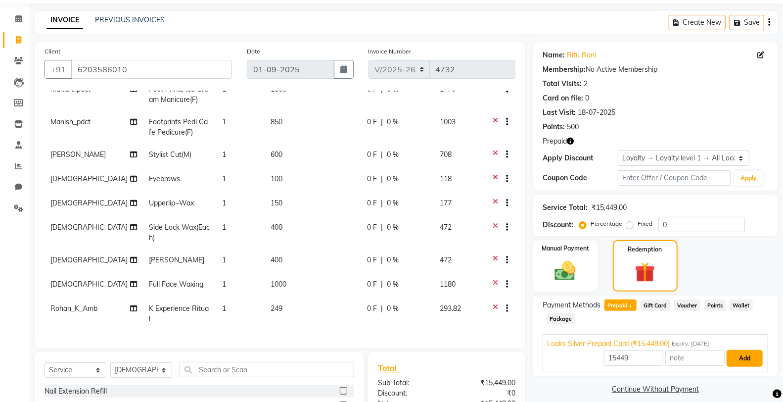
click at [741, 361] on button "Add" at bounding box center [744, 358] width 36 height 17
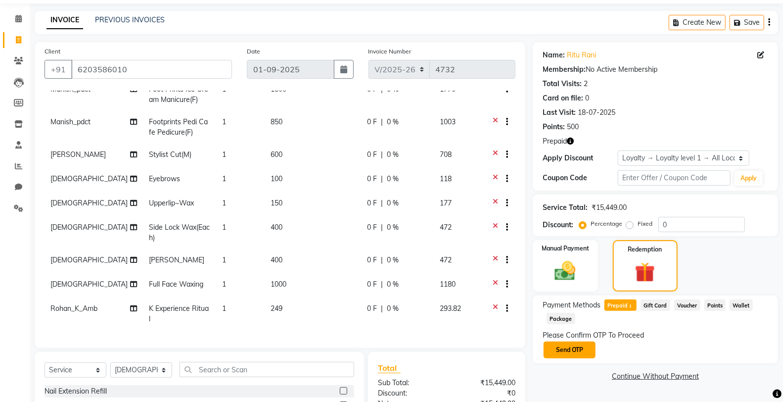
click at [594, 352] on button "Send OTP" at bounding box center [569, 349] width 52 height 17
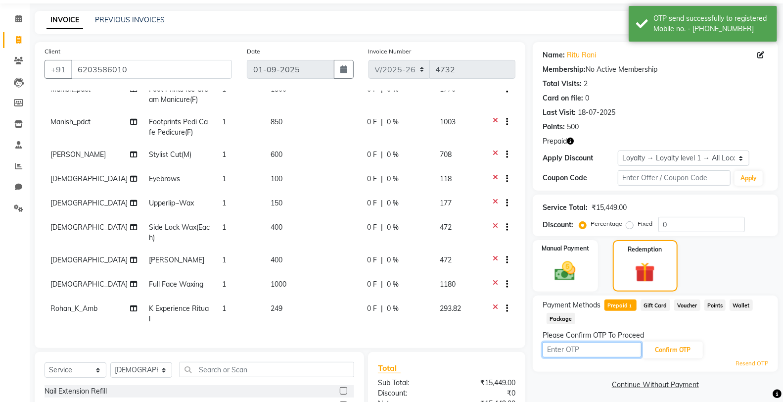
click at [578, 344] on input "text" at bounding box center [591, 349] width 99 height 15
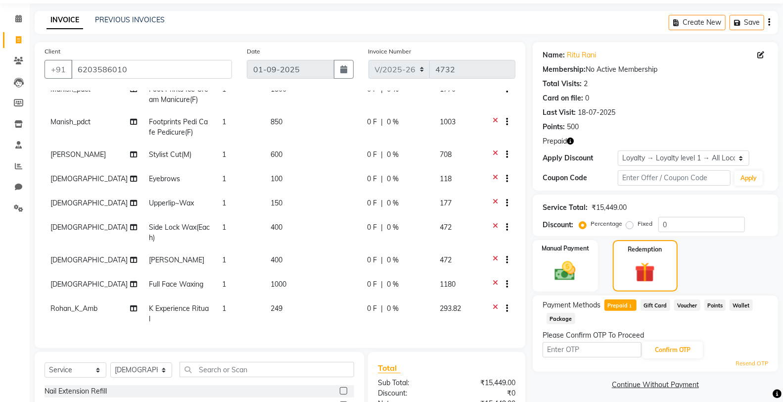
drag, startPoint x: 571, startPoint y: 140, endPoint x: 577, endPoint y: 145, distance: 8.1
click at [571, 140] on icon "button" at bounding box center [570, 140] width 7 height 7
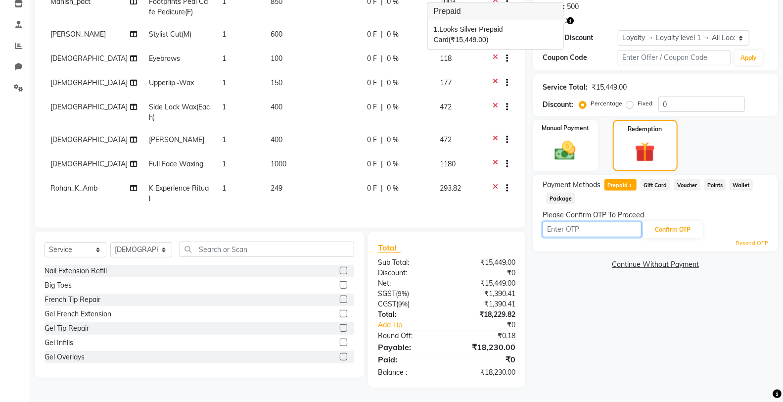
click at [609, 237] on input "text" at bounding box center [591, 229] width 99 height 15
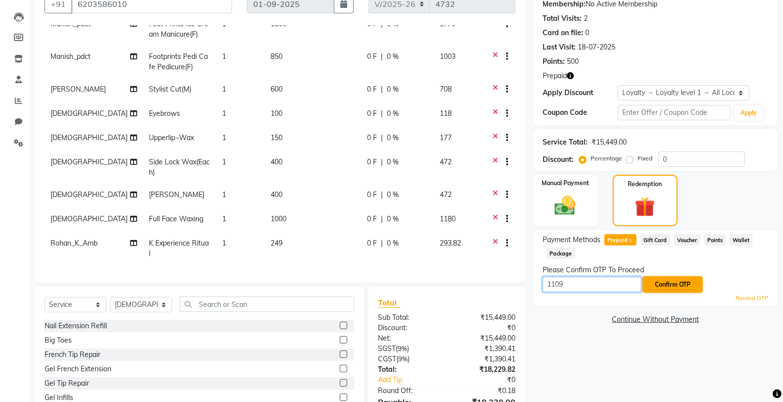
type input "1109"
click at [676, 281] on button "Confirm OTP" at bounding box center [672, 284] width 60 height 17
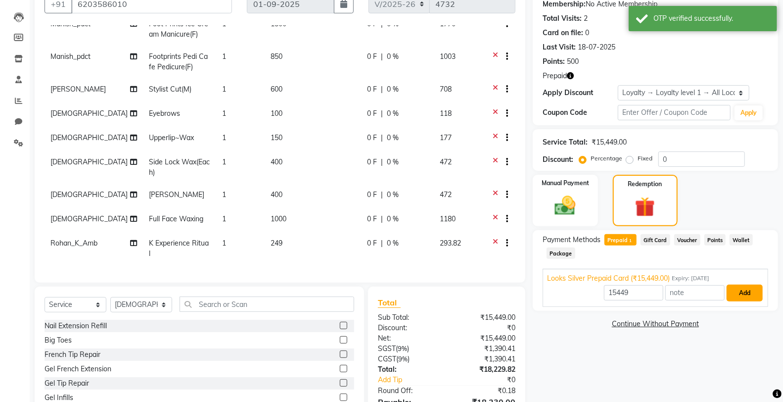
click at [737, 285] on button "Add" at bounding box center [744, 292] width 36 height 17
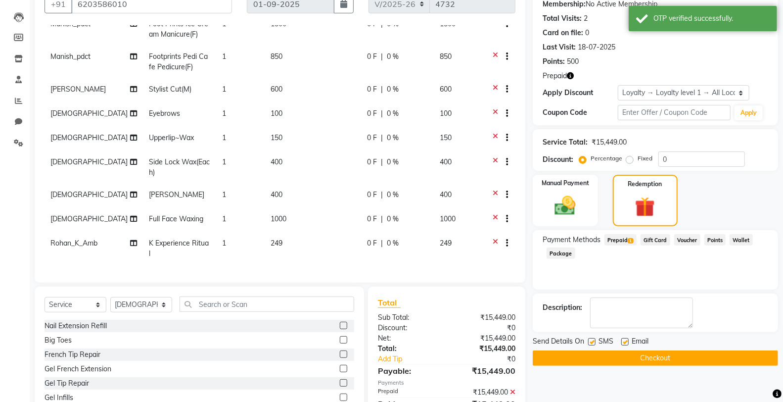
scroll to position [191, 0]
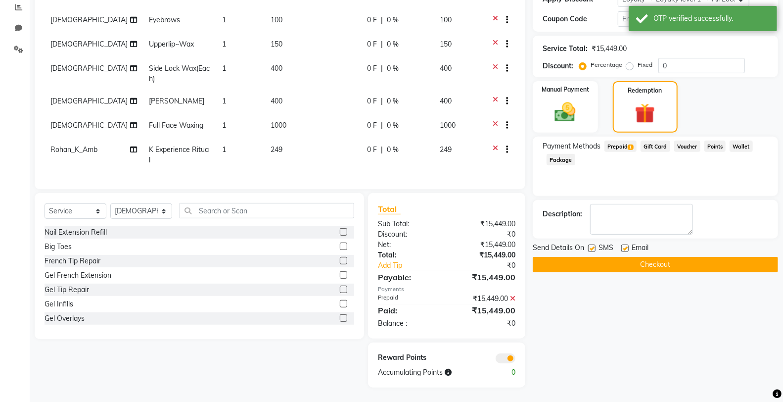
click at [556, 270] on button "Checkout" at bounding box center [655, 264] width 245 height 15
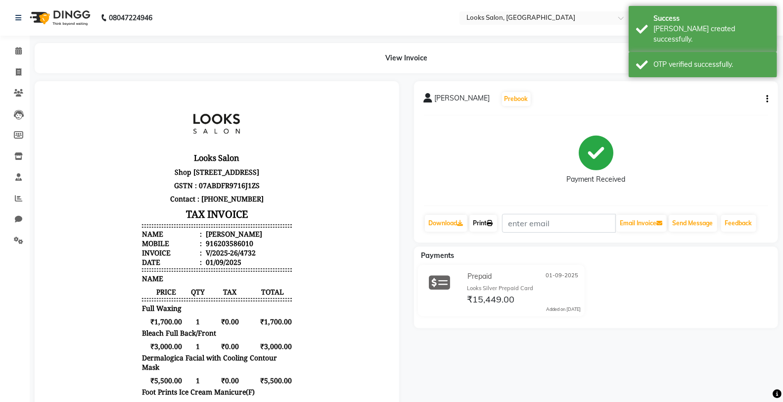
click at [487, 221] on link "Print" at bounding box center [483, 223] width 28 height 17
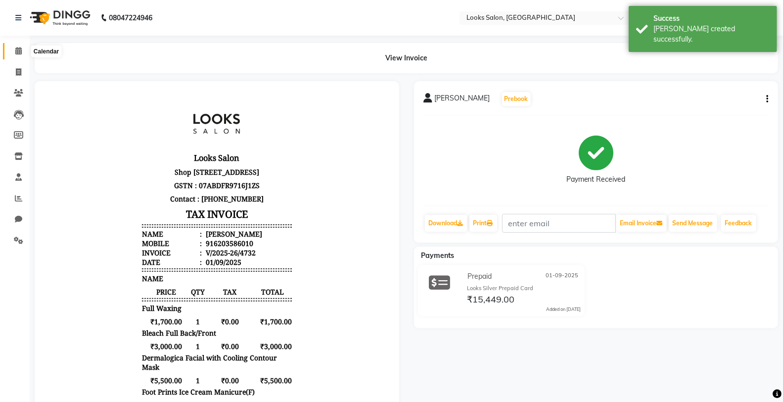
click at [18, 46] on span at bounding box center [18, 50] width 17 height 11
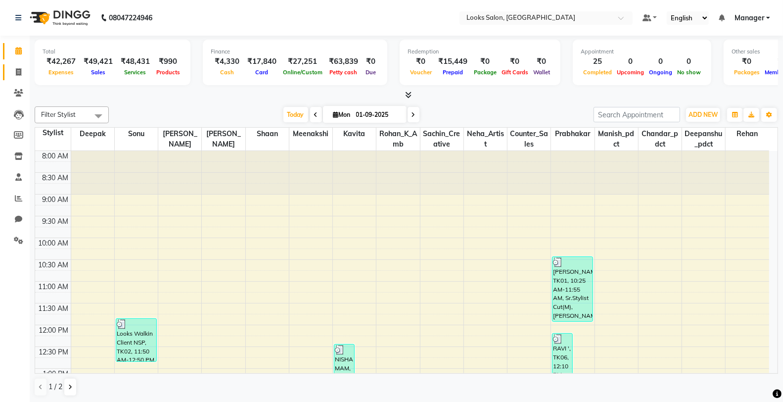
click at [8, 73] on link "Invoice" at bounding box center [15, 72] width 24 height 16
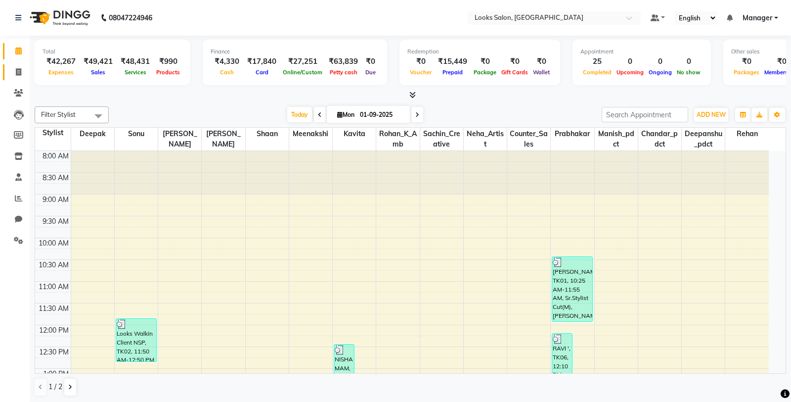
select select "service"
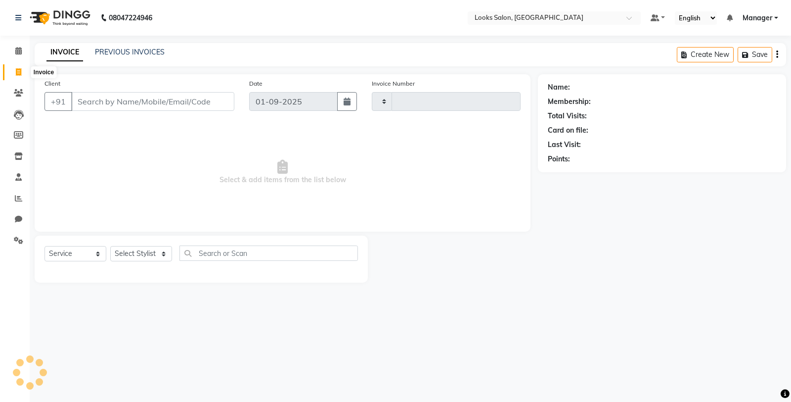
type input "4733"
select select "8125"
click at [172, 98] on input "Client" at bounding box center [152, 101] width 163 height 19
click at [154, 253] on select "Select Stylist Chandar_pdct Counter_Sales Damini_Mgr [PERSON_NAME] [PERSON_NAME…" at bounding box center [141, 253] width 62 height 15
select select "75825"
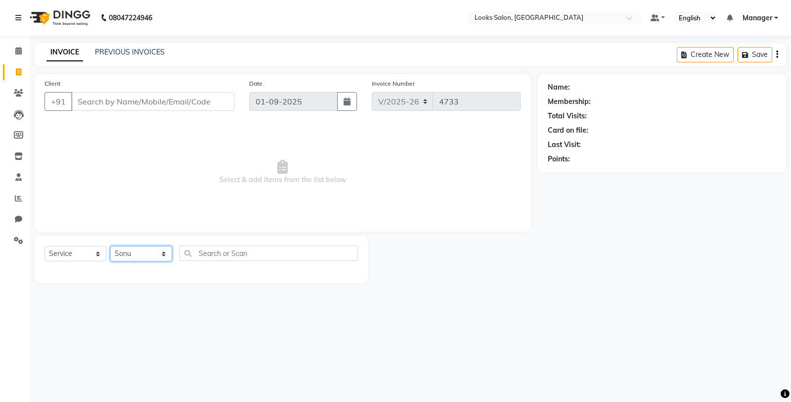
click at [110, 246] on select "Select Stylist Chandar_pdct Counter_Sales Damini_Mgr [PERSON_NAME] [PERSON_NAME…" at bounding box center [141, 253] width 62 height 15
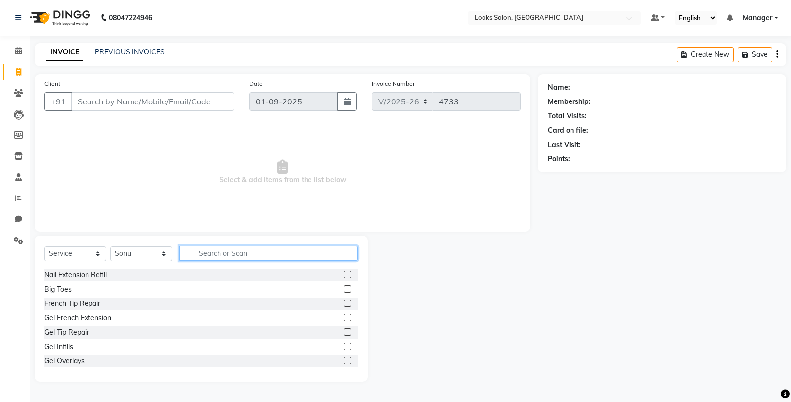
click at [215, 256] on input "text" at bounding box center [268, 252] width 179 height 15
type input "cut"
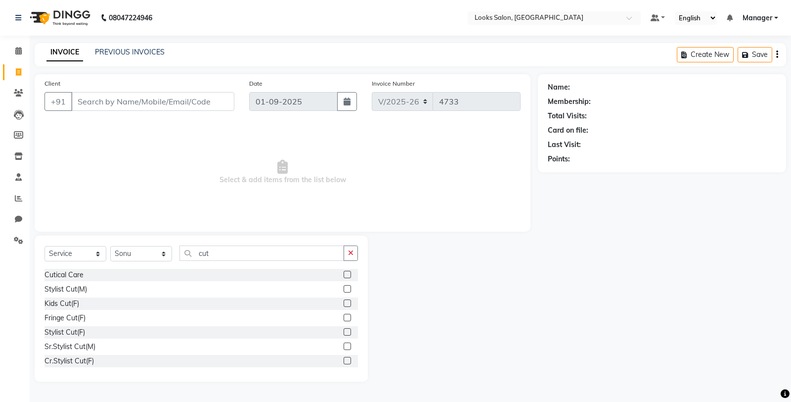
click at [344, 287] on label at bounding box center [347, 288] width 7 height 7
click at [344, 287] on input "checkbox" at bounding box center [347, 289] width 6 height 6
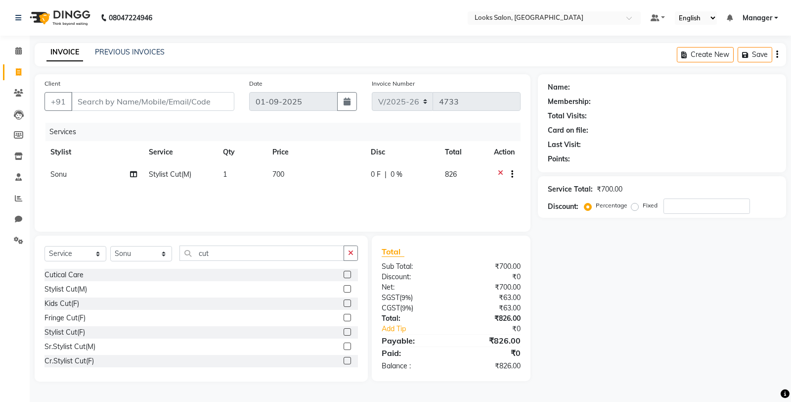
checkbox input "false"
click at [299, 171] on td "700" at bounding box center [316, 175] width 98 height 24
select select "75825"
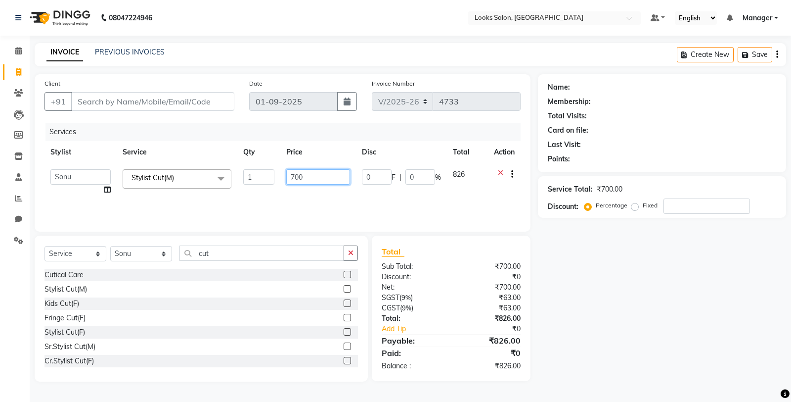
click at [312, 174] on input "700" at bounding box center [318, 176] width 64 height 15
type input "7"
type input "800"
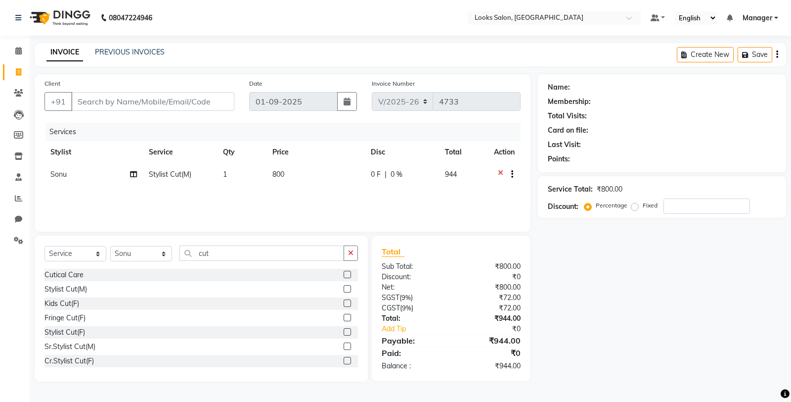
click at [620, 293] on div "Name: Membership: Total Visits: Card on file: Last Visit: Points: Service Total…" at bounding box center [666, 227] width 256 height 307
click at [304, 174] on td "800" at bounding box center [316, 175] width 98 height 24
select select "75825"
click at [588, 293] on div "Name: Membership: Total Visits: Card on file: Last Visit: Points: Service Total…" at bounding box center [666, 227] width 256 height 307
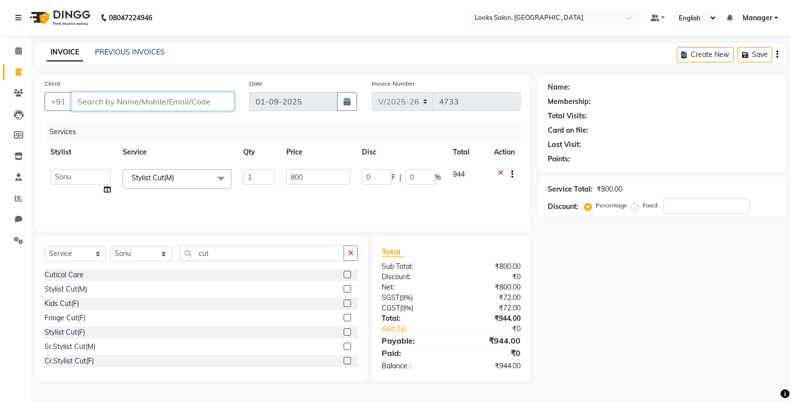
click at [125, 107] on input "Client" at bounding box center [152, 101] width 163 height 19
type input "9"
type input "0"
type input "9910538141"
click at [209, 101] on span "Add Client" at bounding box center [208, 101] width 39 height 10
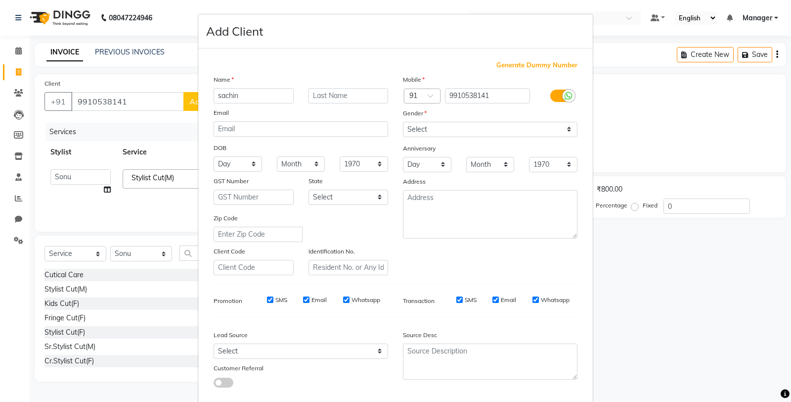
type input "sachin"
type input "tomar"
click at [447, 133] on select "Select [DEMOGRAPHIC_DATA] [DEMOGRAPHIC_DATA] Other Prefer Not To Say" at bounding box center [490, 129] width 175 height 15
select select "[DEMOGRAPHIC_DATA]"
click at [403, 122] on select "Select [DEMOGRAPHIC_DATA] [DEMOGRAPHIC_DATA] Other Prefer Not To Say" at bounding box center [490, 129] width 175 height 15
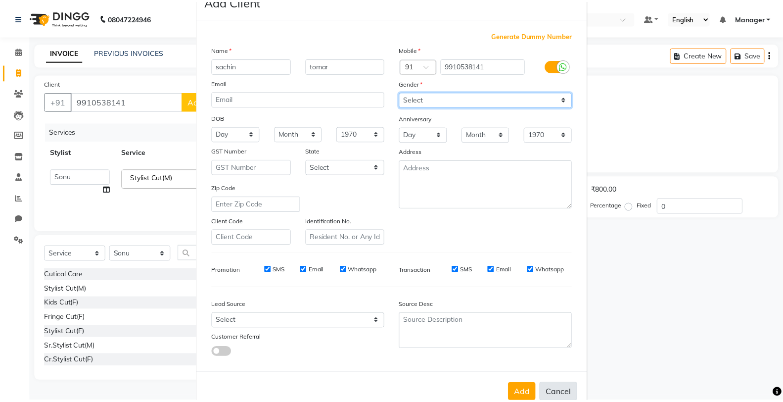
scroll to position [55, 0]
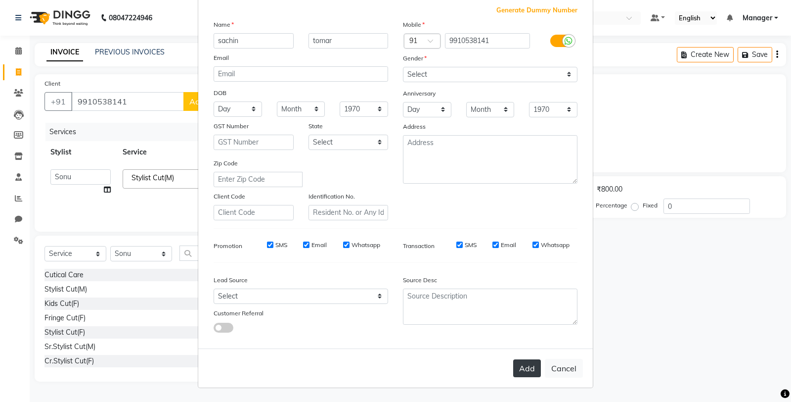
click at [516, 375] on button "Add" at bounding box center [527, 368] width 28 height 18
select select
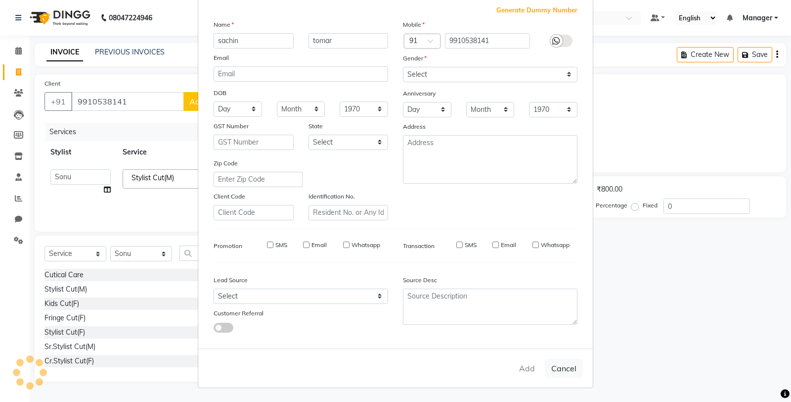
select select
checkbox input "false"
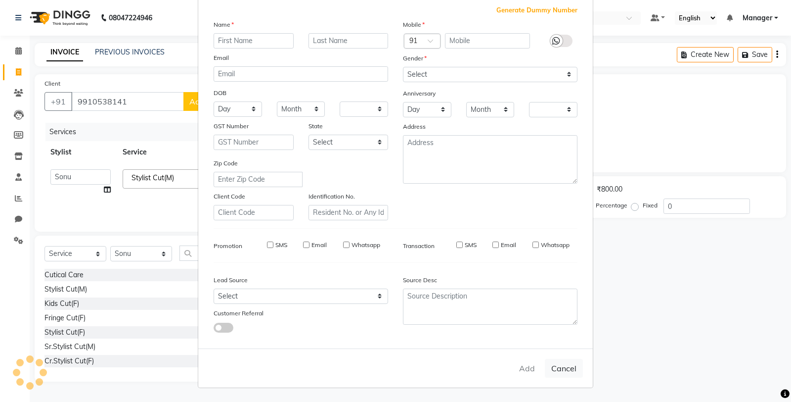
checkbox input "false"
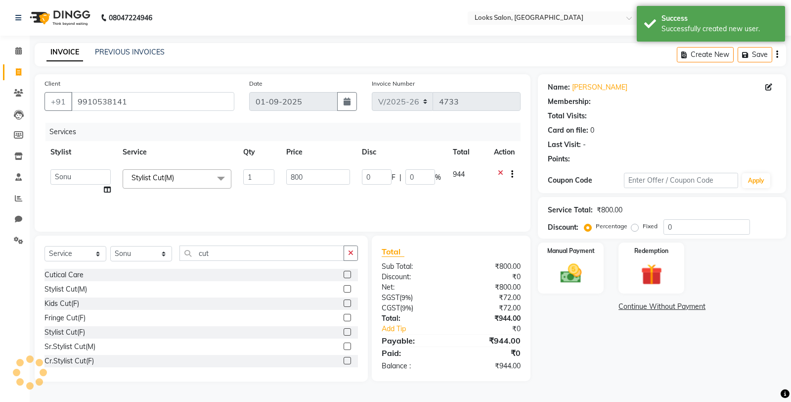
select select "1: Object"
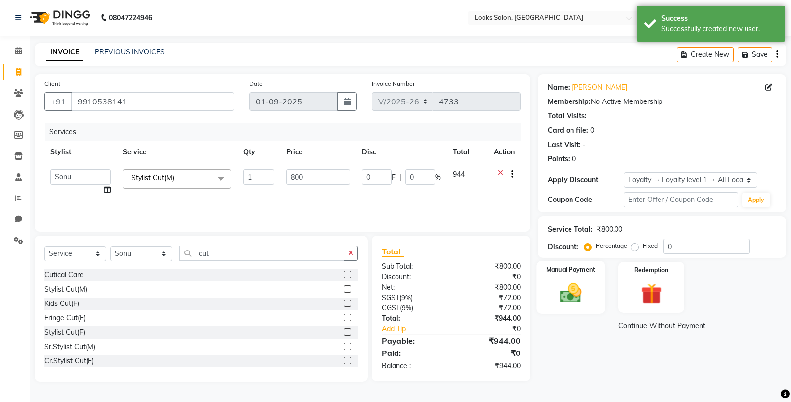
click at [583, 291] on img at bounding box center [571, 292] width 36 height 25
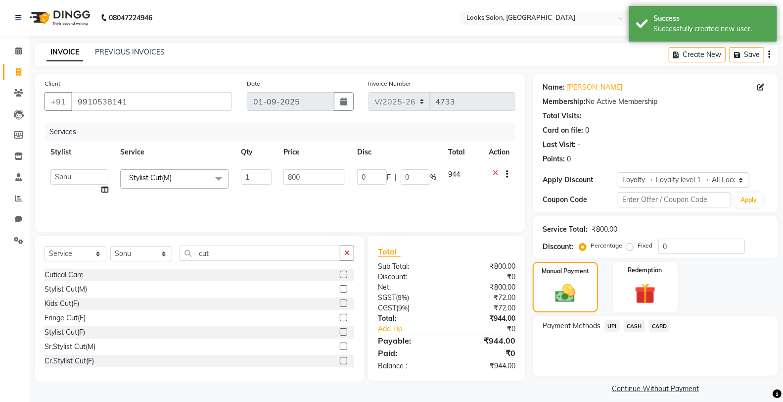
click at [605, 324] on span "UPI" at bounding box center [611, 325] width 15 height 11
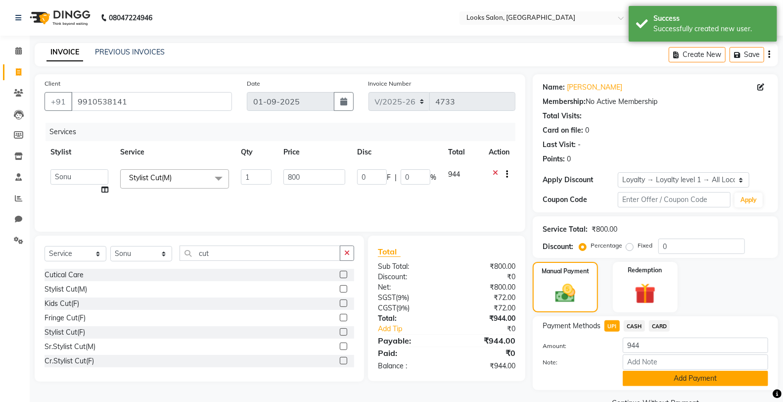
click at [668, 381] on button "Add Payment" at bounding box center [695, 377] width 145 height 15
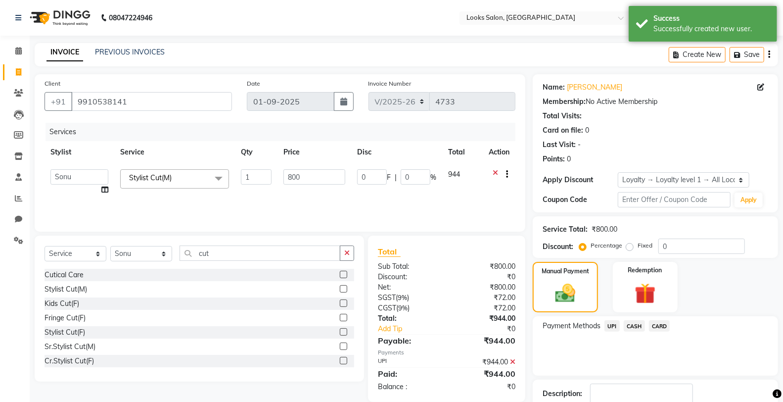
scroll to position [65, 0]
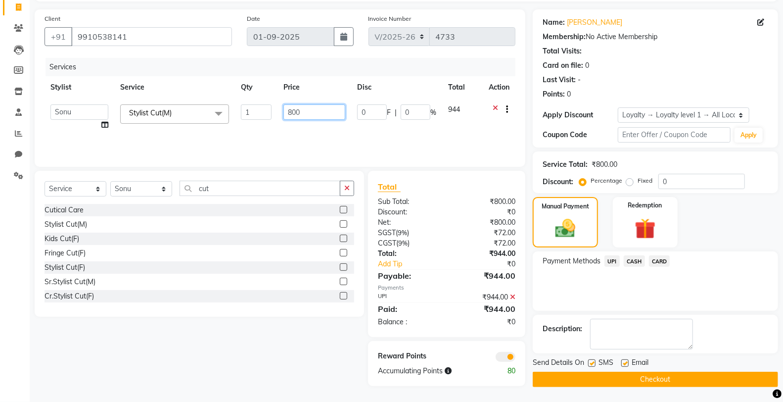
click at [294, 111] on input "800" at bounding box center [314, 111] width 62 height 15
click at [311, 113] on input "800" at bounding box center [314, 111] width 62 height 15
type input "8"
type input "796.5"
click at [739, 220] on div "Manual Payment Redemption" at bounding box center [655, 222] width 260 height 50
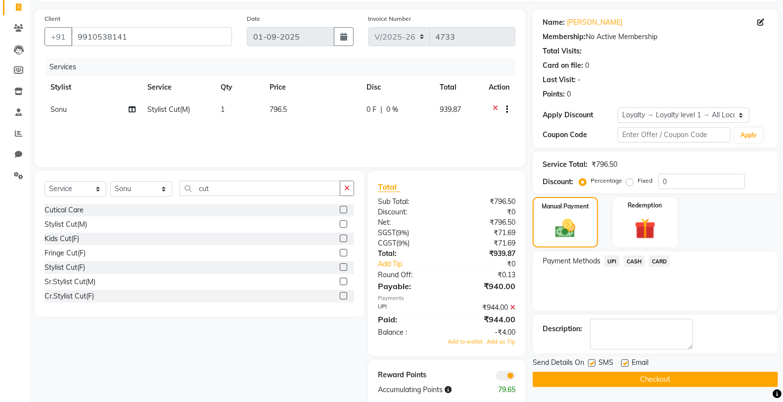
scroll to position [82, 0]
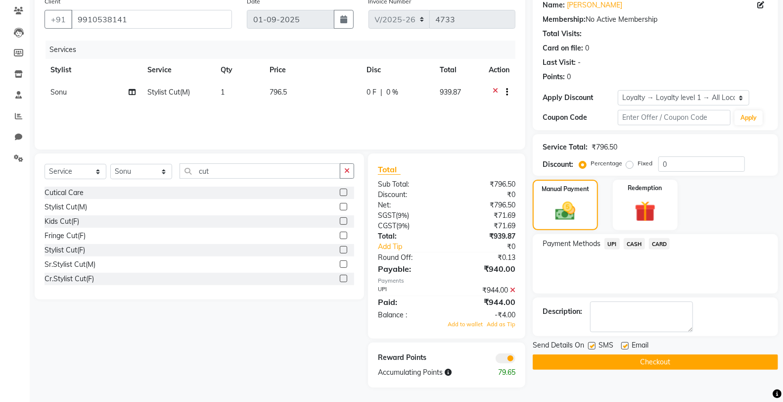
click at [513, 288] on icon at bounding box center [512, 289] width 5 height 7
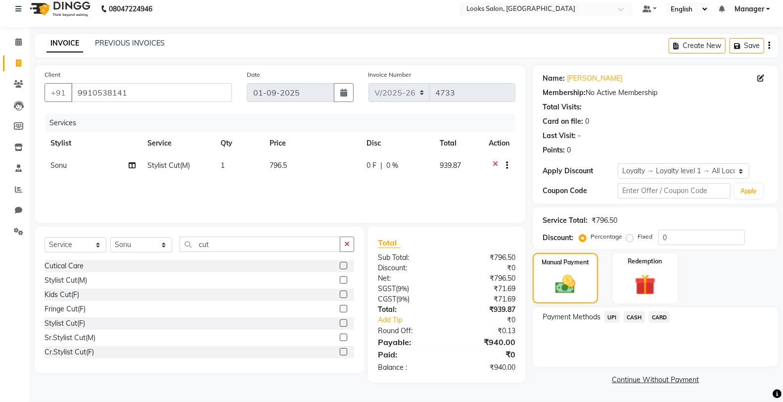
scroll to position [8, 0]
click at [574, 288] on img at bounding box center [565, 285] width 34 height 24
click at [636, 318] on span "CASH" at bounding box center [634, 317] width 21 height 11
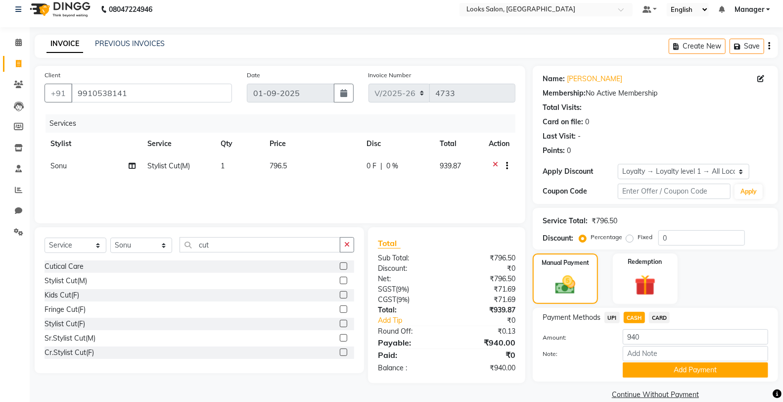
scroll to position [23, 0]
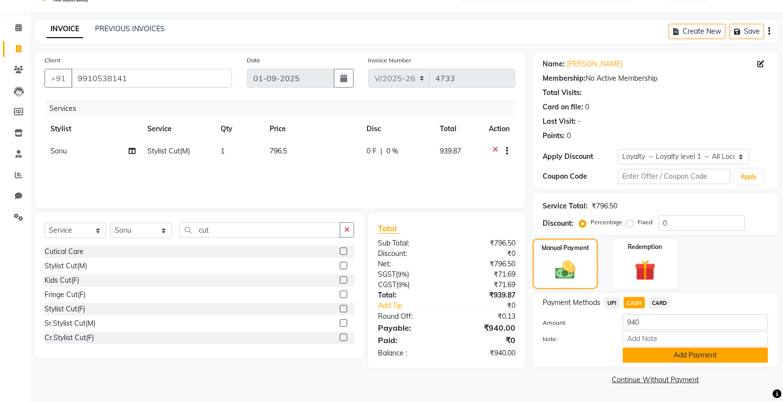
click at [656, 358] on button "Add Payment" at bounding box center [695, 354] width 145 height 15
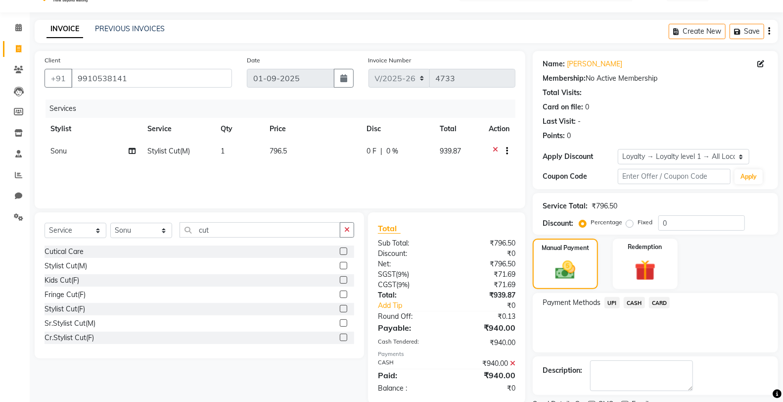
scroll to position [88, 0]
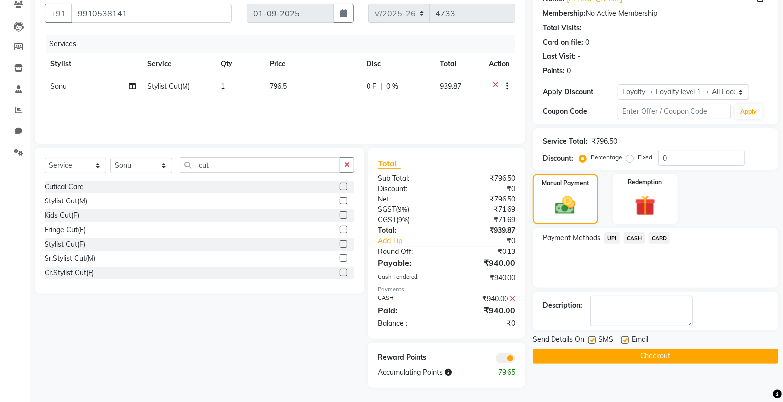
click at [590, 340] on label at bounding box center [591, 339] width 7 height 7
click at [590, 340] on input "checkbox" at bounding box center [591, 340] width 6 height 6
checkbox input "false"
click at [622, 359] on button "Checkout" at bounding box center [655, 355] width 245 height 15
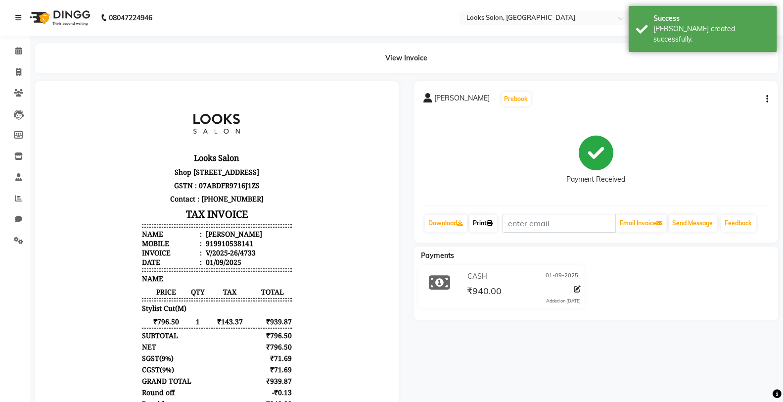
click at [488, 225] on link "Print" at bounding box center [483, 223] width 28 height 17
click at [19, 53] on icon at bounding box center [18, 50] width 6 height 7
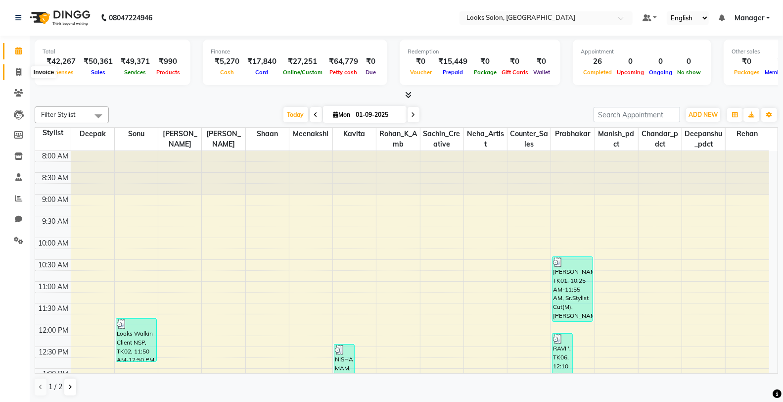
click at [17, 67] on span at bounding box center [18, 72] width 17 height 11
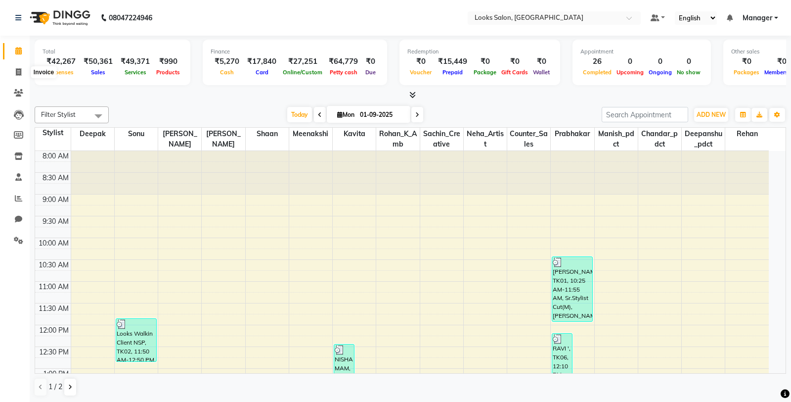
select select "service"
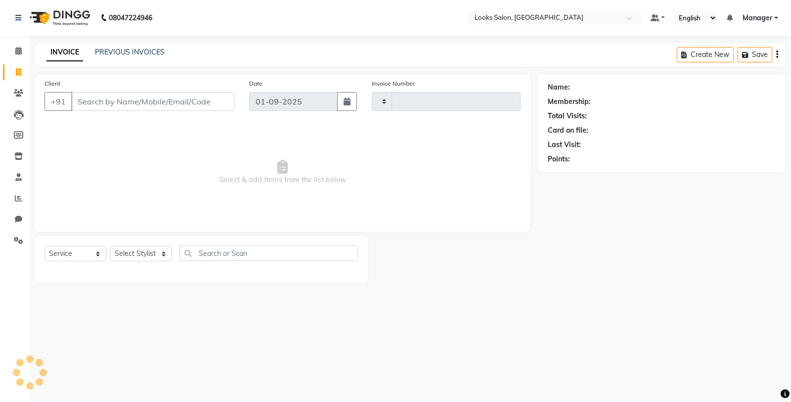
type input "4734"
select select "8125"
click at [159, 97] on input "Client" at bounding box center [152, 101] width 163 height 19
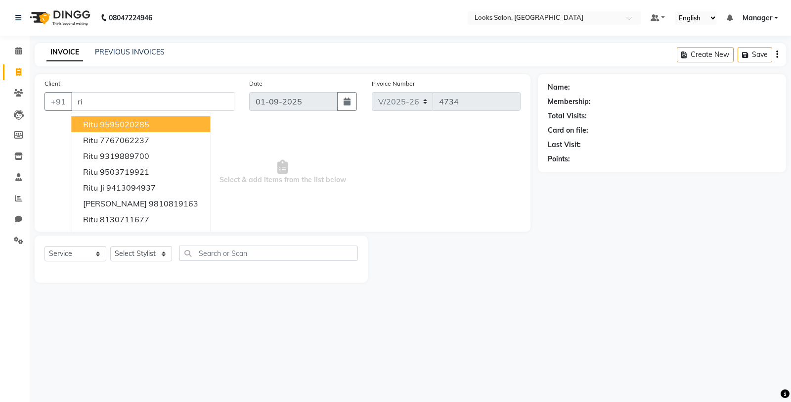
type input "r"
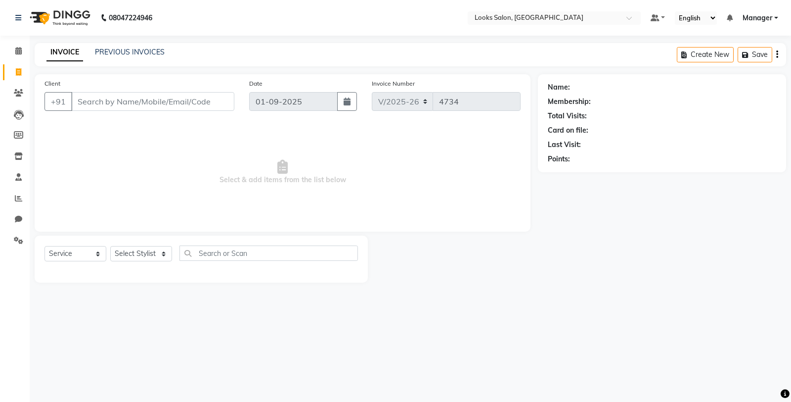
click at [301, 308] on div "08047224946 Select Location × Looks Salon, Nsp Pacific Mall Default Panel My Pa…" at bounding box center [395, 201] width 791 height 402
click at [11, 51] on span at bounding box center [18, 50] width 17 height 11
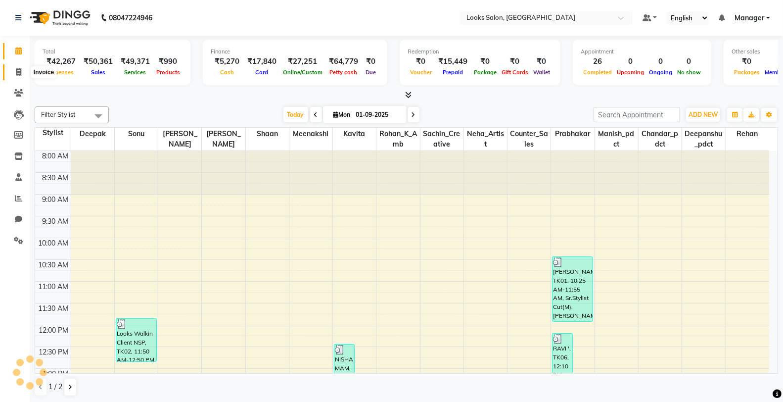
click at [21, 77] on span at bounding box center [18, 72] width 17 height 11
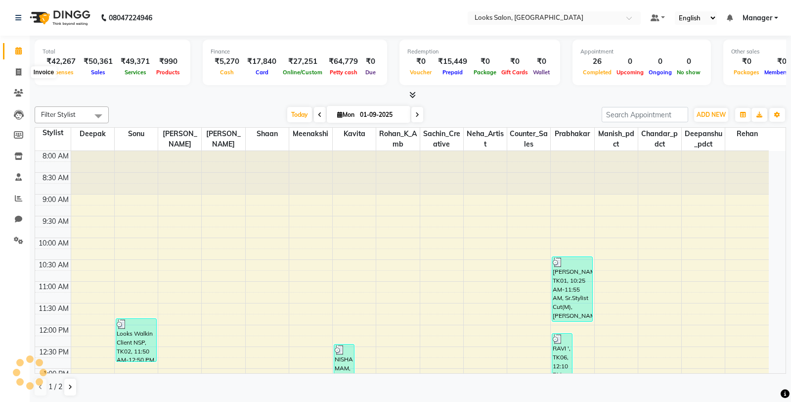
select select "8125"
select select "service"
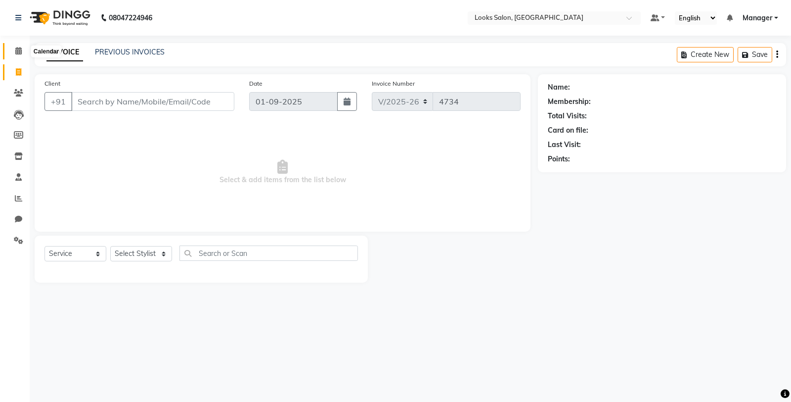
click at [21, 53] on icon at bounding box center [18, 50] width 6 height 7
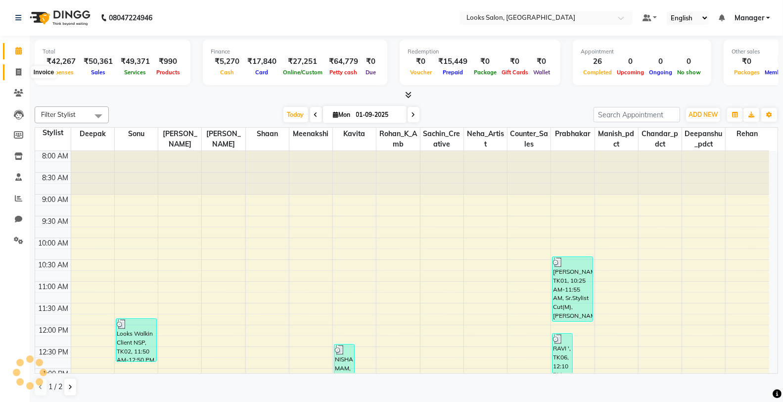
click at [16, 72] on icon at bounding box center [18, 71] width 5 height 7
select select "service"
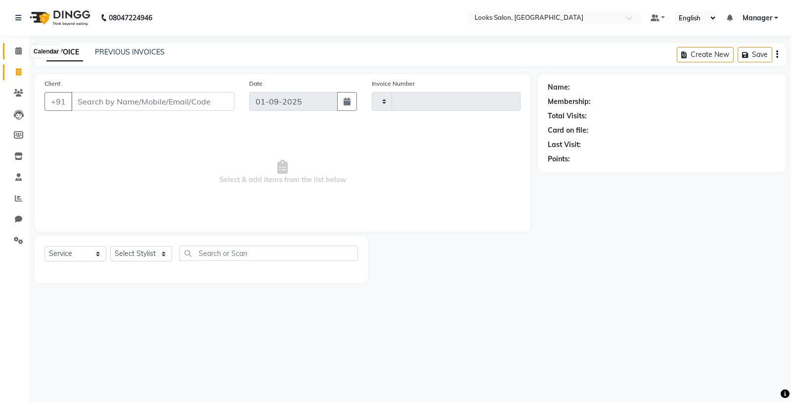
click at [18, 51] on icon at bounding box center [18, 50] width 6 height 7
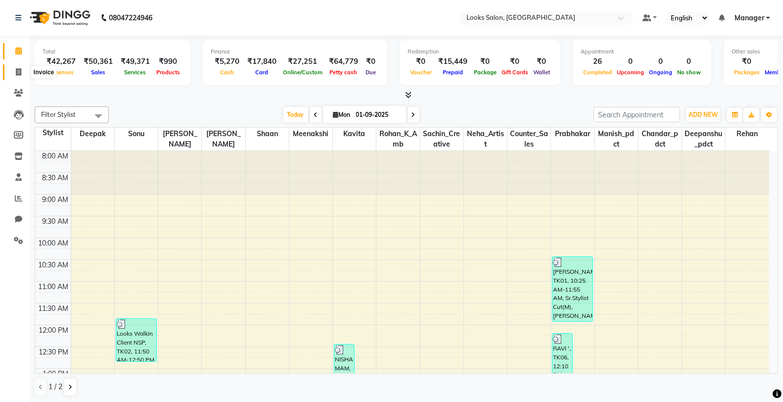
click at [12, 73] on span at bounding box center [18, 72] width 17 height 11
select select "service"
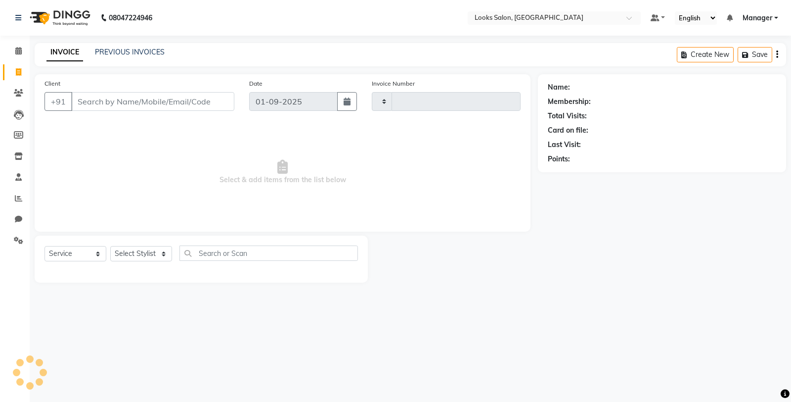
type input "4734"
select select "8125"
click at [115, 97] on input "Client" at bounding box center [152, 101] width 163 height 19
drag, startPoint x: 115, startPoint y: 97, endPoint x: 283, endPoint y: 304, distance: 266.4
click at [283, 304] on div "08047224946 Select Location × Looks Salon, Nsp Pacific Mall Default Panel My Pa…" at bounding box center [395, 201] width 791 height 402
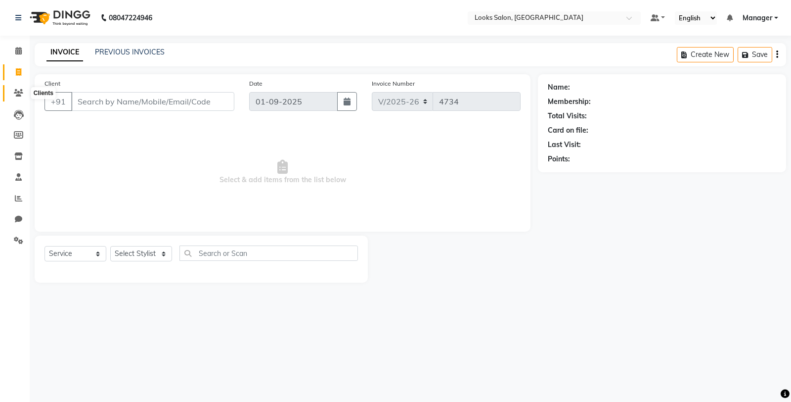
click at [17, 90] on icon at bounding box center [18, 92] width 9 height 7
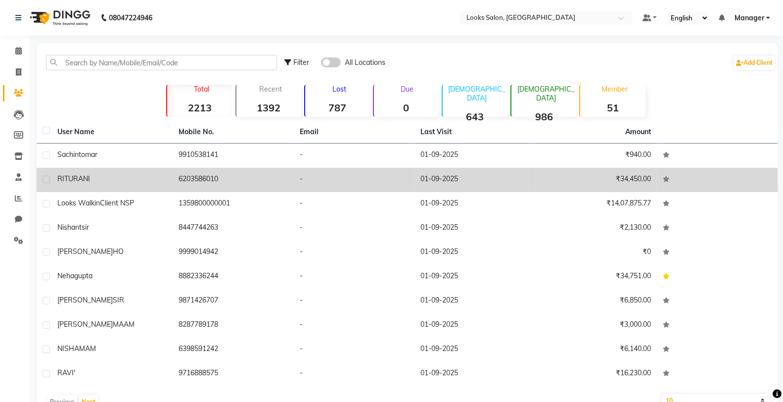
click at [92, 178] on div "RITU RANI" at bounding box center [111, 179] width 109 height 10
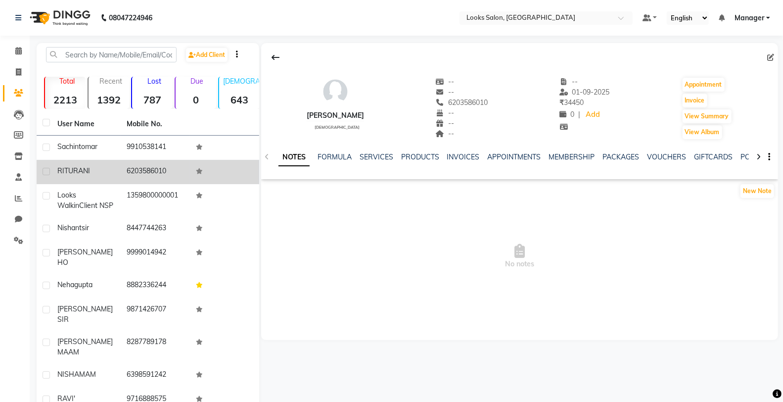
click at [144, 168] on td "6203586010" at bounding box center [155, 172] width 69 height 24
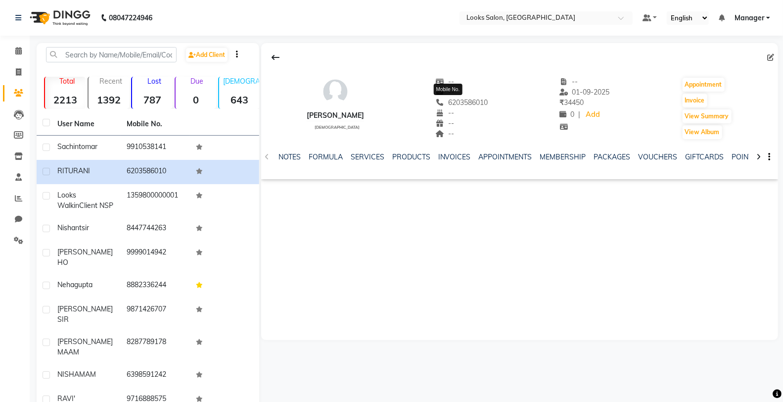
click at [451, 101] on span "6203586010" at bounding box center [462, 102] width 52 height 9
copy span "6203586010"
click at [23, 54] on span at bounding box center [18, 50] width 17 height 11
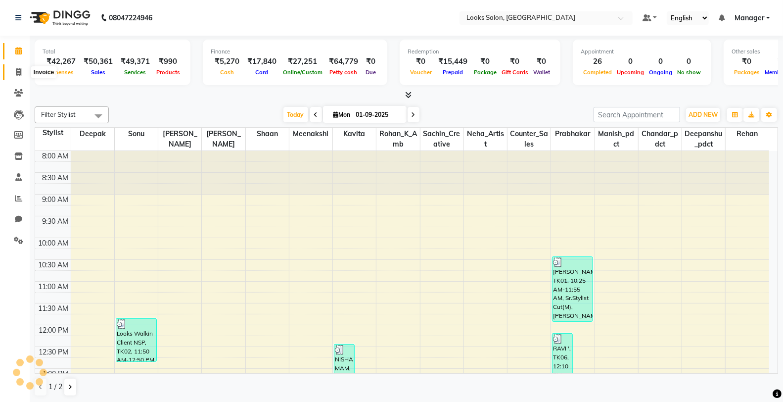
click at [16, 73] on icon at bounding box center [18, 71] width 5 height 7
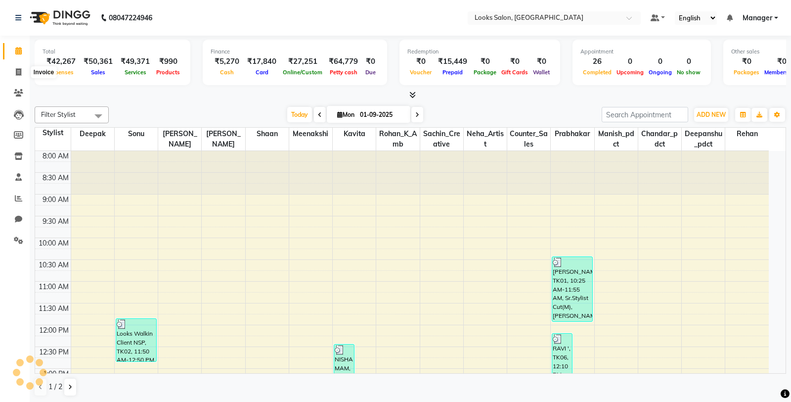
select select "8125"
select select "service"
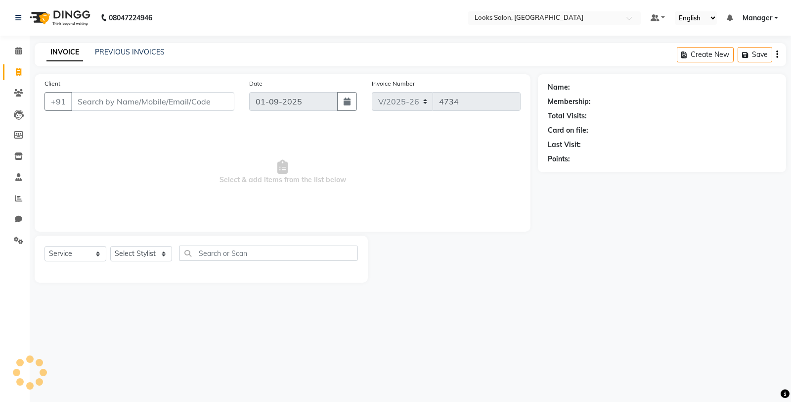
click at [111, 104] on input "Client" at bounding box center [152, 101] width 163 height 19
type input "6203586010"
select select "1: Object"
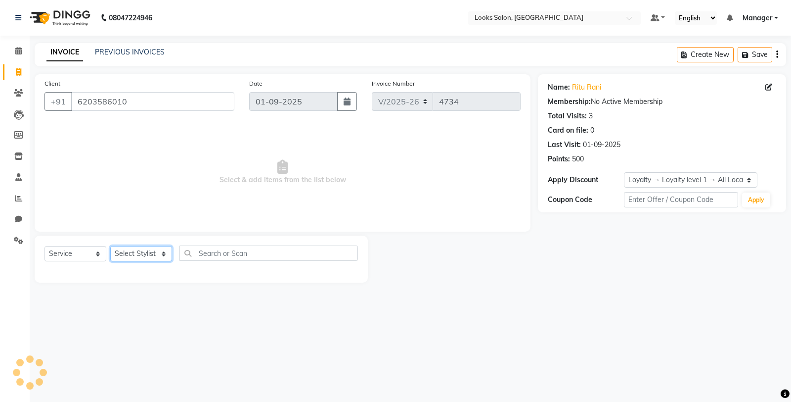
click at [150, 256] on select "Select Stylist" at bounding box center [141, 253] width 62 height 15
select select "75840"
click at [110, 246] on select "Select Stylist Chandar_pdct Counter_Sales Damini_Mgr [PERSON_NAME] [PERSON_NAME…" at bounding box center [141, 253] width 62 height 15
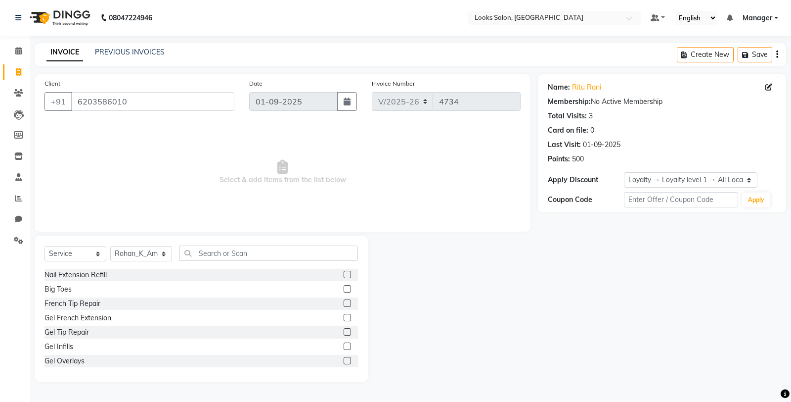
click at [215, 261] on div "Select Service Product Membership Package Voucher Prepaid Gift Card Select Styl…" at bounding box center [202, 256] width 314 height 23
click at [218, 250] on input "text" at bounding box center [268, 252] width 179 height 15
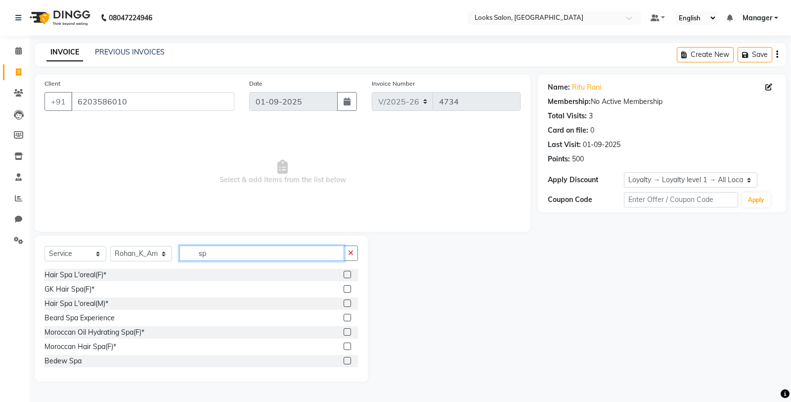
type input "s"
type input "ritual"
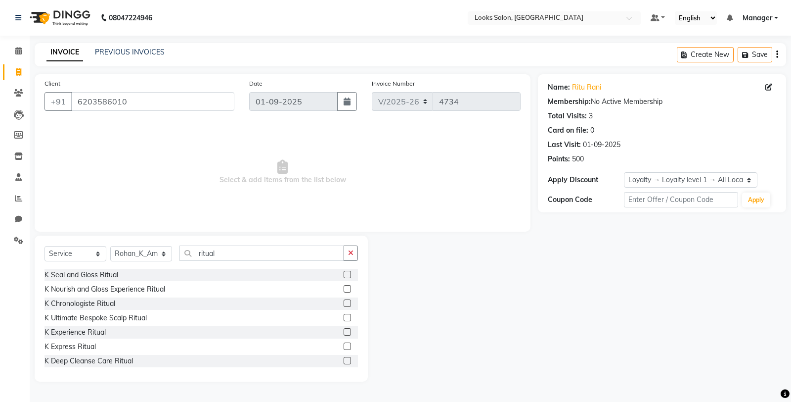
click at [344, 332] on label at bounding box center [347, 331] width 7 height 7
click at [344, 332] on input "checkbox" at bounding box center [347, 332] width 6 height 6
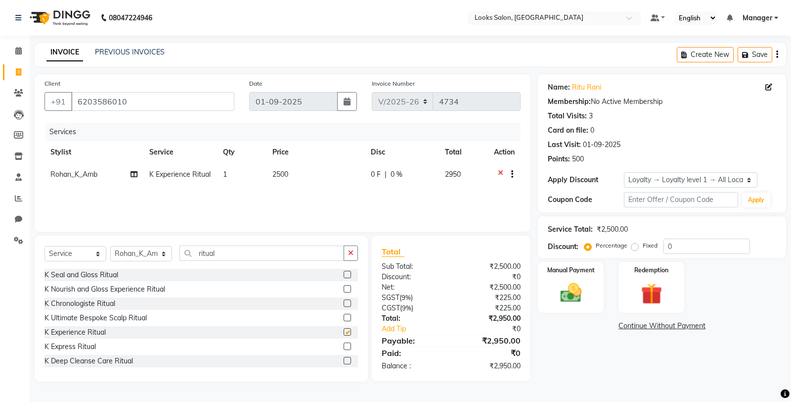
checkbox input "false"
click at [329, 184] on td "2500" at bounding box center [316, 175] width 98 height 24
select select "75840"
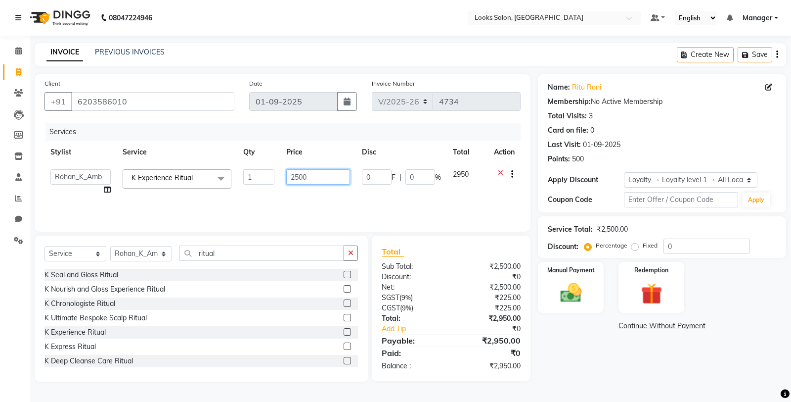
click at [337, 177] on input "2500" at bounding box center [318, 176] width 64 height 15
type input "2"
type input "4751"
click at [596, 352] on div "Name: Ritu Rani Membership: No Active Membership Total Visits: 3 Card on file: …" at bounding box center [659, 227] width 253 height 307
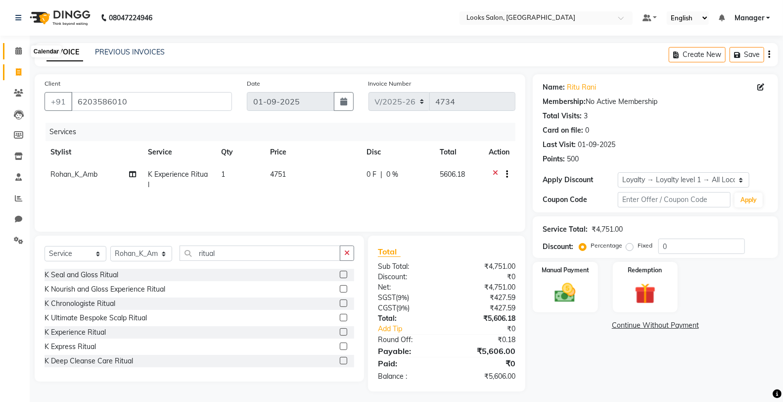
click at [21, 52] on span at bounding box center [18, 50] width 17 height 11
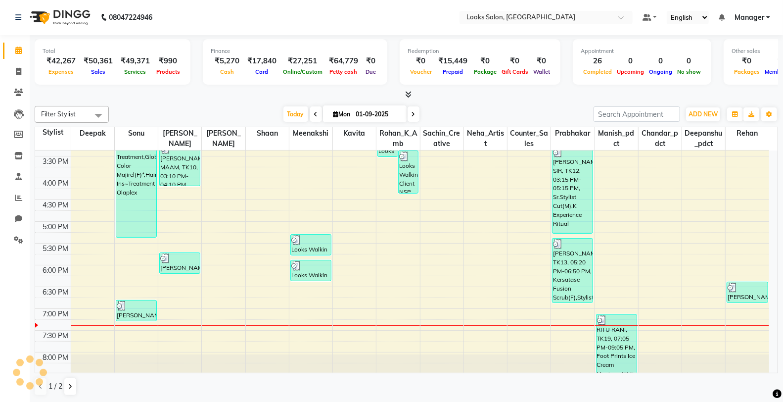
scroll to position [345, 0]
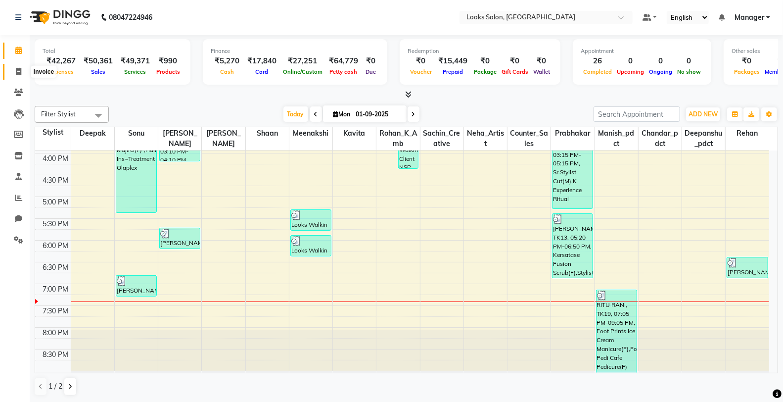
drag, startPoint x: 19, startPoint y: 66, endPoint x: 15, endPoint y: 53, distance: 13.9
click at [19, 66] on span at bounding box center [18, 71] width 17 height 11
select select "8125"
select select "service"
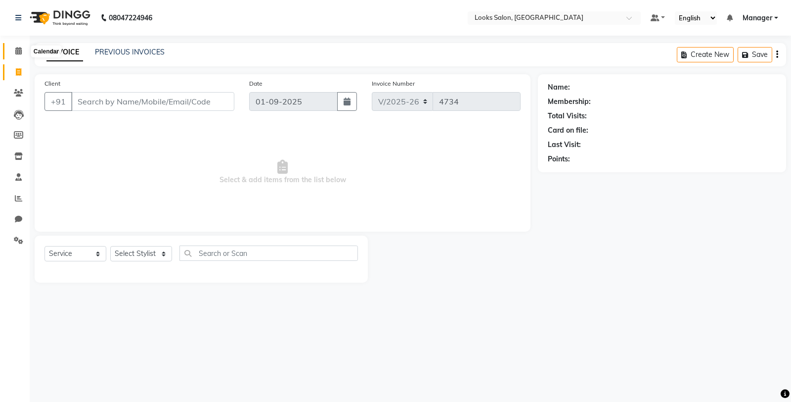
click at [15, 53] on icon at bounding box center [18, 50] width 6 height 7
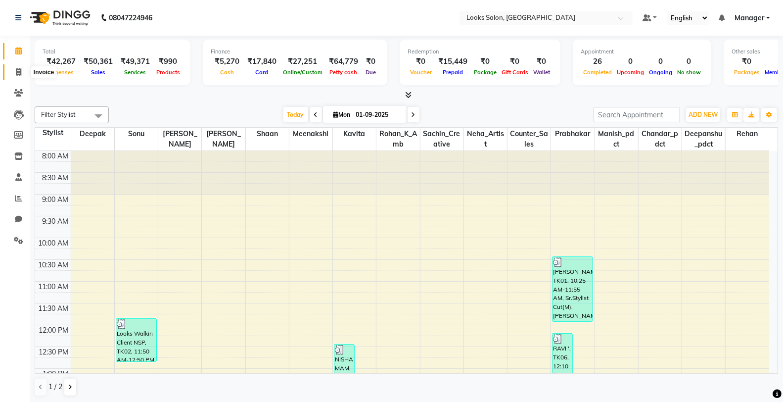
click at [16, 67] on span at bounding box center [18, 72] width 17 height 11
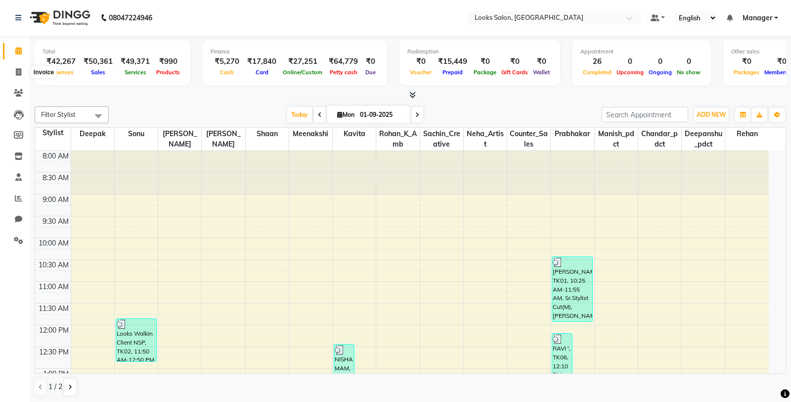
select select "8125"
select select "service"
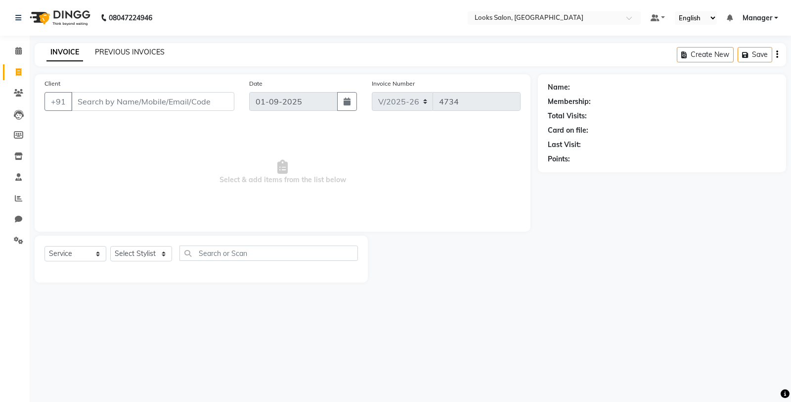
click at [115, 51] on link "PREVIOUS INVOICES" at bounding box center [130, 51] width 70 height 9
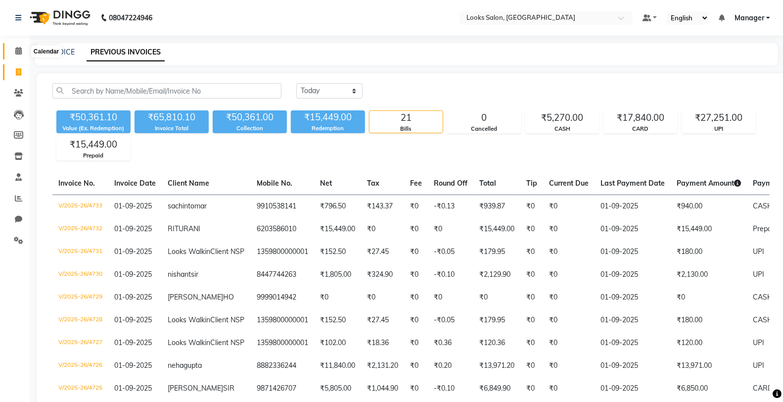
click at [16, 50] on icon at bounding box center [18, 50] width 6 height 7
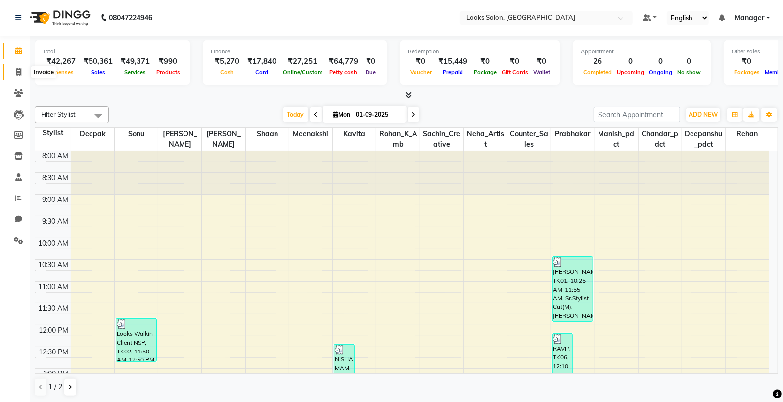
click at [16, 75] on icon at bounding box center [18, 71] width 5 height 7
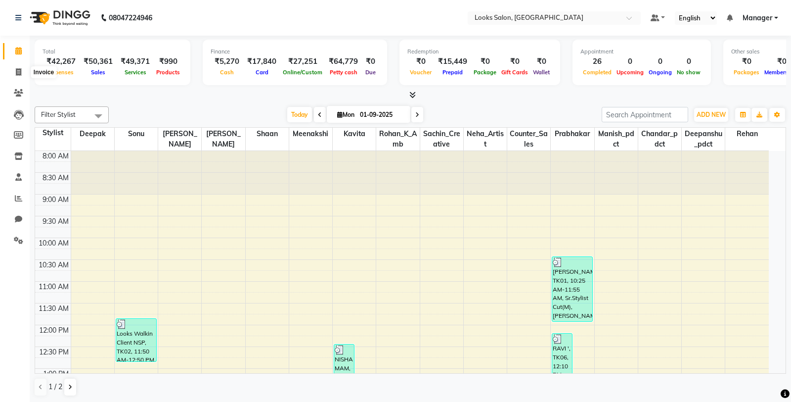
select select "service"
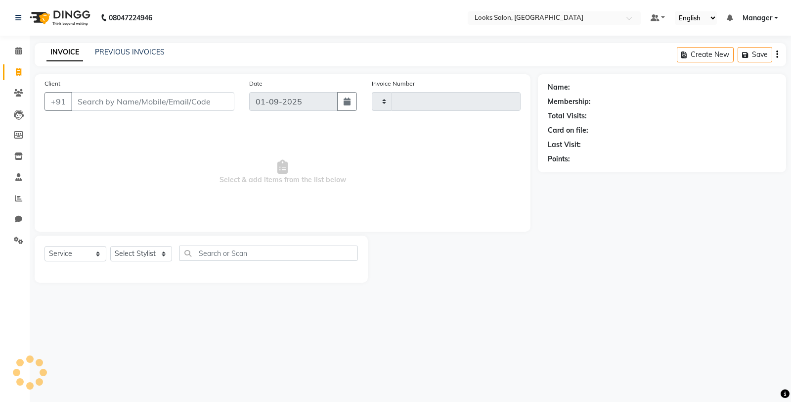
type input "4734"
select select "8125"
type input "9015124500"
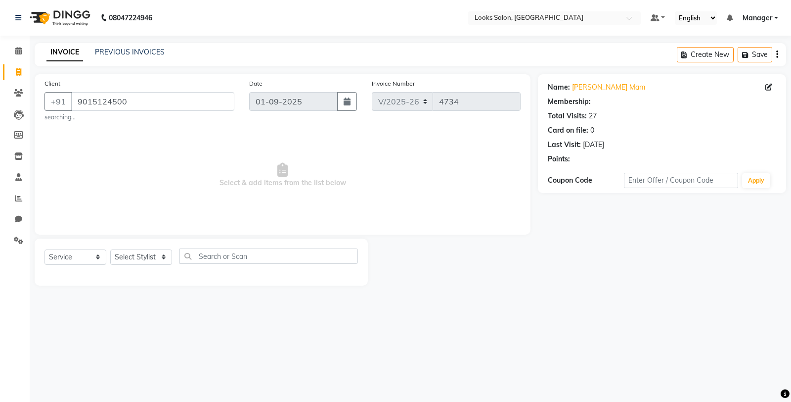
select select "1: Object"
click at [145, 257] on select "Select Stylist Chandar_pdct Counter_Sales Damini_Mgr [PERSON_NAME] [PERSON_NAME…" at bounding box center [141, 256] width 62 height 15
select select "75846"
click at [110, 249] on select "Select Stylist Chandar_pdct Counter_Sales Damini_Mgr [PERSON_NAME] [PERSON_NAME…" at bounding box center [141, 256] width 62 height 15
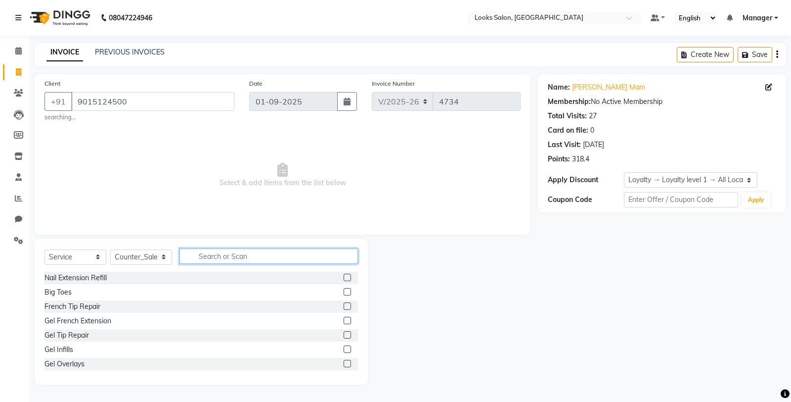
click at [243, 260] on input "text" at bounding box center [268, 255] width 179 height 15
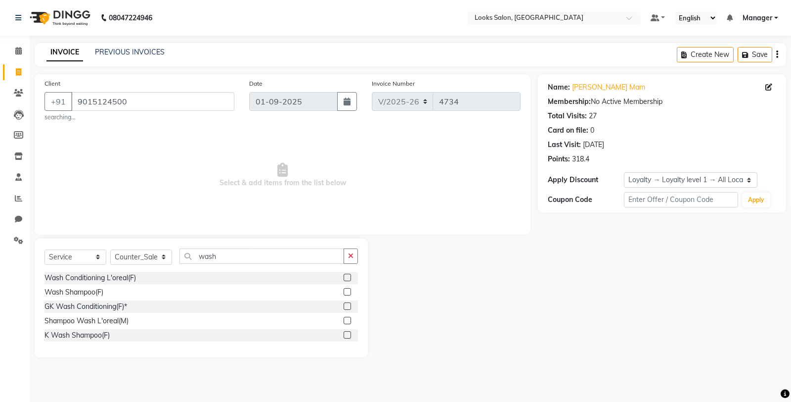
drag, startPoint x: 347, startPoint y: 277, endPoint x: 324, endPoint y: 249, distance: 35.5
click at [344, 276] on label at bounding box center [347, 276] width 7 height 7
click at [344, 276] on input "checkbox" at bounding box center [347, 277] width 6 height 6
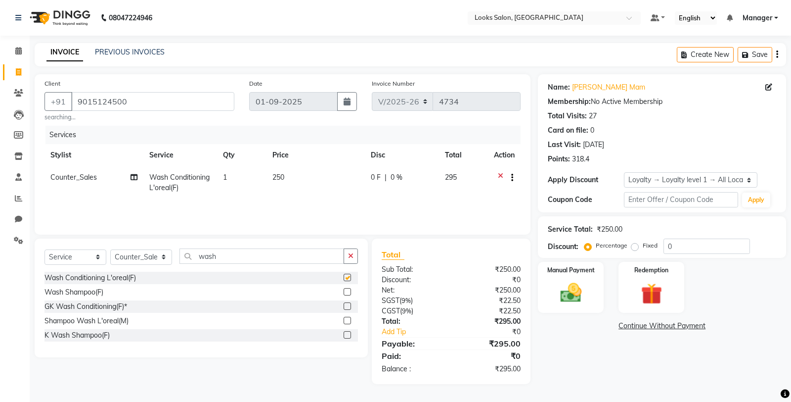
click at [319, 180] on td "250" at bounding box center [316, 182] width 98 height 33
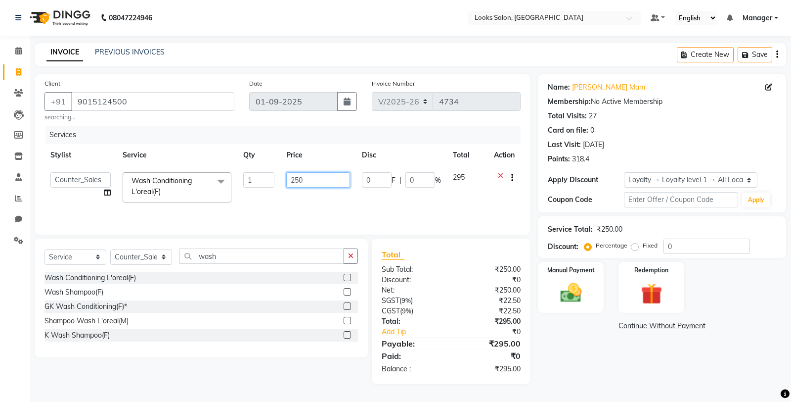
drag, startPoint x: 320, startPoint y: 181, endPoint x: 253, endPoint y: 182, distance: 67.8
click at [253, 182] on tr "Chandar_pdct Counter_Sales Damini_Mgr Deepak Deepanshu_pdct Kavita Kawal_Mgr Ma…" at bounding box center [283, 187] width 476 height 42
click at [353, 253] on button "button" at bounding box center [351, 255] width 14 height 15
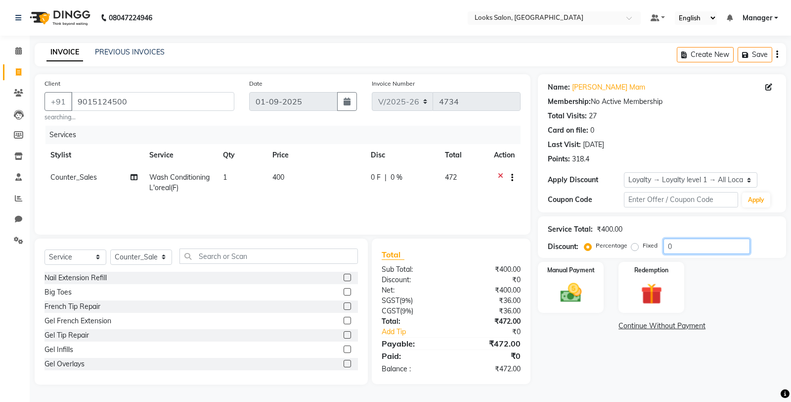
click at [710, 249] on input "0" at bounding box center [707, 245] width 87 height 15
click at [592, 277] on div "Manual Payment" at bounding box center [565, 287] width 68 height 53
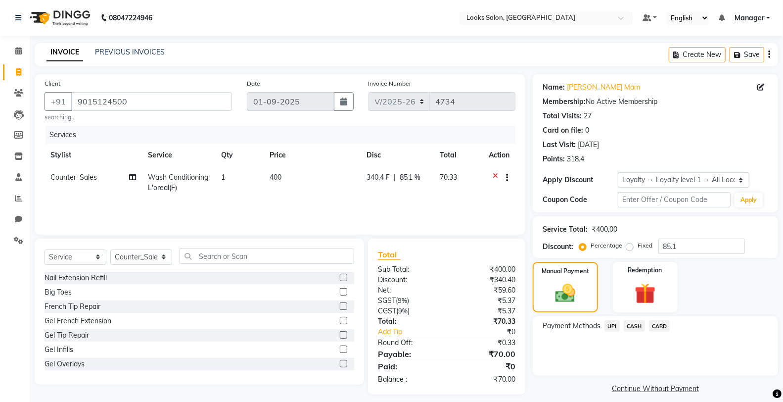
click at [635, 324] on span "CASH" at bounding box center [634, 325] width 21 height 11
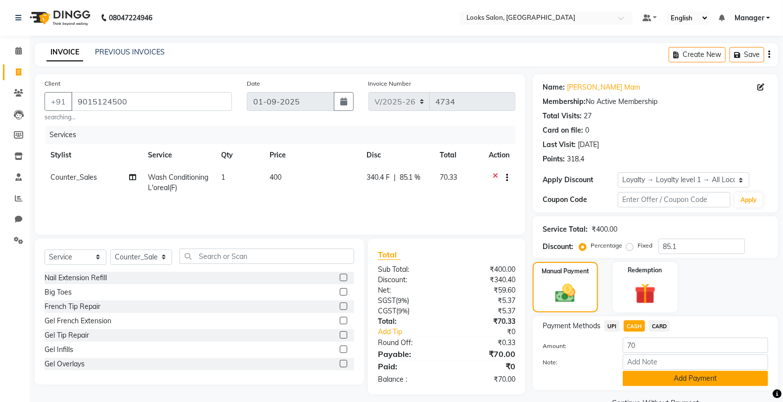
click at [665, 377] on button "Add Payment" at bounding box center [695, 377] width 145 height 15
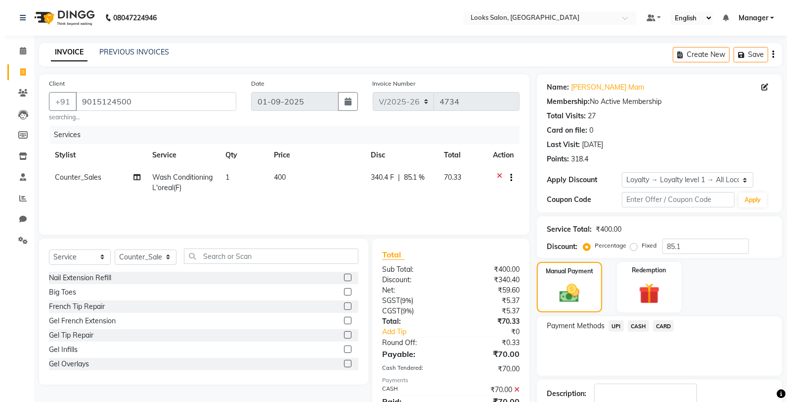
scroll to position [91, 0]
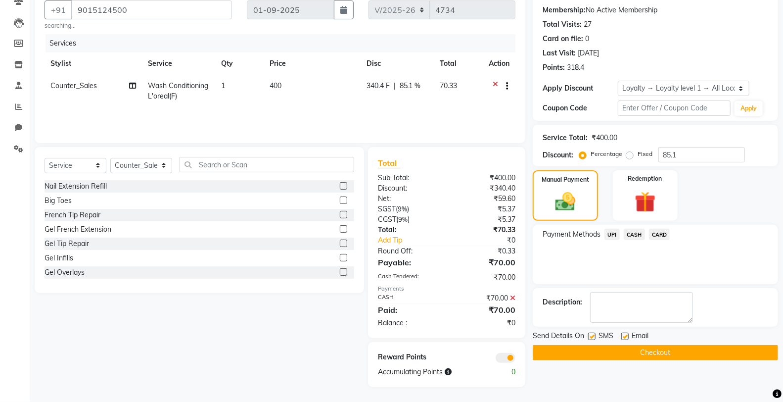
click at [594, 337] on label at bounding box center [591, 335] width 7 height 7
click at [594, 337] on input "checkbox" at bounding box center [591, 336] width 6 height 6
click at [502, 354] on span at bounding box center [505, 358] width 20 height 10
click at [515, 359] on input "checkbox" at bounding box center [515, 359] width 0 height 0
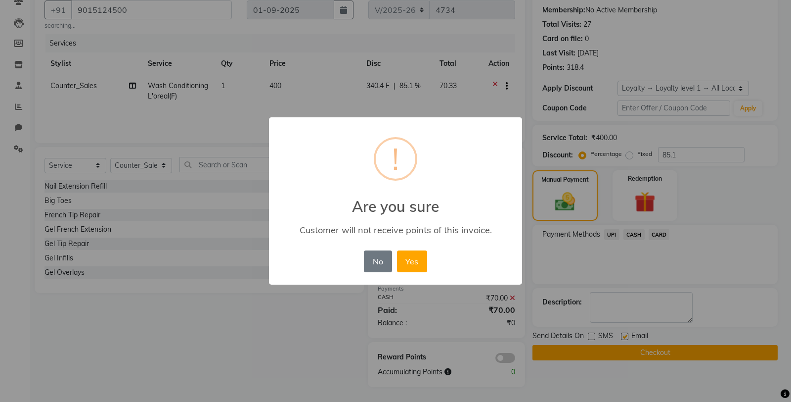
click at [408, 272] on div "No No Yes" at bounding box center [395, 261] width 68 height 27
click at [413, 265] on button "Yes" at bounding box center [412, 261] width 30 height 22
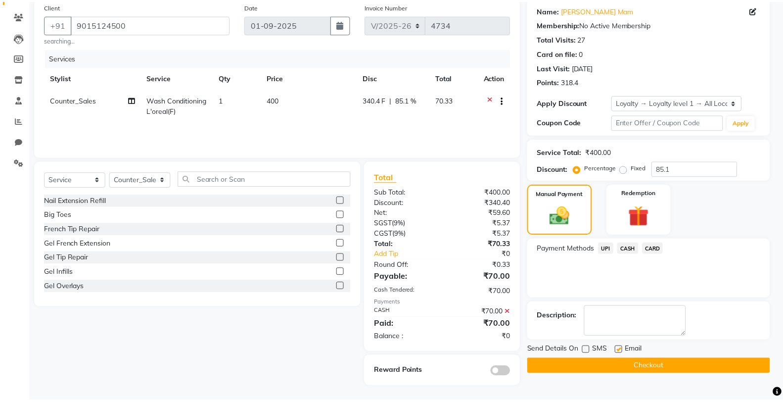
scroll to position [77, 0]
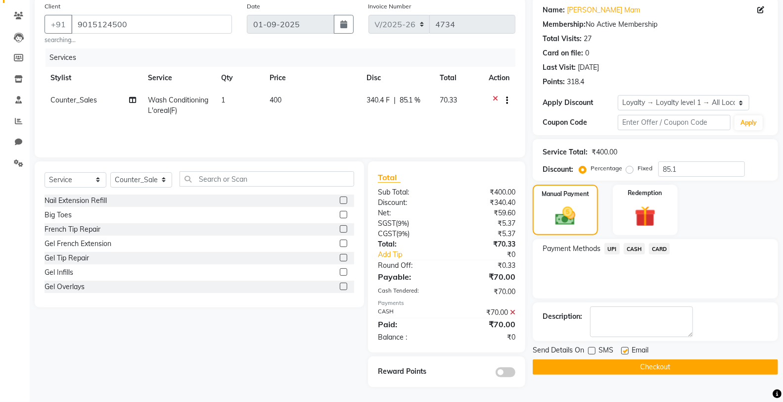
click at [603, 364] on button "Checkout" at bounding box center [655, 366] width 245 height 15
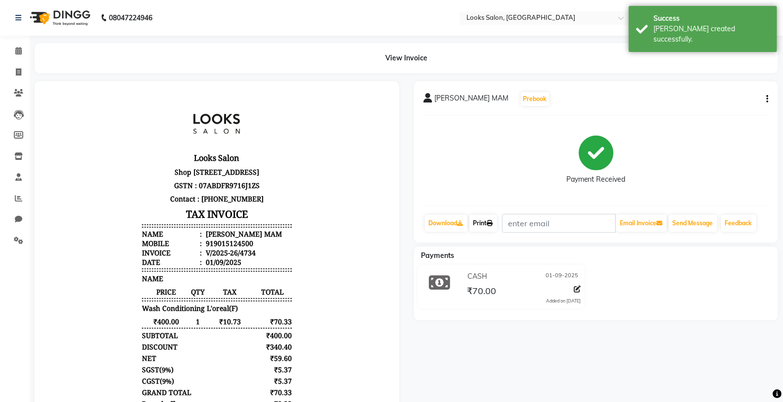
click at [493, 221] on icon at bounding box center [490, 223] width 6 height 6
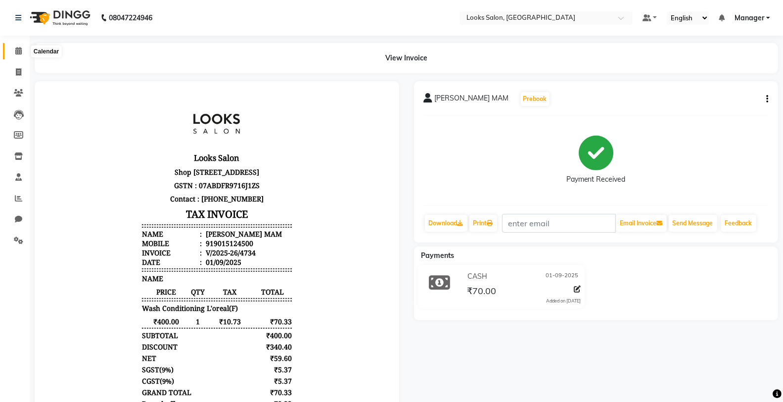
click at [11, 49] on span at bounding box center [18, 50] width 17 height 11
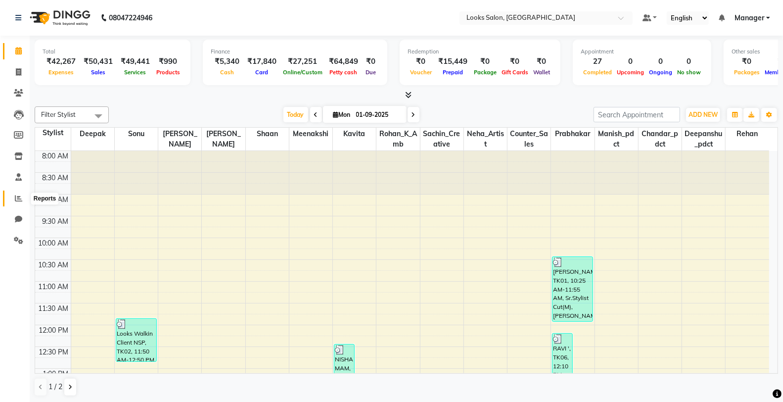
click at [10, 195] on span at bounding box center [18, 198] width 17 height 11
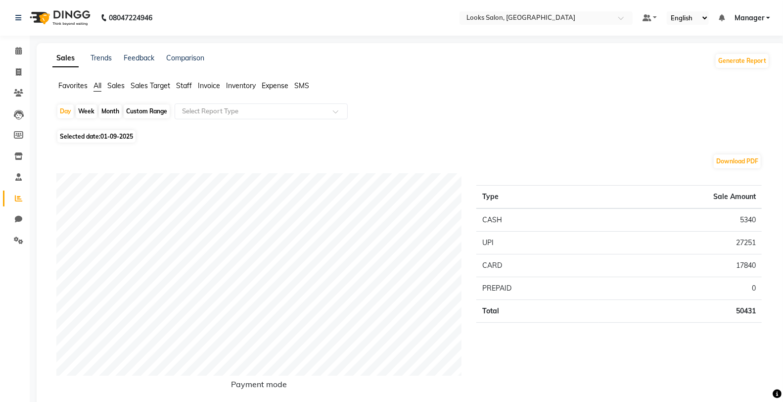
click at [185, 81] on li "Staff" at bounding box center [184, 86] width 16 height 10
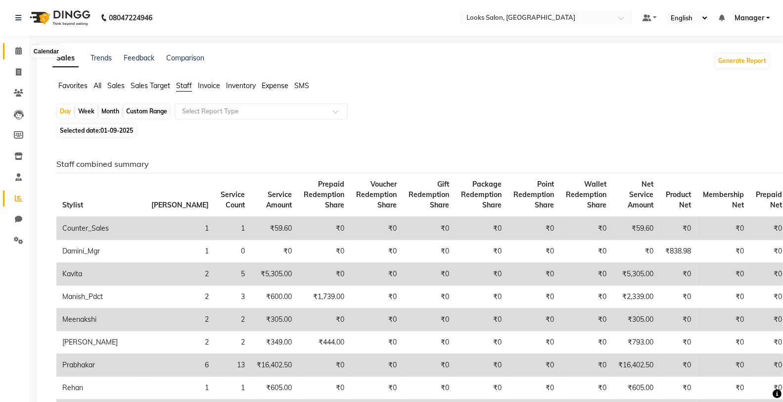
click at [20, 53] on icon at bounding box center [18, 50] width 6 height 7
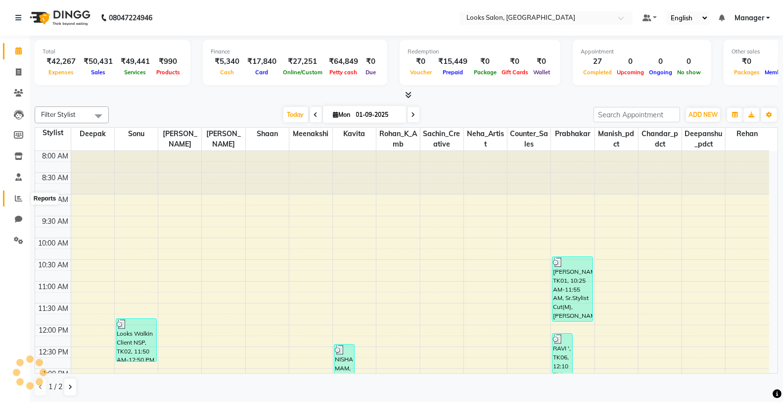
click at [20, 194] on icon at bounding box center [18, 197] width 7 height 7
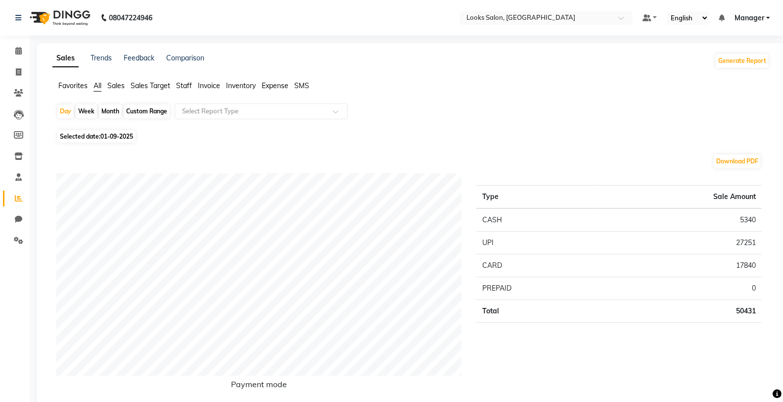
click at [187, 84] on span "Staff" at bounding box center [184, 85] width 16 height 9
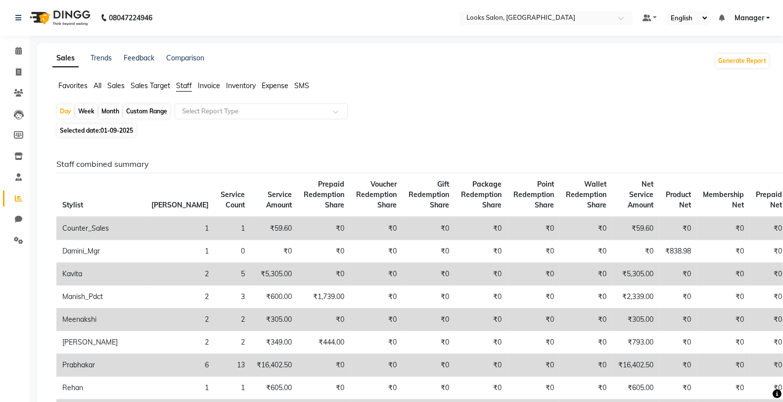
scroll to position [165, 0]
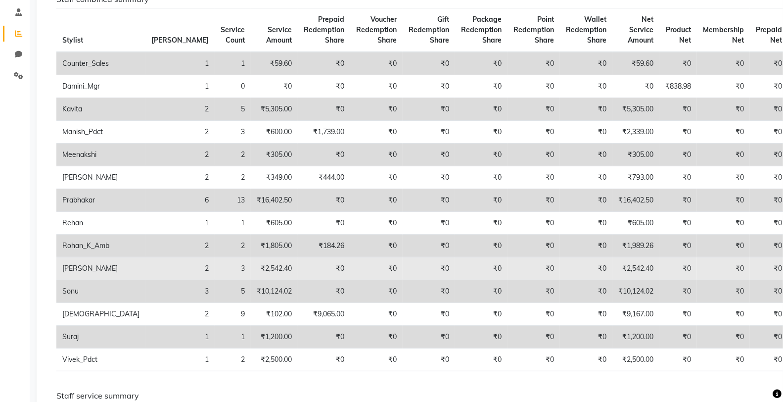
click at [612, 268] on td "₹2,542.40" at bounding box center [635, 268] width 47 height 23
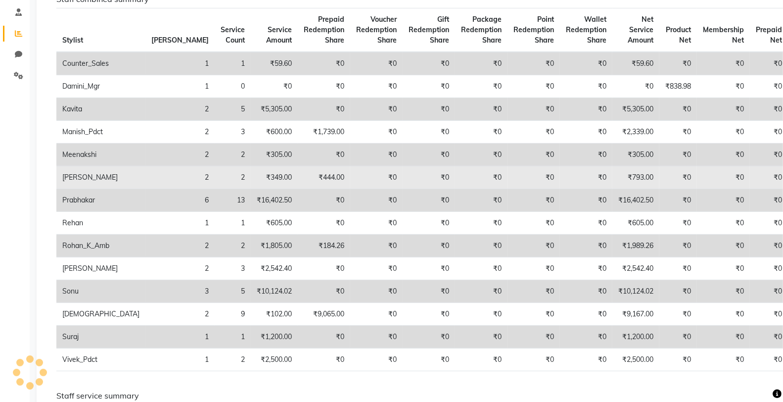
click at [612, 178] on td "₹793.00" at bounding box center [635, 177] width 47 height 23
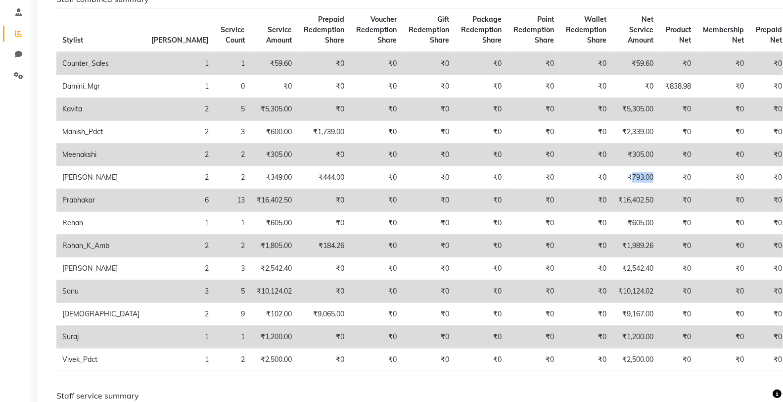
scroll to position [0, 0]
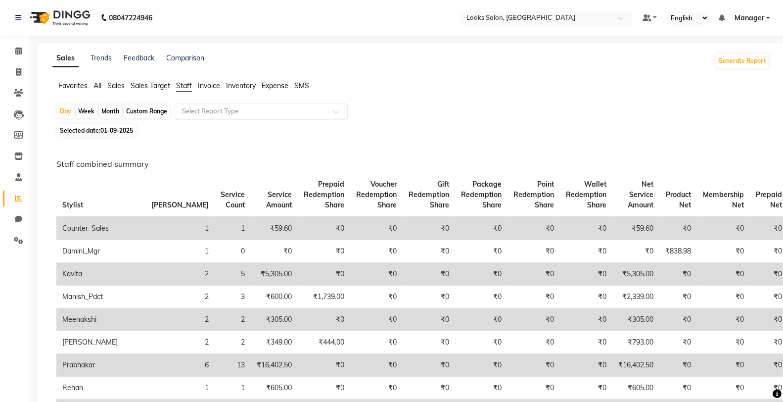
click at [271, 110] on input "text" at bounding box center [251, 111] width 142 height 10
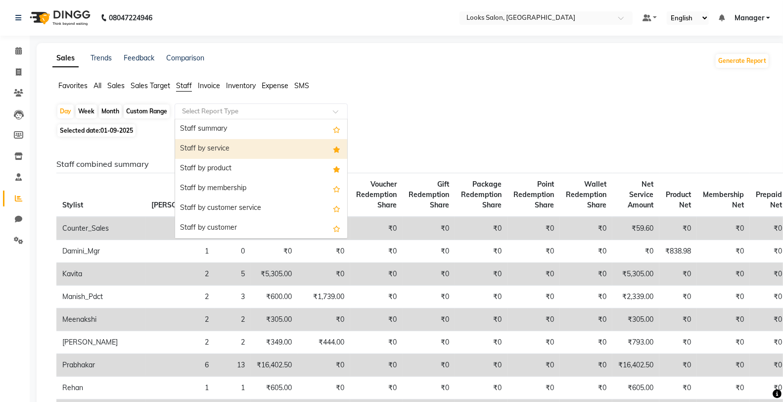
click at [251, 154] on div "Staff by service" at bounding box center [261, 149] width 172 height 20
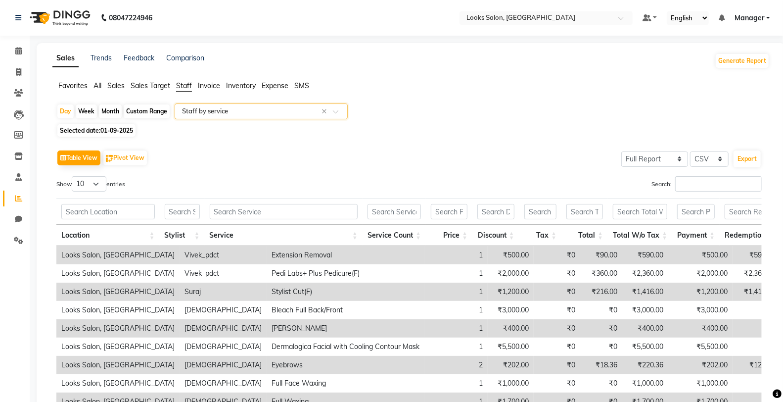
scroll to position [110, 0]
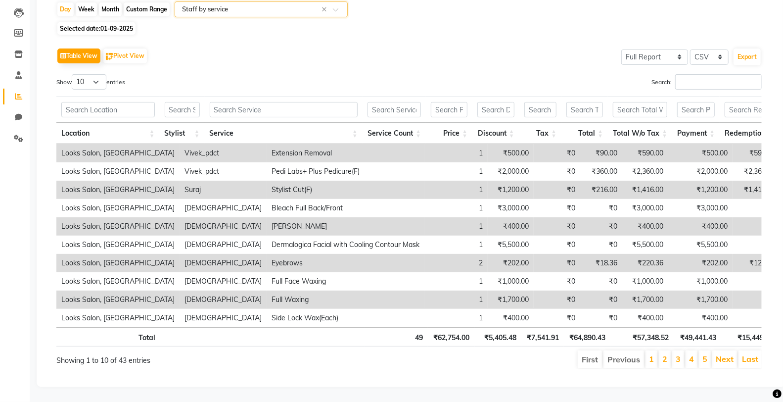
click at [711, 83] on div "Search:" at bounding box center [588, 83] width 345 height 19
click at [710, 75] on input "Search:" at bounding box center [718, 81] width 87 height 15
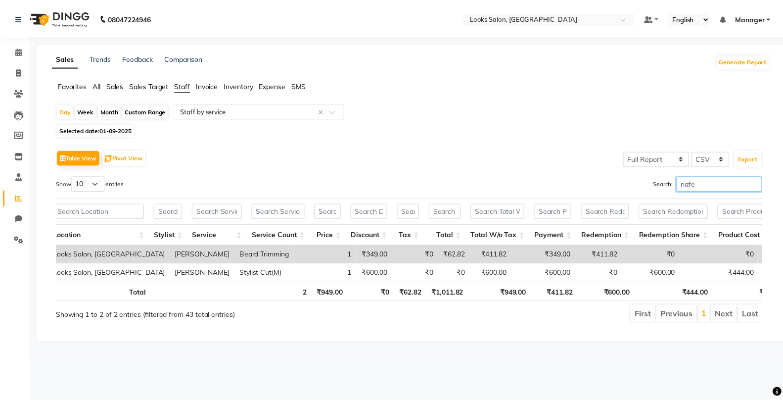
scroll to position [0, 18]
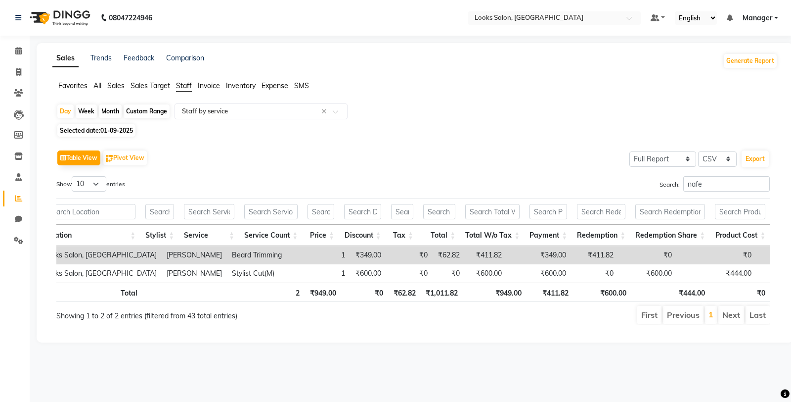
click at [188, 87] on span "Staff" at bounding box center [184, 85] width 16 height 9
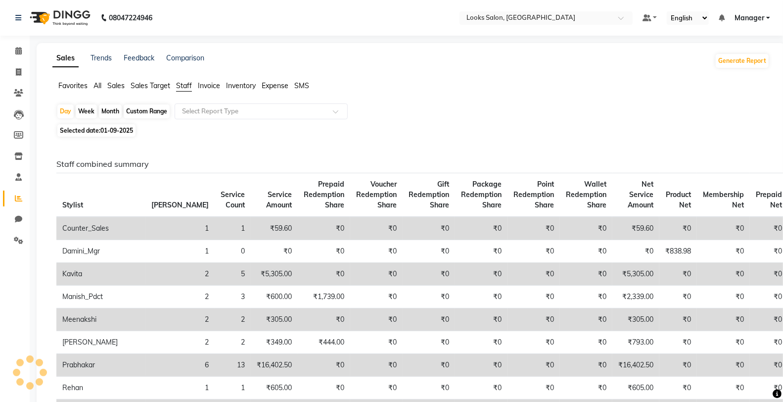
scroll to position [110, 0]
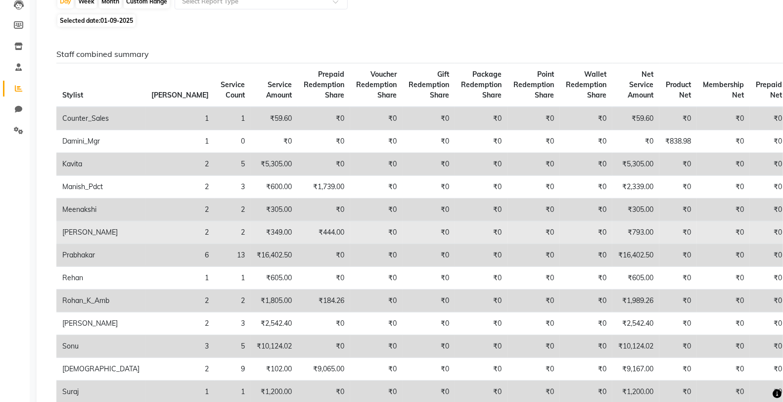
click at [612, 230] on td "₹793.00" at bounding box center [635, 232] width 47 height 23
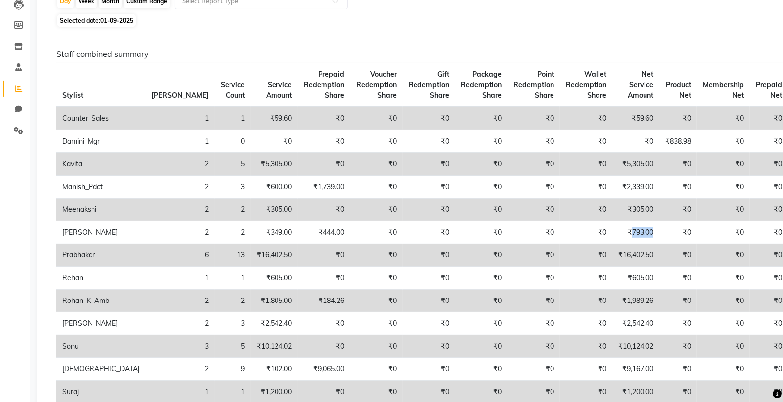
scroll to position [0, 0]
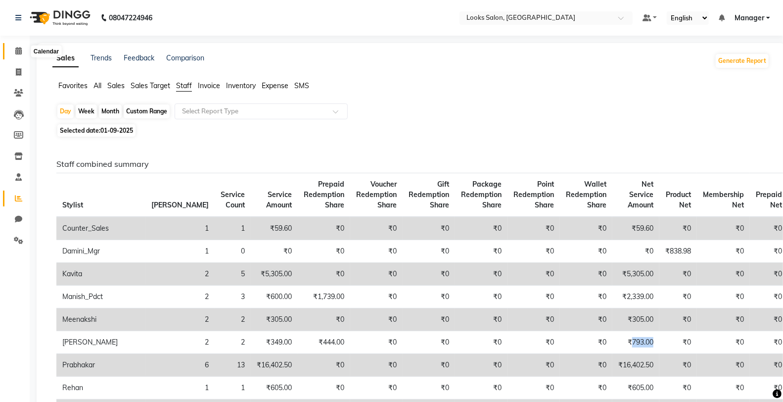
click at [25, 52] on span at bounding box center [18, 50] width 17 height 11
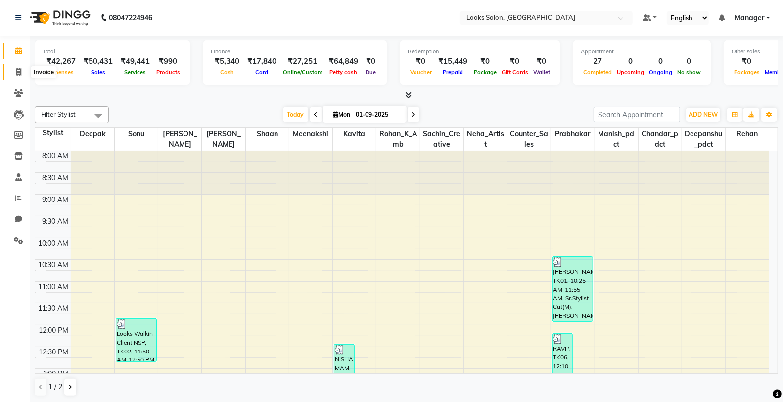
click at [18, 69] on icon at bounding box center [18, 71] width 5 height 7
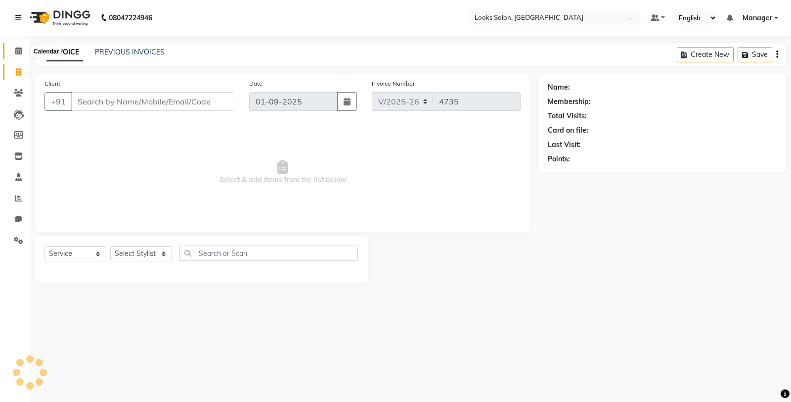
click at [20, 53] on icon at bounding box center [18, 50] width 6 height 7
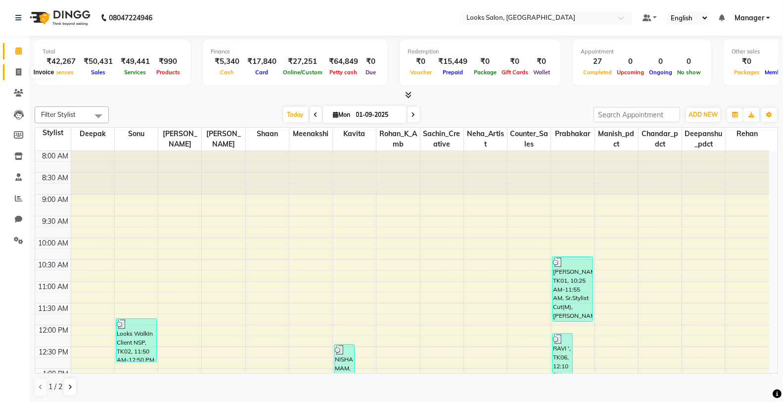
drag, startPoint x: 16, startPoint y: 71, endPoint x: 17, endPoint y: 62, distance: 9.5
click at [16, 71] on icon at bounding box center [18, 71] width 5 height 7
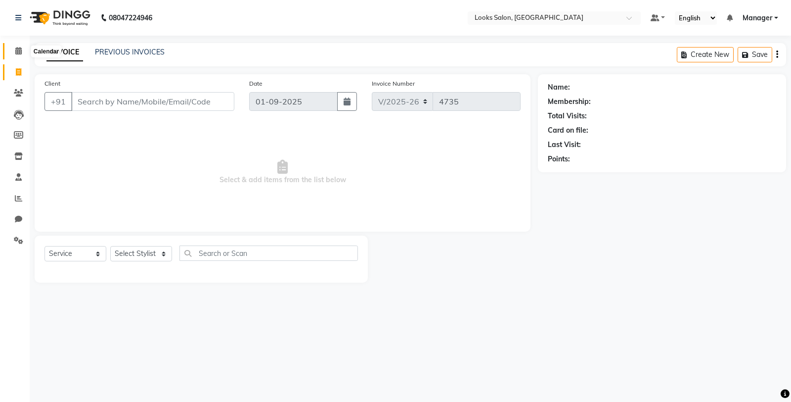
click at [20, 50] on icon at bounding box center [18, 50] width 6 height 7
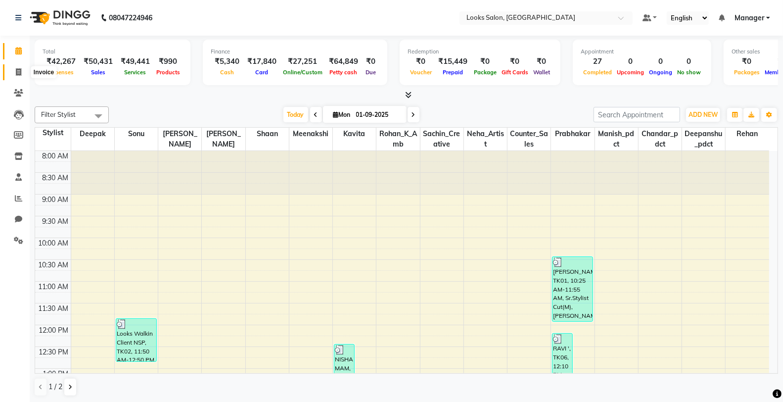
click at [22, 72] on span at bounding box center [18, 72] width 17 height 11
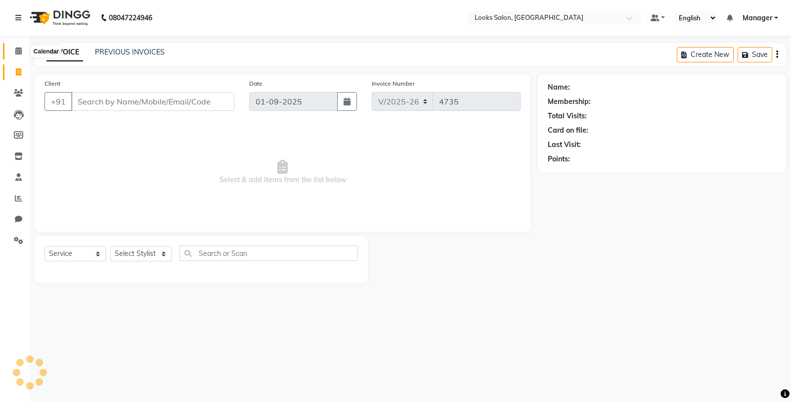
drag, startPoint x: 15, startPoint y: 47, endPoint x: 26, endPoint y: 58, distance: 15.7
click at [15, 46] on span at bounding box center [18, 50] width 17 height 11
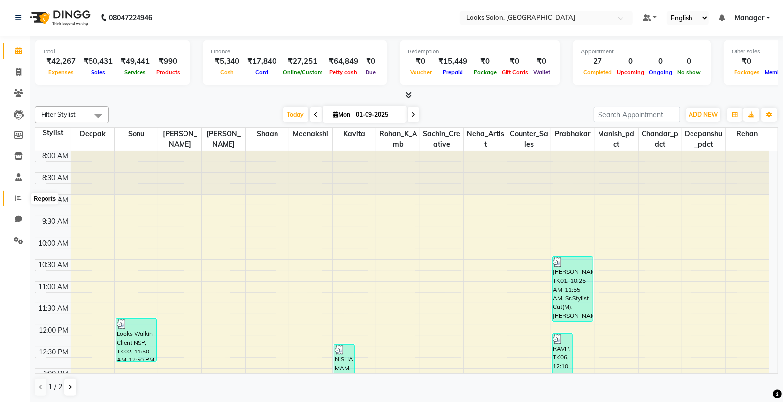
click at [20, 197] on icon at bounding box center [18, 197] width 7 height 7
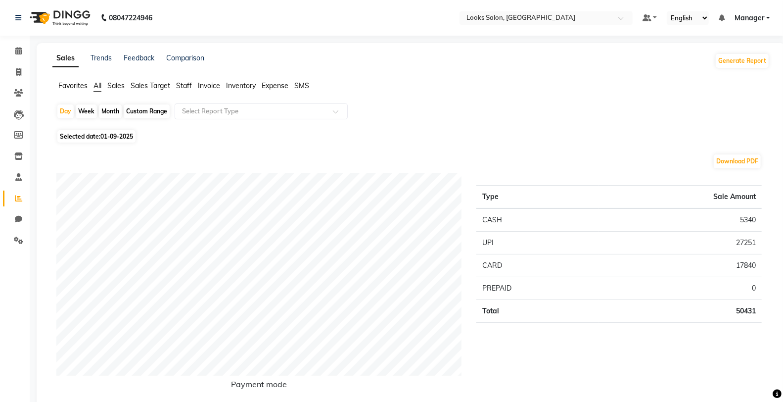
click at [187, 88] on span "Staff" at bounding box center [184, 85] width 16 height 9
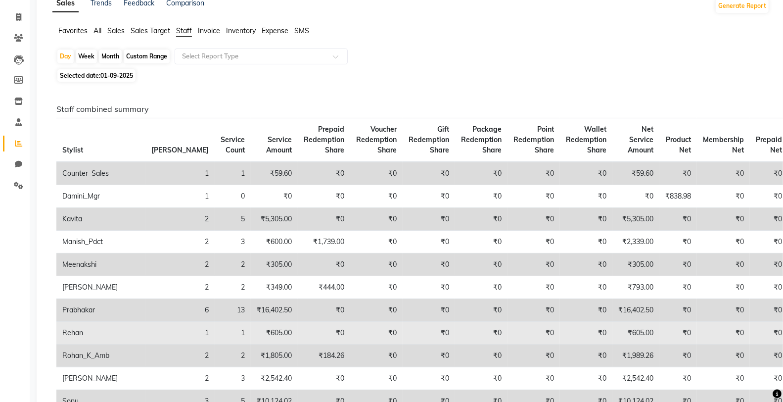
scroll to position [165, 0]
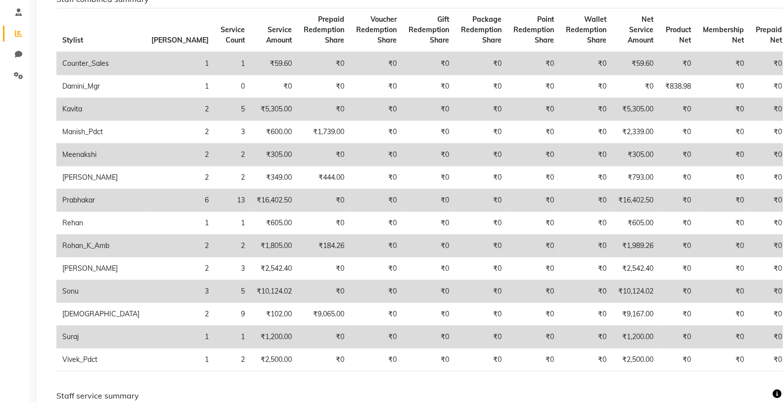
click at [612, 290] on td "₹10,124.02" at bounding box center [635, 291] width 47 height 23
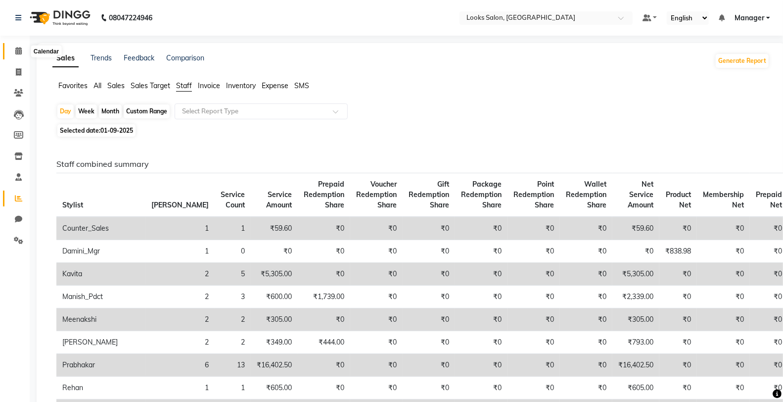
click at [15, 52] on icon at bounding box center [18, 50] width 6 height 7
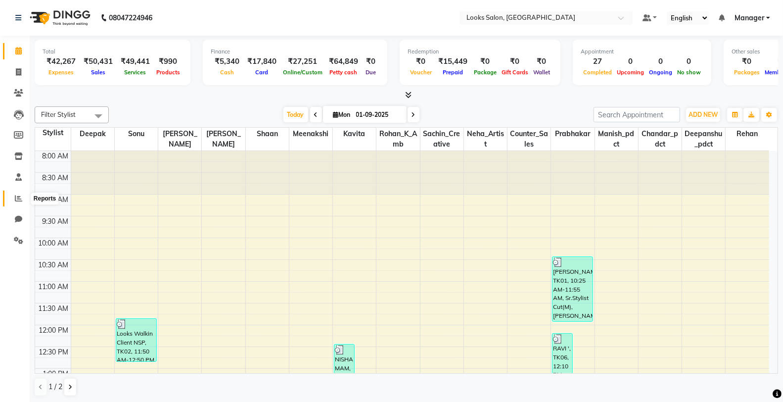
click at [14, 193] on span at bounding box center [18, 198] width 17 height 11
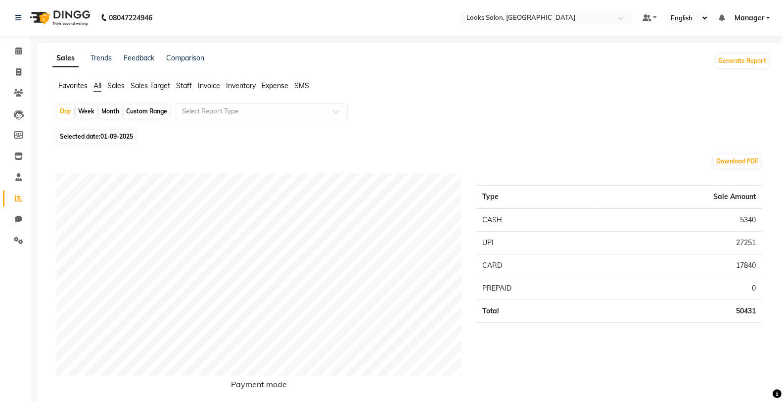
click at [190, 87] on span "Staff" at bounding box center [184, 85] width 16 height 9
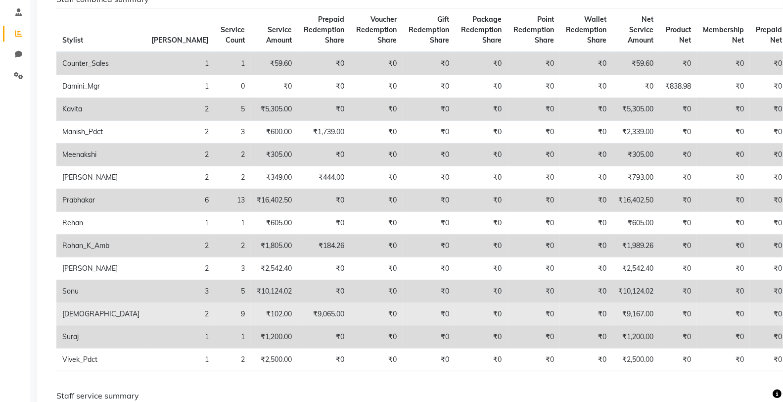
scroll to position [220, 0]
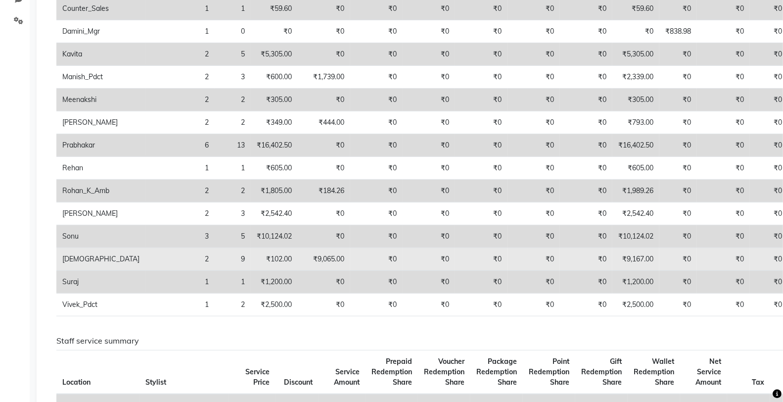
click at [612, 258] on td "₹9,167.00" at bounding box center [635, 259] width 47 height 23
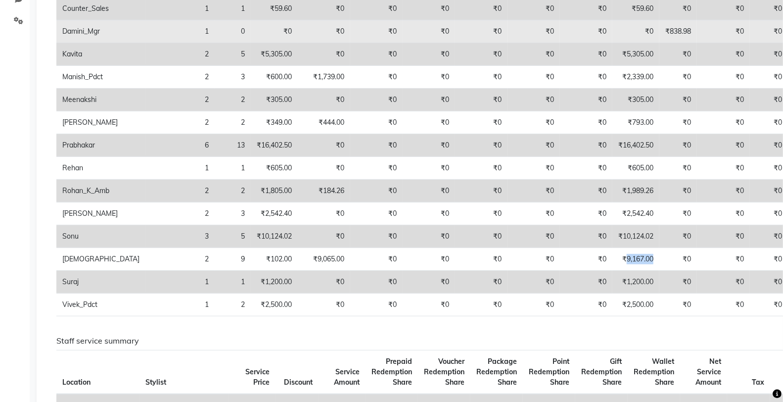
scroll to position [0, 0]
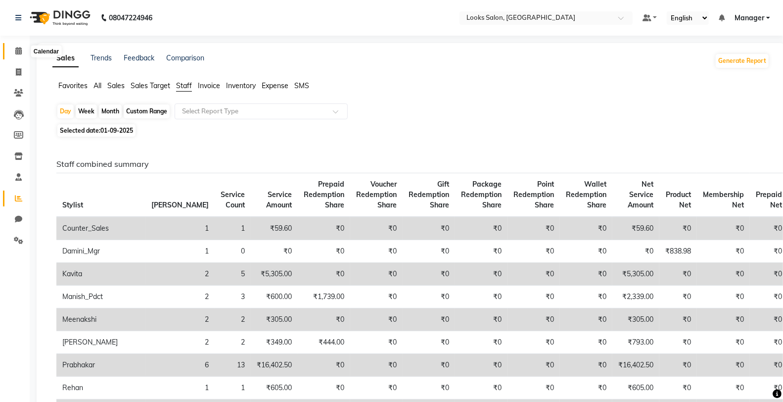
click at [15, 51] on icon at bounding box center [18, 50] width 6 height 7
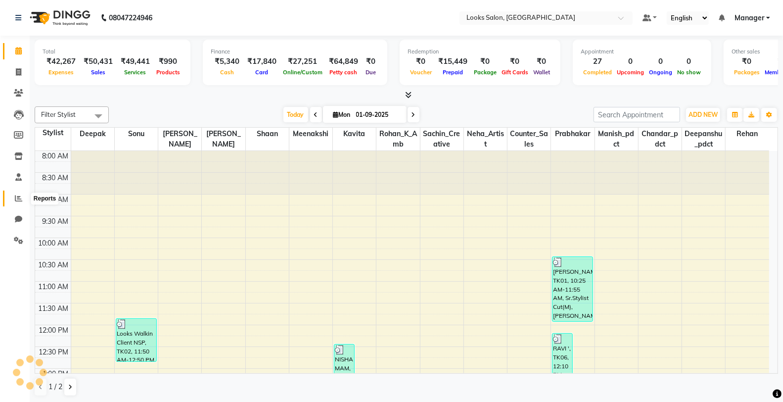
click at [18, 199] on icon at bounding box center [18, 197] width 7 height 7
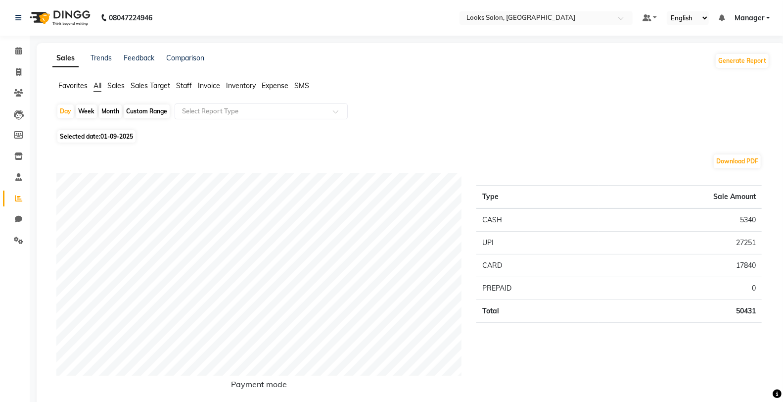
click at [183, 84] on span "Staff" at bounding box center [184, 85] width 16 height 9
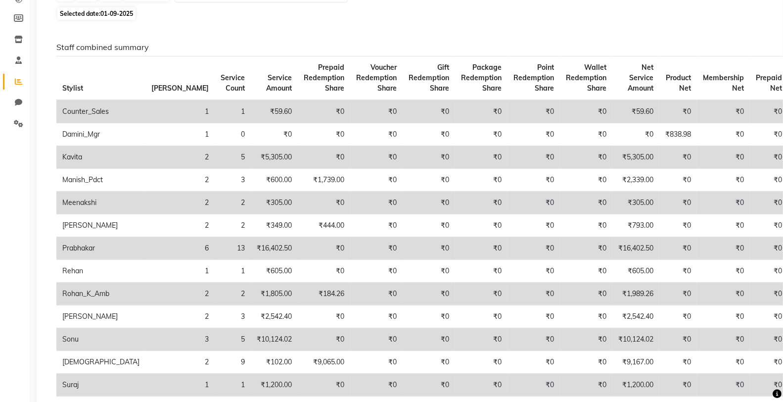
scroll to position [220, 0]
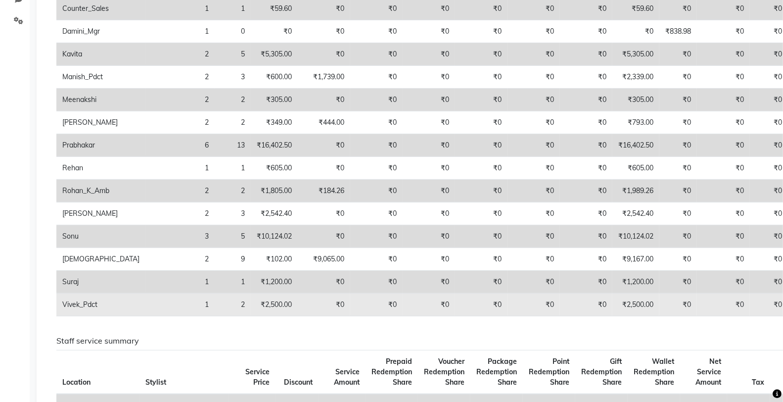
click at [612, 305] on td "₹2,500.00" at bounding box center [635, 304] width 47 height 23
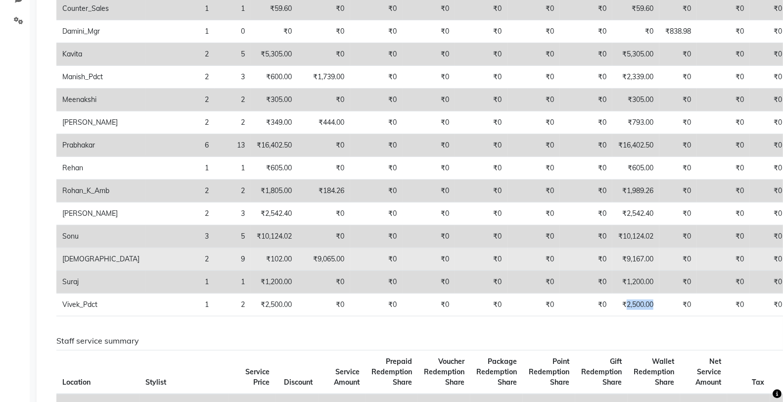
drag, startPoint x: 569, startPoint y: 305, endPoint x: 486, endPoint y: 266, distance: 92.0
click at [612, 304] on td "₹2,500.00" at bounding box center [635, 304] width 47 height 23
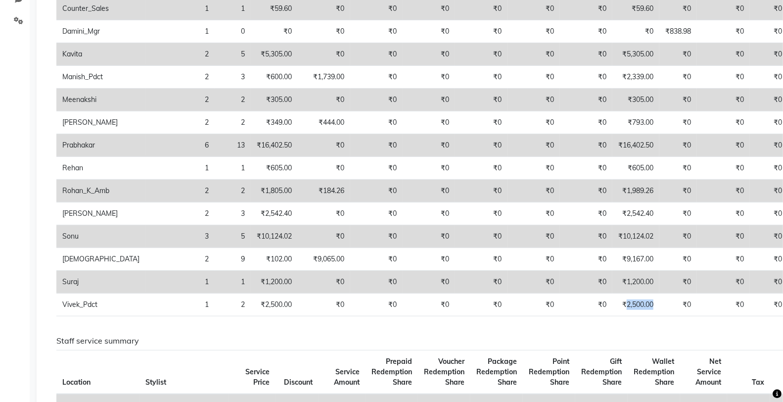
scroll to position [0, 0]
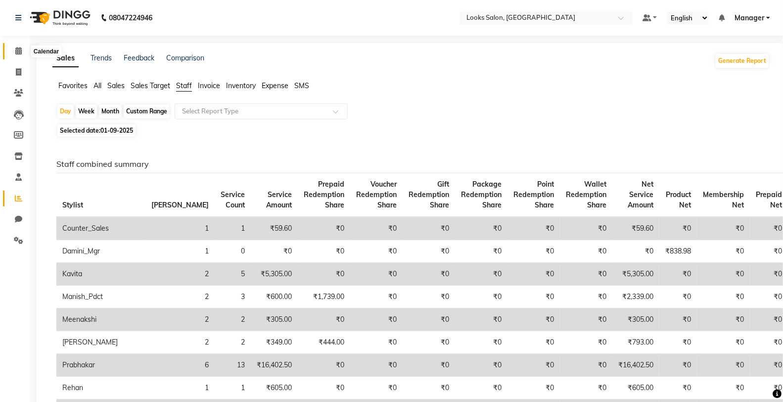
click at [20, 50] on icon at bounding box center [18, 50] width 6 height 7
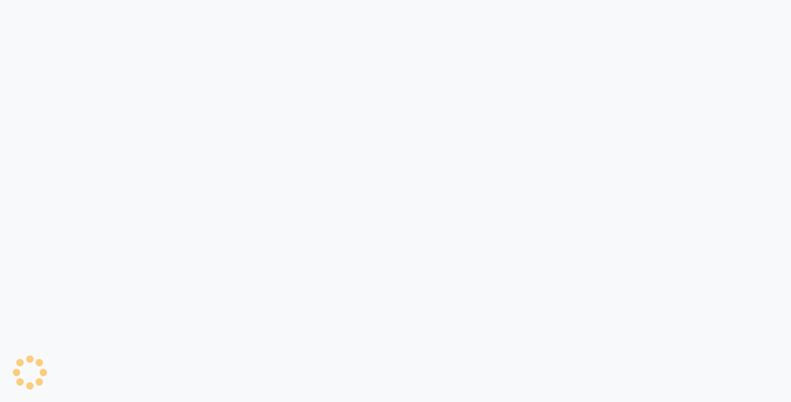
select select "8125"
select select "service"
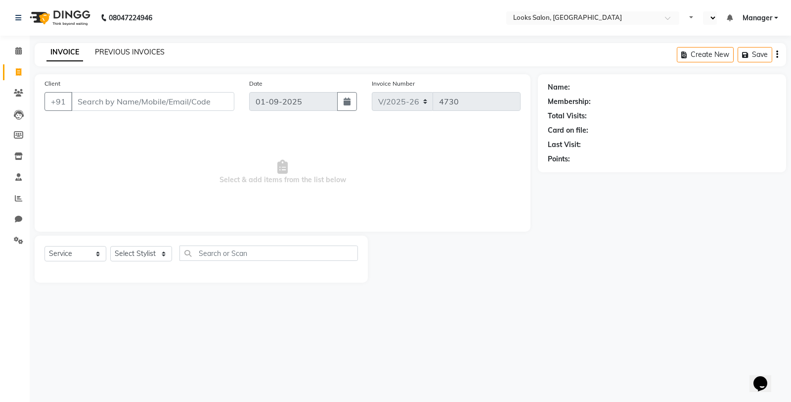
select select "en"
click at [134, 51] on link "PREVIOUS INVOICES" at bounding box center [130, 51] width 70 height 9
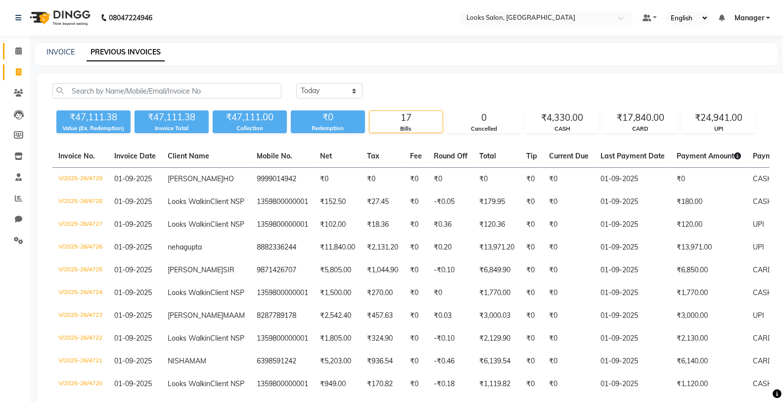
click at [17, 50] on icon at bounding box center [18, 50] width 6 height 7
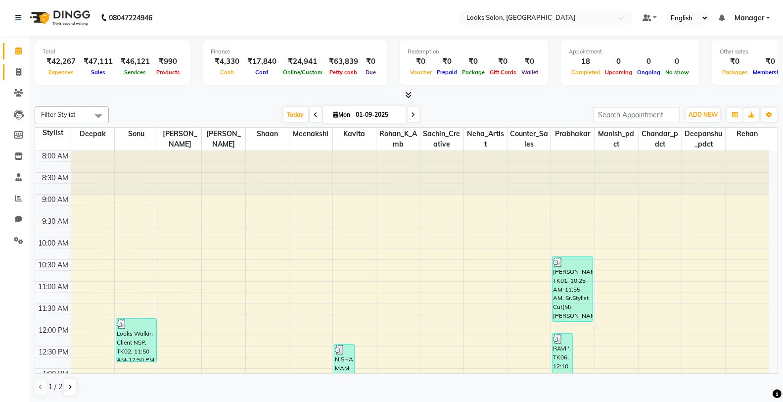
drag, startPoint x: 16, startPoint y: 69, endPoint x: 20, endPoint y: 82, distance: 12.8
click at [16, 70] on icon at bounding box center [18, 71] width 5 height 7
select select "service"
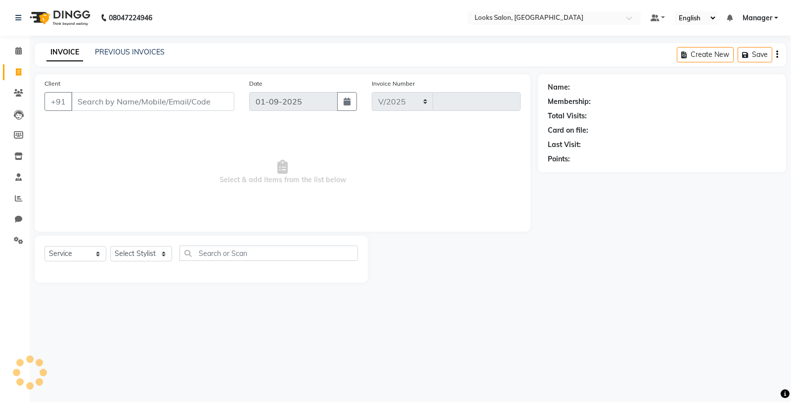
select select "8125"
type input "4730"
type input "8447744263"
click at [228, 105] on span "Add Client" at bounding box center [208, 101] width 39 height 10
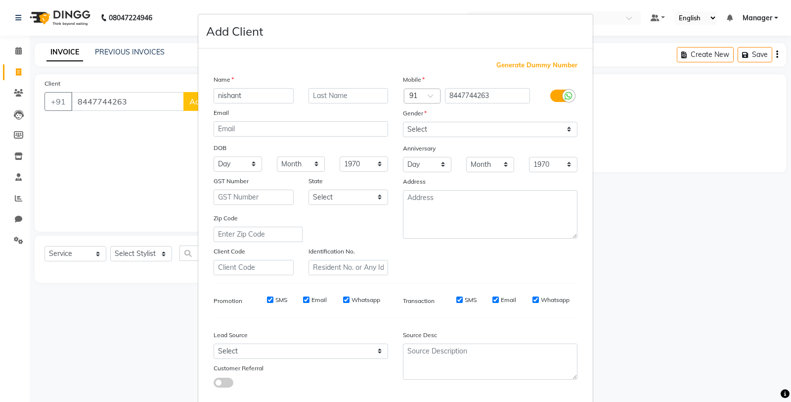
type input "nishant"
type input "sir"
click at [490, 136] on select "Select [DEMOGRAPHIC_DATA] [DEMOGRAPHIC_DATA] Other Prefer Not To Say" at bounding box center [490, 129] width 175 height 15
click at [403, 122] on select "Select [DEMOGRAPHIC_DATA] [DEMOGRAPHIC_DATA] Other Prefer Not To Say" at bounding box center [490, 129] width 175 height 15
click at [473, 132] on select "Select [DEMOGRAPHIC_DATA] [DEMOGRAPHIC_DATA] Other Prefer Not To Say" at bounding box center [490, 129] width 175 height 15
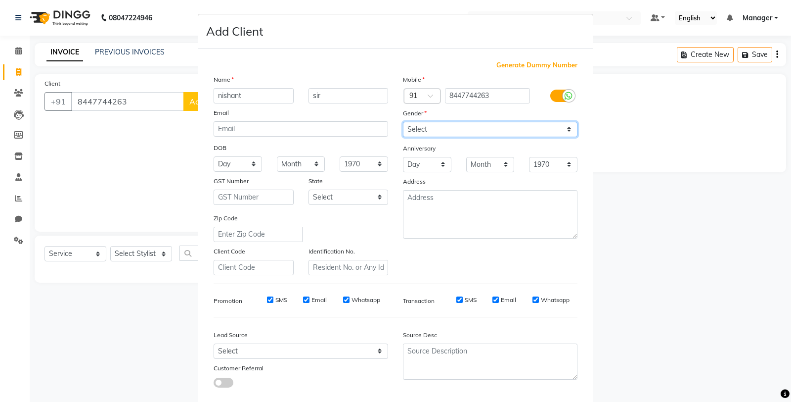
select select "[DEMOGRAPHIC_DATA]"
click at [403, 122] on select "Select [DEMOGRAPHIC_DATA] [DEMOGRAPHIC_DATA] Other Prefer Not To Say" at bounding box center [490, 129] width 175 height 15
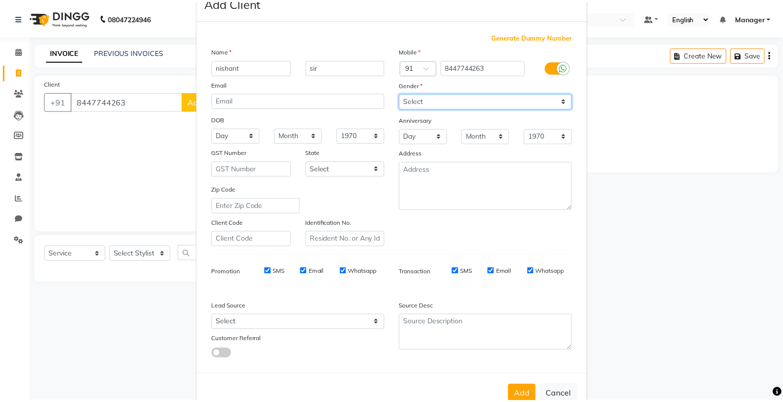
scroll to position [55, 0]
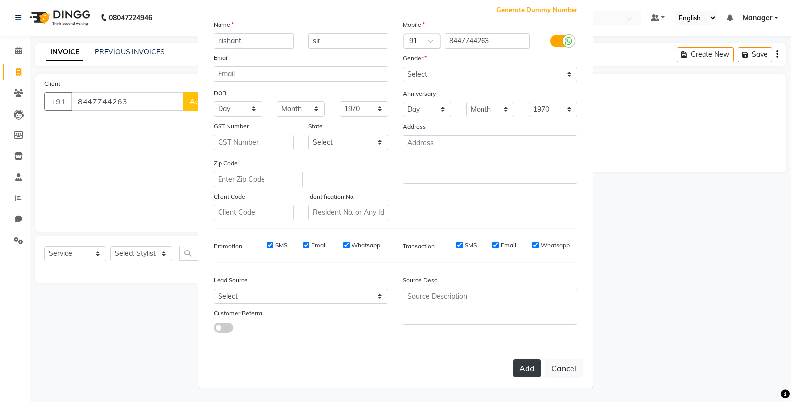
click at [524, 372] on button "Add" at bounding box center [527, 368] width 28 height 18
select select
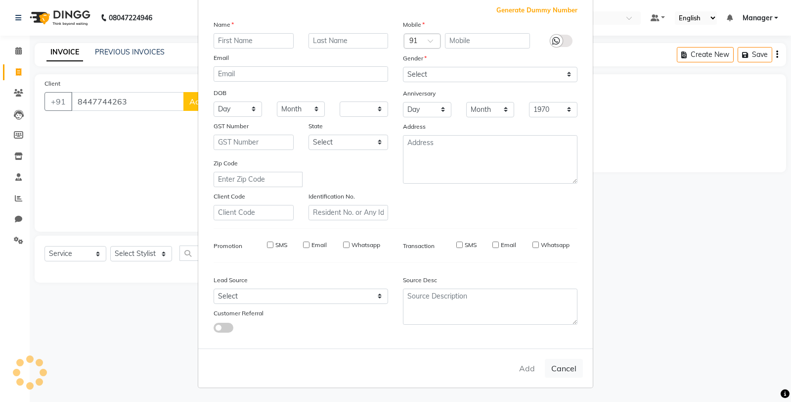
select select
checkbox input "false"
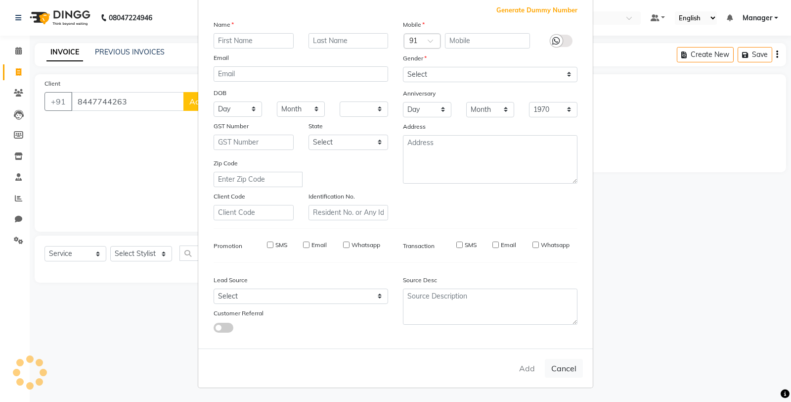
checkbox input "false"
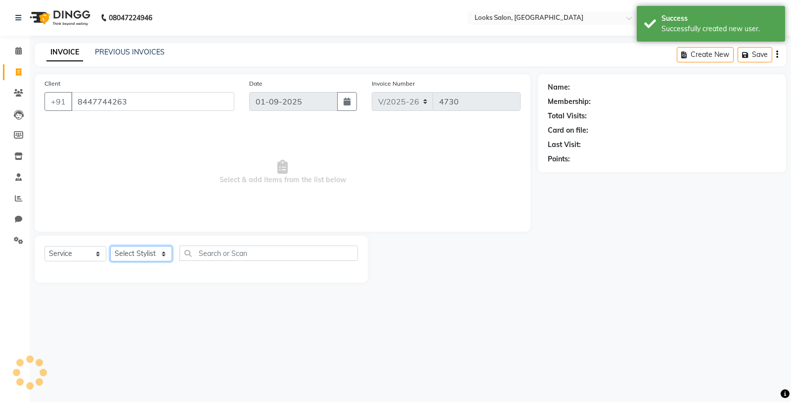
click at [152, 257] on select "Select Stylist Chandar_pdct Counter_Sales Damini_Mgr [PERSON_NAME] [PERSON_NAME…" at bounding box center [141, 253] width 62 height 15
select select "1: Object"
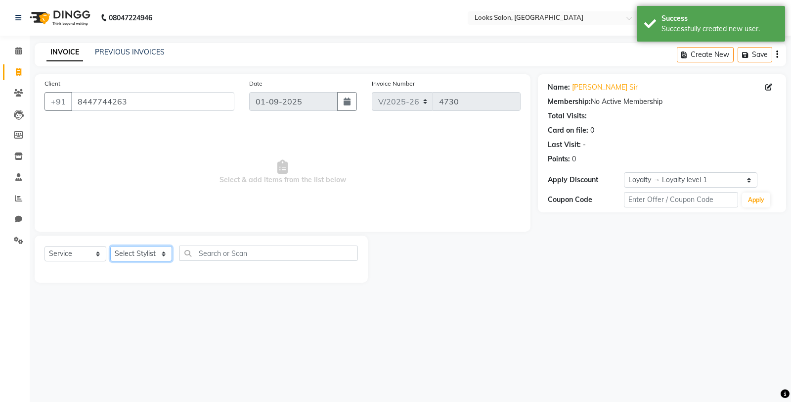
select select "75827"
click at [110, 246] on select "Select Stylist Chandar_pdct Counter_Sales Damini_Mgr [PERSON_NAME] [PERSON_NAME…" at bounding box center [141, 253] width 62 height 15
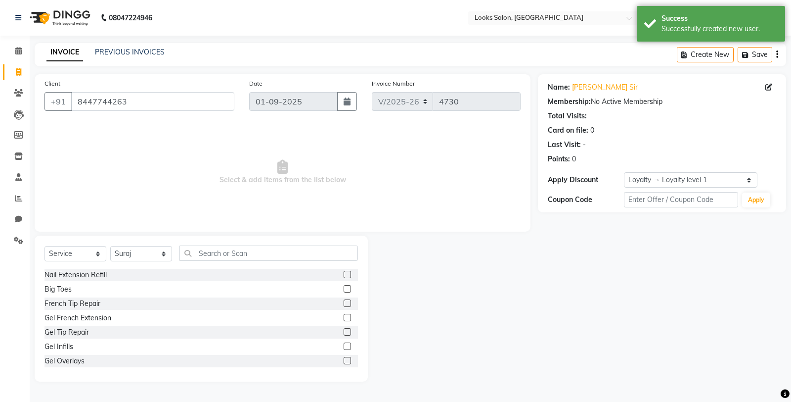
click at [284, 261] on div "Select Service Product Membership Package Voucher Prepaid Gift Card Select Styl…" at bounding box center [202, 256] width 314 height 23
click at [298, 248] on input "text" at bounding box center [268, 252] width 179 height 15
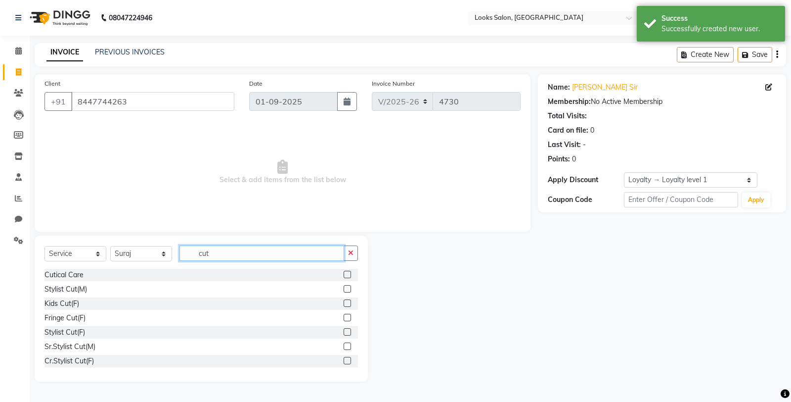
type input "cut"
drag, startPoint x: 338, startPoint y: 329, endPoint x: 344, endPoint y: 269, distance: 60.2
click at [344, 329] on label at bounding box center [347, 331] width 7 height 7
click at [344, 329] on input "checkbox" at bounding box center [347, 332] width 6 height 6
checkbox input "true"
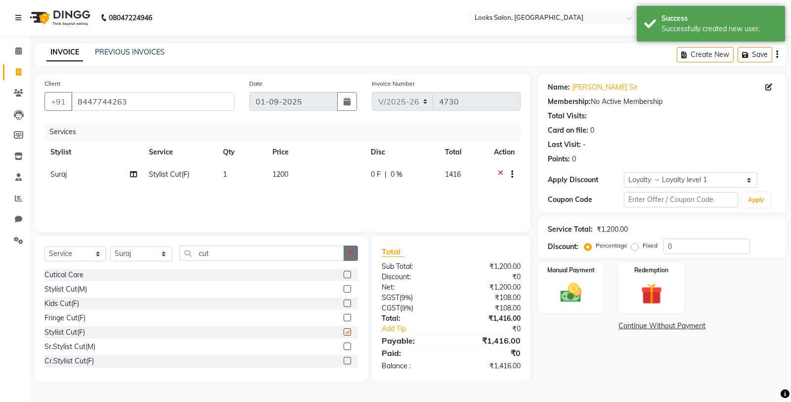
click at [351, 254] on icon "button" at bounding box center [350, 252] width 5 height 7
drag, startPoint x: 172, startPoint y: 257, endPoint x: 148, endPoint y: 252, distance: 23.8
click at [172, 257] on select "Select Stylist Chandar_pdct Counter_Sales Damini_Mgr [PERSON_NAME] [PERSON_NAME…" at bounding box center [141, 253] width 62 height 15
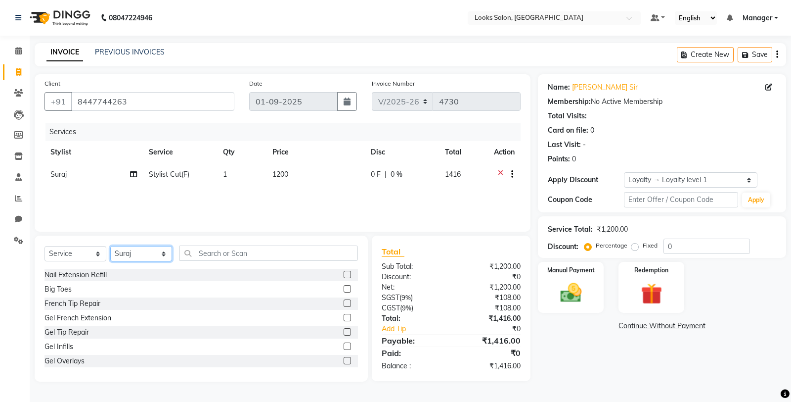
select select "90077"
click at [110, 246] on select "Select Stylist Chandar_pdct Counter_Sales Damini_Mgr [PERSON_NAME] [PERSON_NAME…" at bounding box center [141, 253] width 62 height 15
click at [233, 247] on input "text" at bounding box center [268, 252] width 179 height 15
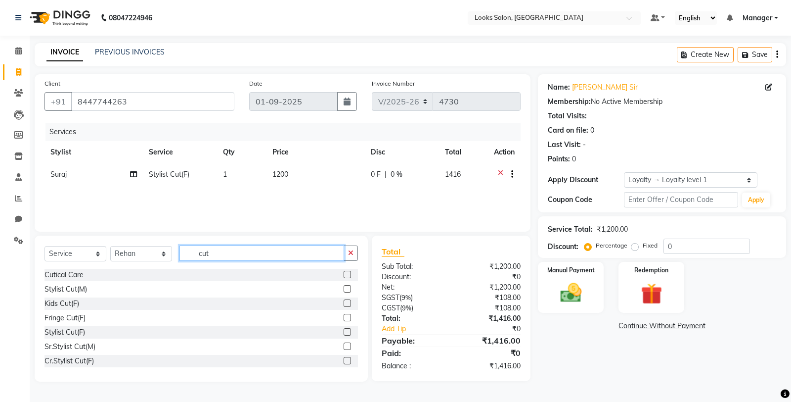
type input "cut"
click at [344, 288] on label at bounding box center [347, 288] width 7 height 7
click at [344, 288] on input "checkbox" at bounding box center [347, 289] width 6 height 6
checkbox input "true"
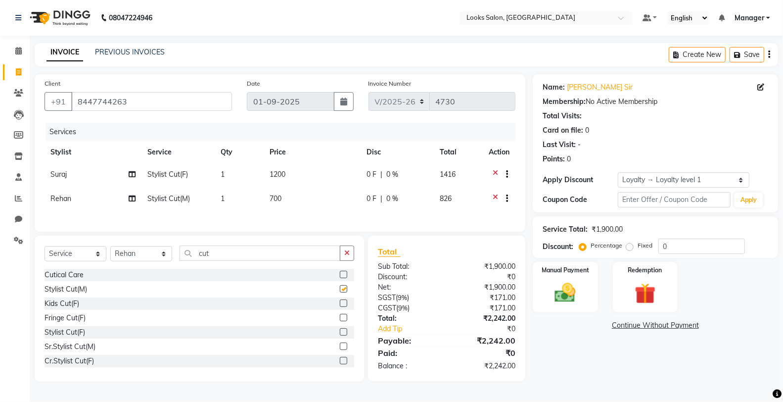
click at [337, 209] on td "700" at bounding box center [312, 199] width 97 height 24
select select "90077"
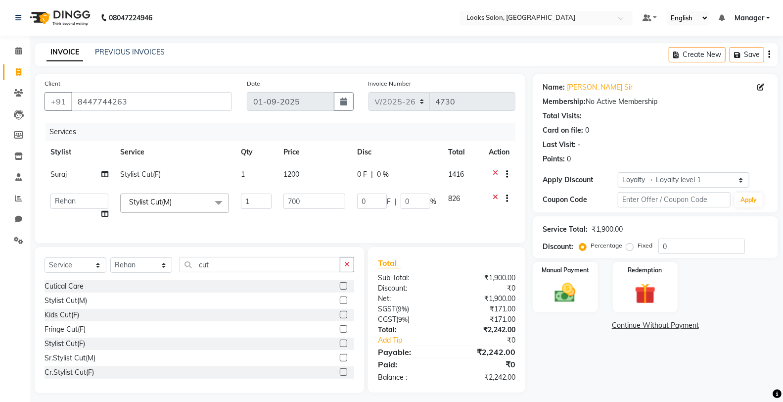
checkbox input "false"
drag, startPoint x: 317, startPoint y: 201, endPoint x: 285, endPoint y: 201, distance: 31.6
click at [285, 201] on input "700" at bounding box center [314, 200] width 62 height 15
type input "600"
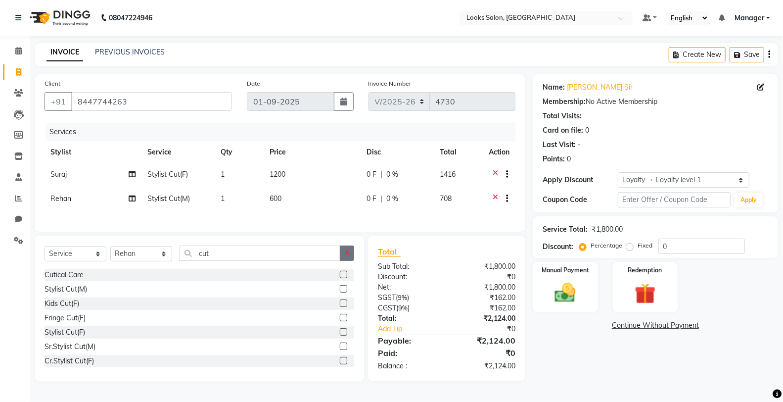
click at [346, 269] on div "Select Service Product Membership Package Voucher Prepaid Gift Card Select Styl…" at bounding box center [200, 256] width 310 height 23
click at [347, 256] on icon "button" at bounding box center [346, 252] width 5 height 7
click at [314, 193] on td "600" at bounding box center [312, 199] width 97 height 24
select select "90077"
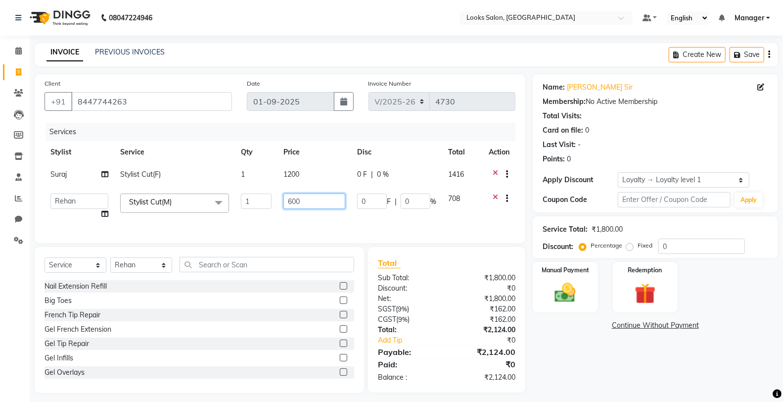
click at [316, 195] on input "600" at bounding box center [314, 200] width 62 height 15
type input "605"
drag, startPoint x: 299, startPoint y: 264, endPoint x: 292, endPoint y: 260, distance: 8.0
click at [299, 264] on div "Select Service Product Membership Package Voucher Prepaid Gift Card Select Styl…" at bounding box center [199, 320] width 329 height 146
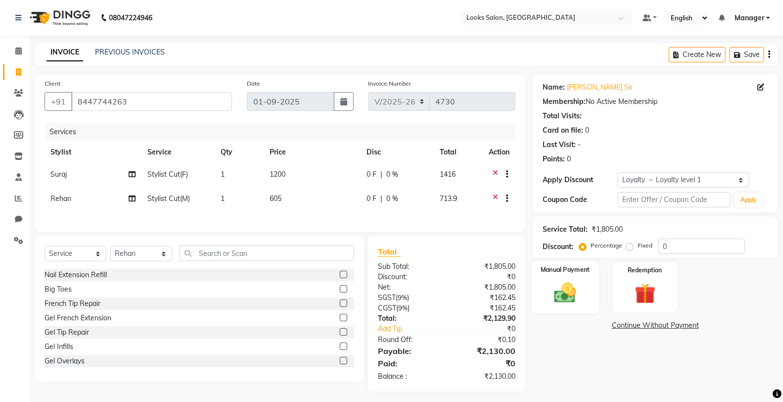
click at [562, 285] on img at bounding box center [564, 292] width 35 height 25
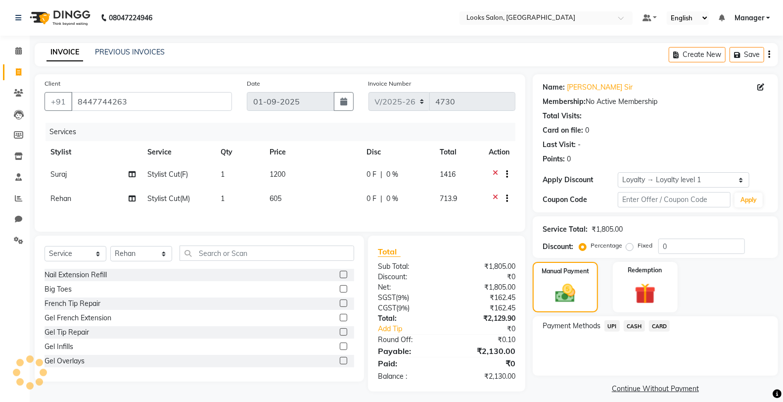
drag, startPoint x: 615, startPoint y: 327, endPoint x: 610, endPoint y: 336, distance: 10.2
click at [614, 327] on span "UPI" at bounding box center [611, 325] width 15 height 11
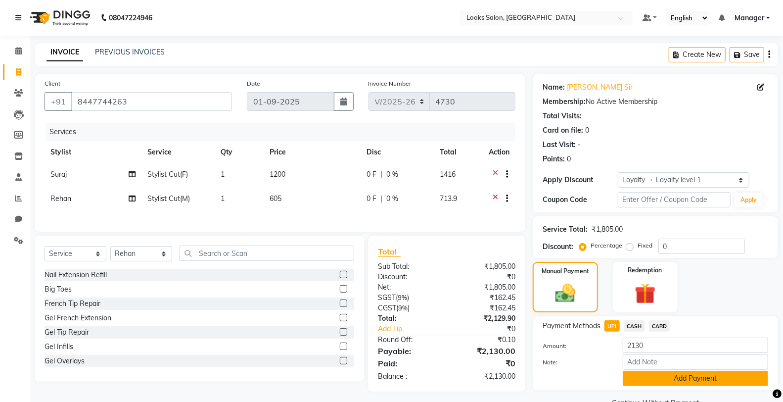
click at [630, 379] on button "Add Payment" at bounding box center [695, 377] width 145 height 15
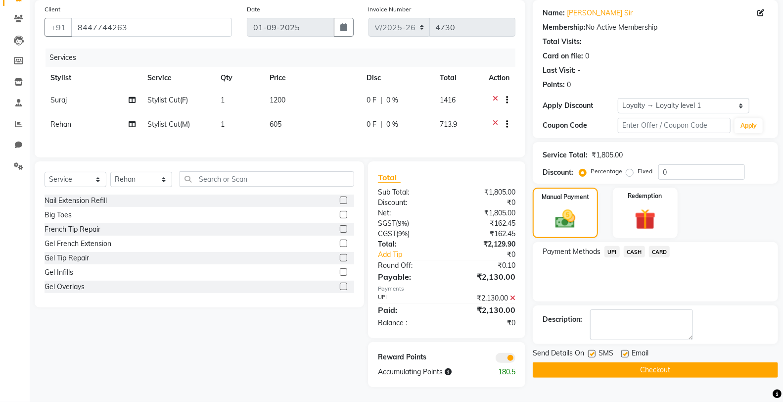
scroll to position [80, 0]
click at [564, 362] on button "Checkout" at bounding box center [655, 369] width 245 height 15
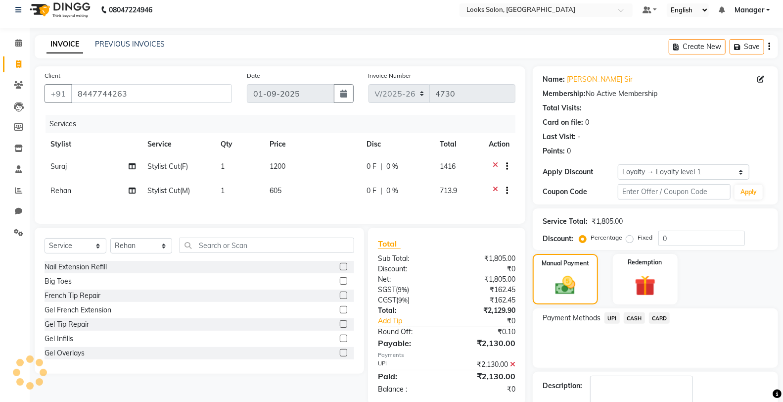
scroll to position [0, 0]
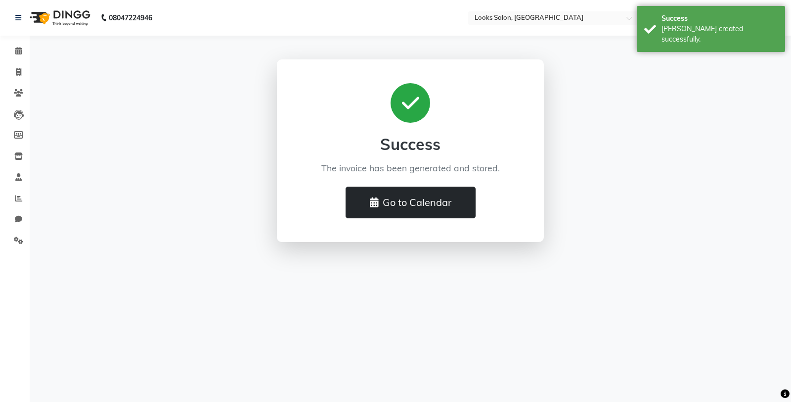
click at [432, 205] on button "Go to Calendar" at bounding box center [411, 202] width 130 height 32
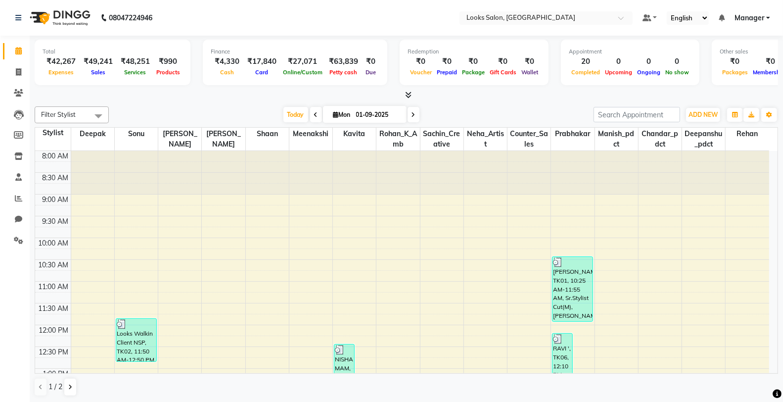
scroll to position [345, 0]
